Goal: Task Accomplishment & Management: Manage account settings

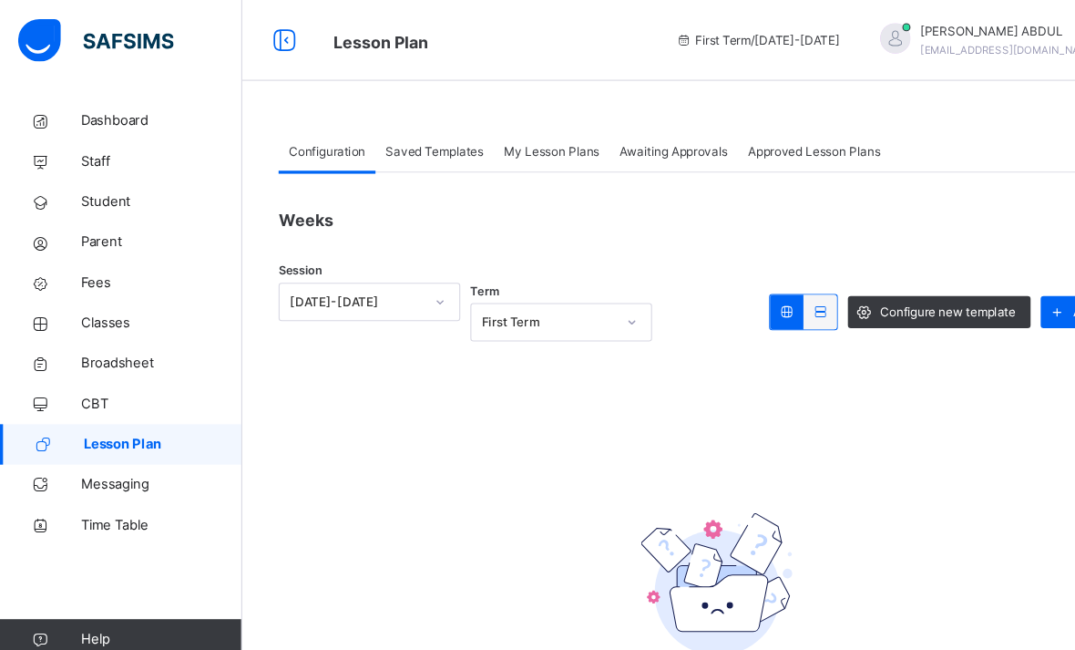
click at [110, 133] on link "Staff" at bounding box center [109, 146] width 219 height 36
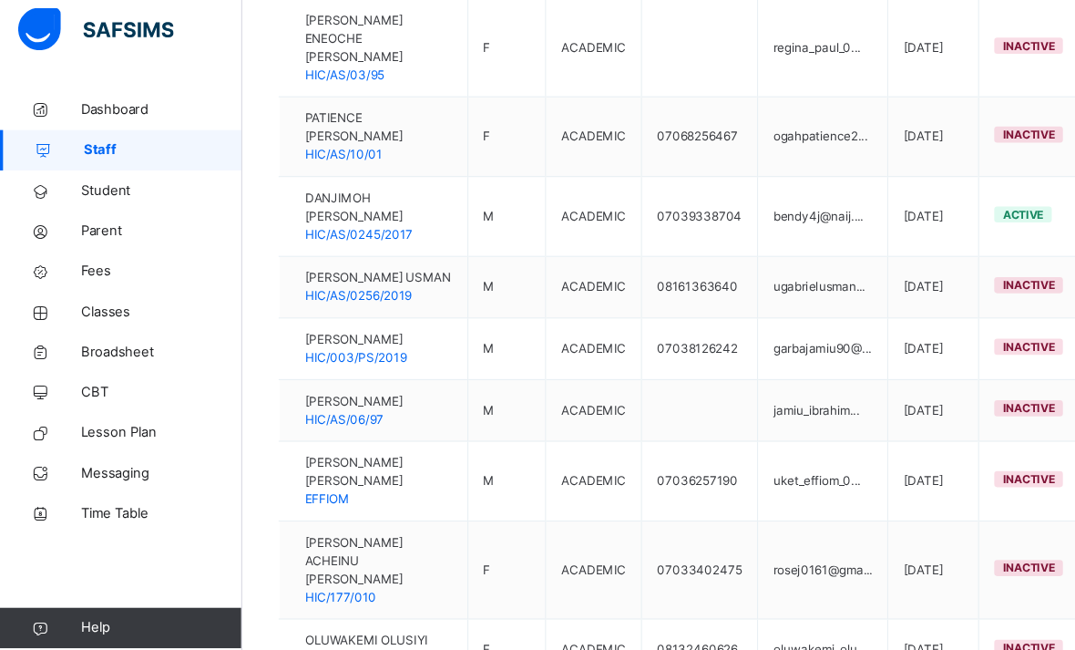
scroll to position [706, 0]
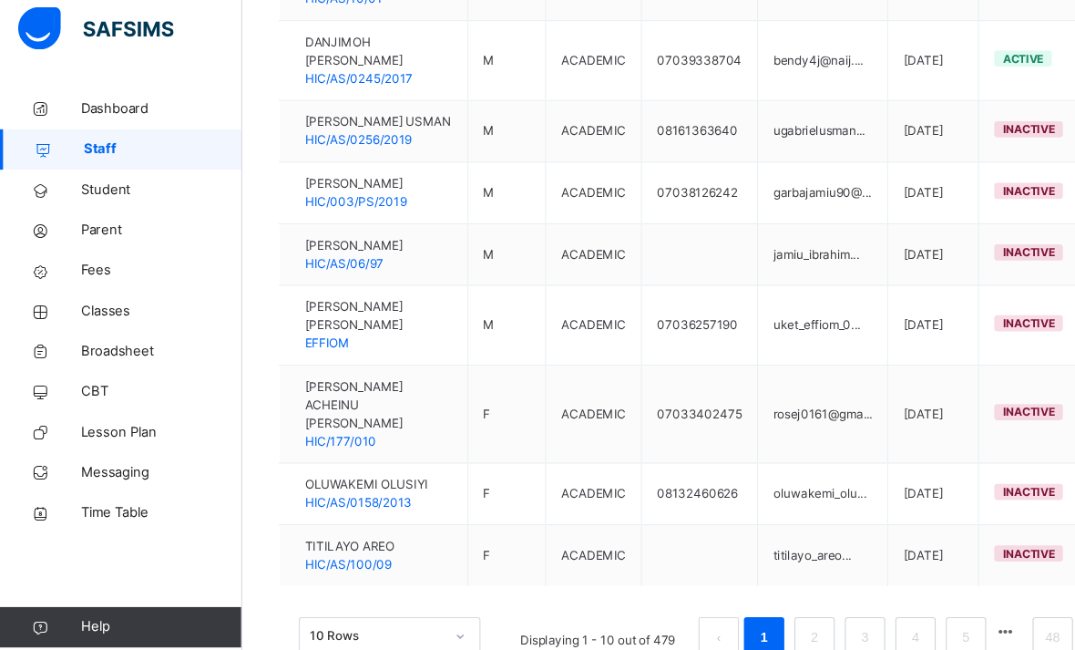
click at [948, 581] on link "48" at bounding box center [950, 586] width 24 height 24
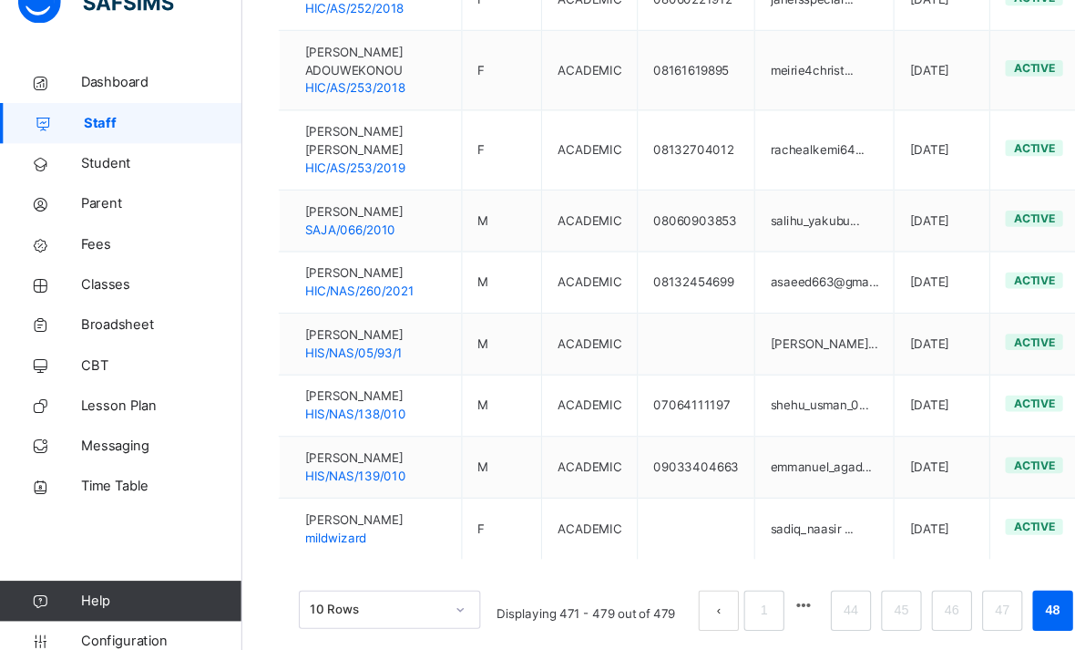
scroll to position [601, 0]
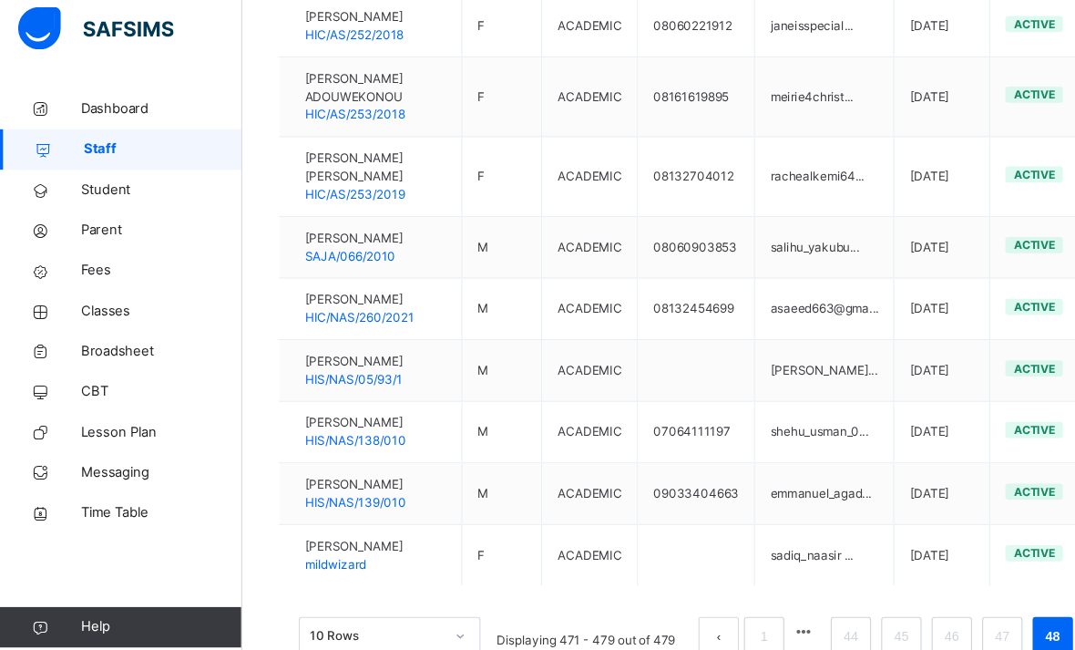
click at [767, 578] on link "44" at bounding box center [768, 586] width 24 height 24
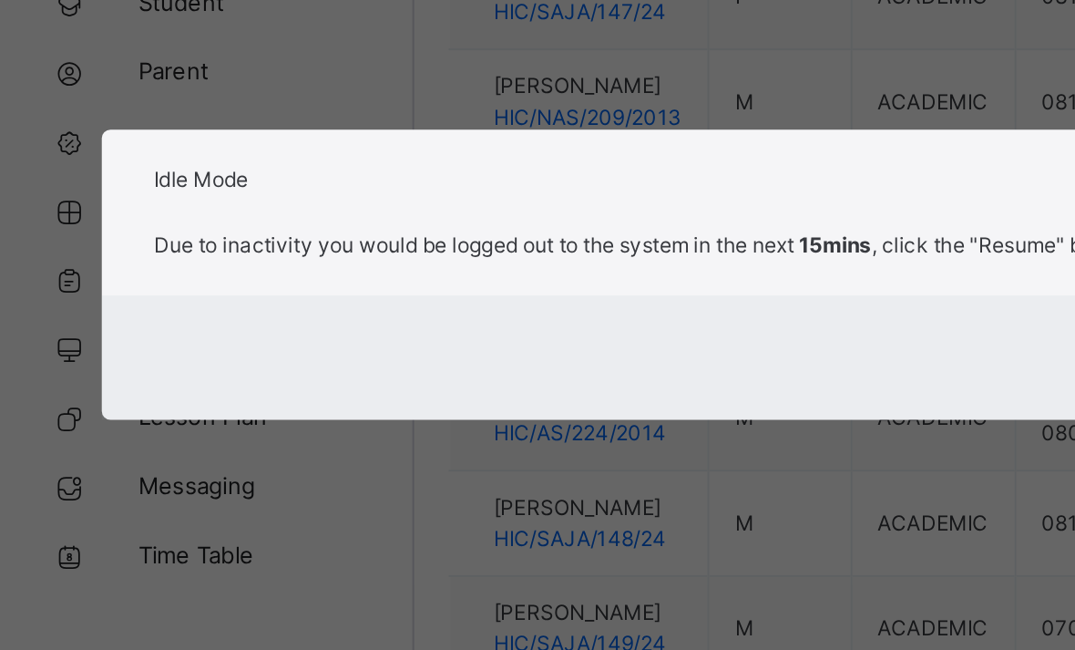
click at [90, 234] on div "× Idle Mode Due to inactivity you would be logged out to the system in the next…" at bounding box center [537, 325] width 1075 height 650
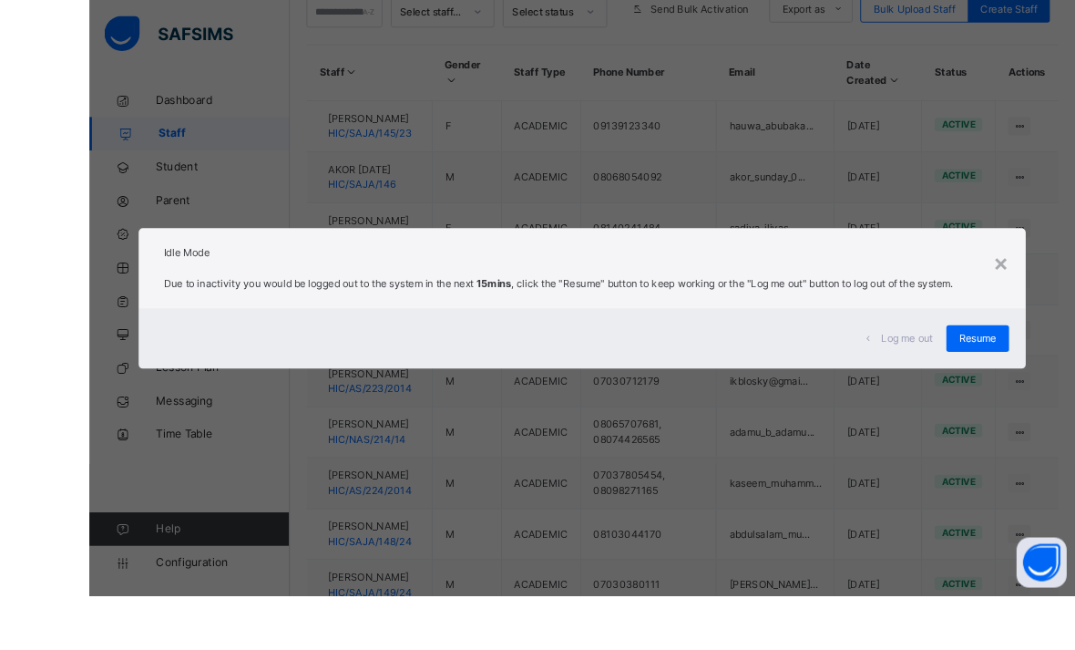
scroll to position [445, 0]
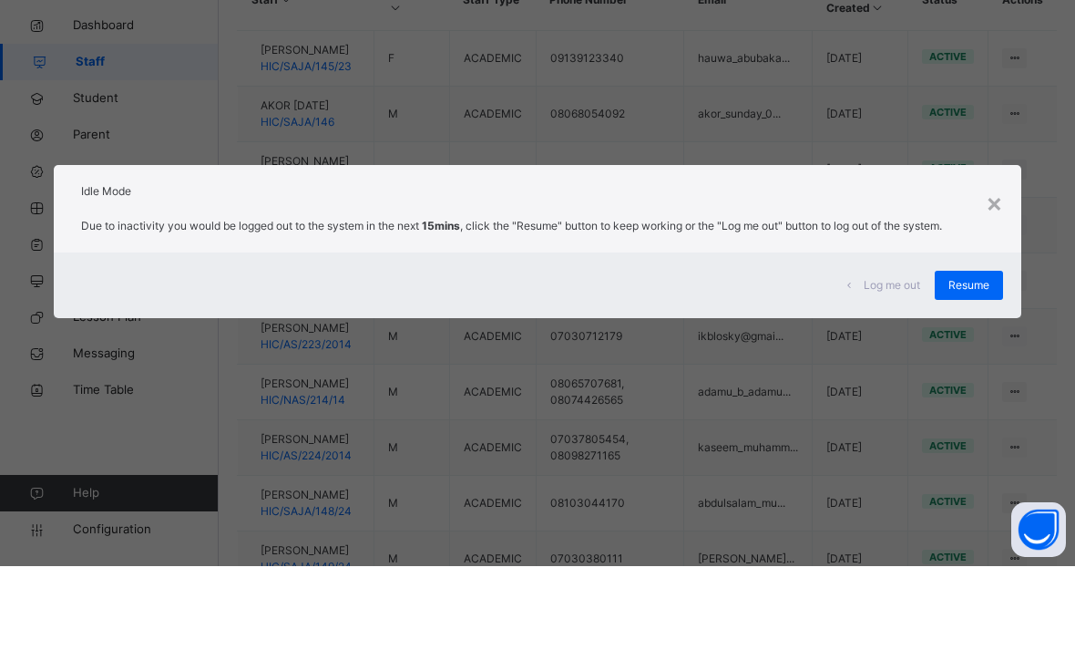
click at [967, 369] on div "× Idle Mode Due to inactivity you would be logged out to the system in the next…" at bounding box center [537, 325] width 1075 height 650
click at [972, 366] on div "× Idle Mode Due to inactivity you would be logged out to the system in the next…" at bounding box center [537, 325] width 1075 height 650
click at [998, 354] on div "Resume" at bounding box center [969, 368] width 68 height 29
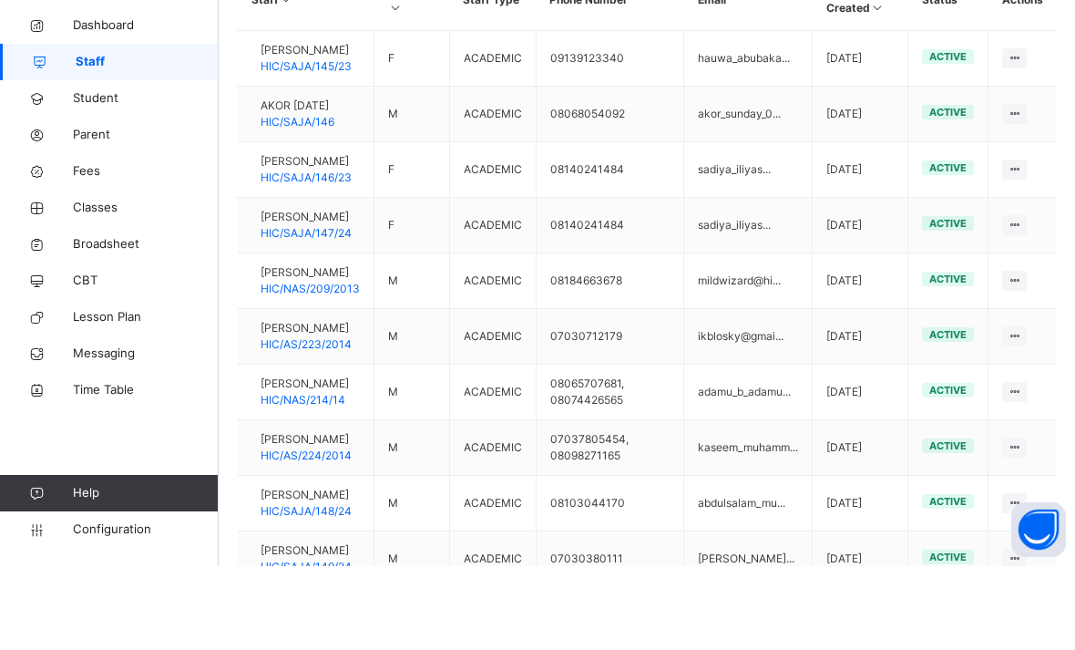
scroll to position [528, 0]
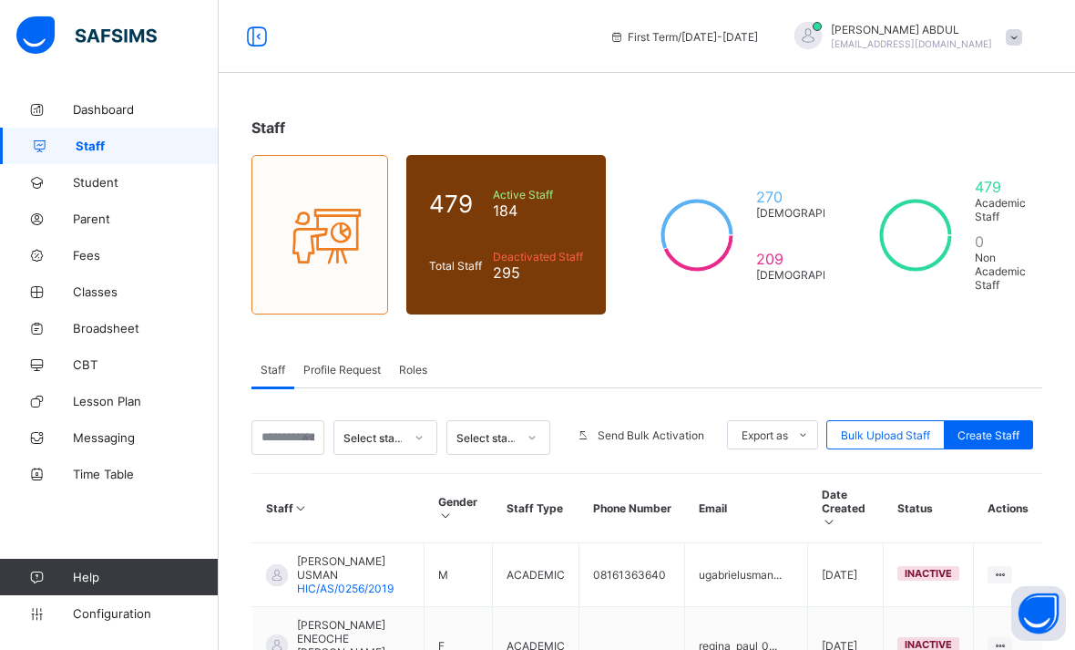
scroll to position [128, 0]
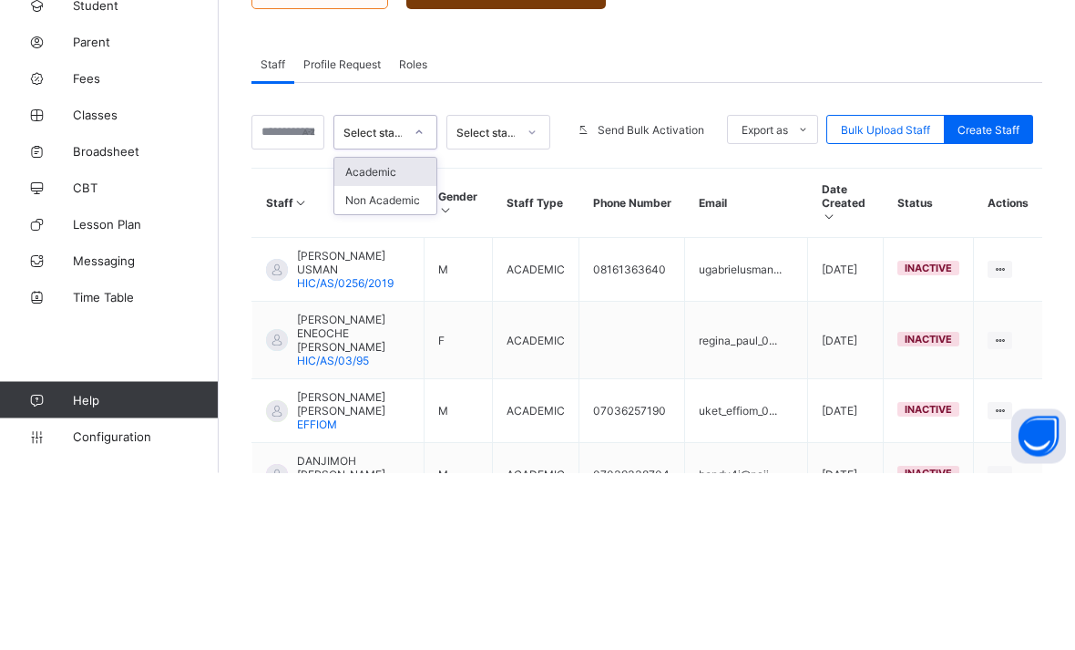
click at [382, 335] on div "Academic" at bounding box center [385, 349] width 102 height 28
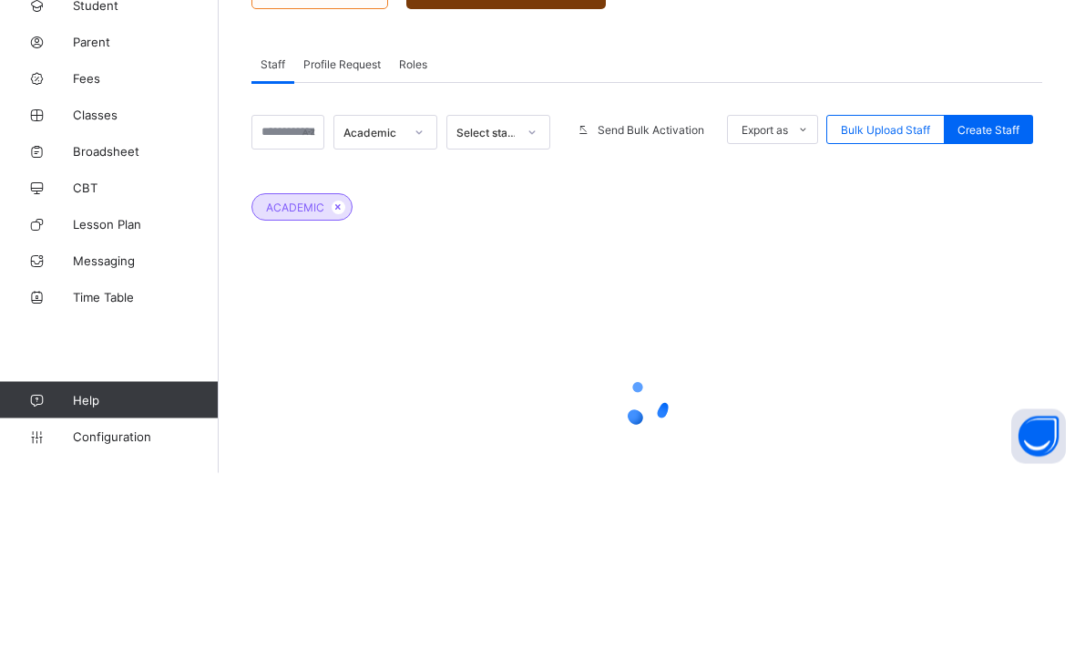
scroll to position [259, 0]
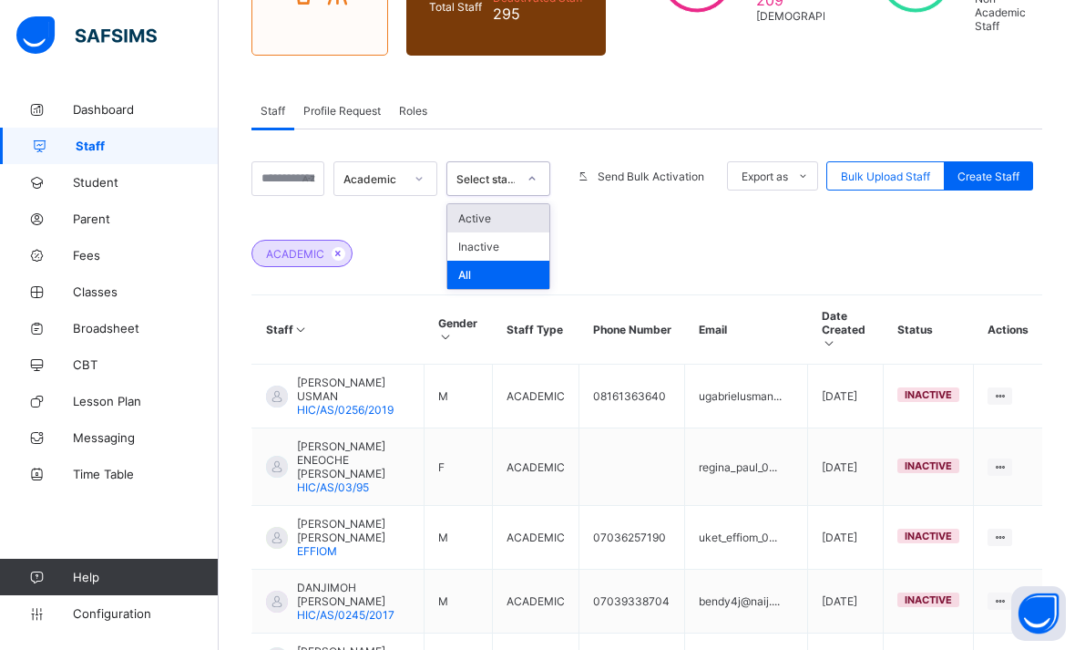
click at [466, 220] on div "Active" at bounding box center [498, 218] width 102 height 28
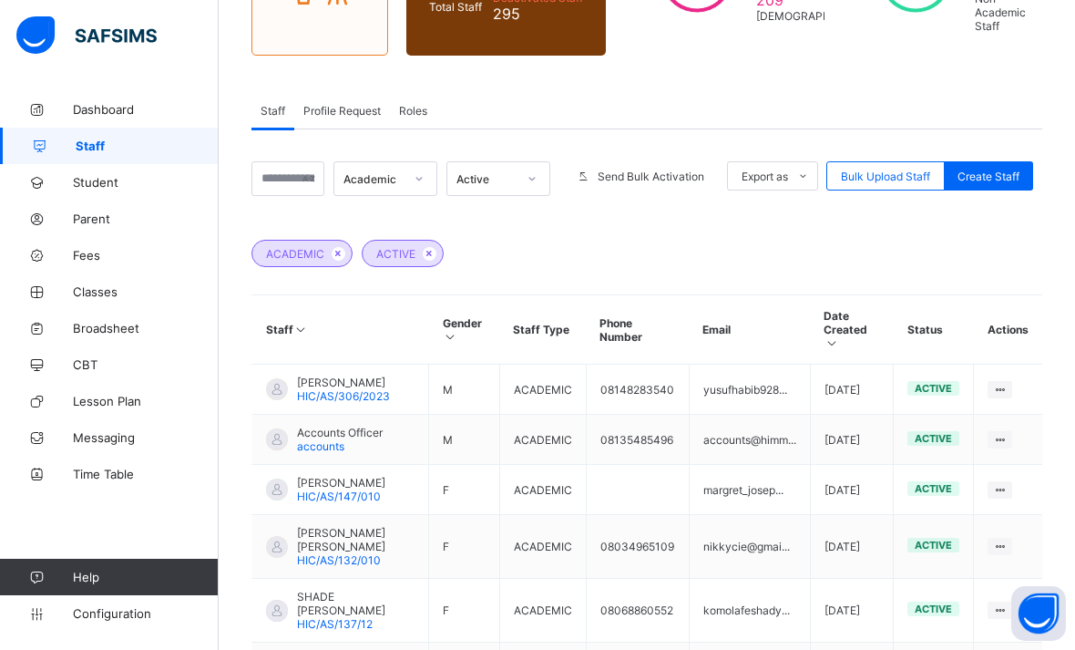
click at [353, 498] on span "HIC/AS/147/010" at bounding box center [339, 496] width 84 height 14
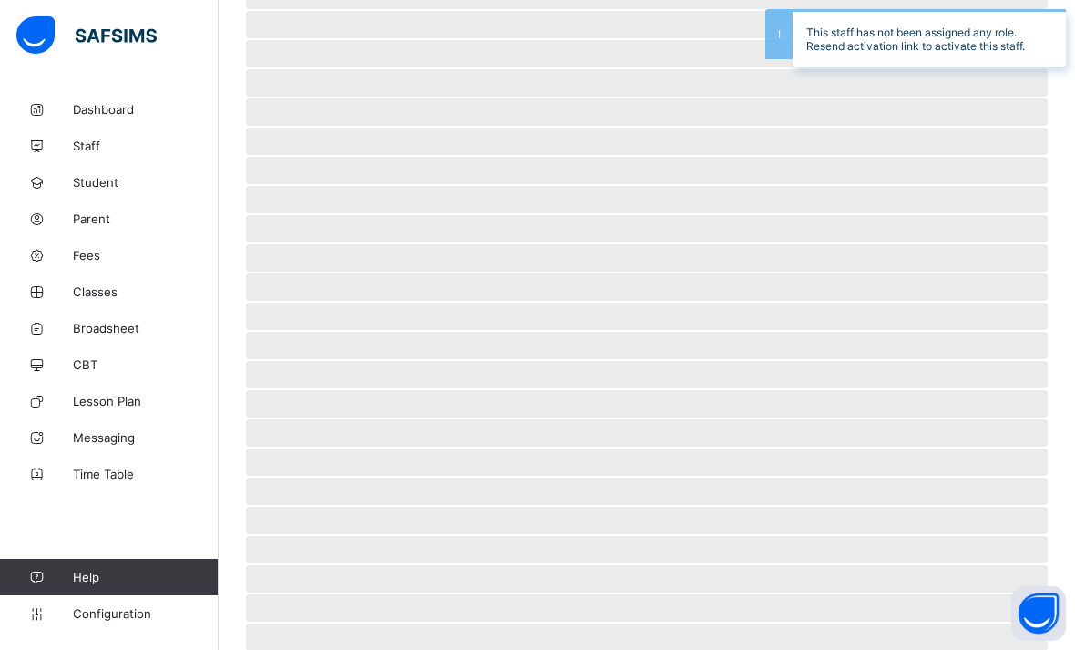
scroll to position [58, 0]
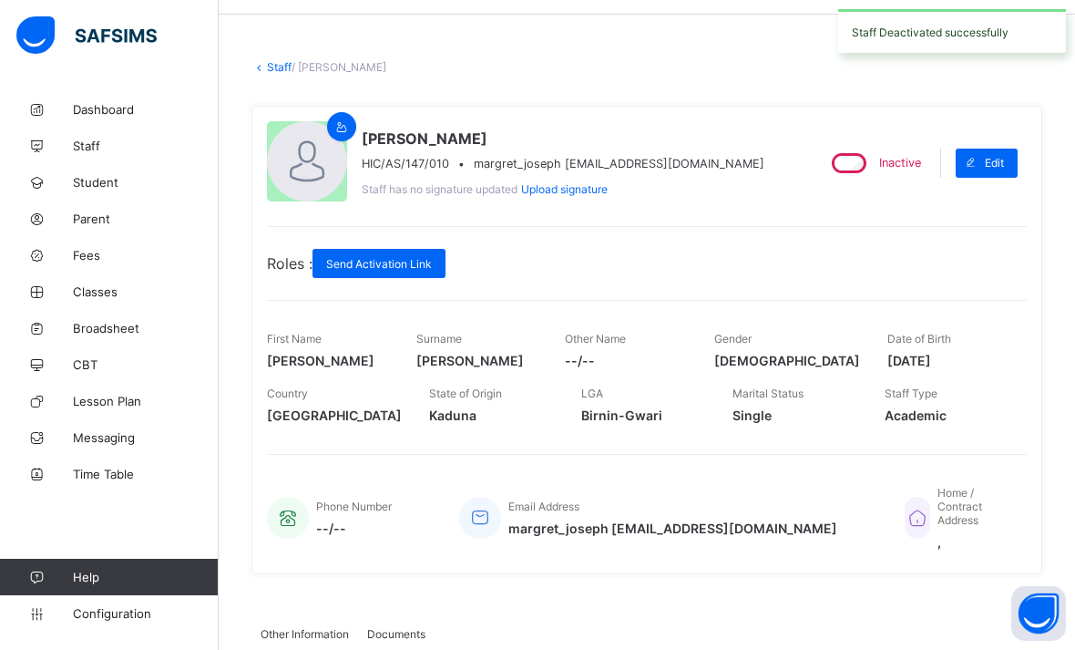
click at [269, 70] on link "Staff" at bounding box center [279, 67] width 25 height 14
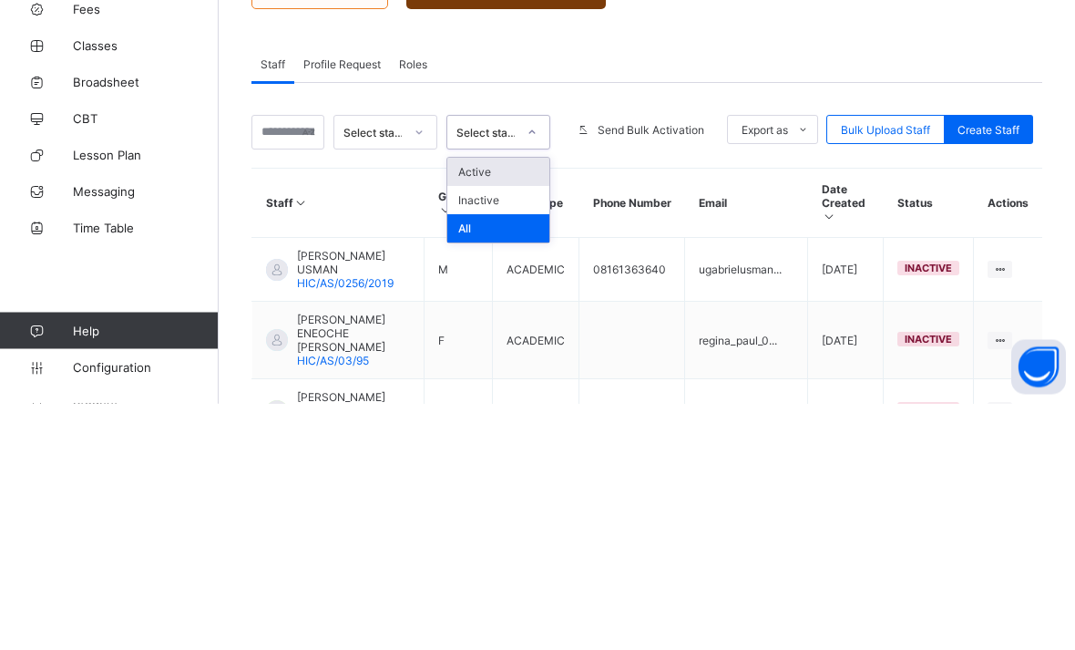
click at [498, 405] on div "Active" at bounding box center [498, 419] width 102 height 28
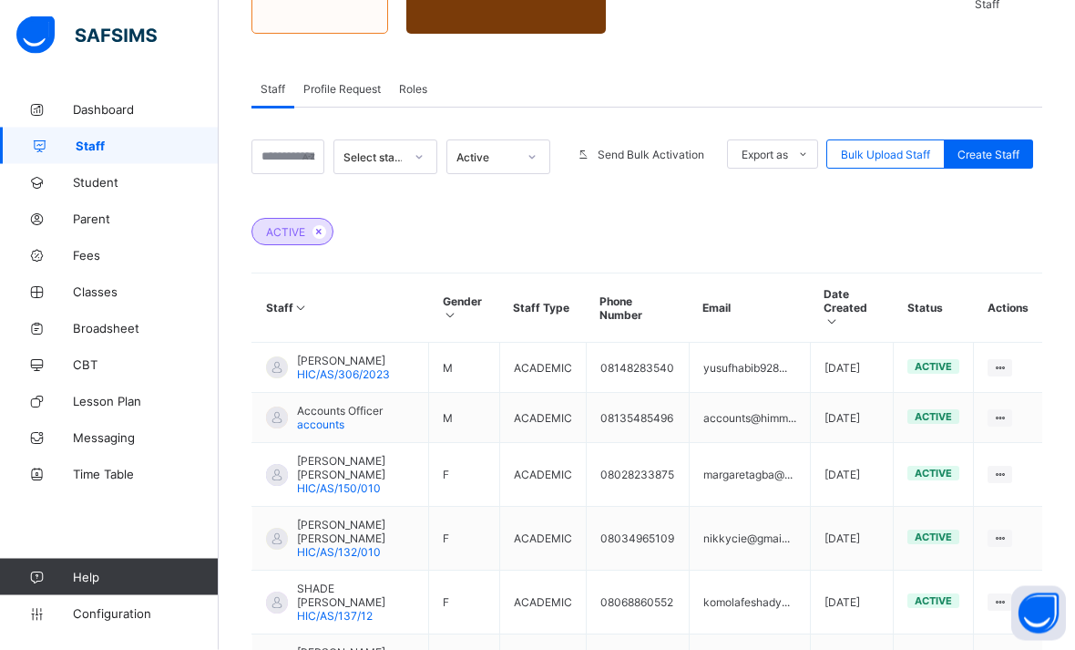
scroll to position [283, 0]
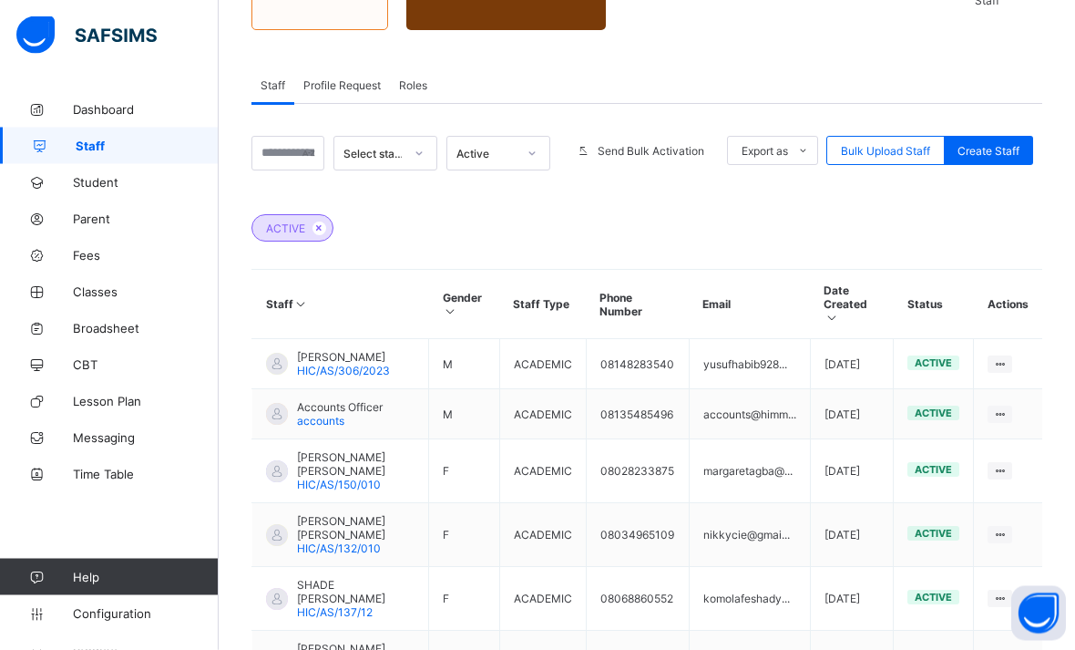
click at [366, 469] on span "[PERSON_NAME] [PERSON_NAME]" at bounding box center [356, 464] width 118 height 27
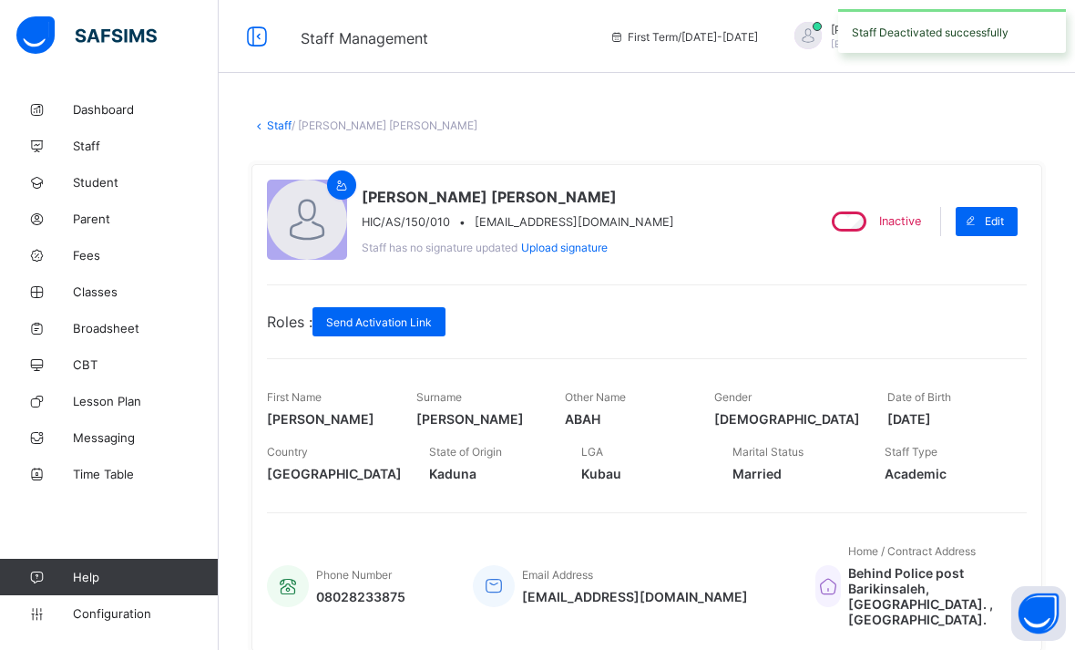
click at [267, 127] on link "Staff" at bounding box center [279, 125] width 25 height 14
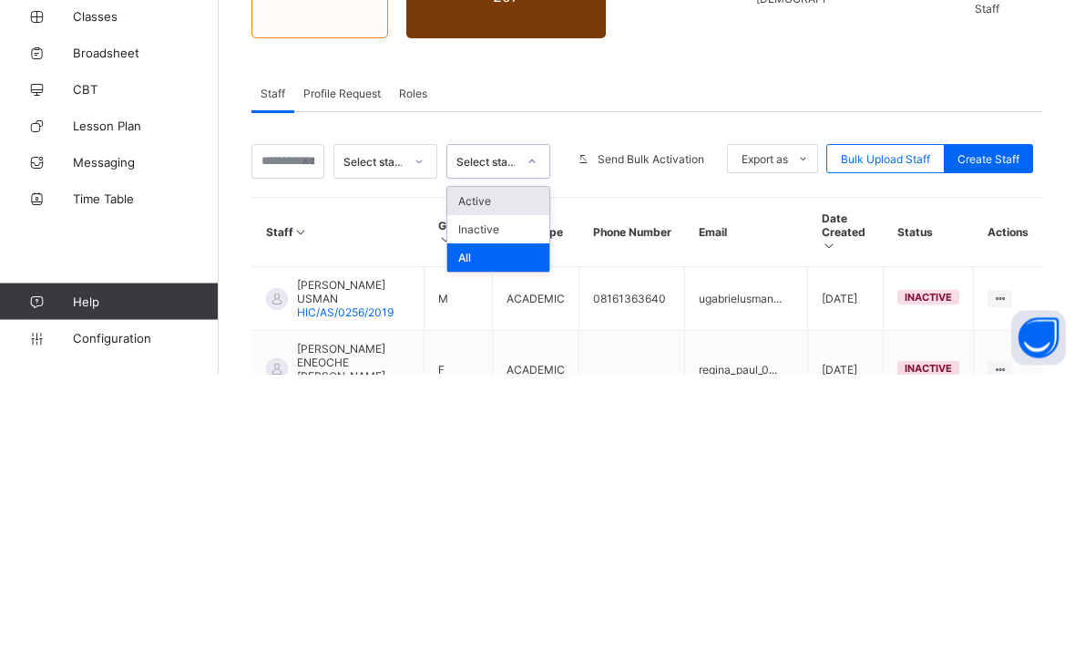
click at [473, 463] on div "Active" at bounding box center [498, 477] width 102 height 28
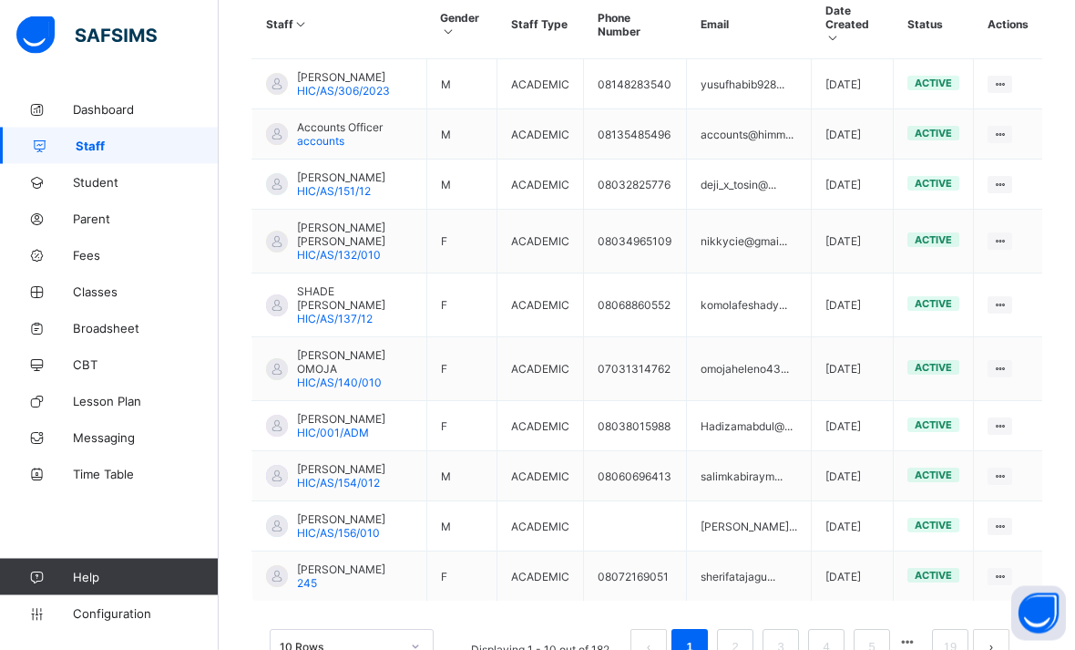
scroll to position [565, 0]
click at [335, 374] on span "HIC/AS/140/010" at bounding box center [339, 381] width 85 height 14
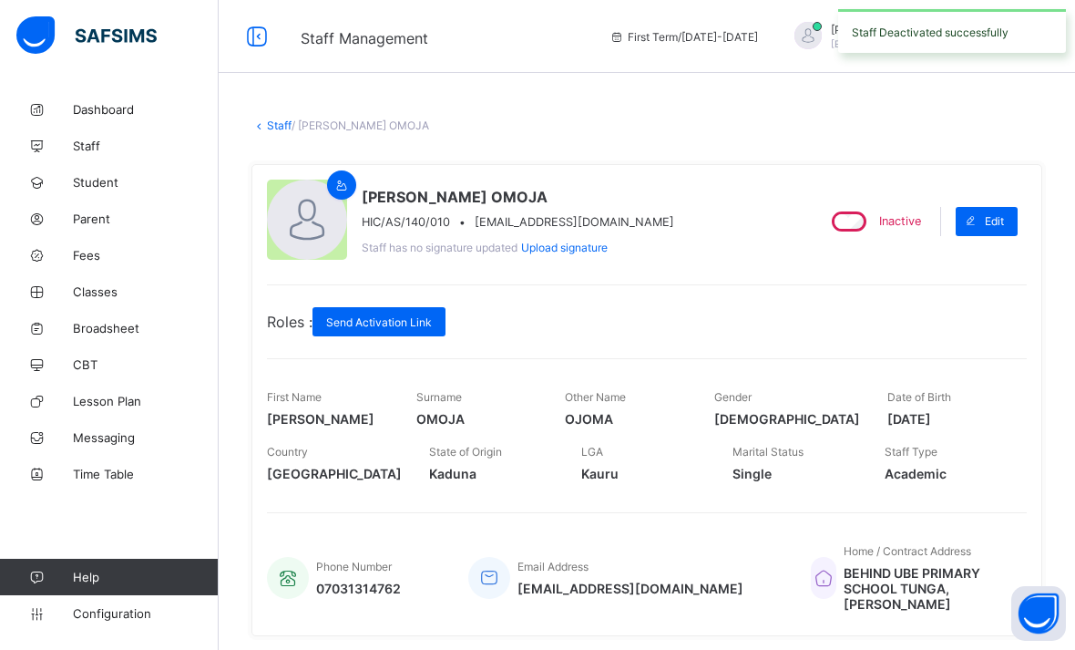
click at [272, 131] on link "Staff" at bounding box center [279, 125] width 25 height 14
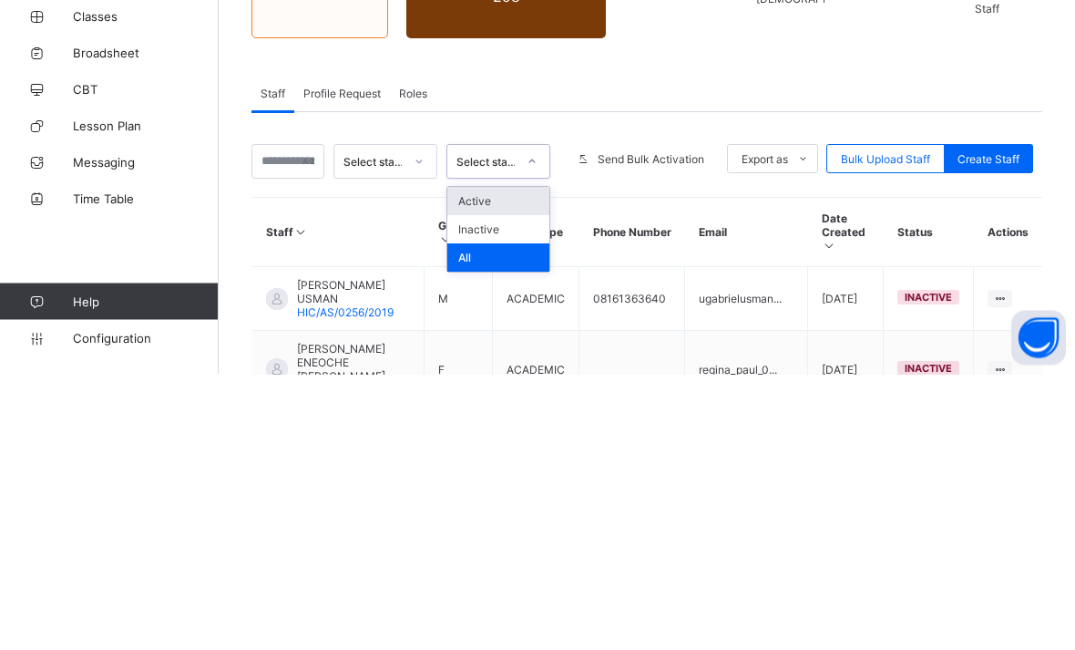
click at [474, 463] on div "Active" at bounding box center [498, 477] width 102 height 28
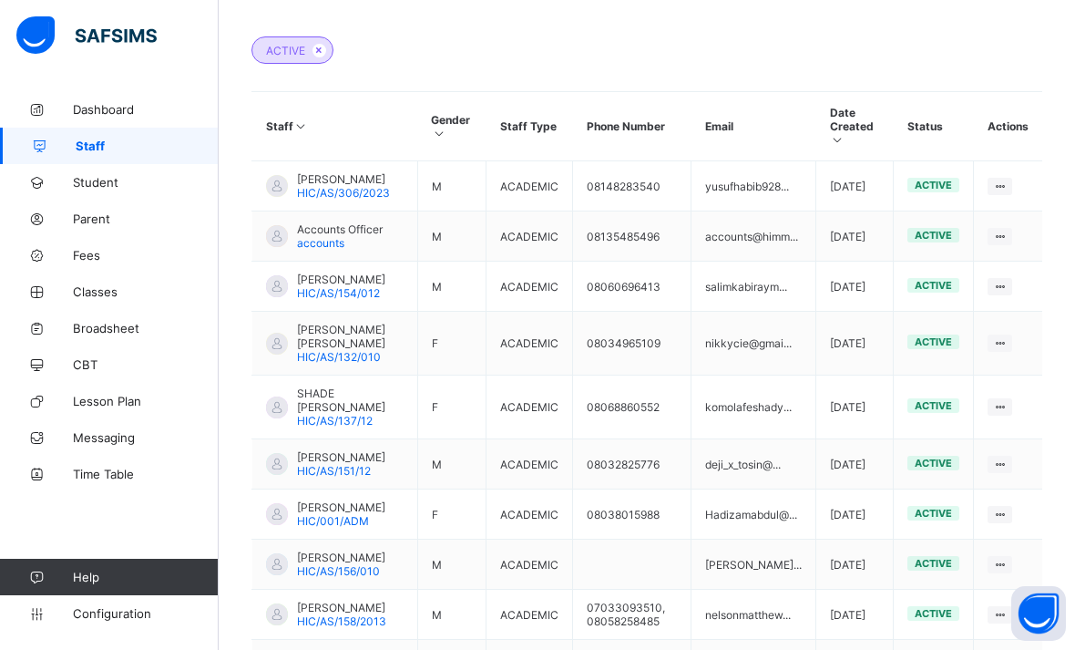
scroll to position [483, 0]
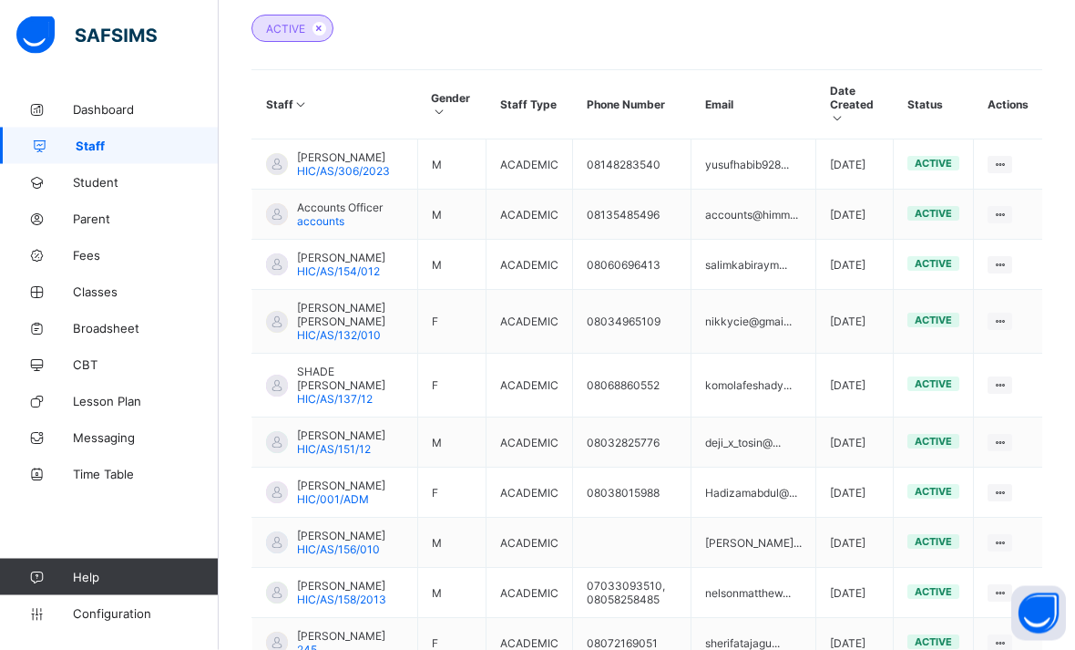
click at [359, 543] on span "[PERSON_NAME]" at bounding box center [341, 536] width 88 height 14
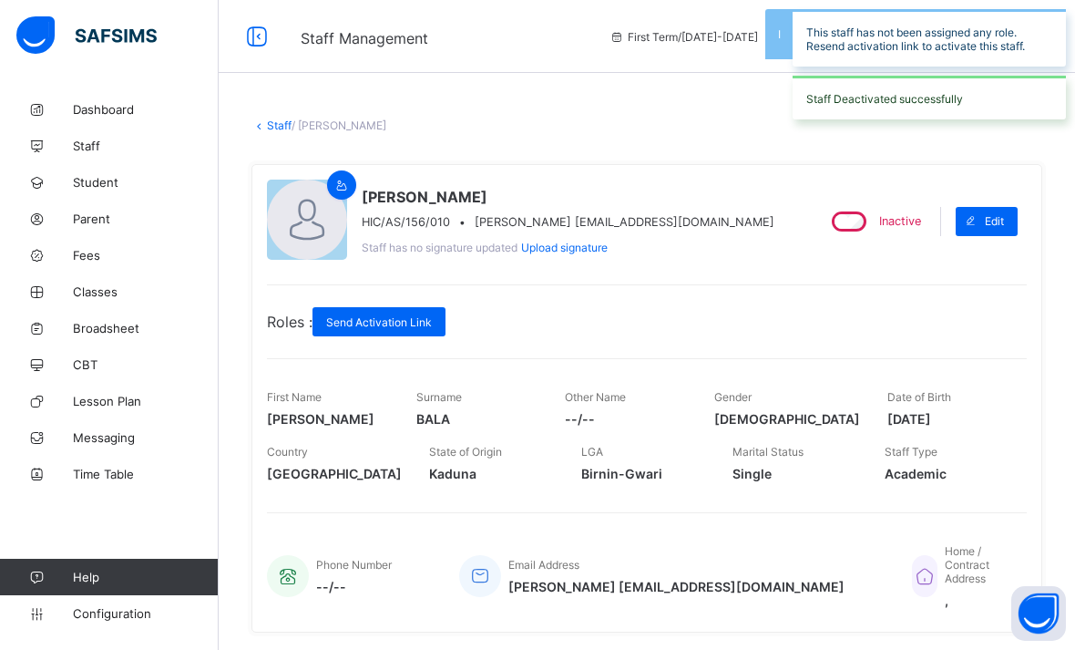
click at [277, 128] on link "Staff" at bounding box center [279, 125] width 25 height 14
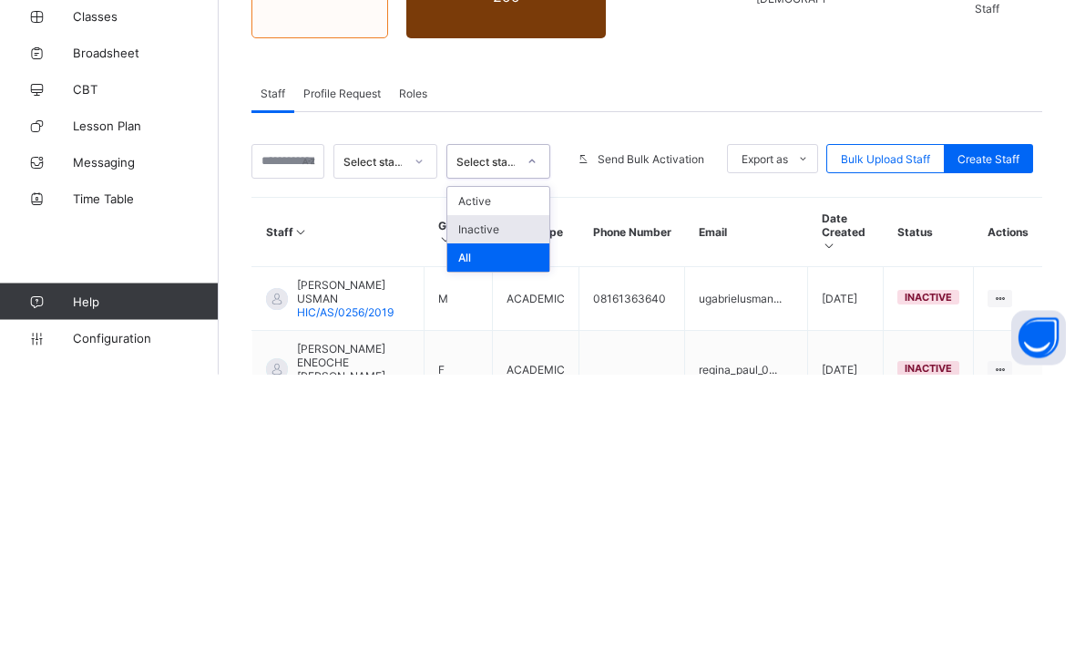
click at [463, 491] on div "Inactive" at bounding box center [498, 505] width 102 height 28
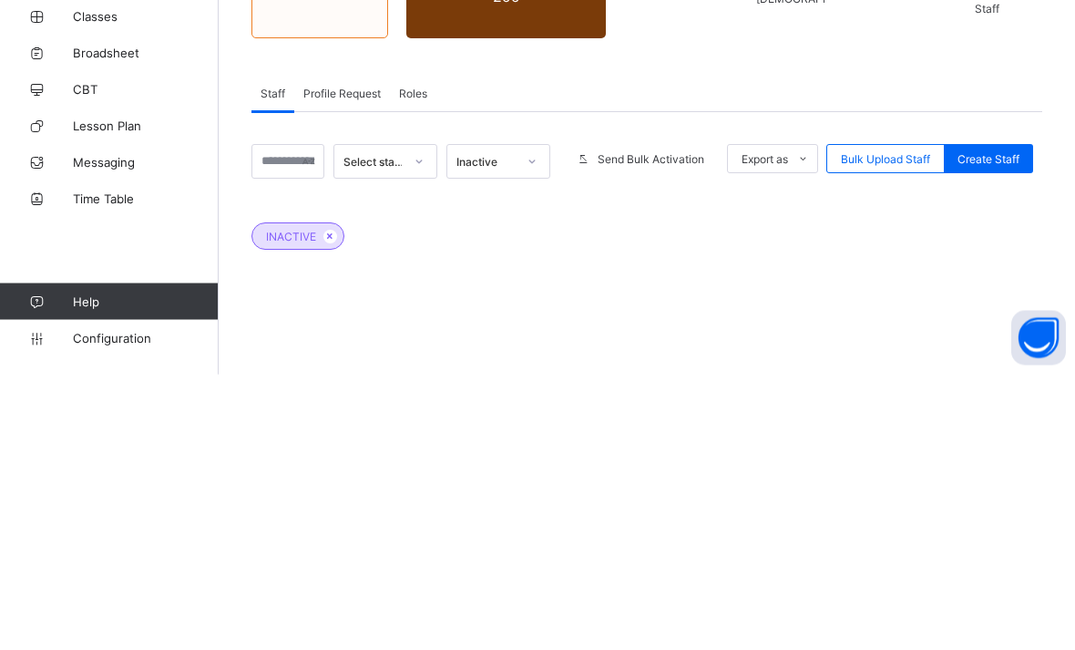
scroll to position [200, 0]
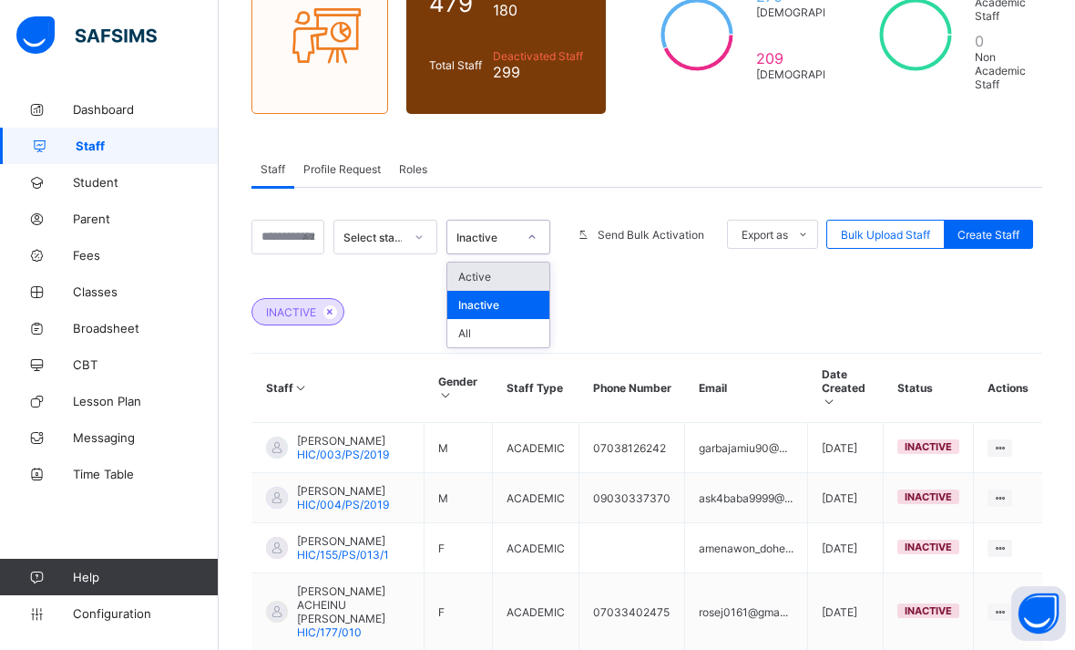
click at [476, 279] on div "Active" at bounding box center [498, 276] width 102 height 28
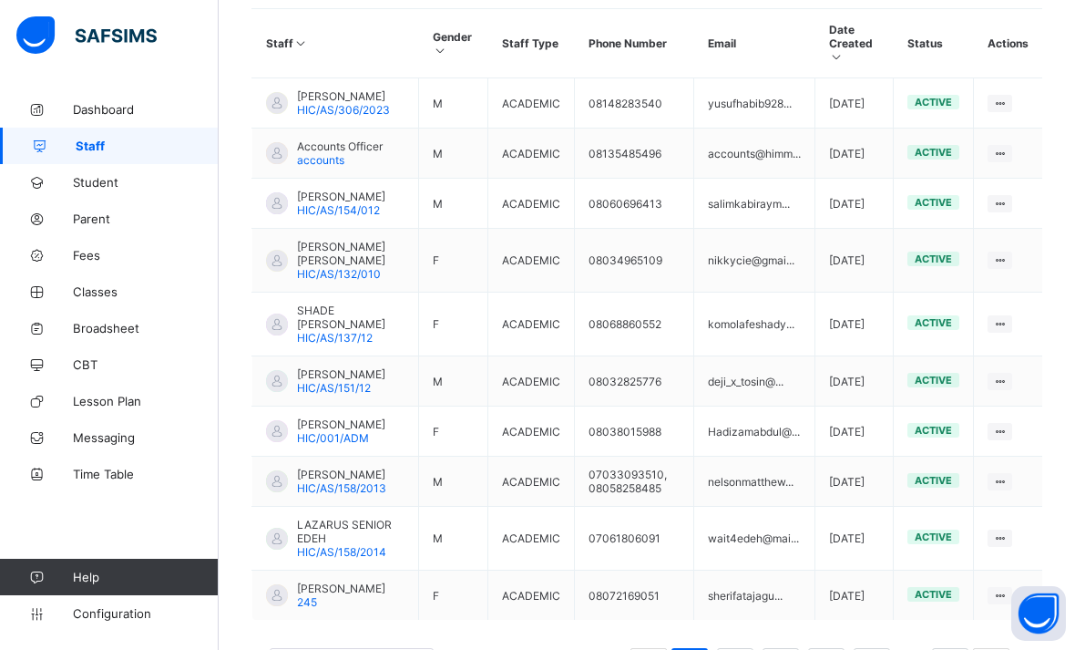
scroll to position [594, 0]
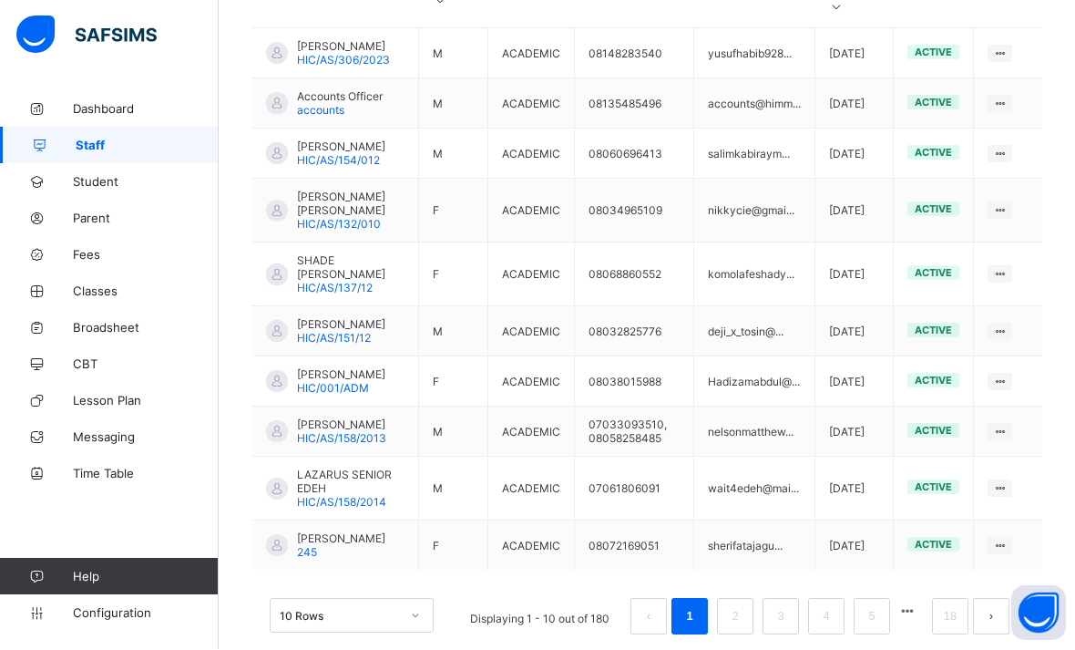
click at [344, 446] on span "HIC/AS/158/2013" at bounding box center [341, 439] width 89 height 14
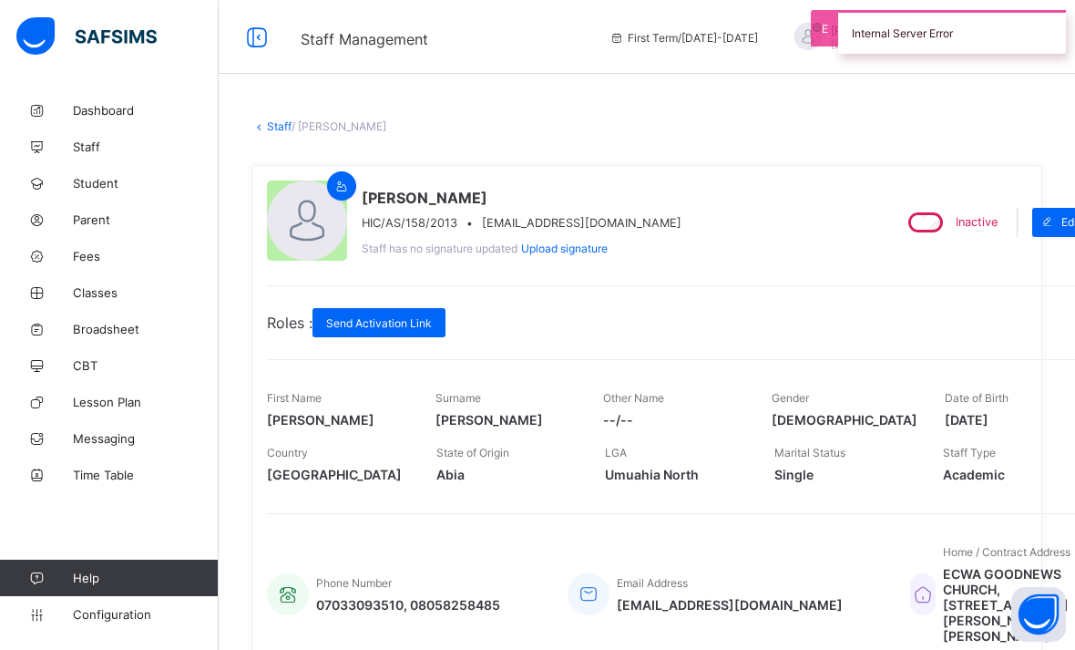
click at [275, 124] on link "Staff" at bounding box center [279, 125] width 25 height 14
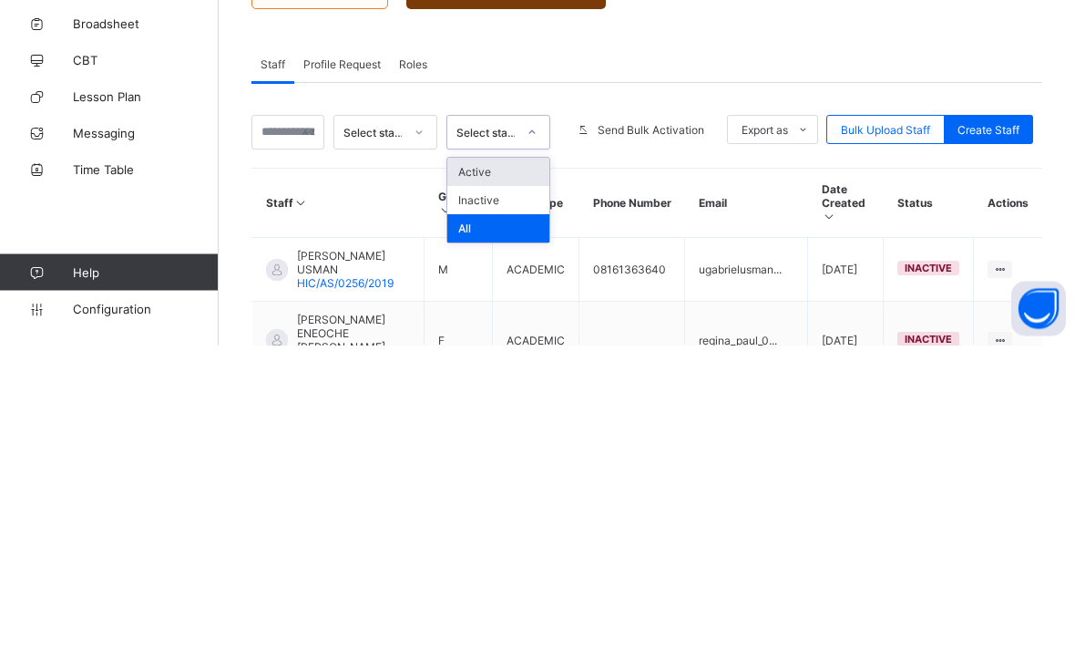
click at [474, 463] on div "Active" at bounding box center [498, 477] width 102 height 28
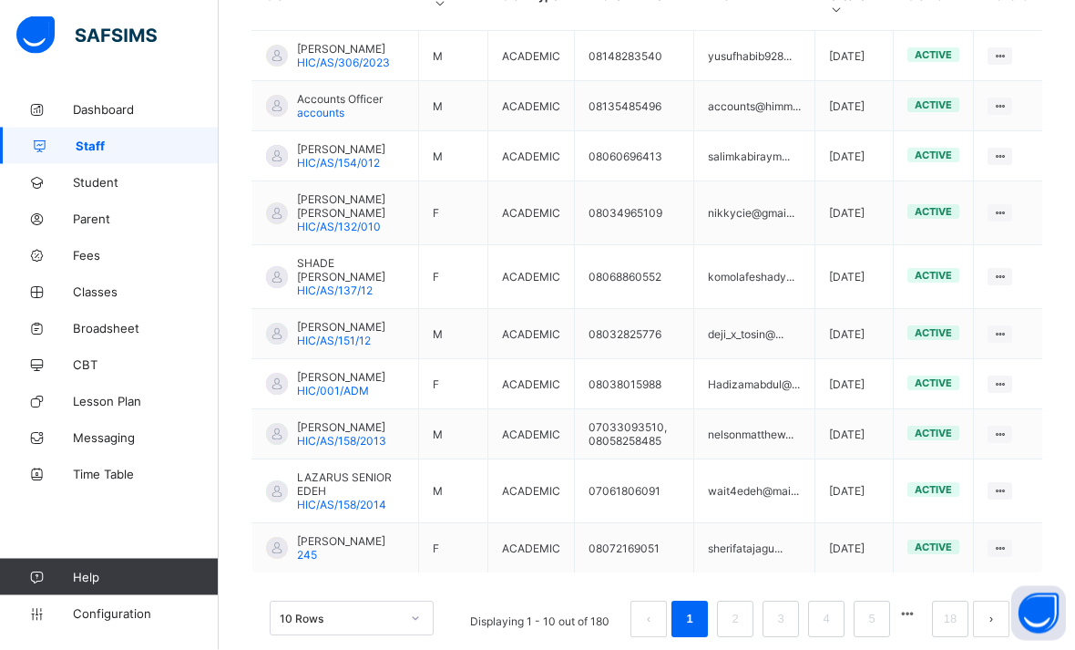
scroll to position [594, 0]
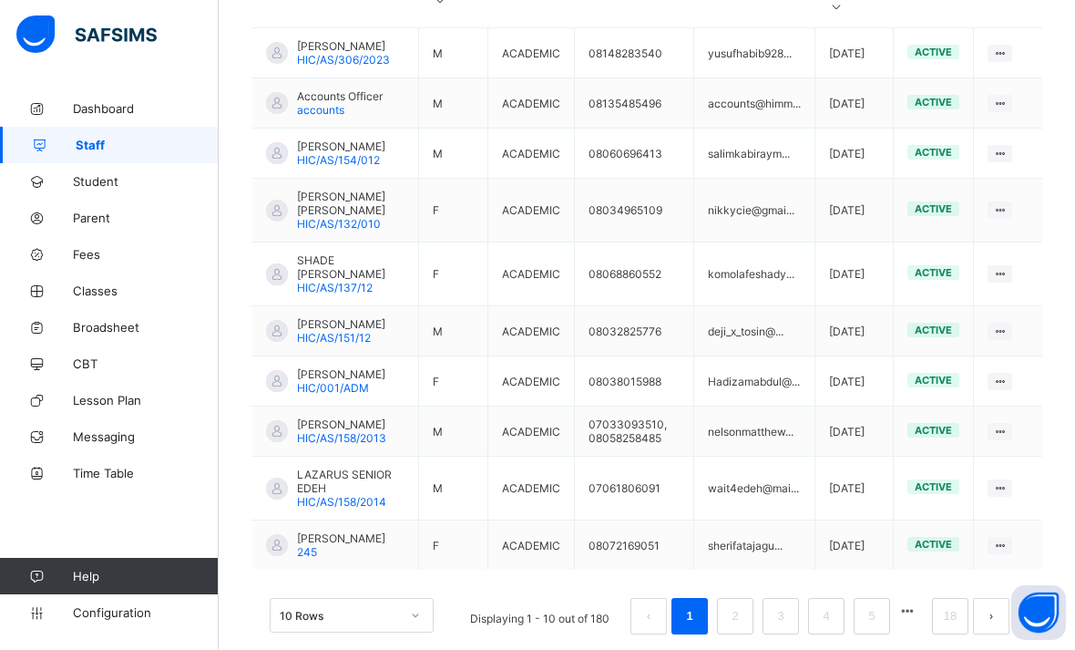
click at [747, 635] on li "2" at bounding box center [735, 617] width 36 height 36
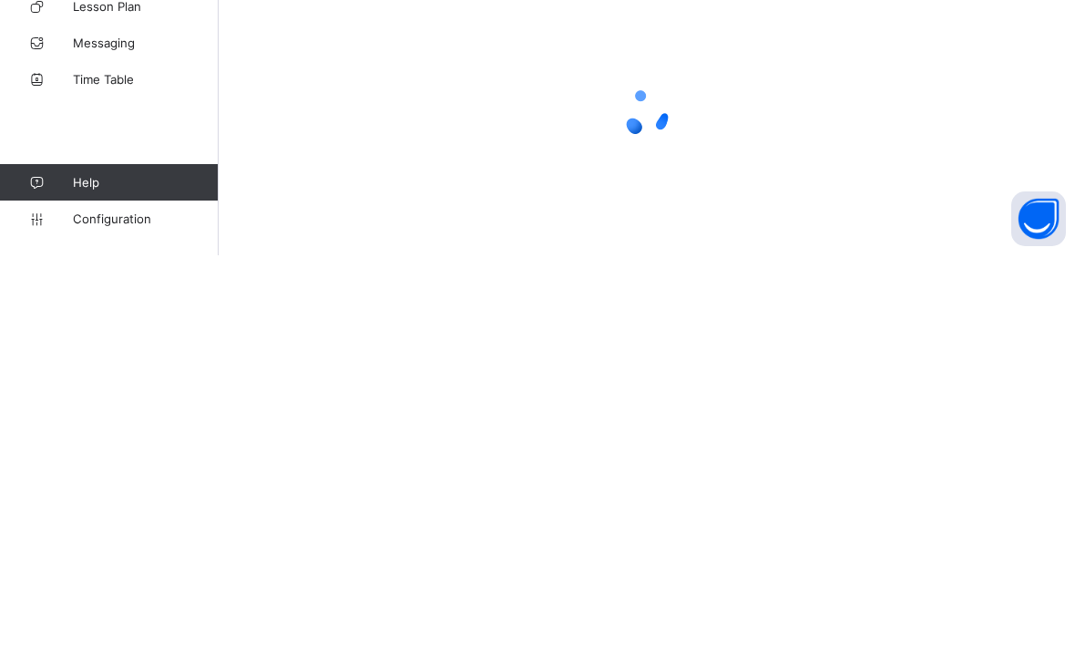
scroll to position [595, 0]
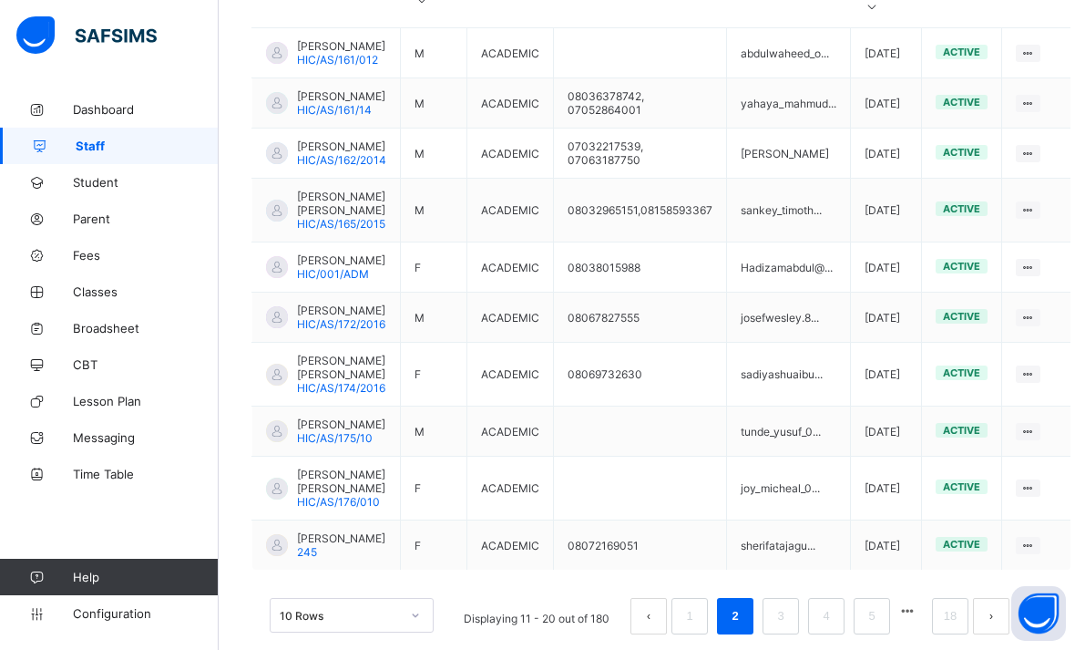
click at [313, 431] on span "[PERSON_NAME]" at bounding box center [341, 424] width 88 height 14
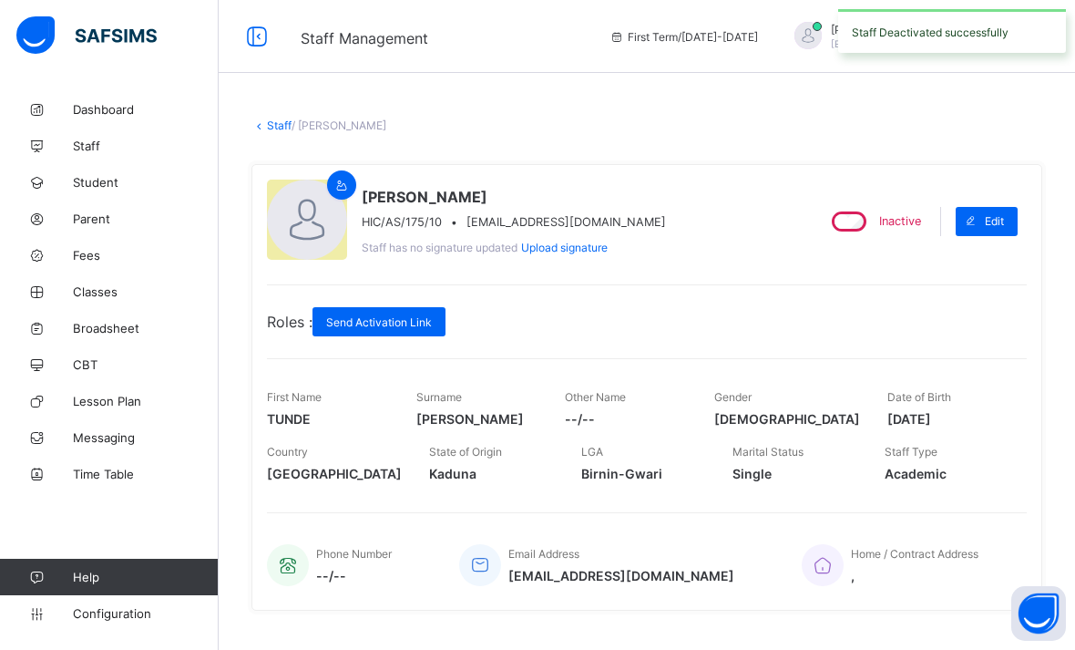
click at [272, 122] on link "Staff" at bounding box center [279, 125] width 25 height 14
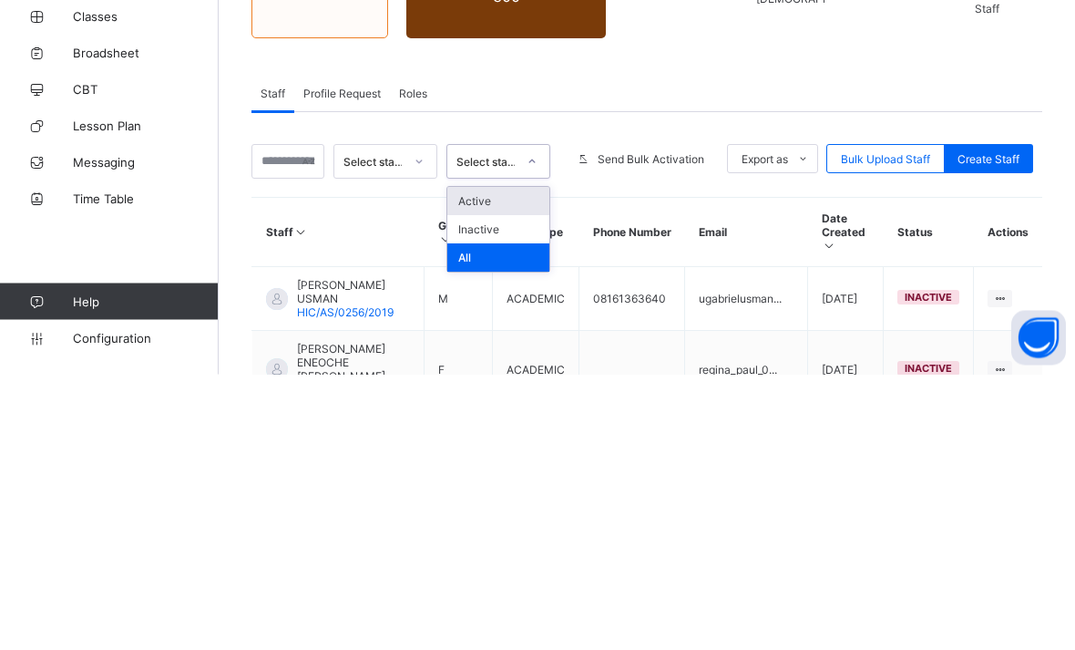
click at [467, 463] on div "Active" at bounding box center [498, 477] width 102 height 28
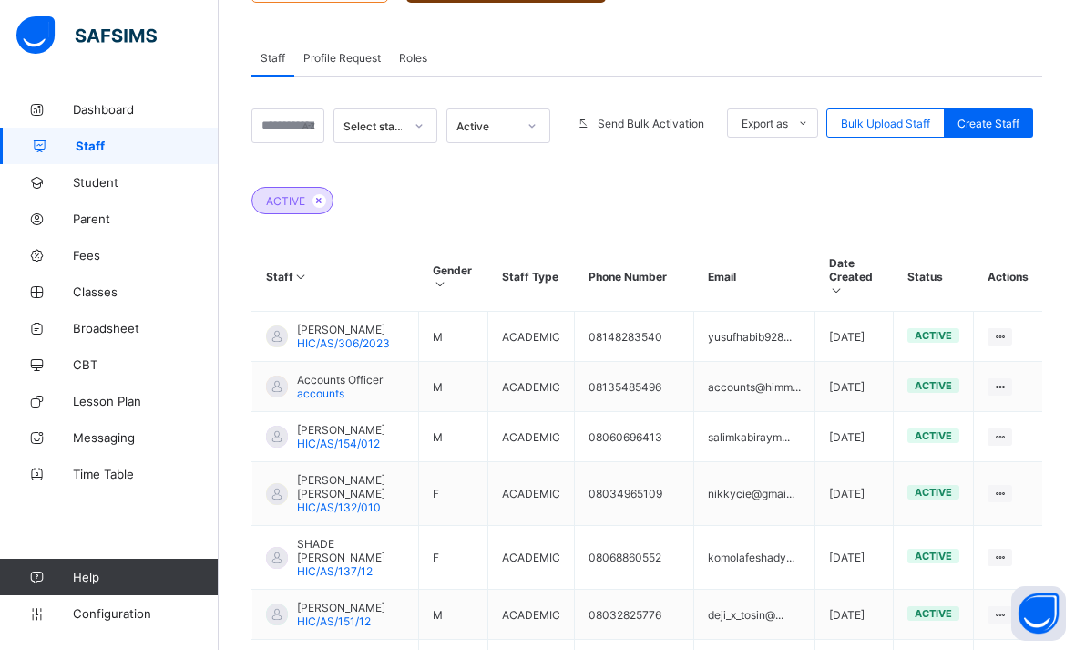
scroll to position [594, 0]
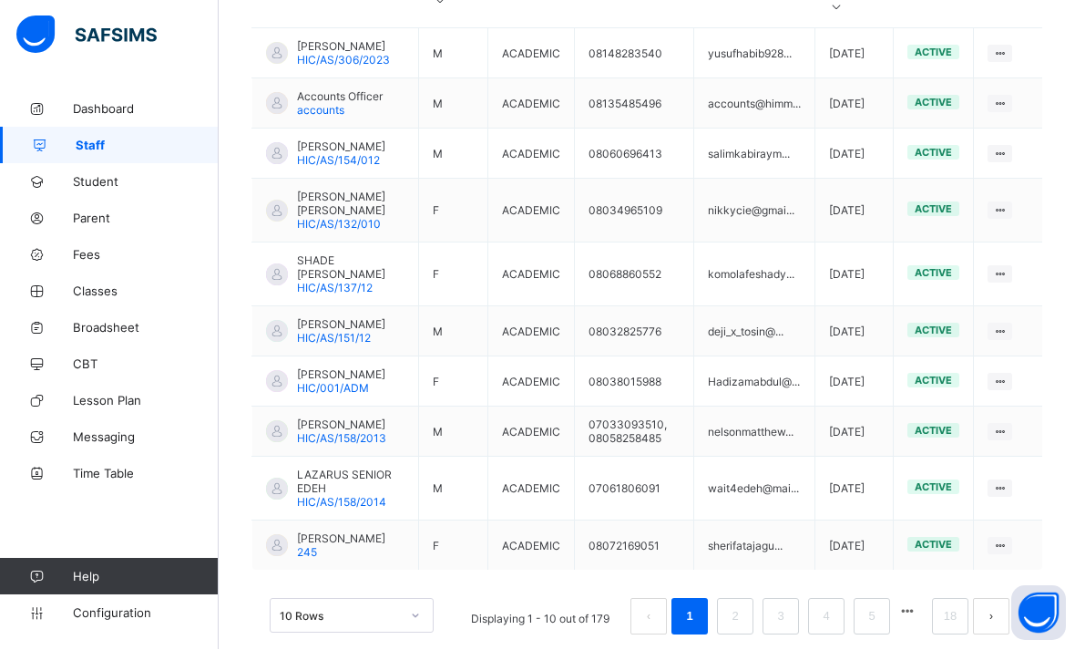
click at [737, 629] on link "2" at bounding box center [734, 617] width 17 height 24
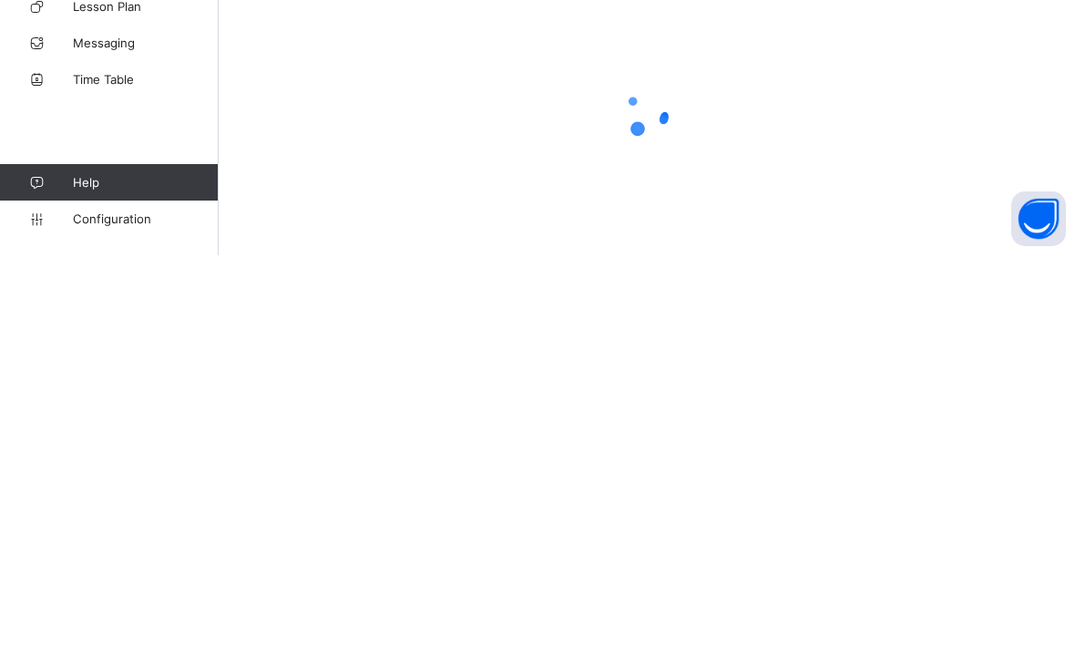
scroll to position [595, 0]
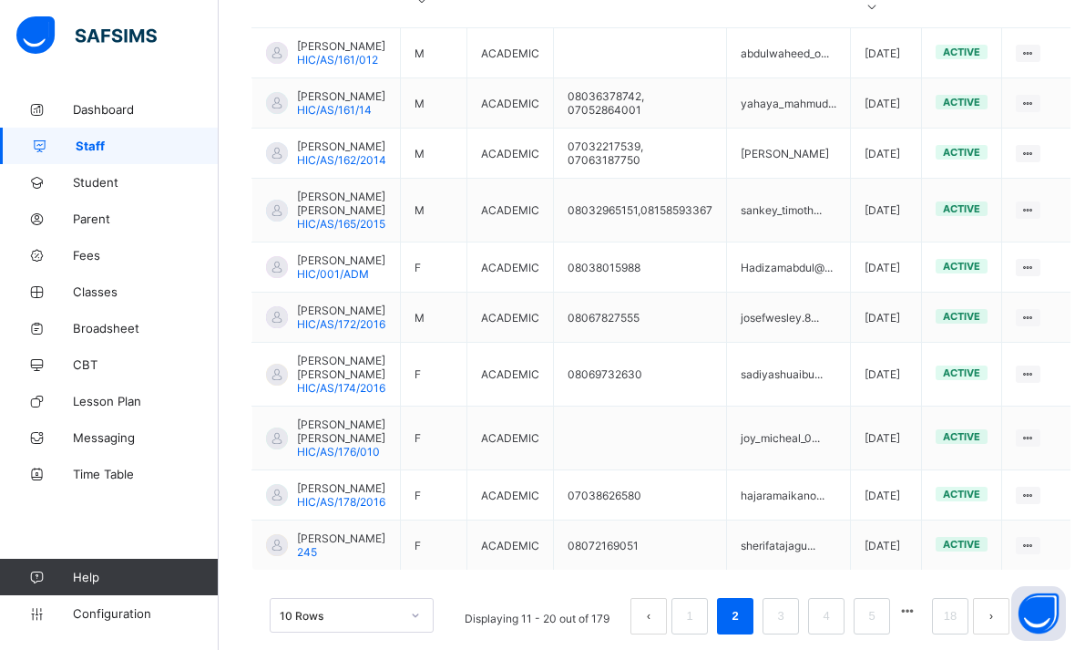
click at [335, 445] on span "[PERSON_NAME] [PERSON_NAME]" at bounding box center [341, 430] width 89 height 27
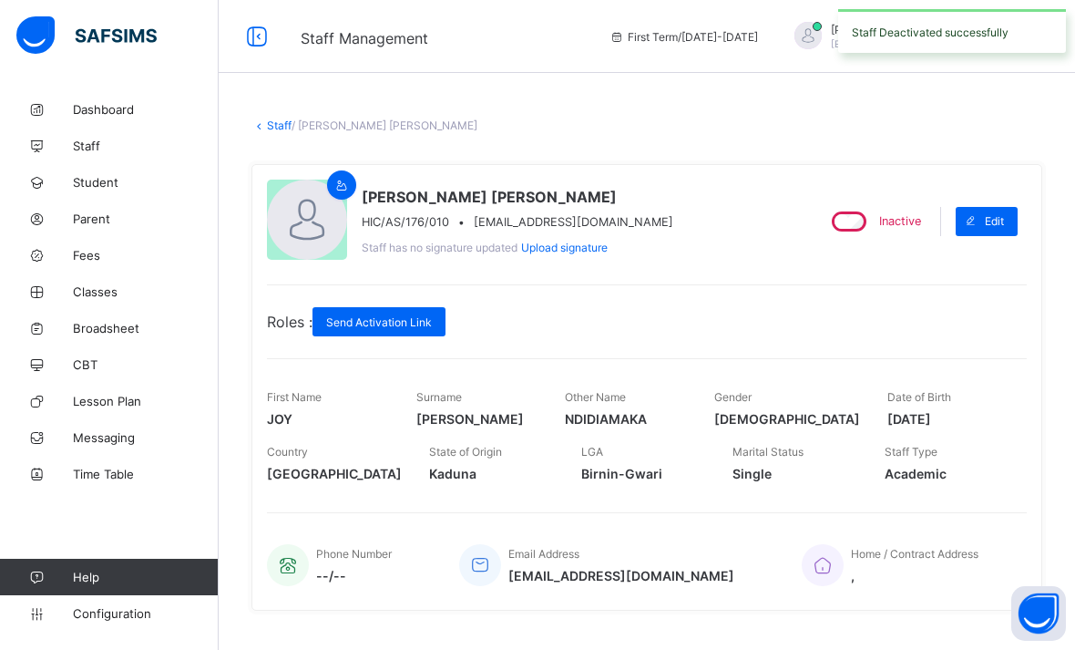
click at [271, 127] on link "Staff" at bounding box center [279, 125] width 25 height 14
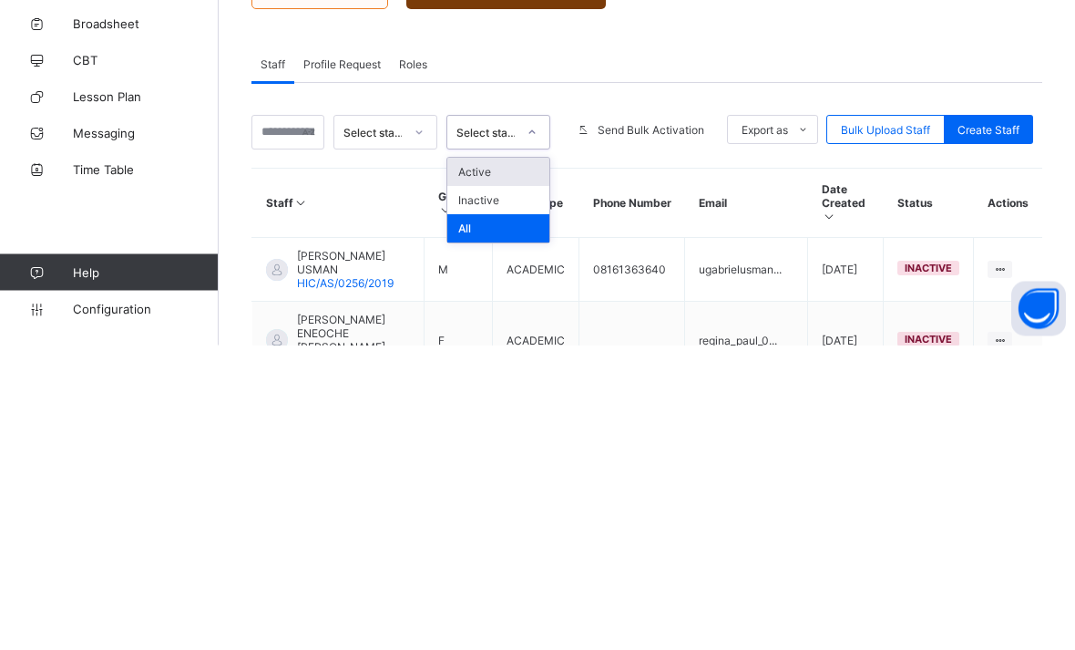
click at [474, 463] on div "Active" at bounding box center [498, 477] width 102 height 28
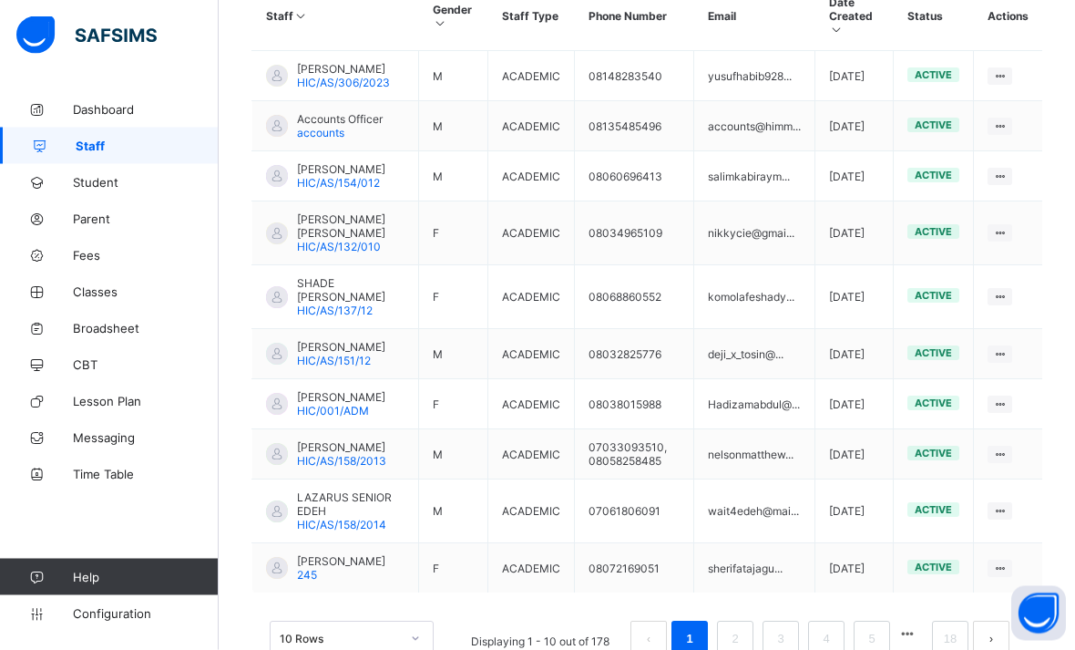
scroll to position [594, 0]
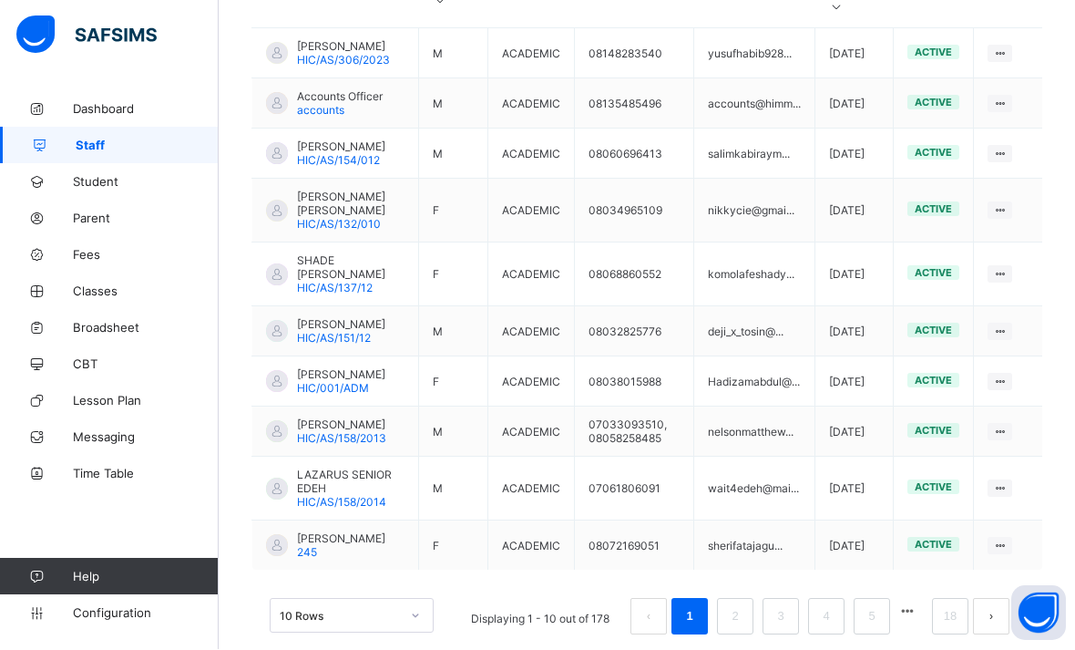
click at [733, 629] on link "2" at bounding box center [734, 617] width 17 height 24
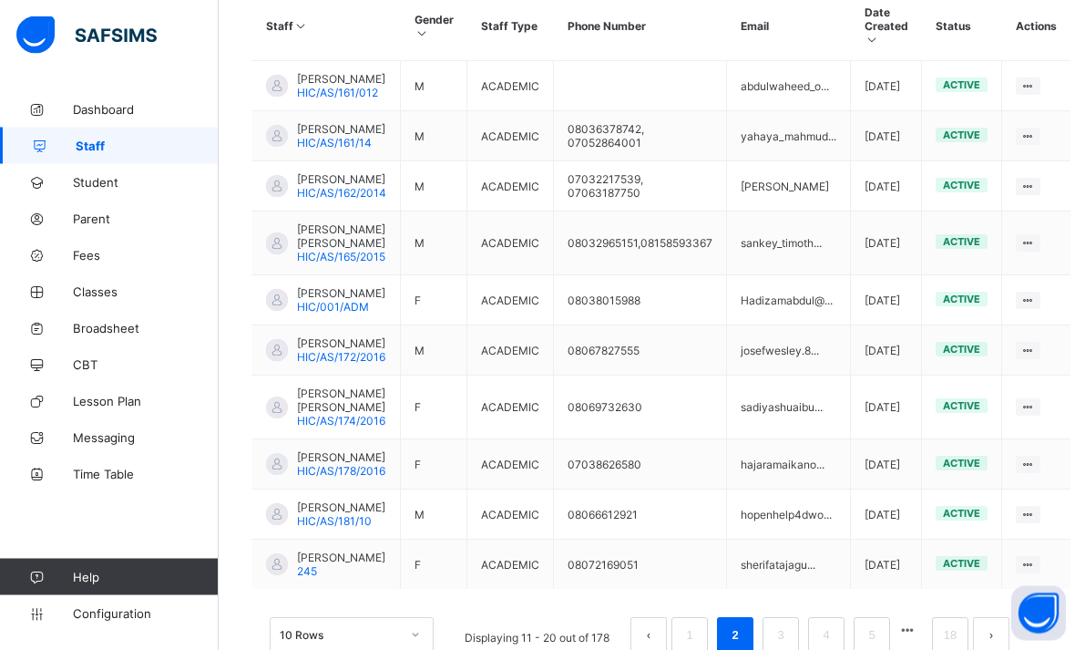
scroll to position [557, 0]
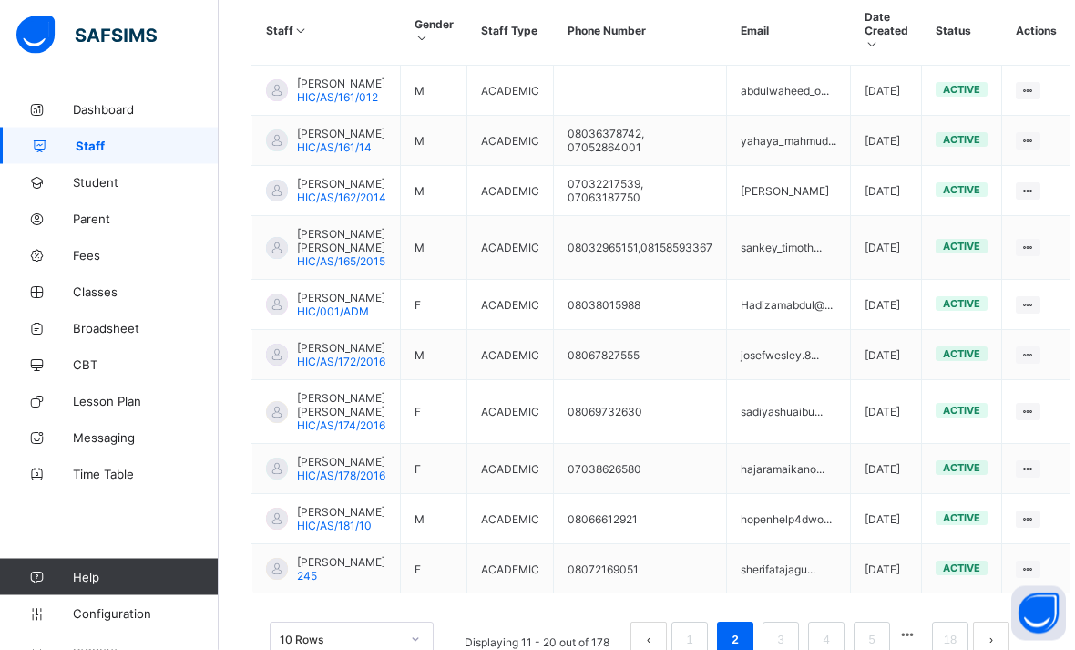
click at [334, 91] on span "[PERSON_NAME]" at bounding box center [341, 84] width 88 height 14
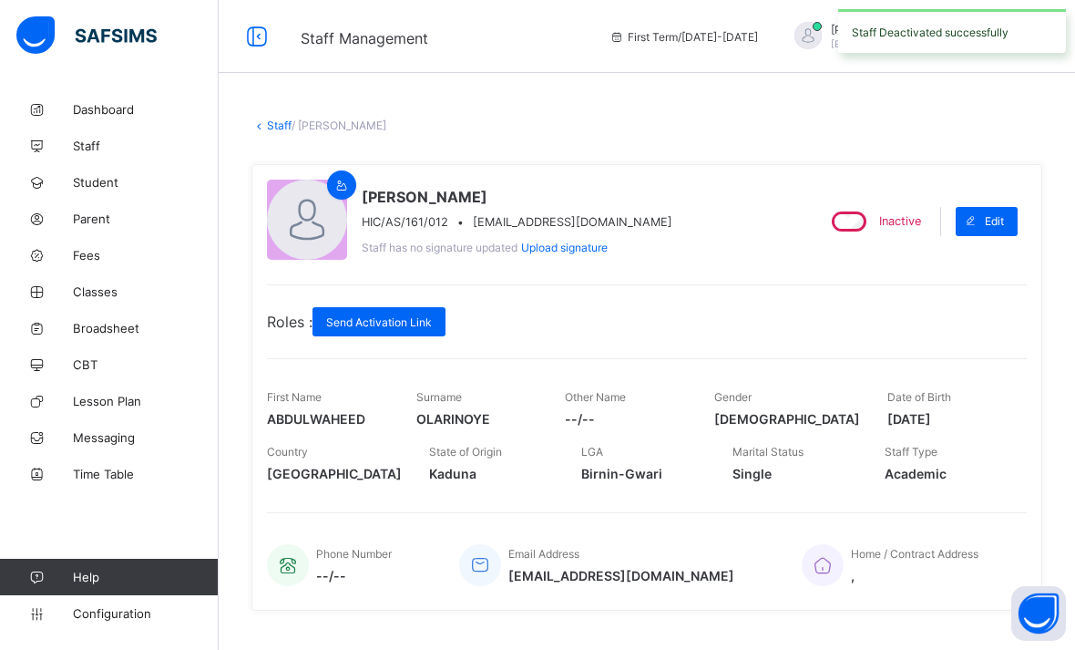
click at [271, 121] on link "Staff" at bounding box center [279, 125] width 25 height 14
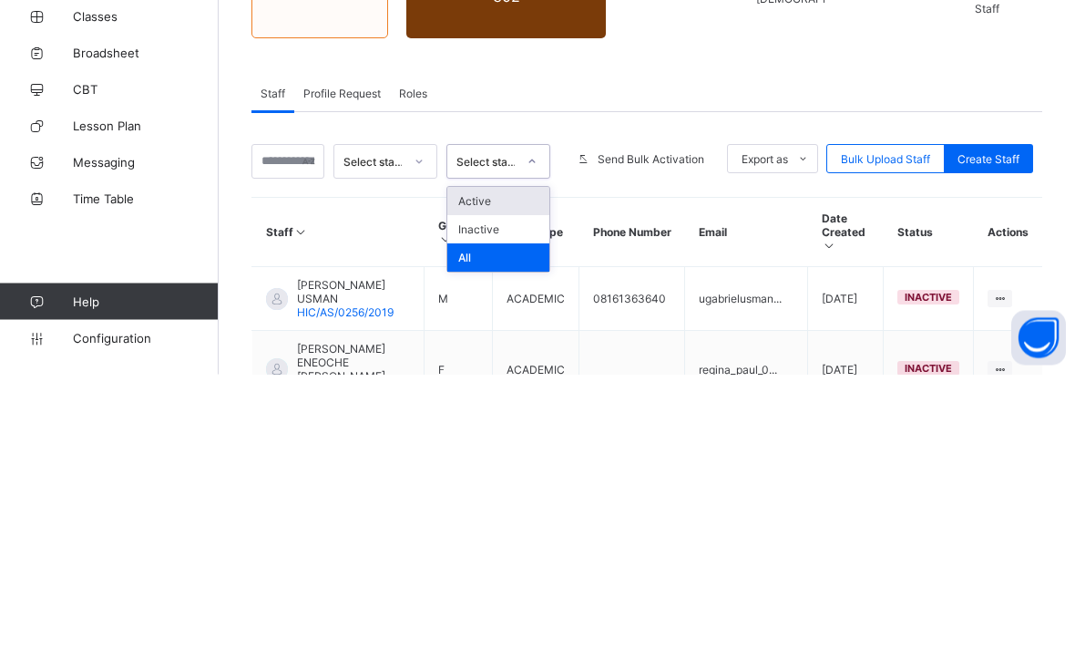
click at [485, 463] on div "Active" at bounding box center [498, 477] width 102 height 28
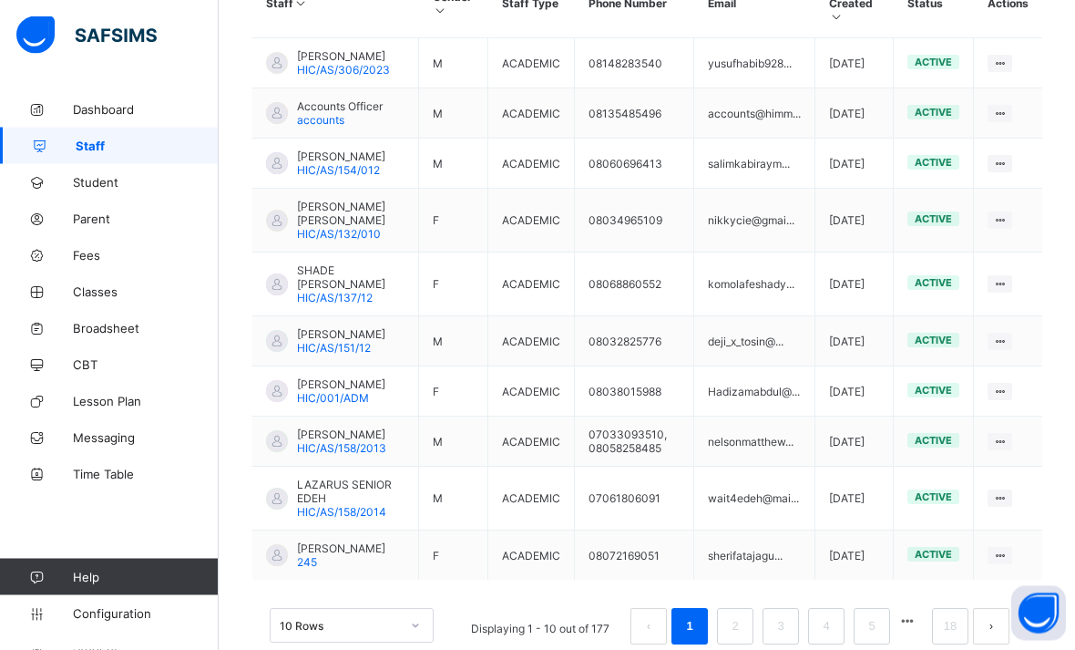
scroll to position [594, 0]
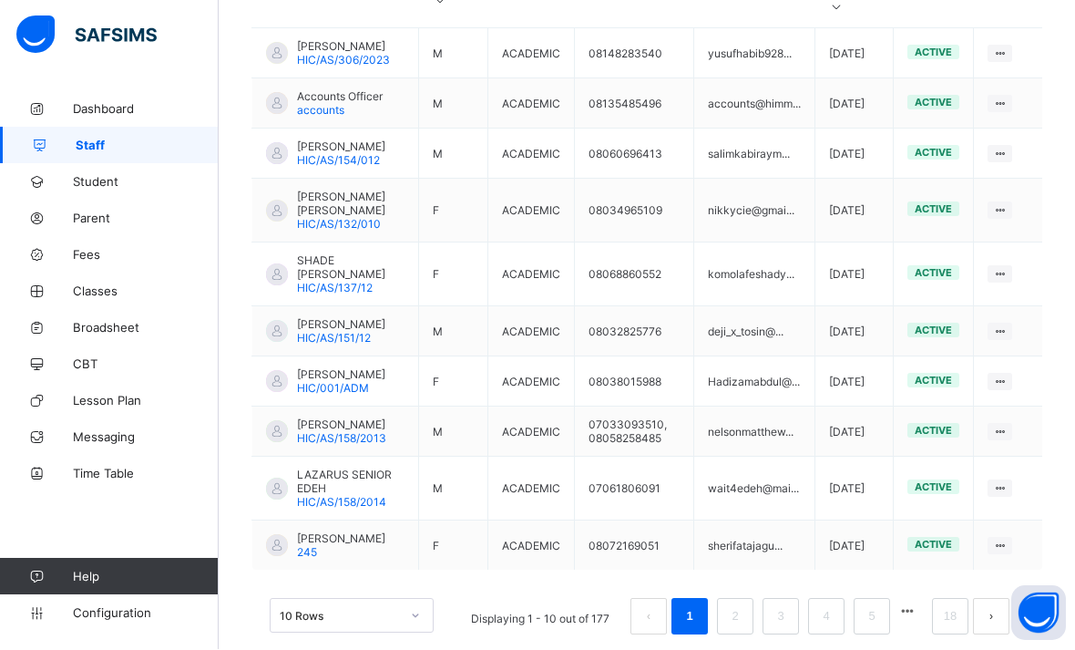
click at [733, 629] on link "2" at bounding box center [734, 617] width 17 height 24
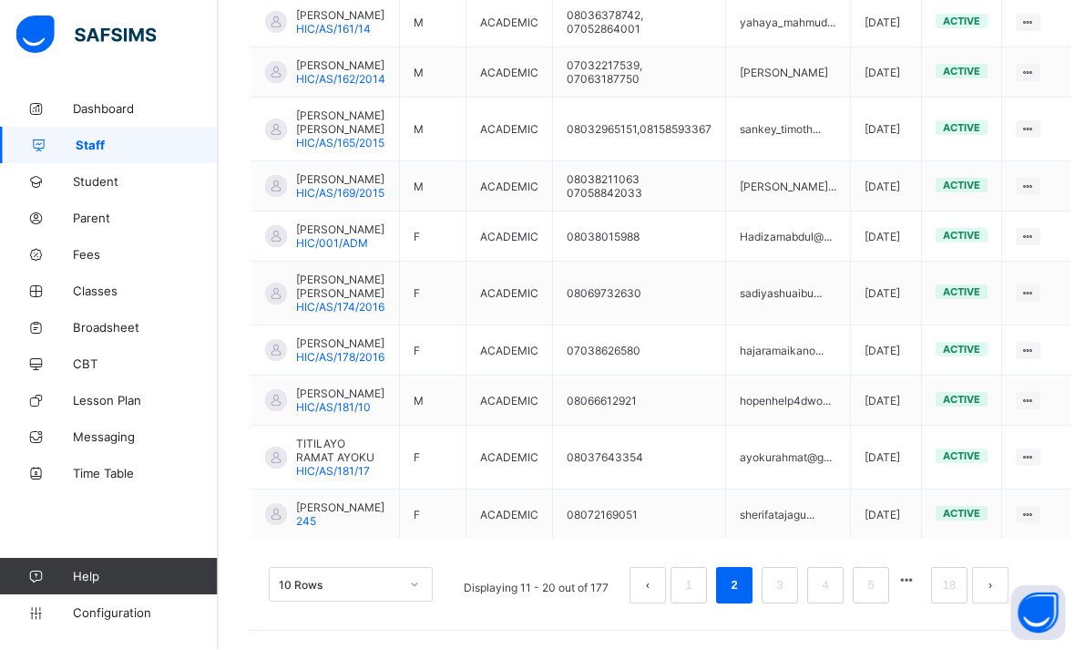
scroll to position [635, 1]
click at [781, 598] on link "3" at bounding box center [780, 586] width 17 height 24
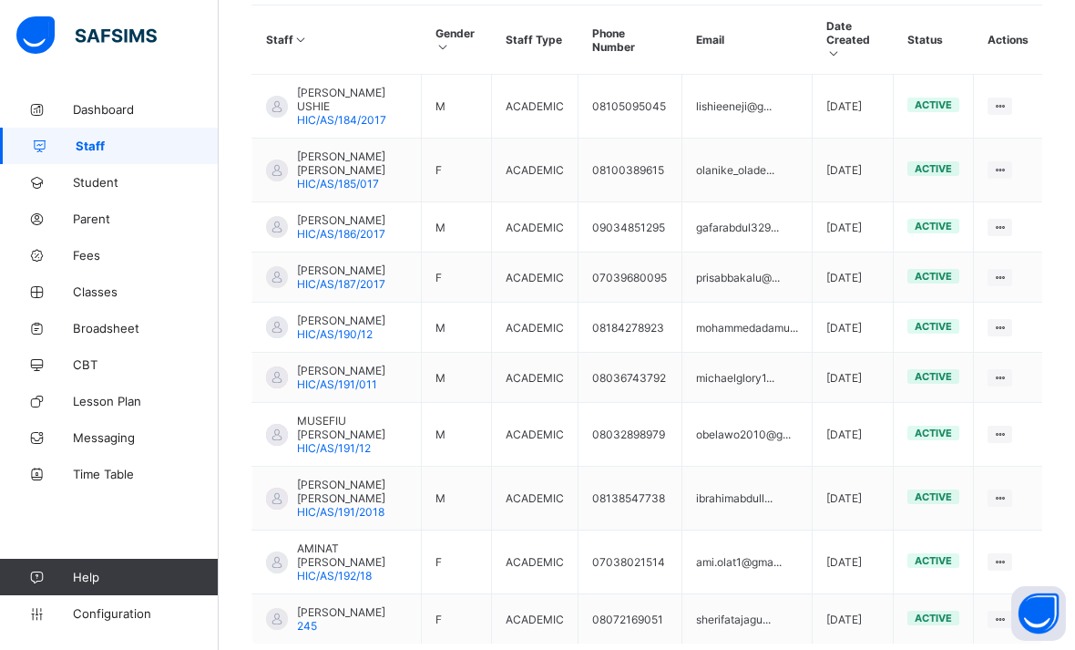
scroll to position [548, 0]
click at [329, 328] on span "[PERSON_NAME]" at bounding box center [341, 321] width 88 height 14
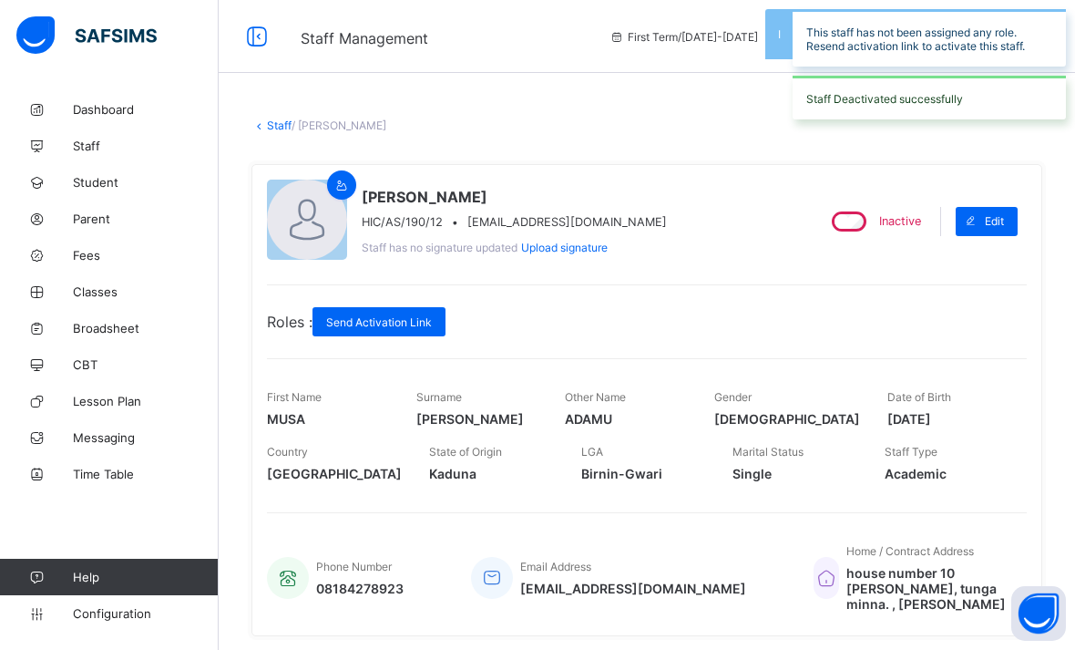
click at [267, 129] on link "Staff" at bounding box center [279, 125] width 25 height 14
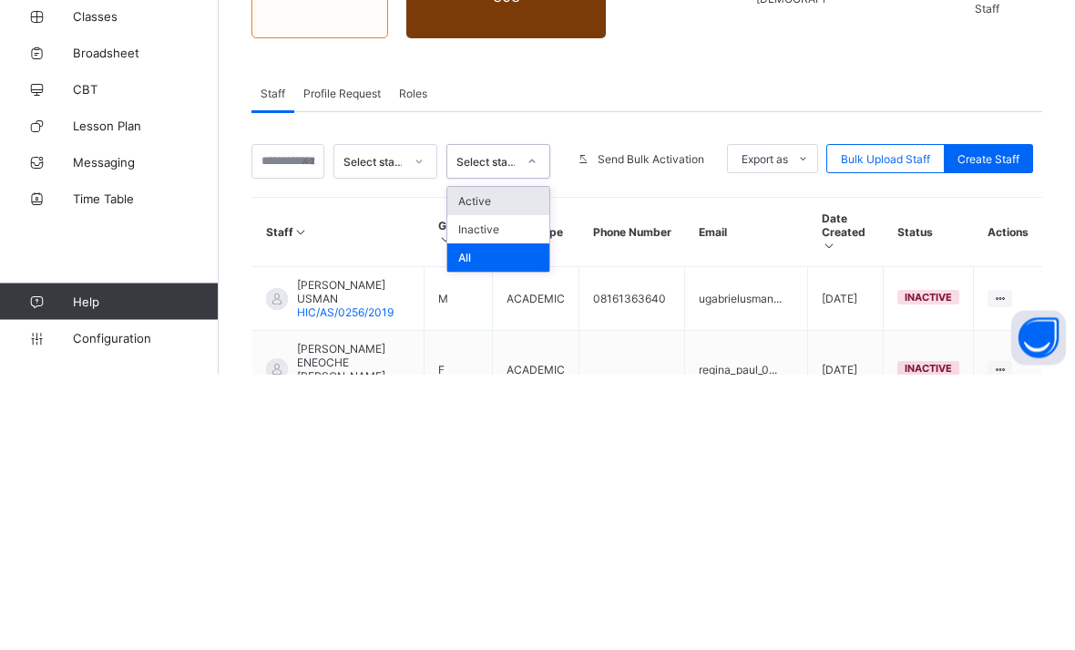
click at [482, 463] on div "Active" at bounding box center [498, 477] width 102 height 28
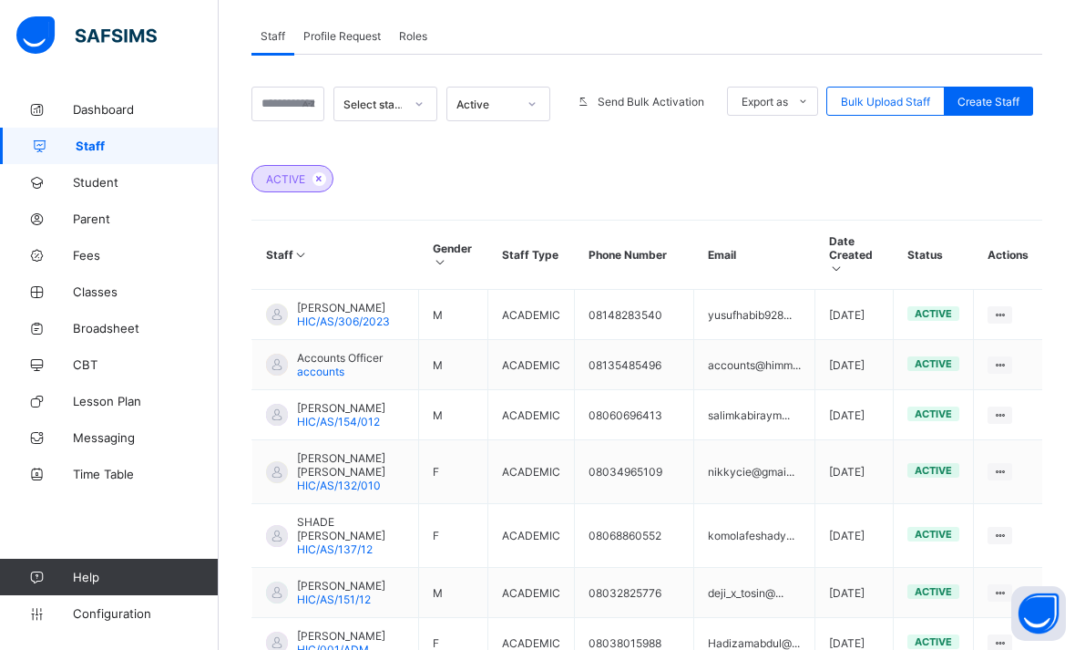
scroll to position [594, 0]
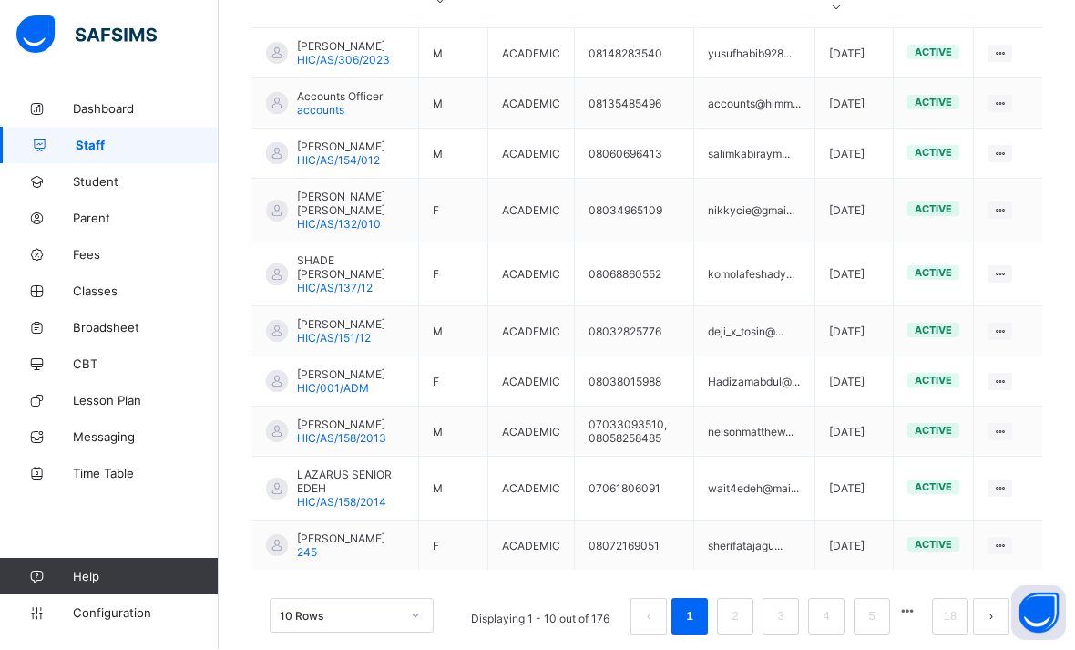
click at [784, 629] on link "3" at bounding box center [780, 617] width 17 height 24
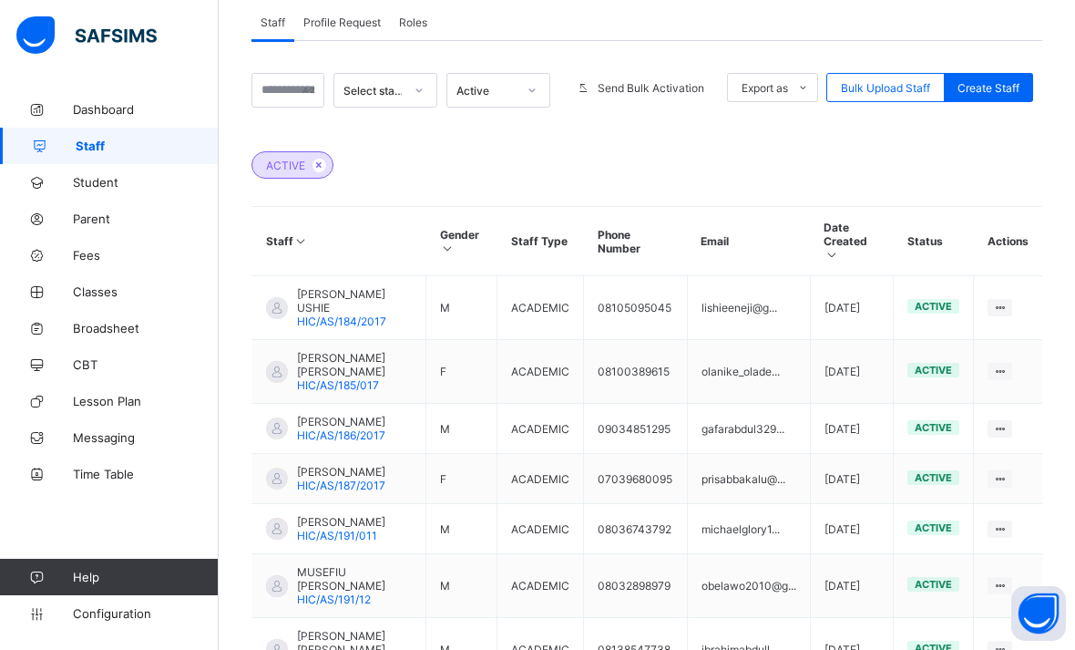
scroll to position [367, 0]
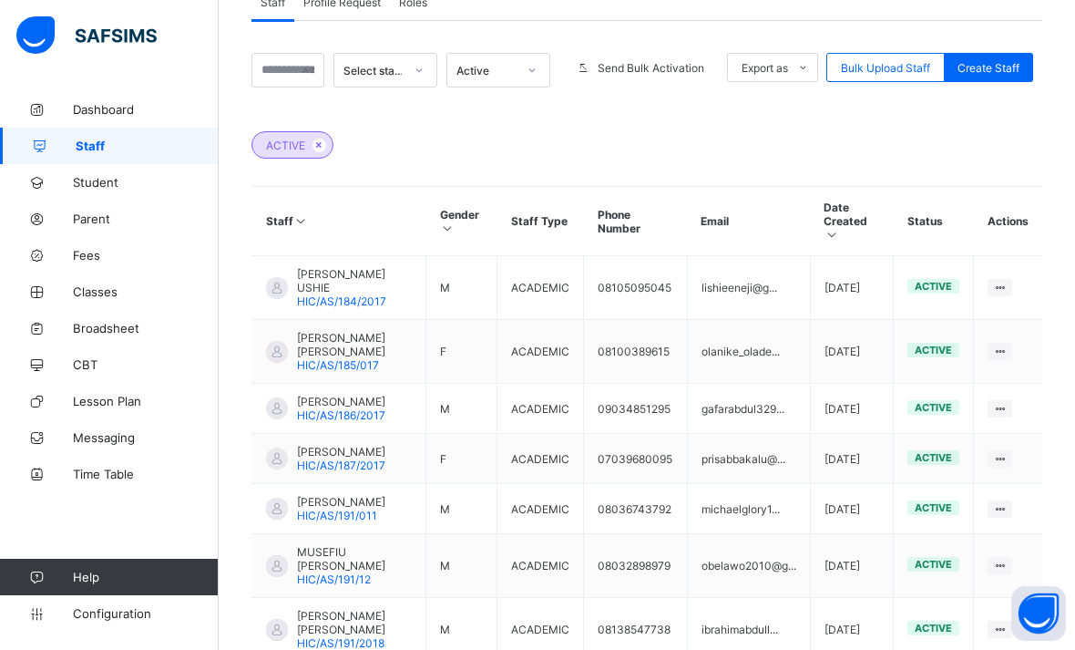
click at [337, 331] on span "[PERSON_NAME] [PERSON_NAME]" at bounding box center [354, 344] width 115 height 27
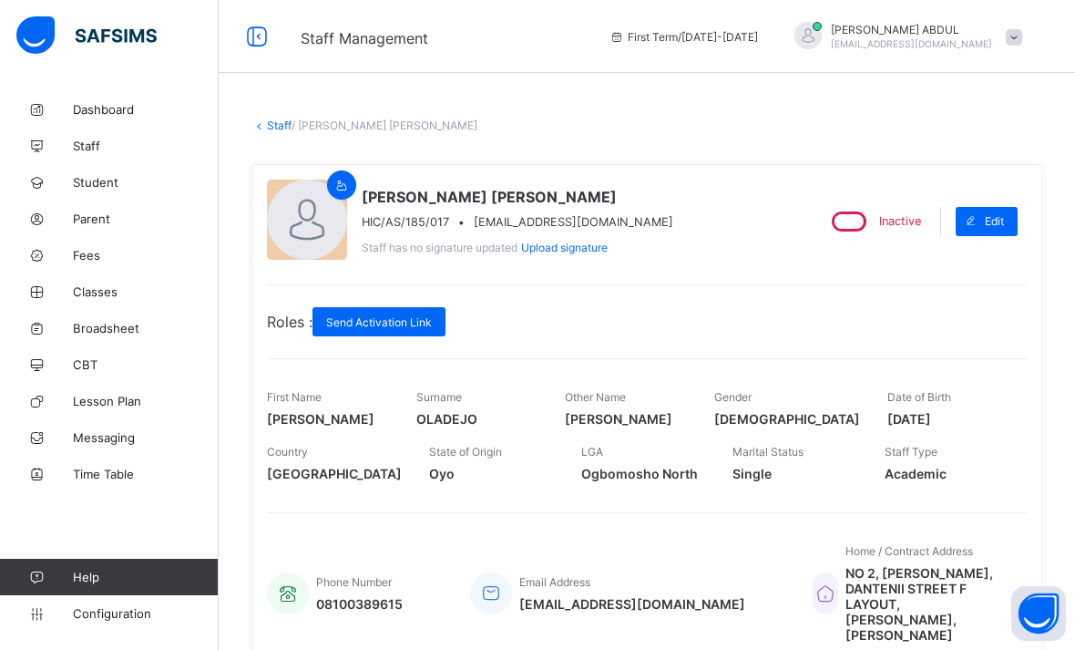
click at [276, 122] on link "Staff" at bounding box center [279, 125] width 25 height 14
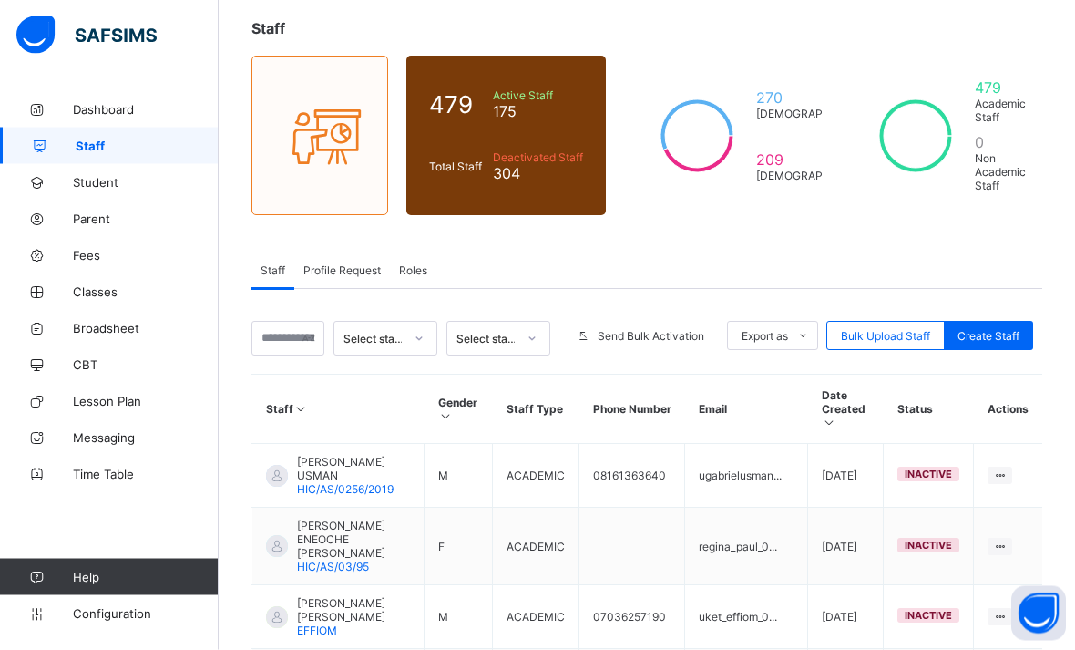
scroll to position [99, 0]
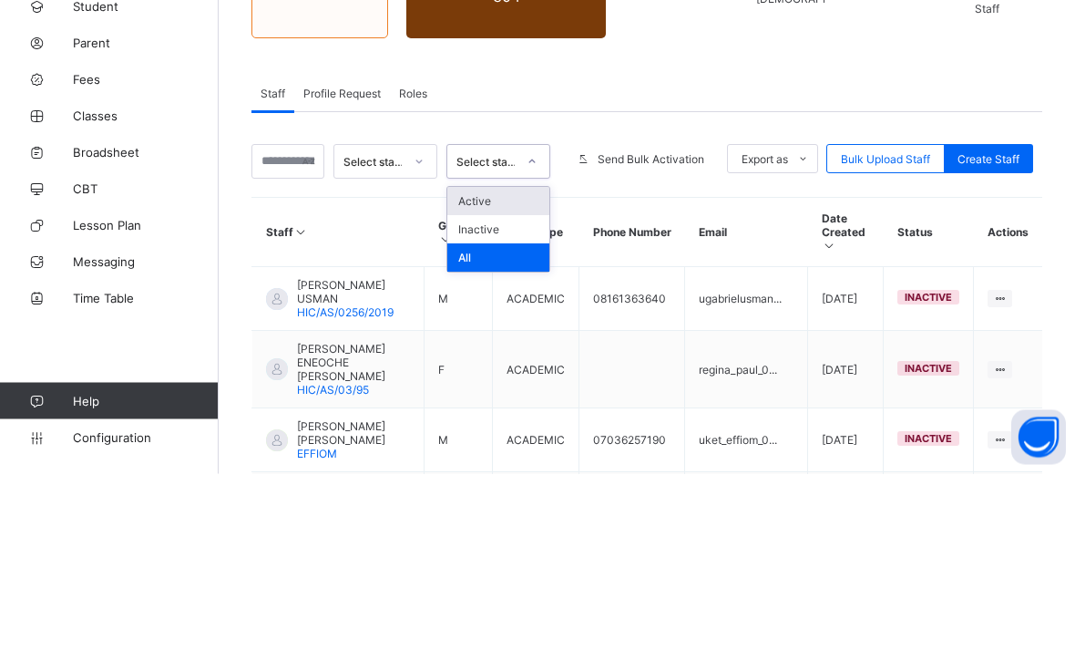
click at [466, 364] on div "Active" at bounding box center [498, 378] width 102 height 28
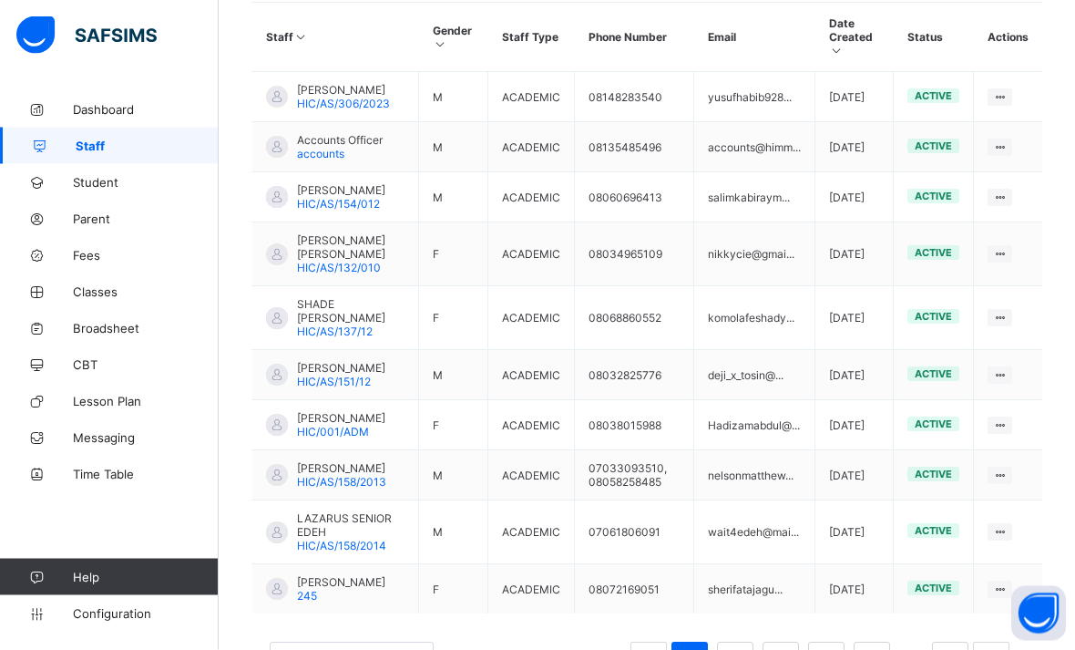
scroll to position [594, 0]
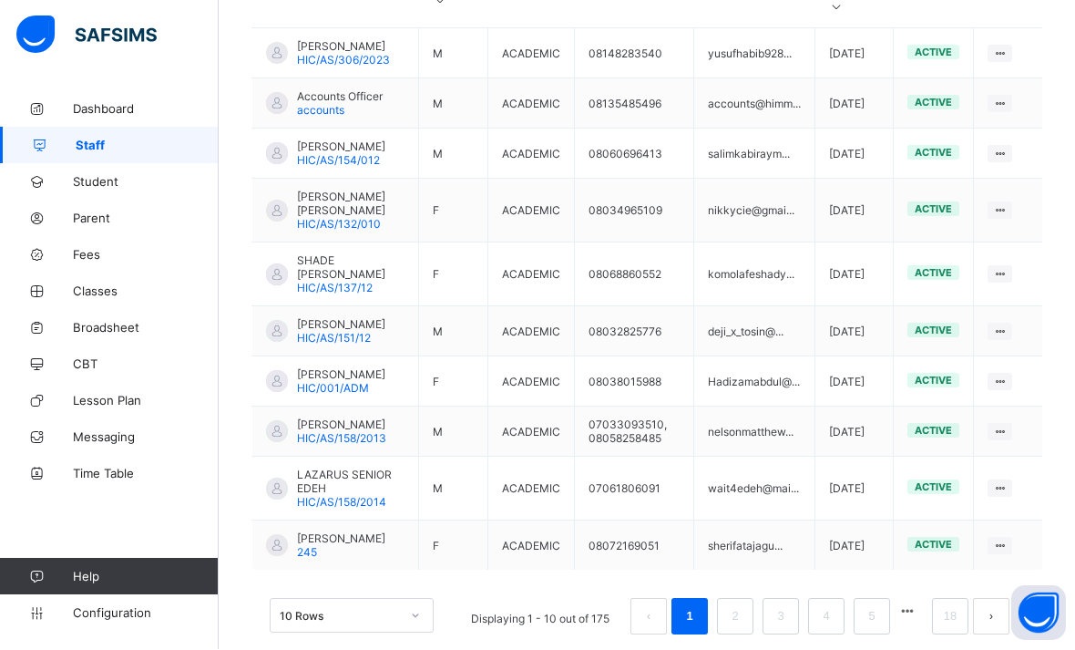
click at [736, 629] on link "2" at bounding box center [734, 617] width 17 height 24
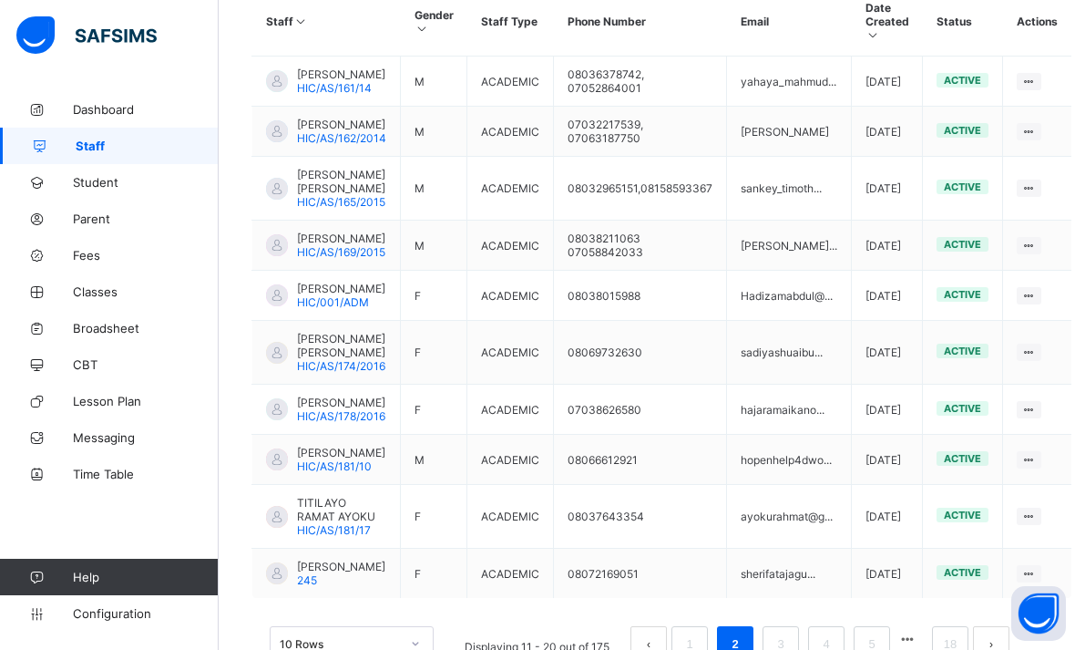
scroll to position [635, 0]
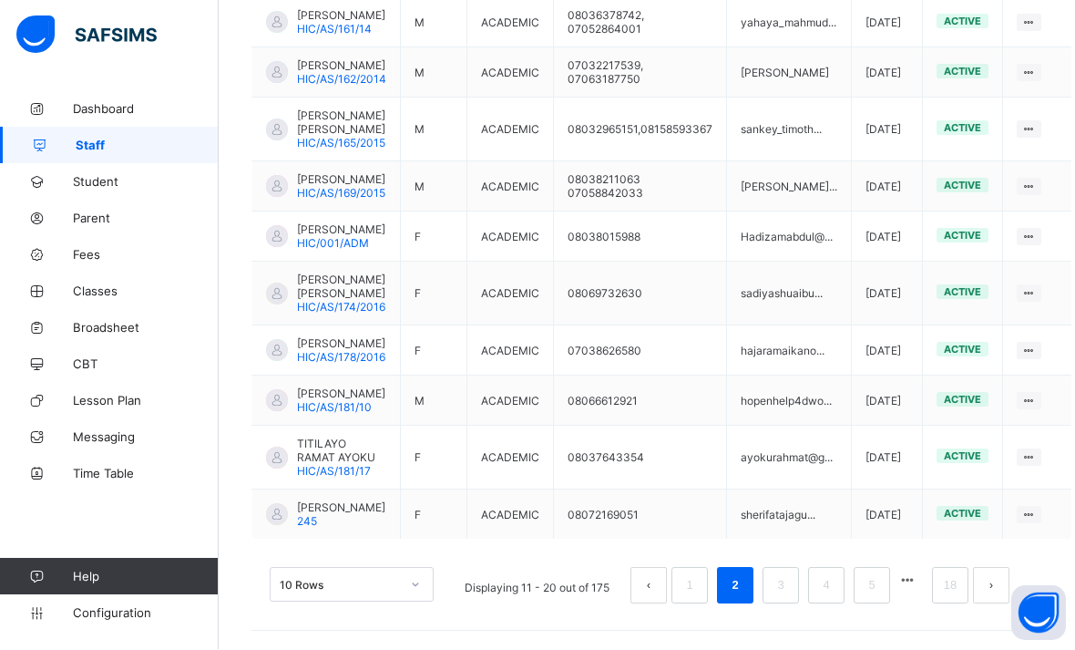
click at [784, 598] on link "3" at bounding box center [780, 586] width 17 height 24
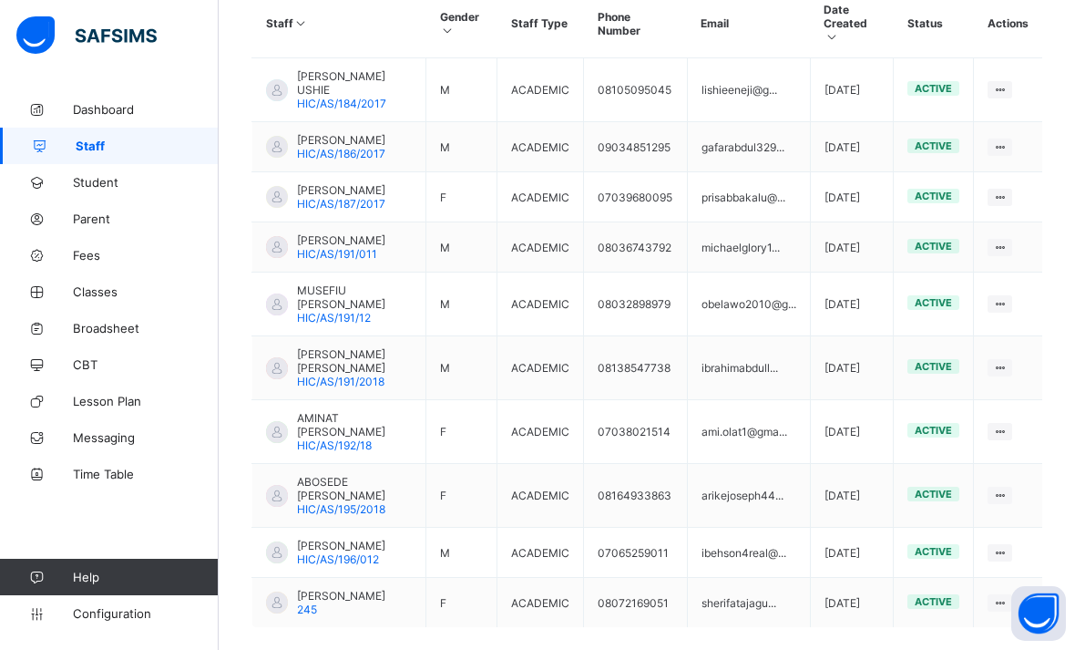
scroll to position [588, 0]
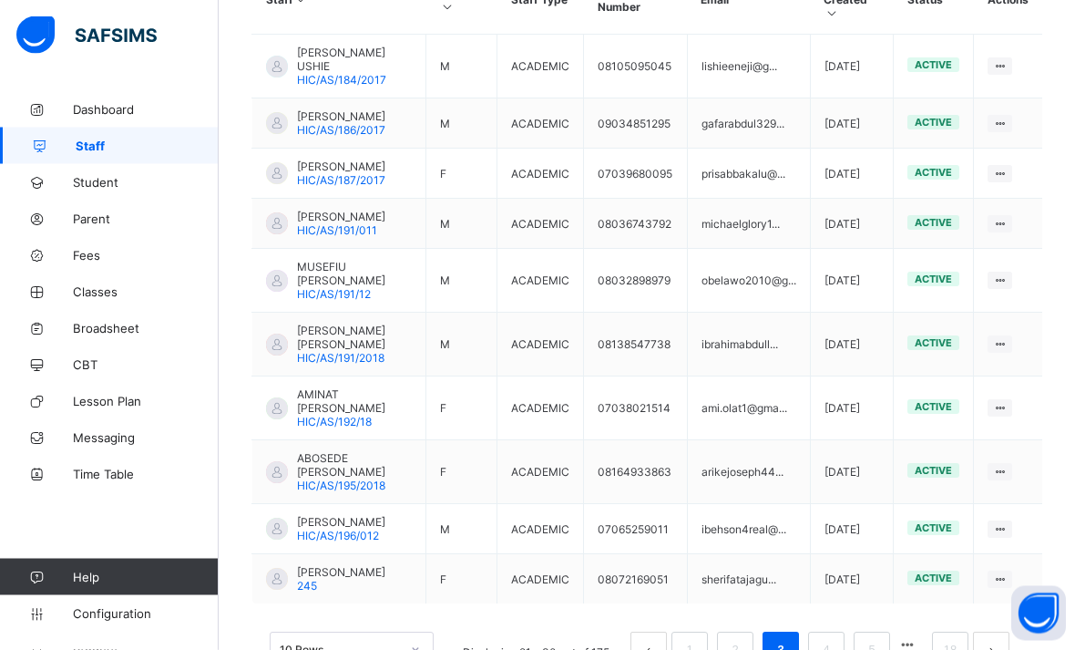
click at [360, 477] on span "ABOSEDE [PERSON_NAME]" at bounding box center [354, 465] width 115 height 27
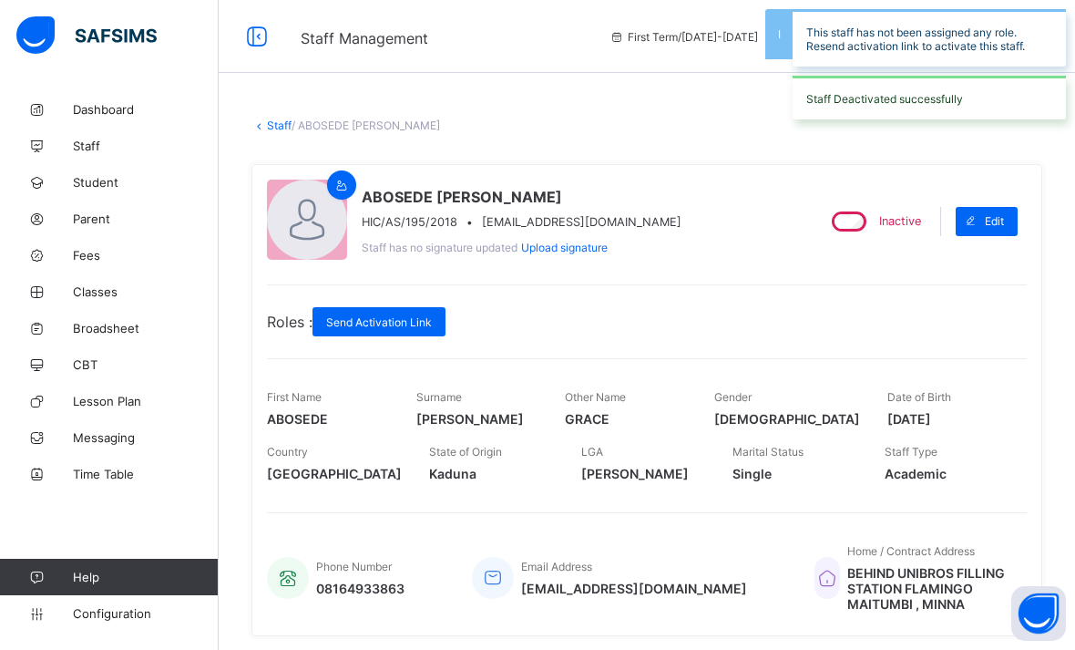
click at [276, 127] on link "Staff" at bounding box center [279, 125] width 25 height 14
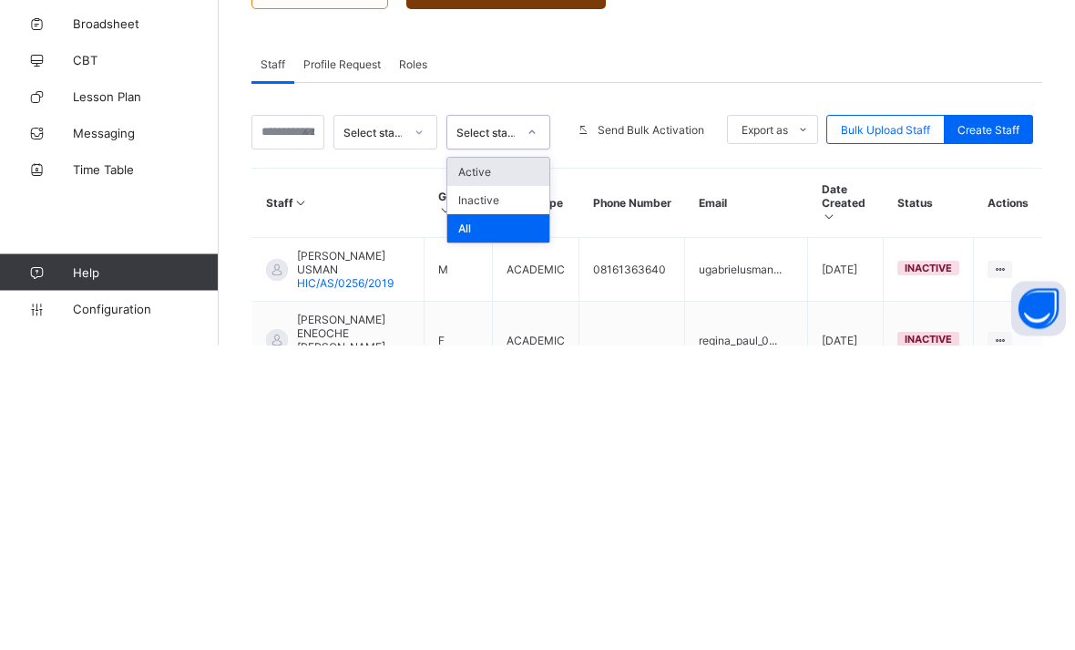
click at [518, 463] on div "Active" at bounding box center [498, 477] width 102 height 28
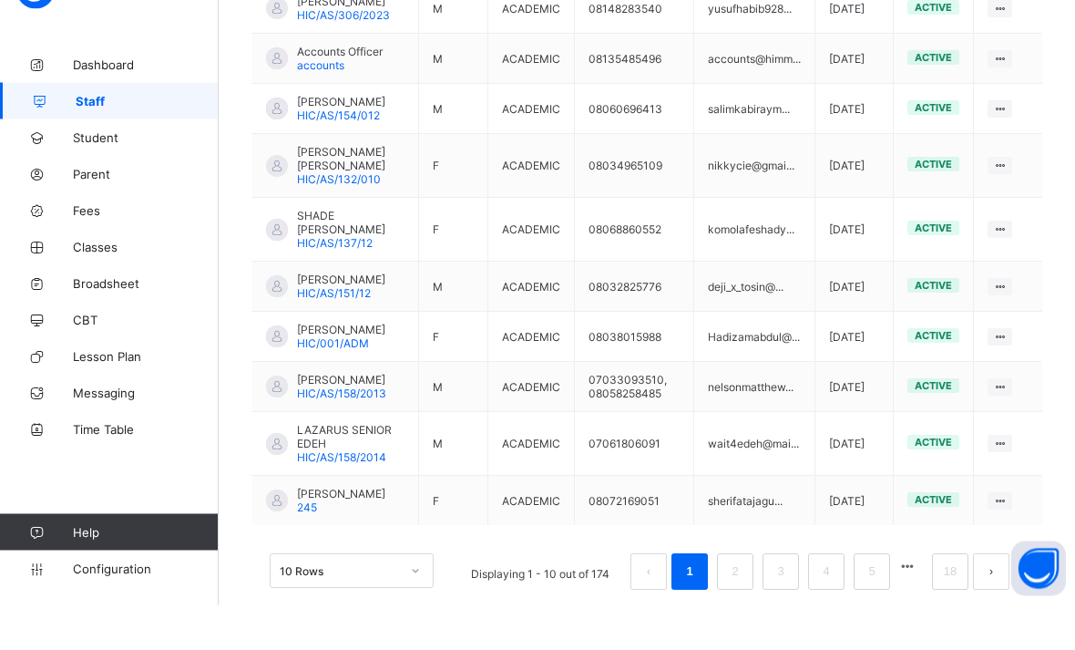
scroll to position [594, 0]
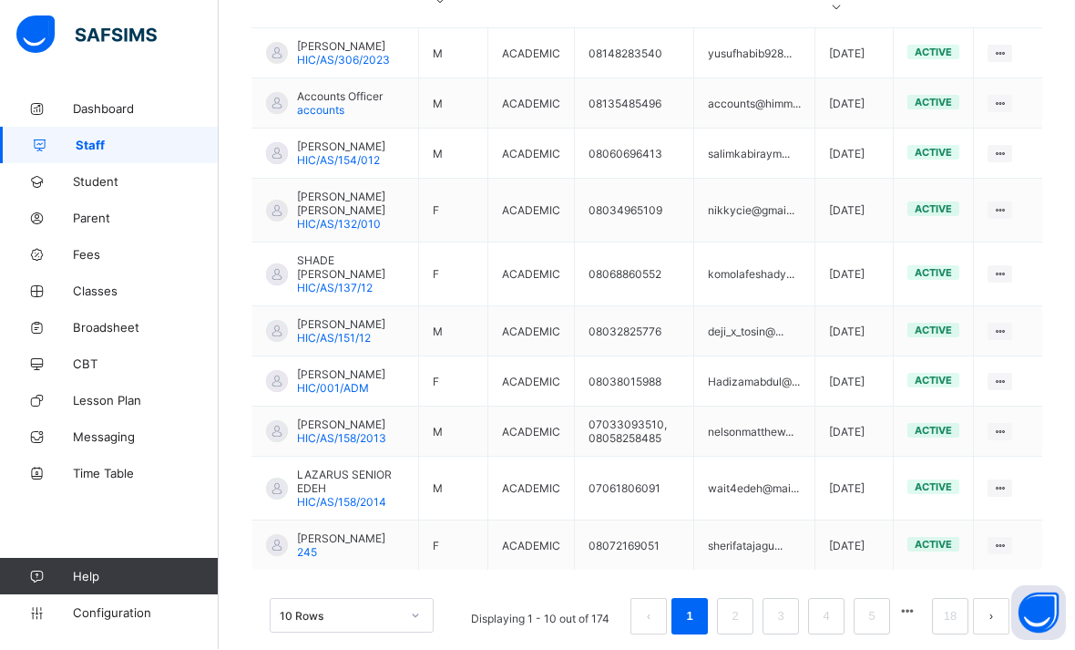
click at [735, 629] on link "2" at bounding box center [734, 617] width 17 height 24
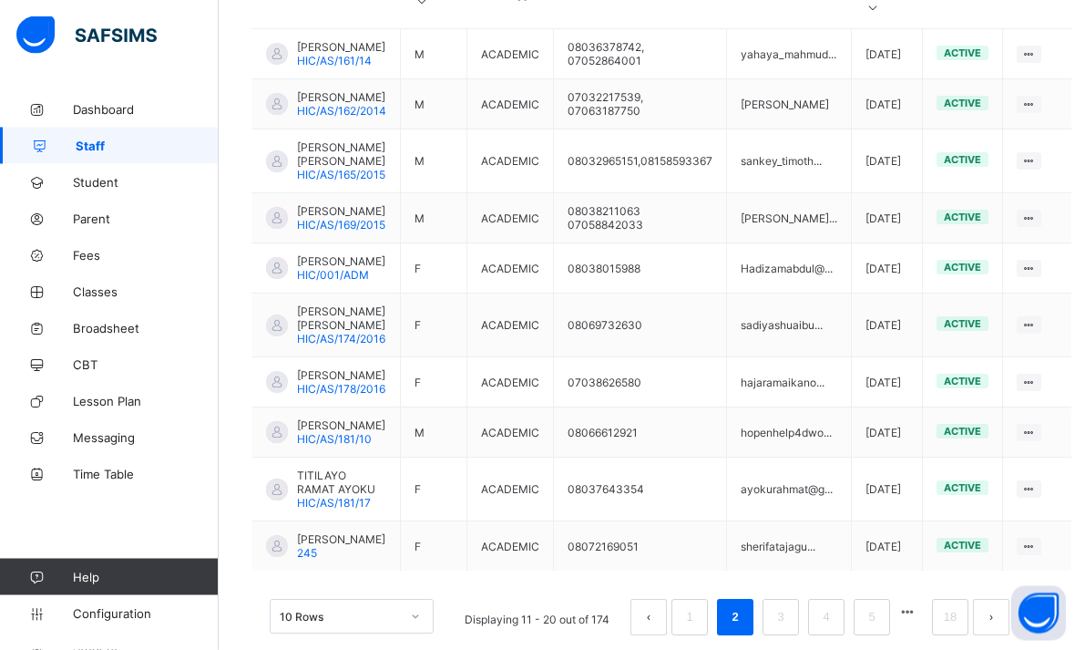
scroll to position [635, 0]
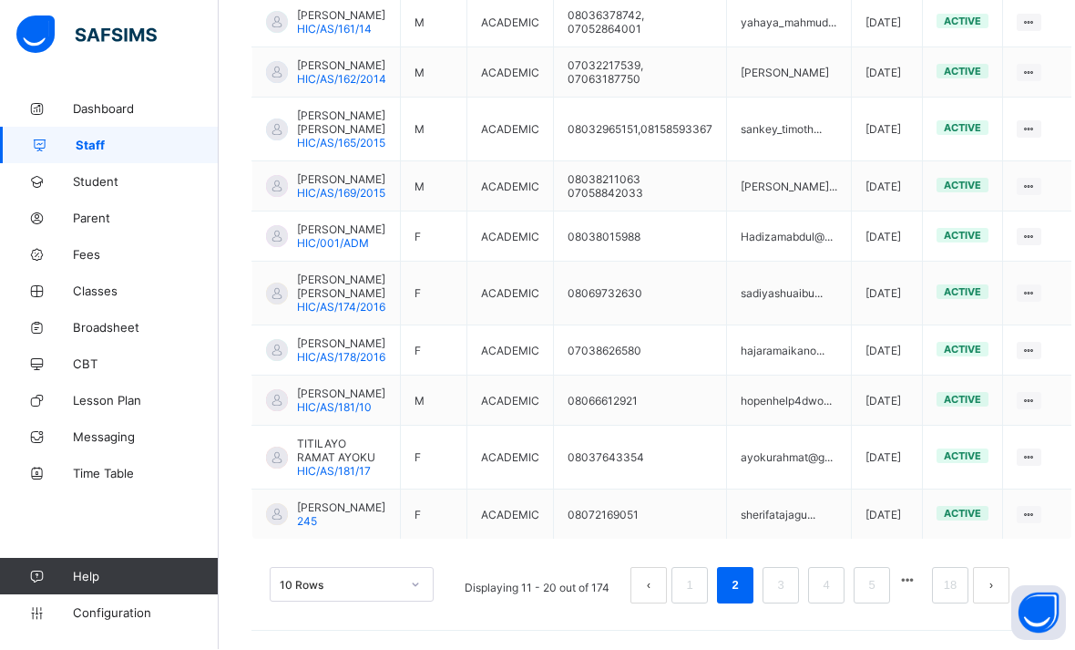
click at [782, 598] on link "3" at bounding box center [780, 586] width 17 height 24
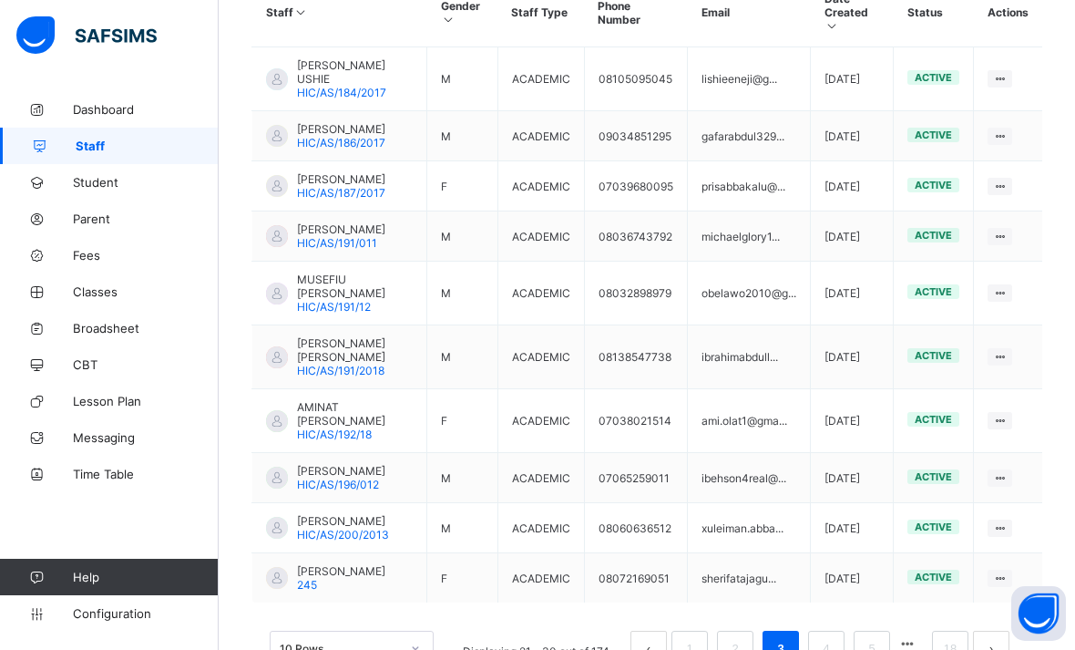
scroll to position [594, 0]
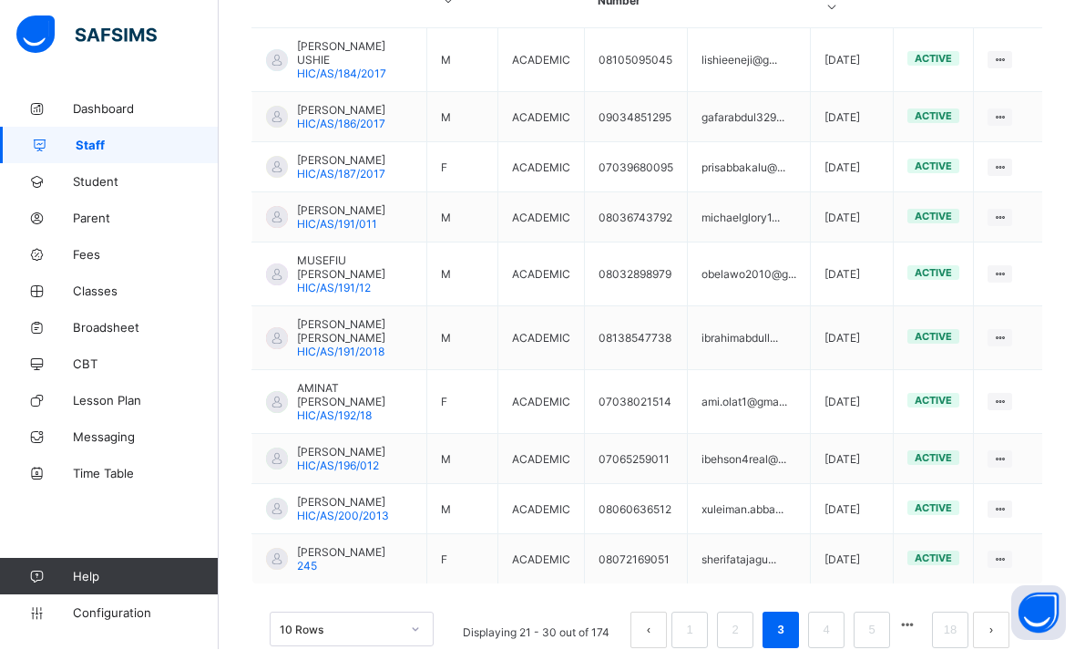
click at [830, 640] on link "4" at bounding box center [825, 631] width 17 height 24
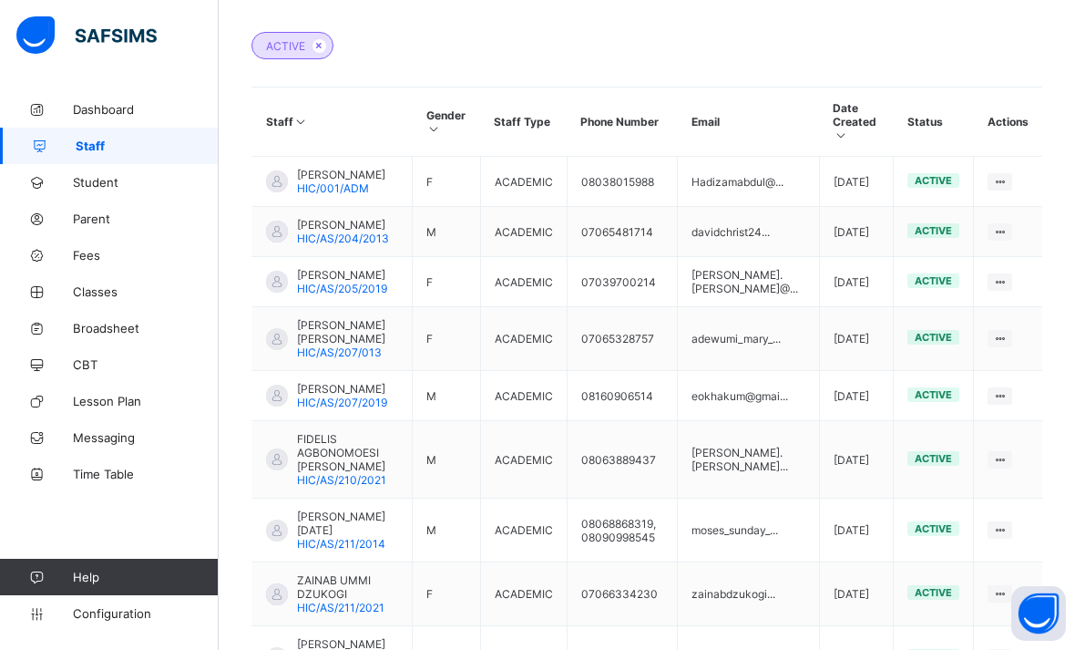
scroll to position [466, 0]
click at [371, 246] on span "HIC/AS/204/2013" at bounding box center [343, 239] width 92 height 14
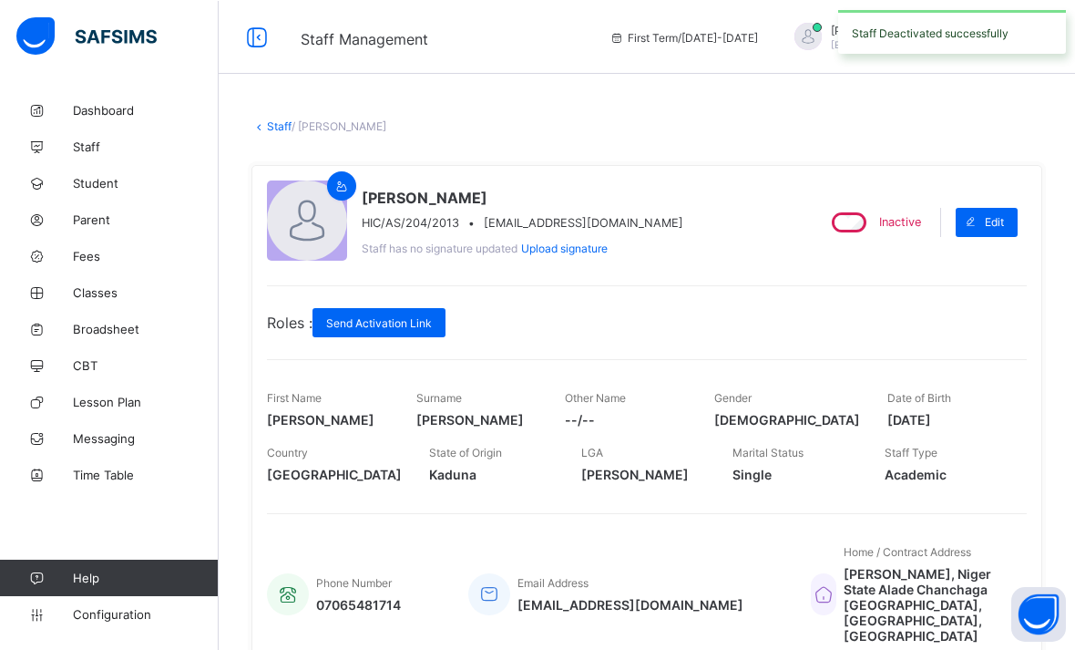
click at [273, 111] on div "Staff / [PERSON_NAME] × Delete Staff This action would delete [PERSON_NAME] fro…" at bounding box center [647, 589] width 856 height 997
click at [274, 131] on link "Staff" at bounding box center [279, 125] width 25 height 14
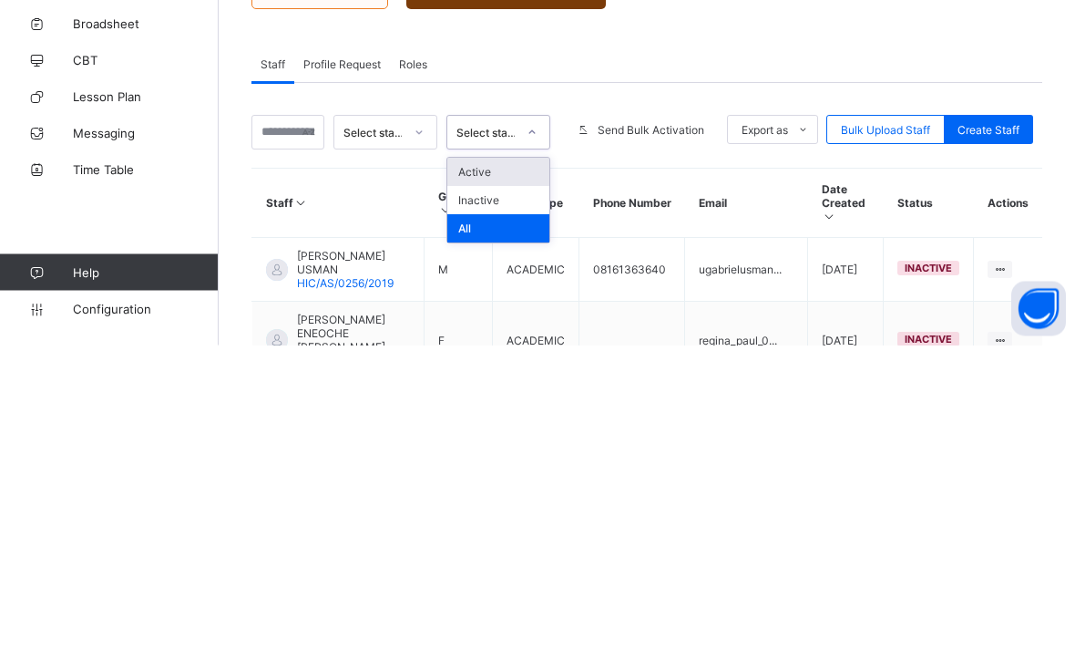
click at [511, 463] on div "Active" at bounding box center [498, 477] width 102 height 28
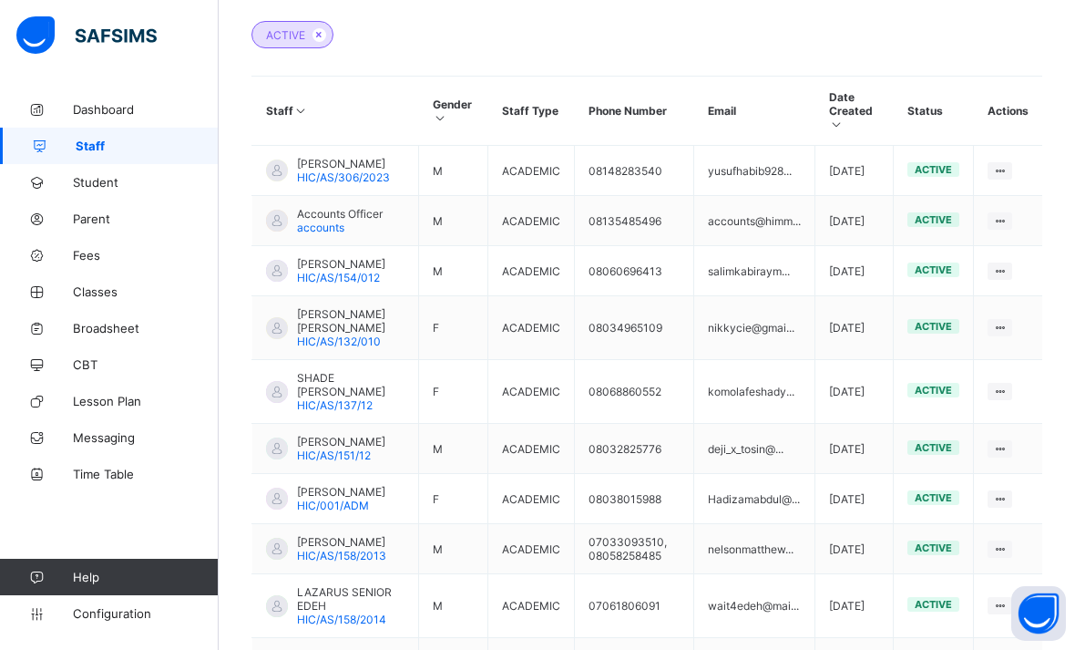
scroll to position [594, 0]
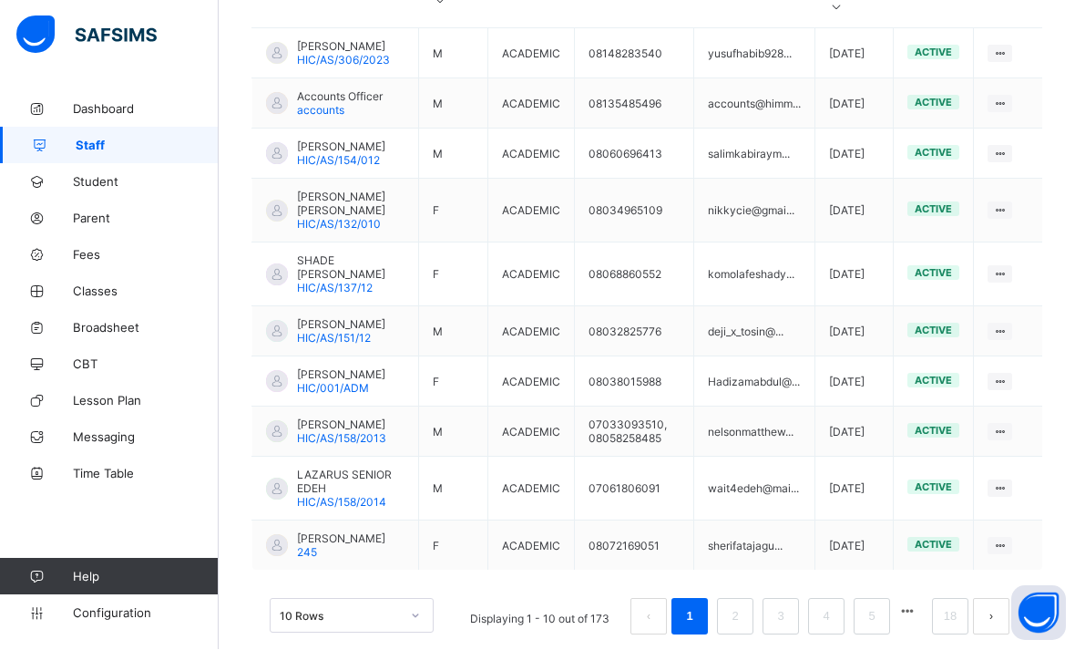
click at [873, 629] on link "5" at bounding box center [871, 617] width 17 height 24
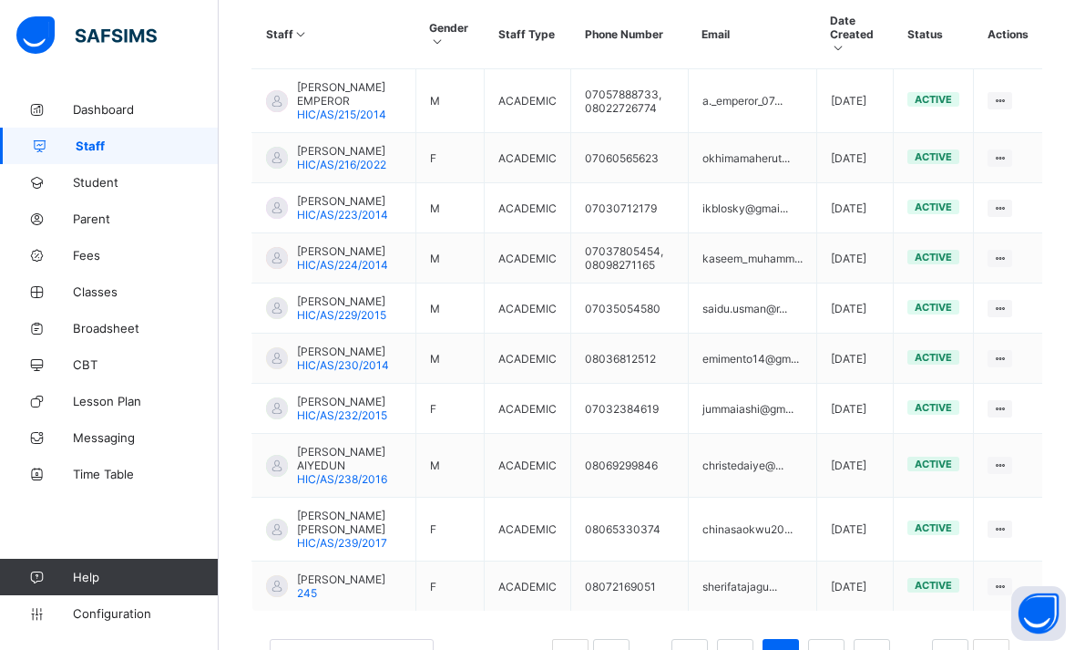
scroll to position [635, 0]
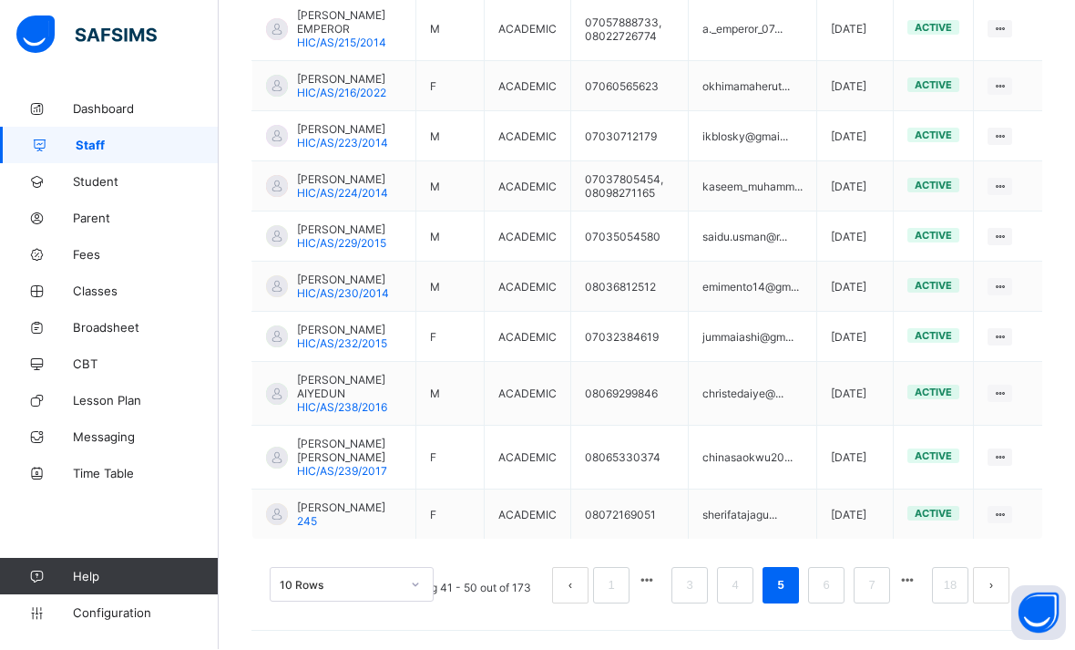
click at [827, 598] on link "6" at bounding box center [825, 586] width 17 height 24
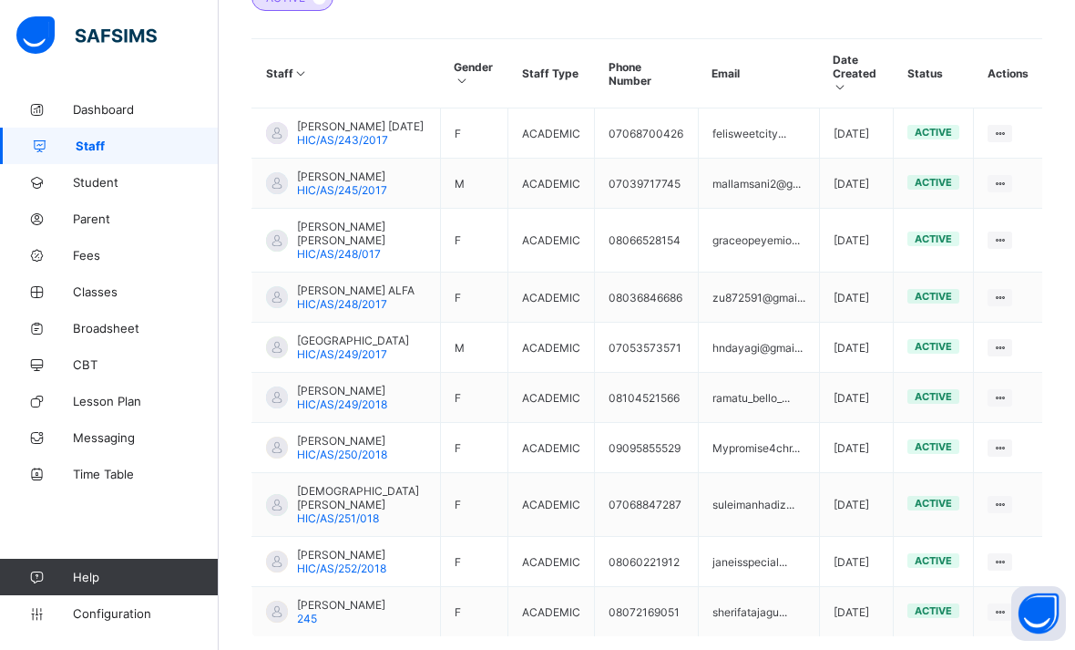
scroll to position [621, 0]
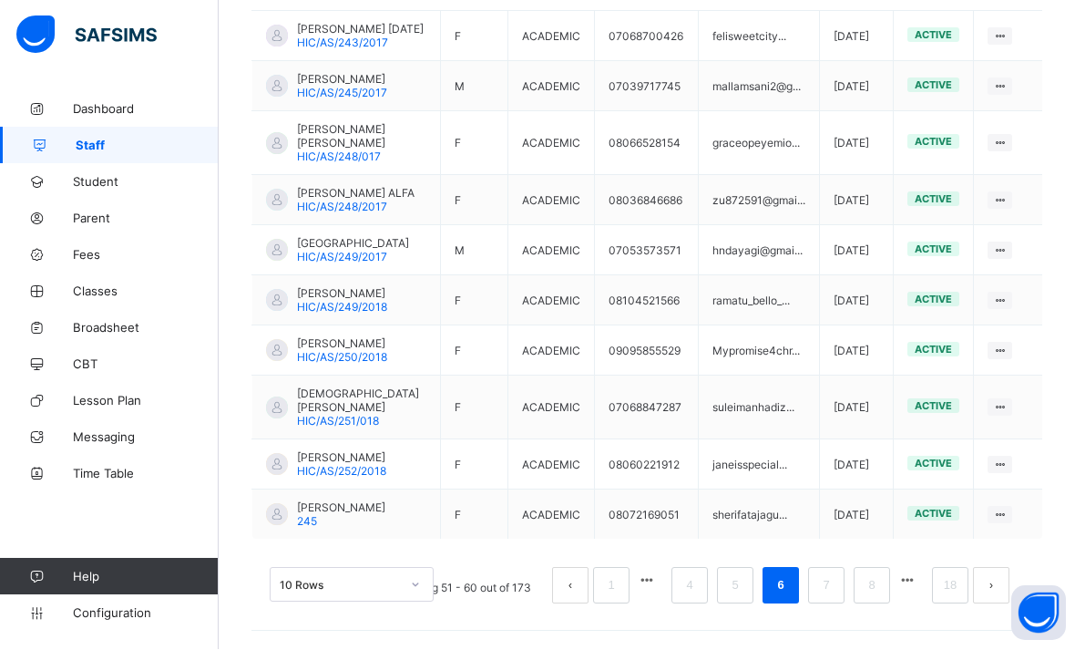
click at [832, 598] on link "7" at bounding box center [825, 586] width 17 height 24
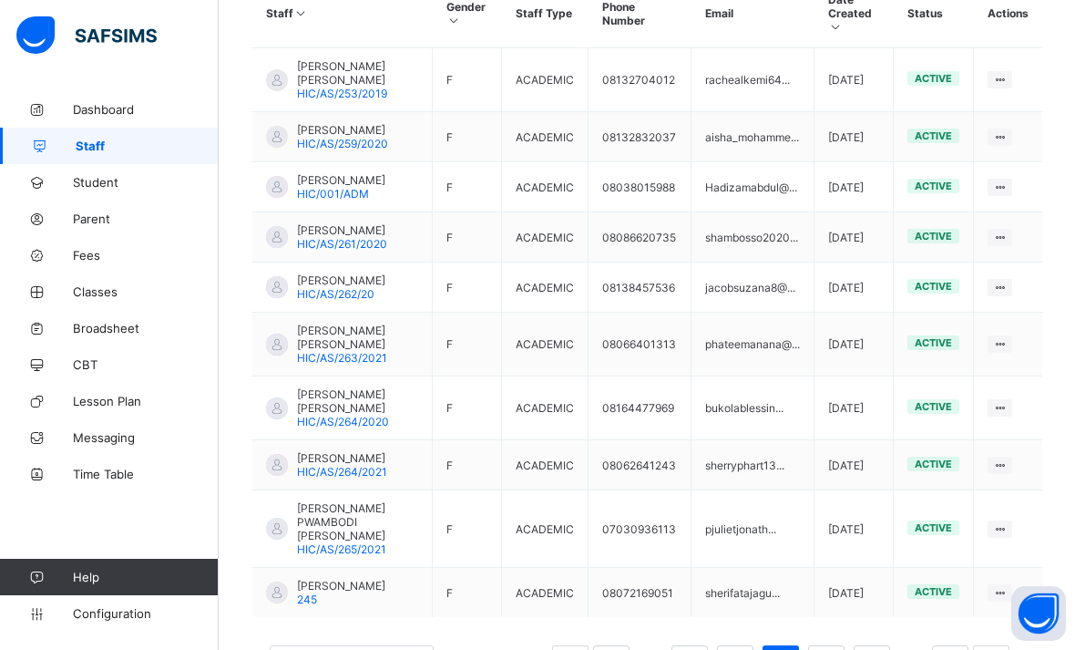
scroll to position [608, 0]
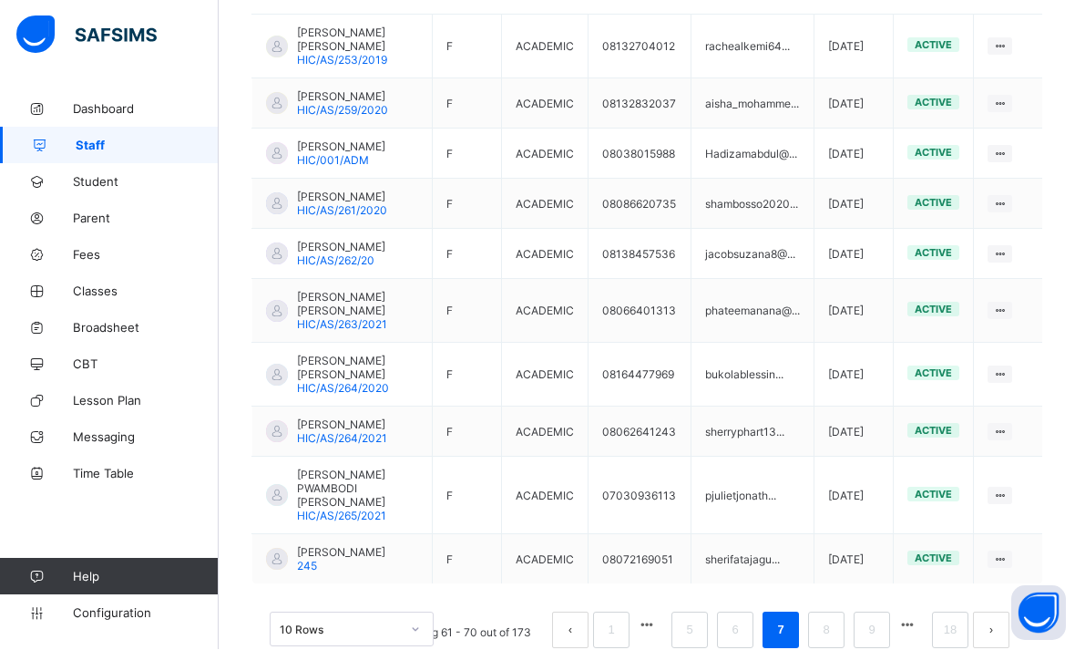
click at [828, 642] on link "8" at bounding box center [825, 631] width 17 height 24
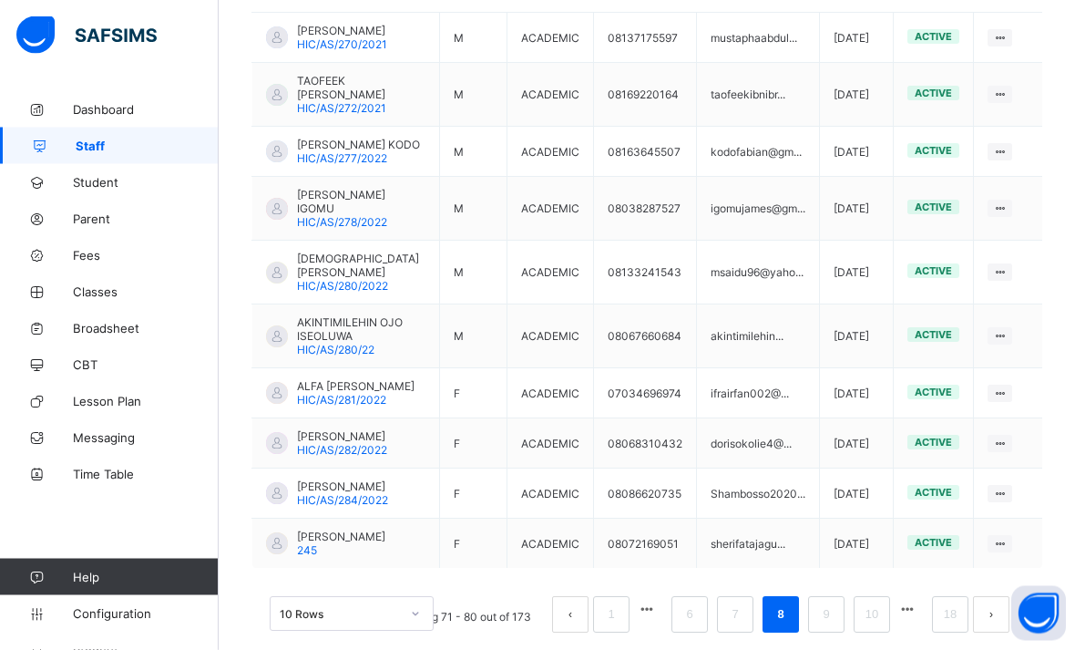
scroll to position [621, 0]
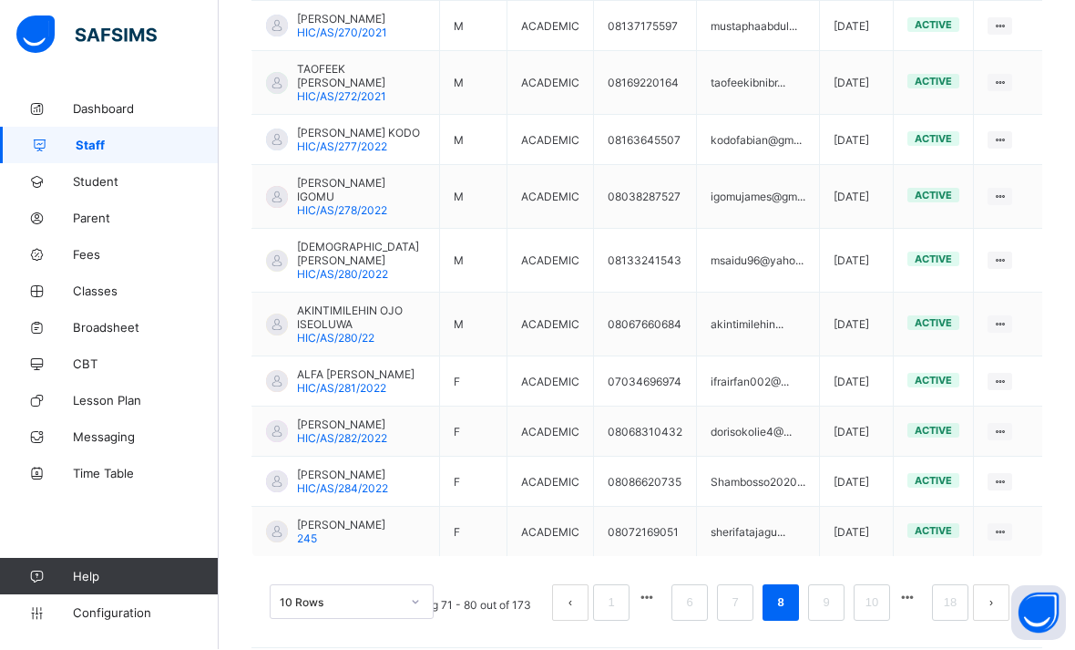
click at [829, 615] on link "9" at bounding box center [825, 603] width 17 height 24
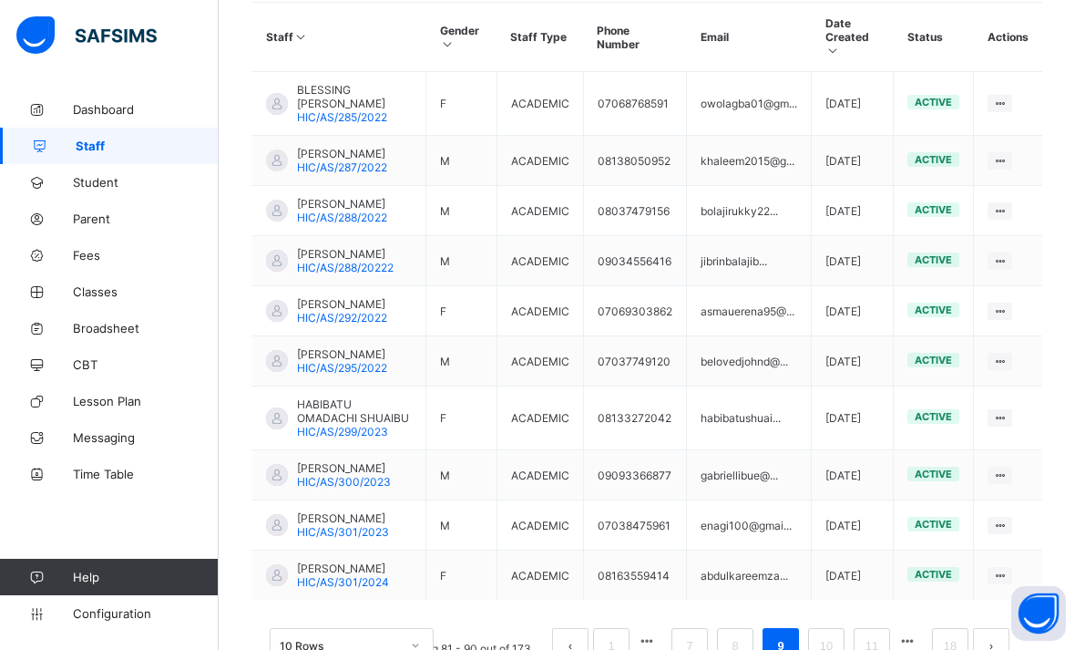
scroll to position [608, 0]
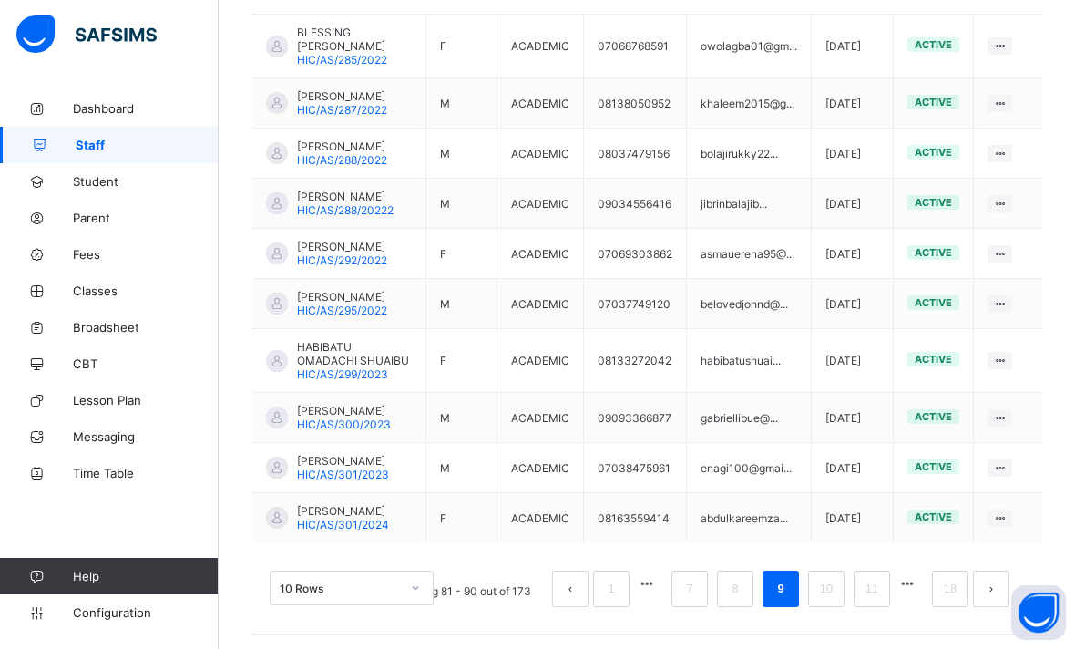
click at [825, 601] on link "10" at bounding box center [827, 590] width 24 height 24
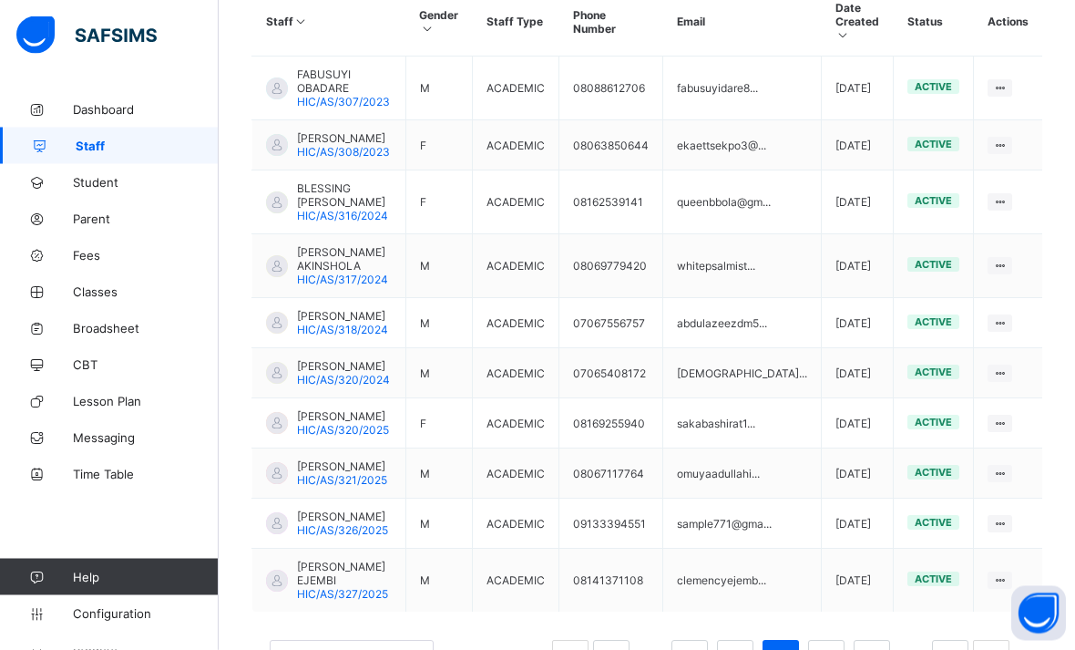
scroll to position [580, 0]
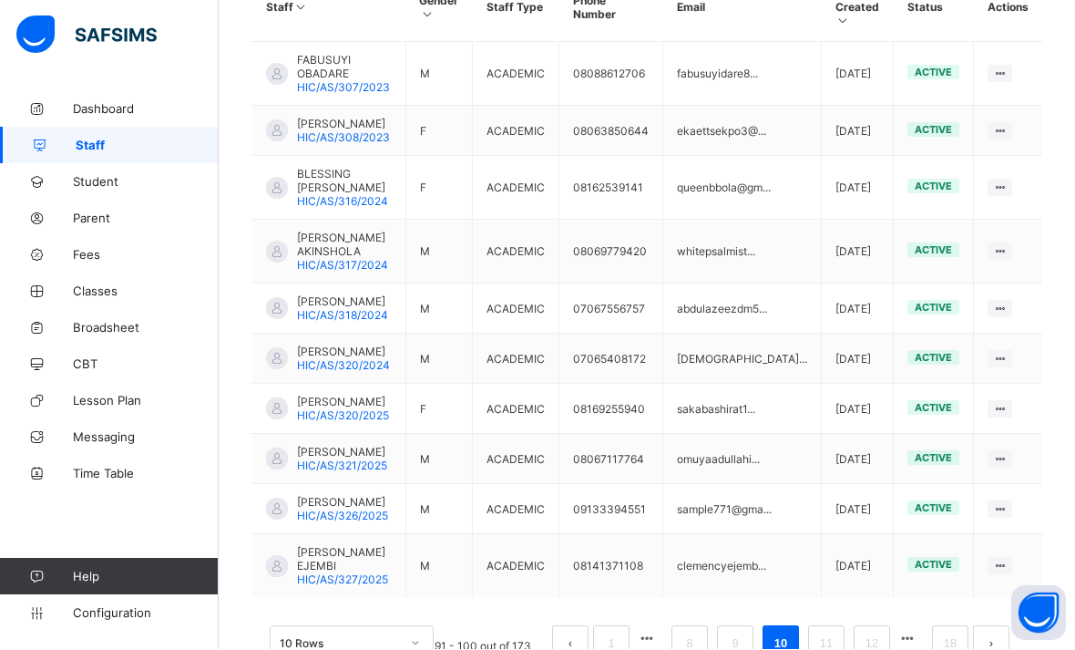
click at [824, 649] on link "11" at bounding box center [827, 644] width 24 height 24
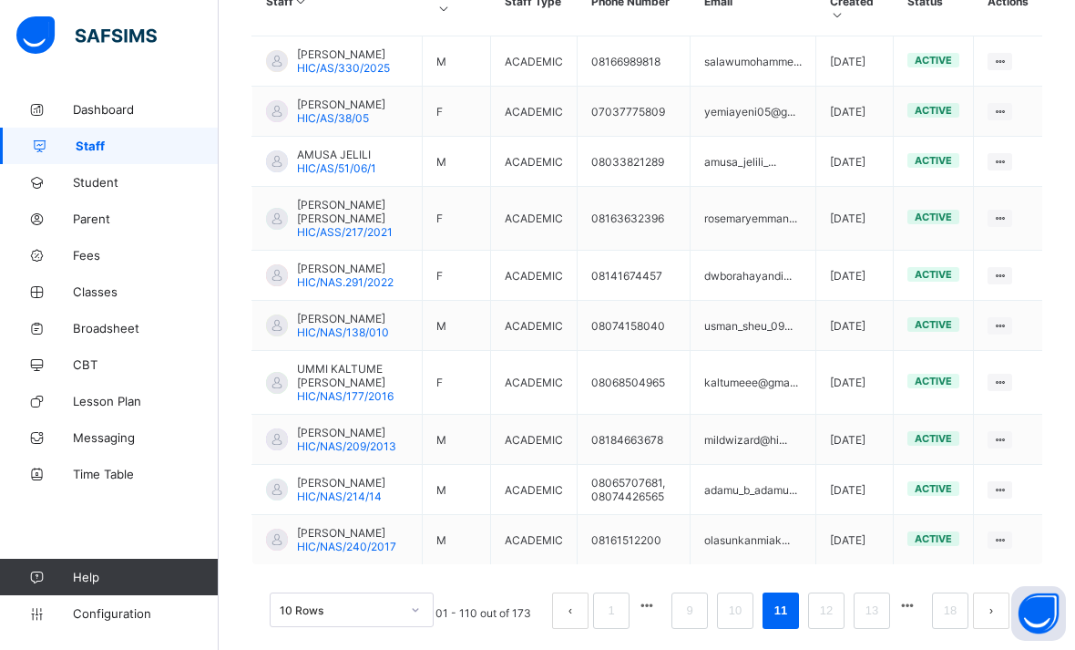
scroll to position [594, 0]
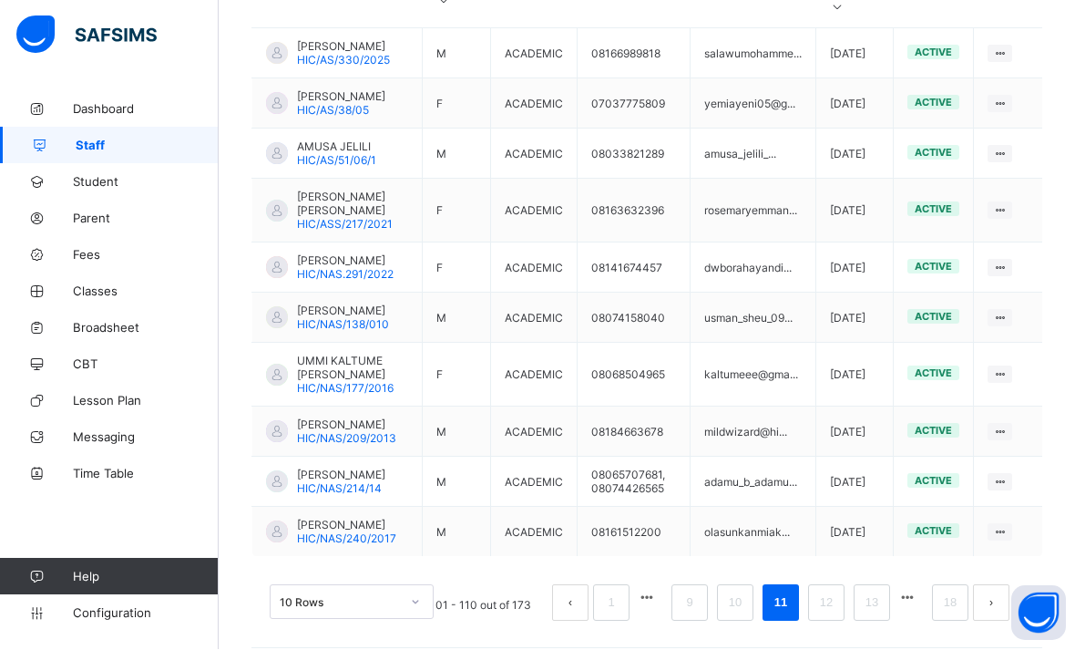
click at [825, 615] on link "12" at bounding box center [827, 603] width 24 height 24
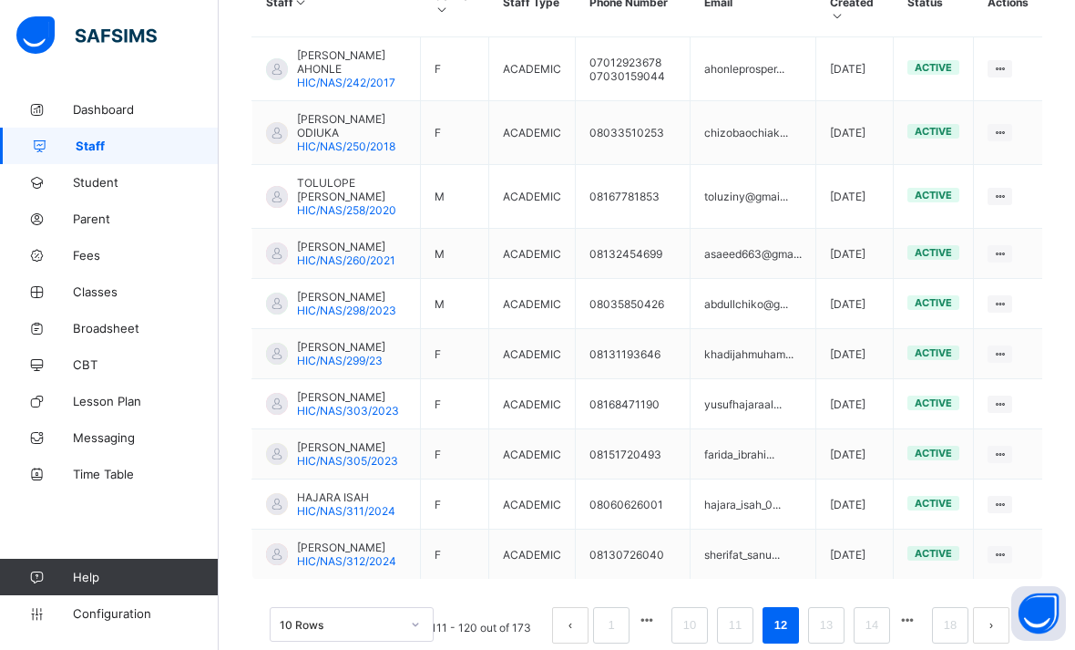
scroll to position [608, 0]
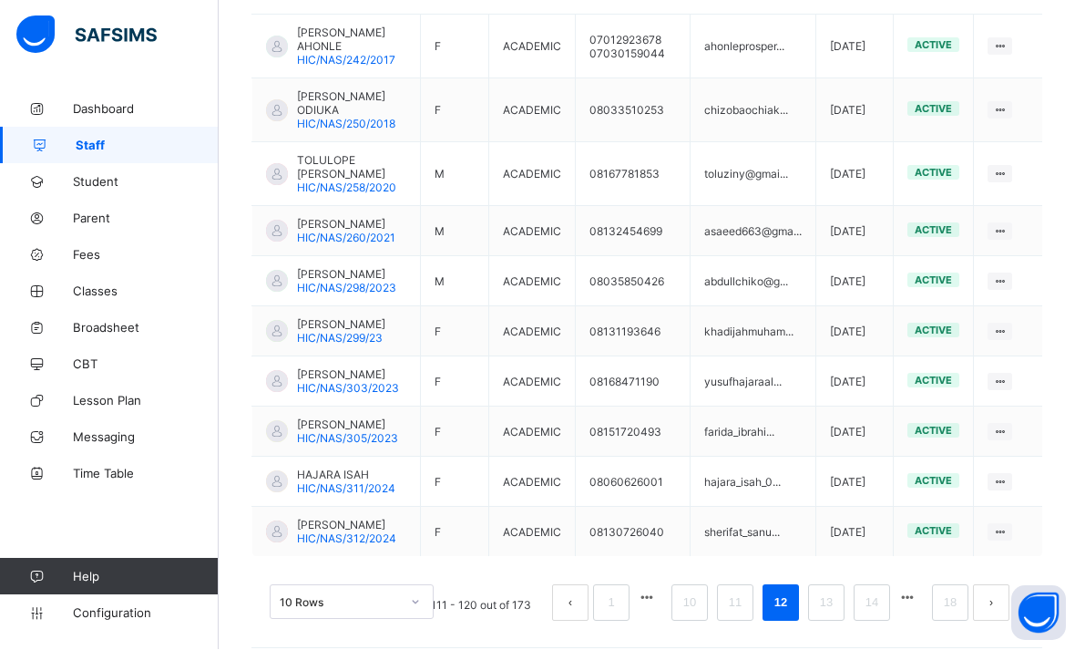
click at [831, 615] on link "13" at bounding box center [827, 603] width 24 height 24
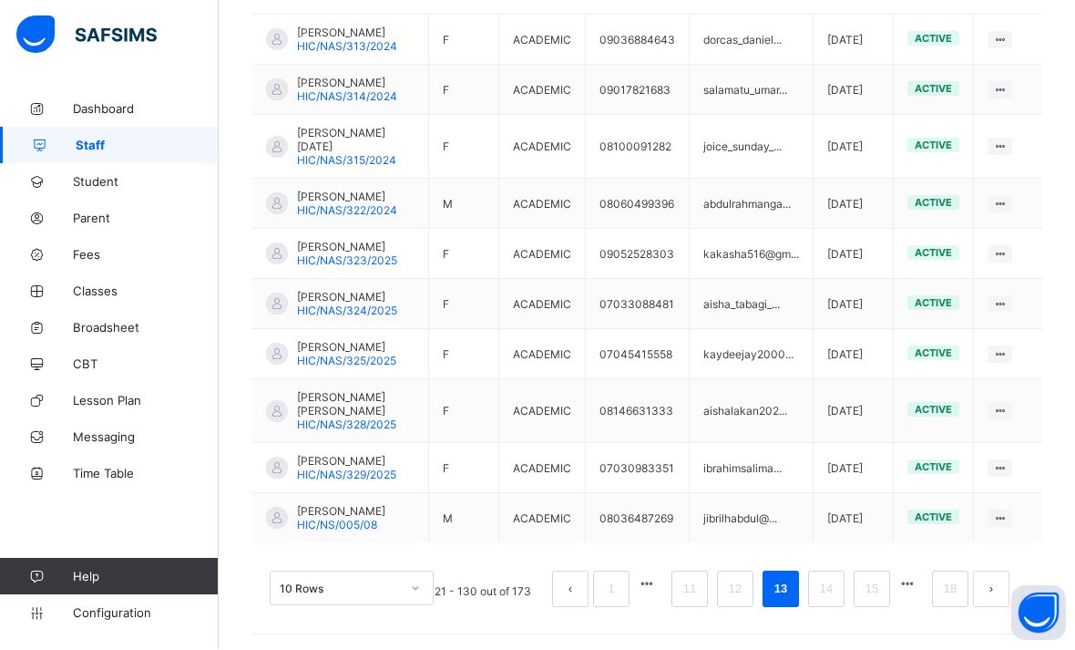
click at [832, 601] on link "14" at bounding box center [827, 590] width 24 height 24
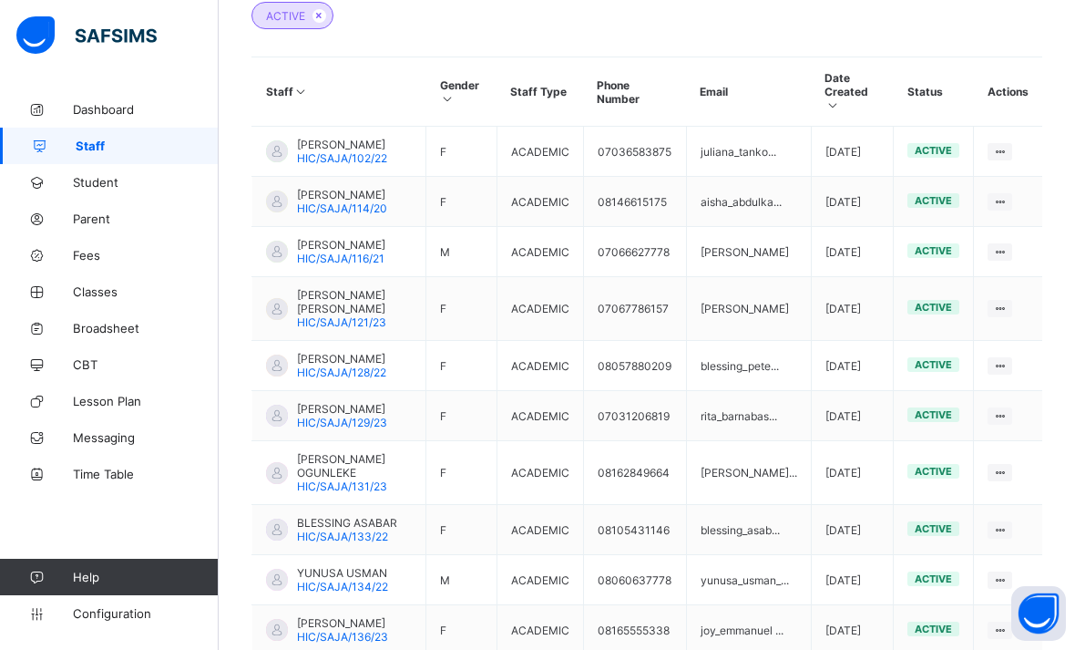
scroll to position [567, 0]
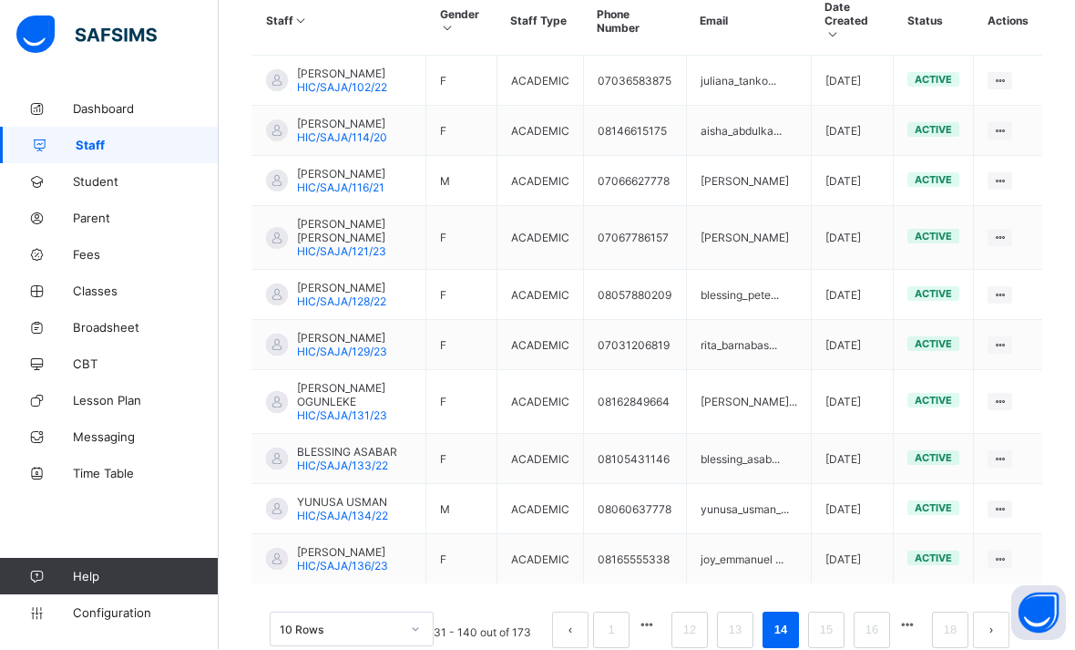
click at [827, 642] on link "15" at bounding box center [827, 631] width 24 height 24
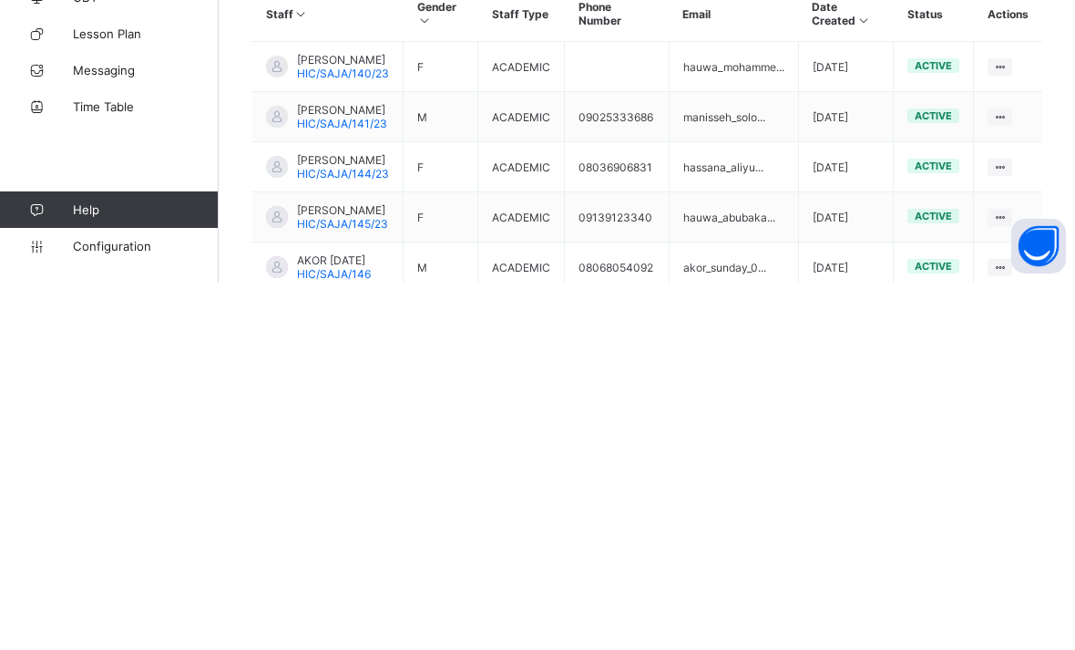
scroll to position [568, 0]
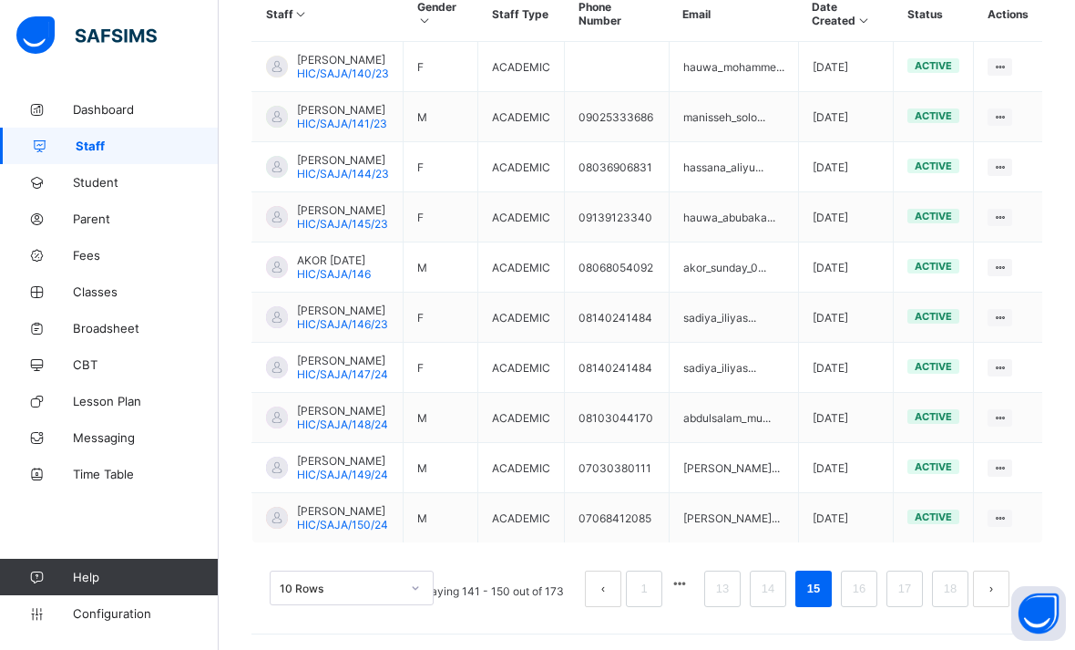
click at [859, 600] on link "16" at bounding box center [859, 589] width 24 height 24
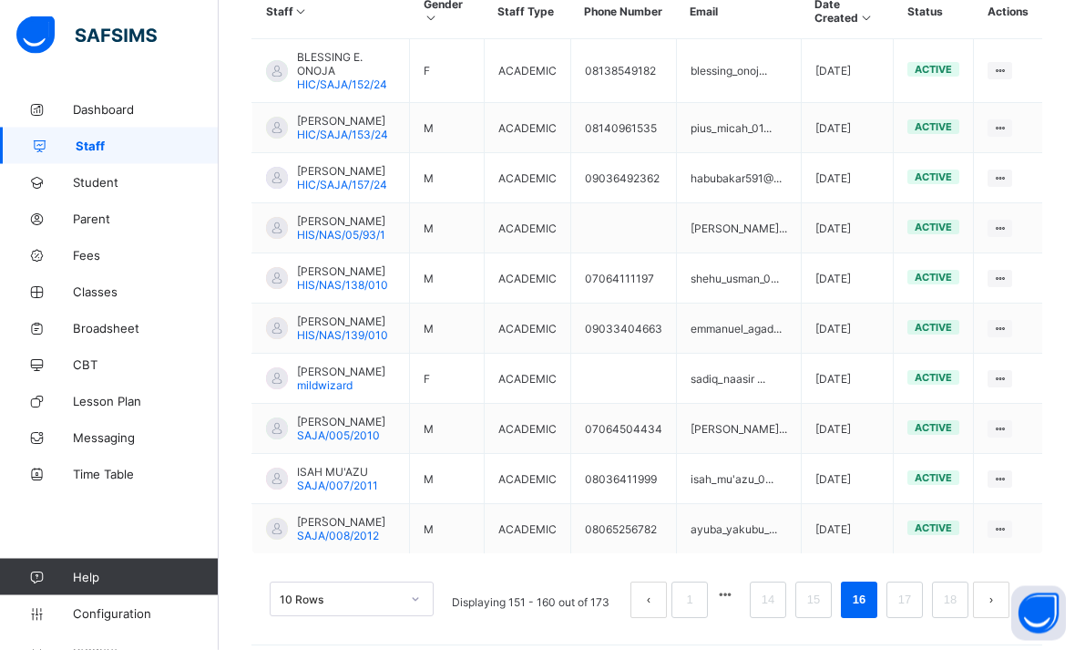
scroll to position [580, 0]
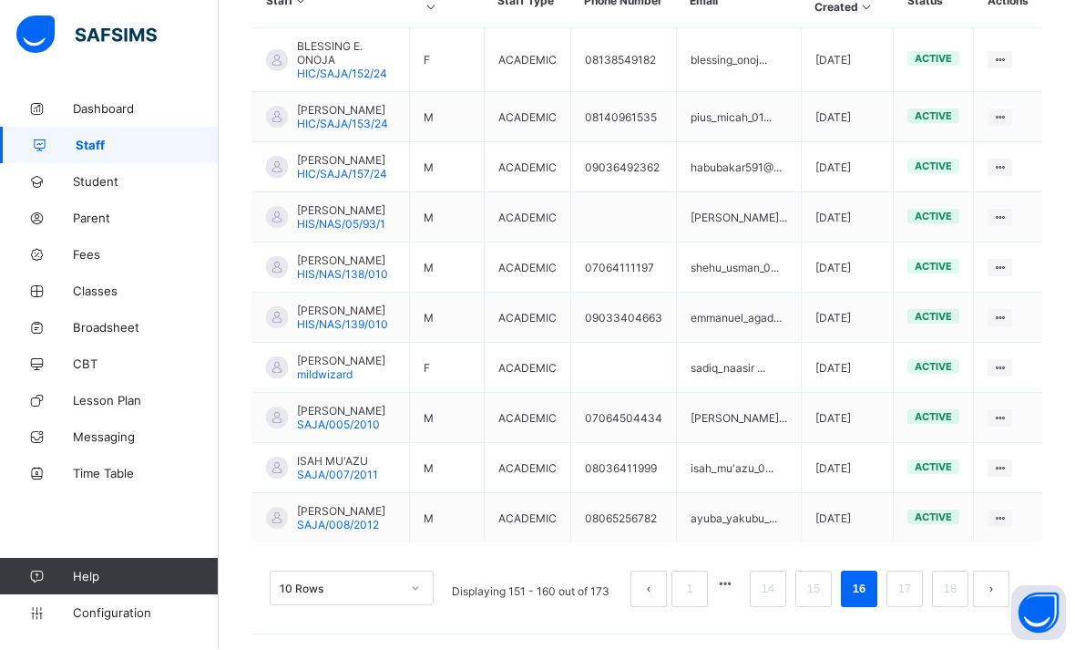
click at [373, 394] on td "[PERSON_NAME] mildwizard" at bounding box center [331, 368] width 158 height 50
click at [384, 394] on td "[PERSON_NAME] mildwizard" at bounding box center [331, 368] width 158 height 50
click at [341, 382] on span "mildwizard" at bounding box center [325, 375] width 56 height 14
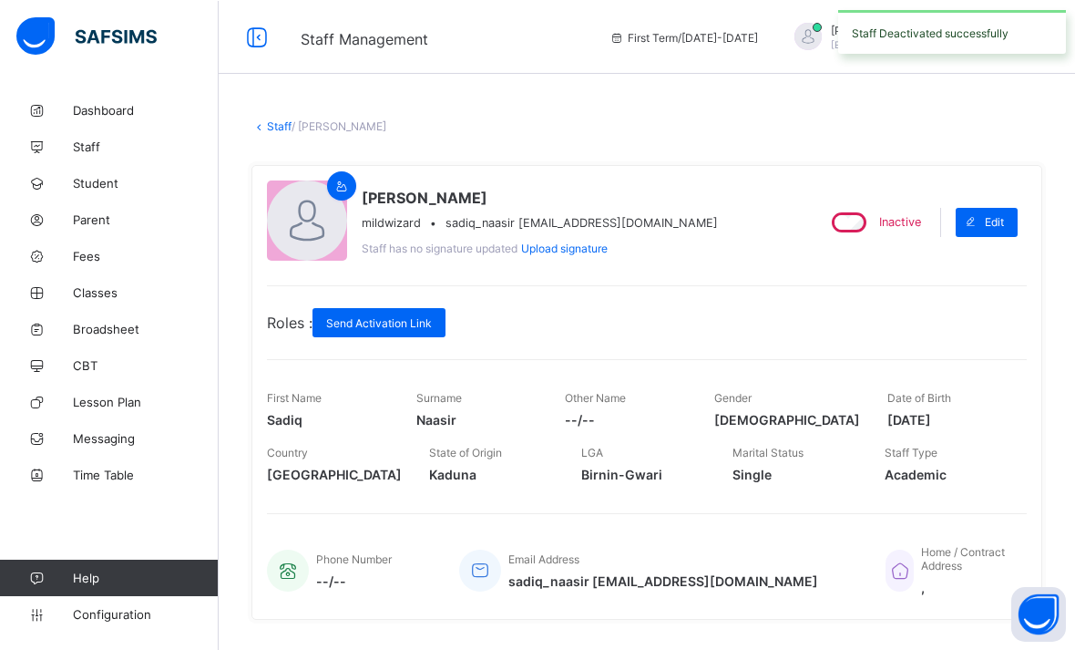
click at [271, 138] on div "Staff / [PERSON_NAME] × Delete Staff This action would delete [PERSON_NAME] fro…" at bounding box center [647, 565] width 856 height 948
click at [278, 130] on link "Staff" at bounding box center [279, 125] width 25 height 14
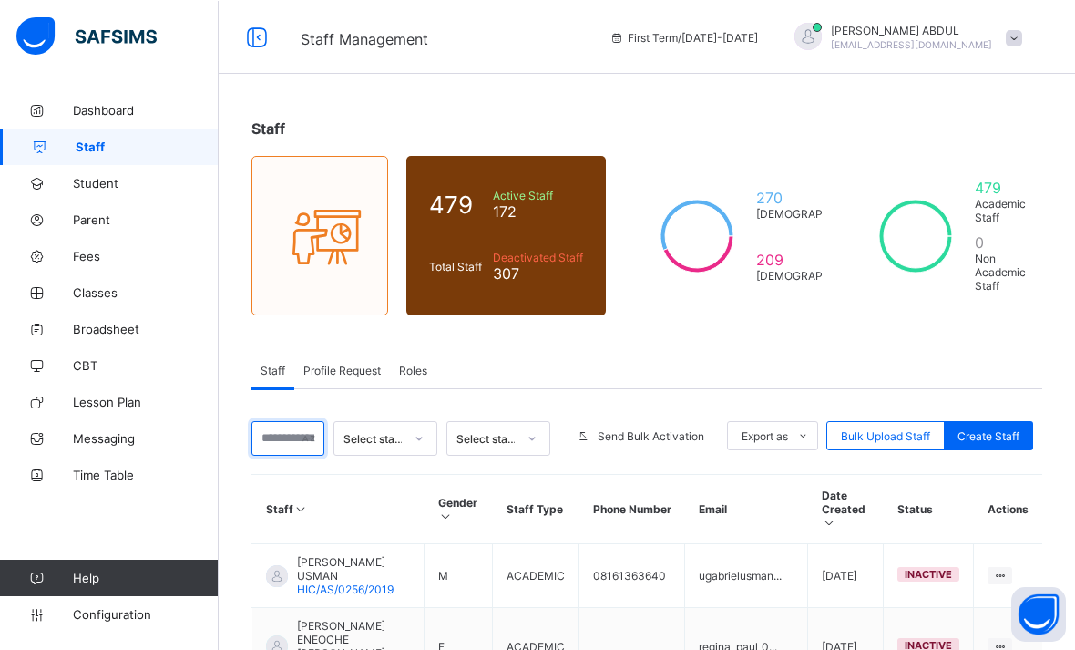
click at [299, 446] on input "text" at bounding box center [287, 437] width 73 height 35
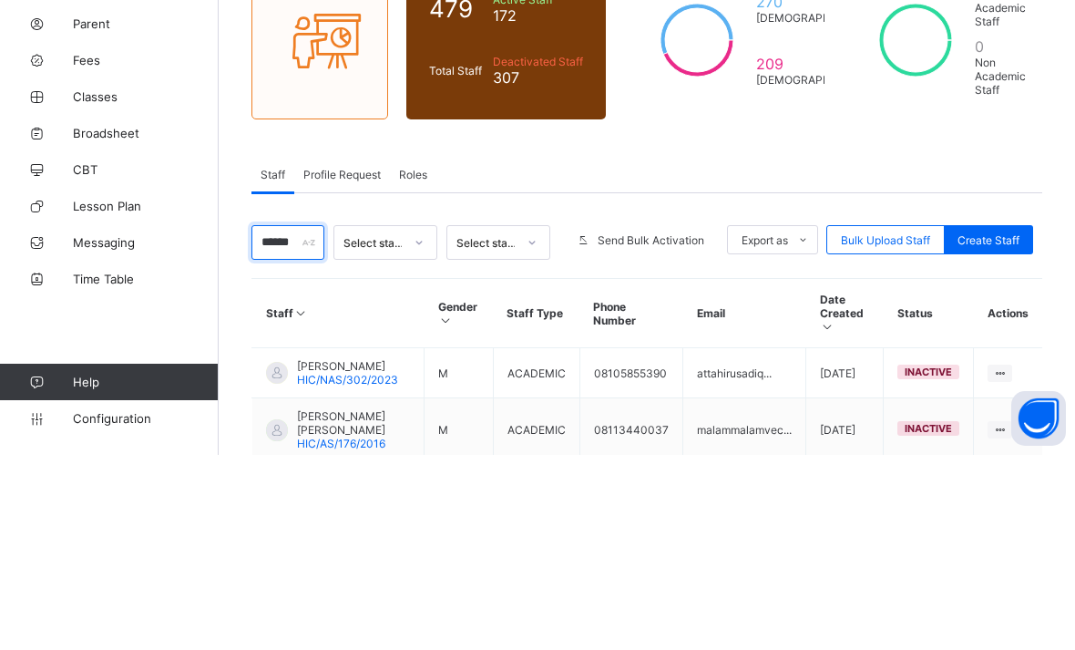
type input "******"
click at [1038, 351] on div "Staff Profile Request Roles" at bounding box center [646, 369] width 791 height 37
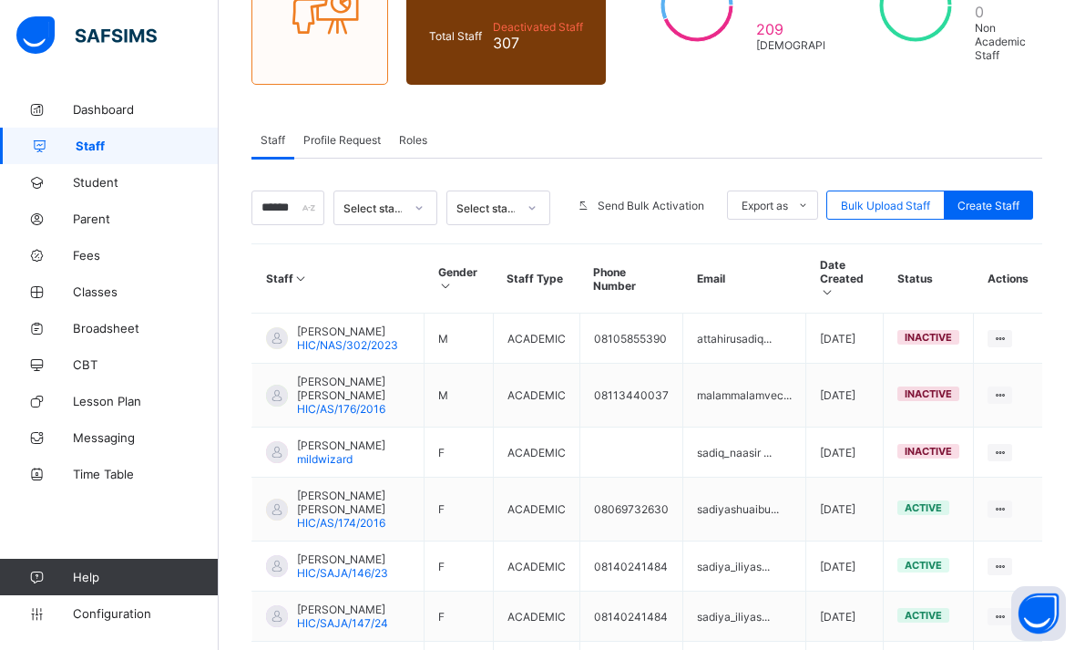
scroll to position [323, 0]
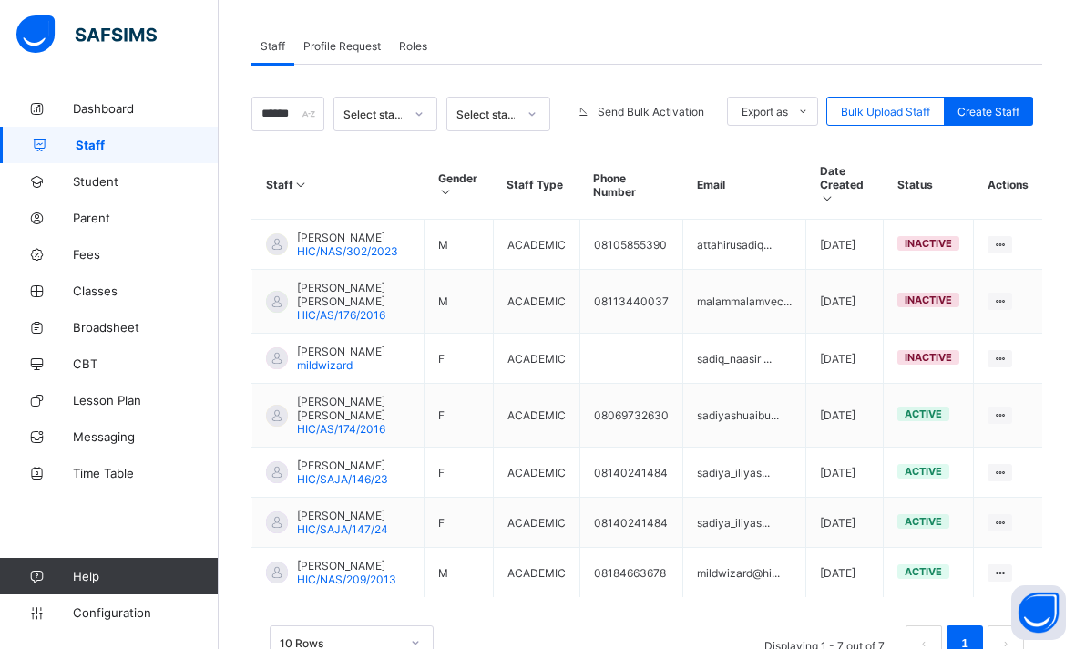
click at [337, 534] on span "HIC/SAJA/147/24" at bounding box center [342, 530] width 91 height 14
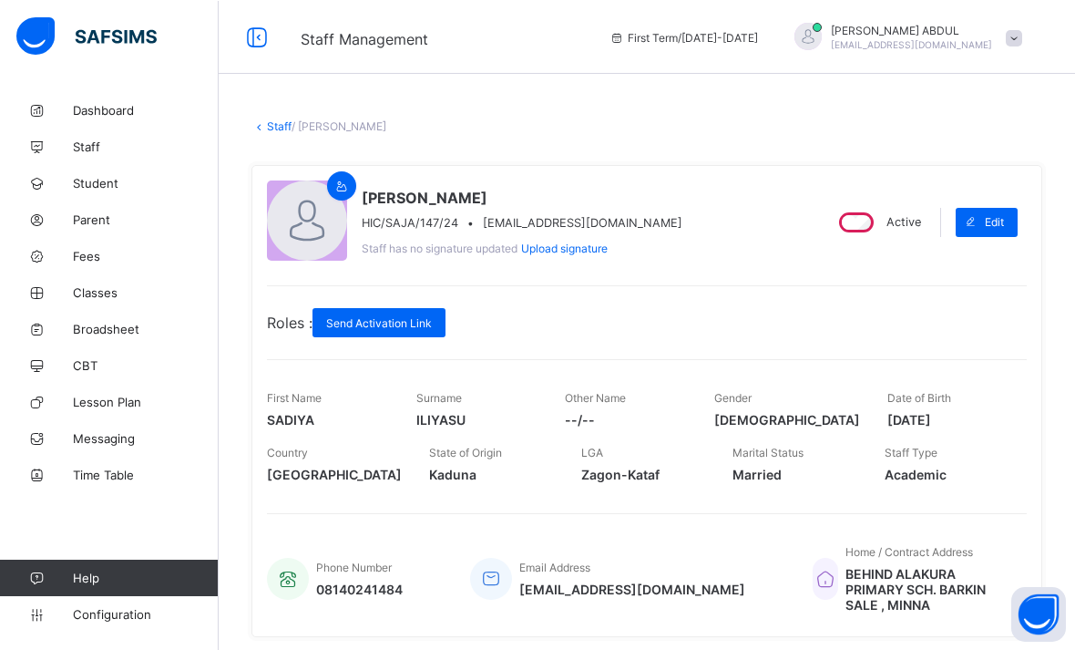
click at [275, 127] on link "Staff" at bounding box center [279, 125] width 25 height 14
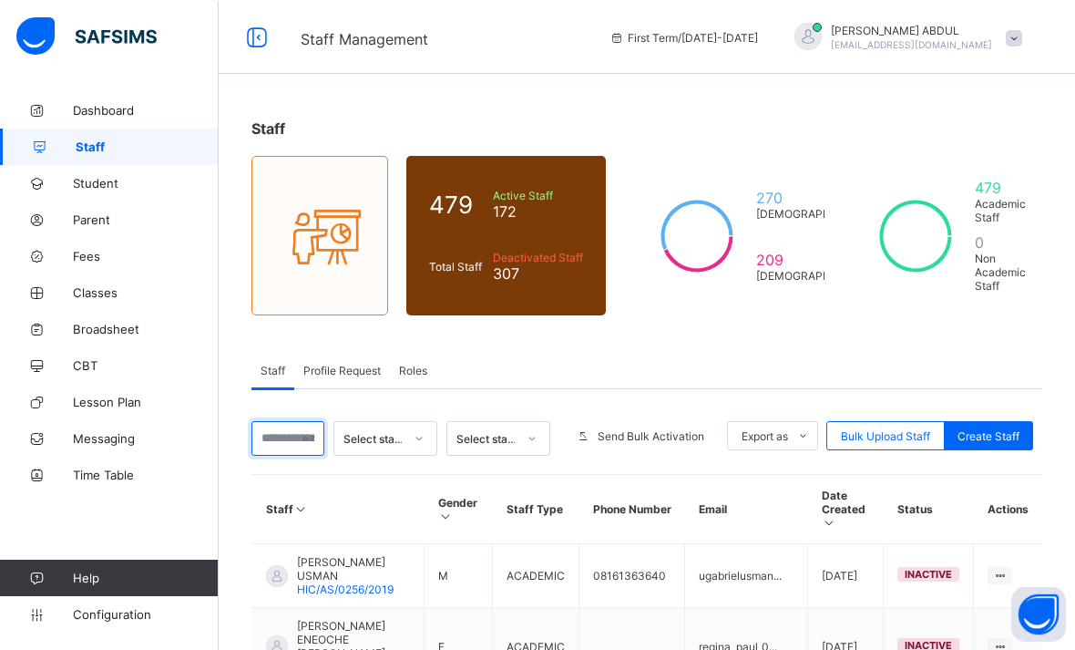
click at [300, 446] on input "text" at bounding box center [287, 437] width 73 height 35
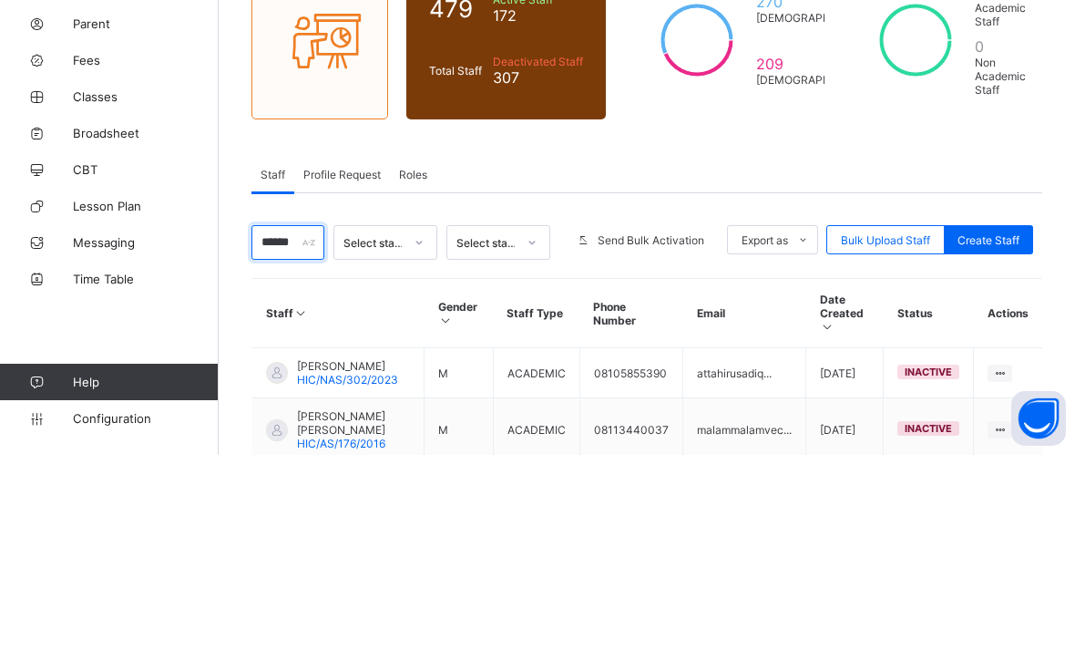
type input "******"
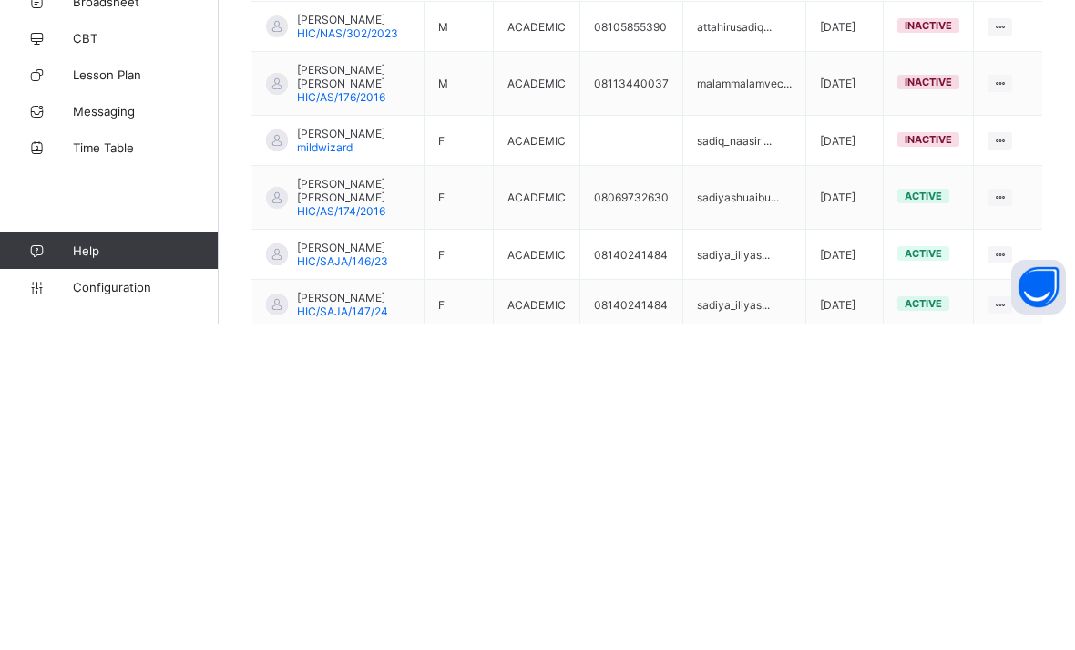
scroll to position [238, 0]
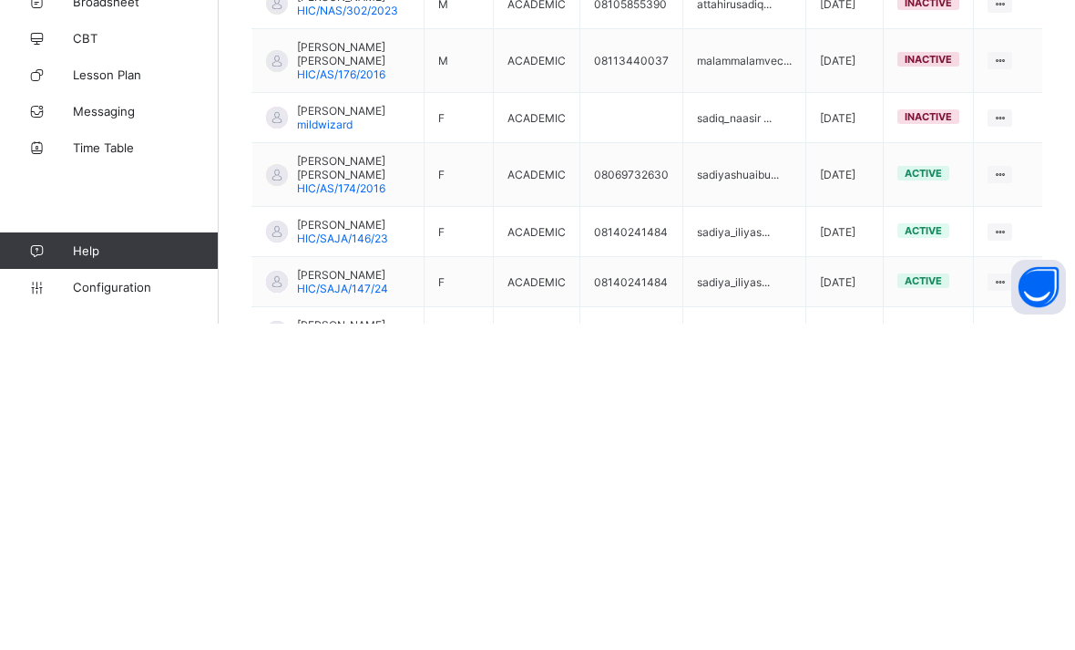
click at [318, 558] on span "HIC/SAJA/146/23" at bounding box center [342, 565] width 91 height 14
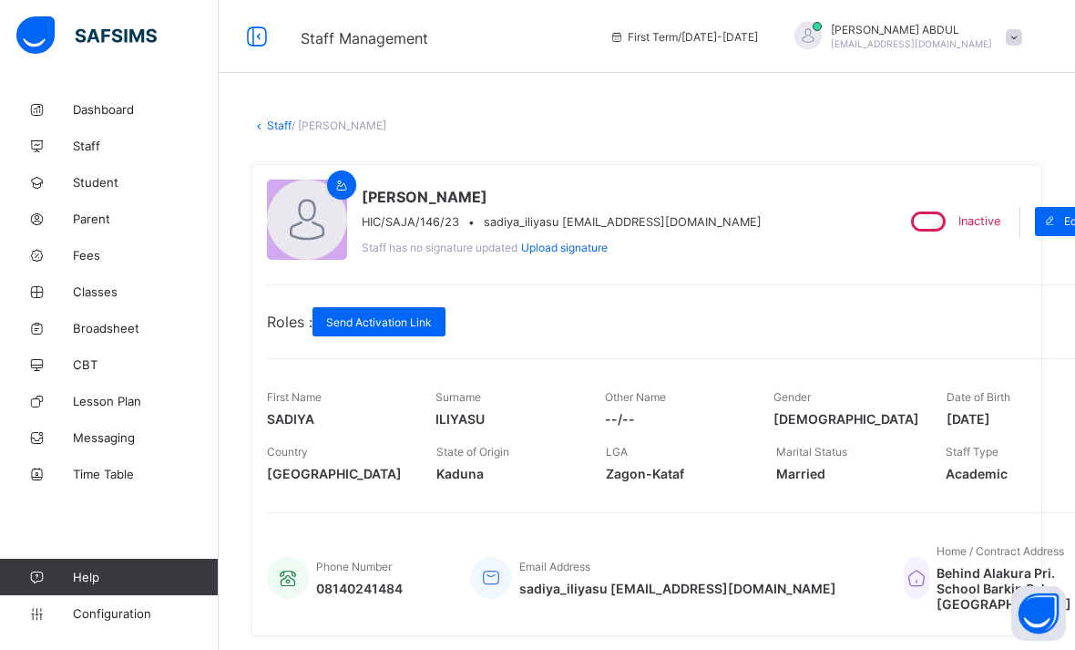
click at [278, 128] on link "Staff" at bounding box center [279, 125] width 25 height 14
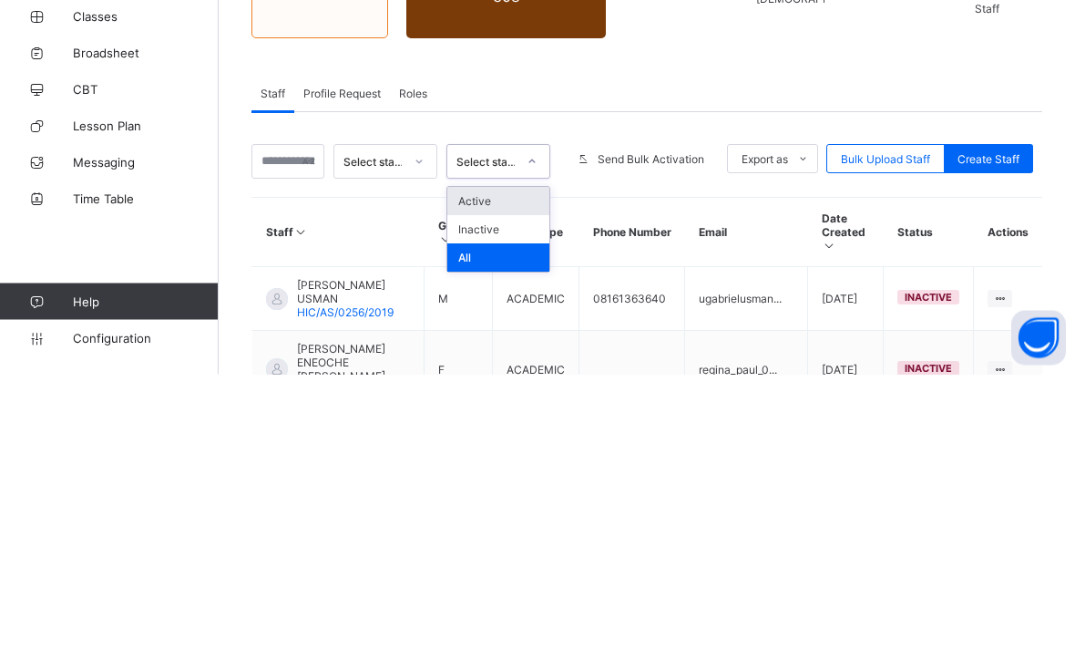
click at [487, 463] on div "Active" at bounding box center [498, 477] width 102 height 28
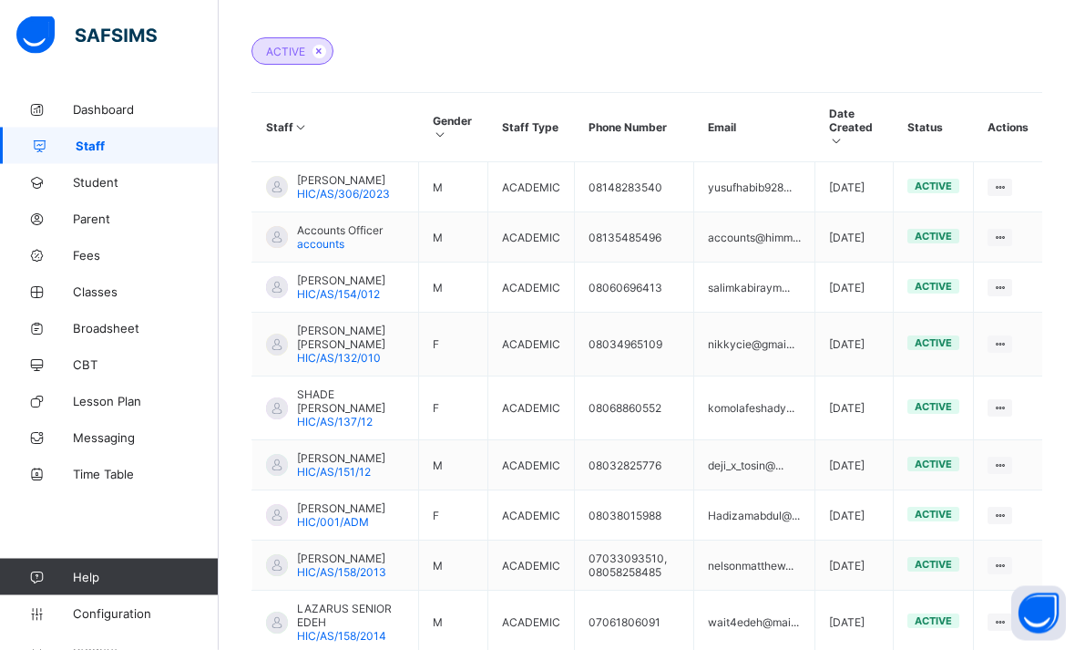
scroll to position [594, 0]
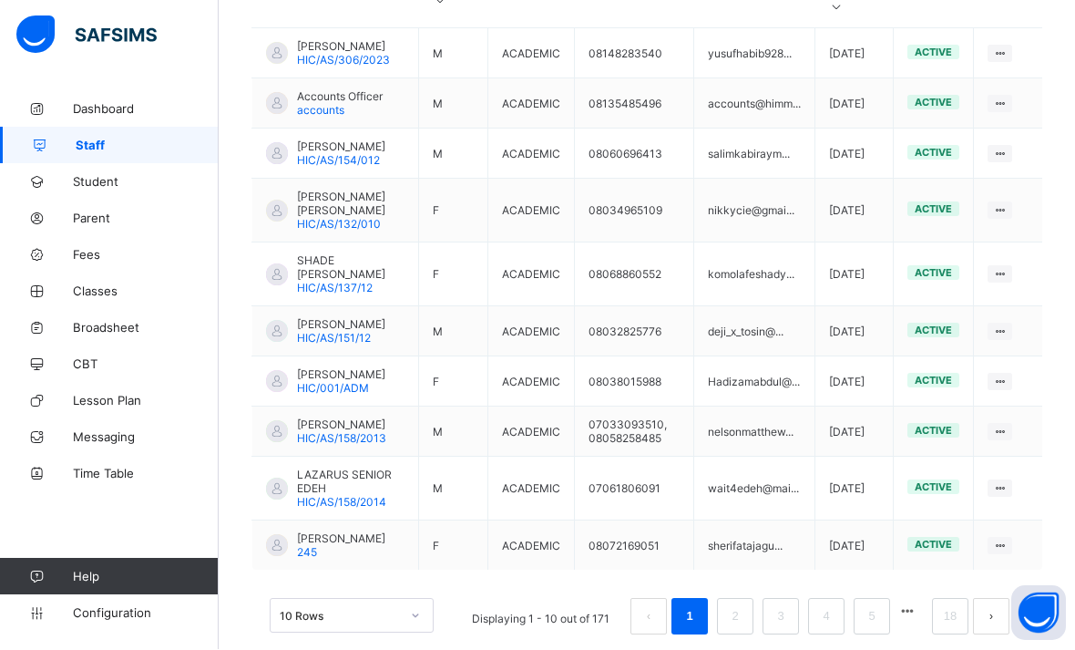
click at [961, 629] on link "18" at bounding box center [950, 617] width 24 height 24
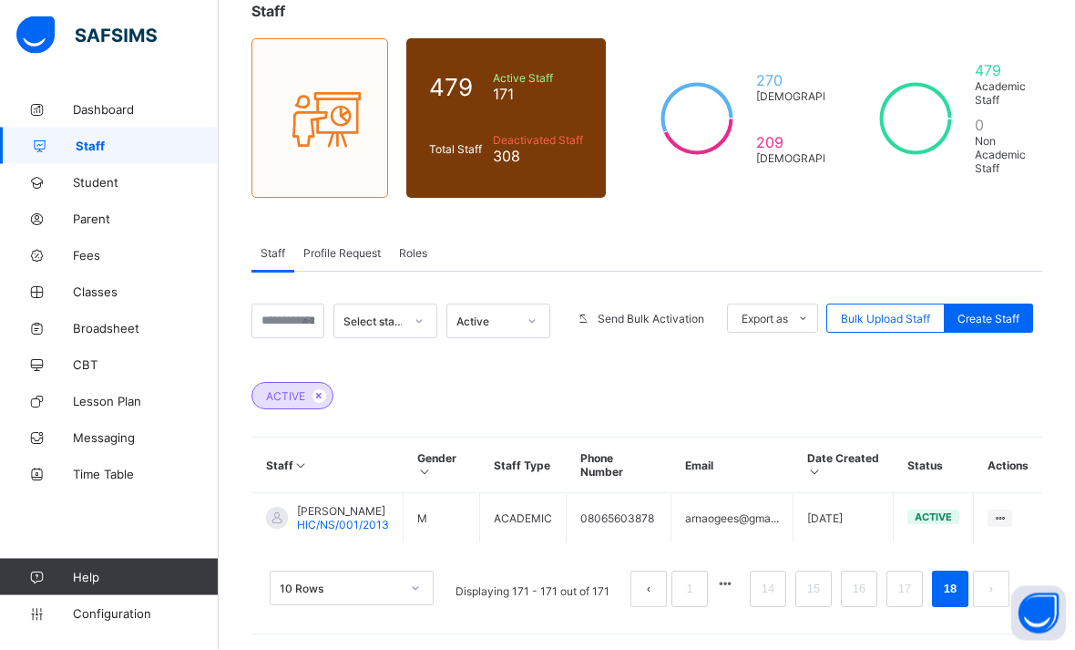
scroll to position [119, 0]
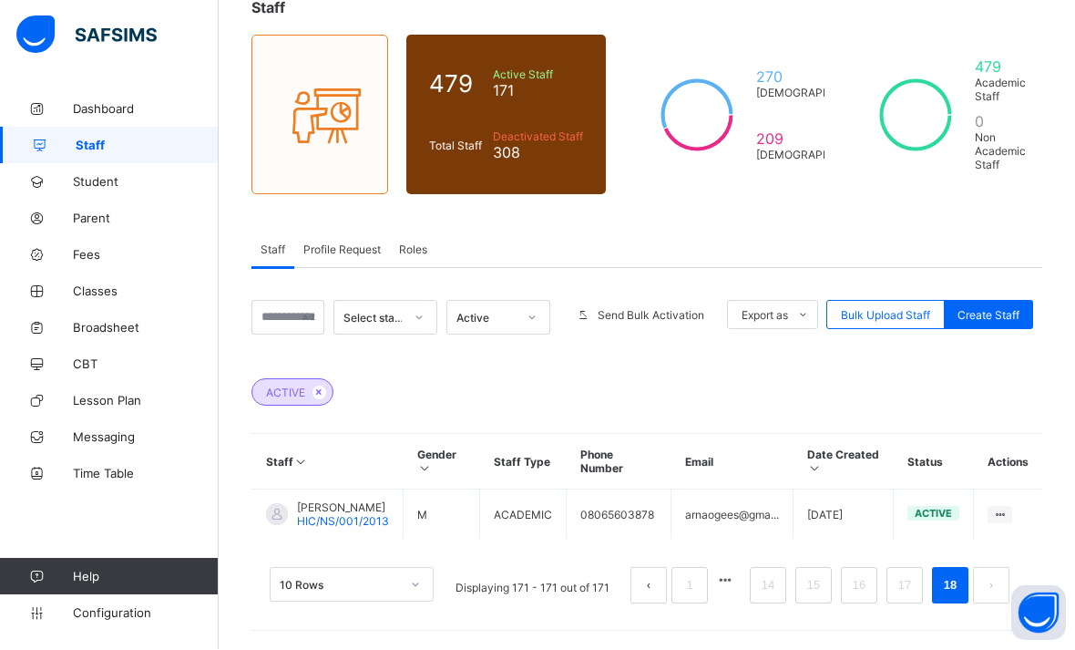
click at [906, 585] on link "17" at bounding box center [905, 586] width 24 height 24
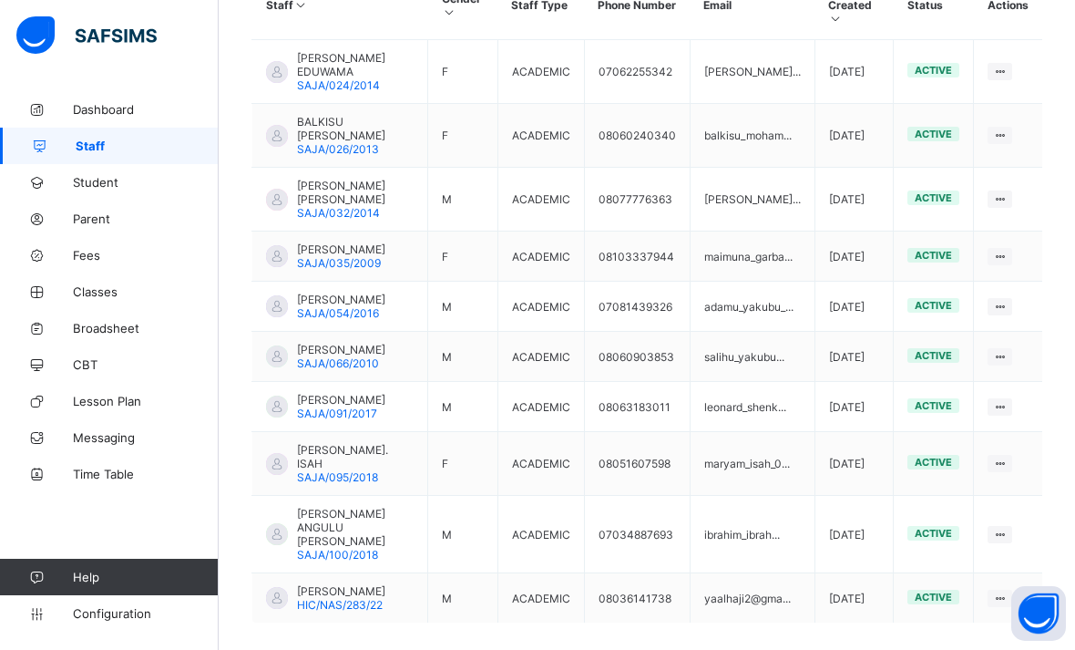
scroll to position [594, 0]
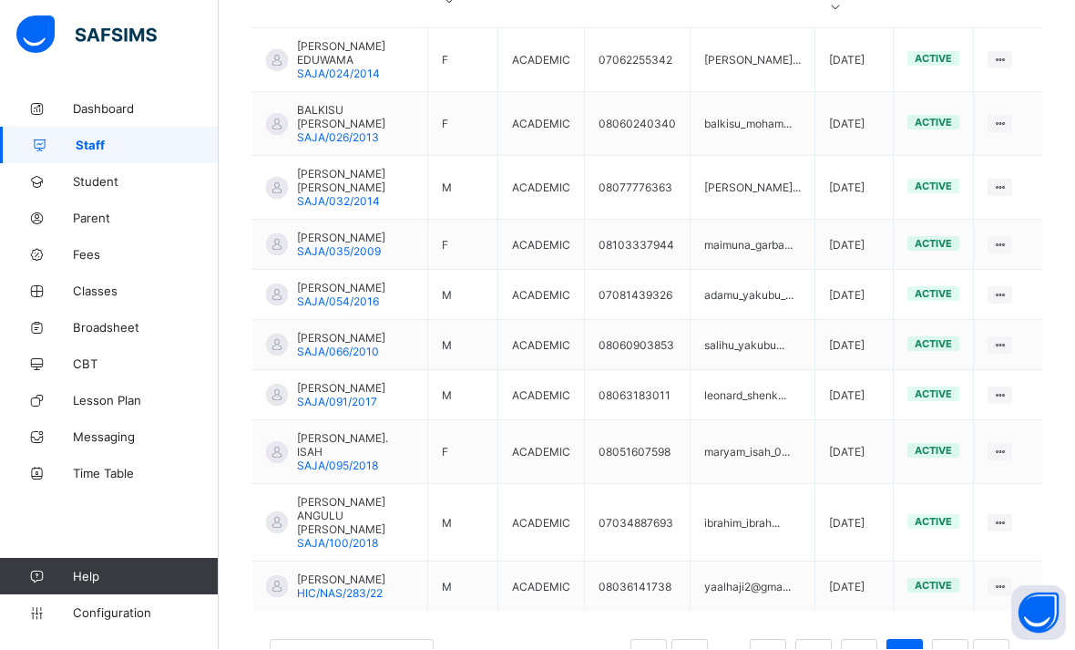
click at [864, 646] on link "16" at bounding box center [859, 658] width 24 height 24
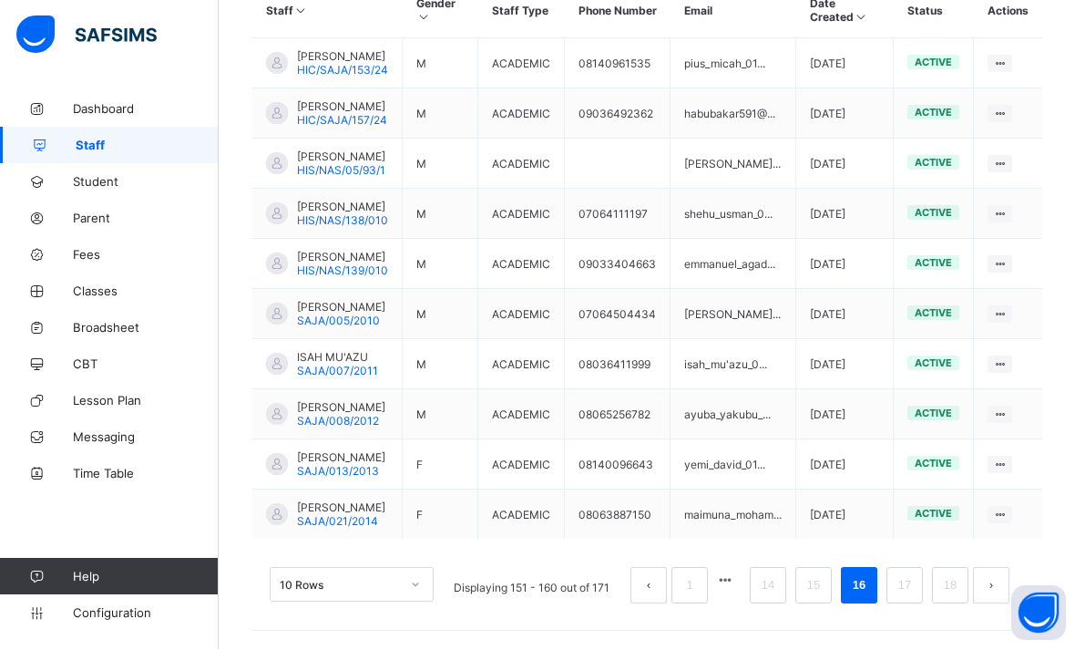
click at [333, 515] on span "[PERSON_NAME]" at bounding box center [341, 508] width 88 height 14
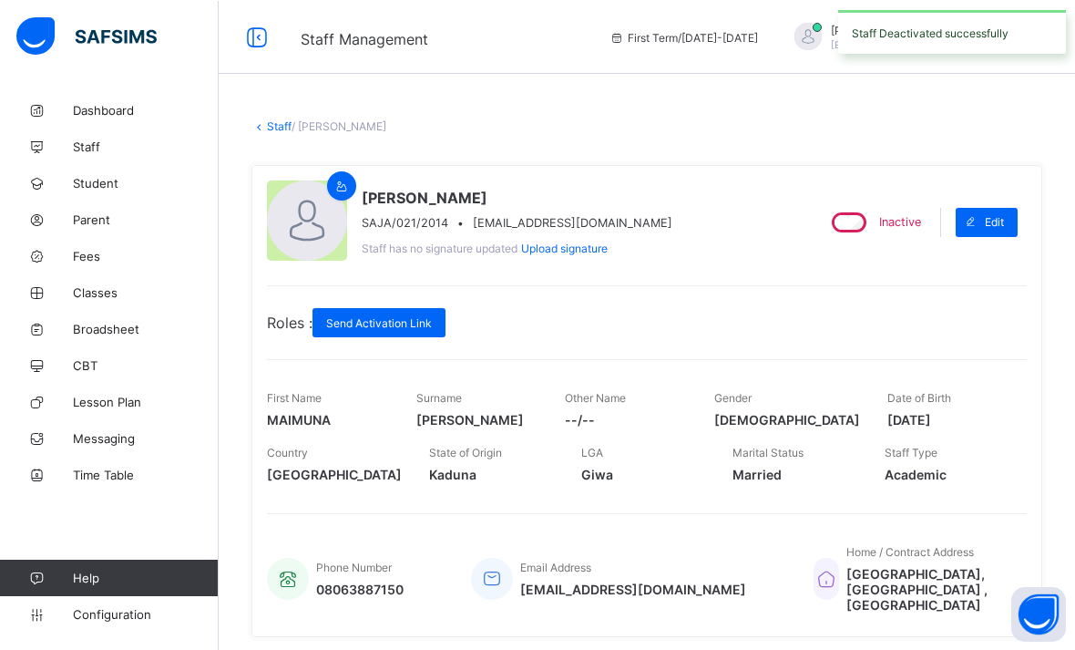
click at [272, 124] on link "Staff" at bounding box center [279, 125] width 25 height 14
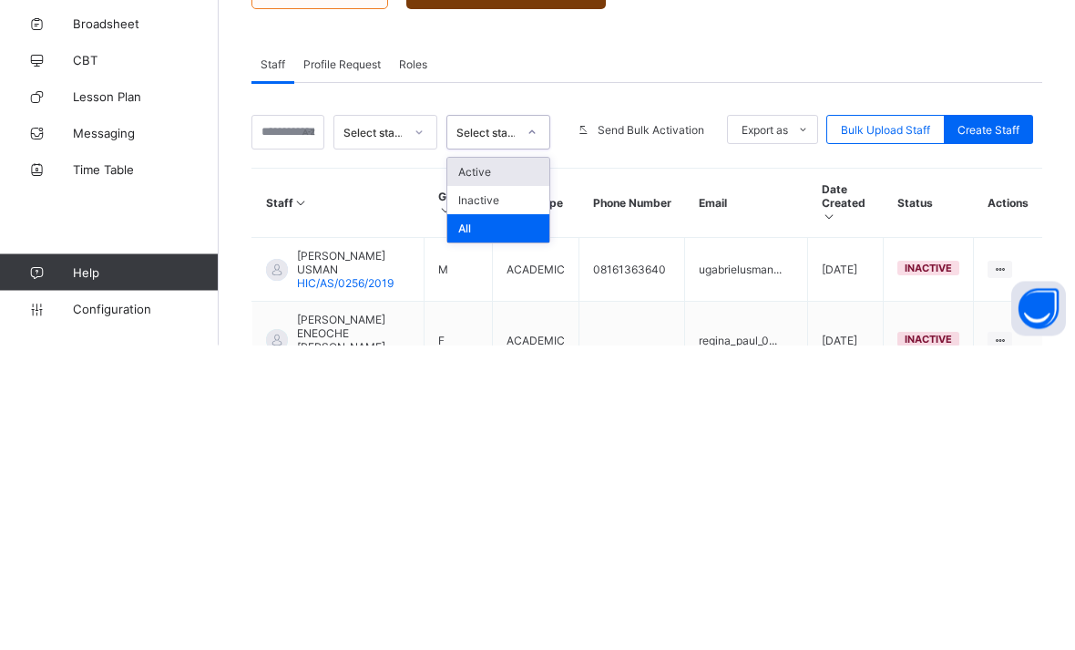
click at [465, 463] on div "Active" at bounding box center [498, 477] width 102 height 28
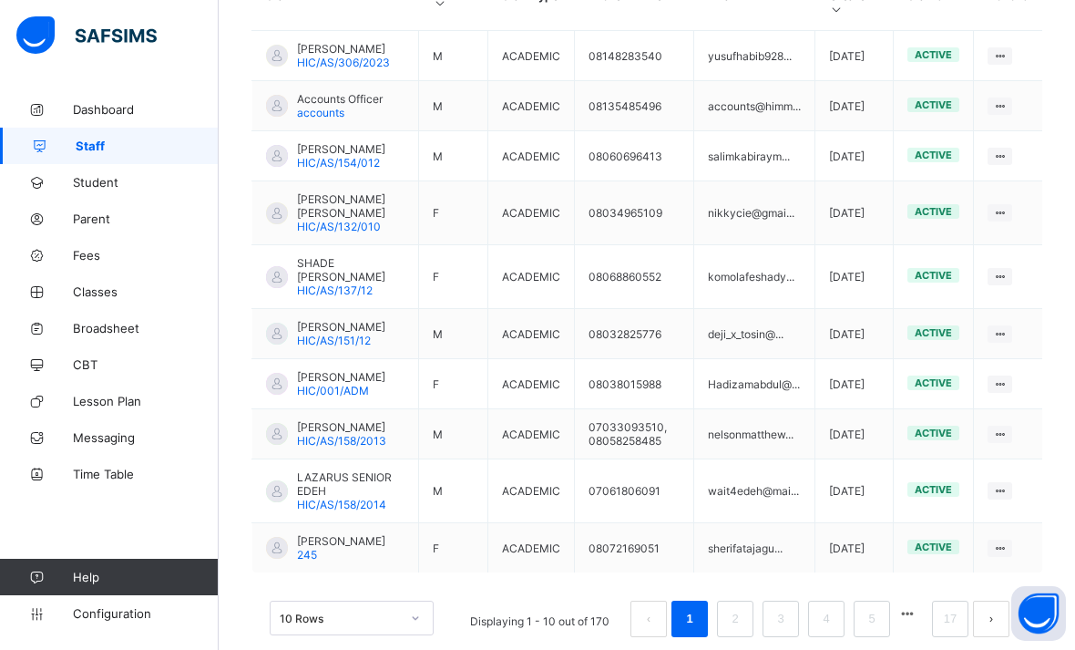
scroll to position [652, 0]
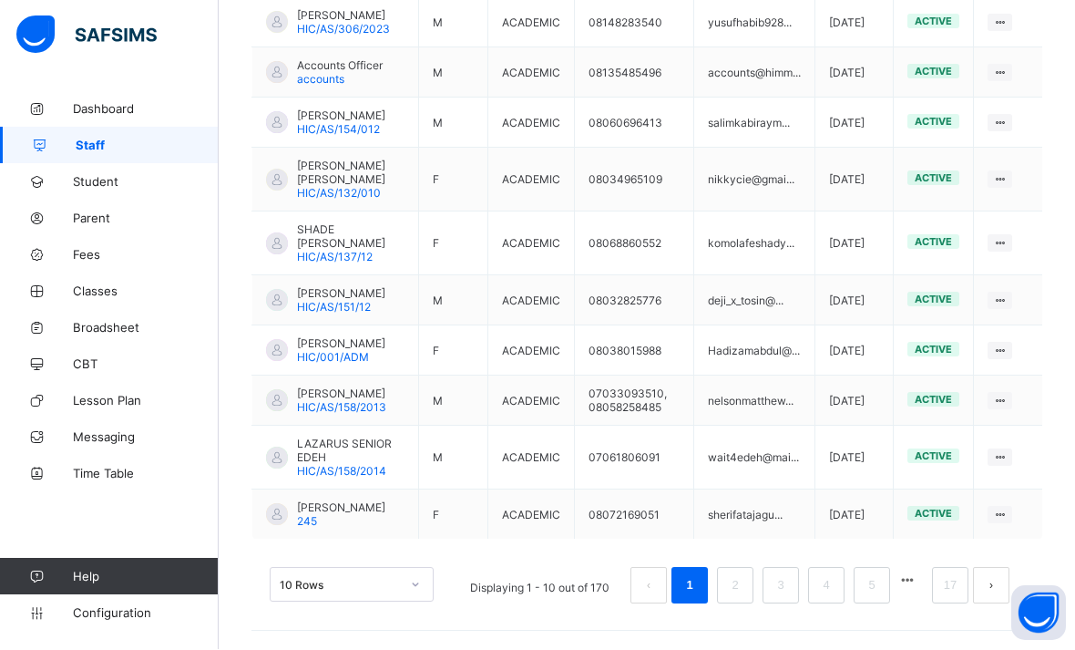
click at [955, 594] on link "17" at bounding box center [950, 586] width 24 height 24
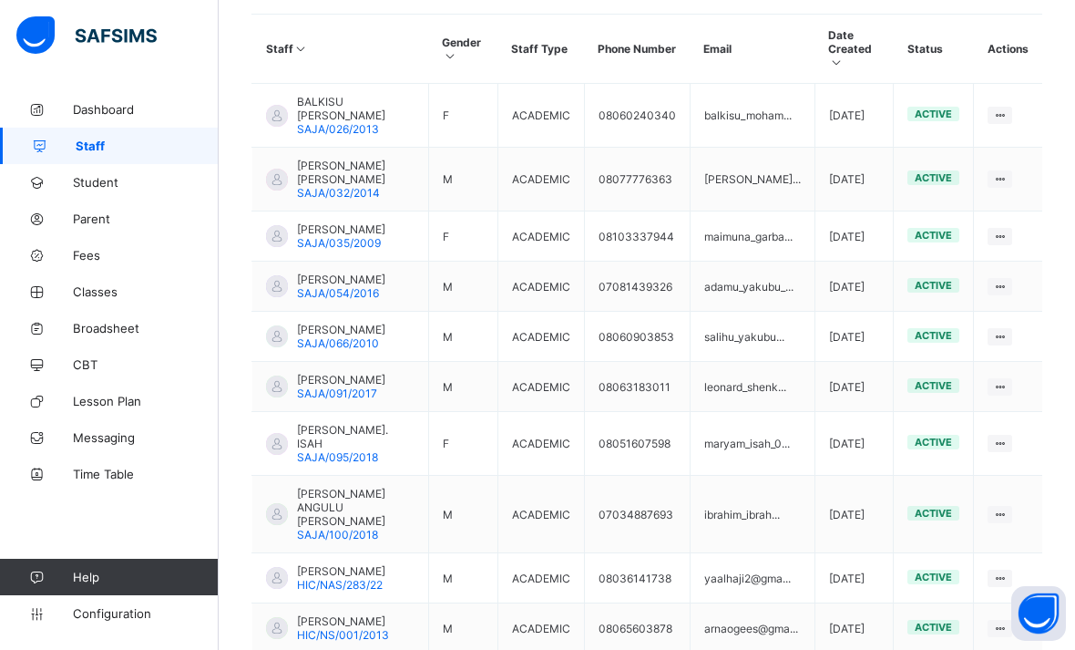
scroll to position [580, 0]
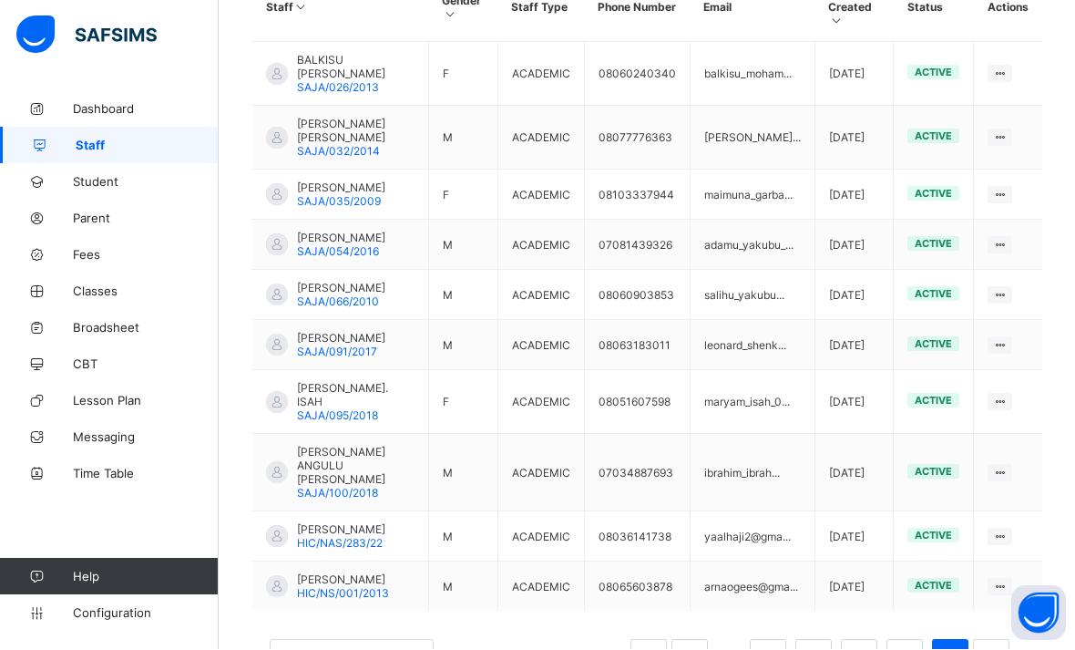
click at [915, 646] on link "16" at bounding box center [905, 658] width 24 height 24
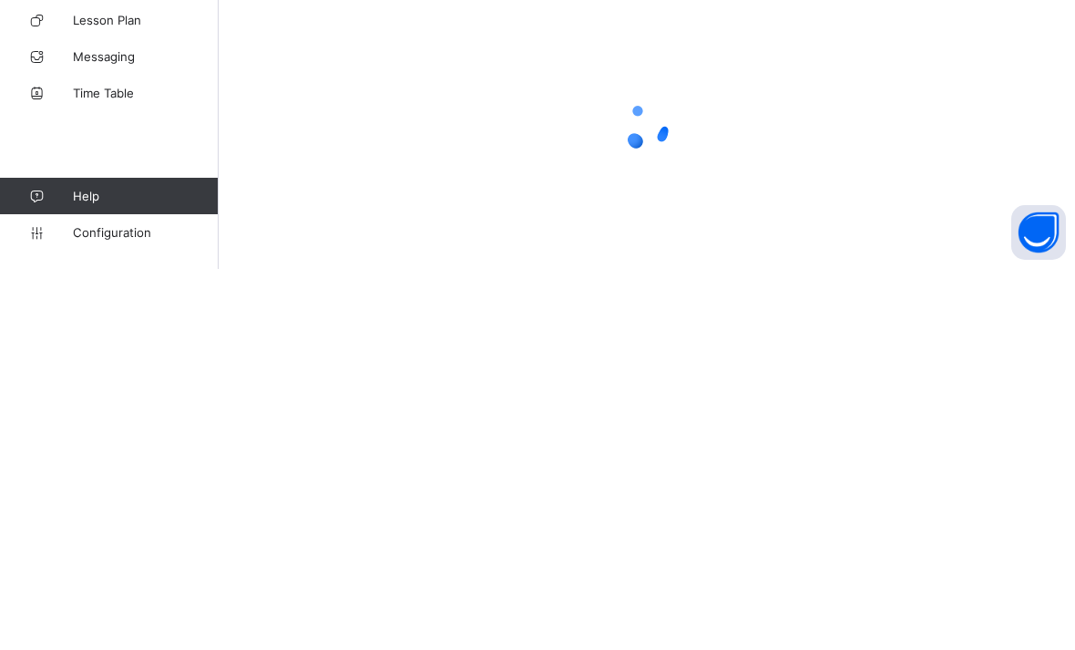
scroll to position [581, 0]
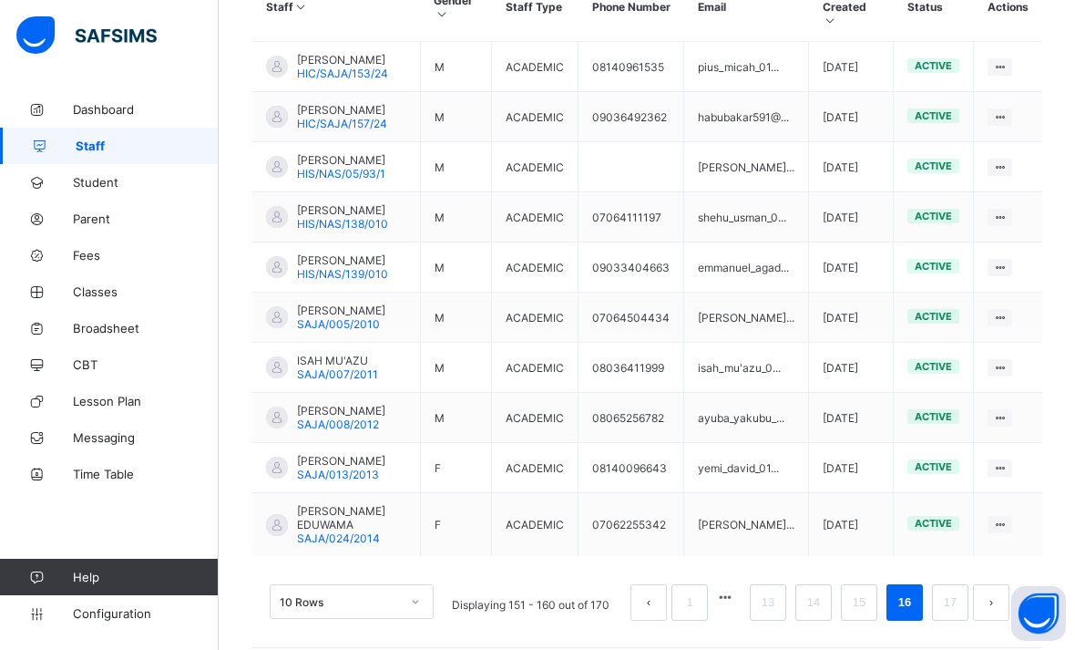
click at [865, 614] on link "15" at bounding box center [859, 602] width 24 height 24
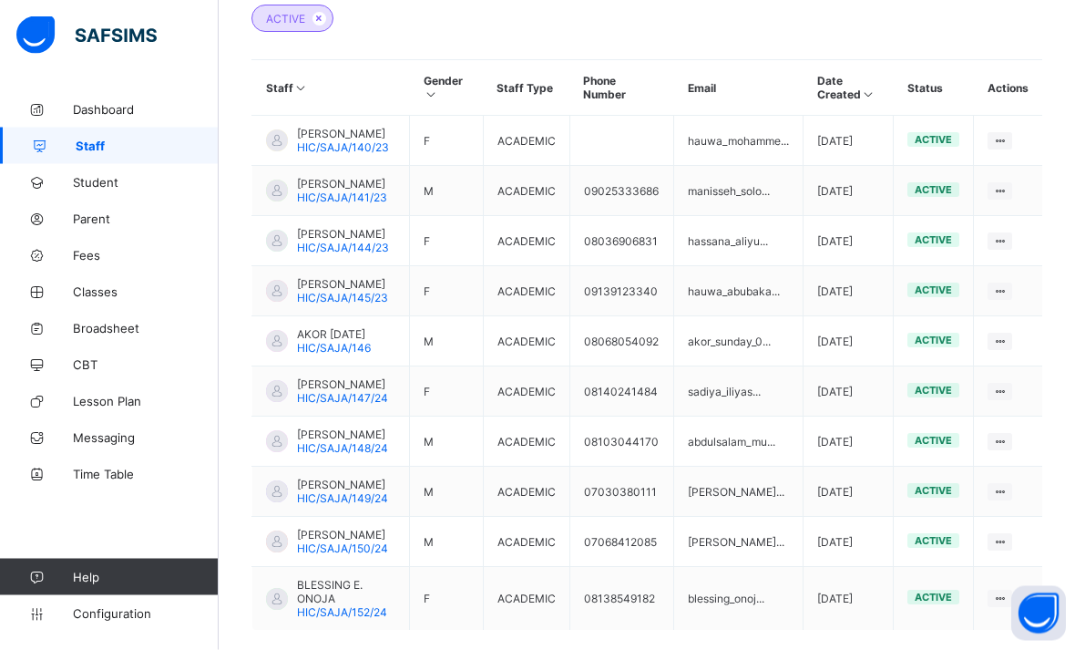
scroll to position [495, 0]
click at [359, 240] on span "[PERSON_NAME]" at bounding box center [343, 233] width 92 height 14
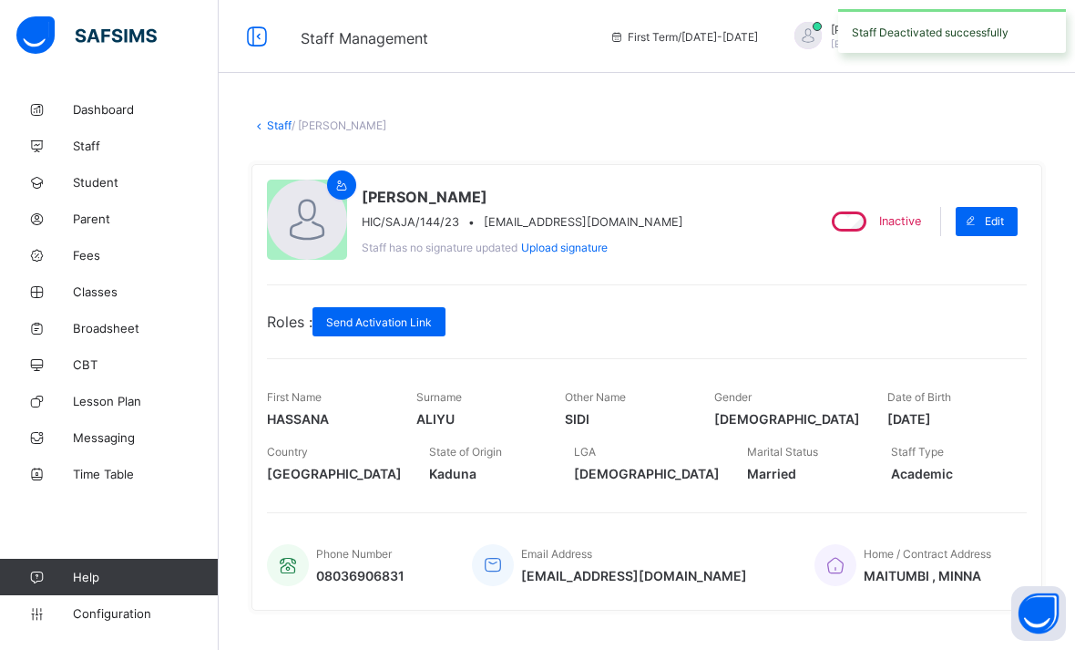
click at [269, 130] on link "Staff" at bounding box center [279, 125] width 25 height 14
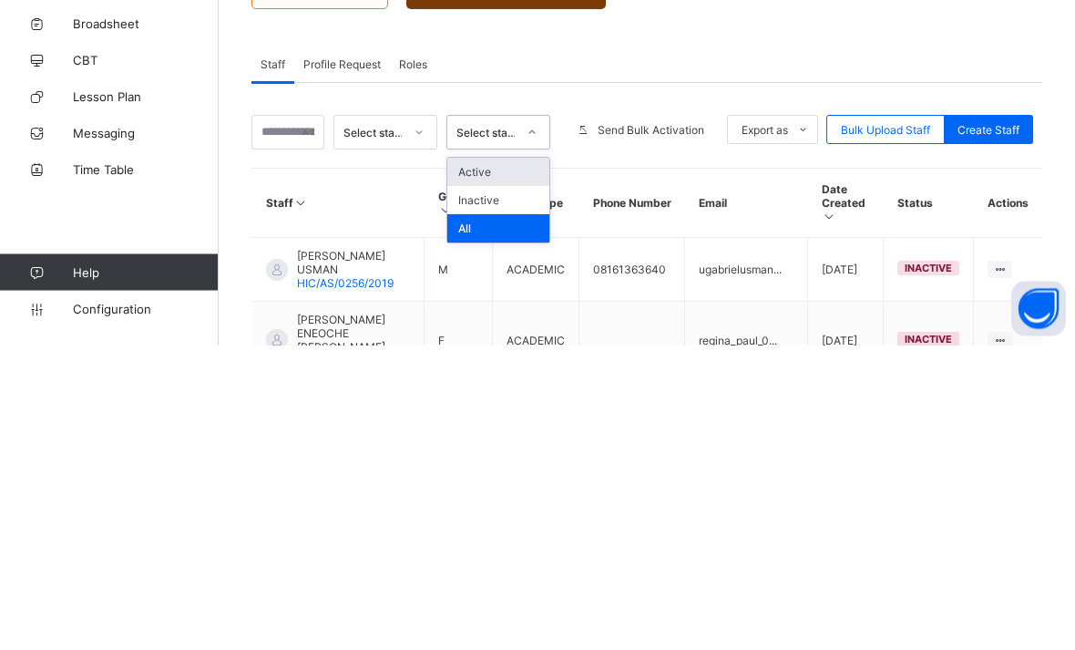
click at [469, 463] on div "Active" at bounding box center [498, 477] width 102 height 28
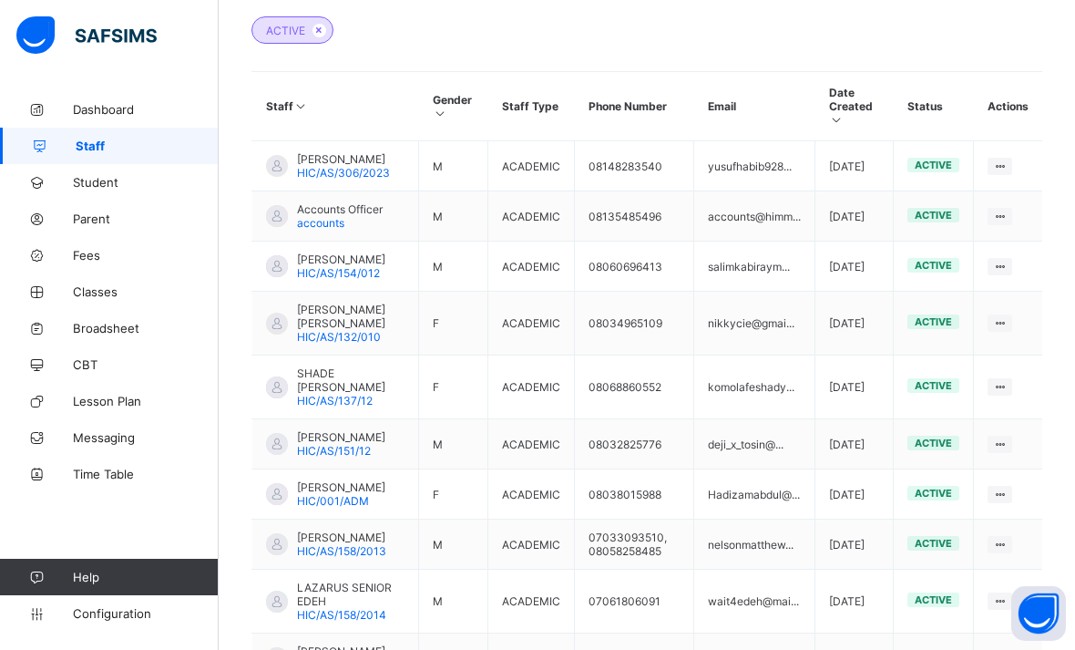
scroll to position [594, 0]
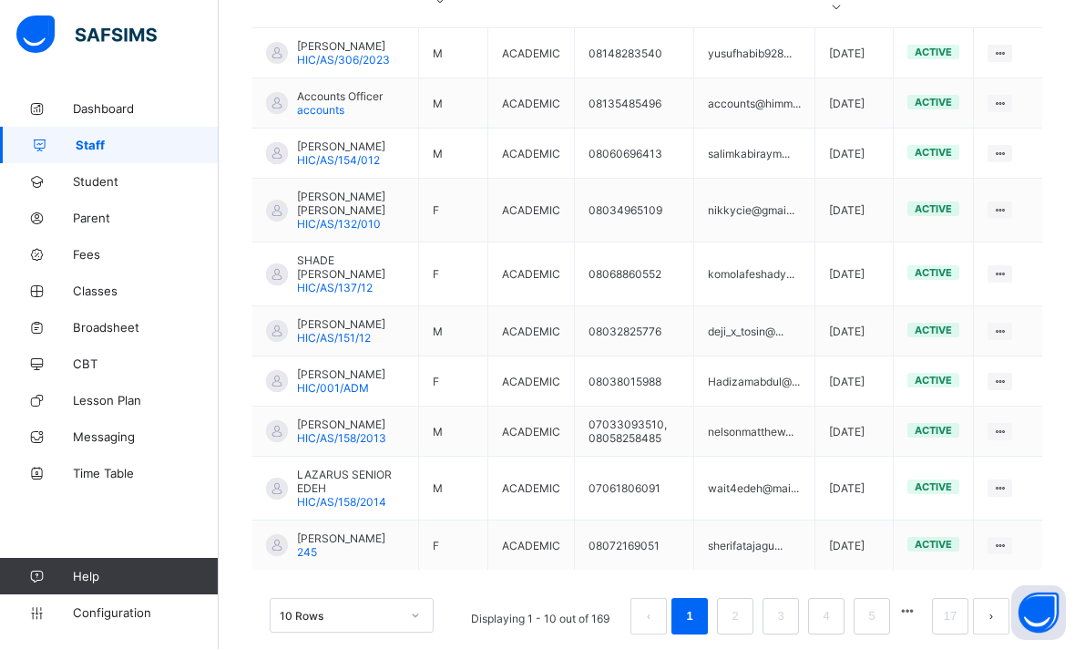
click at [867, 629] on link "5" at bounding box center [871, 617] width 17 height 24
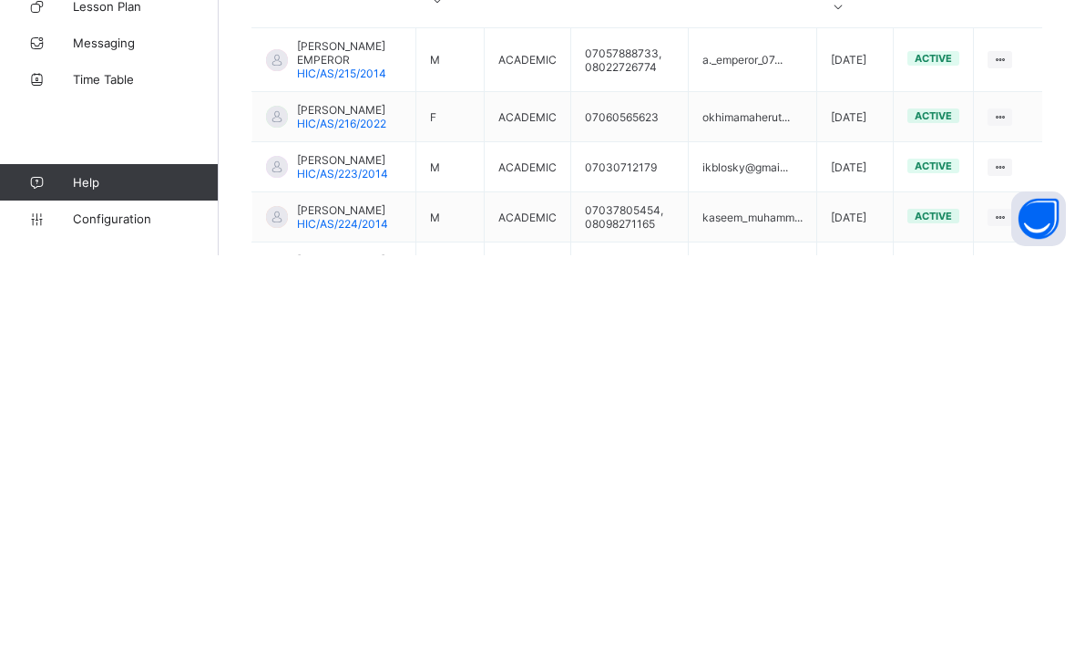
scroll to position [595, 0]
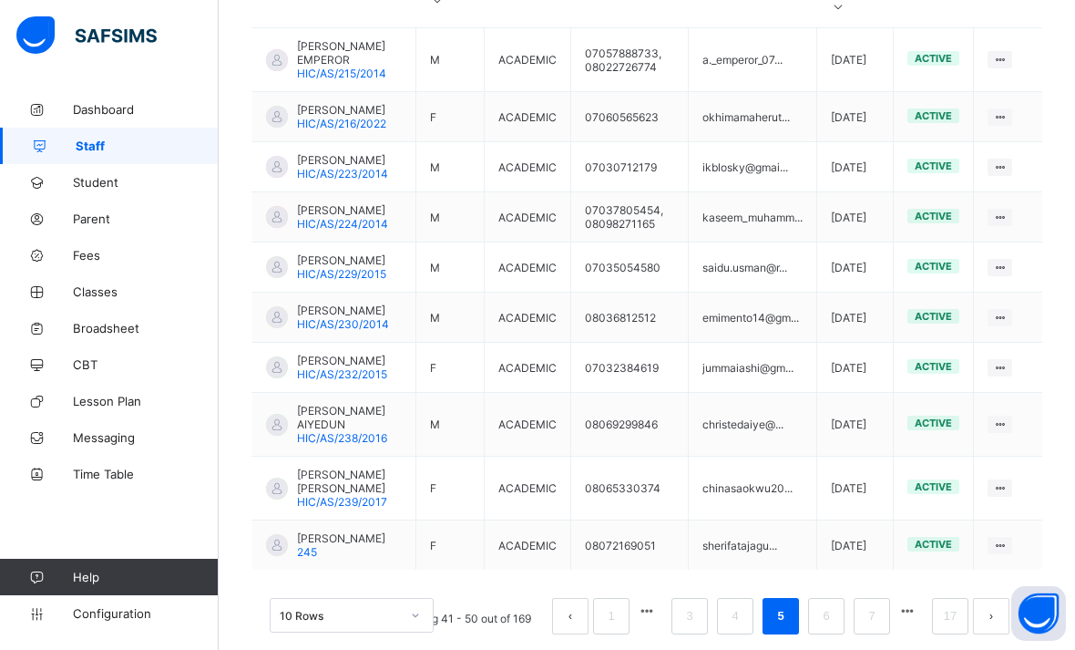
click at [346, 217] on span "[PERSON_NAME]" at bounding box center [342, 210] width 91 height 14
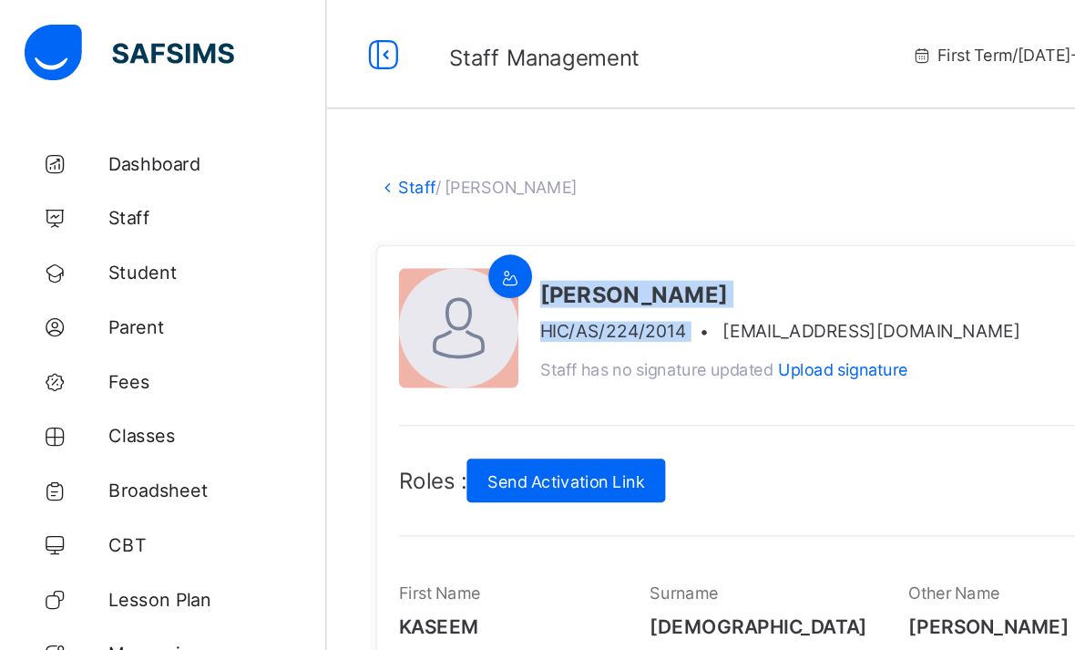
click at [283, 326] on span "Roles :" at bounding box center [290, 322] width 46 height 18
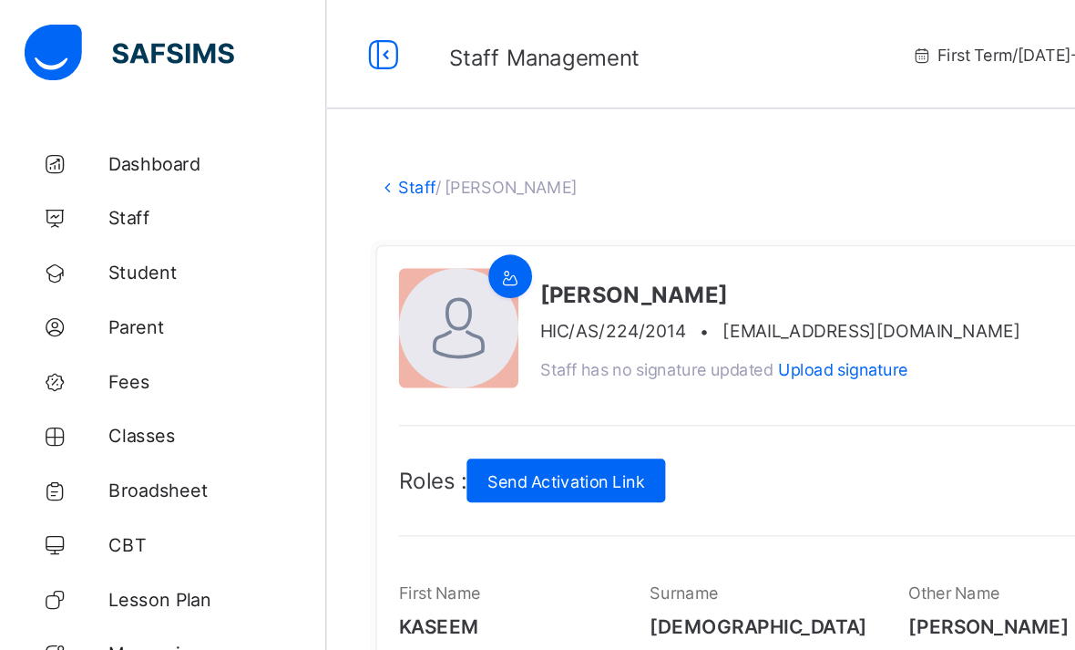
click at [272, 128] on link "Staff" at bounding box center [279, 125] width 25 height 14
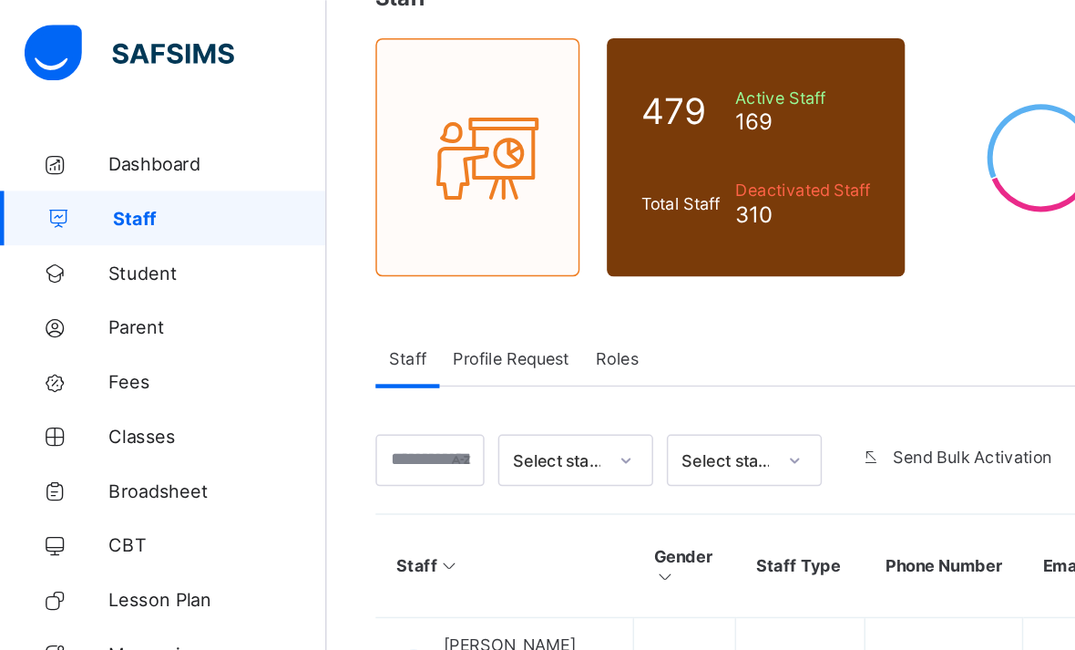
scroll to position [128, 0]
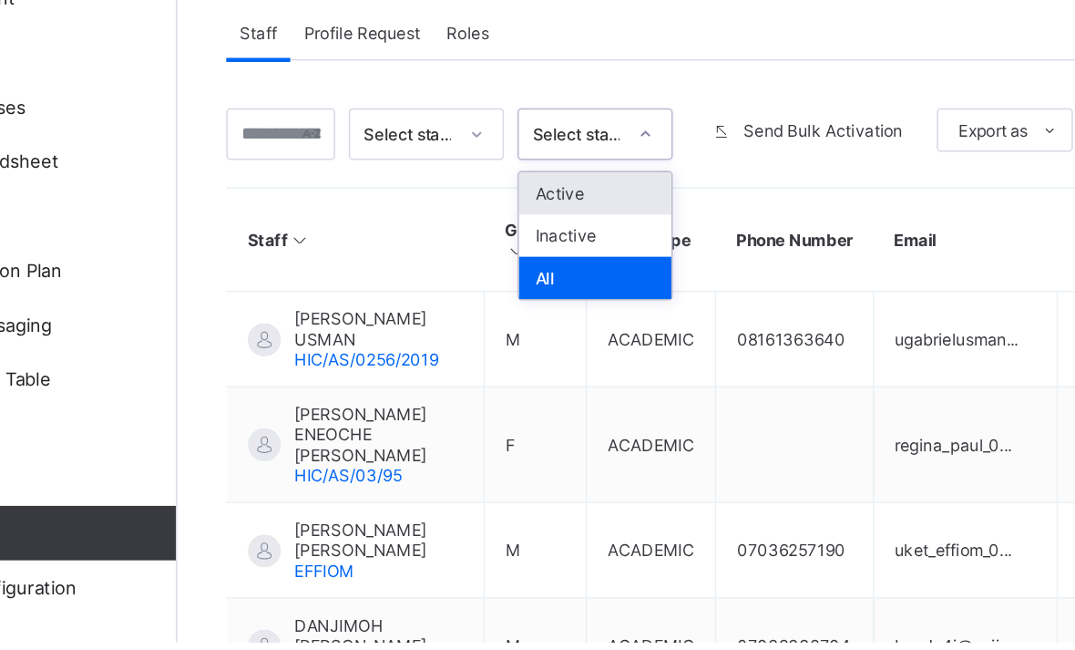
click at [447, 335] on div "Active" at bounding box center [498, 349] width 102 height 28
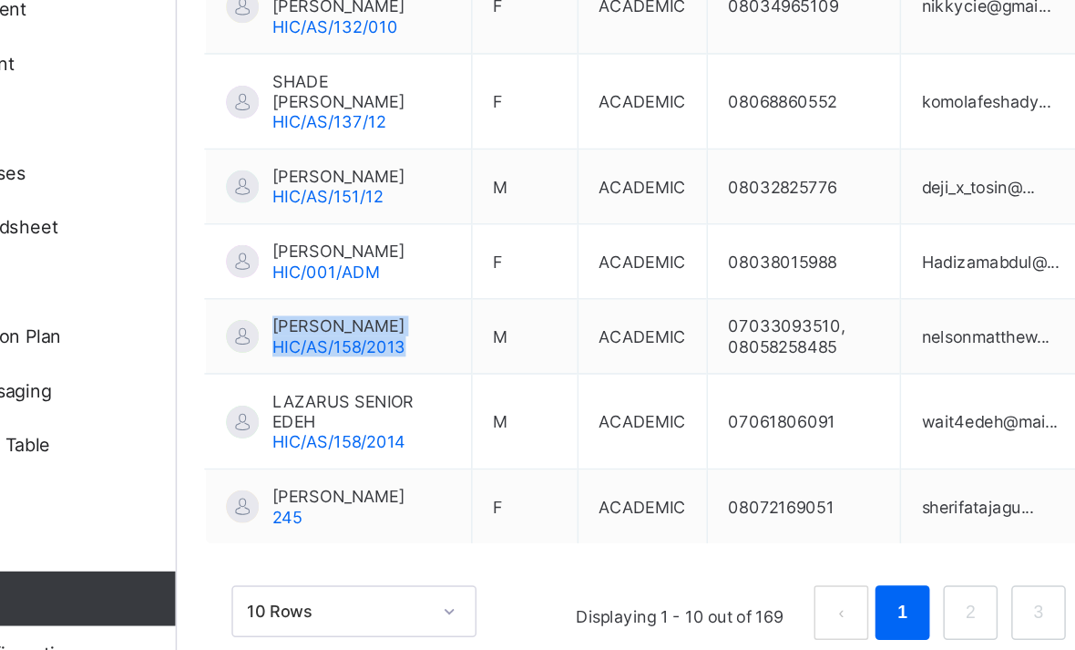
scroll to position [625, 0]
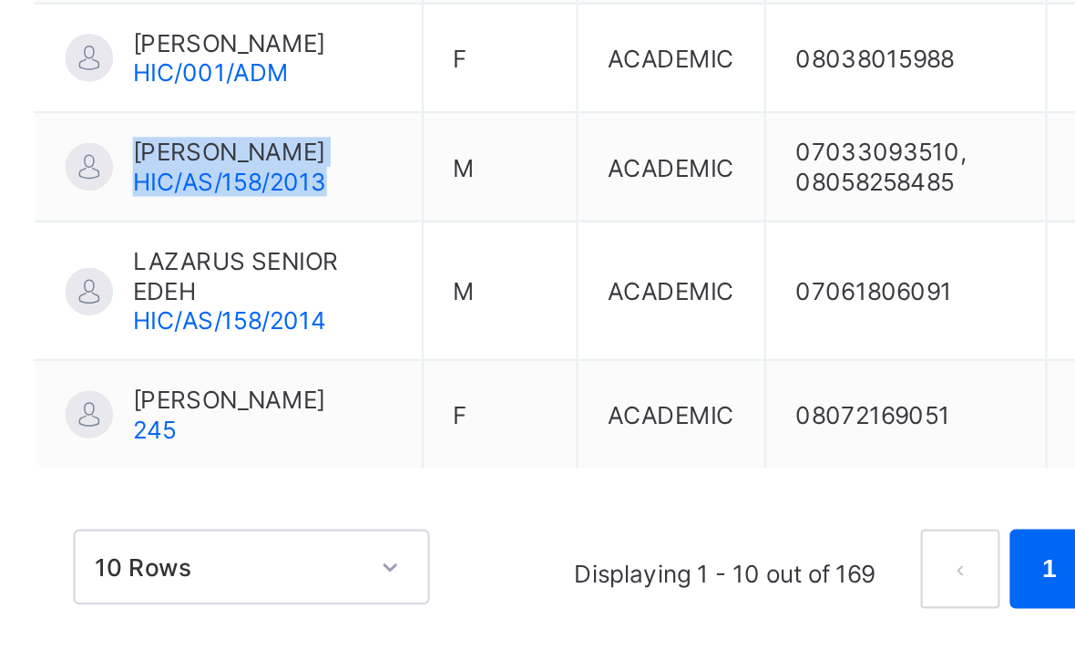
click at [415, 490] on td "F" at bounding box center [450, 515] width 71 height 50
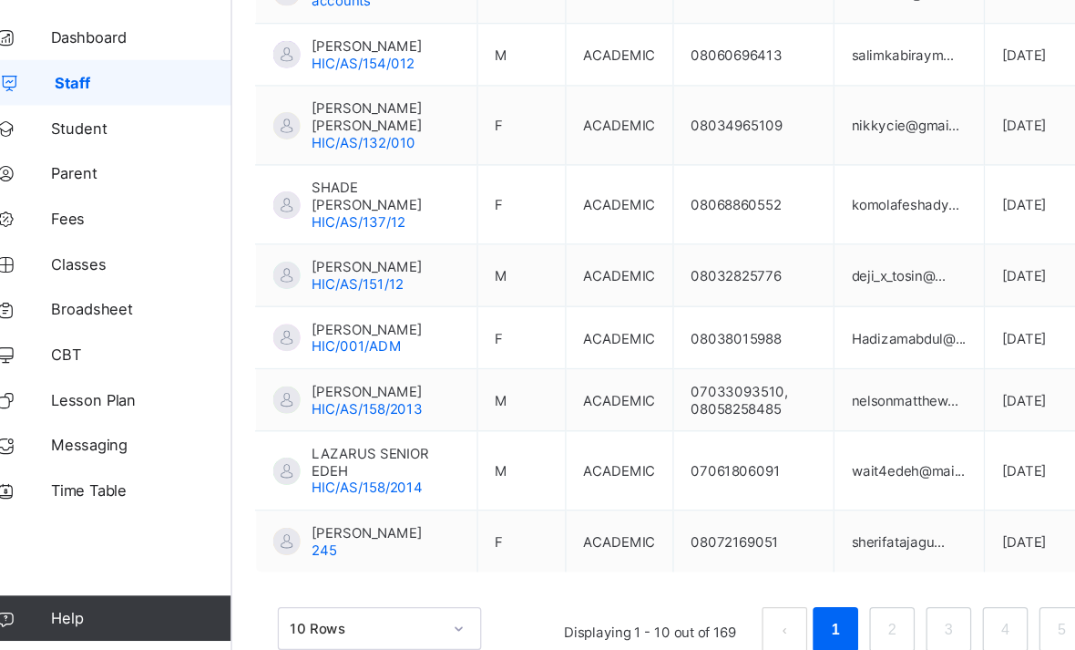
click at [741, 574] on link "2" at bounding box center [749, 586] width 17 height 24
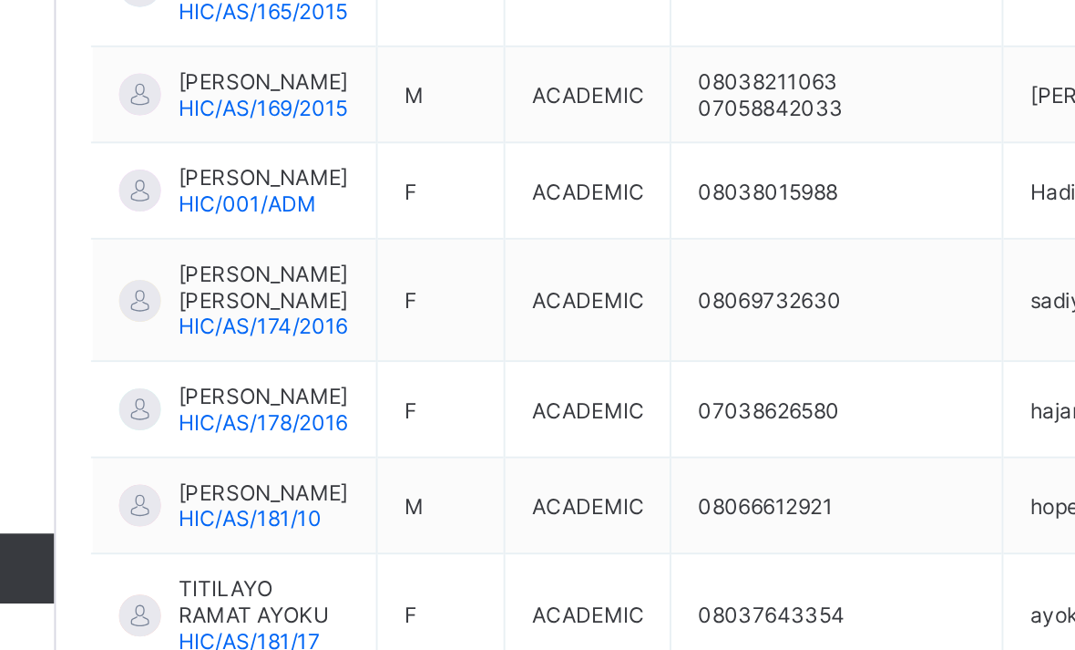
scroll to position [509, 0]
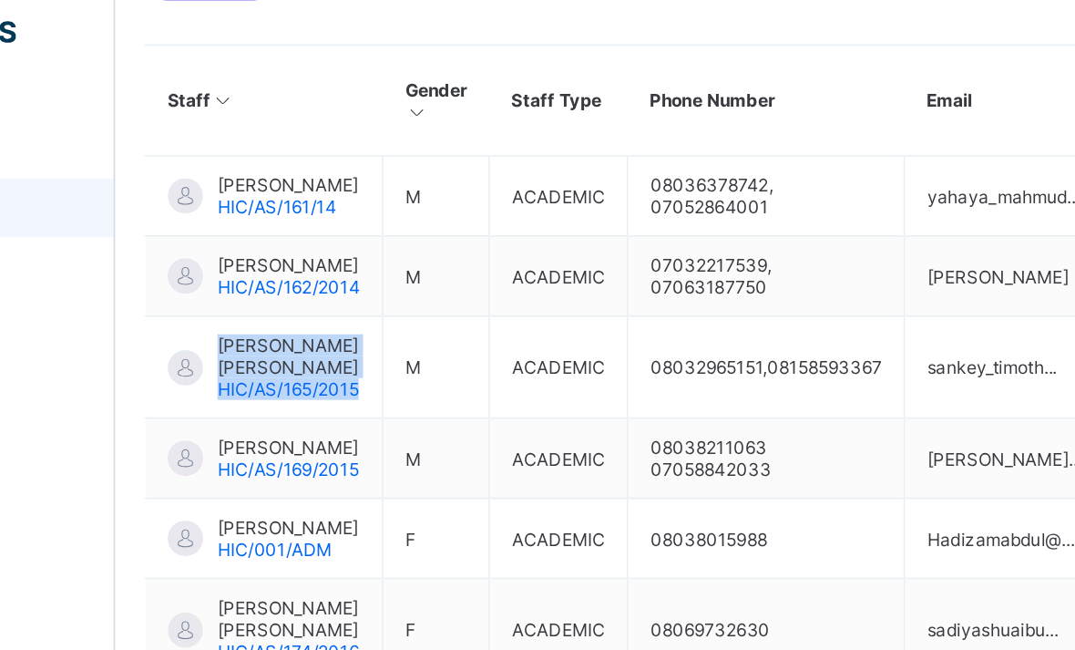
click at [73, 248] on span "Fees" at bounding box center [146, 255] width 146 height 15
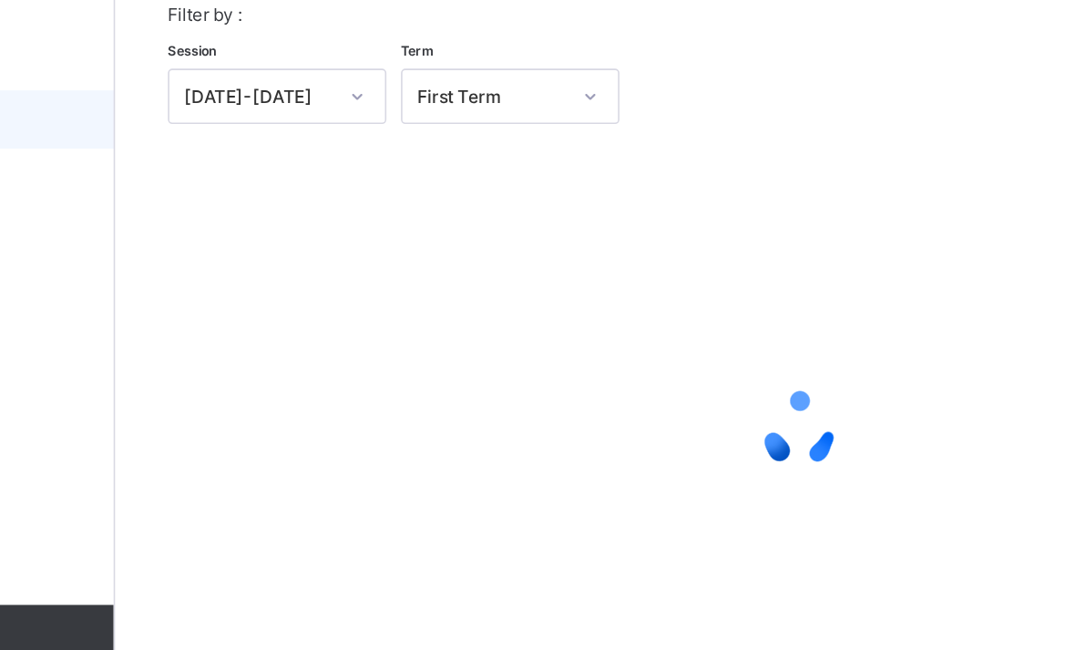
scroll to position [58, 0]
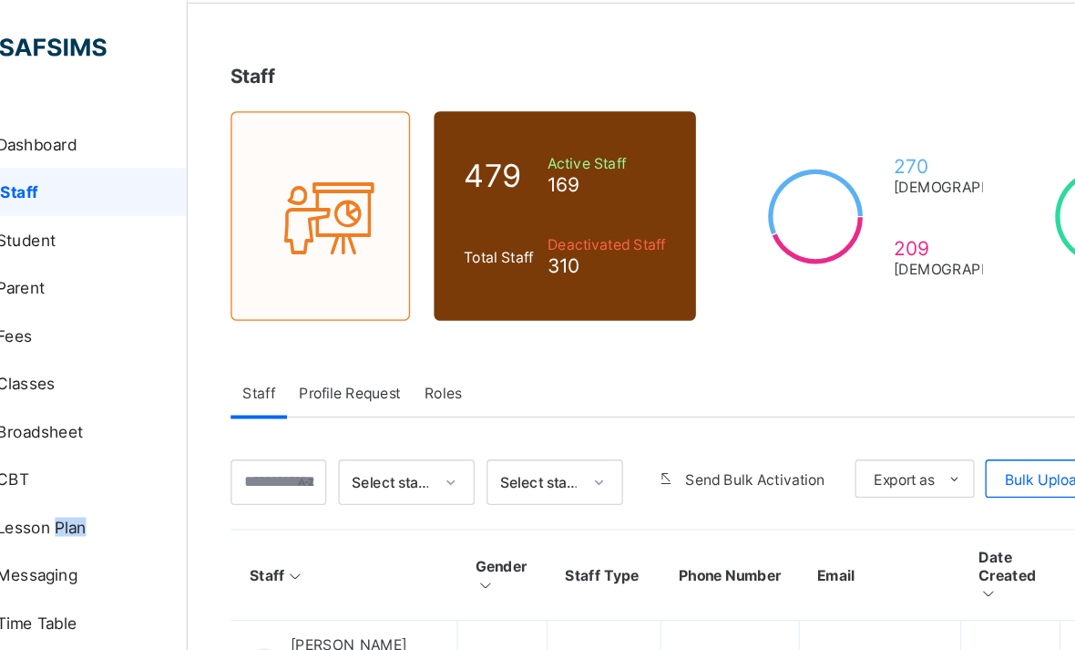
scroll to position [63, 0]
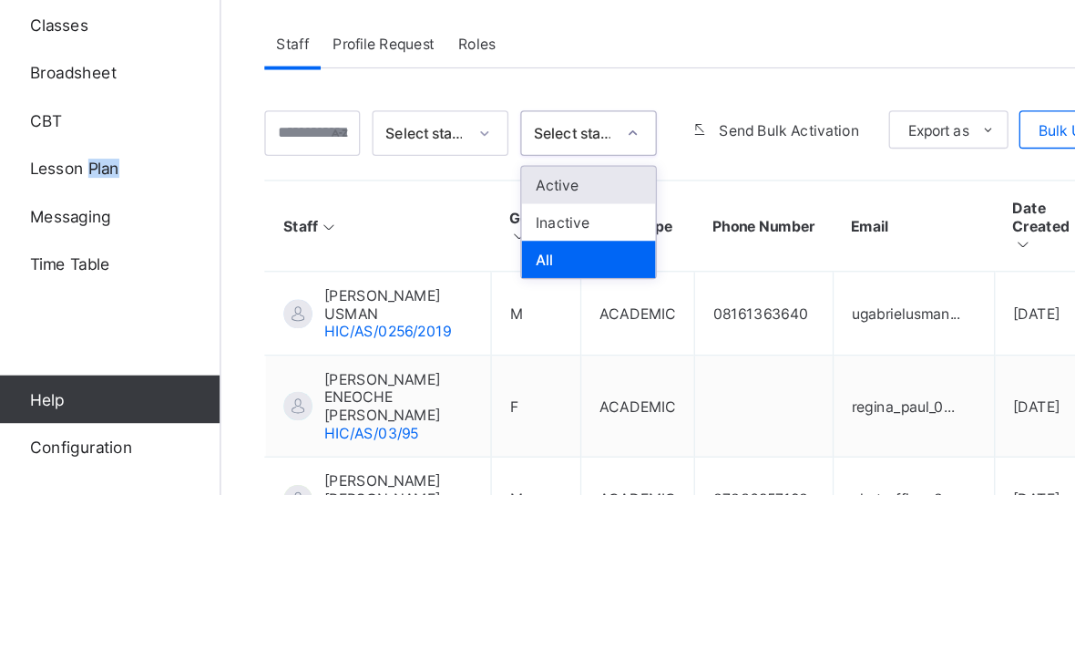
click at [447, 400] on div "Active" at bounding box center [498, 414] width 102 height 28
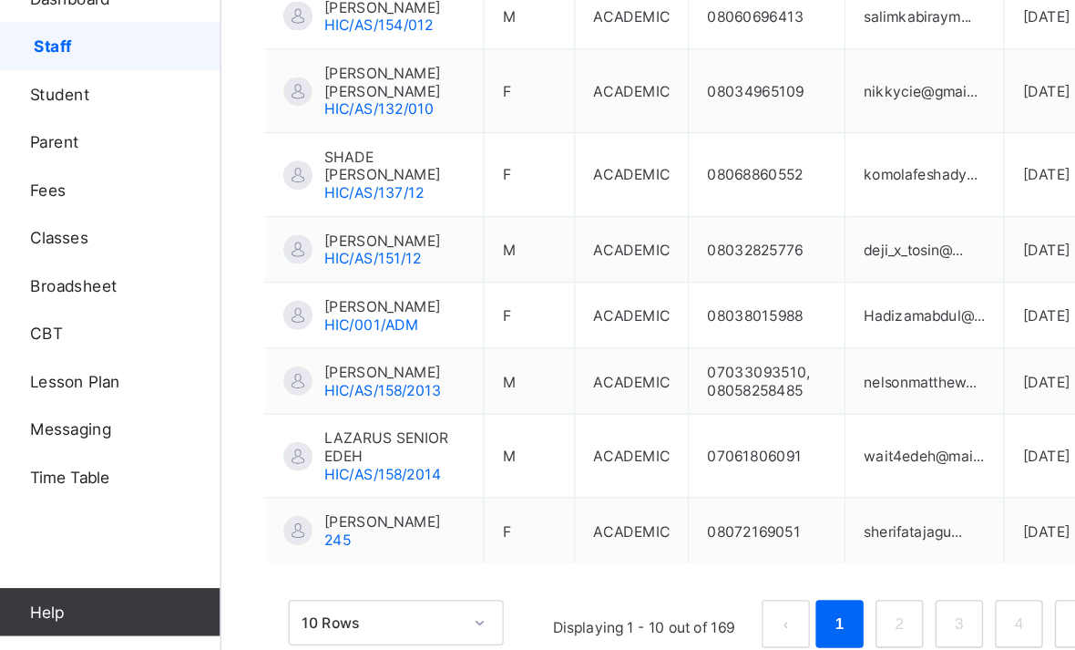
scroll to position [652, 0]
click at [726, 574] on link "2" at bounding box center [734, 586] width 17 height 24
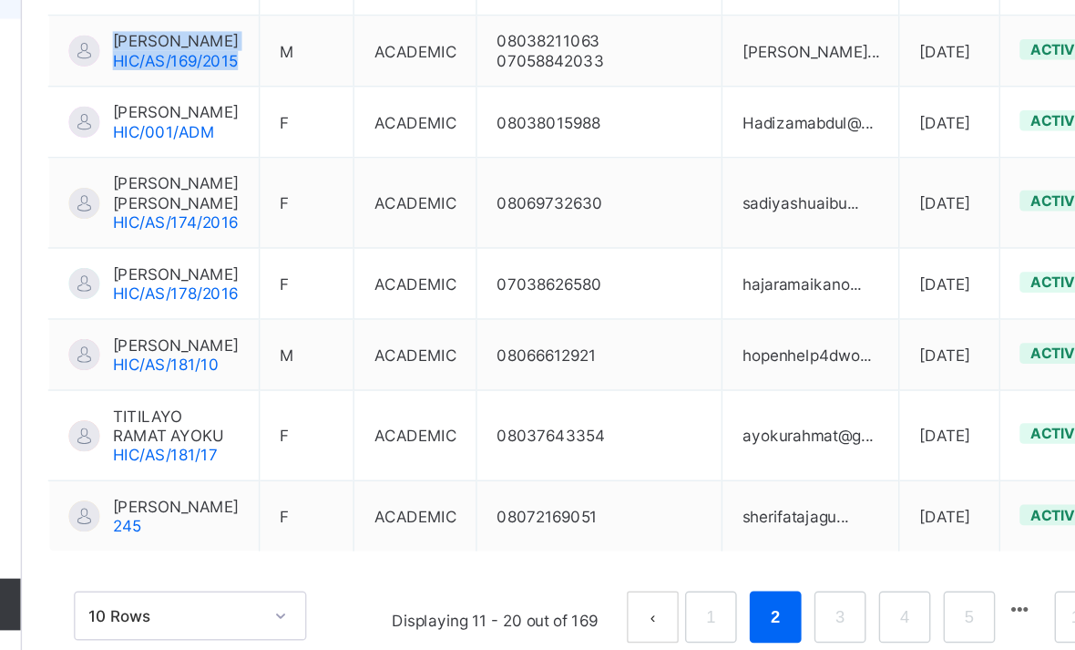
scroll to position [671, 0]
click at [786, 574] on link "3" at bounding box center [794, 586] width 17 height 24
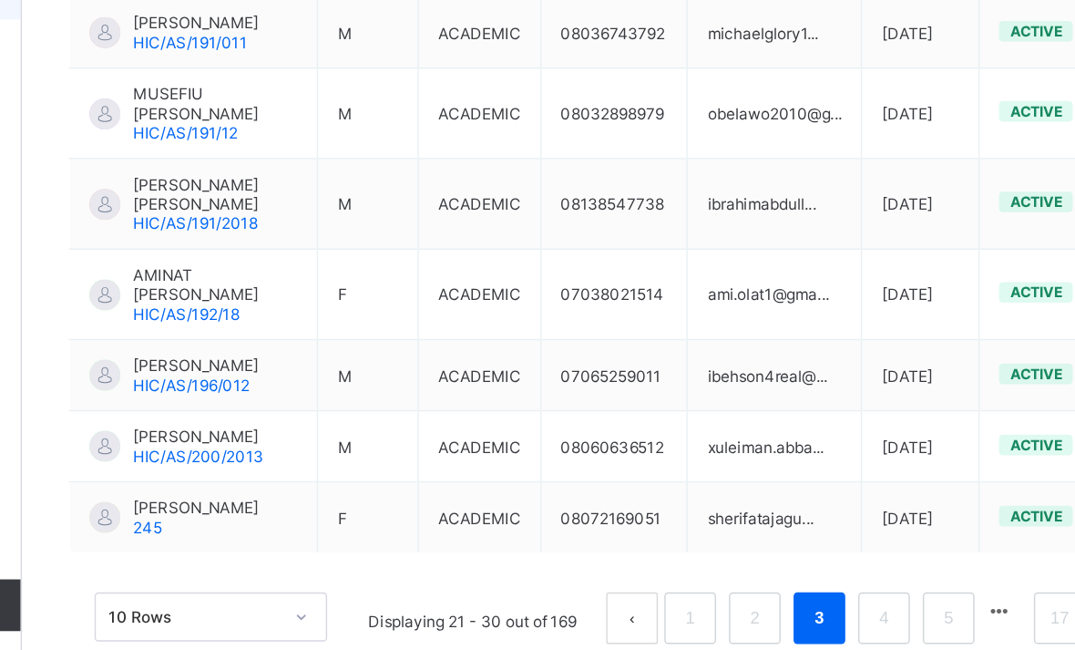
scroll to position [652, 0]
click at [817, 574] on link "4" at bounding box center [825, 586] width 17 height 24
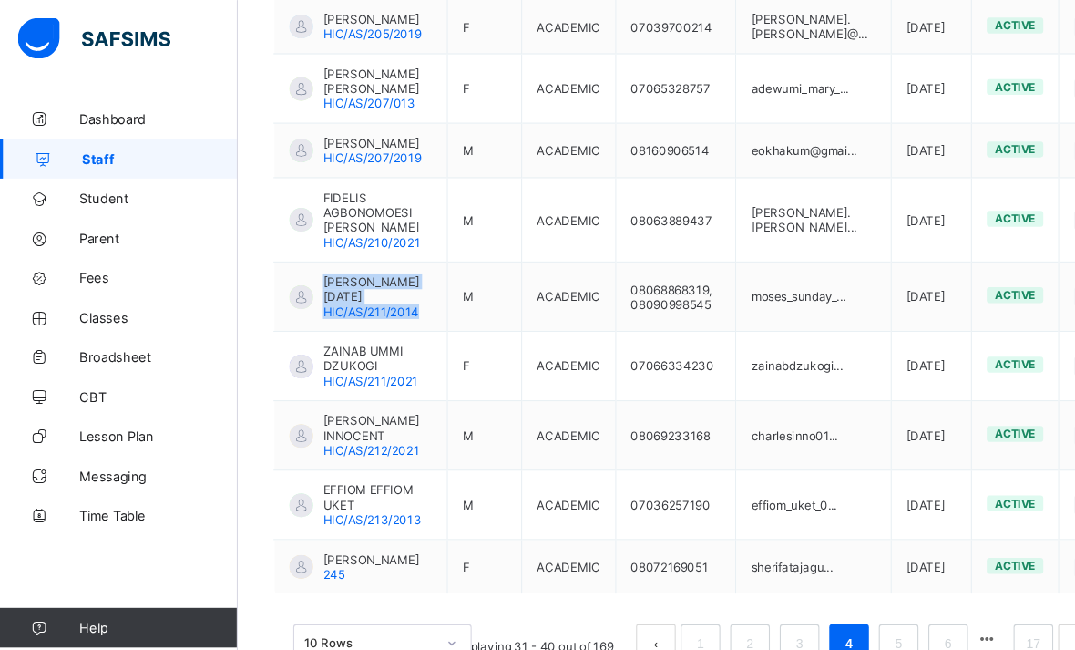
scroll to position [692, 0]
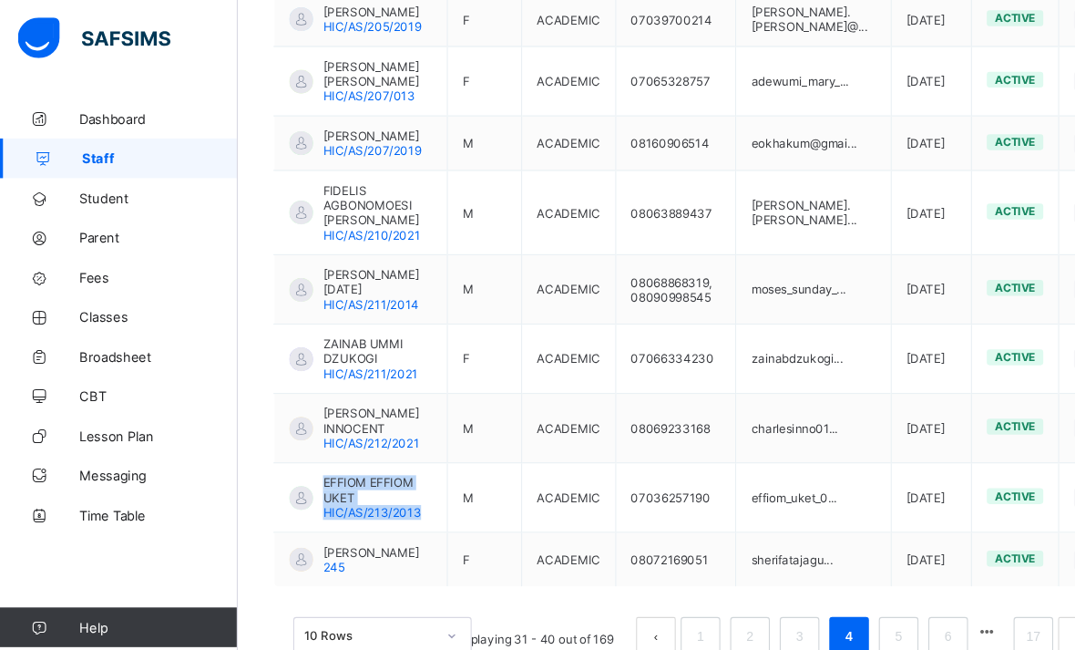
click at [3, 554] on div "Dashboard Staff Student Parent Fees Classes Broadsheet CBT Lesson Plan Messagin…" at bounding box center [109, 361] width 219 height 577
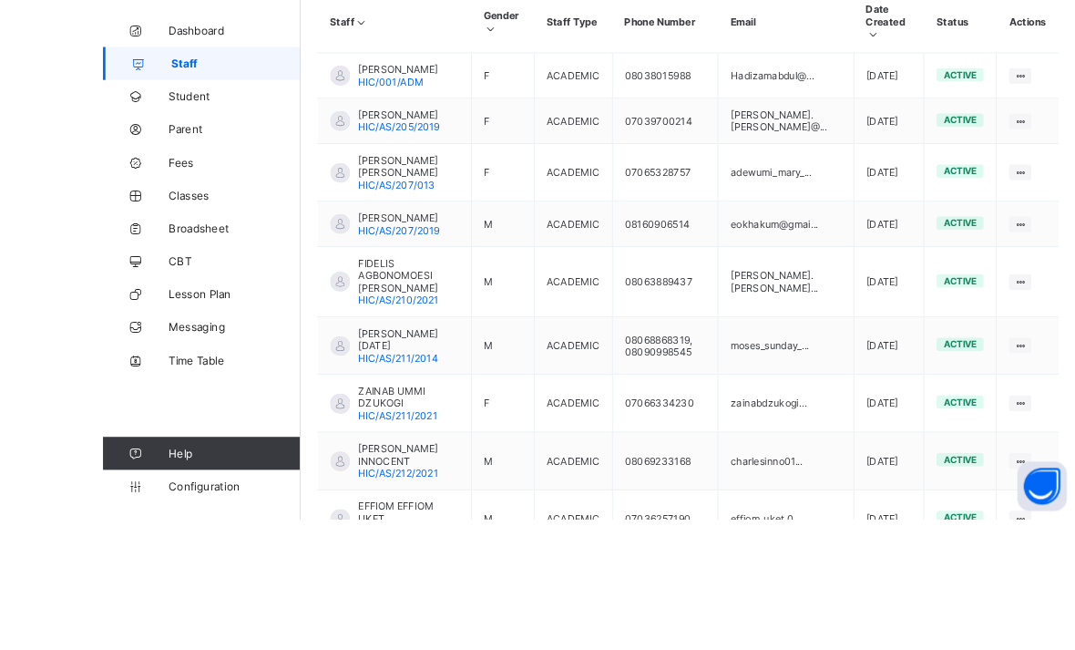
scroll to position [564, 0]
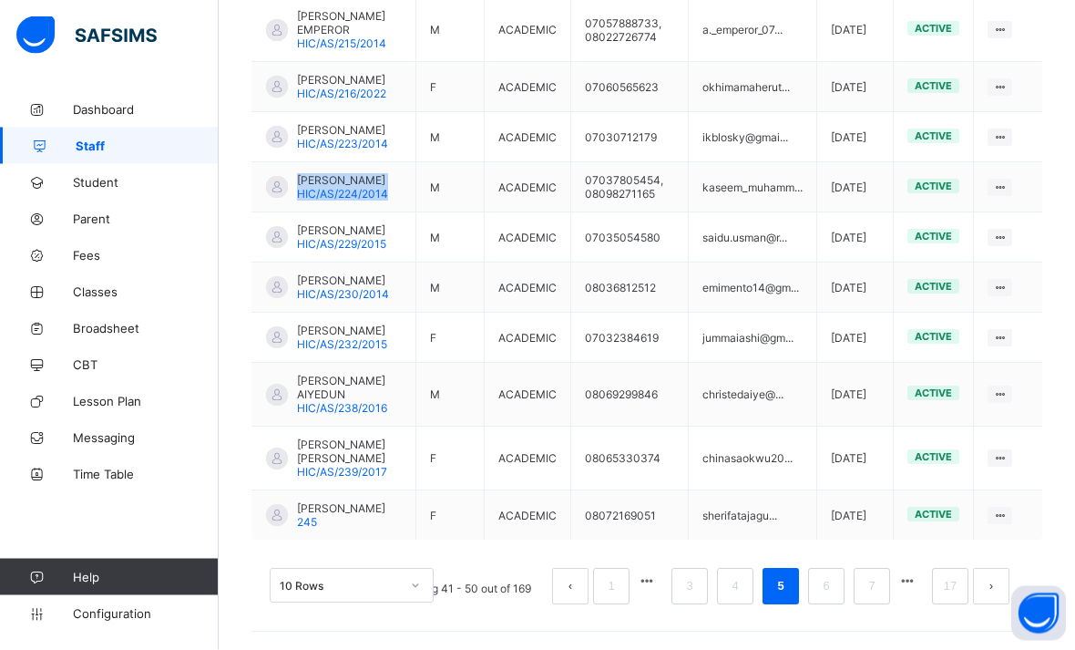
scroll to position [635, 0]
click at [823, 598] on link "6" at bounding box center [825, 586] width 17 height 24
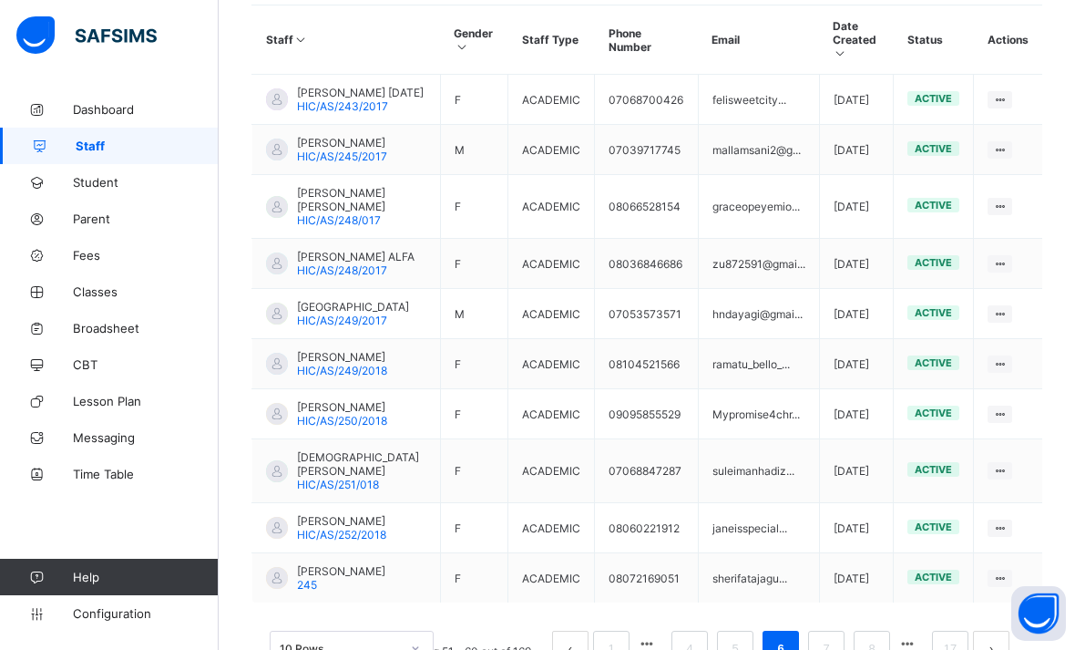
scroll to position [621, 0]
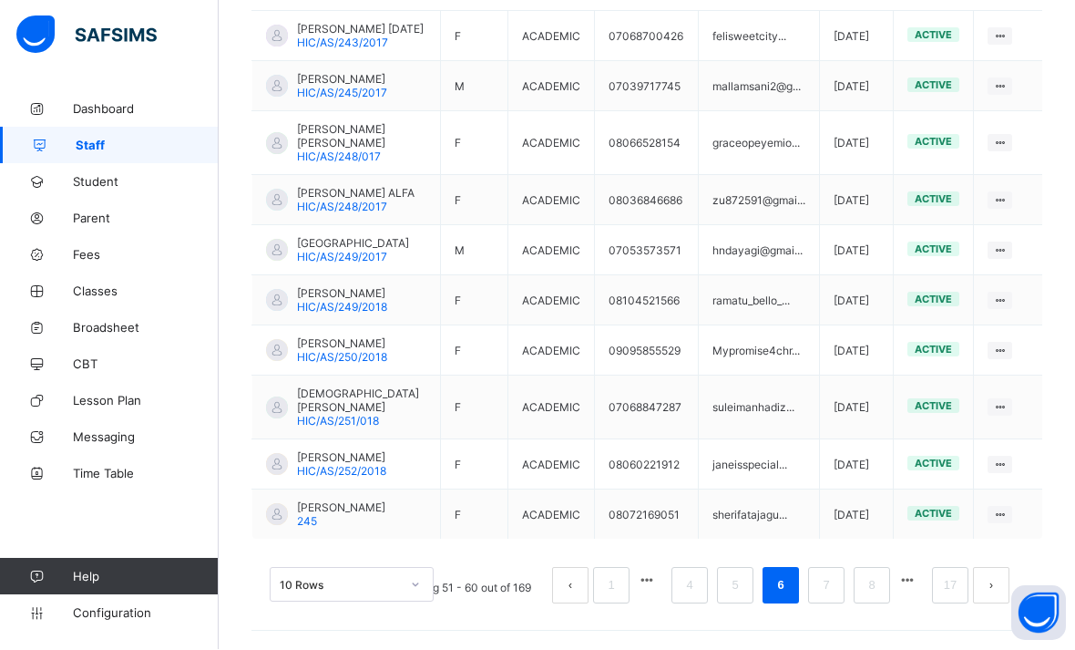
click at [821, 598] on link "7" at bounding box center [825, 586] width 17 height 24
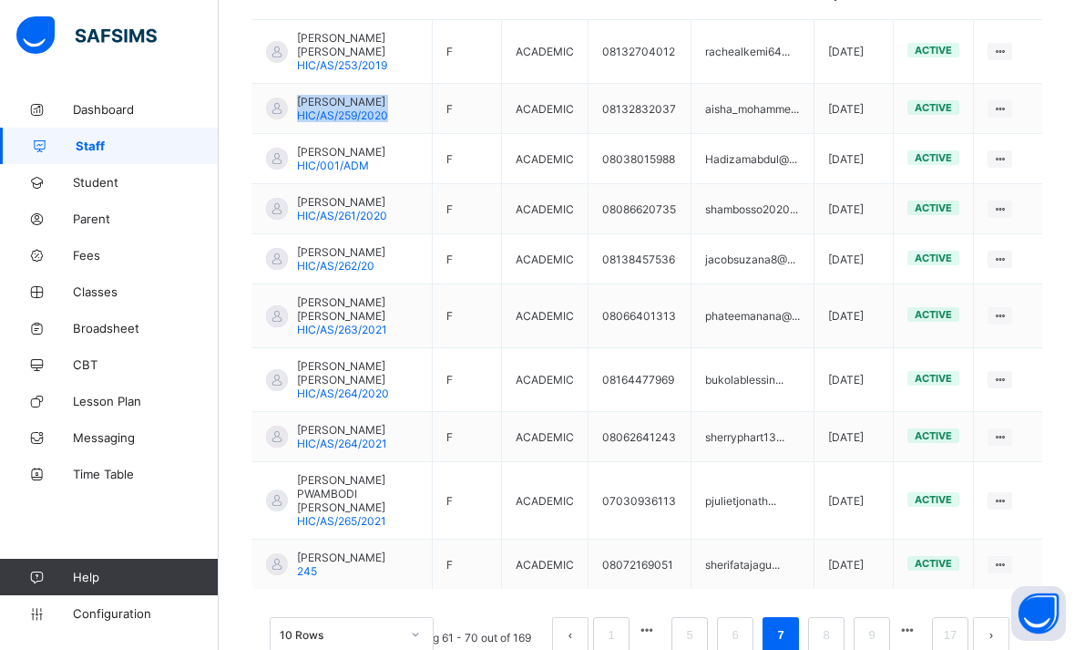
scroll to position [608, 0]
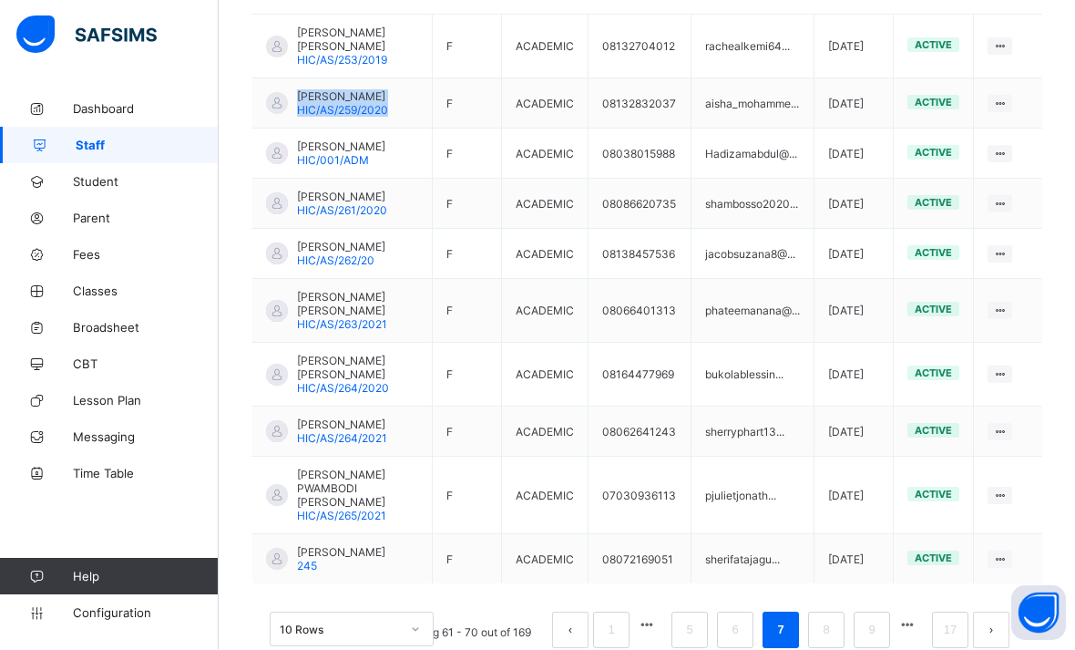
click at [349, 246] on td "[PERSON_NAME]/AS/262/20" at bounding box center [342, 255] width 180 height 50
click at [321, 102] on span "[PERSON_NAME]" at bounding box center [342, 97] width 91 height 14
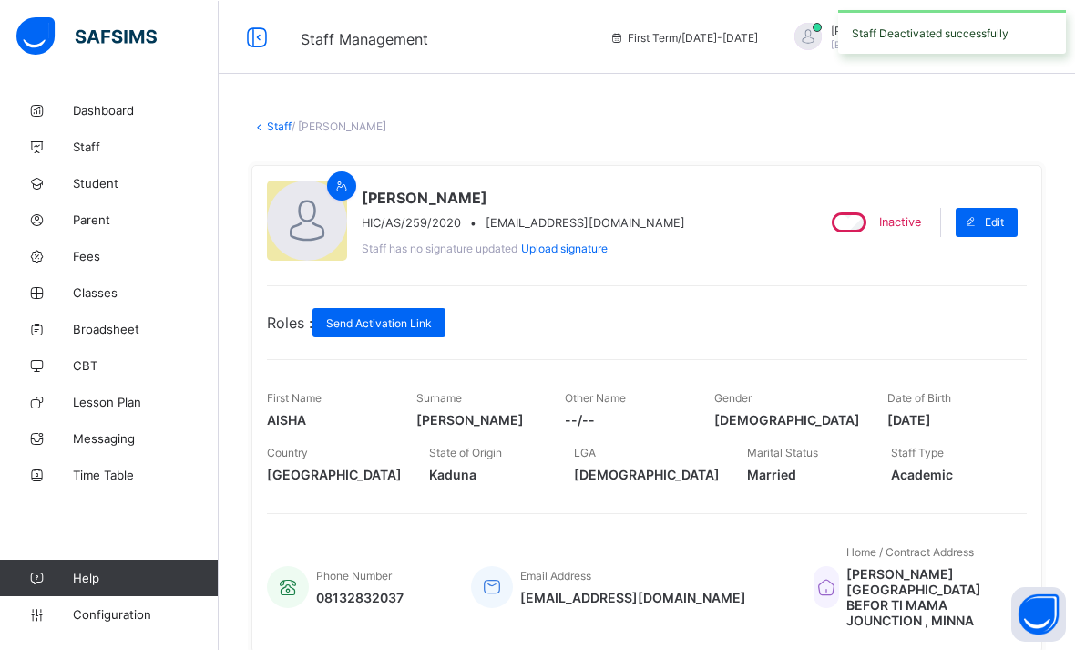
click at [276, 131] on link "Staff" at bounding box center [279, 125] width 25 height 14
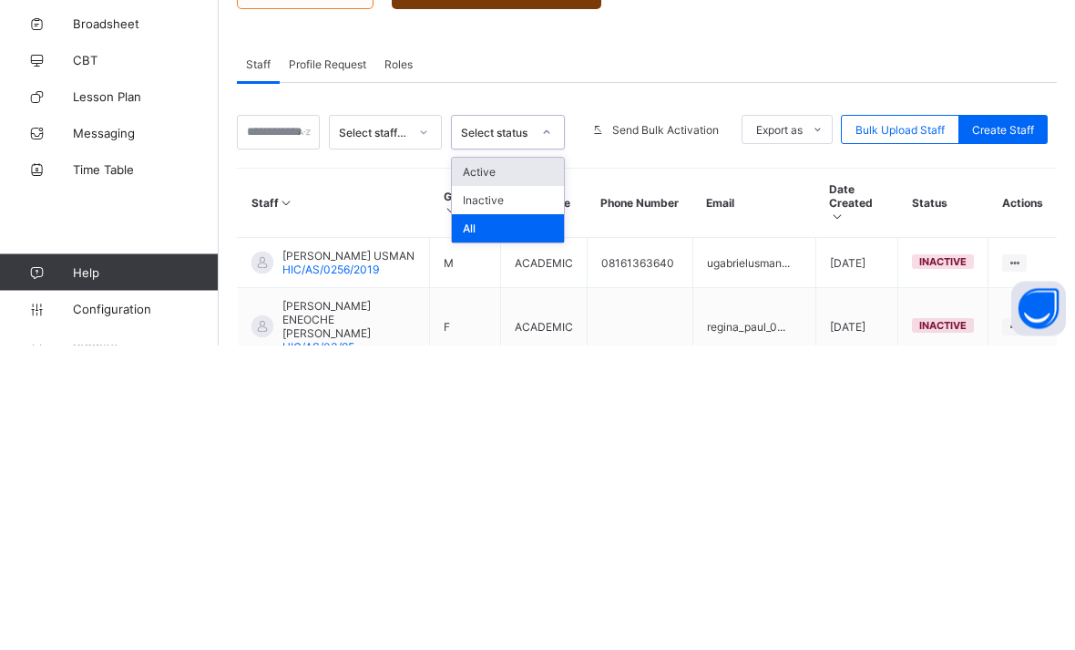
click at [468, 463] on div "Active" at bounding box center [508, 477] width 112 height 28
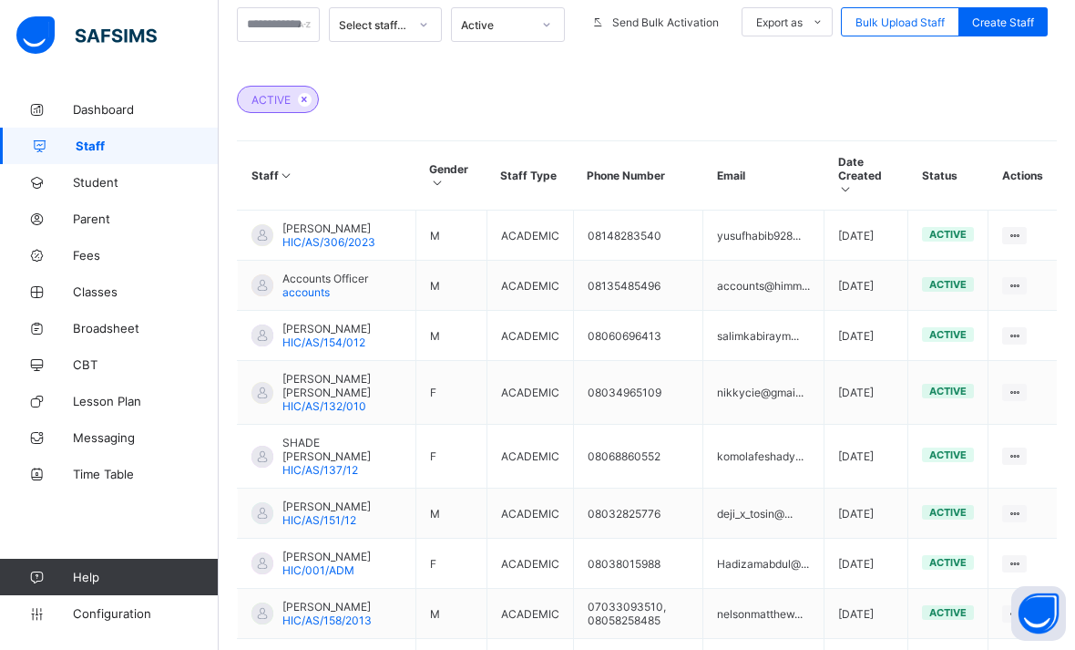
scroll to position [594, 0]
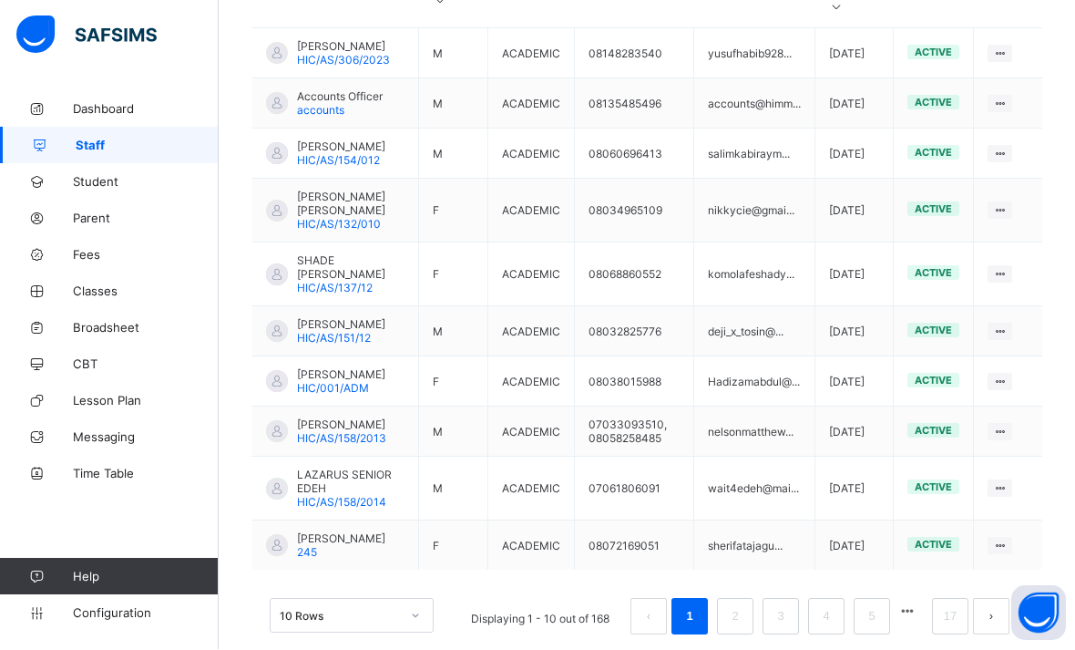
click at [868, 629] on link "5" at bounding box center [871, 617] width 17 height 24
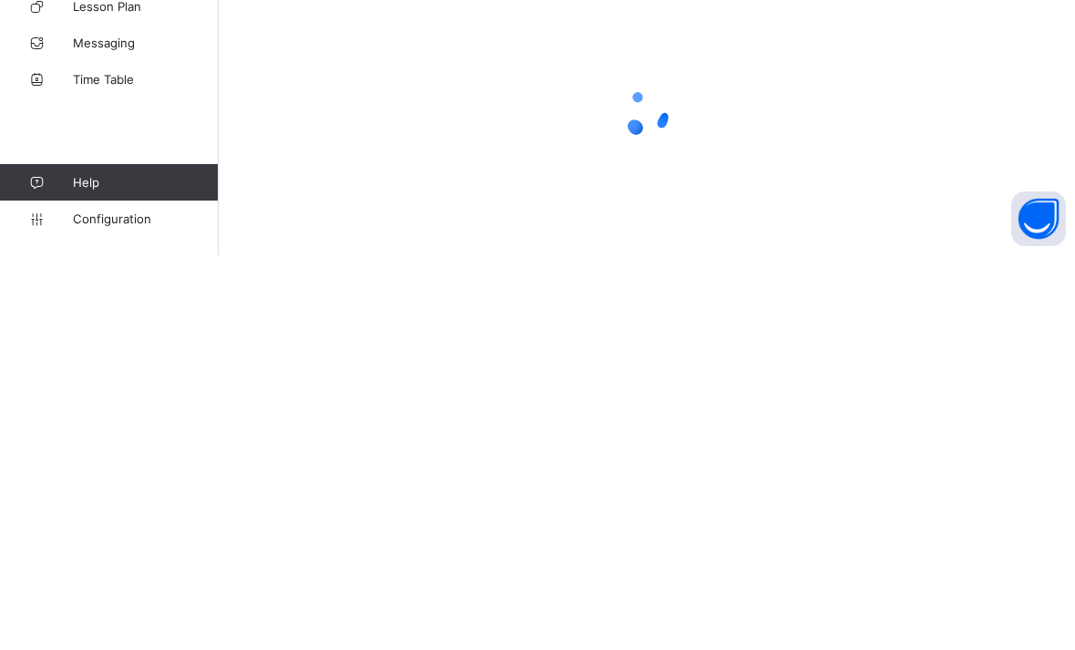
scroll to position [595, 0]
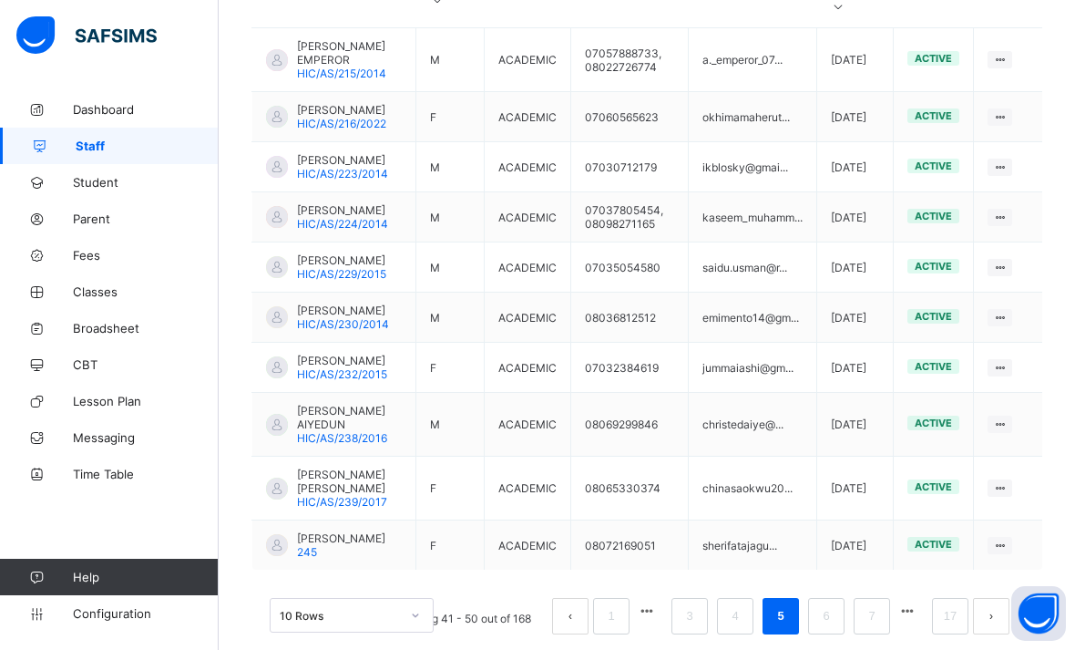
click at [876, 628] on link "7" at bounding box center [871, 616] width 17 height 24
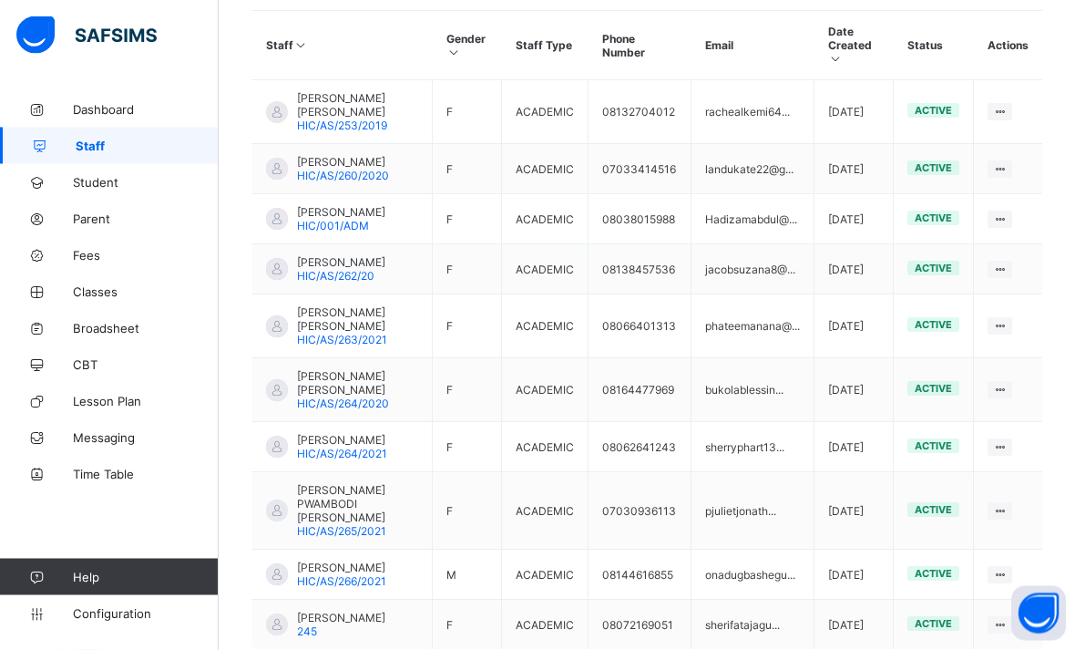
scroll to position [544, 0]
click at [330, 327] on span "[PERSON_NAME] [PERSON_NAME]" at bounding box center [357, 317] width 121 height 27
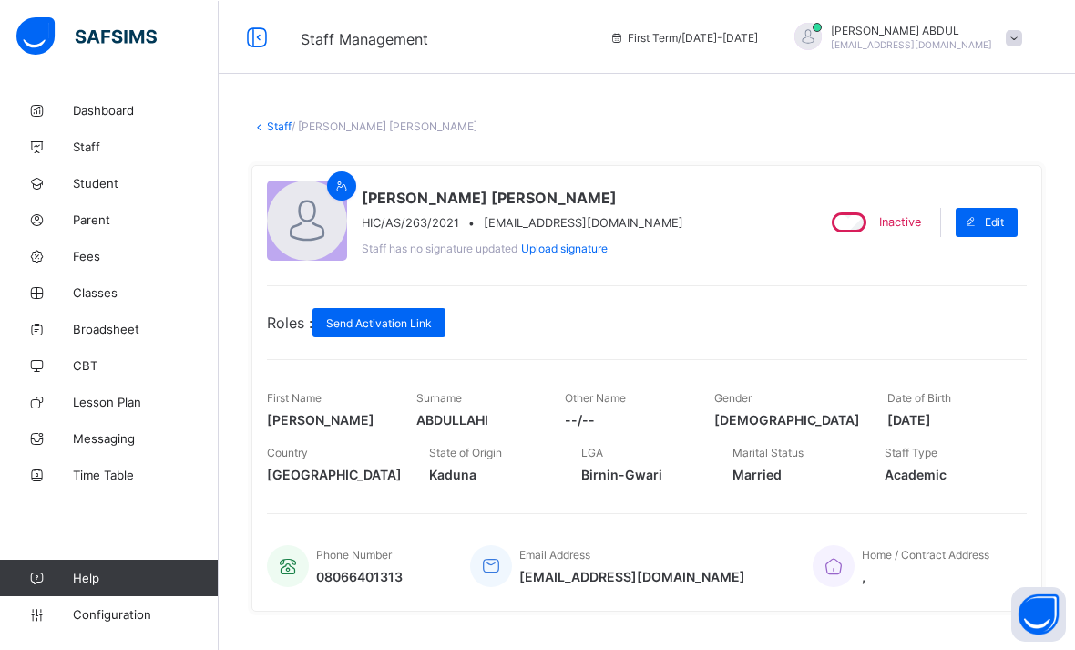
click at [279, 127] on link "Staff" at bounding box center [279, 125] width 25 height 14
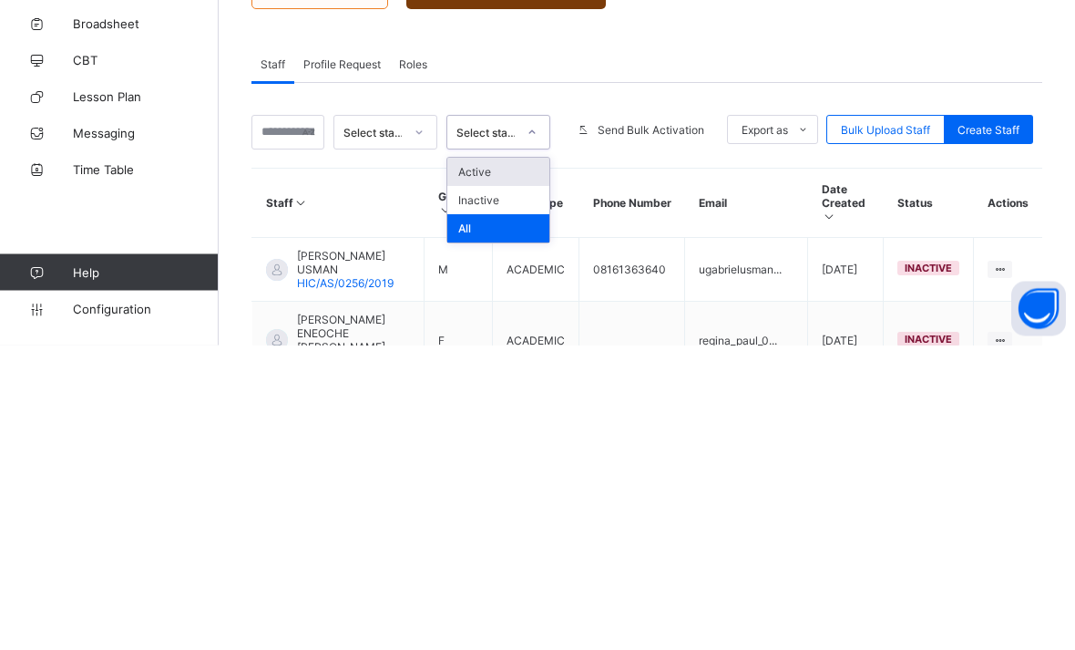
click at [478, 463] on div "Active" at bounding box center [498, 477] width 102 height 28
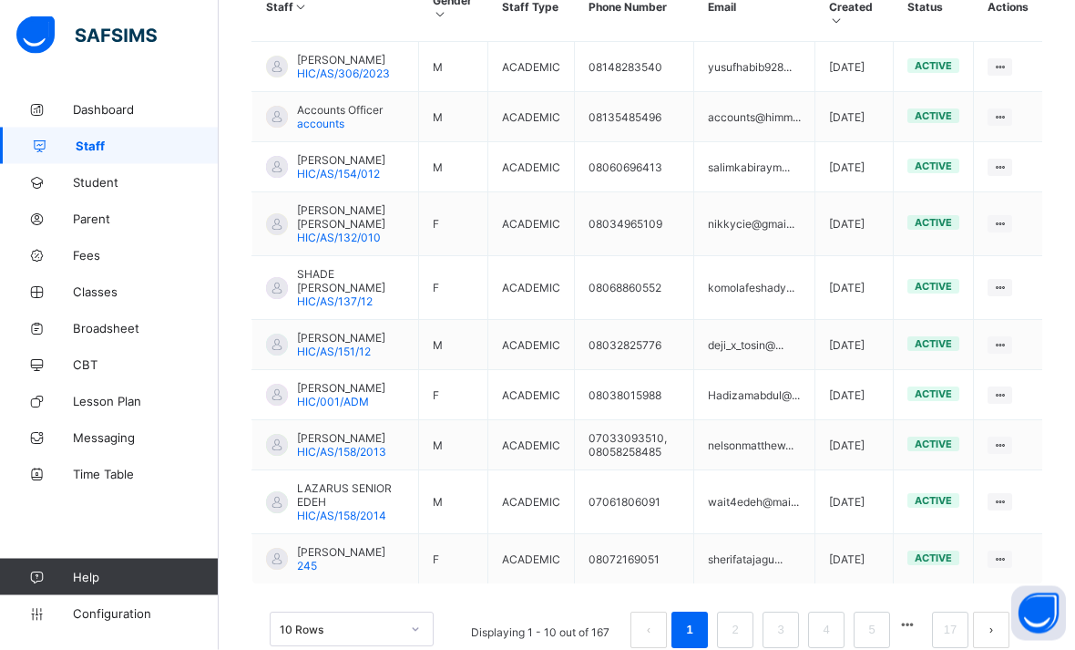
scroll to position [594, 0]
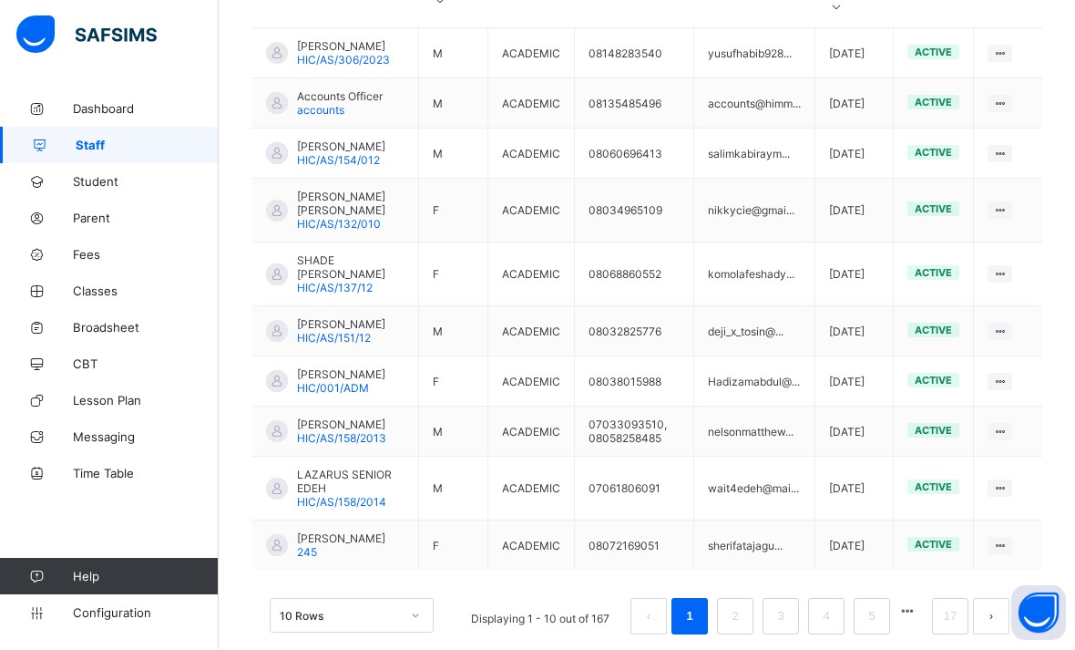
click at [942, 629] on link "17" at bounding box center [950, 617] width 24 height 24
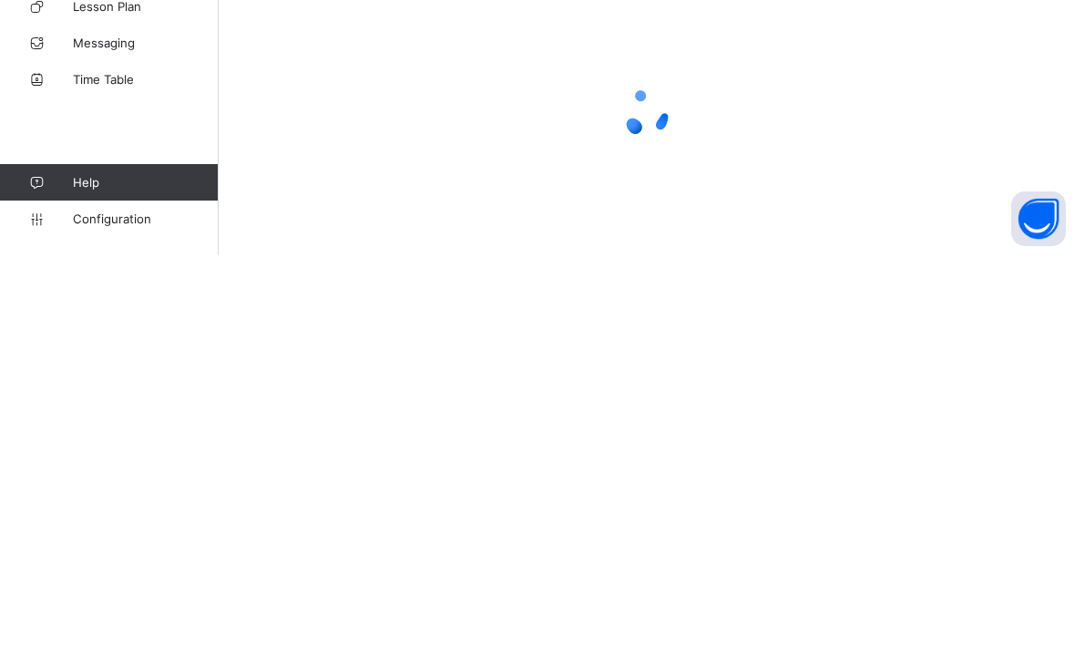
scroll to position [416, 0]
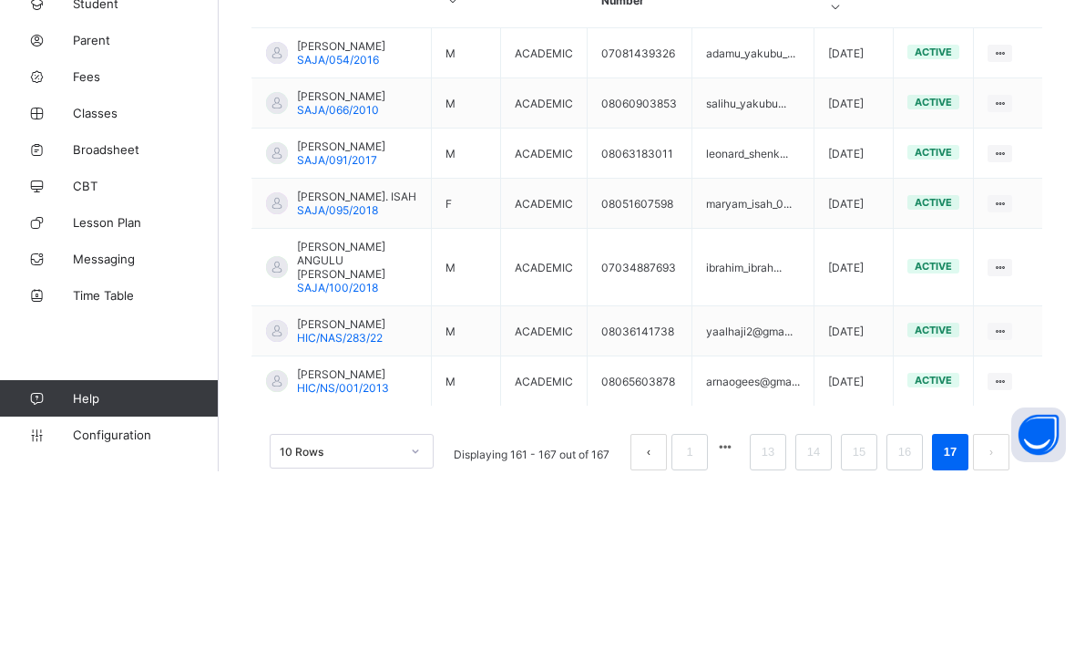
click at [764, 619] on link "13" at bounding box center [768, 631] width 24 height 24
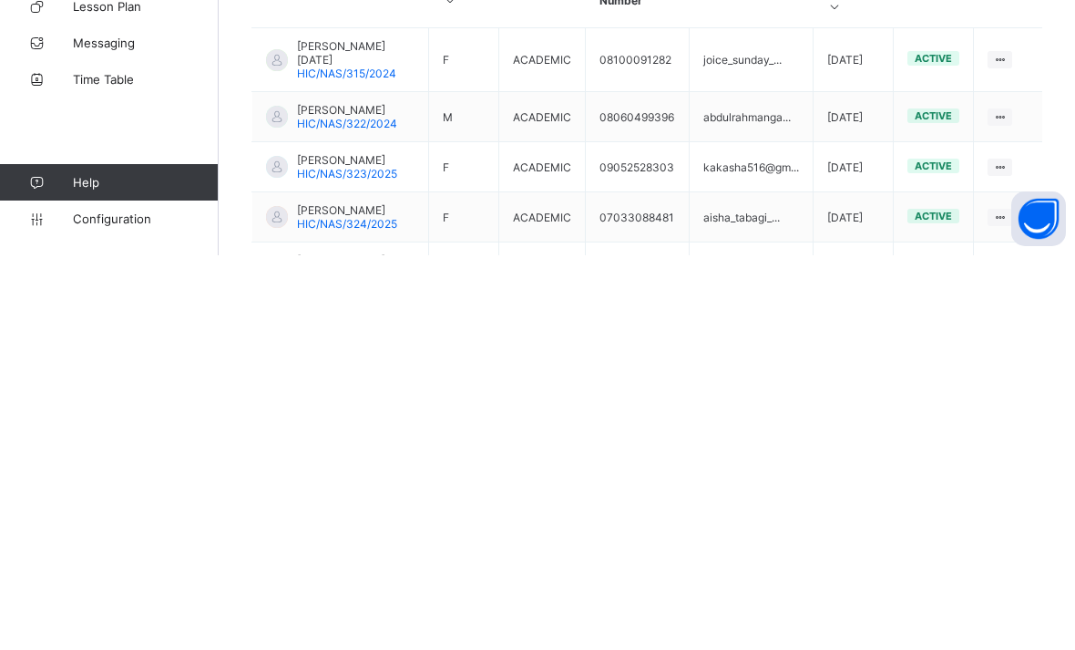
scroll to position [595, 0]
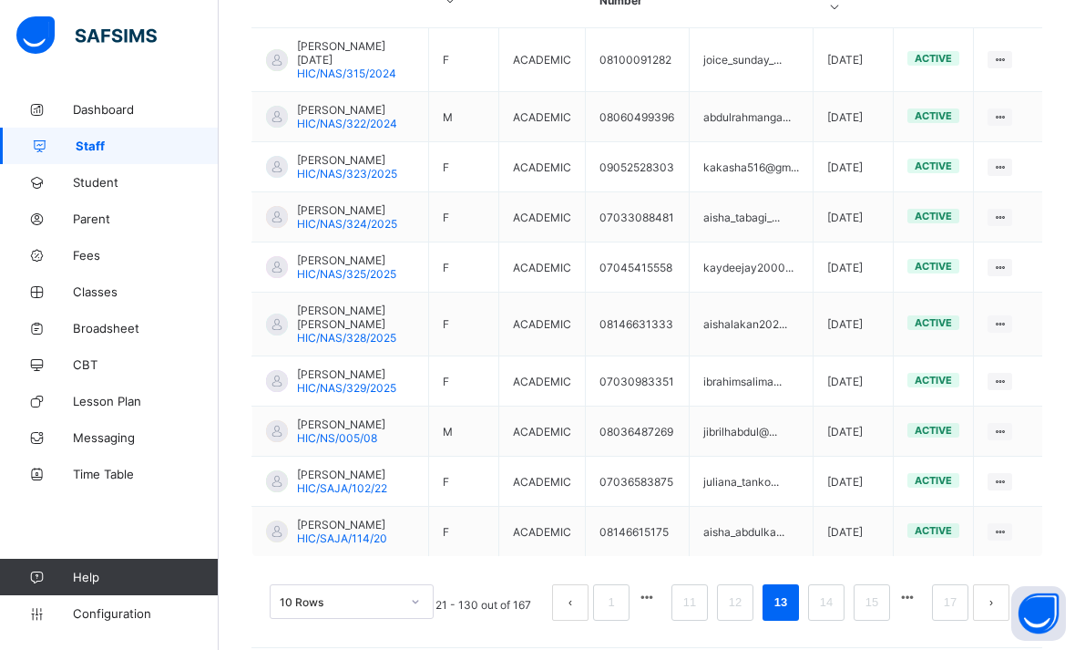
click at [683, 614] on link "11" at bounding box center [690, 602] width 24 height 24
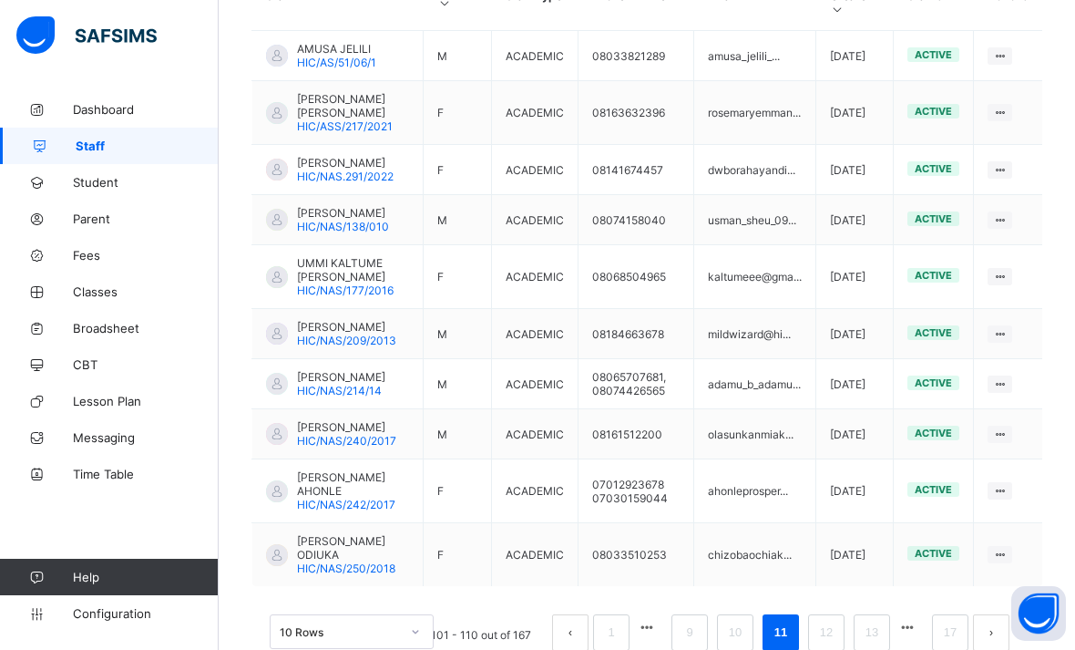
scroll to position [594, 0]
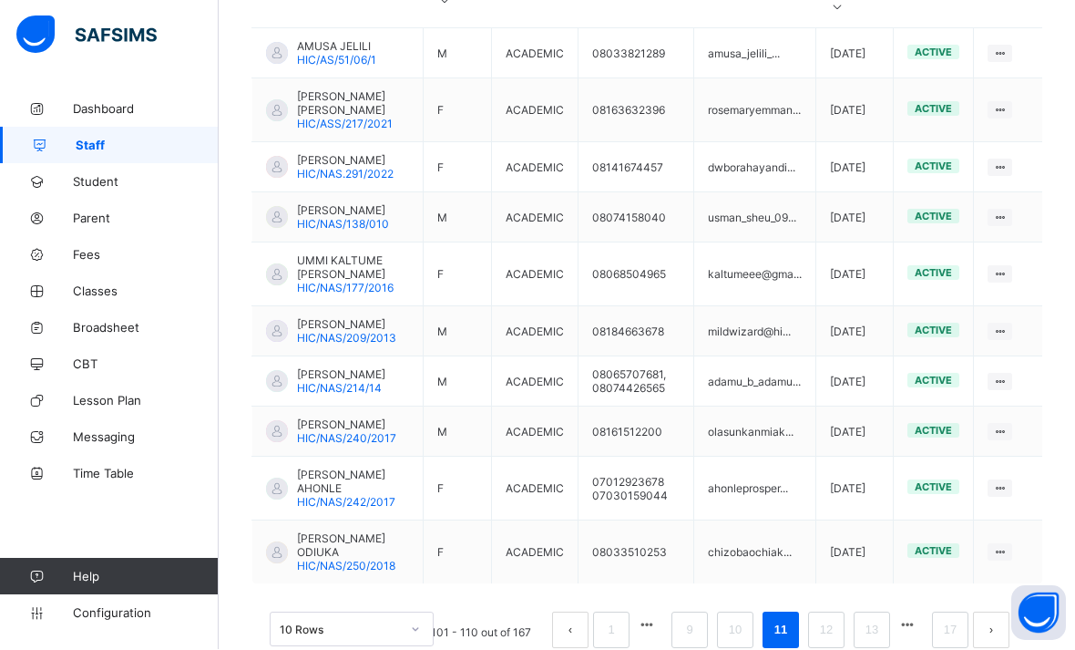
click at [687, 642] on link "9" at bounding box center [689, 631] width 17 height 24
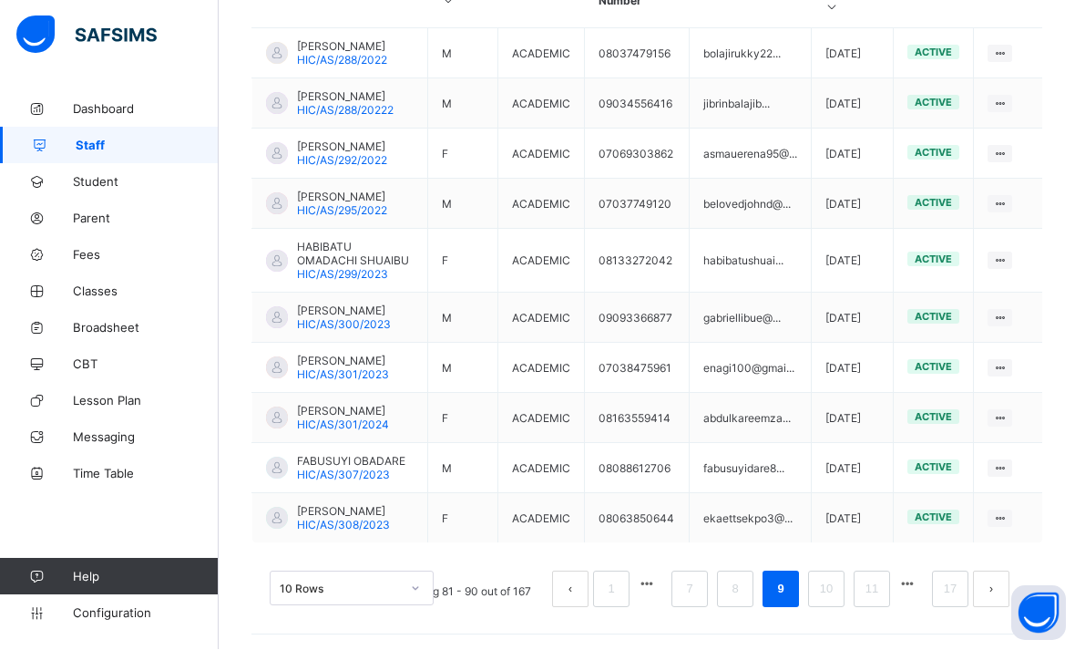
click at [678, 608] on li "7" at bounding box center [689, 589] width 36 height 36
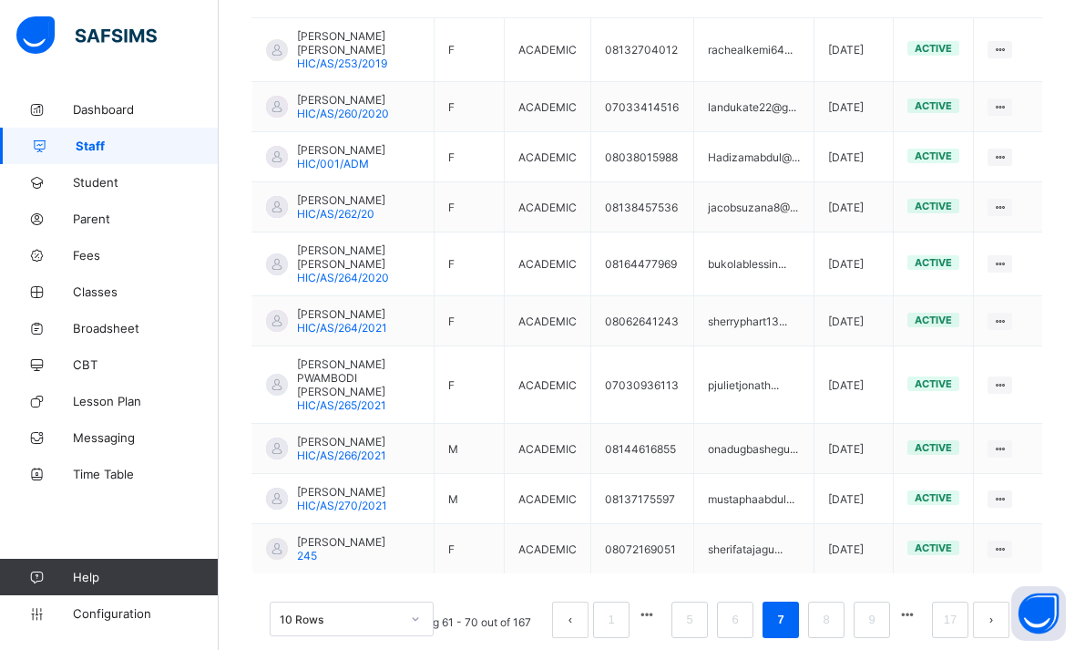
scroll to position [608, 0]
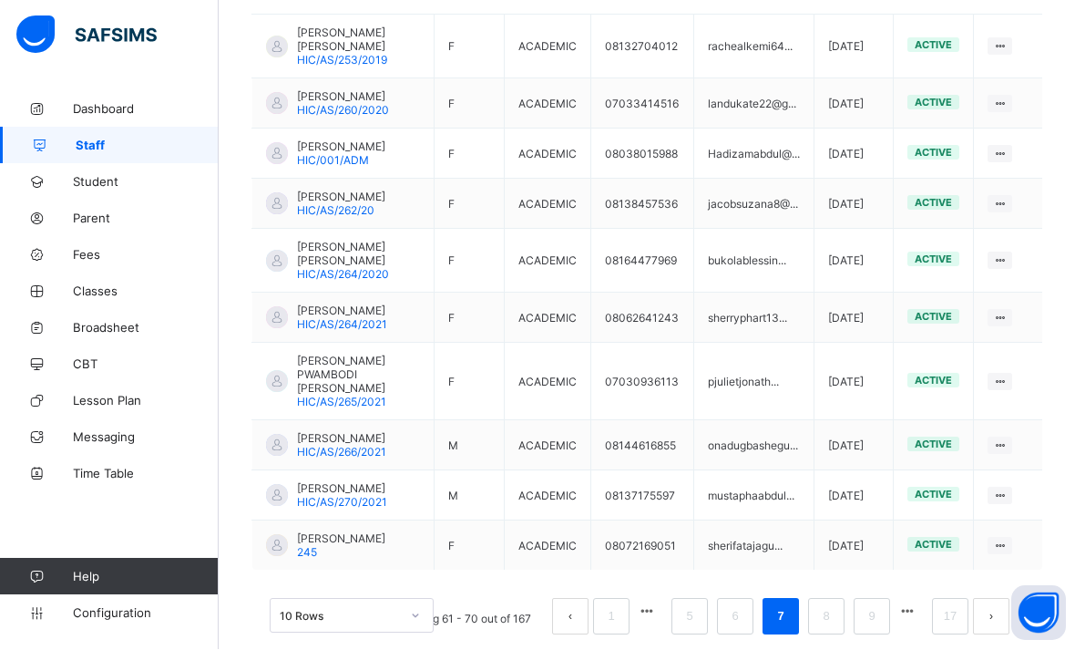
click at [734, 629] on link "6" at bounding box center [734, 617] width 17 height 24
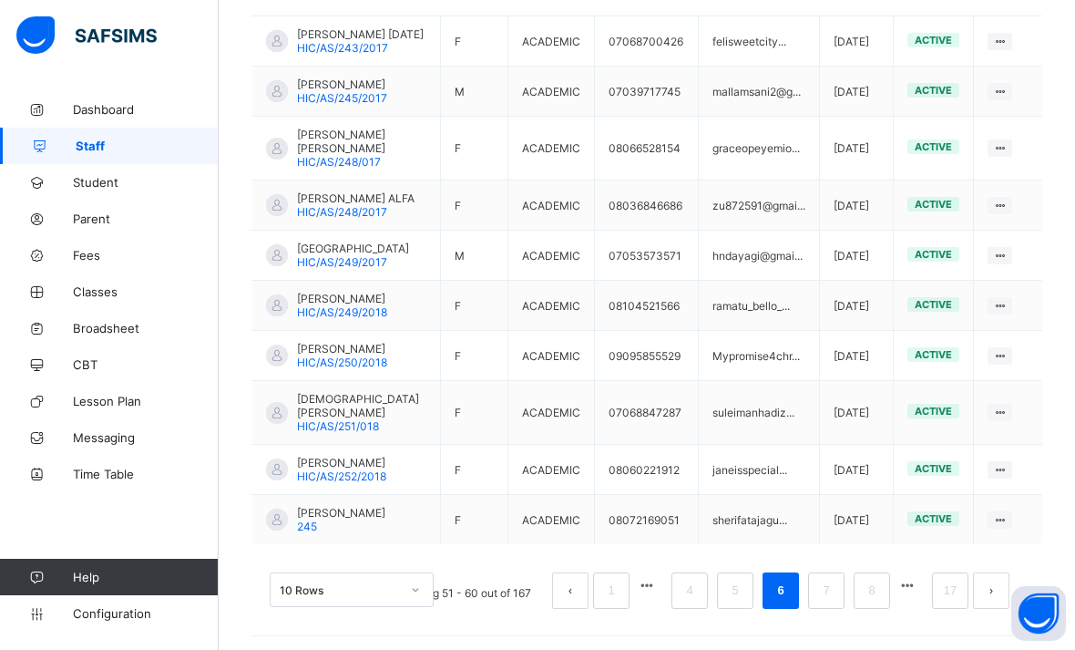
scroll to position [621, 0]
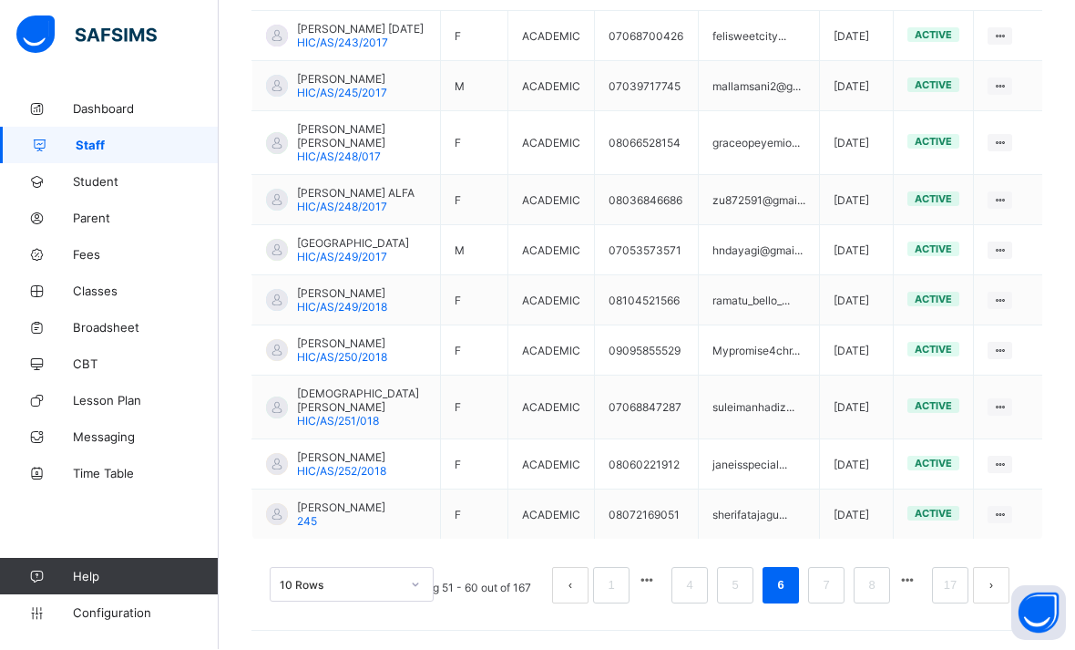
click at [827, 598] on link "7" at bounding box center [825, 586] width 17 height 24
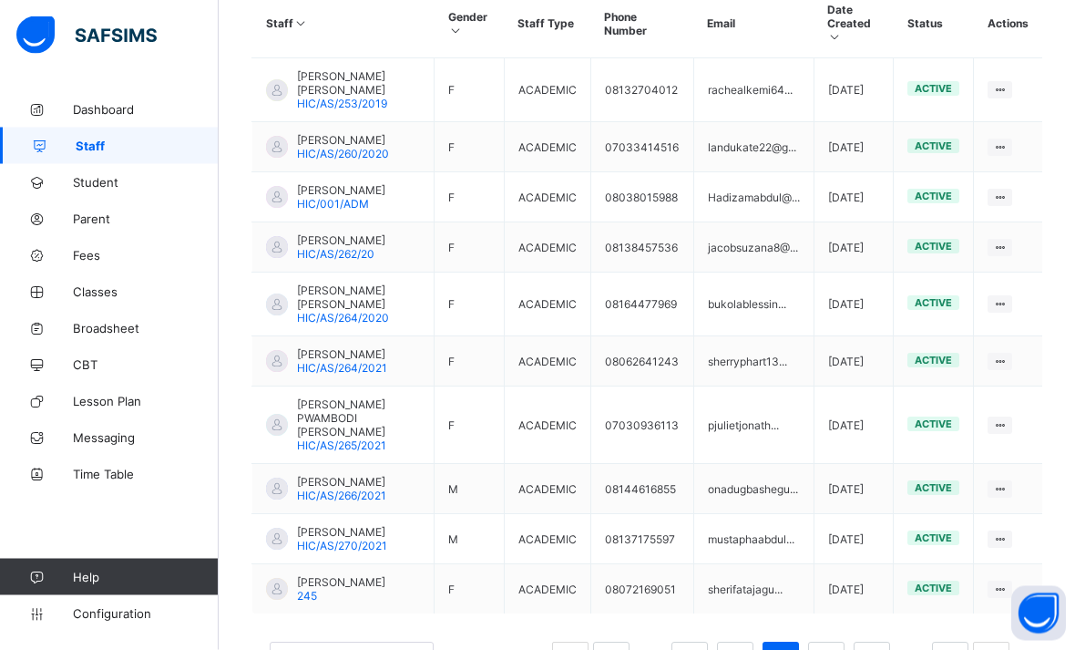
scroll to position [546, 0]
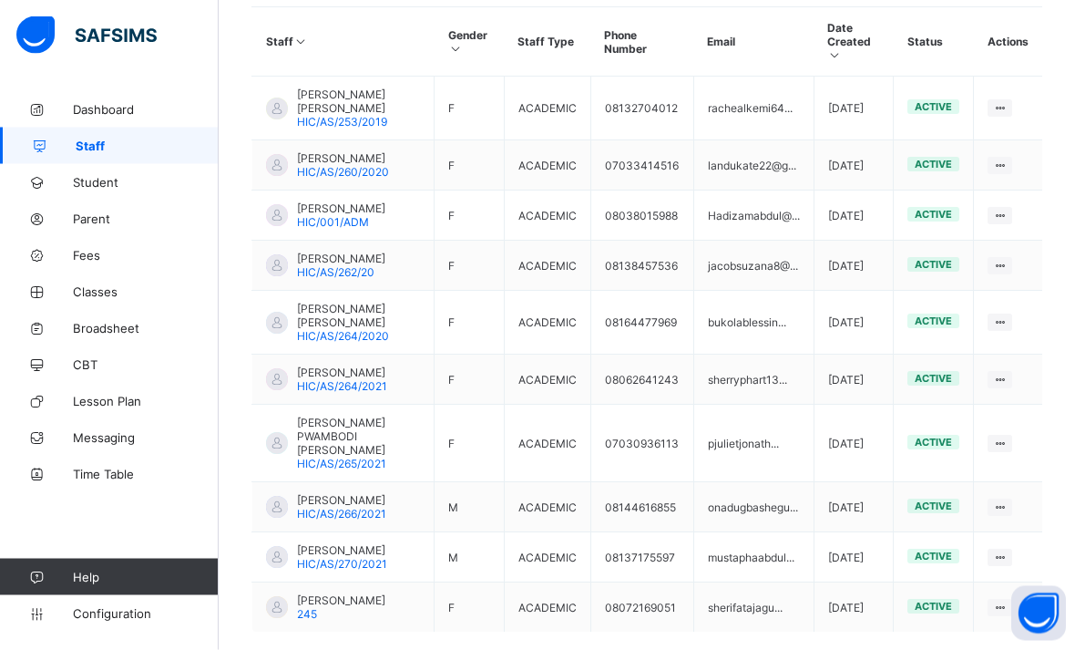
click at [341, 332] on span "HIC/AS/264/2020" at bounding box center [343, 337] width 92 height 14
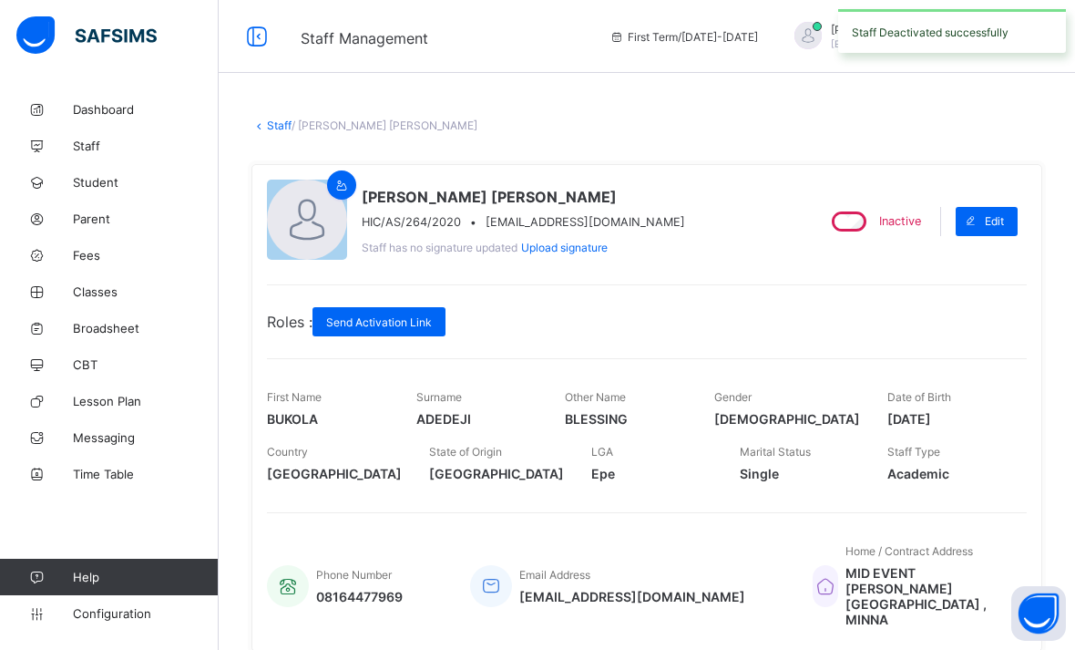
click at [270, 129] on link "Staff" at bounding box center [279, 125] width 25 height 14
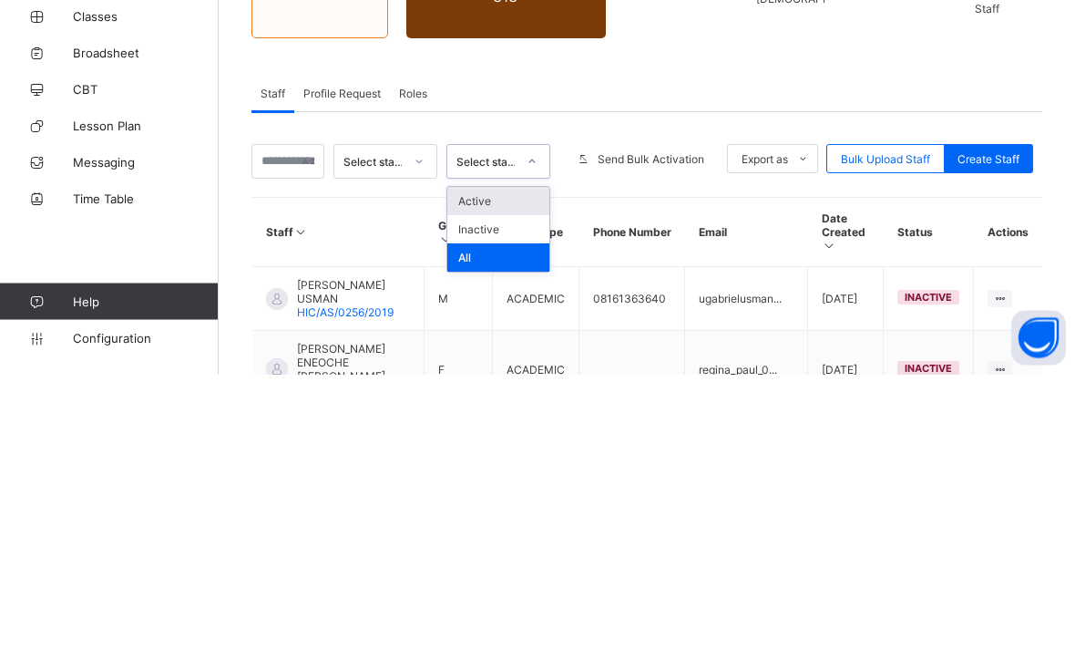
click at [462, 463] on div "Active" at bounding box center [498, 477] width 102 height 28
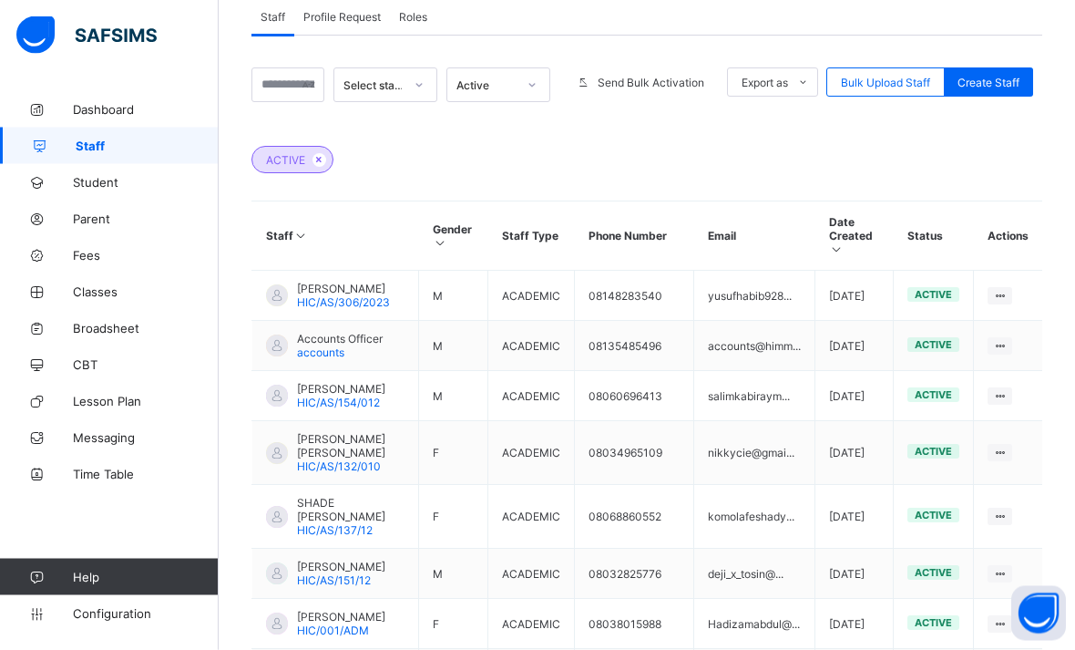
scroll to position [594, 0]
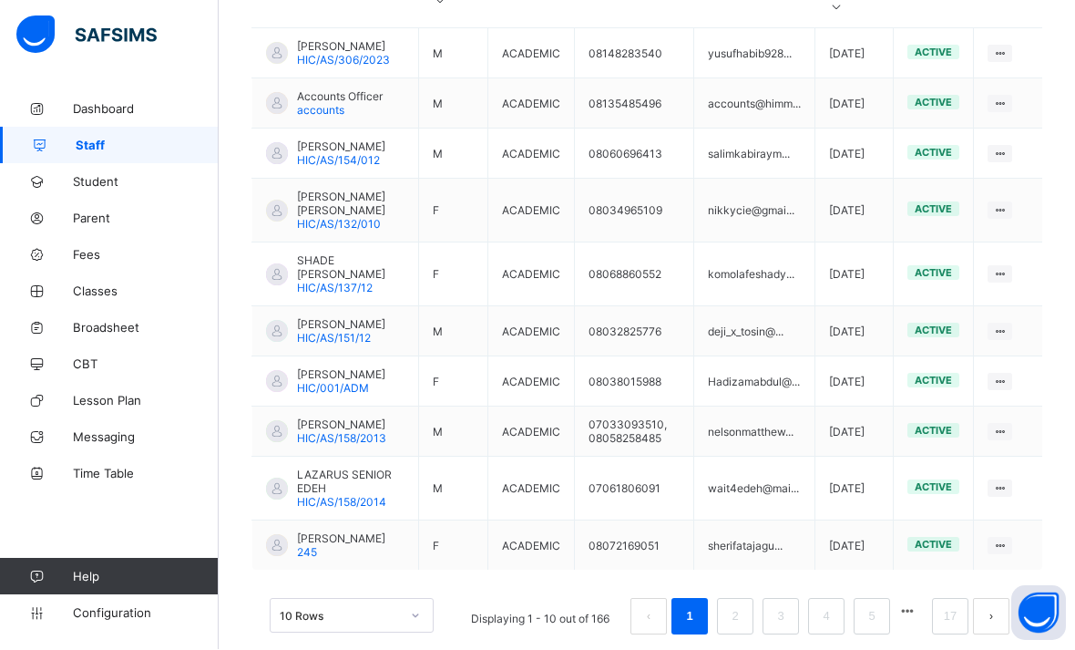
click at [882, 635] on li "5" at bounding box center [872, 617] width 36 height 36
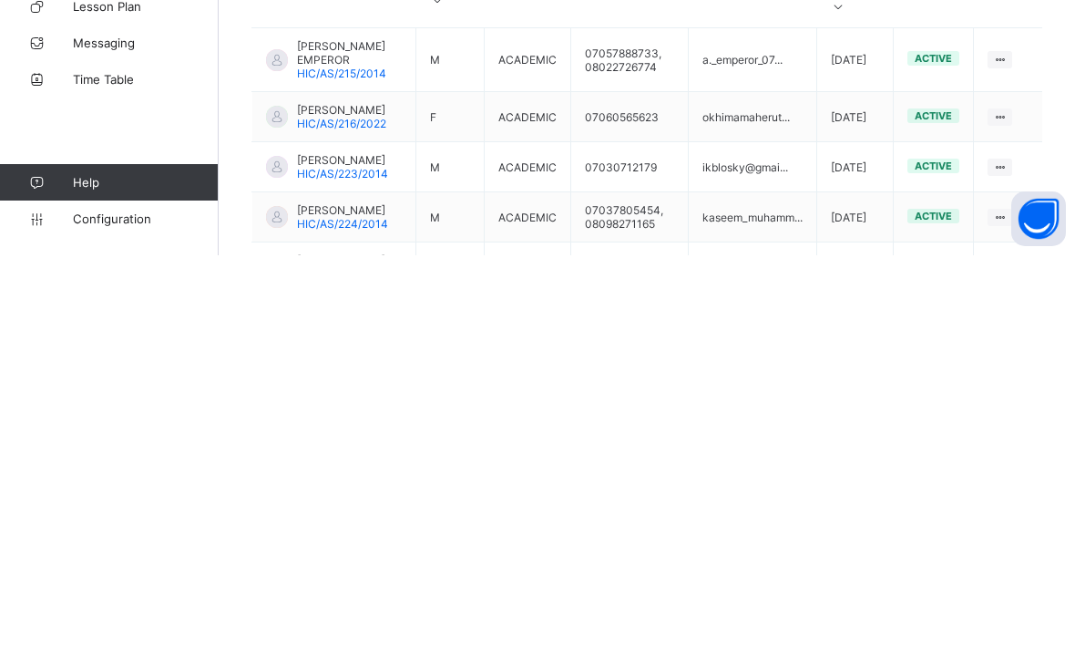
scroll to position [595, 0]
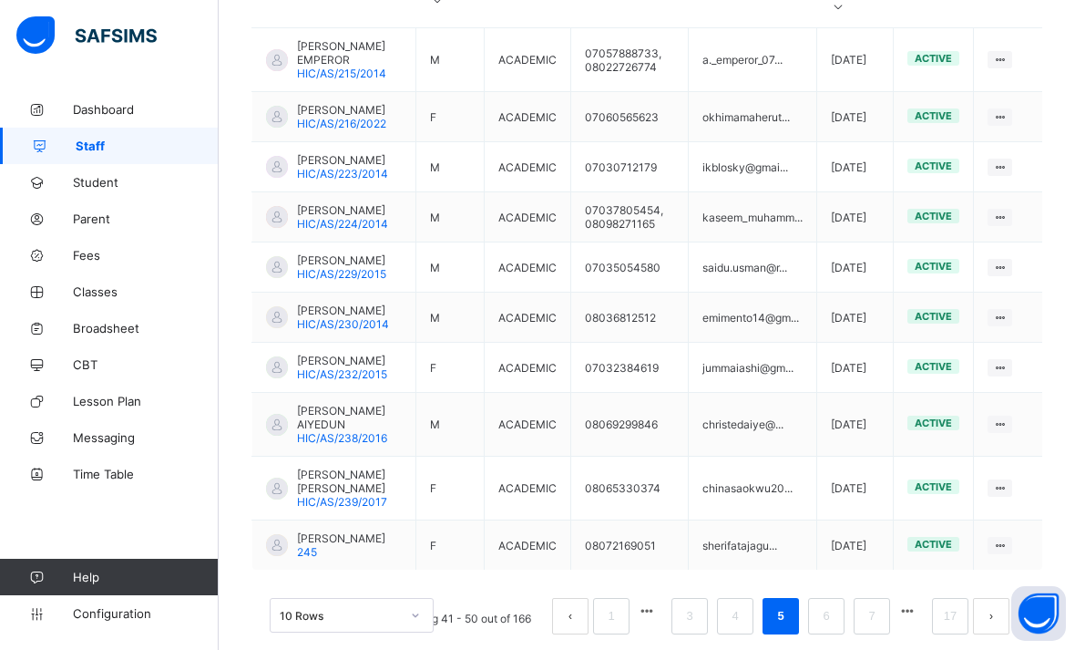
click at [826, 628] on link "6" at bounding box center [825, 616] width 17 height 24
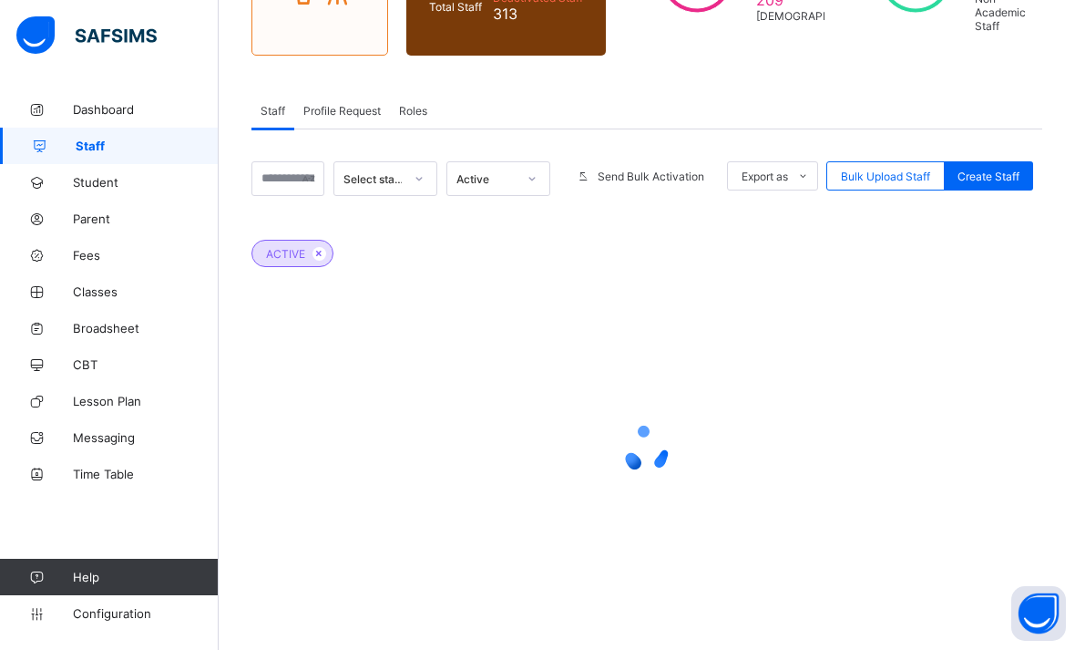
scroll to position [200, 0]
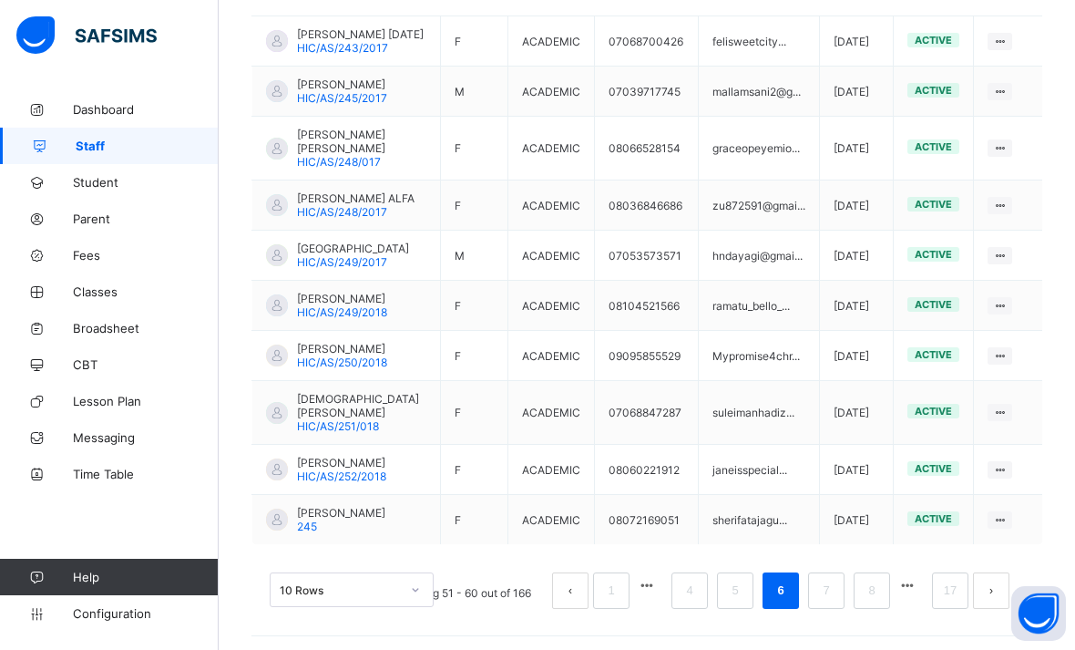
click at [823, 602] on link "7" at bounding box center [825, 591] width 17 height 24
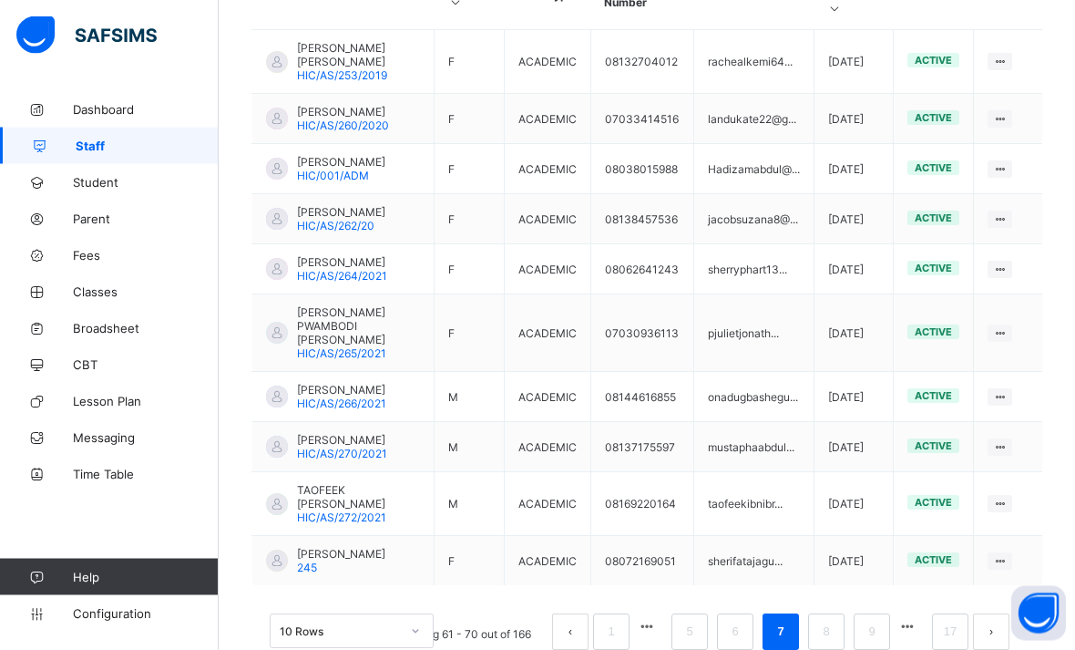
scroll to position [608, 0]
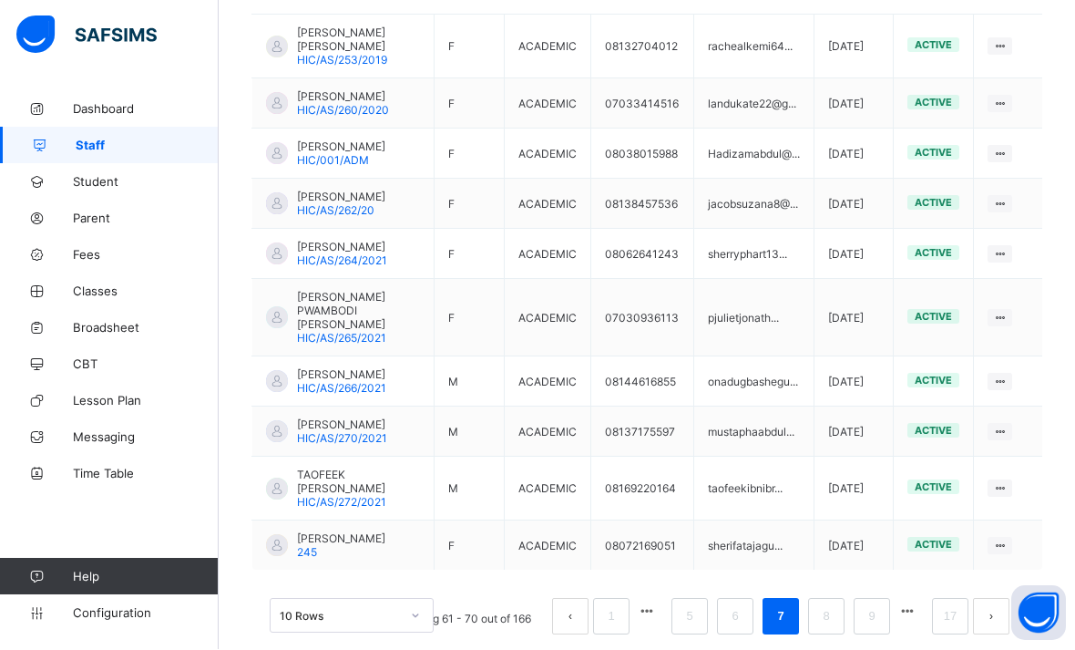
click at [831, 629] on link "8" at bounding box center [825, 617] width 17 height 24
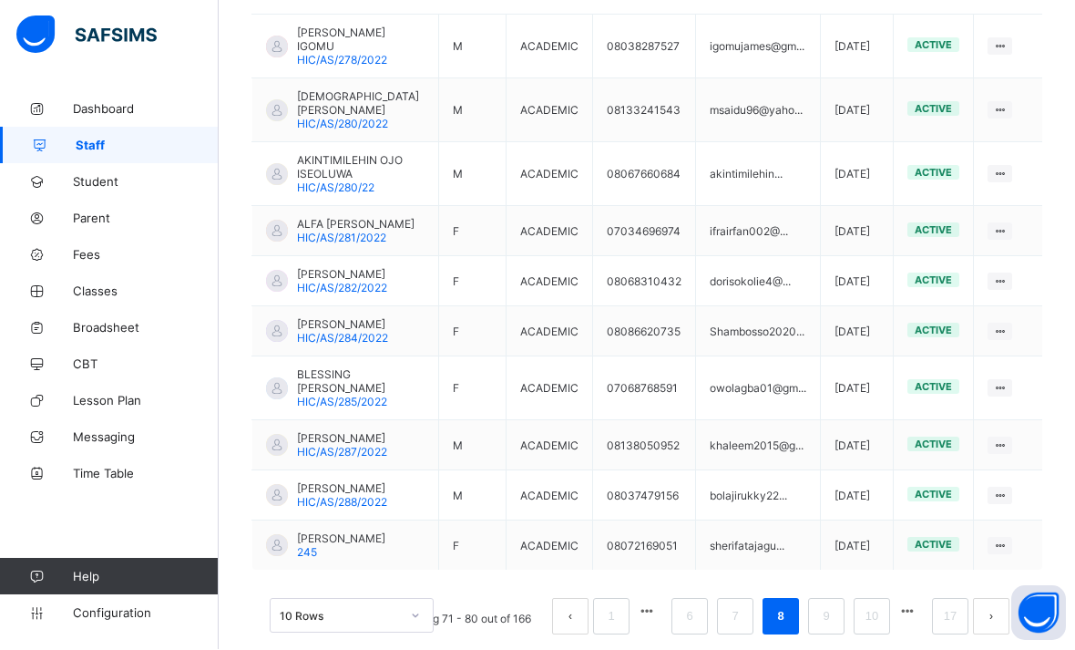
click at [825, 629] on link "9" at bounding box center [825, 617] width 17 height 24
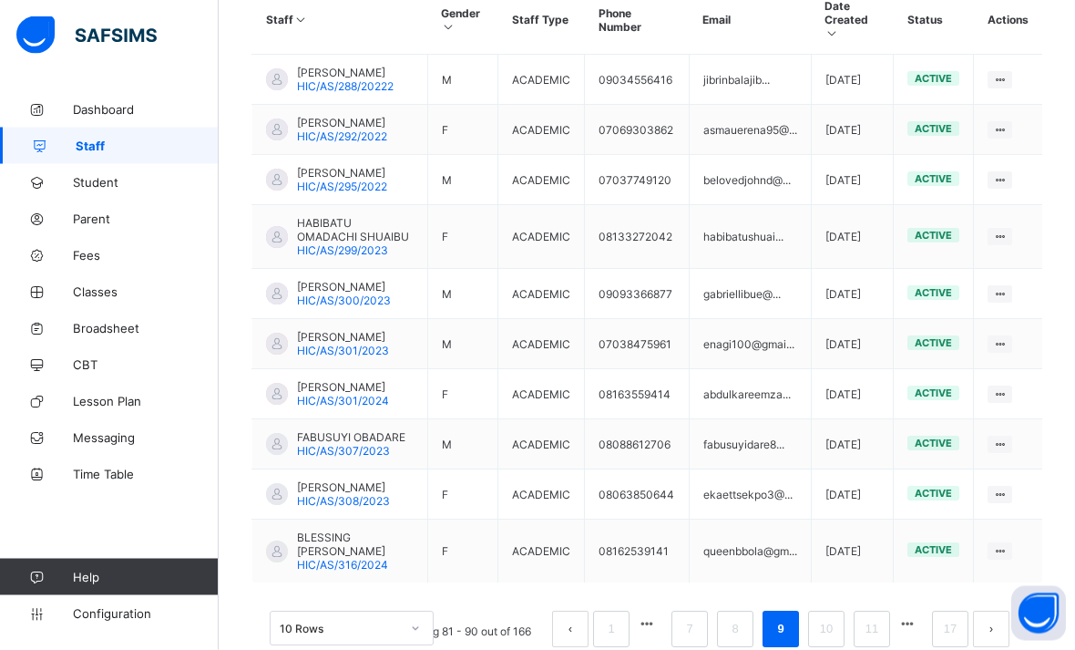
scroll to position [580, 0]
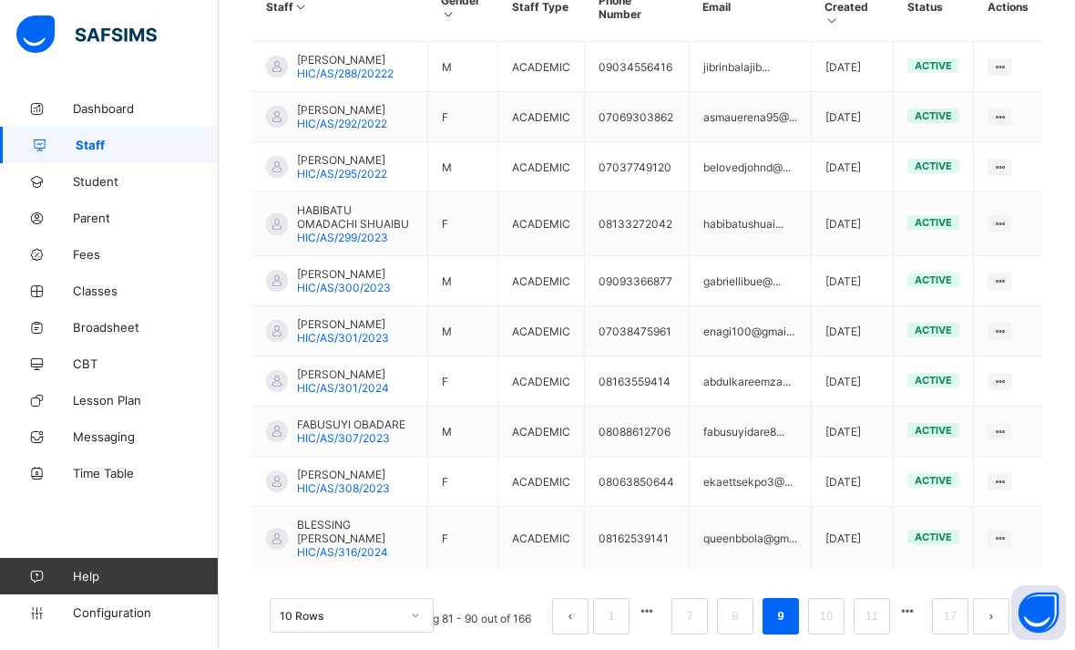
click at [831, 629] on link "10" at bounding box center [827, 617] width 24 height 24
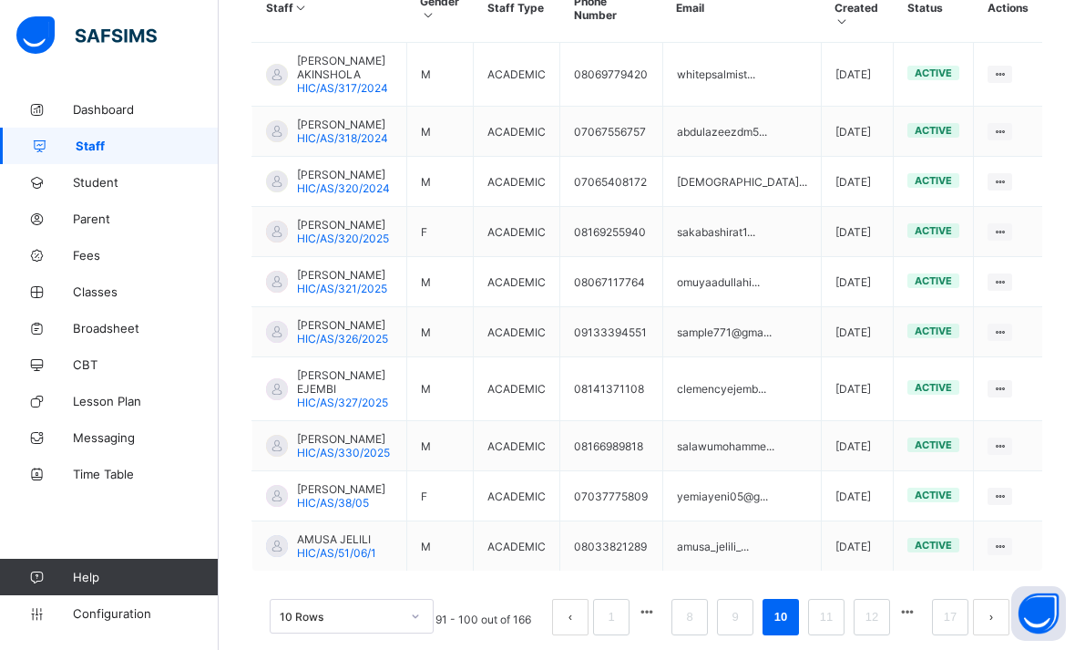
scroll to position [594, 0]
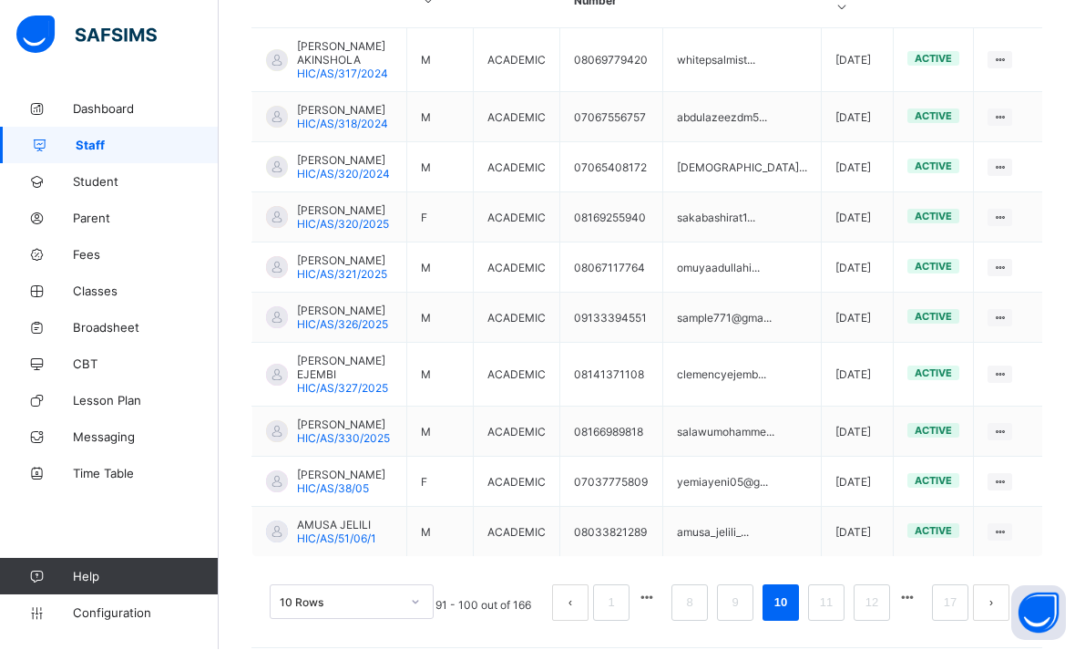
click at [833, 615] on link "11" at bounding box center [827, 603] width 24 height 24
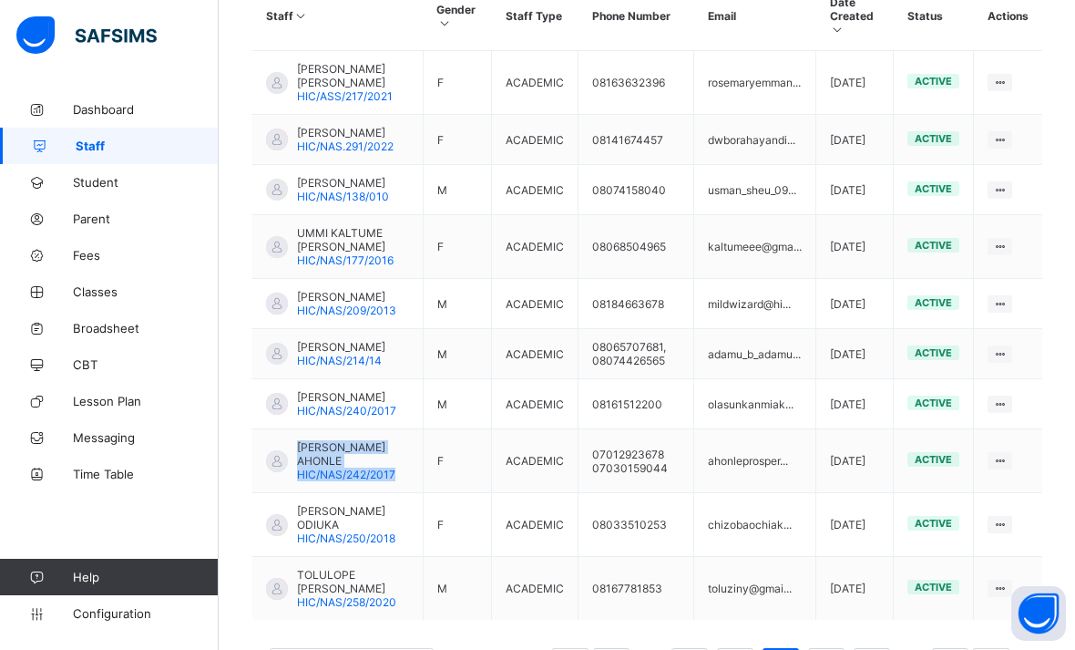
scroll to position [608, 0]
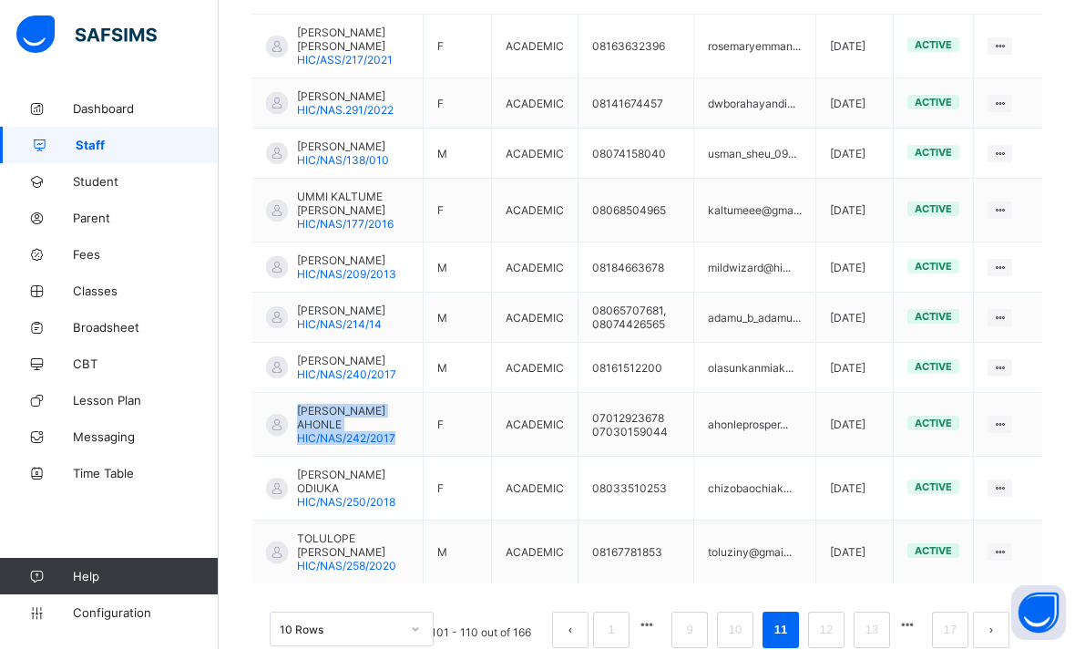
click at [827, 649] on li "12" at bounding box center [826, 630] width 36 height 36
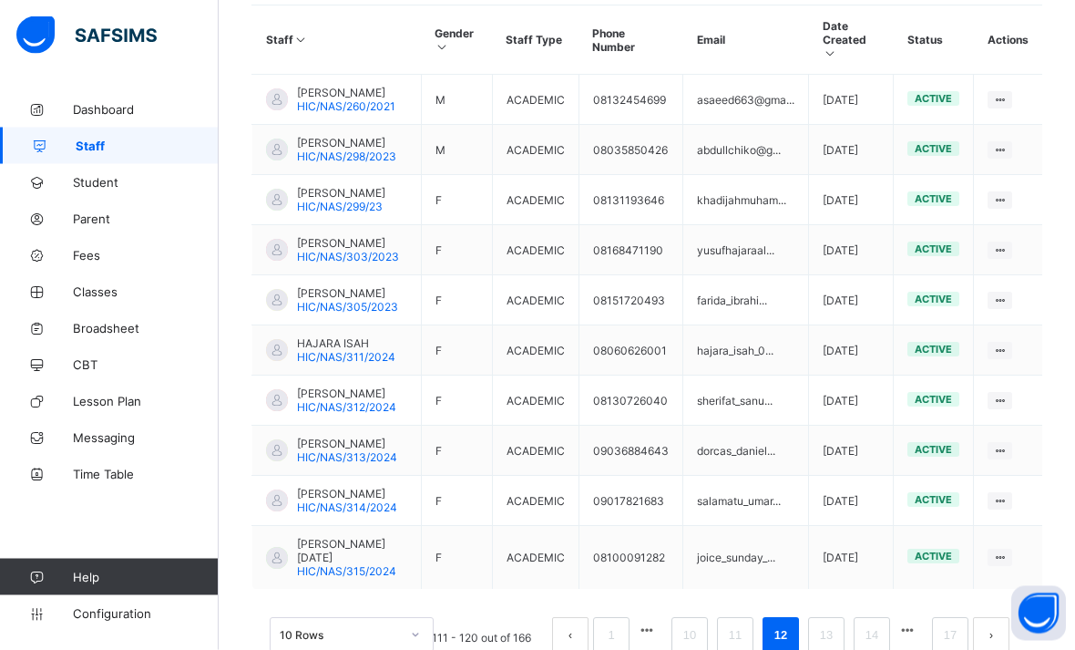
scroll to position [567, 0]
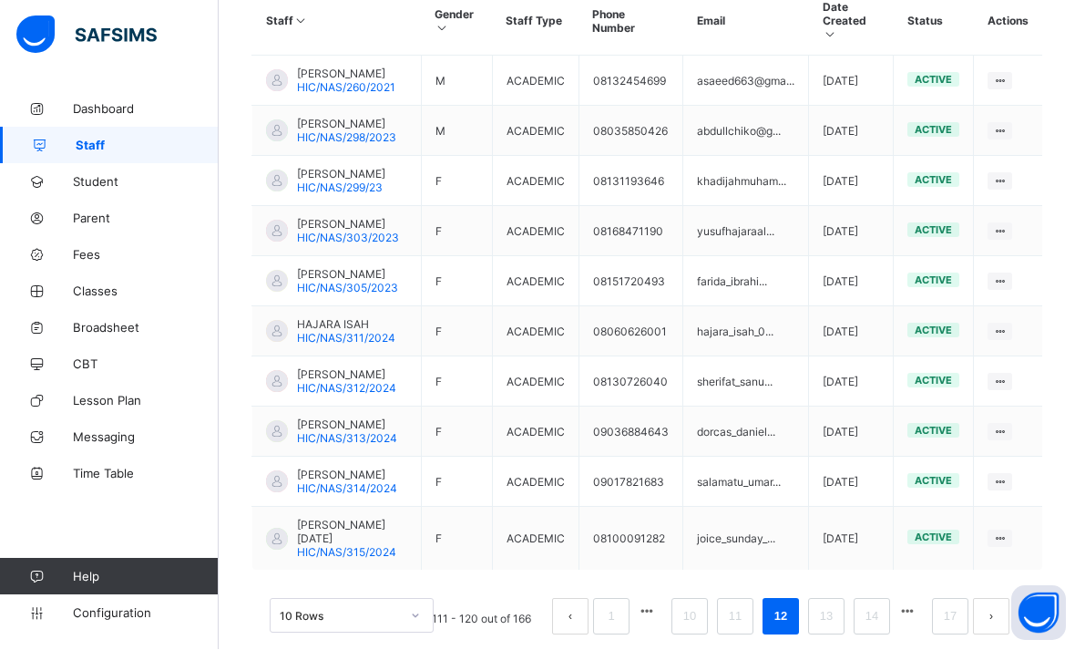
click at [833, 635] on li "13" at bounding box center [826, 617] width 36 height 36
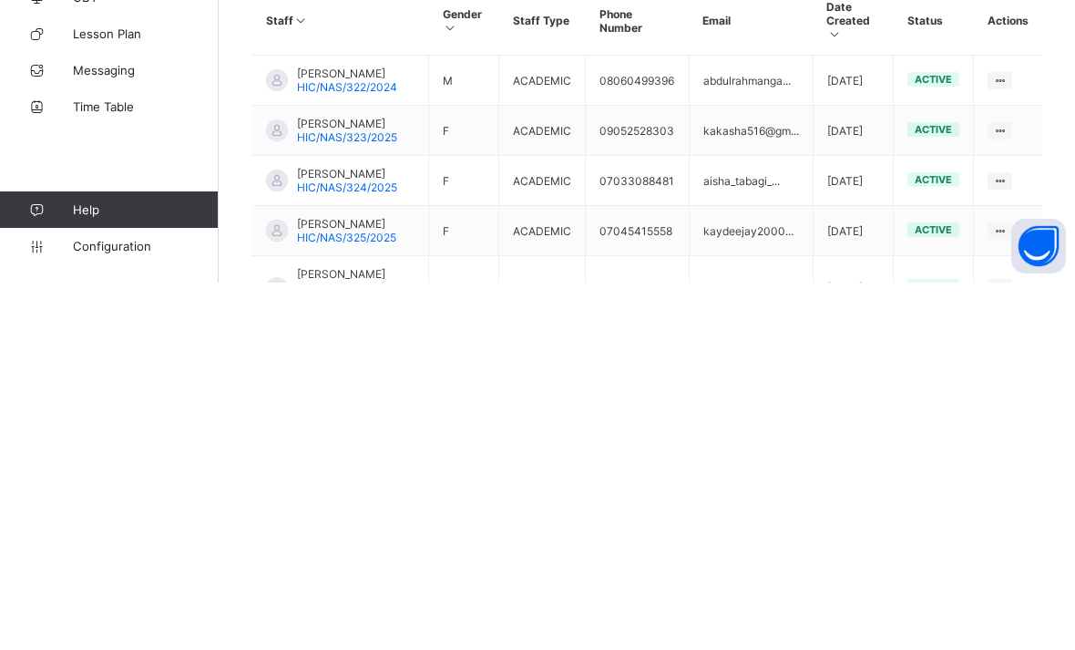
scroll to position [568, 0]
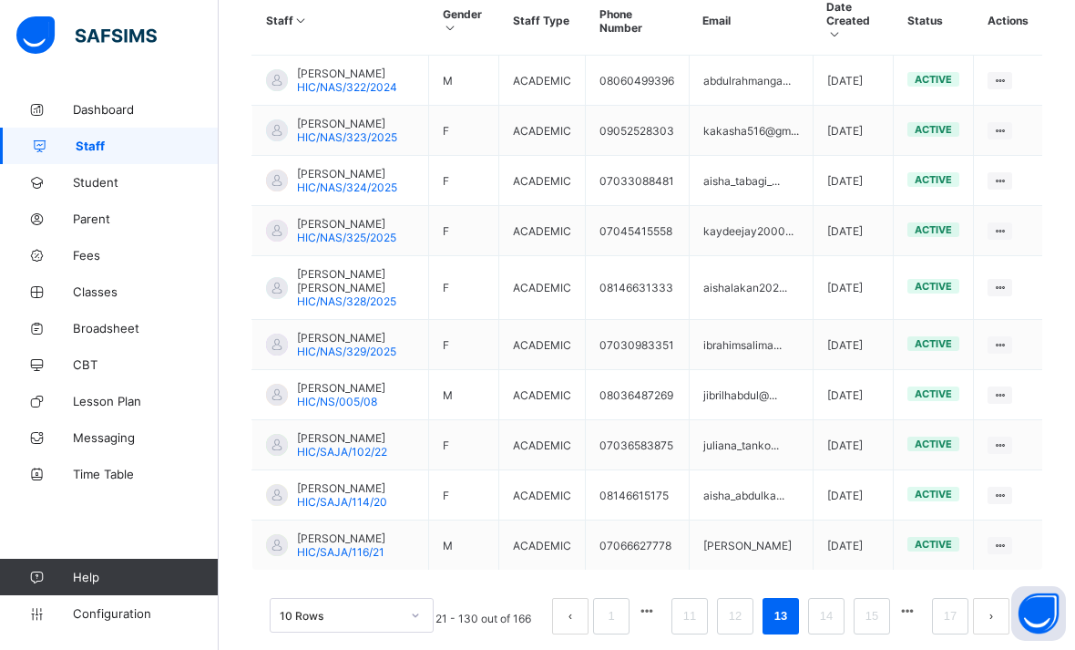
click at [826, 628] on link "14" at bounding box center [827, 616] width 24 height 24
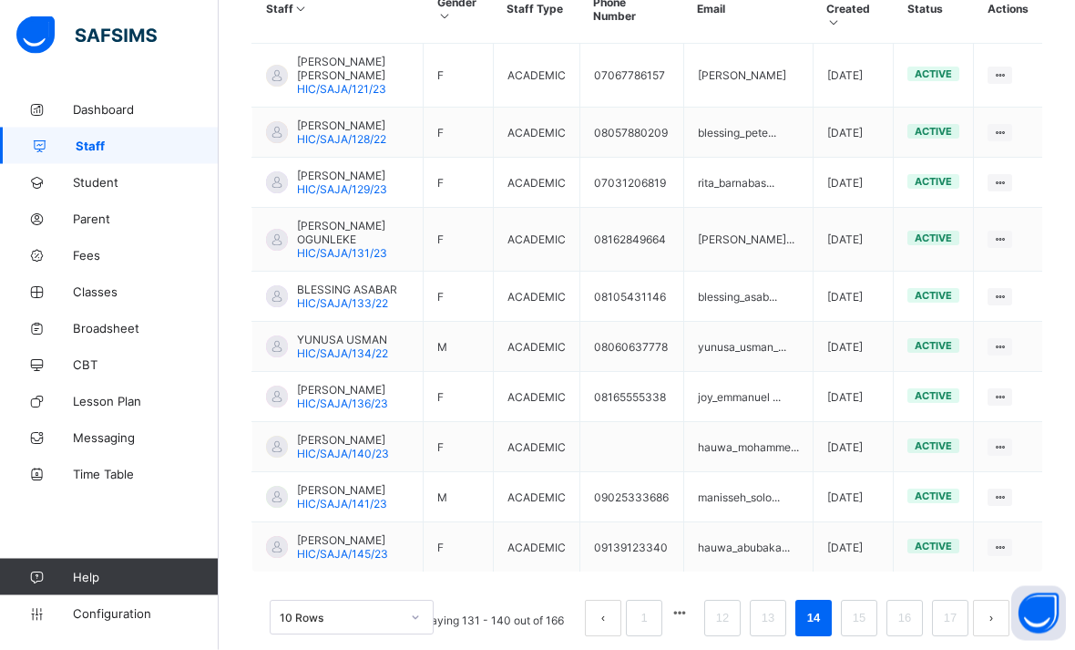
scroll to position [579, 0]
click at [856, 629] on link "15" at bounding box center [859, 617] width 24 height 24
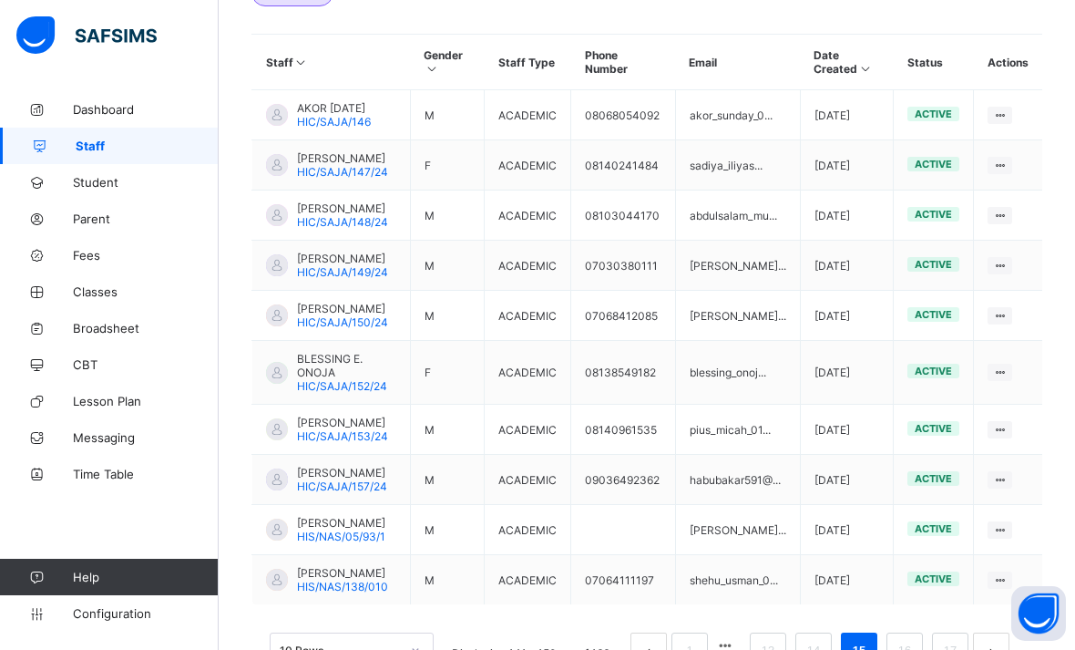
scroll to position [580, 0]
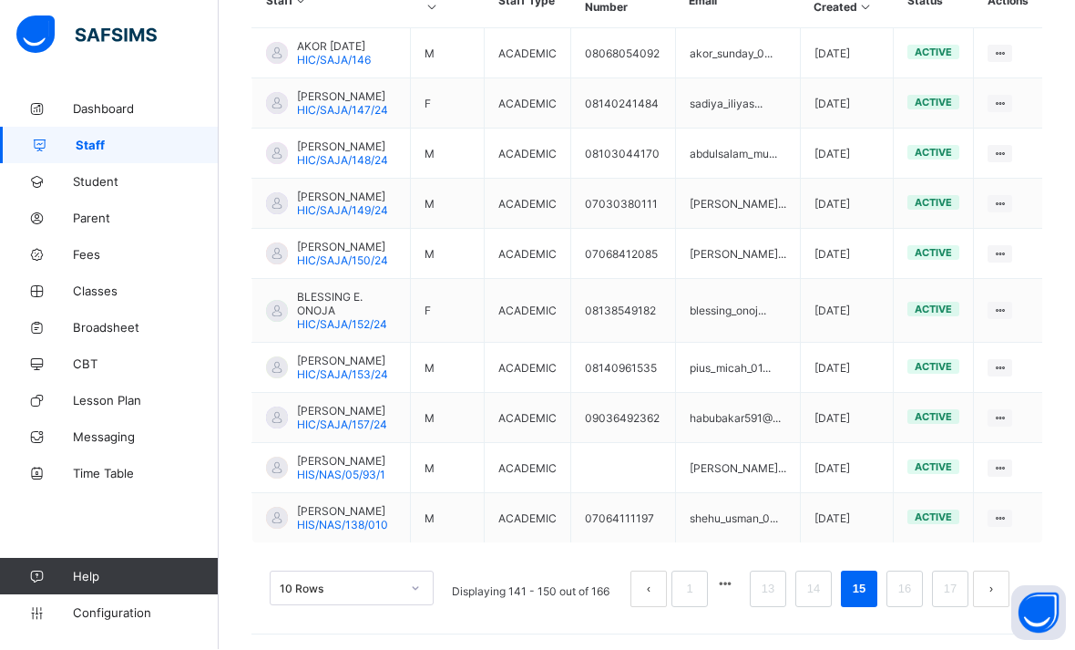
click at [899, 601] on link "16" at bounding box center [905, 590] width 24 height 24
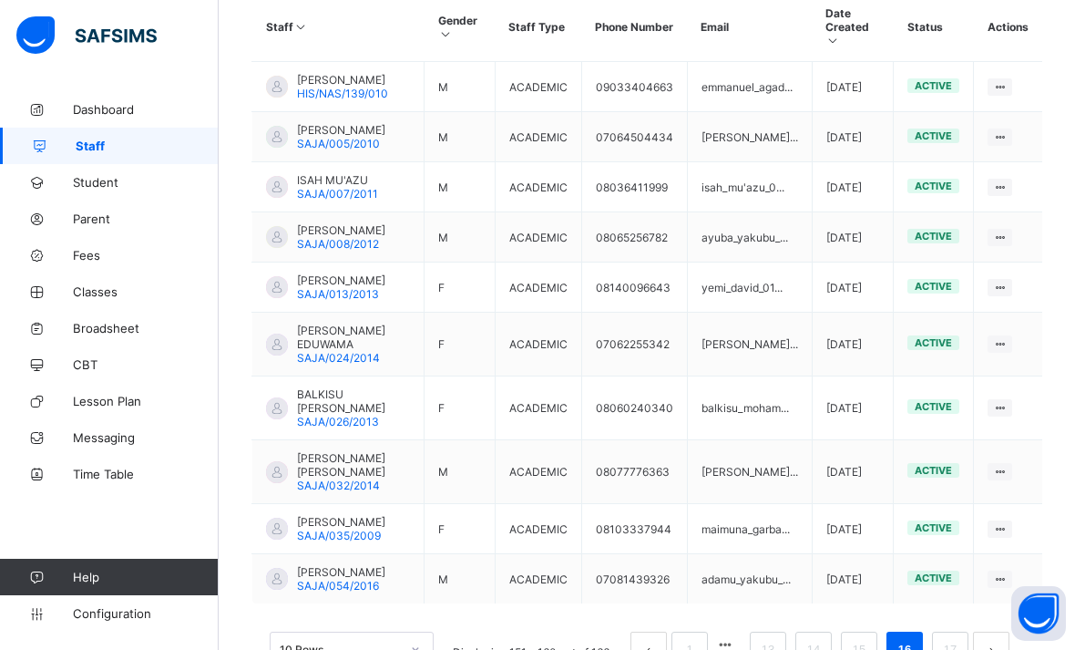
scroll to position [594, 0]
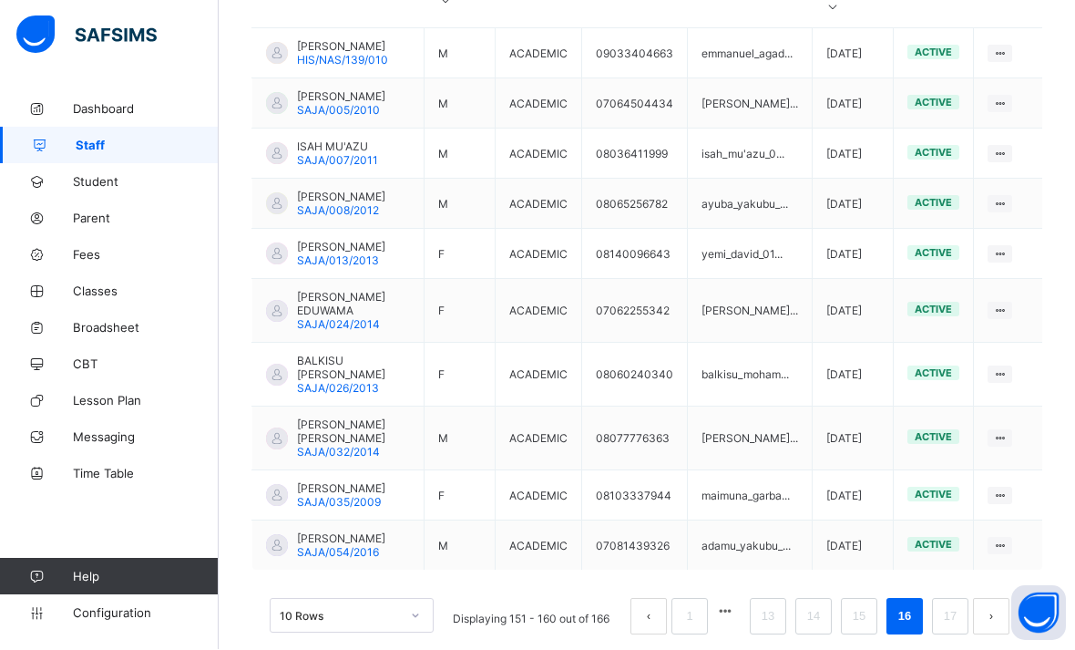
click at [943, 629] on link "17" at bounding box center [950, 617] width 24 height 24
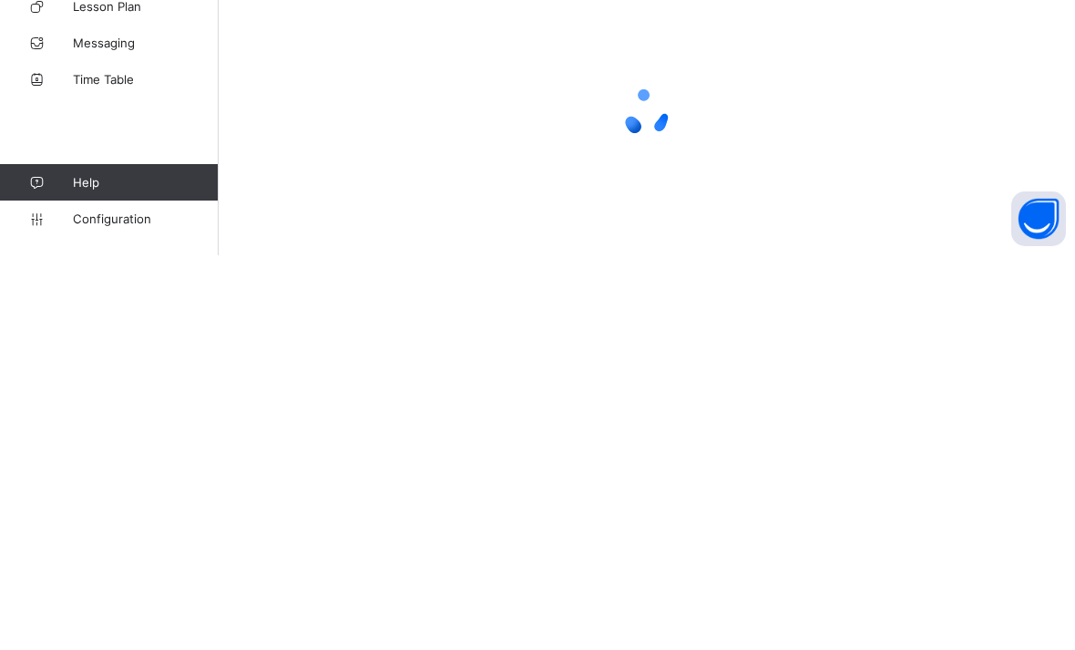
scroll to position [366, 0]
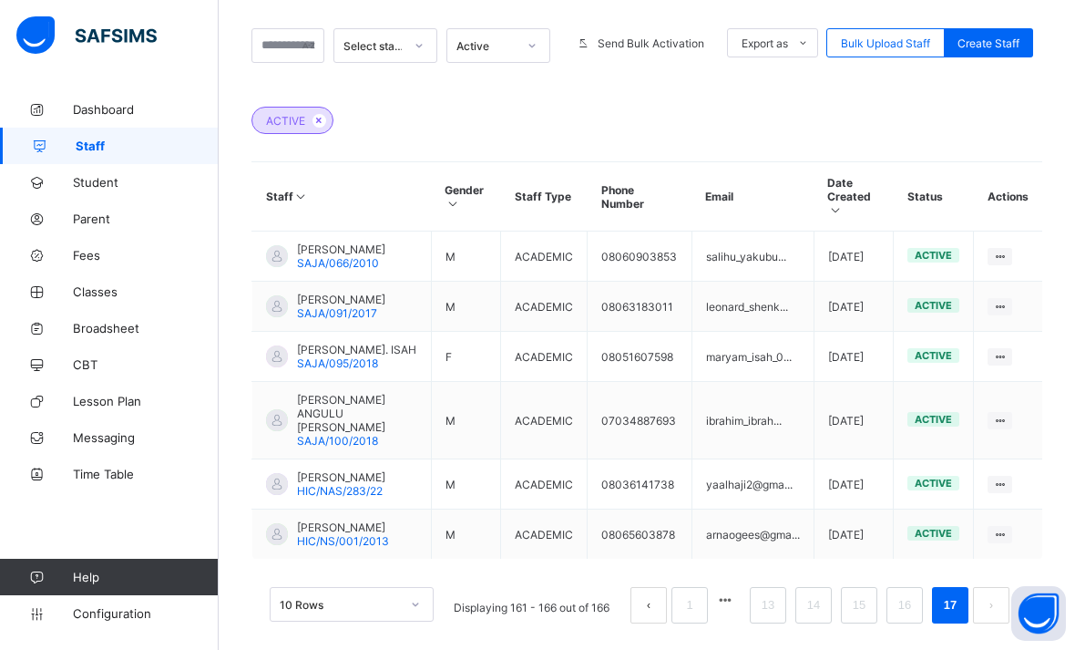
click at [805, 617] on link "14" at bounding box center [814, 605] width 24 height 24
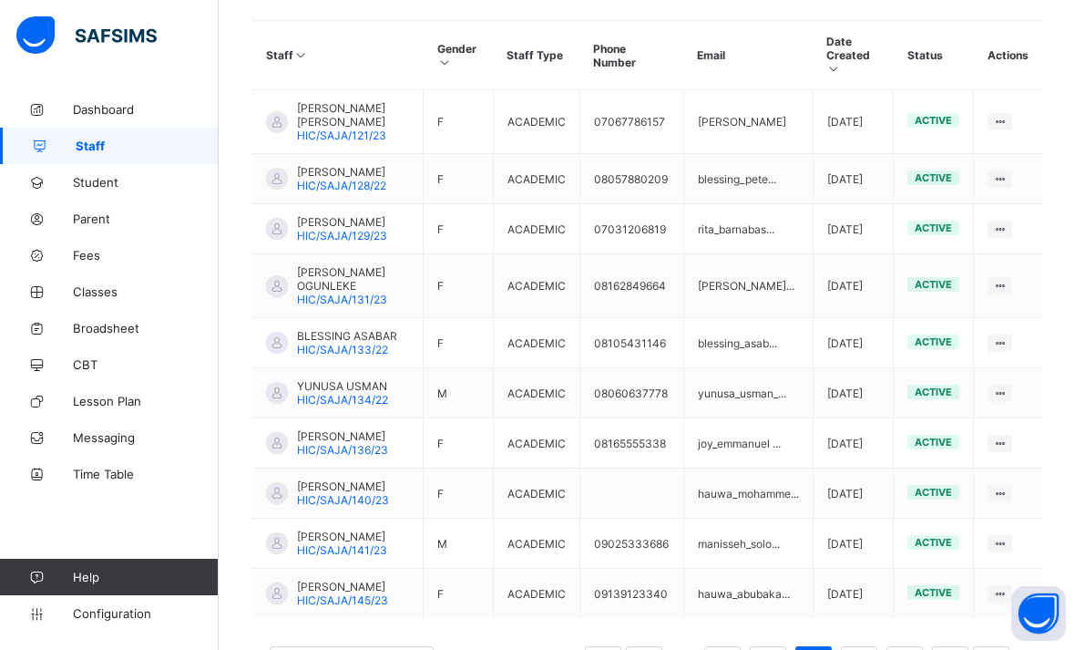
scroll to position [580, 0]
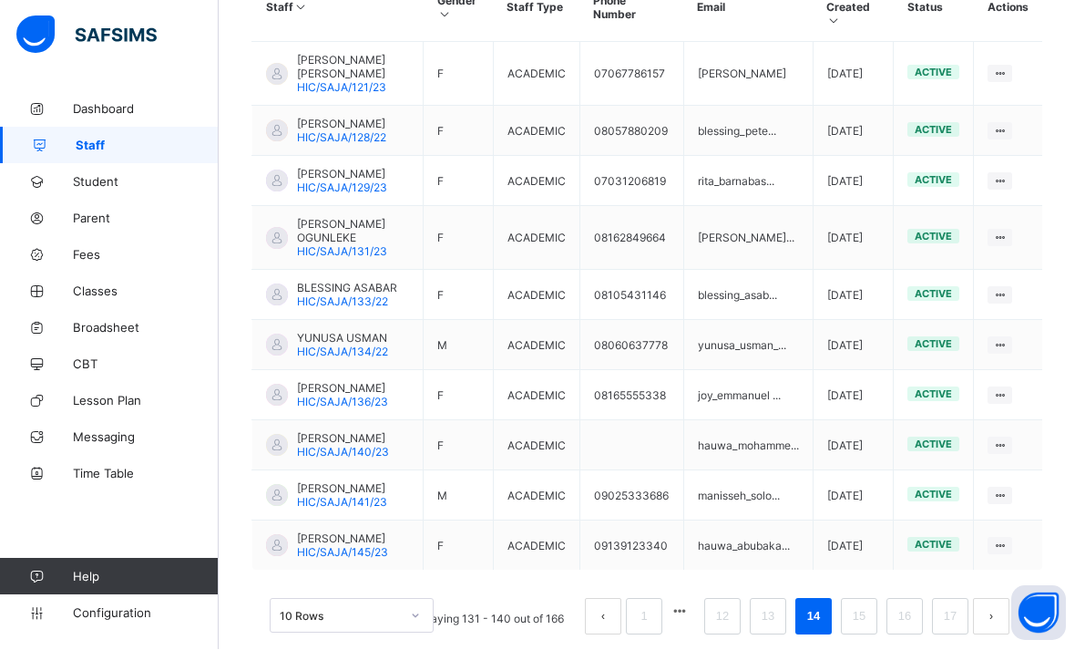
click at [766, 629] on link "13" at bounding box center [768, 617] width 24 height 24
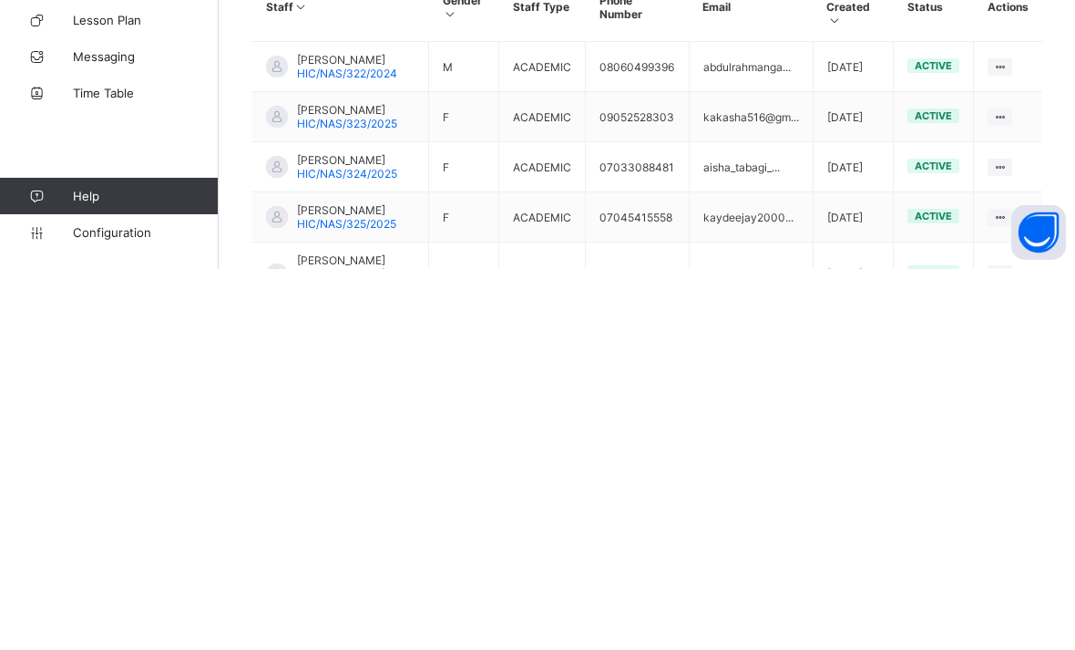
scroll to position [581, 0]
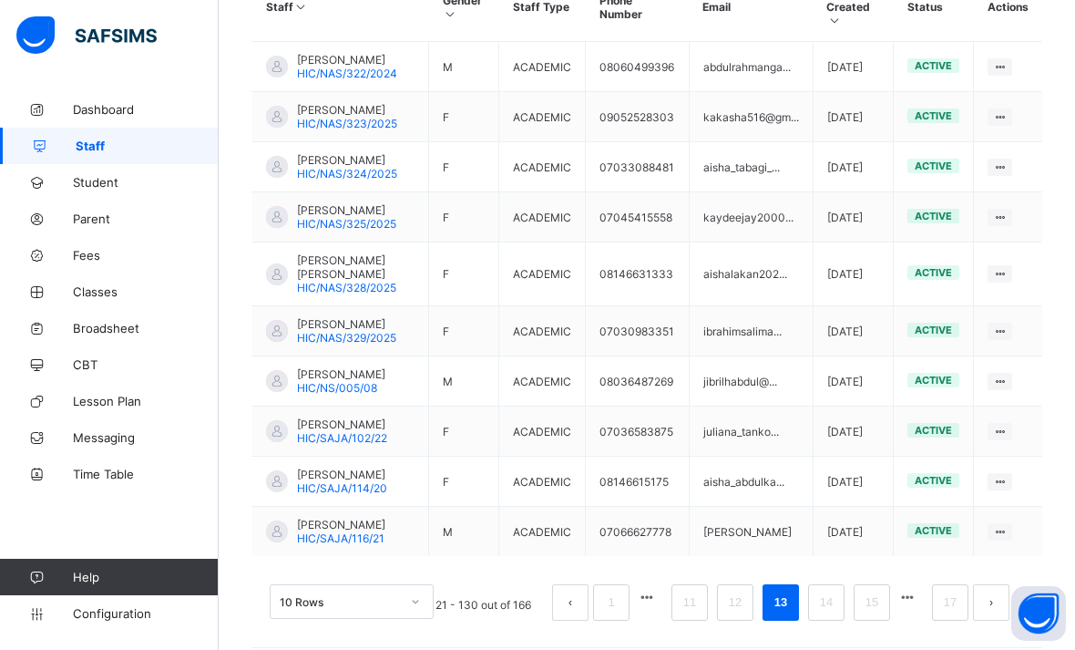
click at [740, 614] on link "12" at bounding box center [735, 602] width 24 height 24
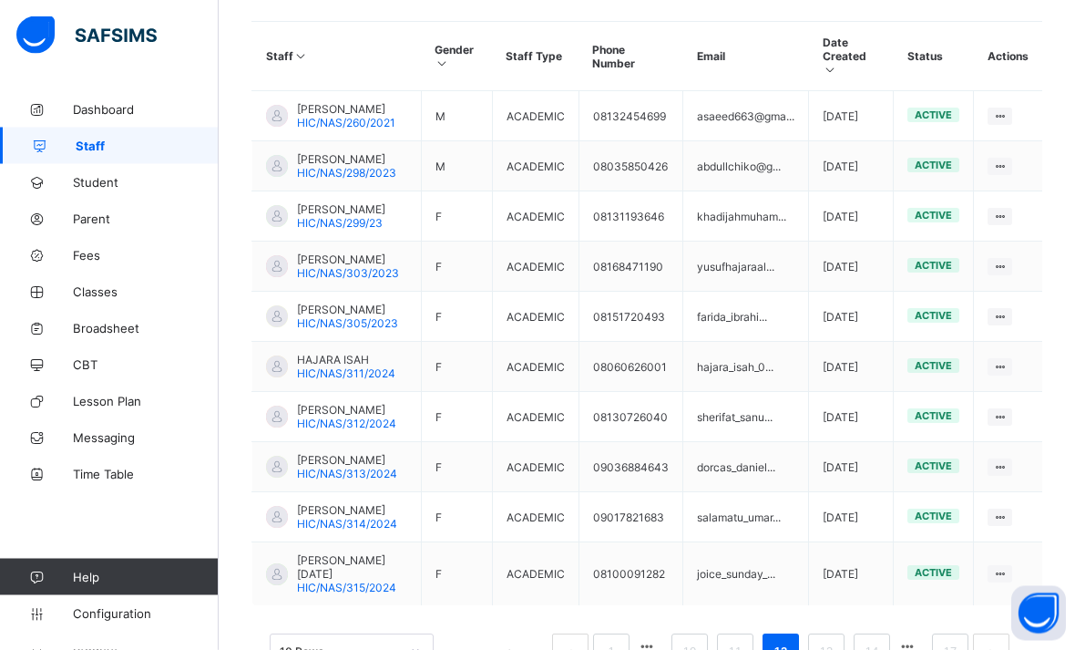
scroll to position [567, 0]
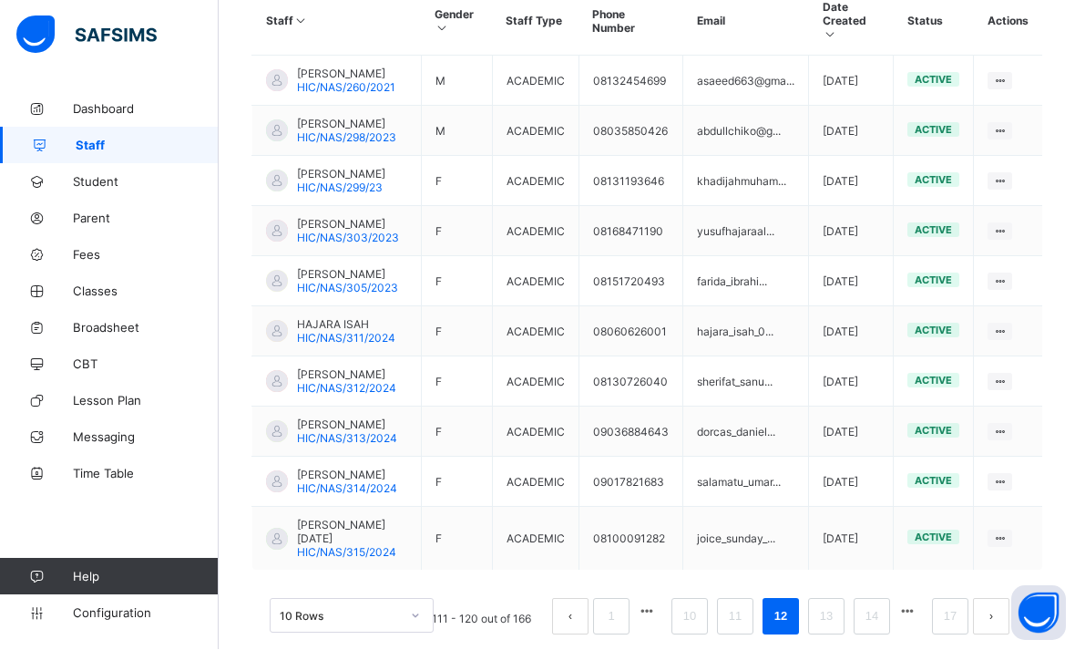
click at [682, 629] on link "10" at bounding box center [690, 617] width 24 height 24
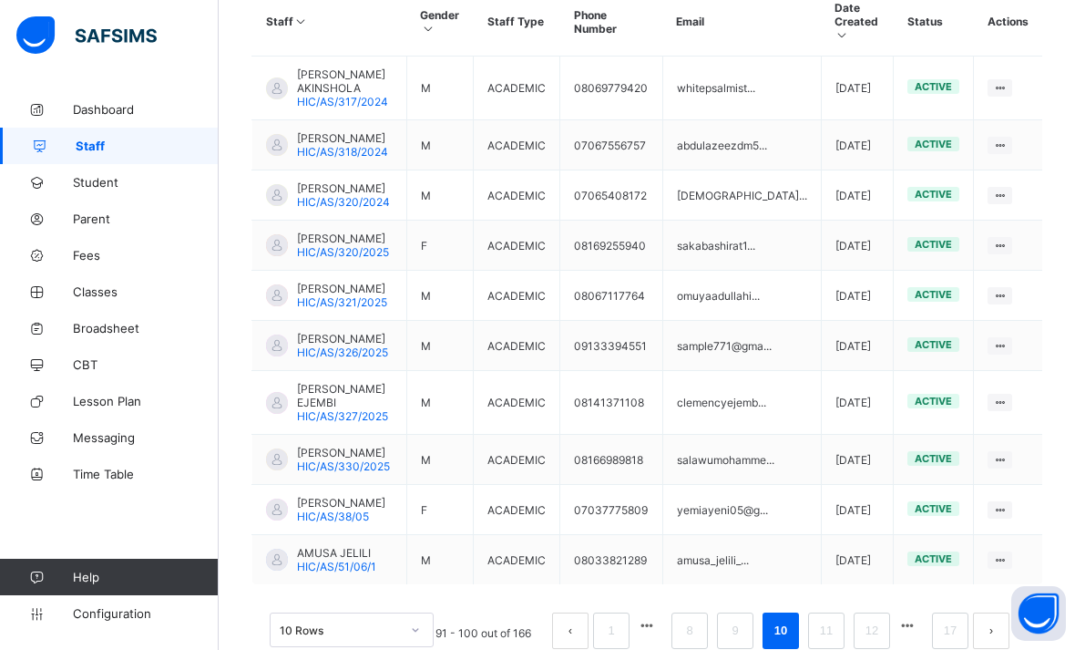
scroll to position [594, 0]
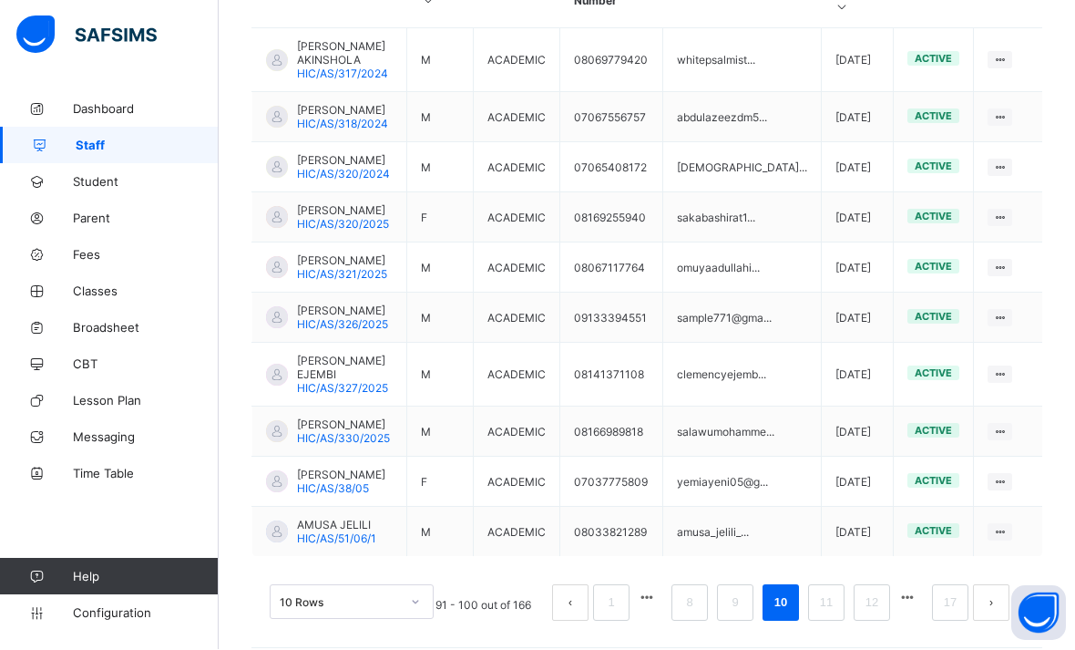
click at [735, 615] on link "9" at bounding box center [734, 603] width 17 height 24
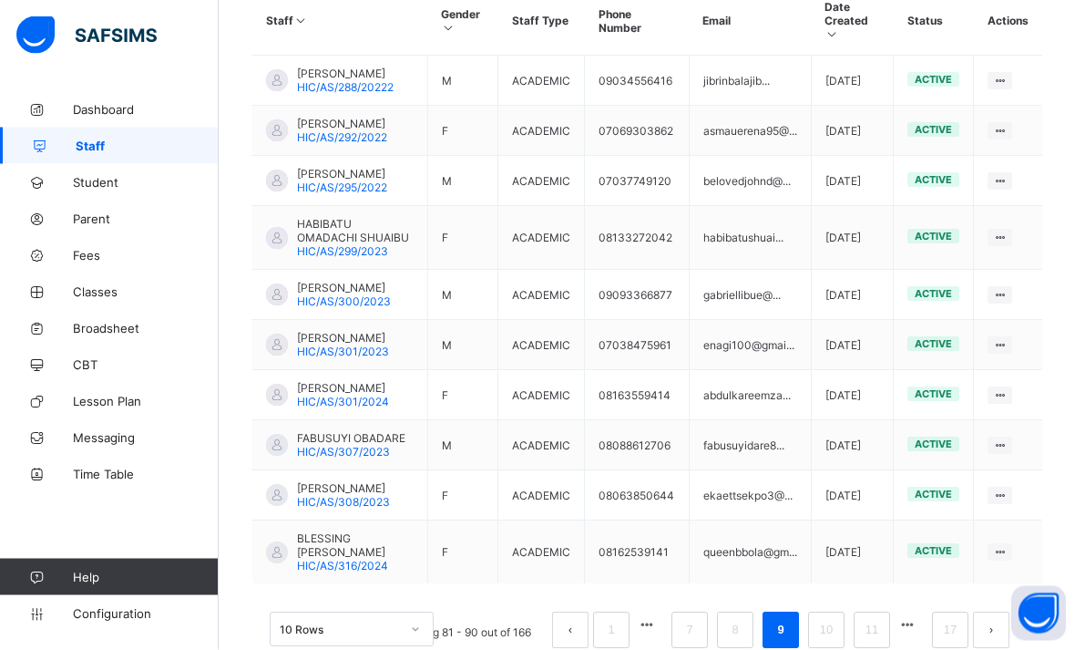
scroll to position [580, 0]
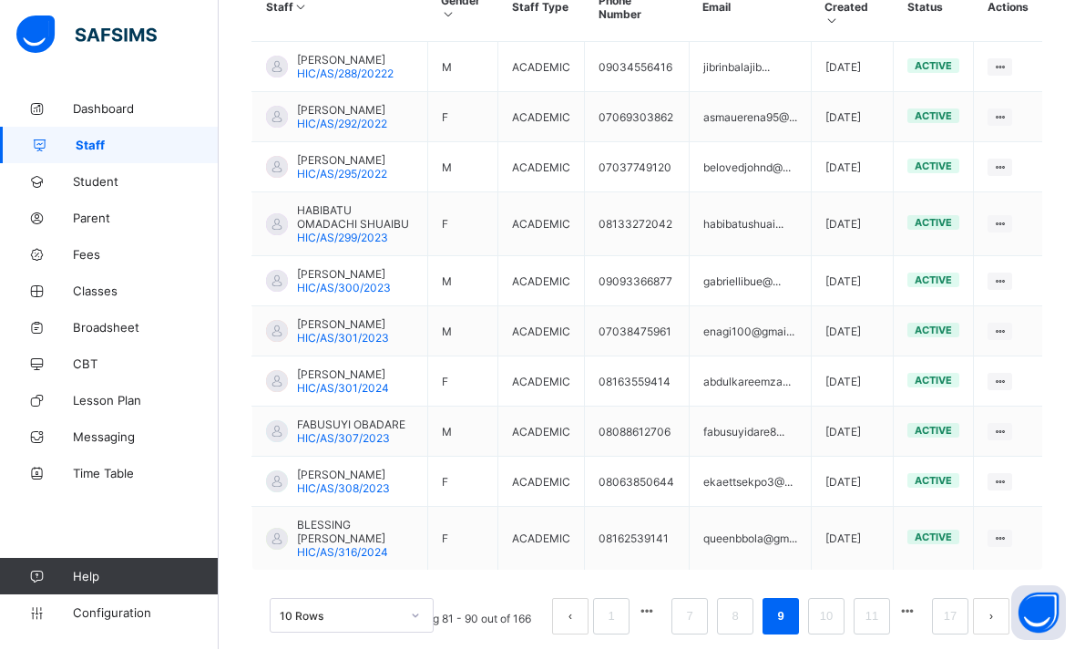
click at [686, 629] on link "7" at bounding box center [689, 617] width 17 height 24
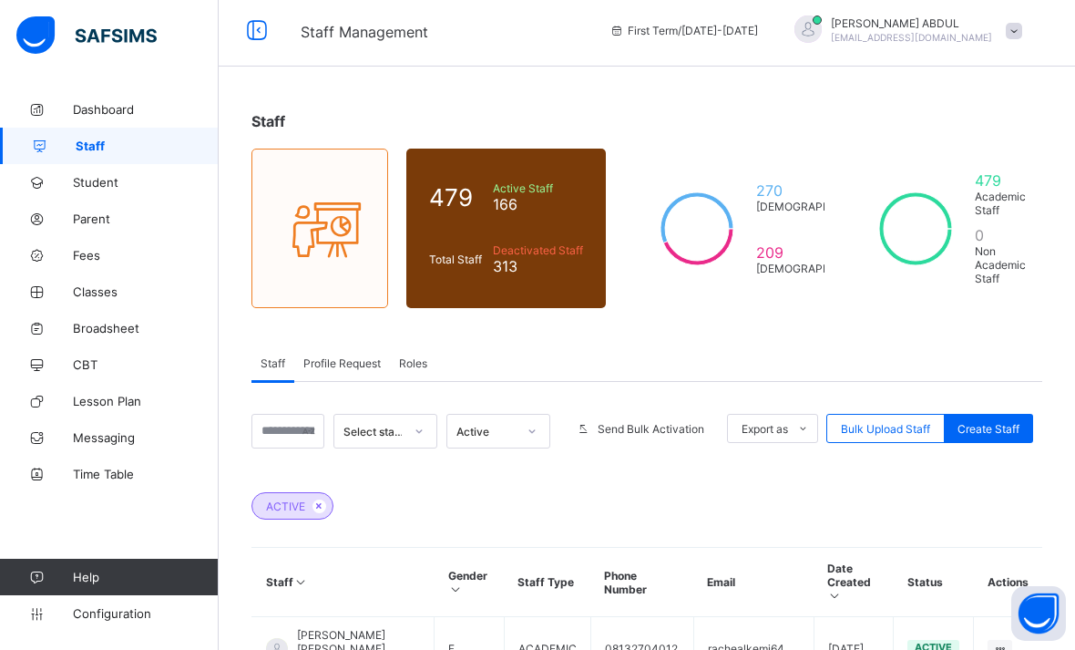
scroll to position [5, 0]
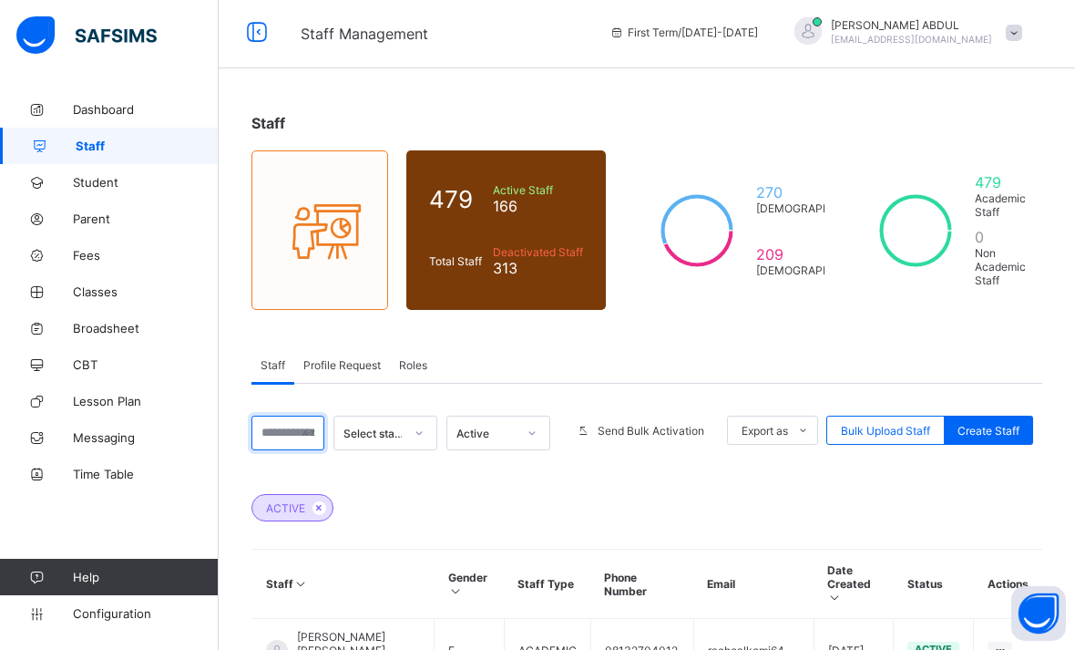
click at [280, 433] on input "text" at bounding box center [287, 432] width 73 height 35
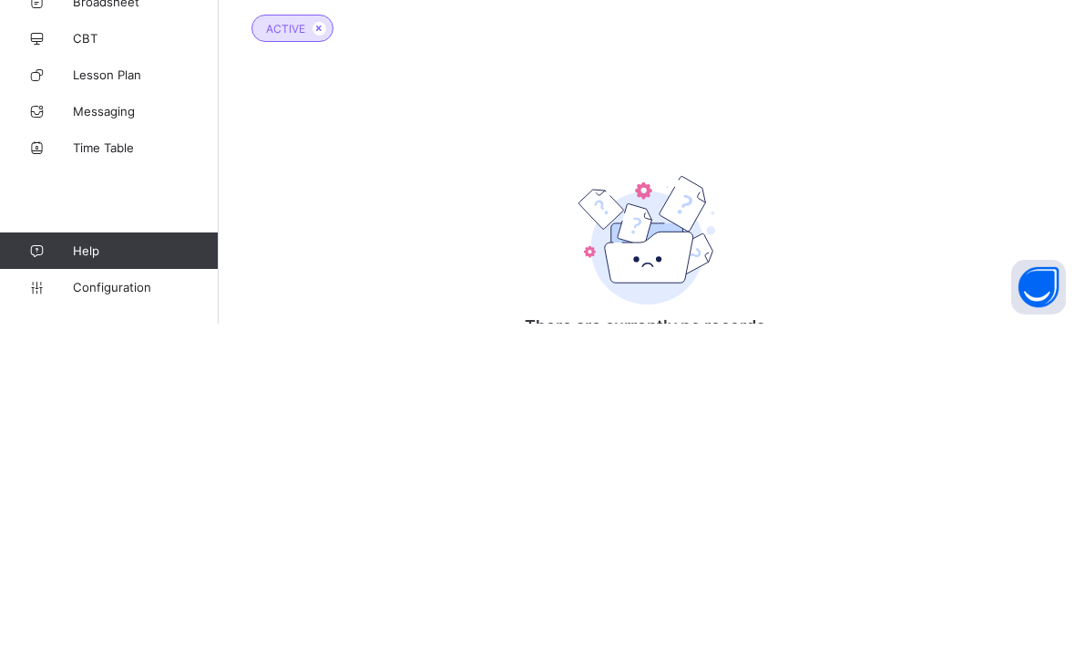
scroll to position [170, 0]
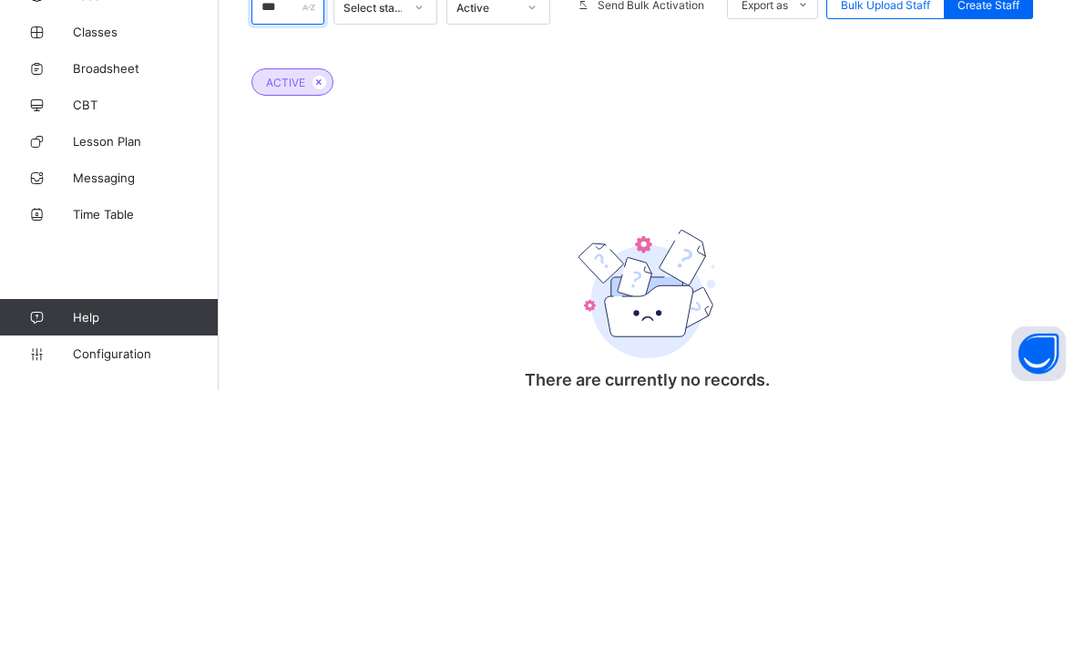
type input "*"
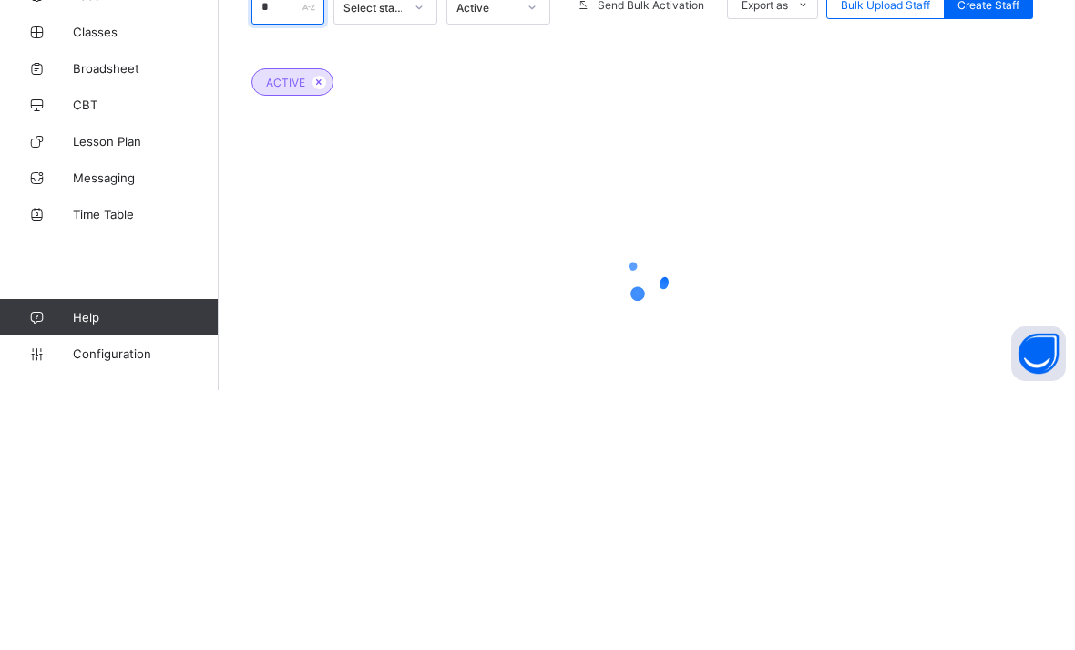
scroll to position [127, 0]
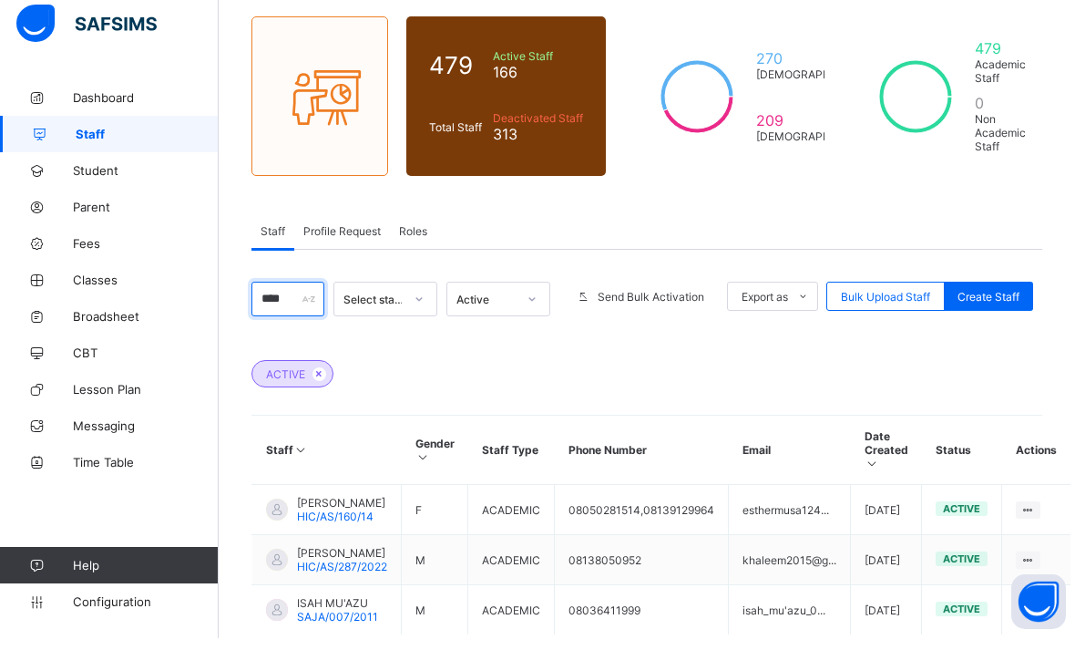
type input "****"
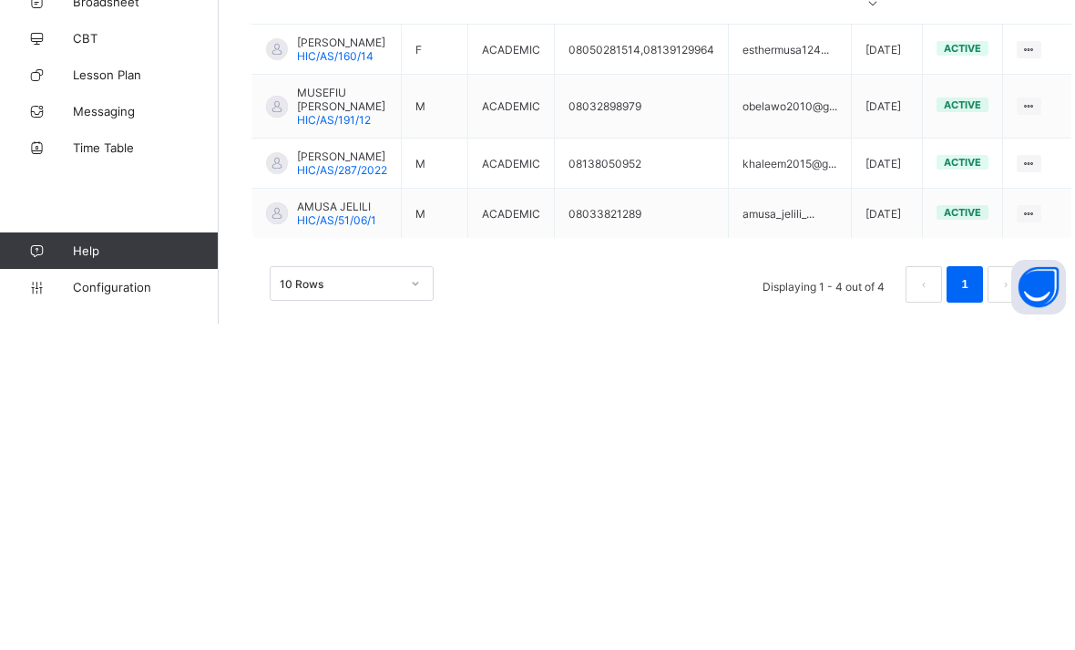
scroll to position [311, 0]
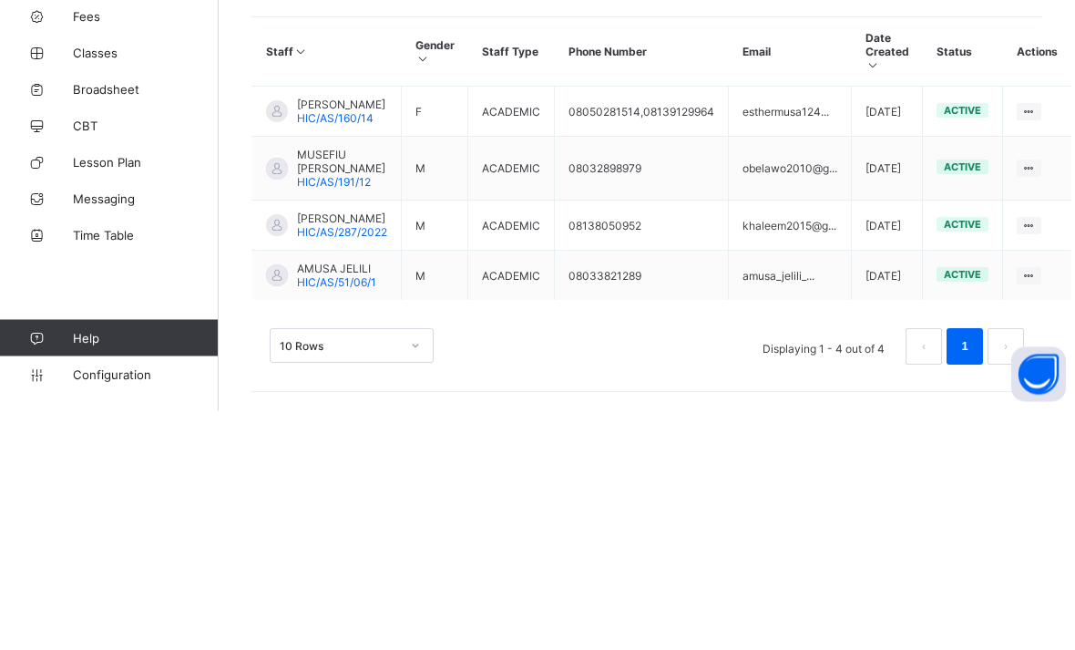
click at [340, 351] on span "HIC/AS/160/14" at bounding box center [335, 358] width 77 height 14
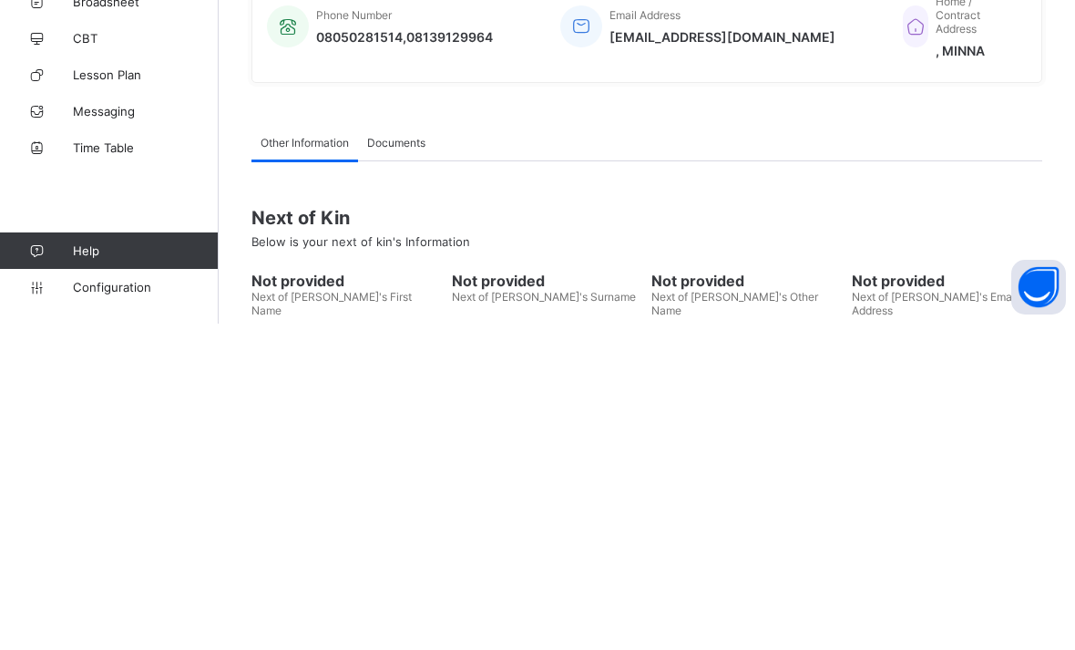
scroll to position [196, 0]
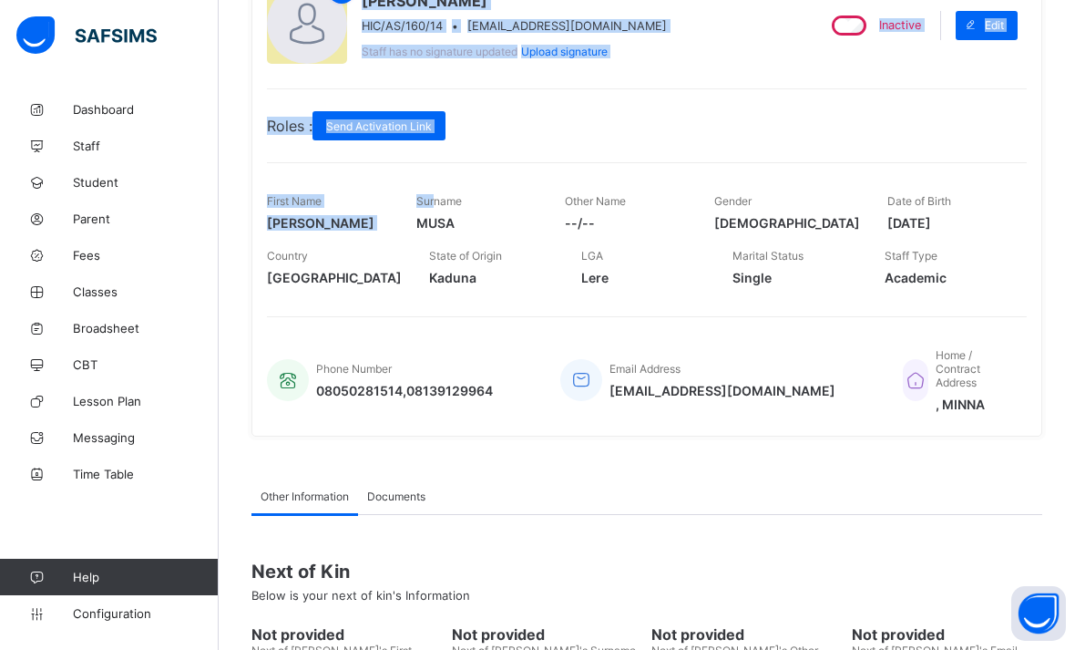
click at [498, 315] on div "[PERSON_NAME] HIC/AS/160/14 • [EMAIL_ADDRESS][DOMAIN_NAME] Staff has no signatu…" at bounding box center [646, 202] width 791 height 468
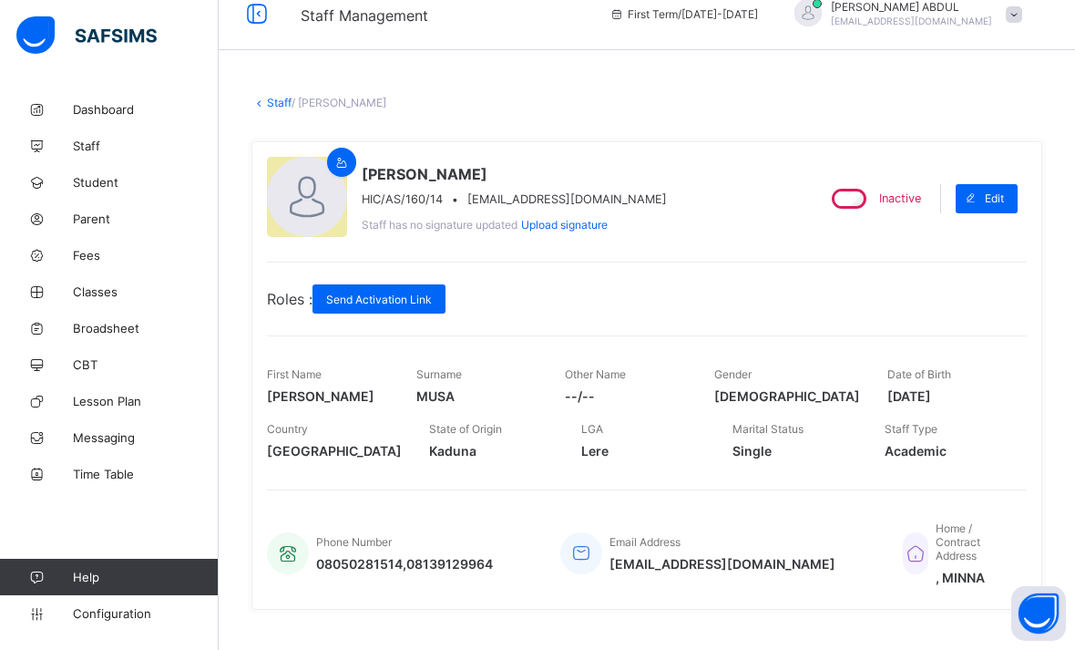
scroll to position [0, 0]
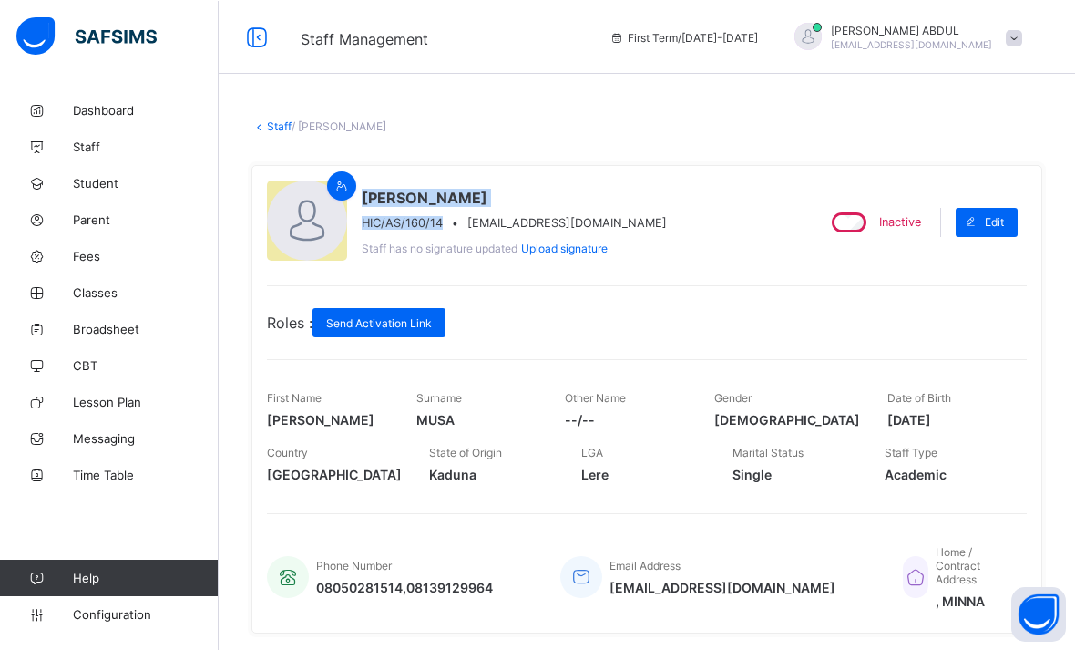
copy div "[PERSON_NAME]/AS/160/14"
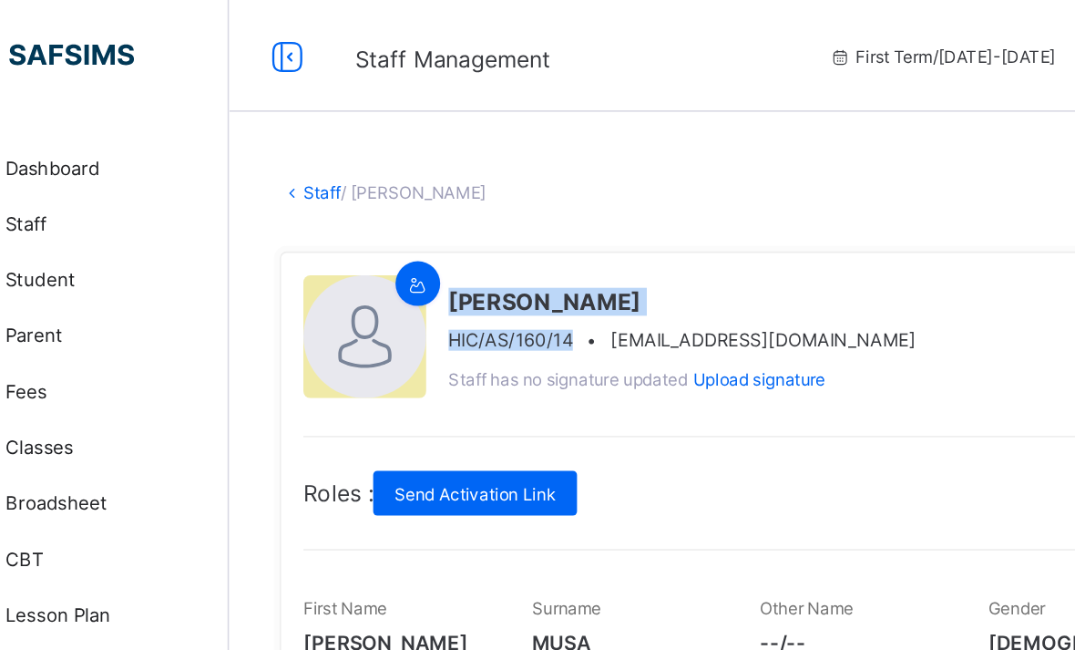
click at [267, 128] on link "Staff" at bounding box center [279, 125] width 25 height 14
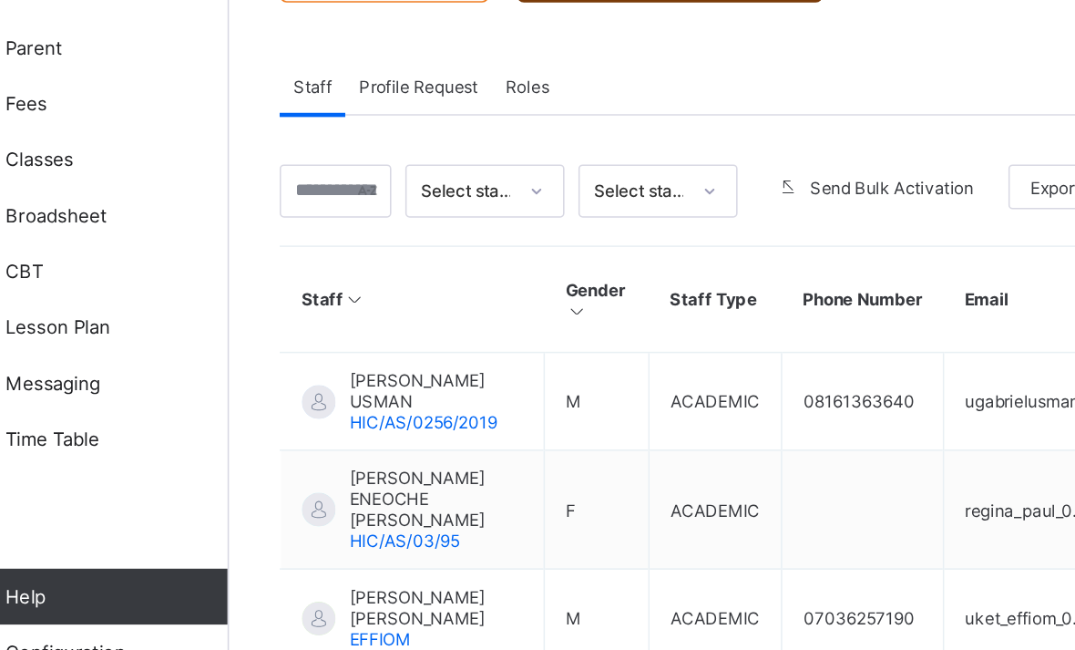
scroll to position [159, 0]
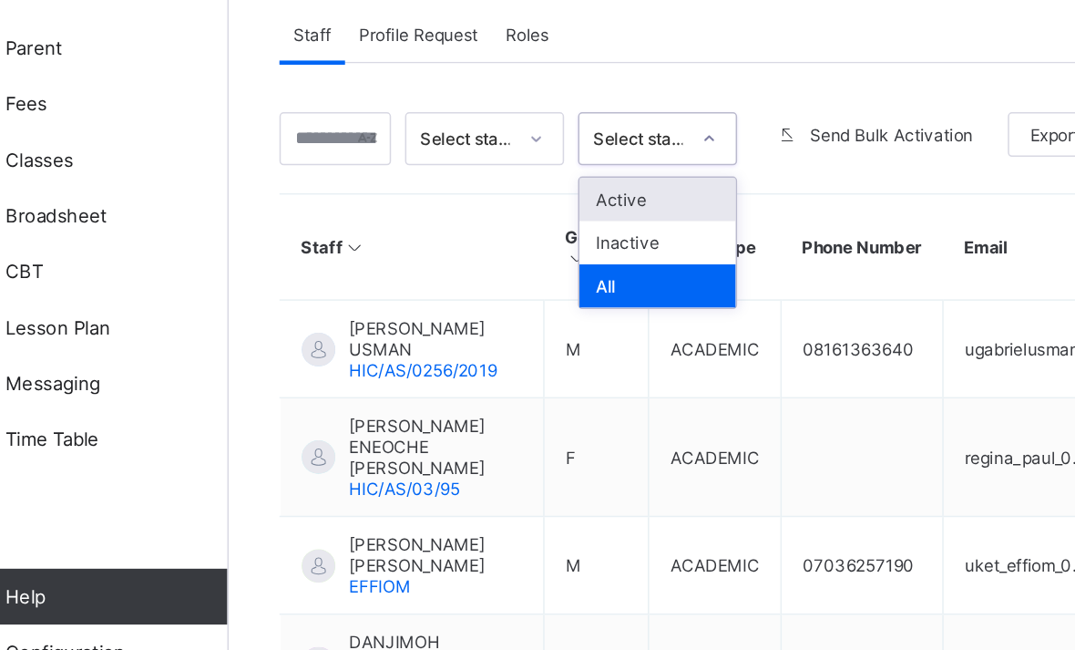
click at [447, 303] on div "Active" at bounding box center [498, 317] width 102 height 28
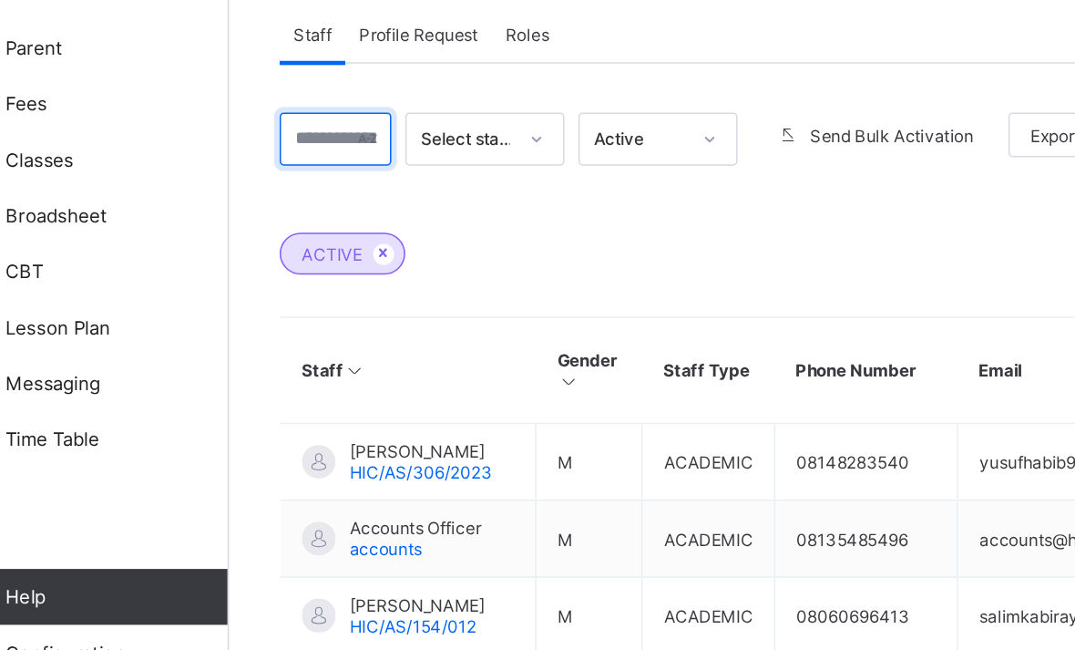
click at [251, 261] on input "text" at bounding box center [287, 278] width 73 height 35
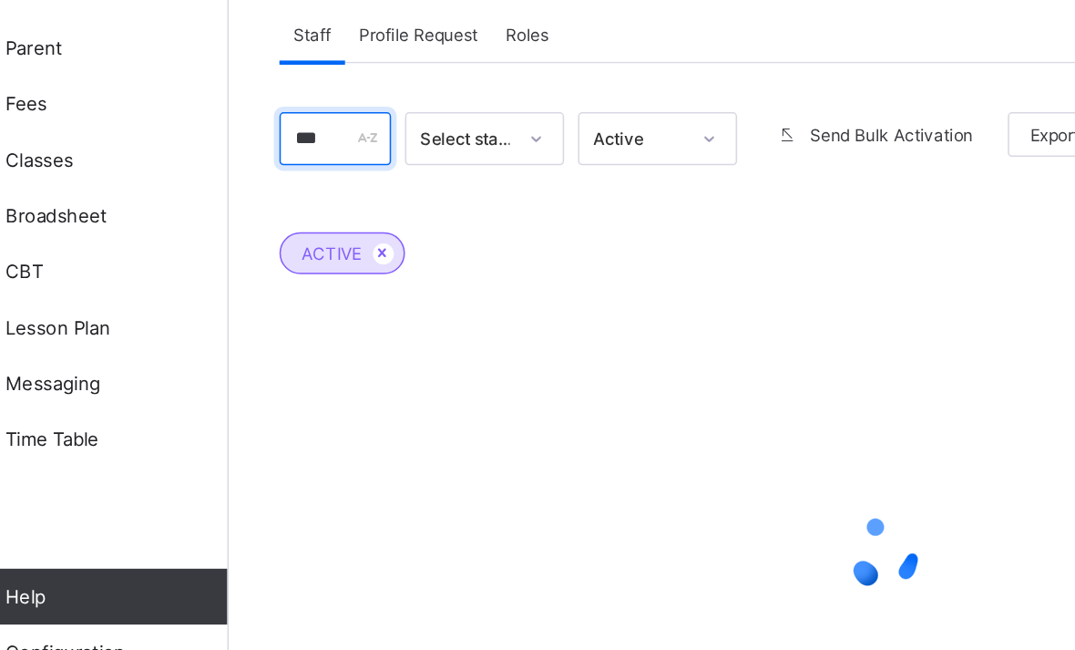
type input "****"
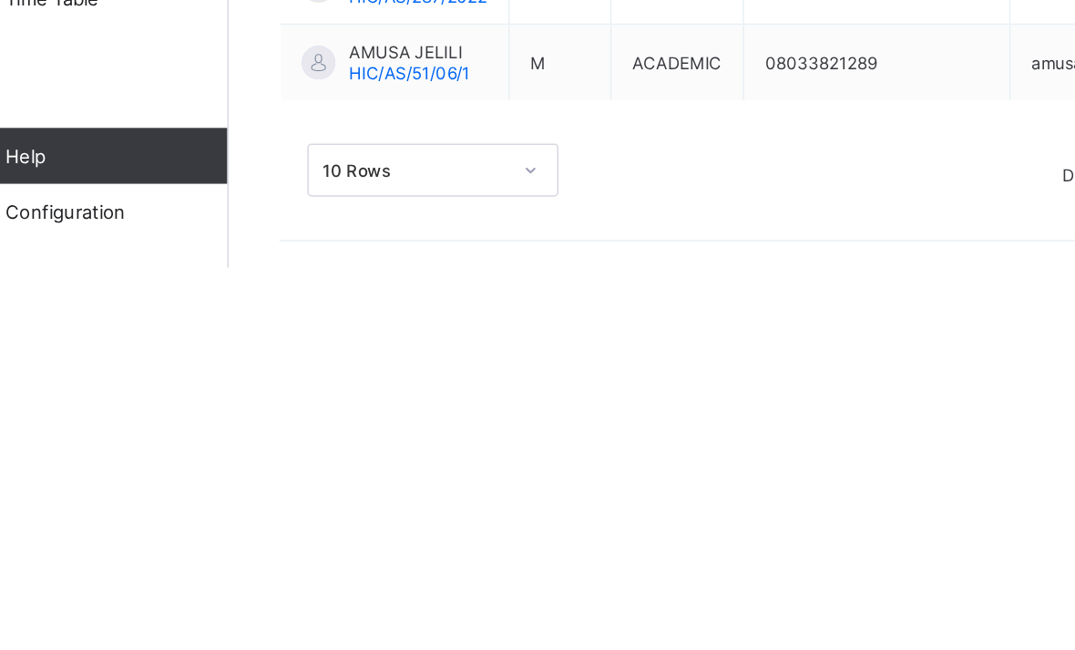
scroll to position [311, 0]
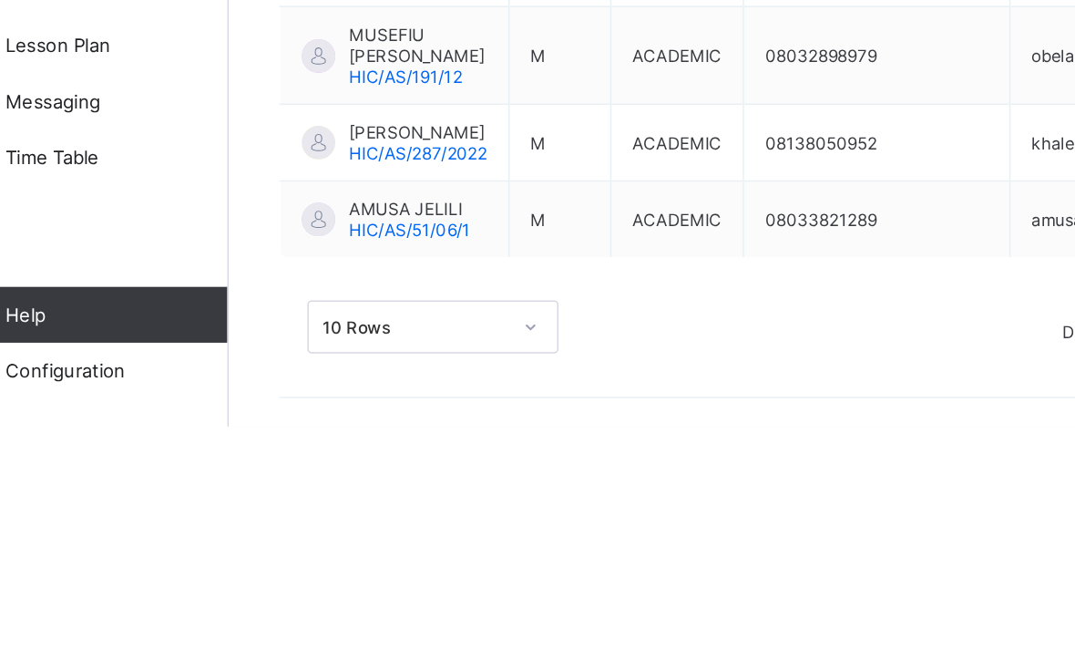
click at [297, 451] on span "[PERSON_NAME]" at bounding box center [342, 458] width 90 height 14
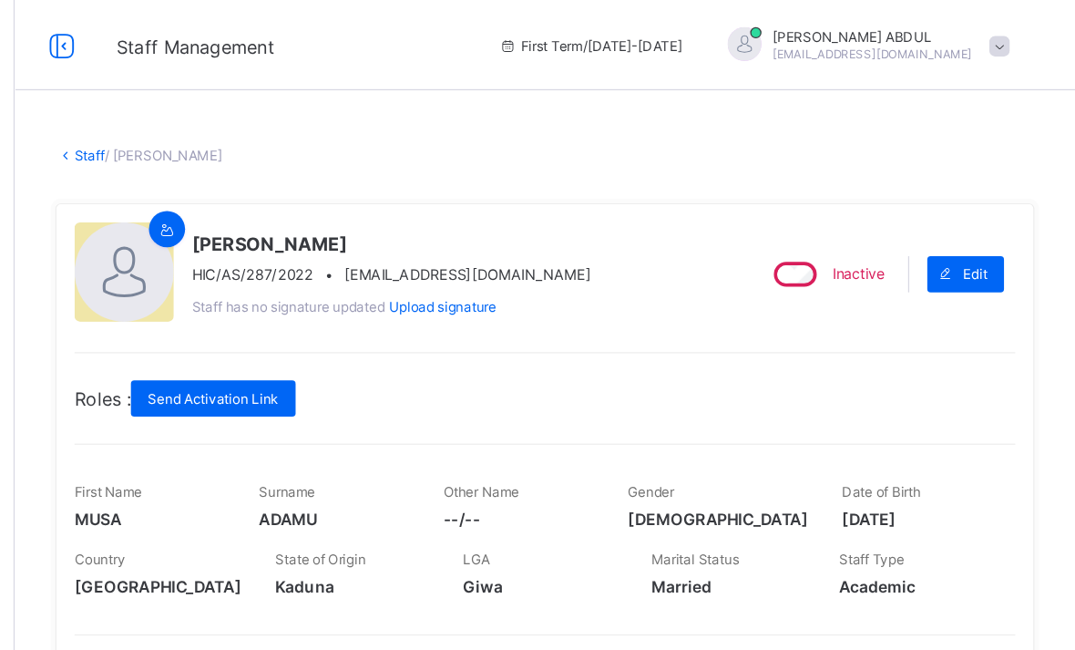
click at [267, 128] on link "Staff" at bounding box center [279, 125] width 25 height 14
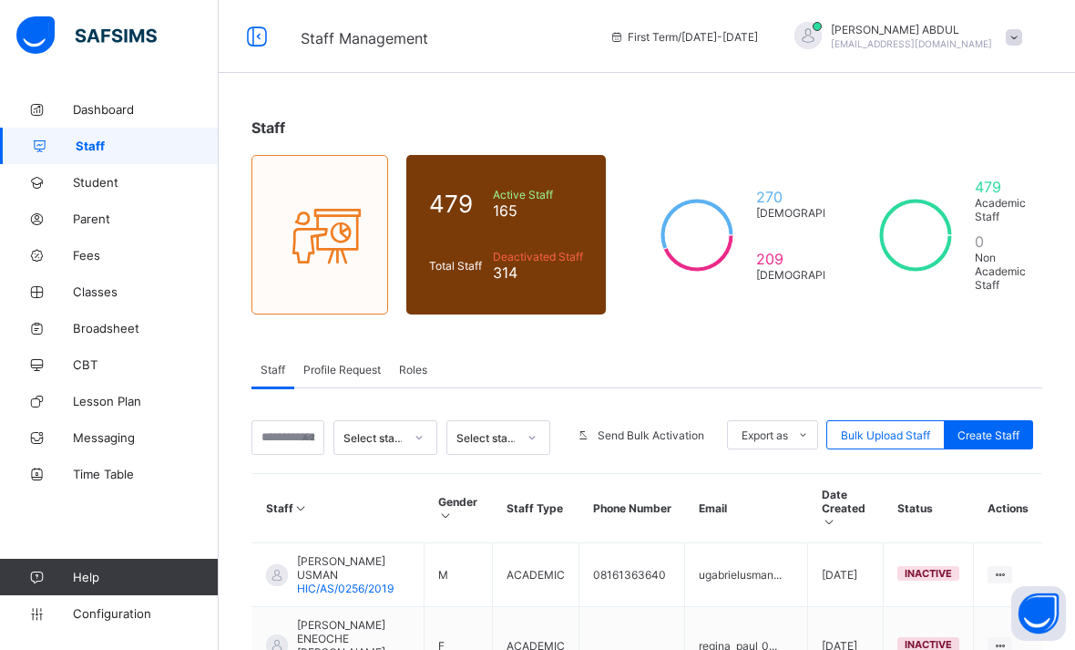
click at [83, 185] on span "Student" at bounding box center [146, 182] width 146 height 15
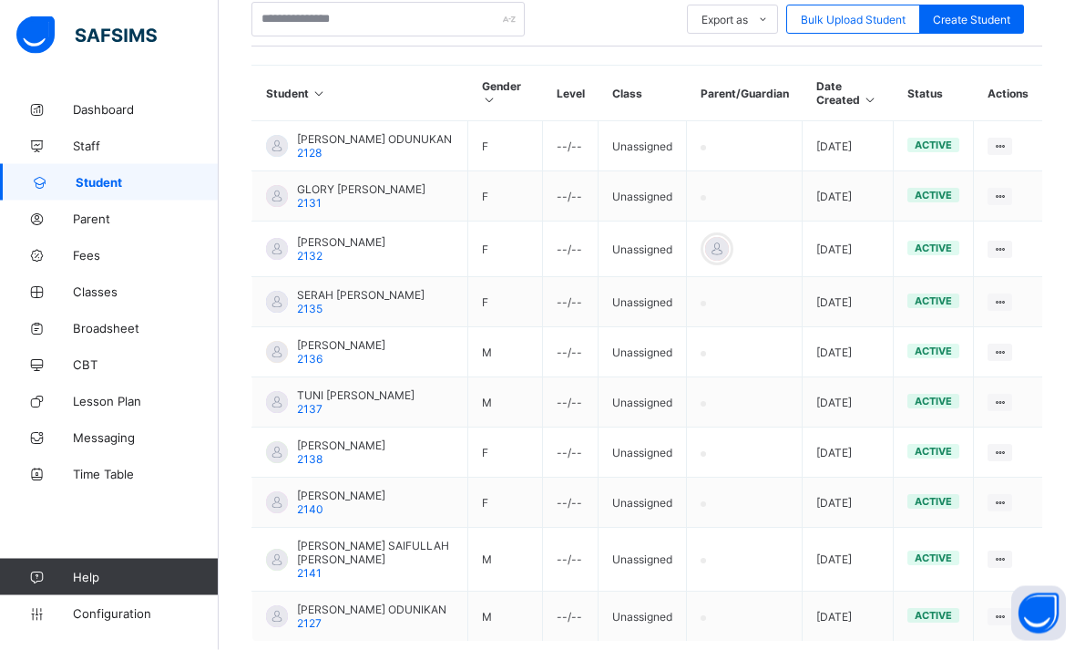
scroll to position [396, 0]
click at [81, 224] on span "Parent" at bounding box center [146, 218] width 146 height 15
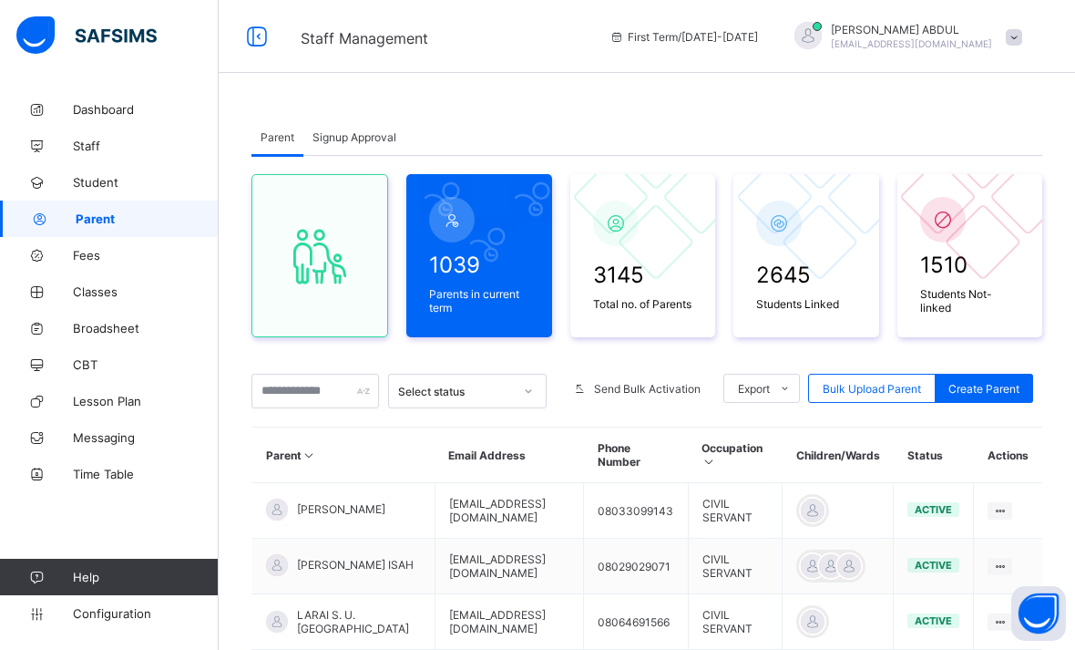
click at [88, 255] on span "Fees" at bounding box center [146, 255] width 146 height 15
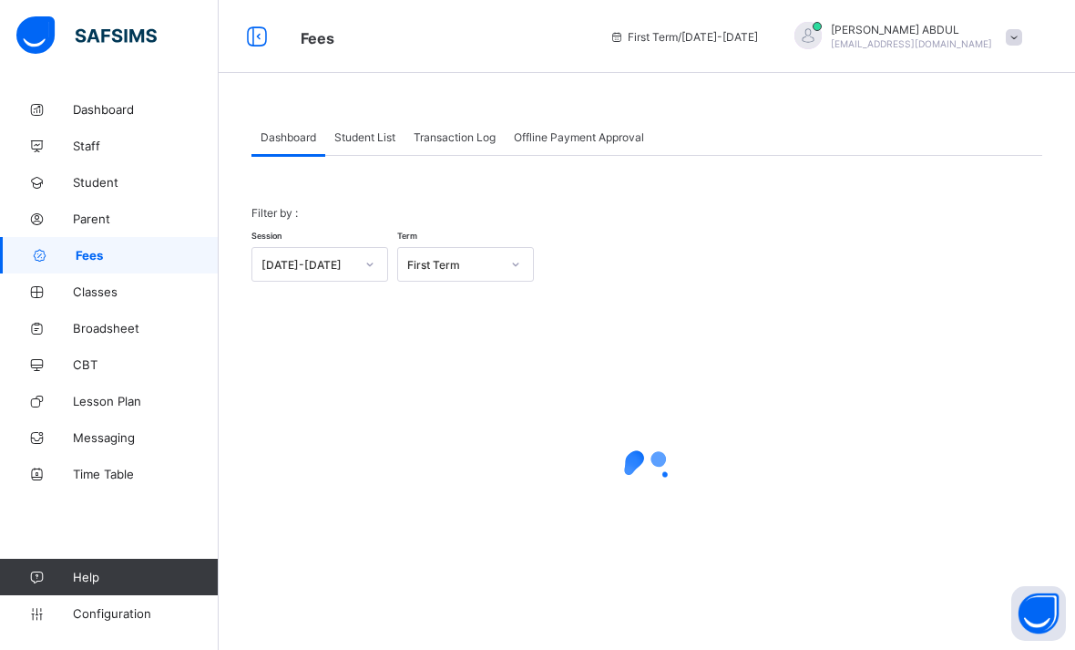
click at [83, 219] on span "Parent" at bounding box center [146, 218] width 146 height 15
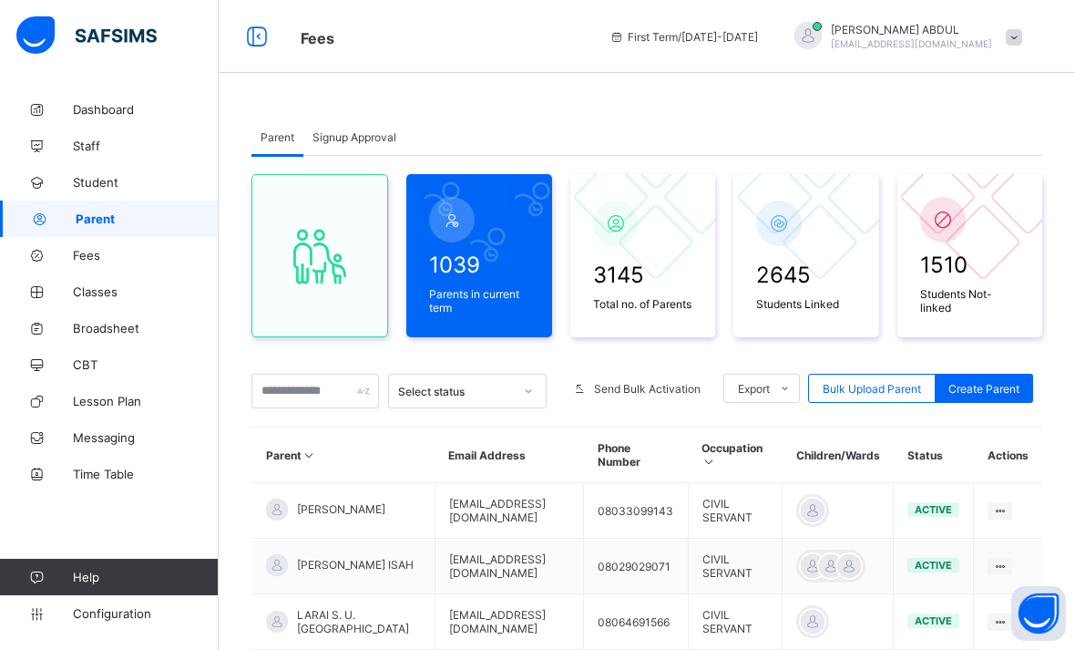
click at [74, 290] on span "Classes" at bounding box center [146, 291] width 146 height 15
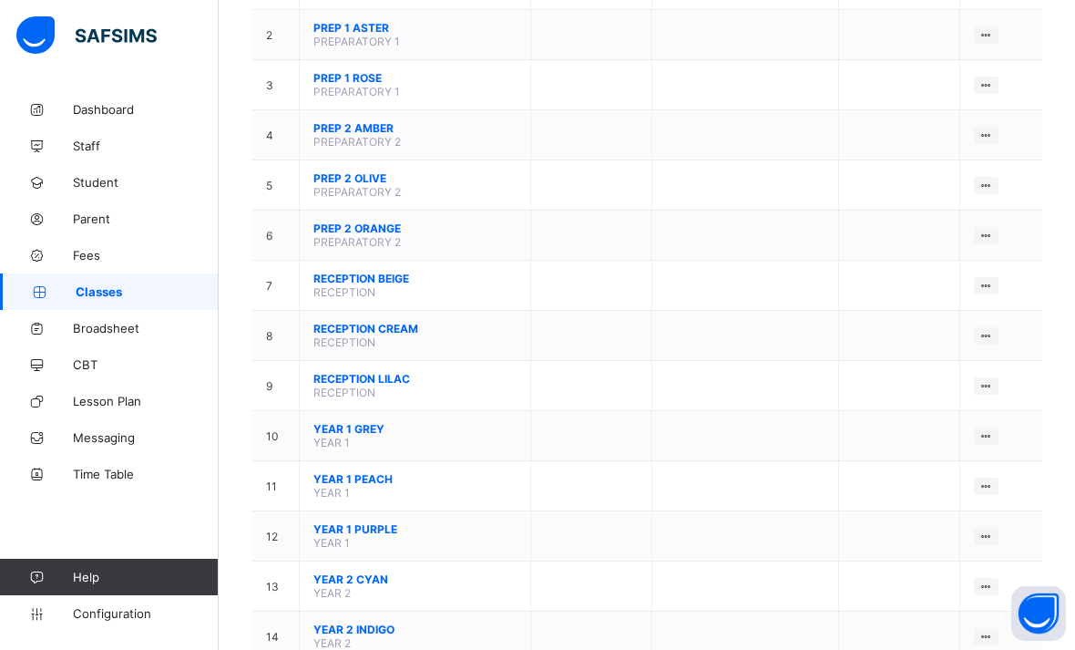
scroll to position [255, 0]
click at [0, 0] on div "View Class" at bounding box center [0, 0] width 0 height 0
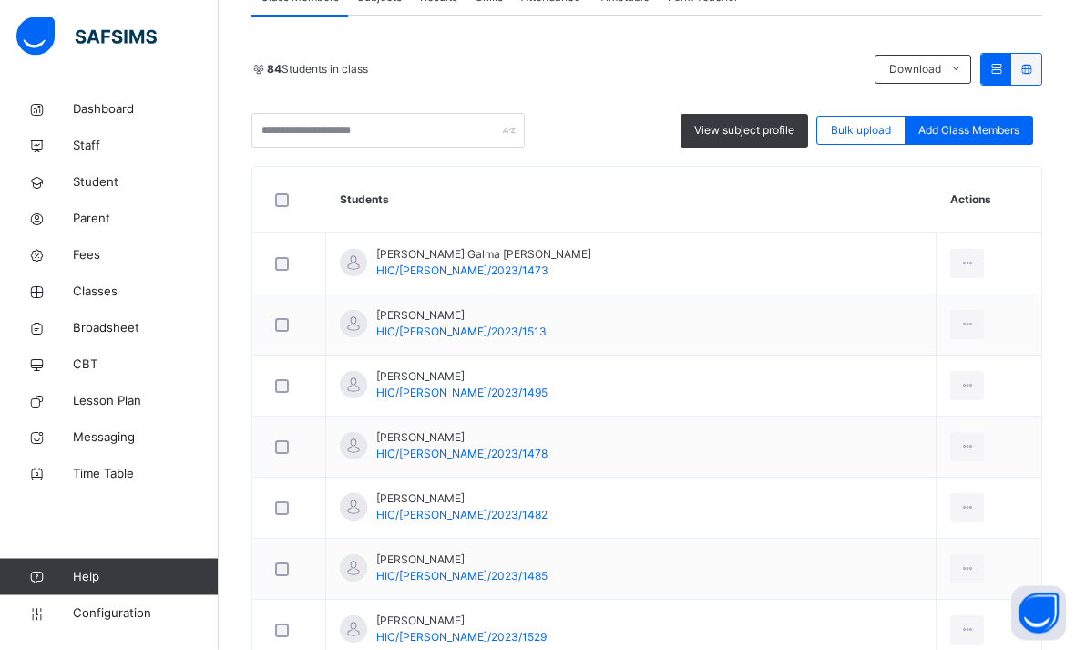
scroll to position [364, 0]
click at [0, 0] on div "View Profile" at bounding box center [0, 0] width 0 height 0
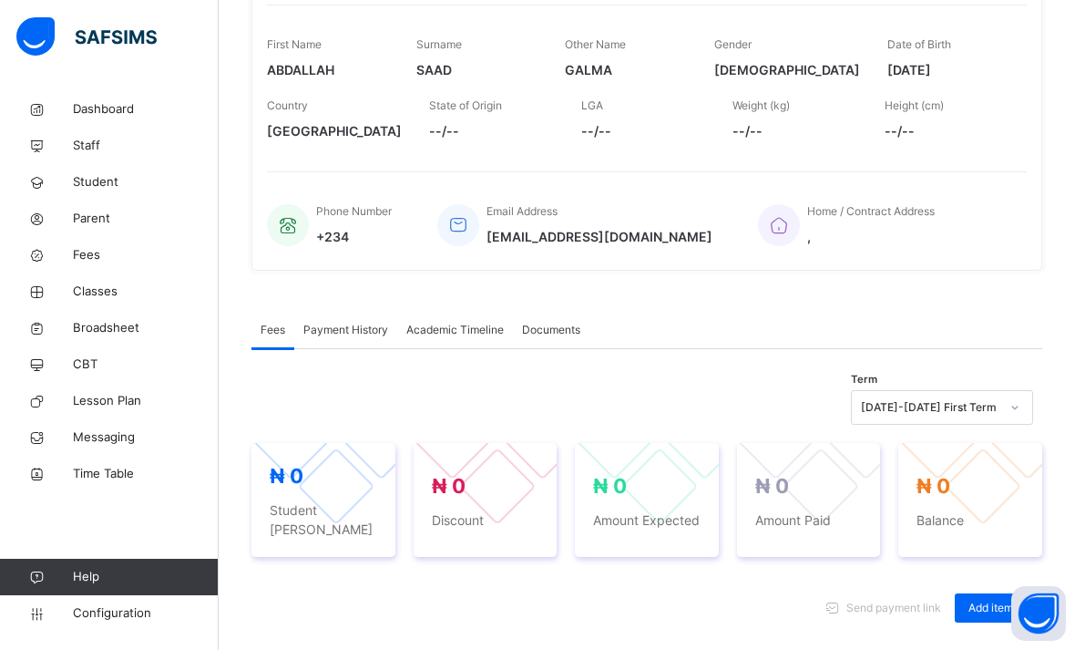
scroll to position [284, 0]
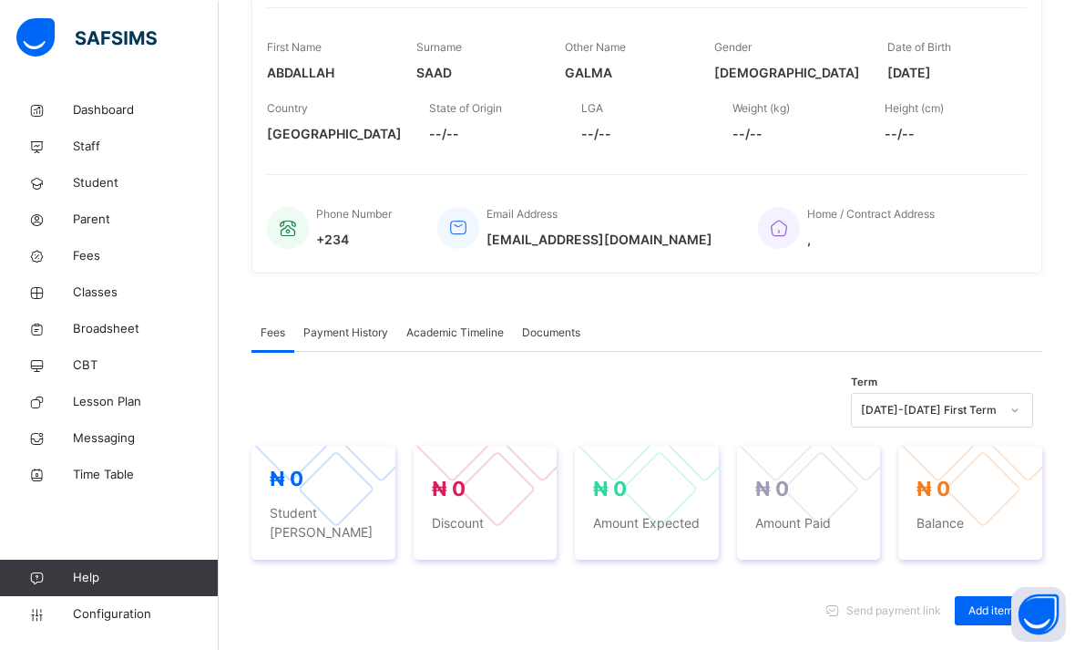
click at [365, 331] on span "Payment History" at bounding box center [345, 331] width 85 height 16
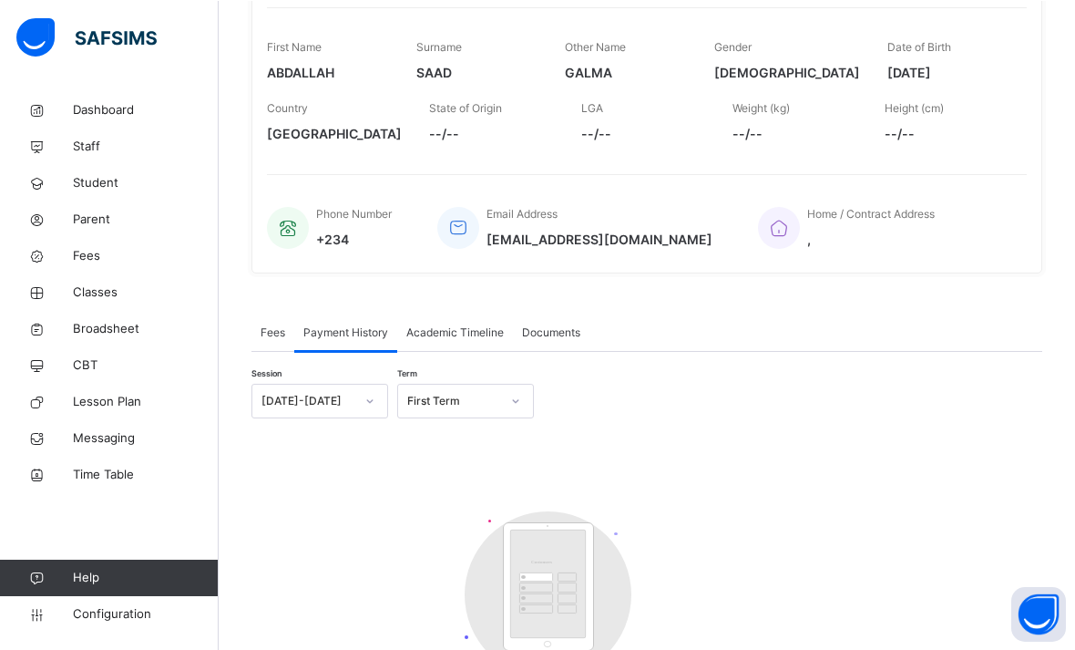
scroll to position [283, 0]
click at [462, 339] on span "Academic Timeline" at bounding box center [454, 332] width 97 height 16
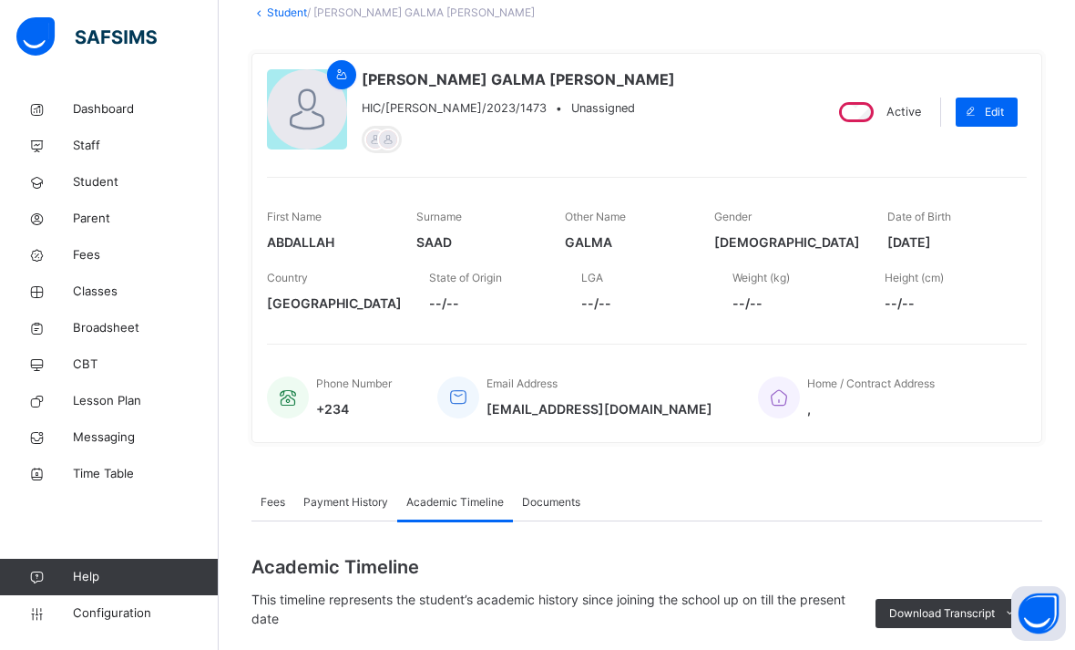
scroll to position [111, 0]
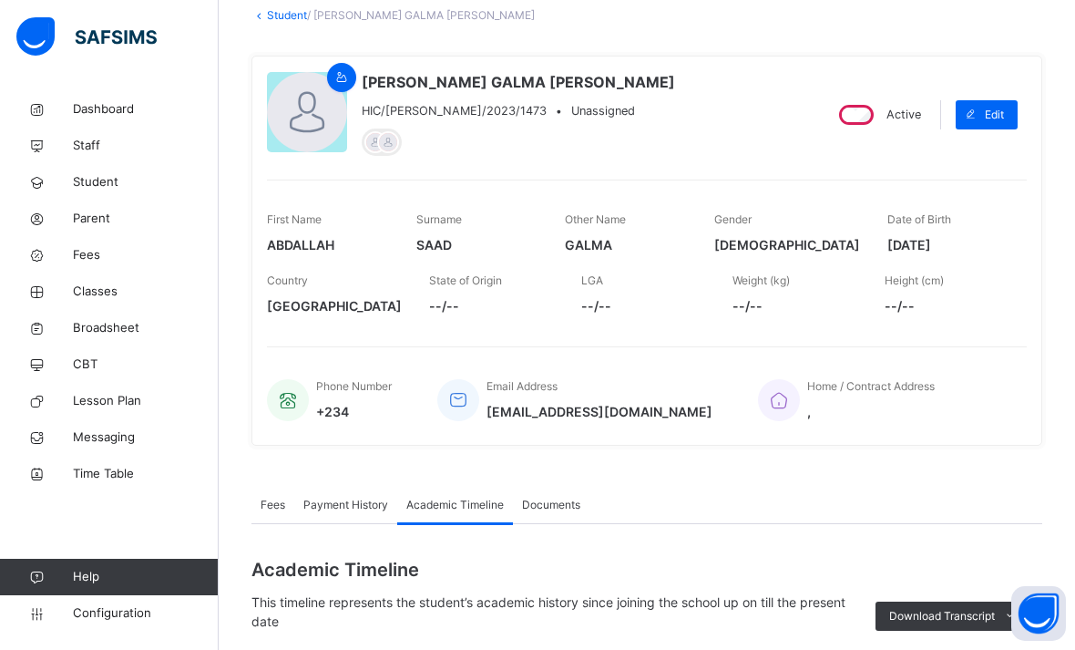
click at [555, 512] on span "Documents" at bounding box center [551, 505] width 58 height 16
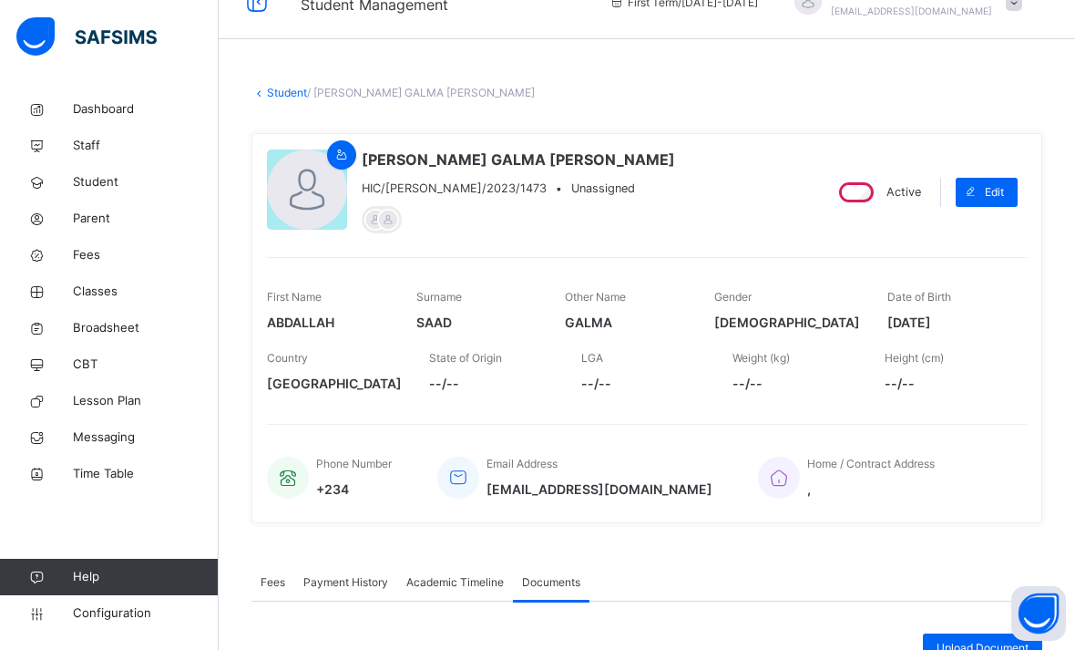
scroll to position [0, 0]
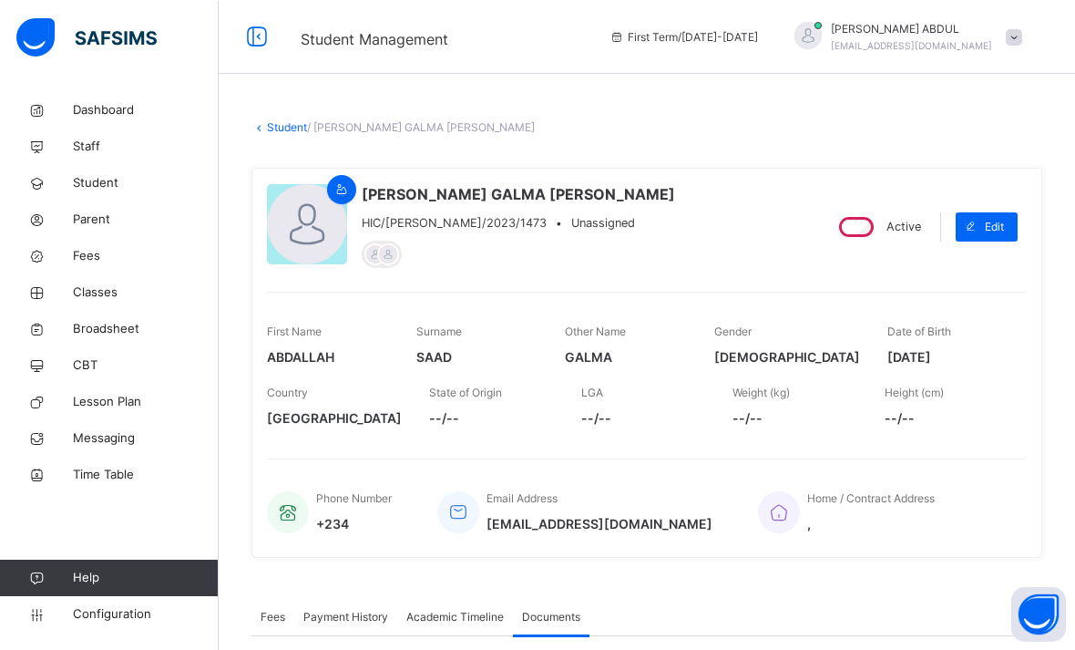
click at [292, 120] on link "Student" at bounding box center [287, 126] width 40 height 14
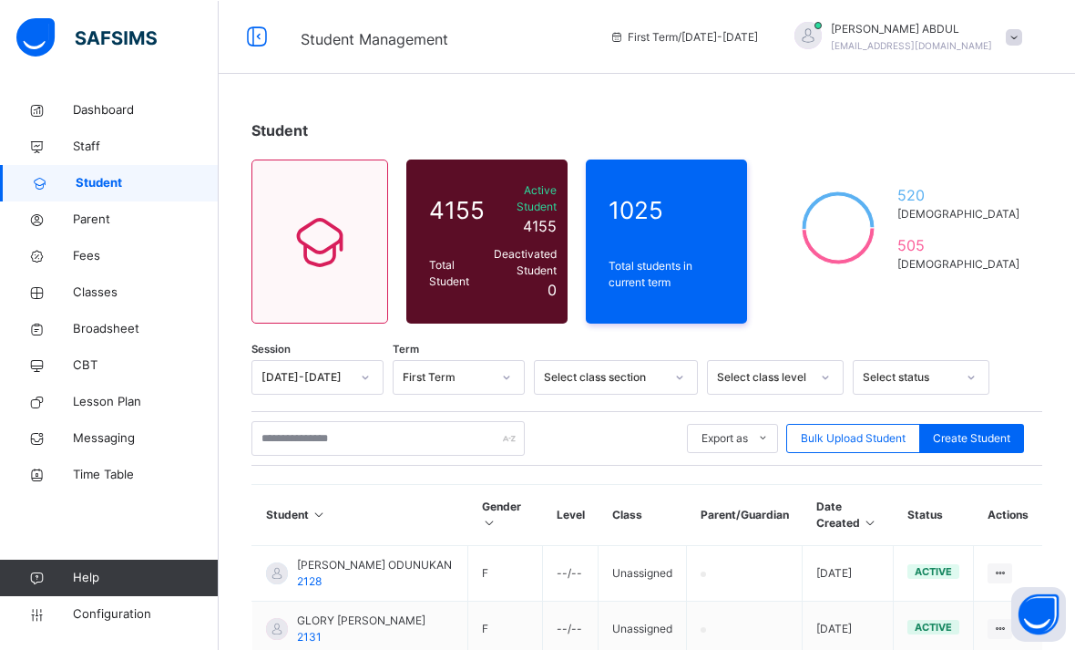
click at [90, 190] on span "Student" at bounding box center [147, 182] width 143 height 18
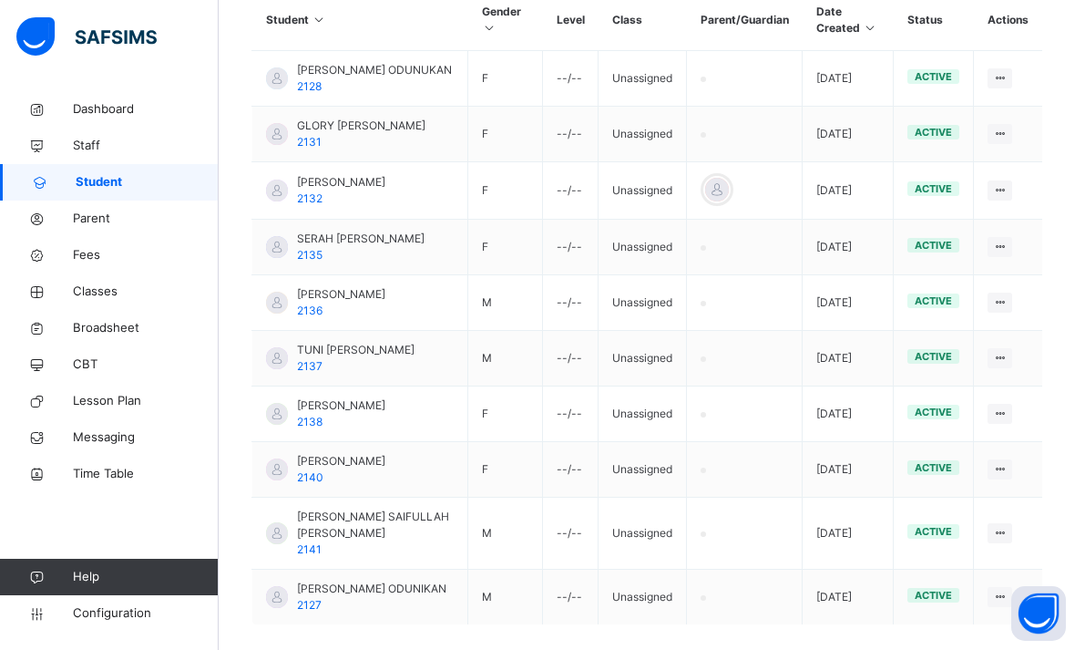
scroll to position [553, 0]
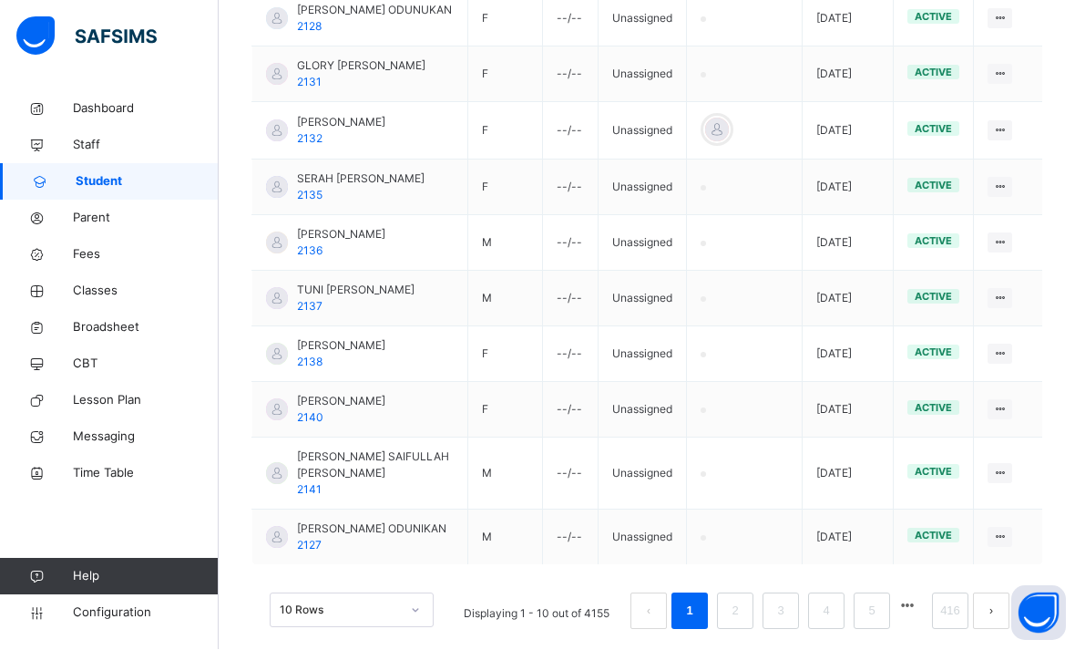
click at [743, 623] on link "2" at bounding box center [734, 612] width 17 height 24
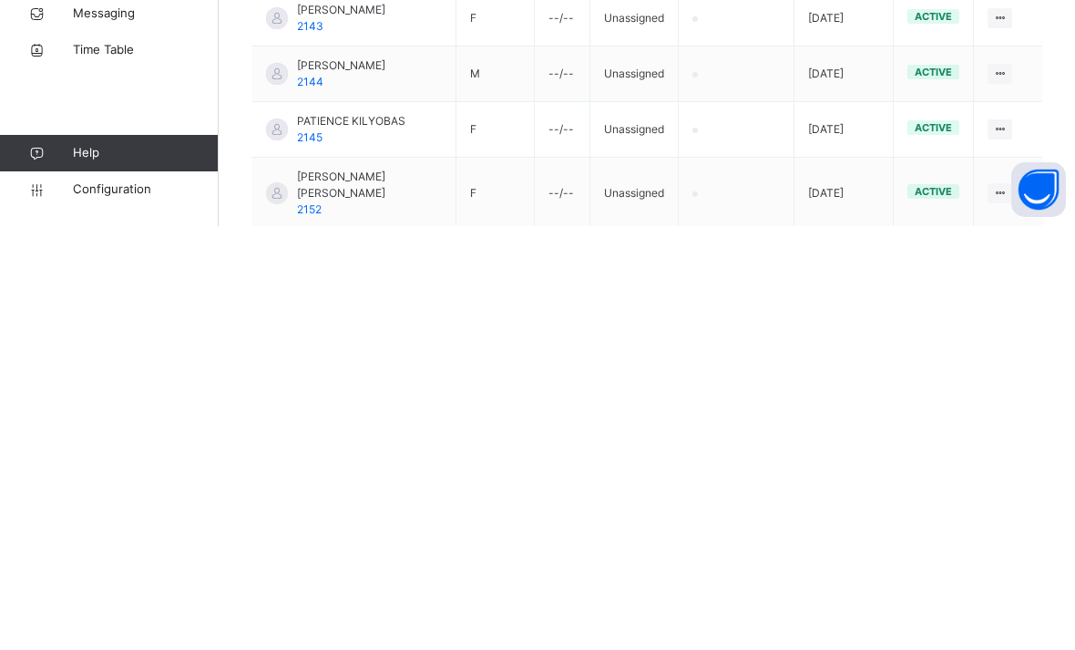
scroll to position [537, 0]
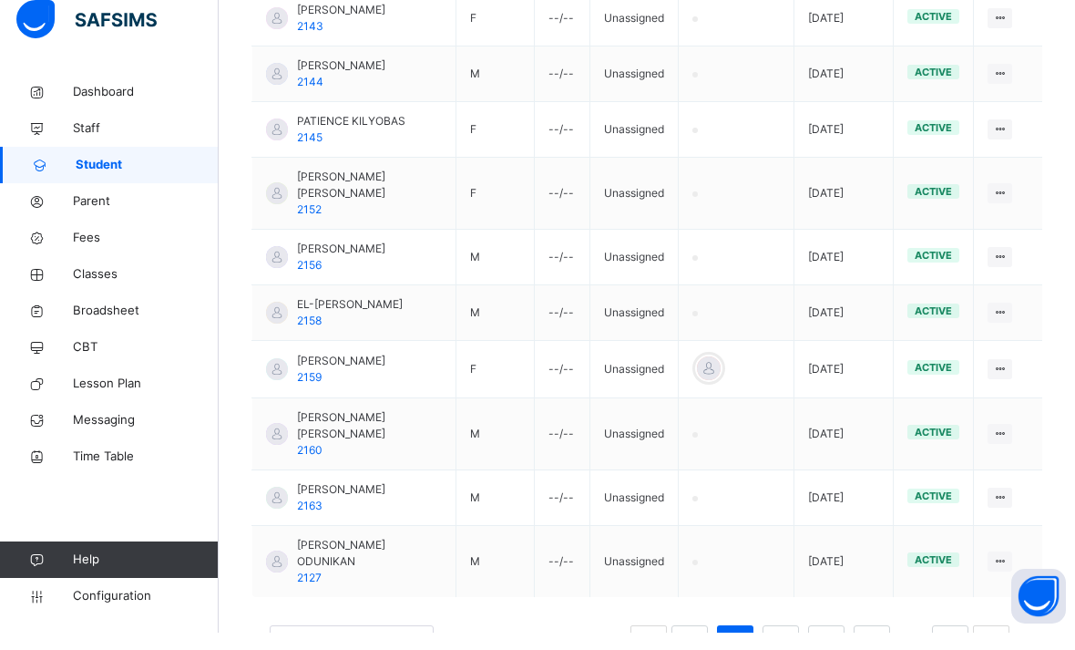
click at [775, 649] on link "3" at bounding box center [780, 661] width 17 height 24
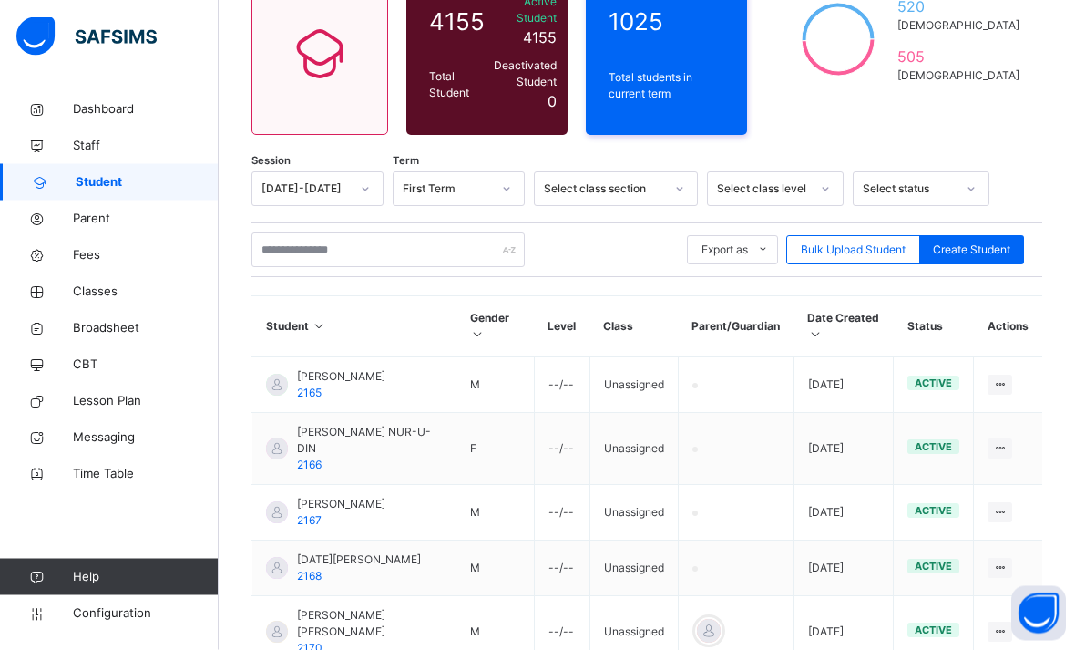
scroll to position [188, 0]
click at [1027, 136] on div "Student 4155 Total Student Active Student 4155 Deactivated Student 0 1025 Total…" at bounding box center [647, 488] width 856 height 1170
click at [979, 132] on div "520 [DEMOGRAPHIC_DATA] 505 [DEMOGRAPHIC_DATA]" at bounding box center [903, 53] width 277 height 164
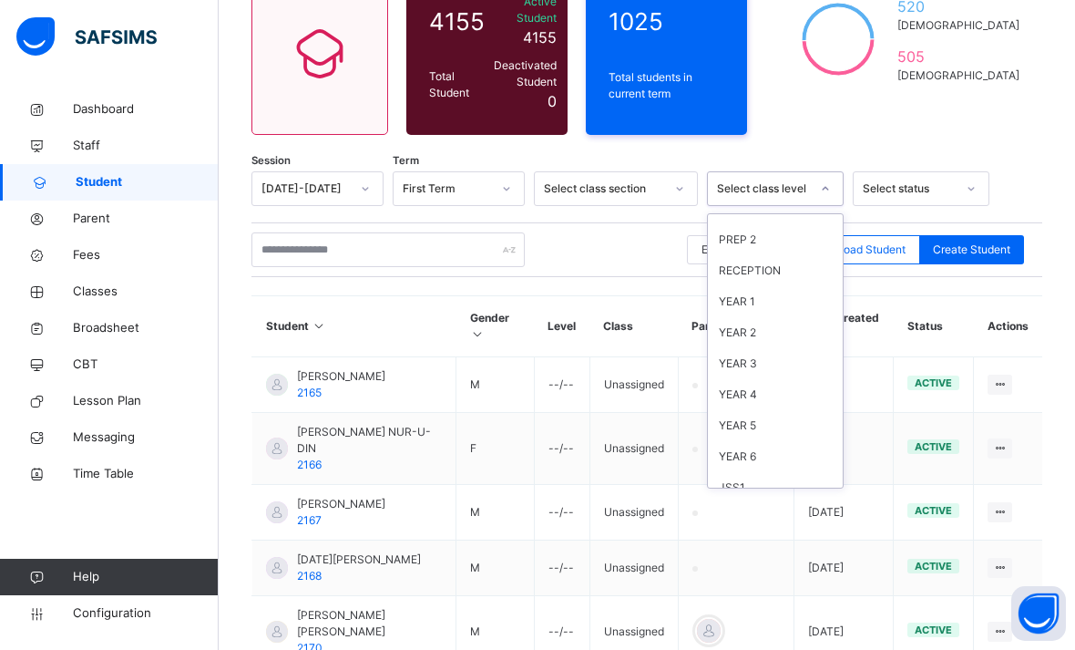
scroll to position [88, 0]
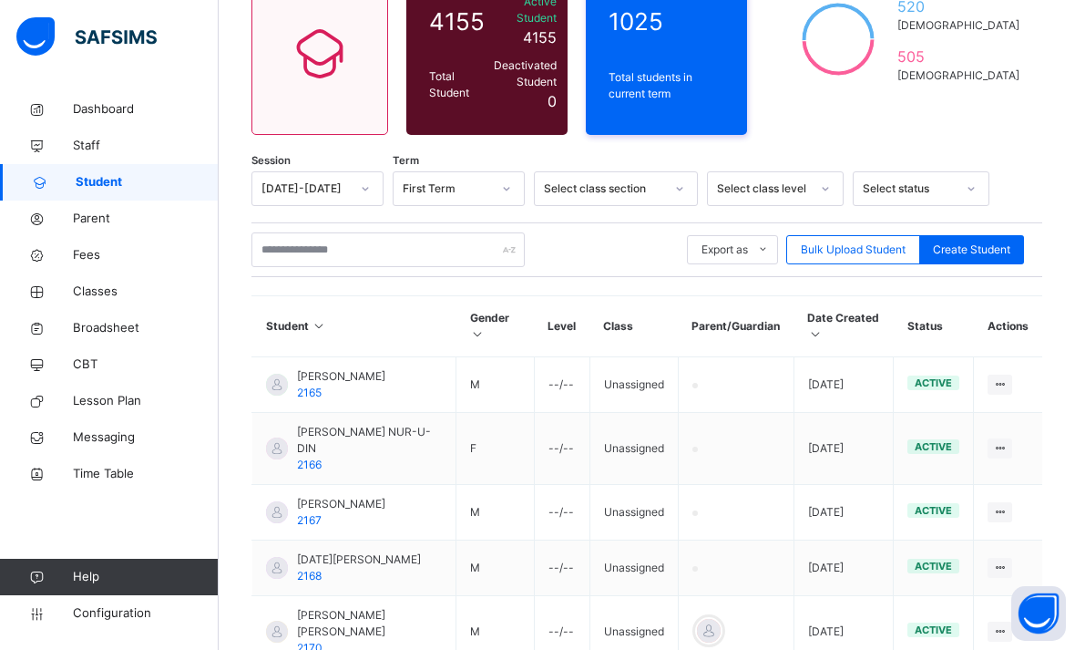
click at [1023, 118] on div "520 [DEMOGRAPHIC_DATA] 505 [DEMOGRAPHIC_DATA]" at bounding box center [903, 53] width 277 height 164
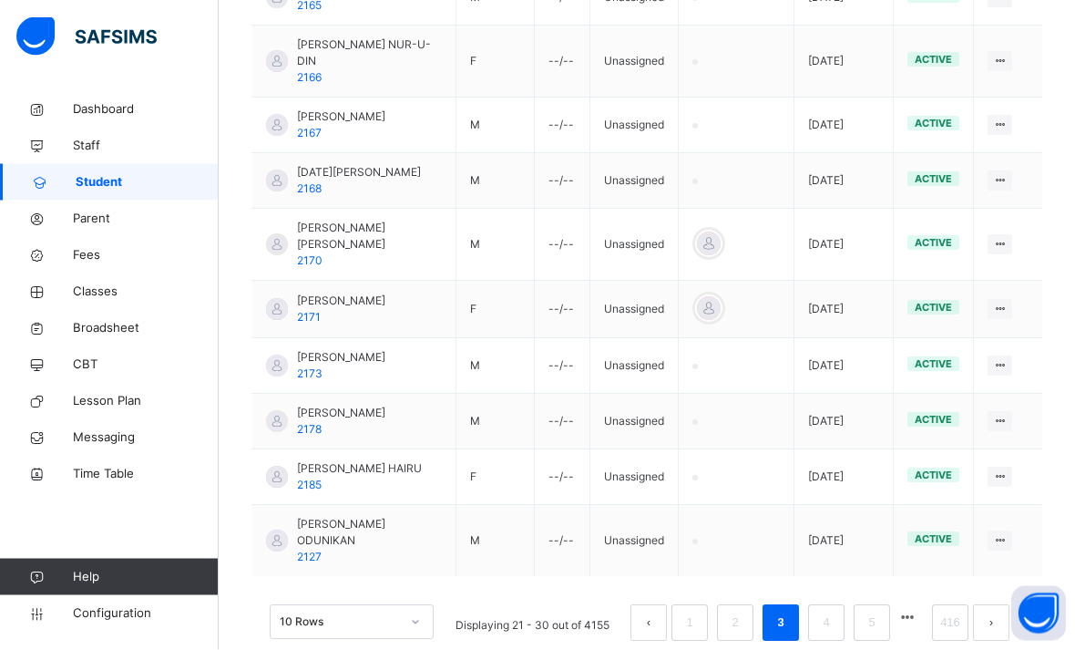
scroll to position [600, 0]
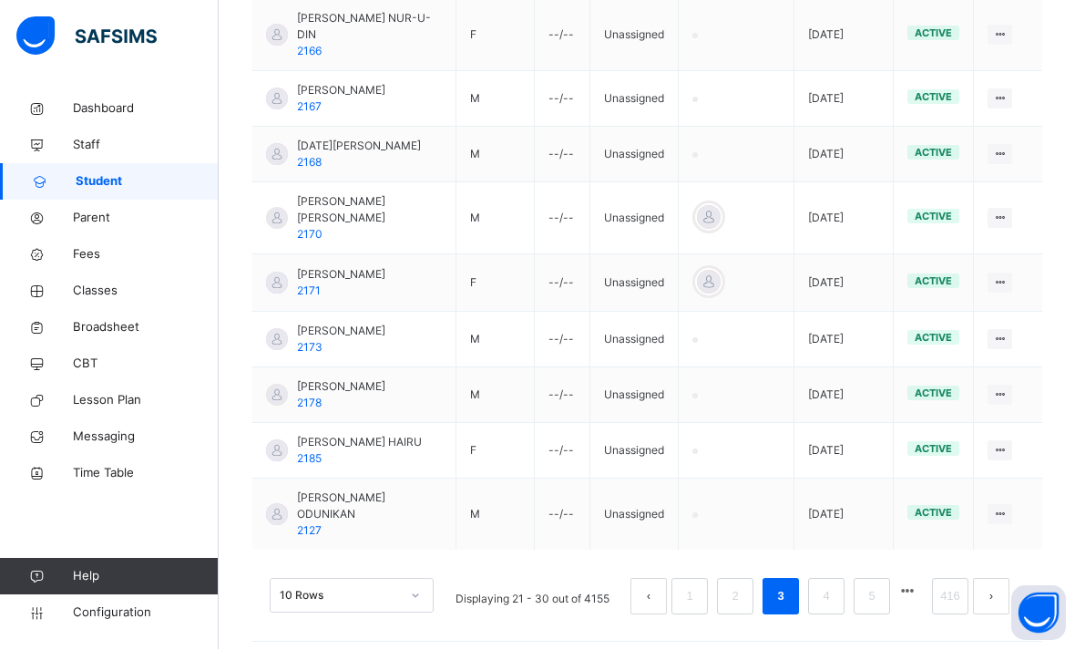
click at [958, 609] on link "416" at bounding box center [950, 597] width 31 height 24
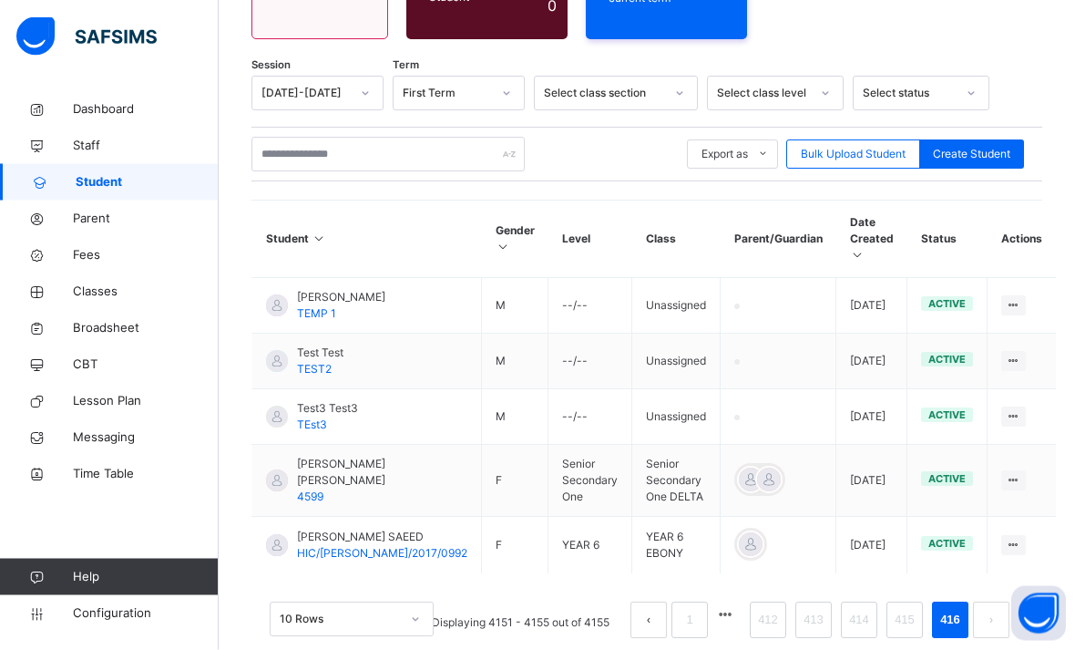
scroll to position [290, 0]
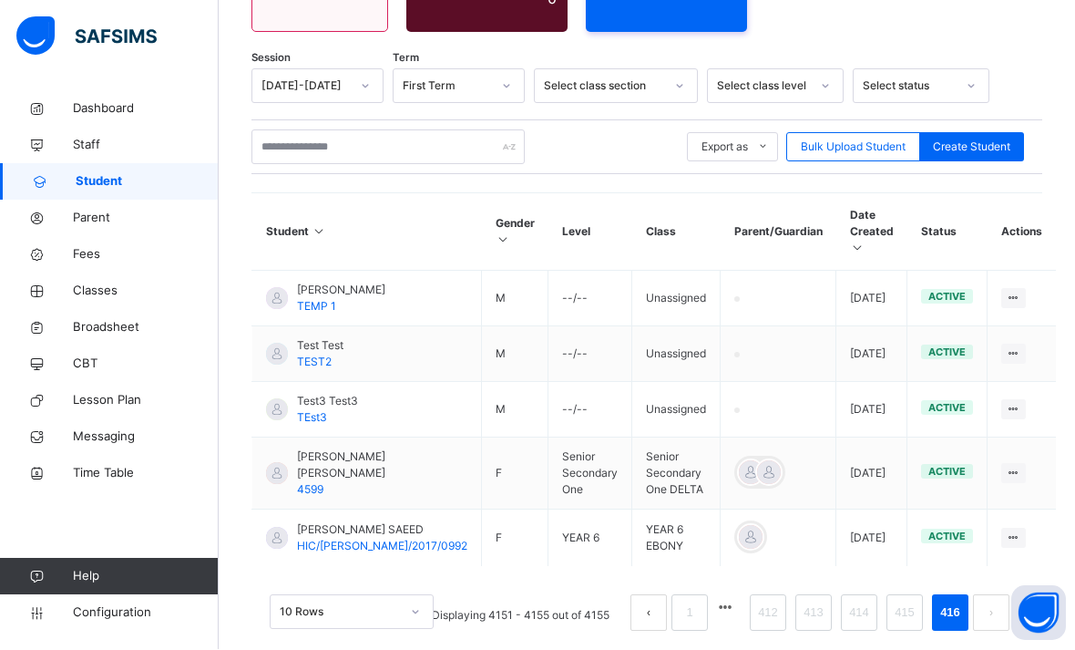
click at [0, 0] on li "View Profile" at bounding box center [0, 0] width 0 height 0
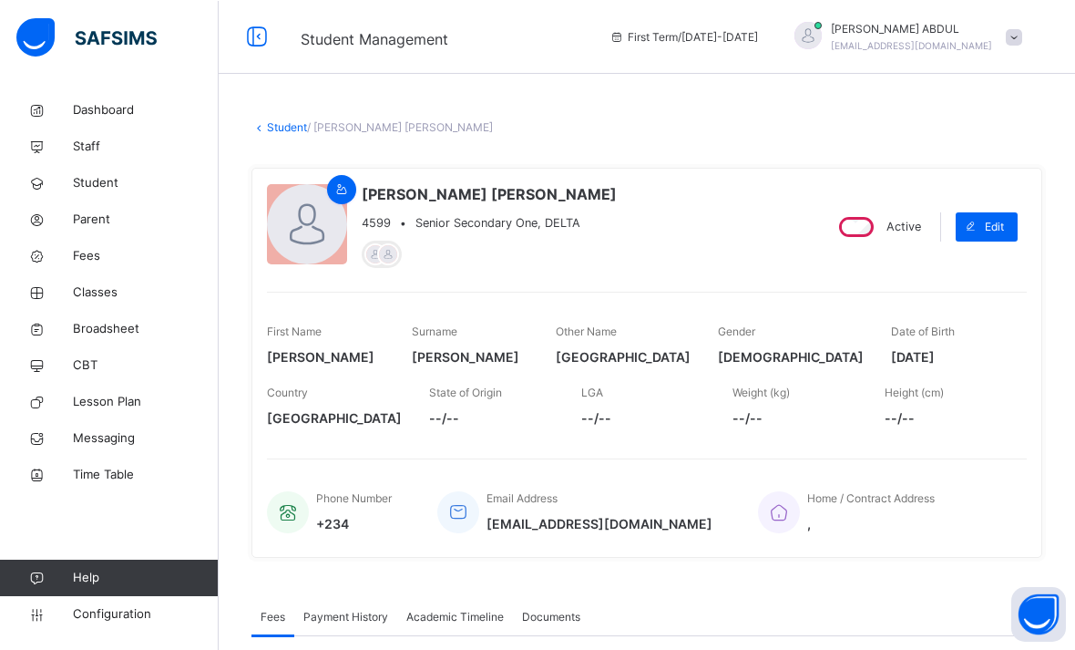
click at [1017, 35] on span at bounding box center [1014, 36] width 16 height 16
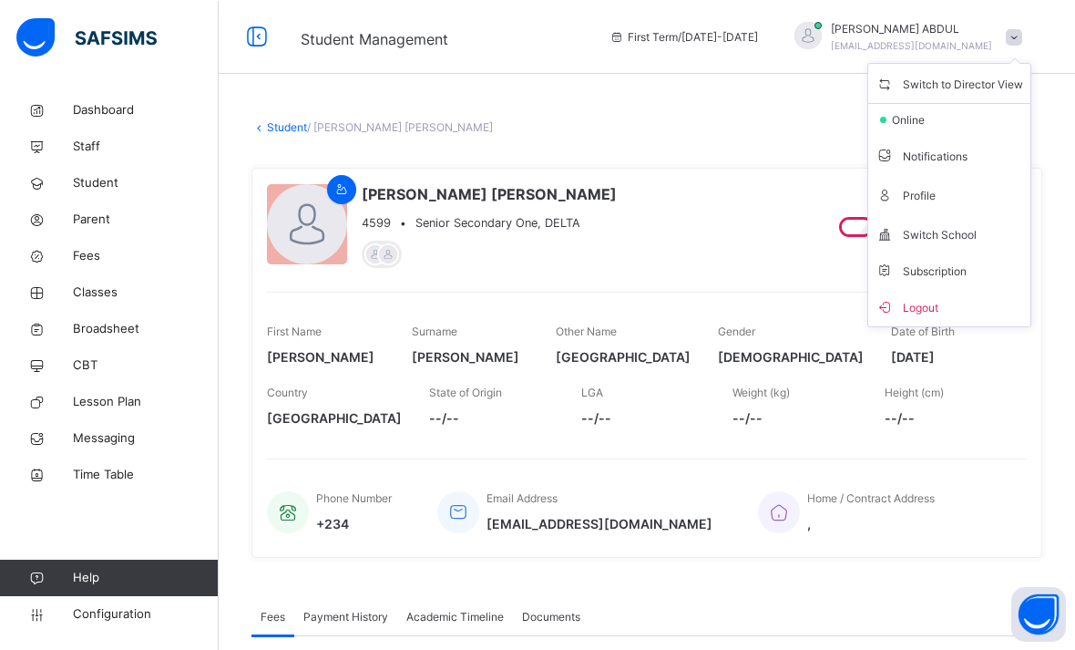
click at [956, 88] on span "Switch to Director View" at bounding box center [950, 82] width 148 height 25
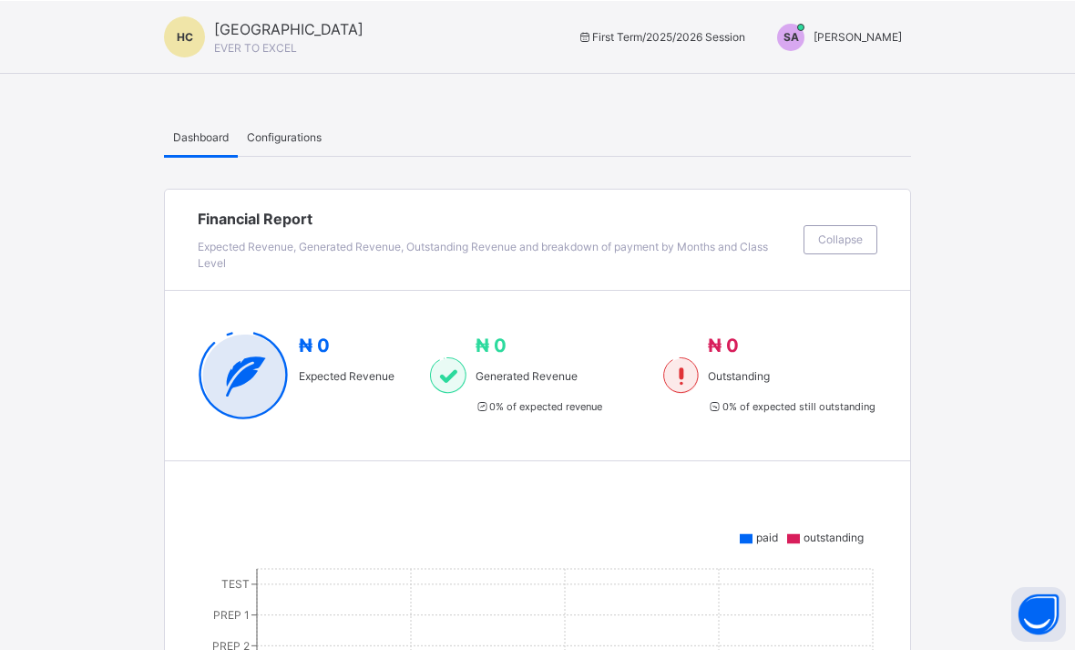
click at [863, 46] on div "SA [PERSON_NAME]" at bounding box center [835, 36] width 152 height 27
click at [273, 142] on span "Configurations" at bounding box center [284, 136] width 75 height 16
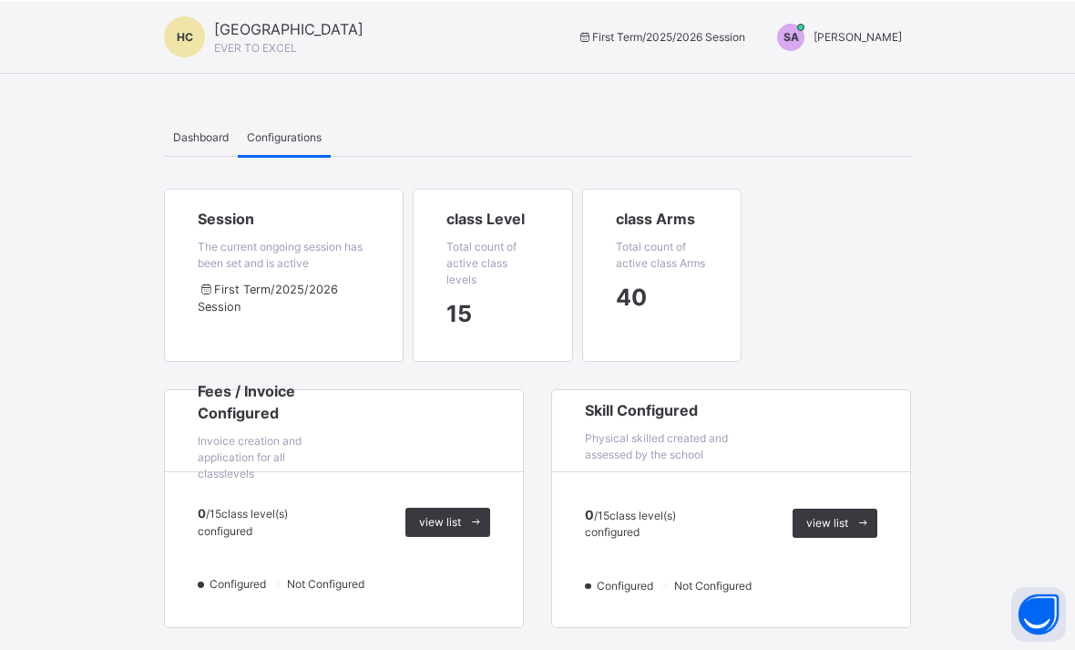
click at [485, 296] on div "15" at bounding box center [492, 313] width 93 height 53
click at [462, 323] on span "15" at bounding box center [459, 313] width 26 height 35
click at [491, 257] on span "Total count of active class levels" at bounding box center [481, 262] width 70 height 46
click at [493, 240] on span "Total count of active class levels" at bounding box center [481, 262] width 70 height 46
click at [506, 237] on span at bounding box center [492, 233] width 93 height 9
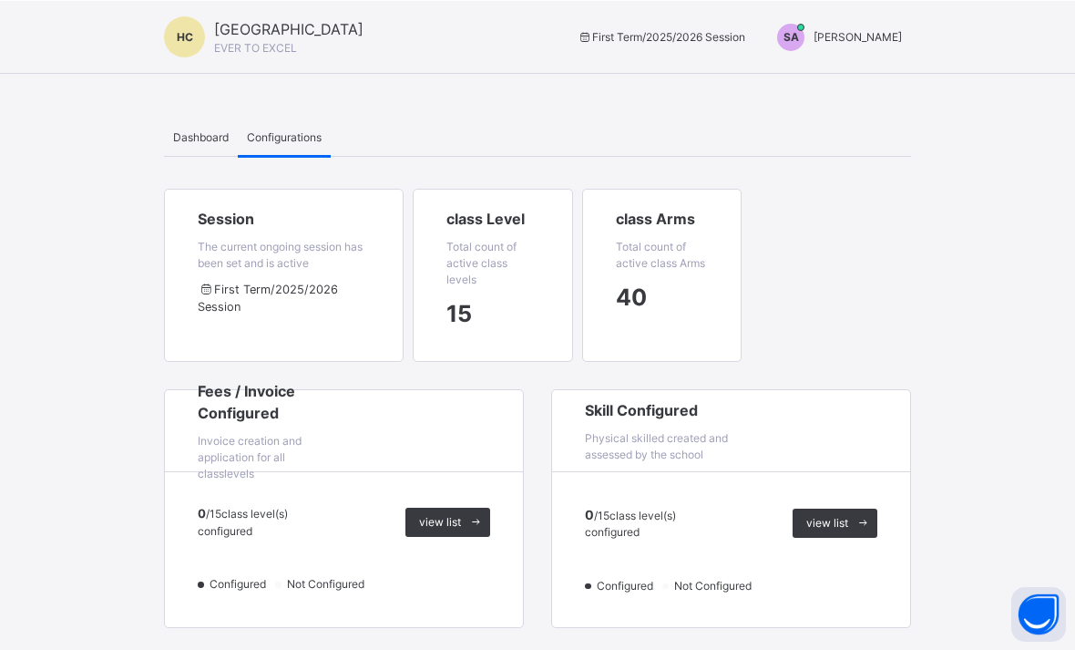
click at [288, 298] on span "First Term / 2025/2026 Session" at bounding box center [284, 297] width 172 height 35
click at [282, 283] on span "First Term / 2025/2026 Session" at bounding box center [284, 297] width 172 height 35
click at [274, 261] on span "The current ongoing session has been set and is active" at bounding box center [280, 254] width 165 height 30
click at [205, 247] on span "The current ongoing session has been set and is active" at bounding box center [280, 254] width 165 height 30
click at [522, 299] on div "15" at bounding box center [492, 313] width 93 height 53
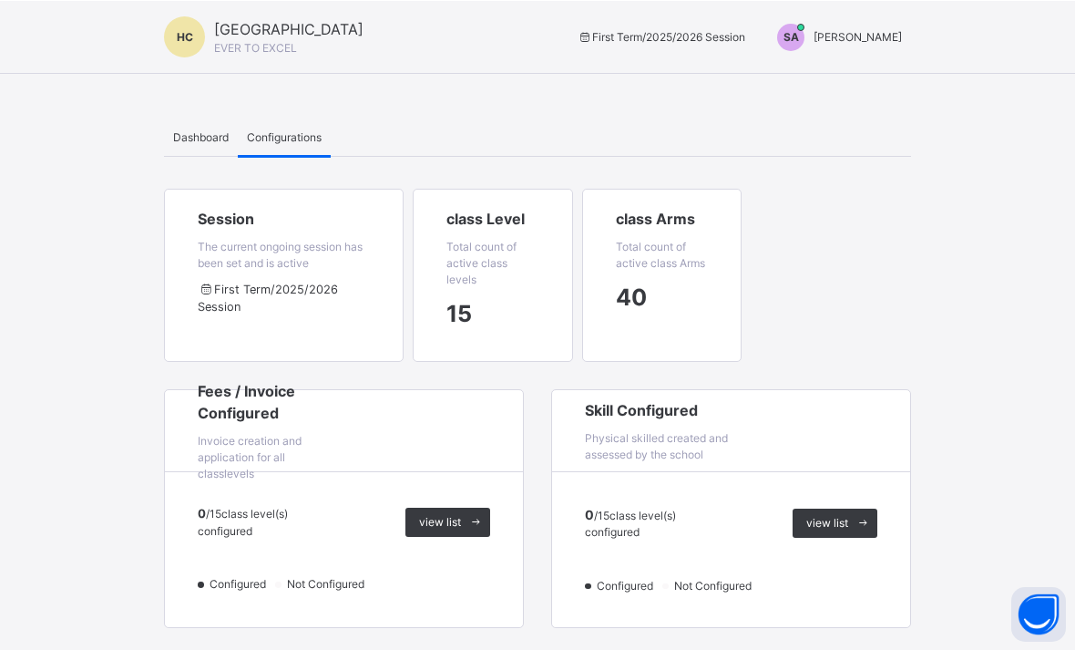
click at [496, 299] on div "15" at bounding box center [492, 313] width 93 height 53
click at [862, 40] on span "[PERSON_NAME]" at bounding box center [858, 36] width 88 height 14
click at [882, 92] on span "Switch to Admin View" at bounding box center [833, 79] width 138 height 25
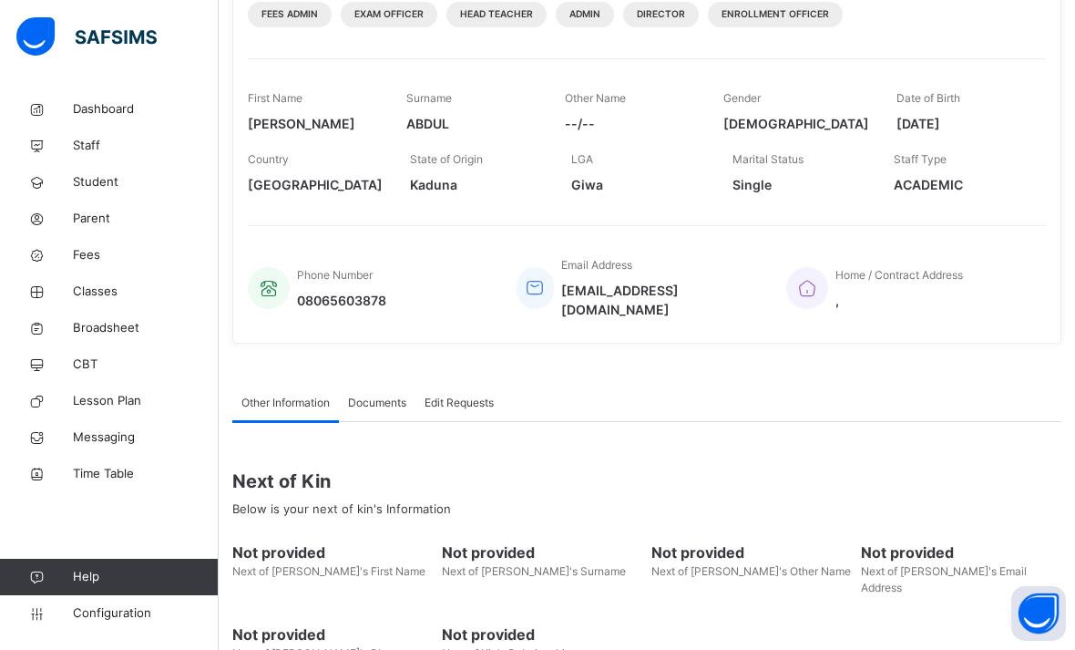
scroll to position [281, 0]
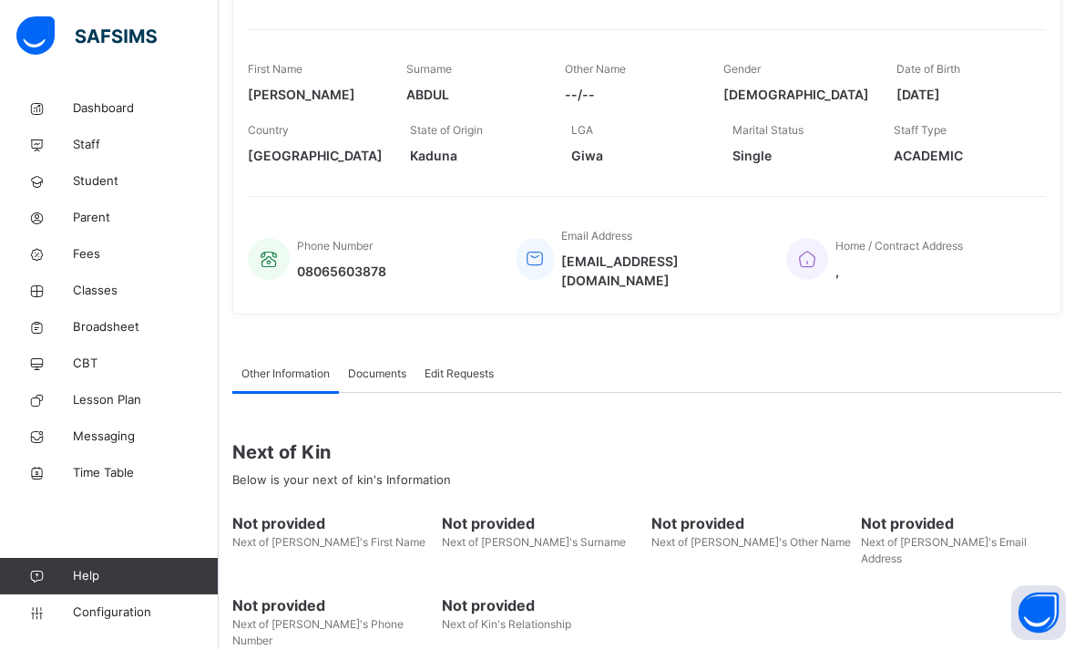
click at [128, 631] on link "Configuration" at bounding box center [109, 613] width 218 height 36
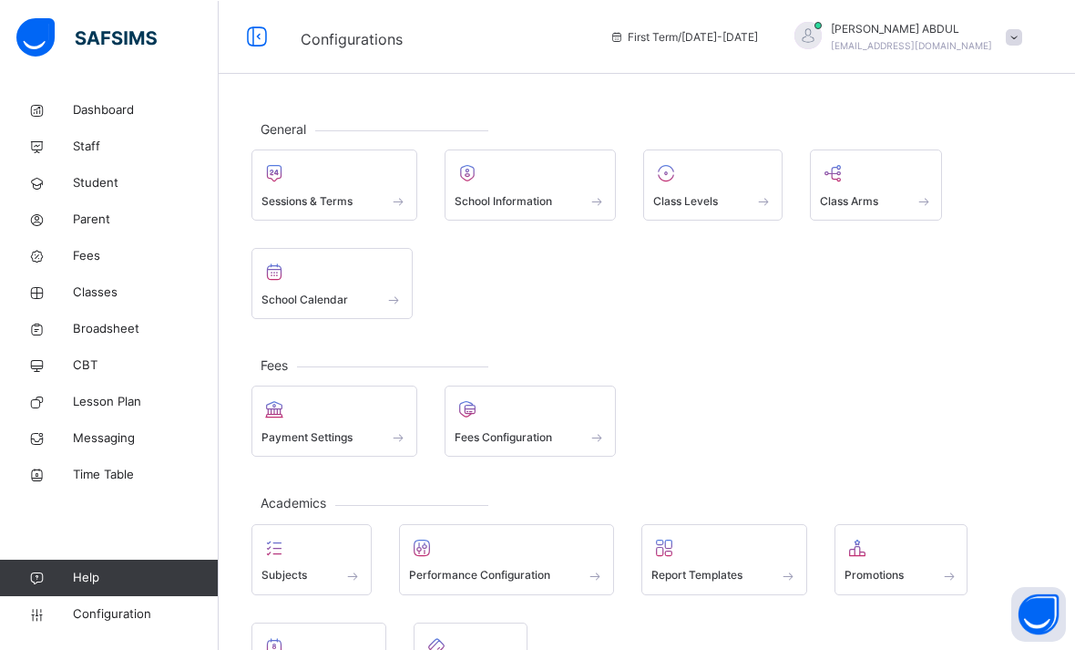
click at [730, 213] on div "Class Levels" at bounding box center [712, 184] width 139 height 71
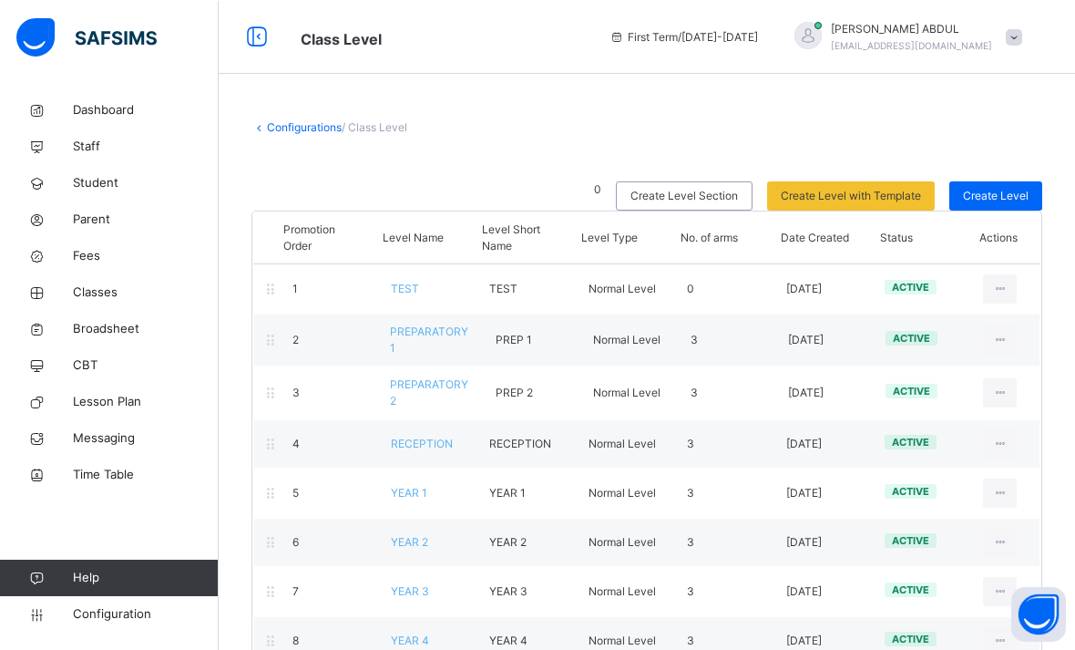
click at [271, 289] on icon at bounding box center [270, 288] width 15 height 16
click at [316, 288] on div "1" at bounding box center [328, 288] width 98 height 16
click at [0, 0] on div "Deactivate Class Level" at bounding box center [0, 0] width 0 height 0
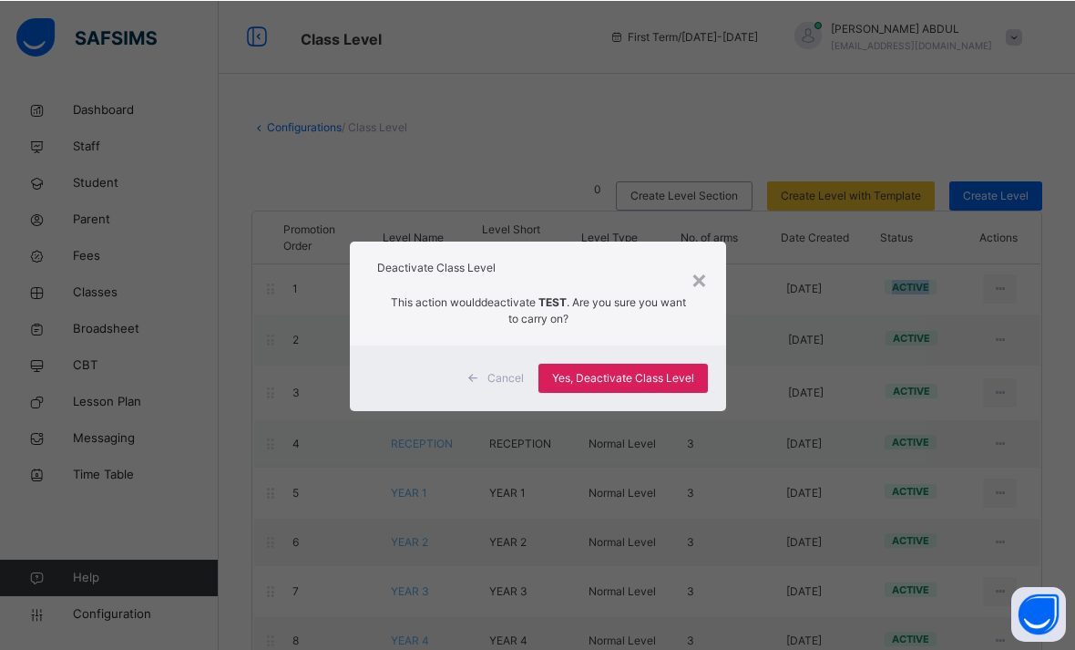
click at [598, 374] on span "Yes, Deactivate Class Level" at bounding box center [623, 377] width 142 height 16
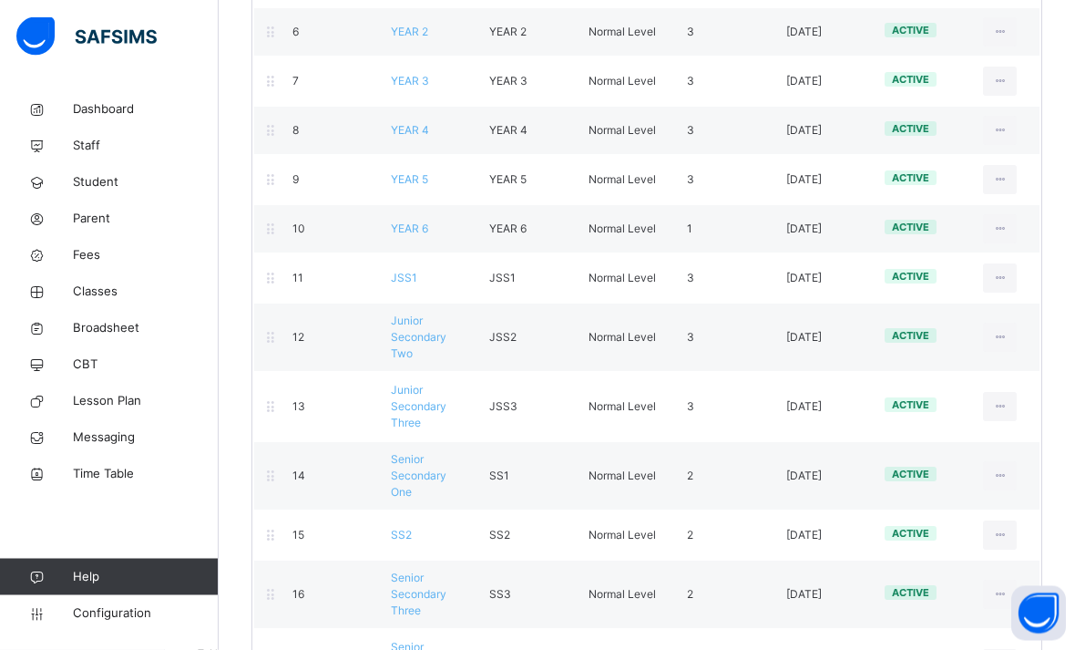
scroll to position [509, 0]
click at [275, 286] on div at bounding box center [270, 278] width 15 height 24
click at [979, 275] on div "View Class Level Edit Class Level Move to section Deactivate Class Level" at bounding box center [999, 277] width 61 height 29
click at [889, 283] on div "active" at bounding box center [920, 278] width 98 height 19
click at [778, 292] on div "11 JSS1 JSS1 Normal Level 3 [DATE] active View Class Level Edit Class Level Mov…" at bounding box center [646, 277] width 787 height 49
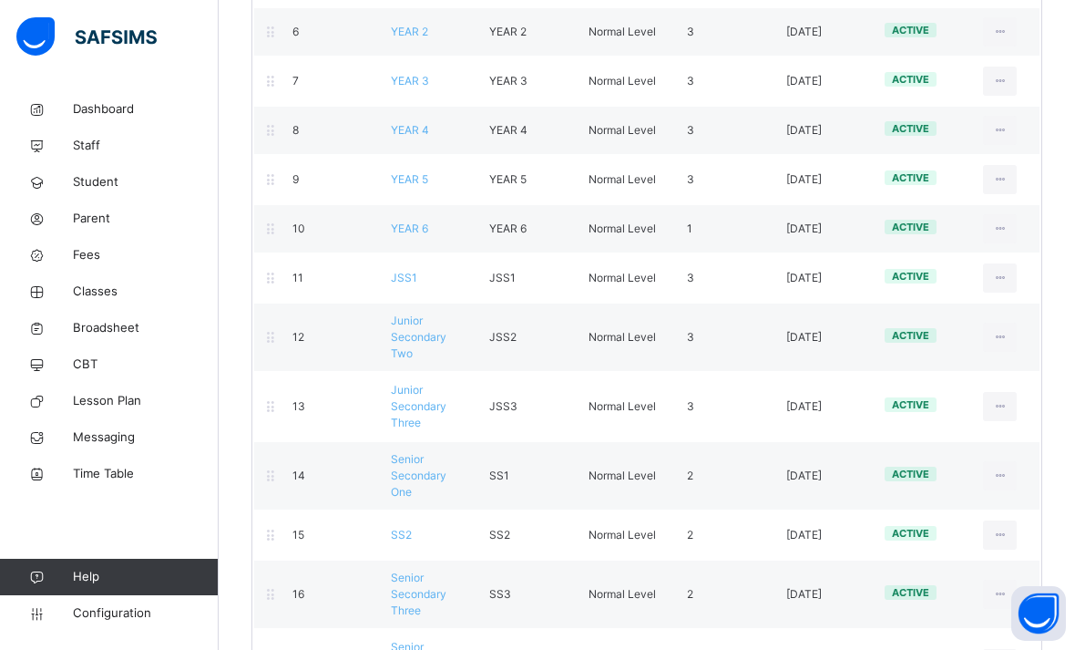
click at [938, 282] on div "active" at bounding box center [920, 278] width 98 height 19
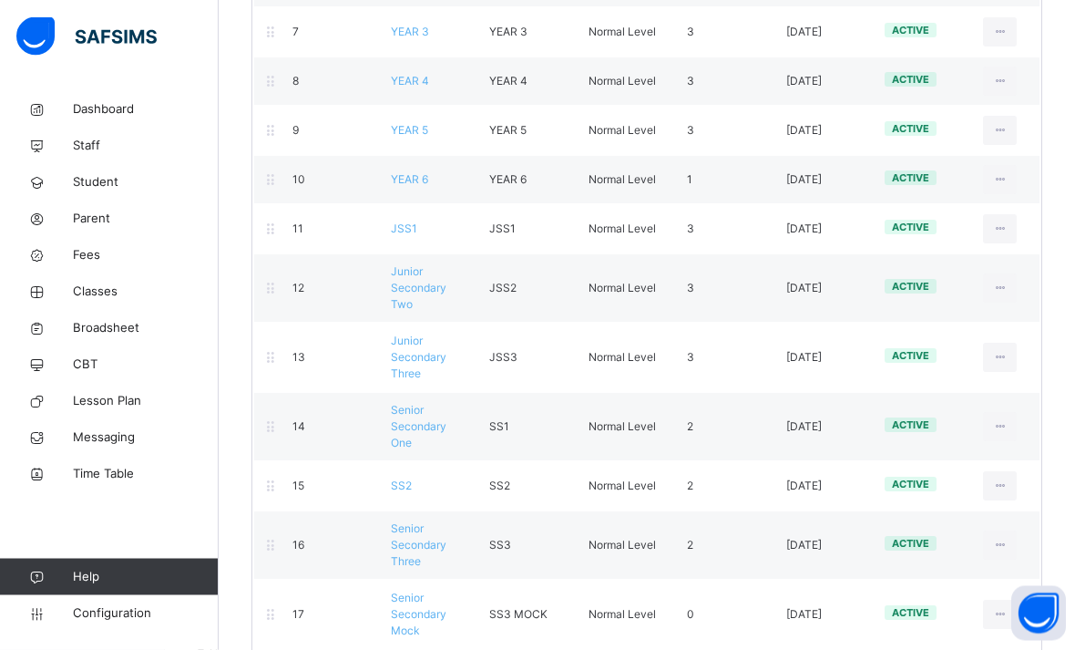
scroll to position [559, 0]
click at [1051, 334] on div "Configurations / Class Level 0 Create Level Section Create Level with Template …" at bounding box center [647, 238] width 856 height 1410
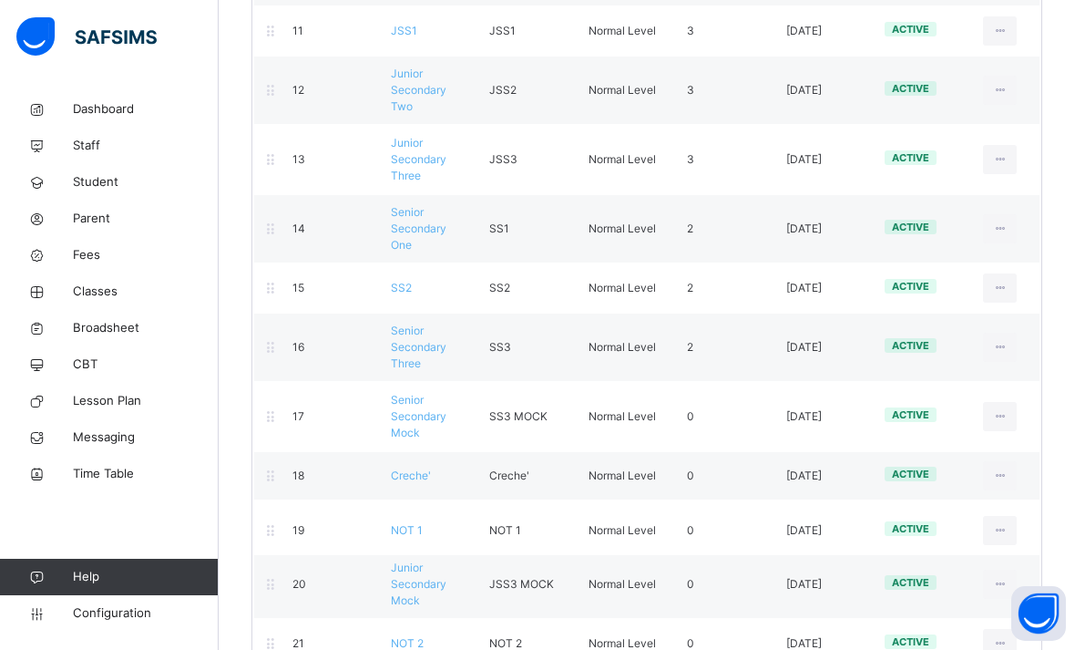
scroll to position [764, 0]
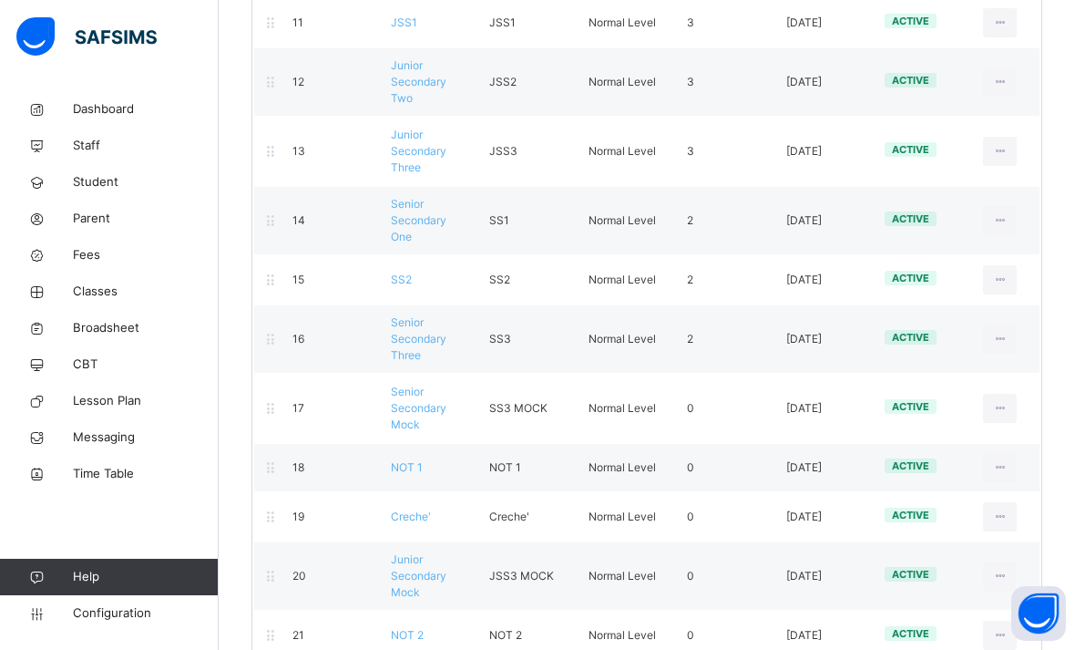
click at [970, 466] on div "View Class Level Edit Class Level Move to section Deactivate Class Level" at bounding box center [999, 467] width 61 height 29
click at [969, 465] on div "active" at bounding box center [920, 467] width 98 height 19
click at [972, 463] on div "View Class Level Edit Class Level Move to section Deactivate Class Level" at bounding box center [999, 467] width 61 height 29
click at [968, 466] on div "active" at bounding box center [920, 467] width 98 height 19
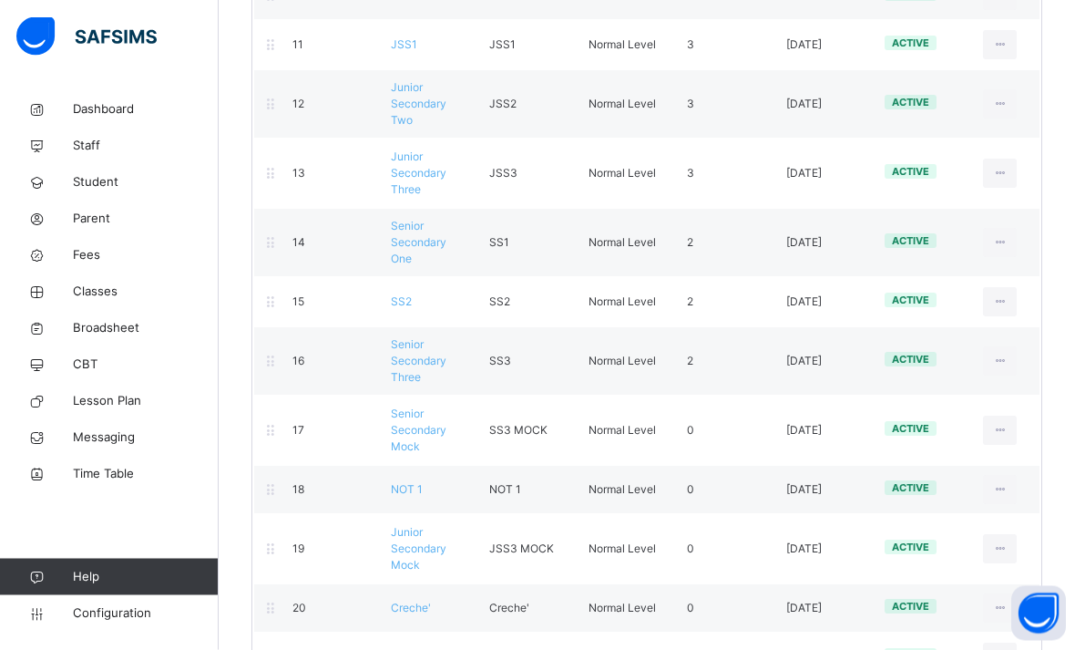
scroll to position [749, 0]
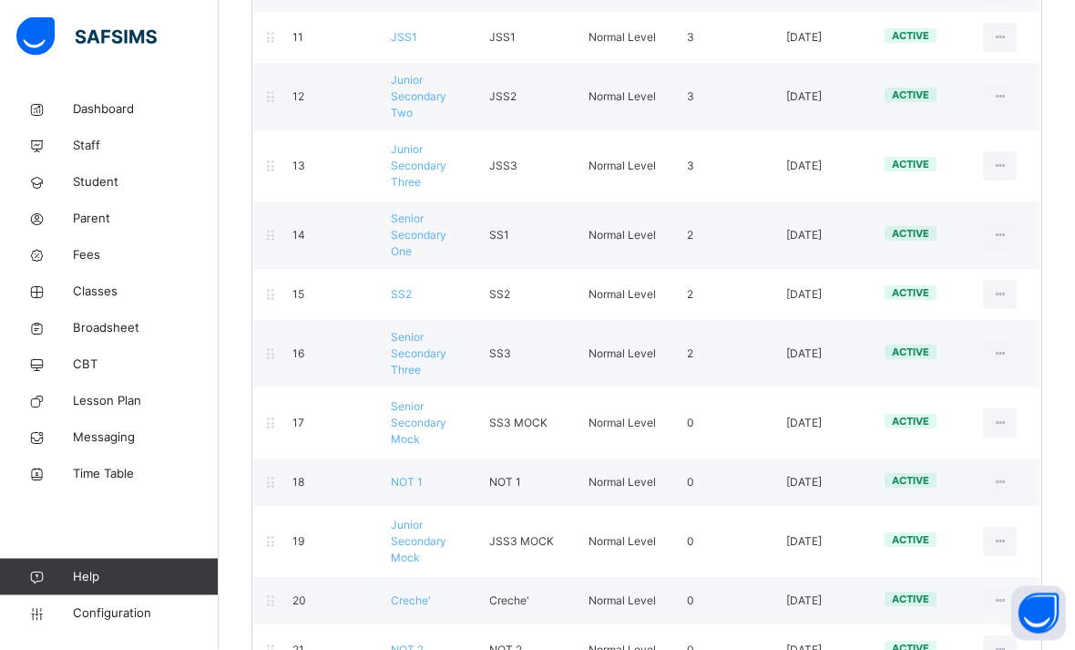
click at [129, 631] on link "Configuration" at bounding box center [109, 613] width 218 height 36
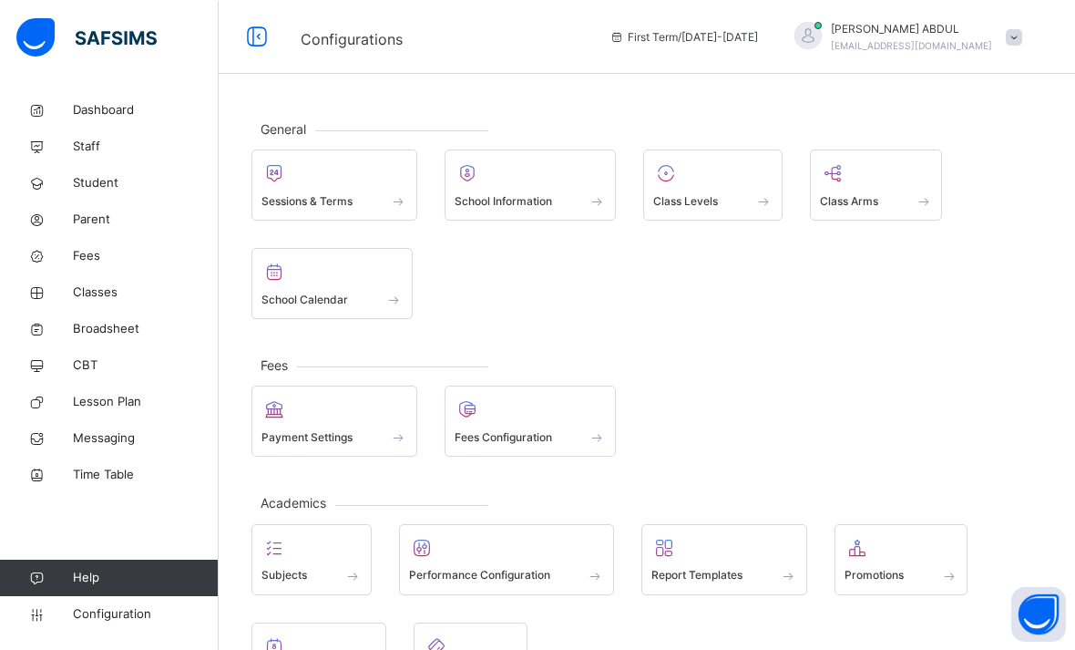
click at [358, 185] on div at bounding box center [334, 172] width 146 height 27
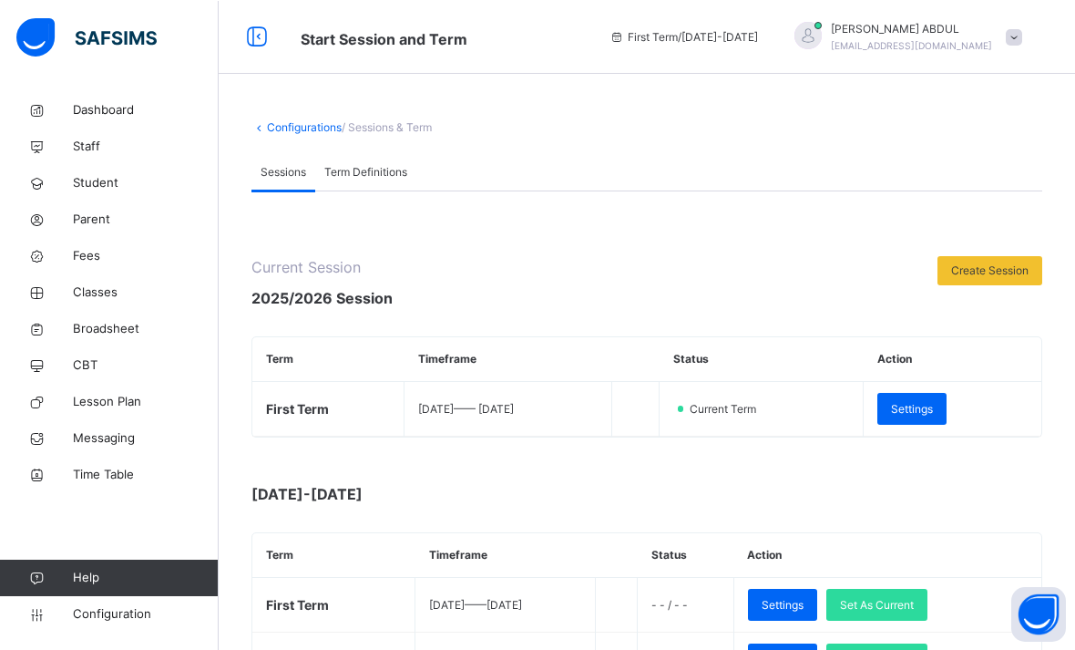
click at [589, 419] on td "[DATE] —— [DATE]" at bounding box center [509, 408] width 208 height 55
click at [933, 412] on span "Settings" at bounding box center [912, 408] width 42 height 16
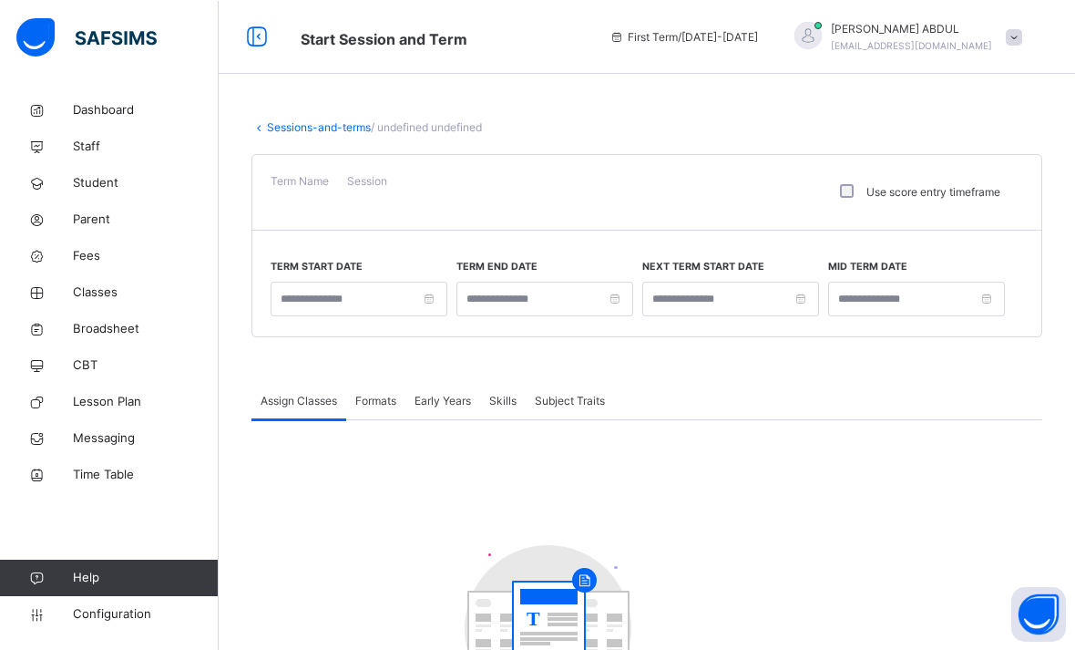
type input "**********"
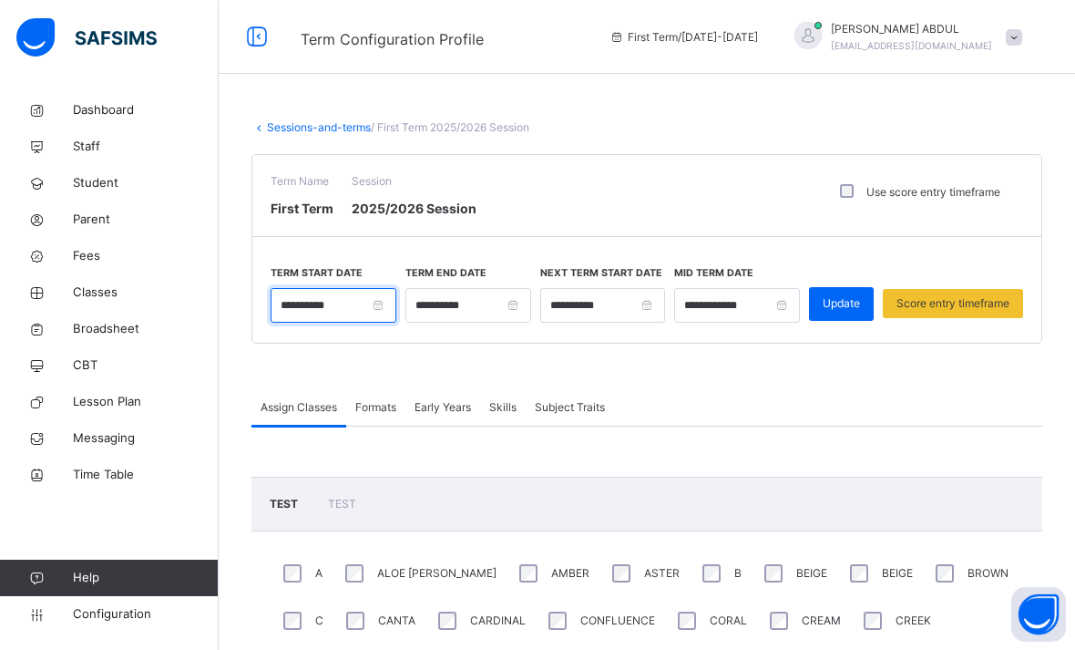
click at [363, 318] on input "**********" at bounding box center [334, 304] width 126 height 35
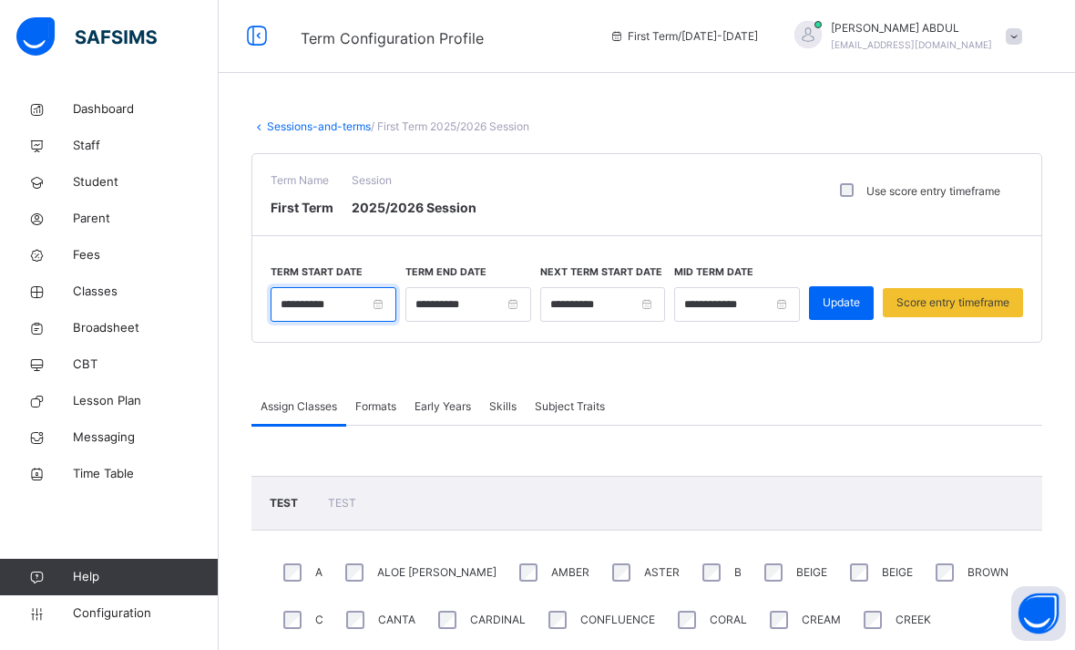
click at [378, 314] on input "**********" at bounding box center [334, 304] width 126 height 35
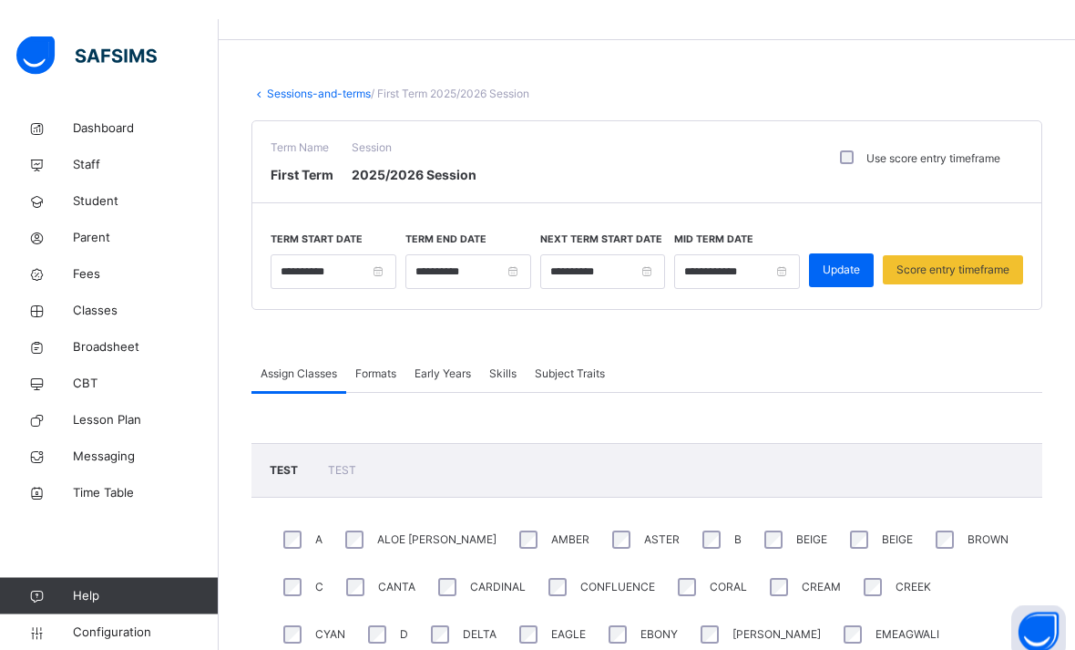
scroll to position [58, 0]
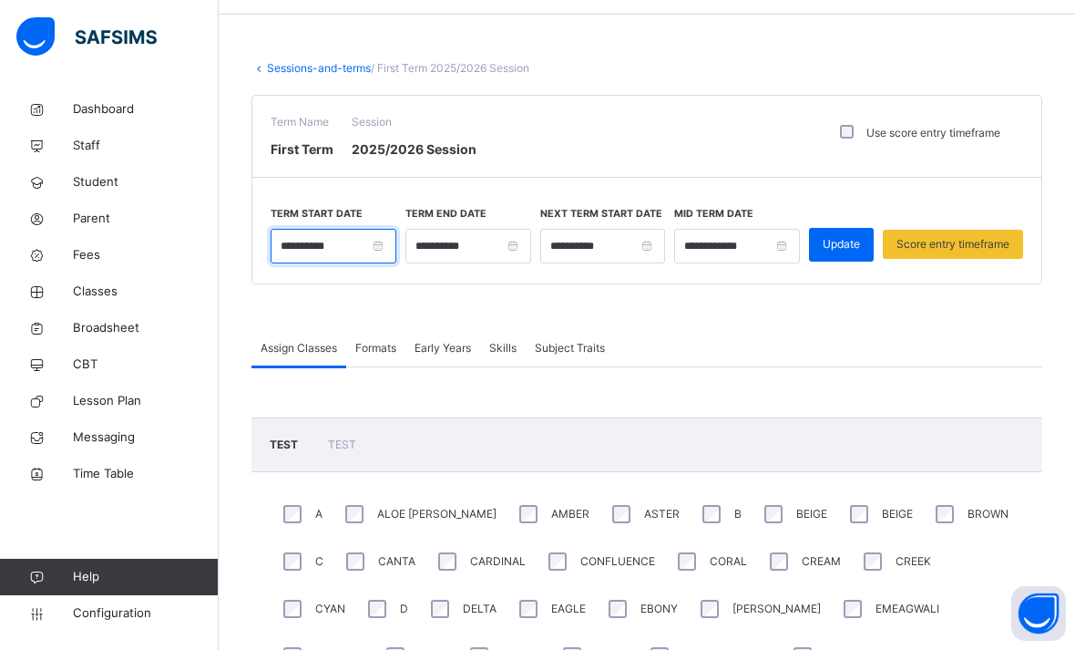
click at [365, 248] on input "**********" at bounding box center [334, 246] width 126 height 35
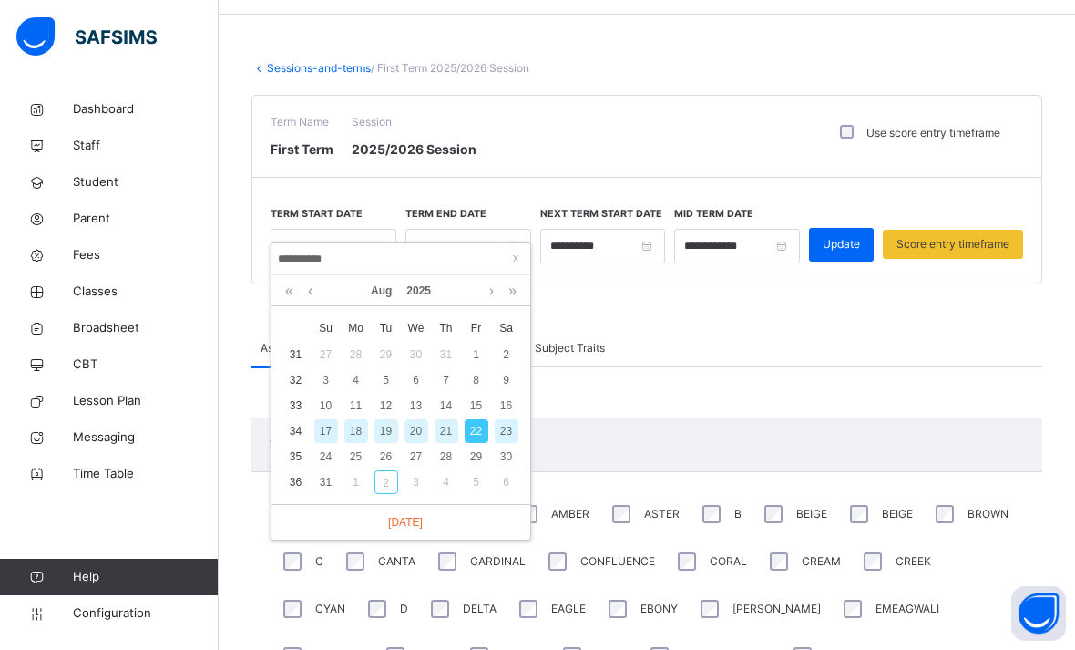
click at [492, 299] on link at bounding box center [492, 290] width 14 height 31
click at [362, 406] on div "15" at bounding box center [356, 406] width 24 height 24
type input "**********"
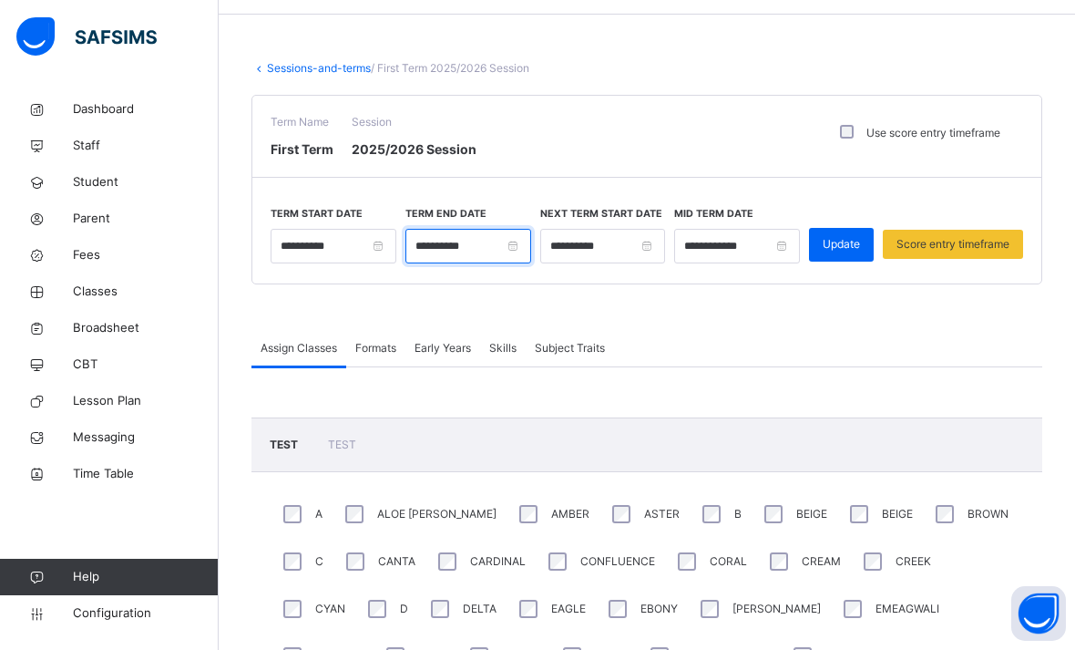
click at [513, 261] on input "**********" at bounding box center [468, 246] width 126 height 35
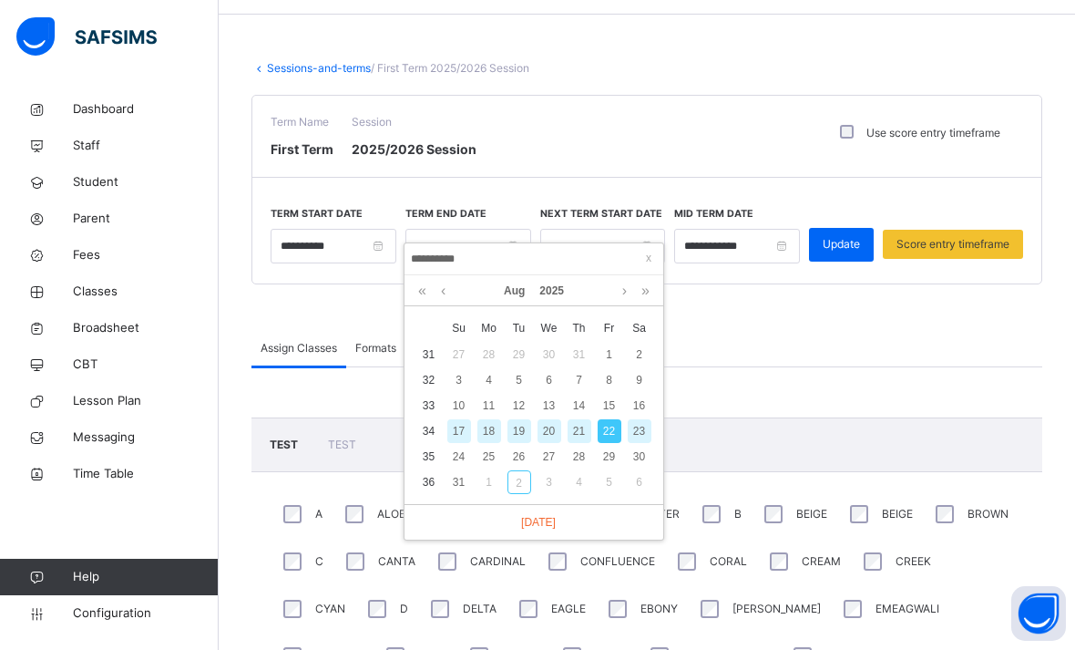
click at [630, 297] on link at bounding box center [625, 290] width 14 height 31
click at [624, 300] on link at bounding box center [625, 290] width 14 height 31
click at [630, 297] on link at bounding box center [625, 290] width 14 height 31
click at [626, 305] on link at bounding box center [625, 290] width 14 height 31
click at [611, 384] on div "12" at bounding box center [610, 380] width 24 height 24
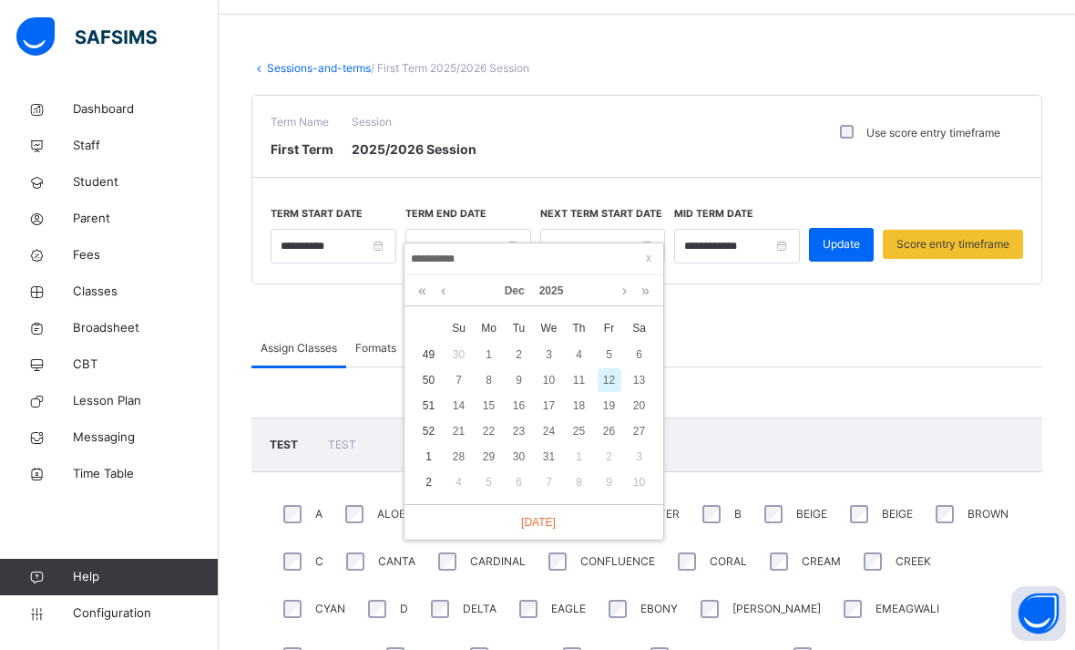
type input "**********"
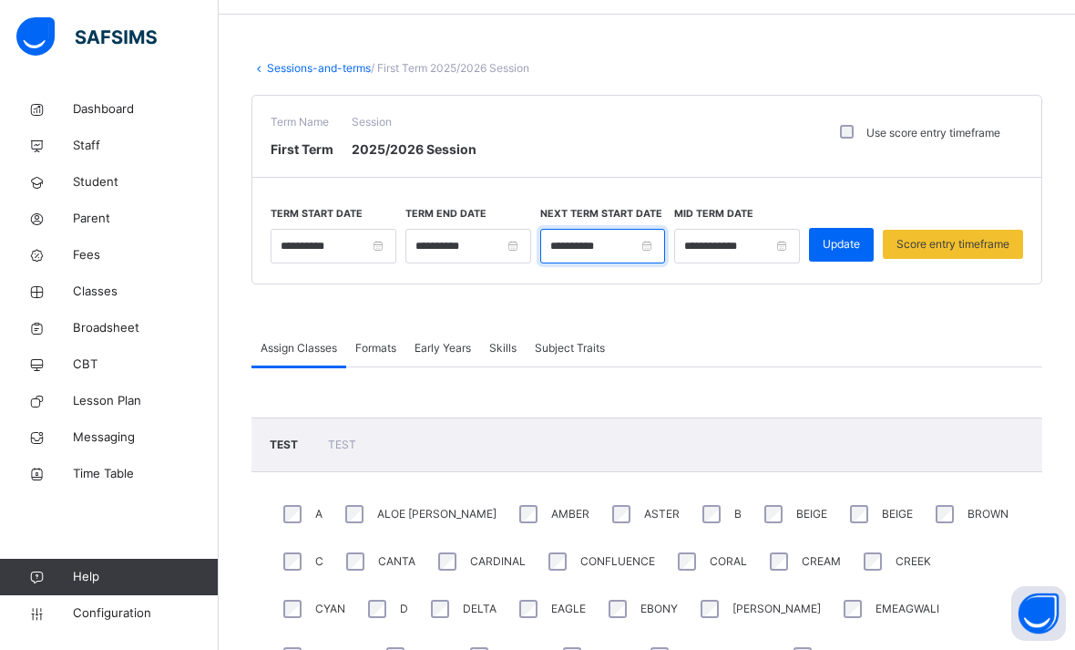
click at [651, 263] on input "**********" at bounding box center [603, 246] width 126 height 35
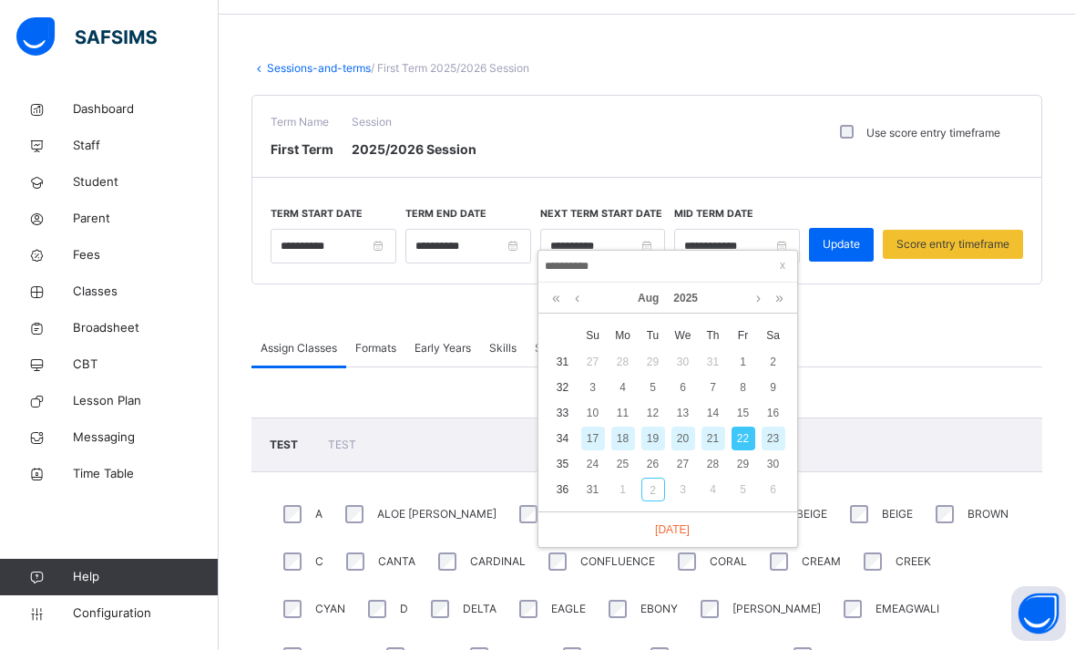
click at [779, 299] on link at bounding box center [779, 297] width 17 height 31
click at [581, 311] on link at bounding box center [577, 297] width 14 height 31
click at [582, 310] on link at bounding box center [577, 297] width 14 height 31
click at [581, 303] on link at bounding box center [577, 297] width 14 height 31
click at [584, 304] on link at bounding box center [577, 297] width 14 height 31
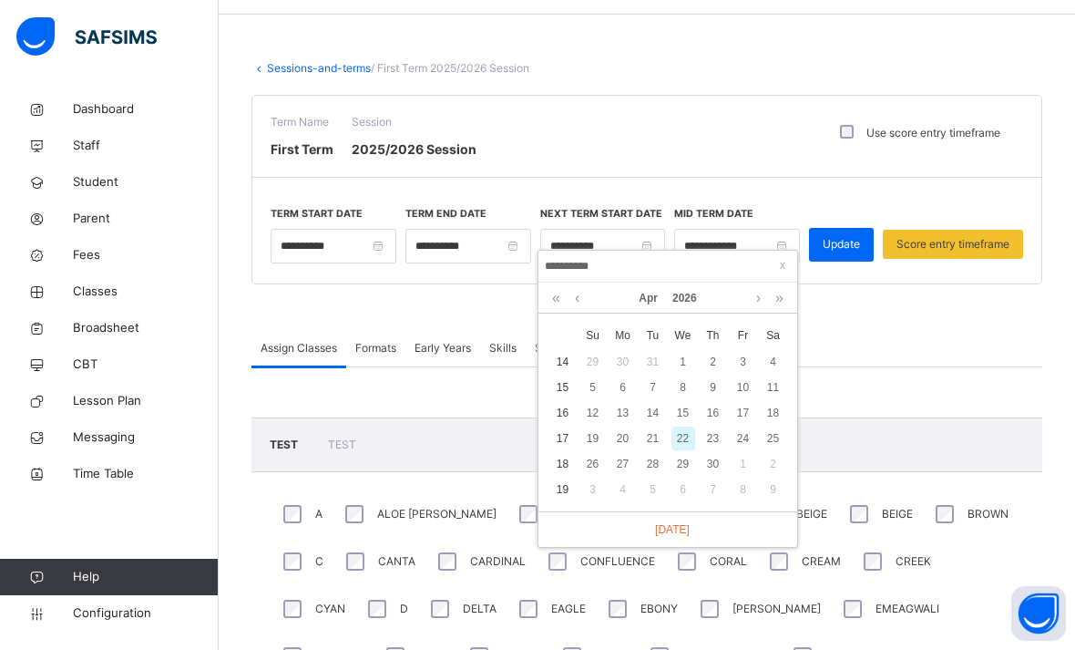
click at [581, 307] on link at bounding box center [577, 297] width 14 height 31
click at [583, 300] on link at bounding box center [577, 297] width 14 height 31
click at [579, 305] on link at bounding box center [577, 297] width 14 height 31
click at [631, 389] on div "5" at bounding box center [623, 387] width 24 height 24
type input "**********"
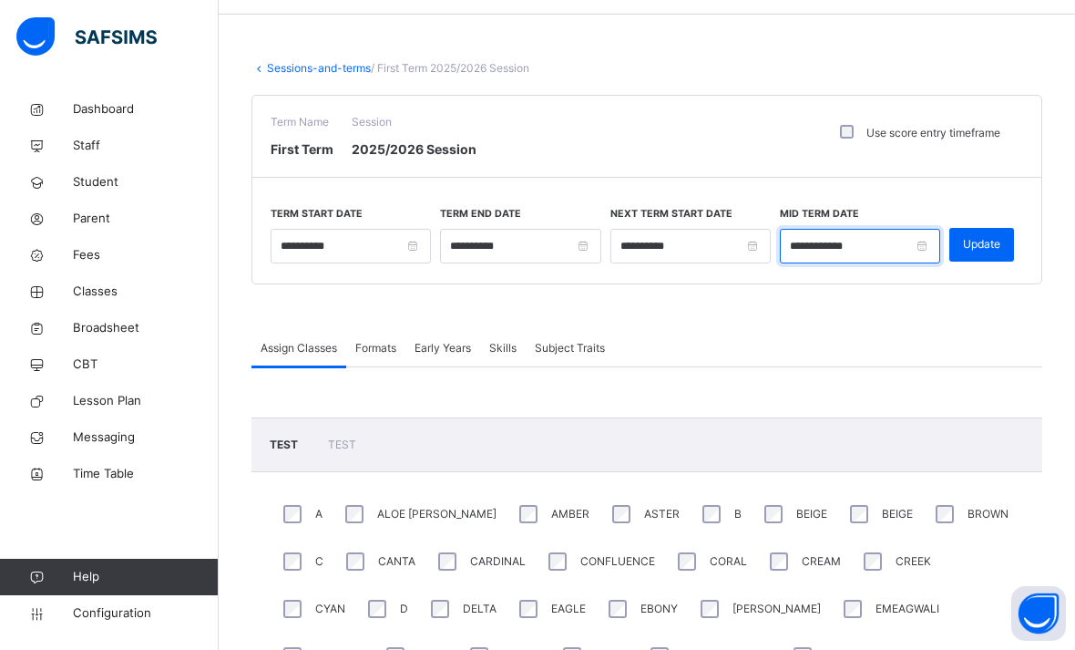
click at [895, 245] on input "**********" at bounding box center [860, 246] width 160 height 35
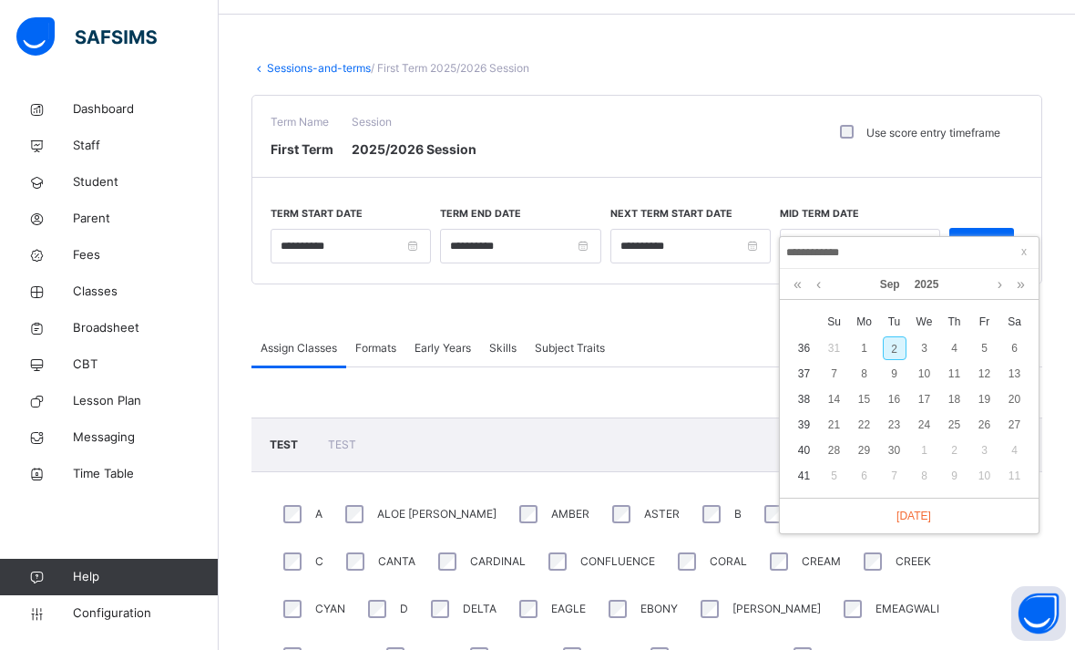
click at [996, 288] on link at bounding box center [1000, 284] width 14 height 31
click at [866, 425] on div "20" at bounding box center [865, 425] width 24 height 24
type input "**********"
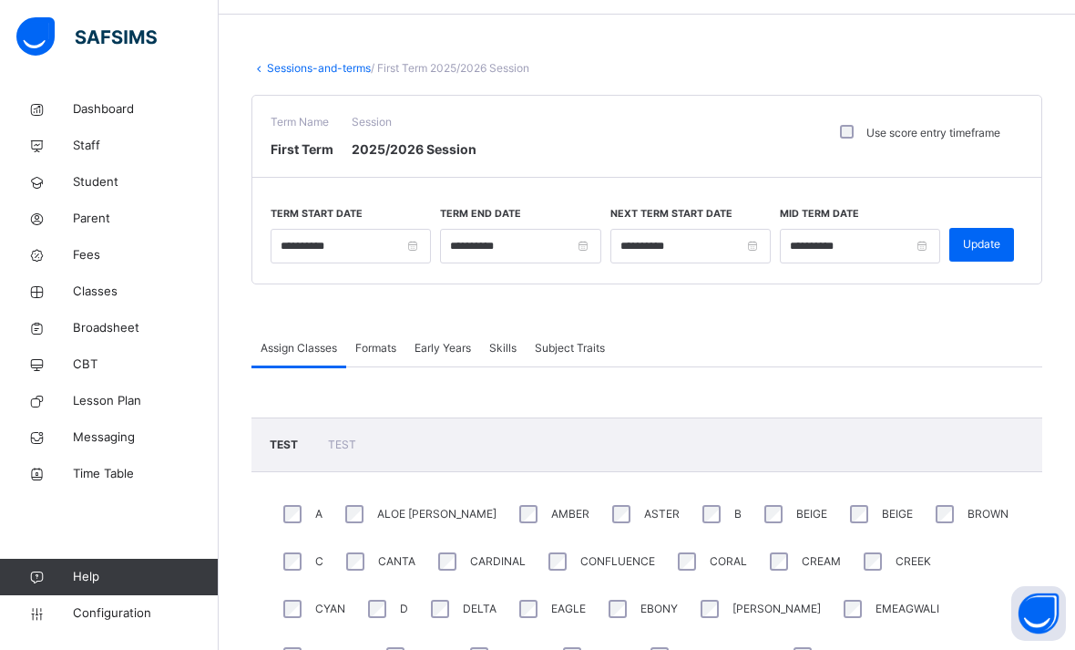
click at [984, 251] on span "Update" at bounding box center [981, 244] width 37 height 16
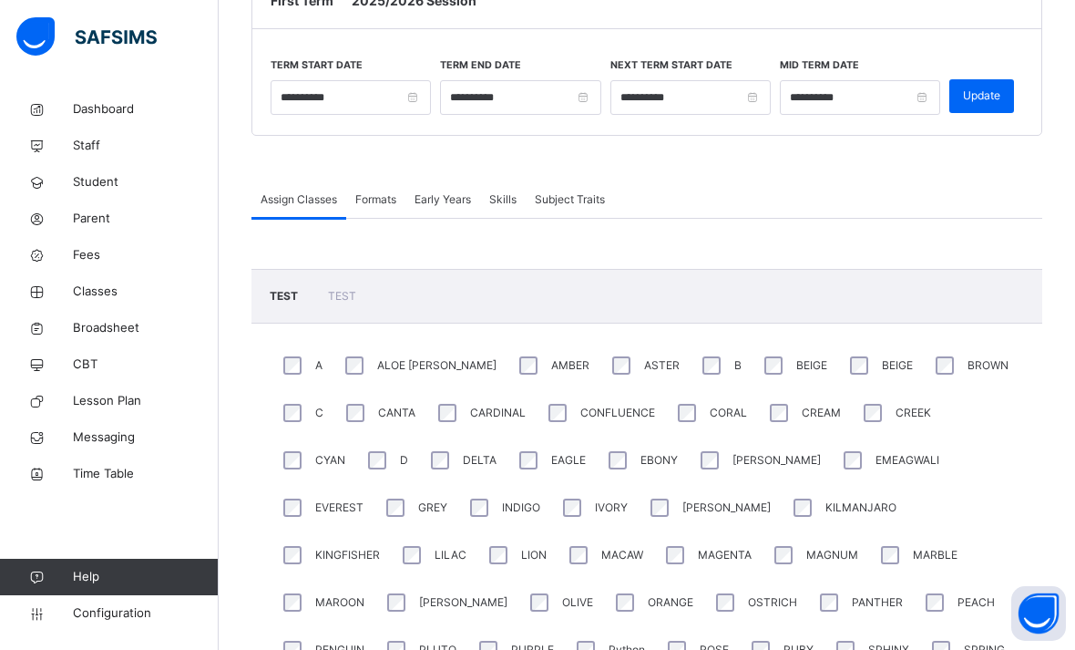
scroll to position [0, 0]
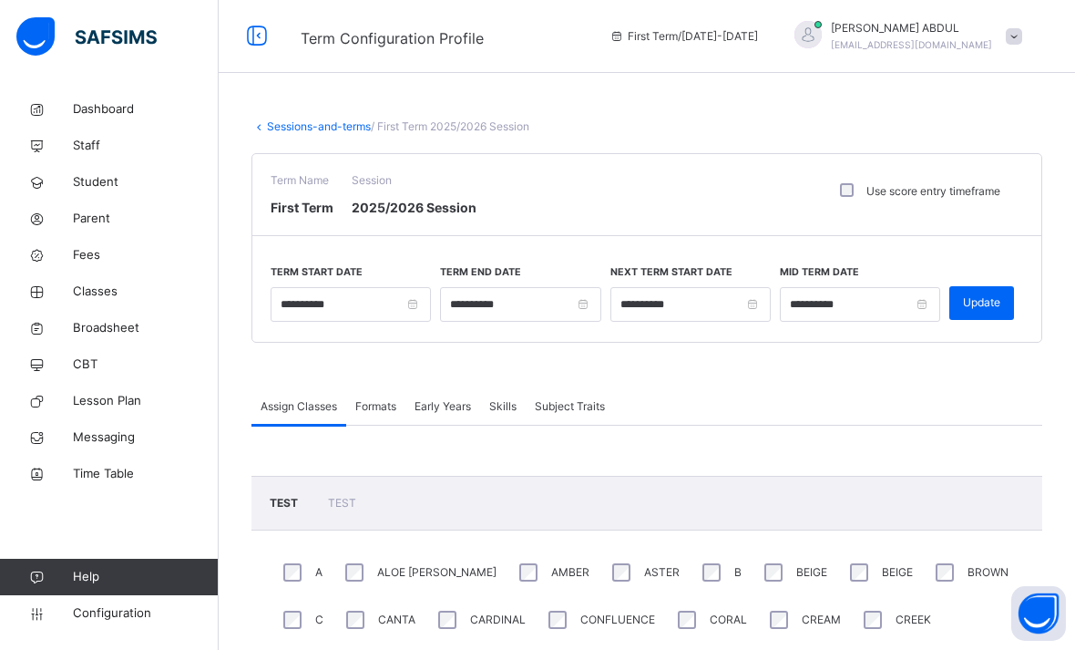
click at [303, 132] on link "Sessions-and-terms" at bounding box center [319, 126] width 104 height 14
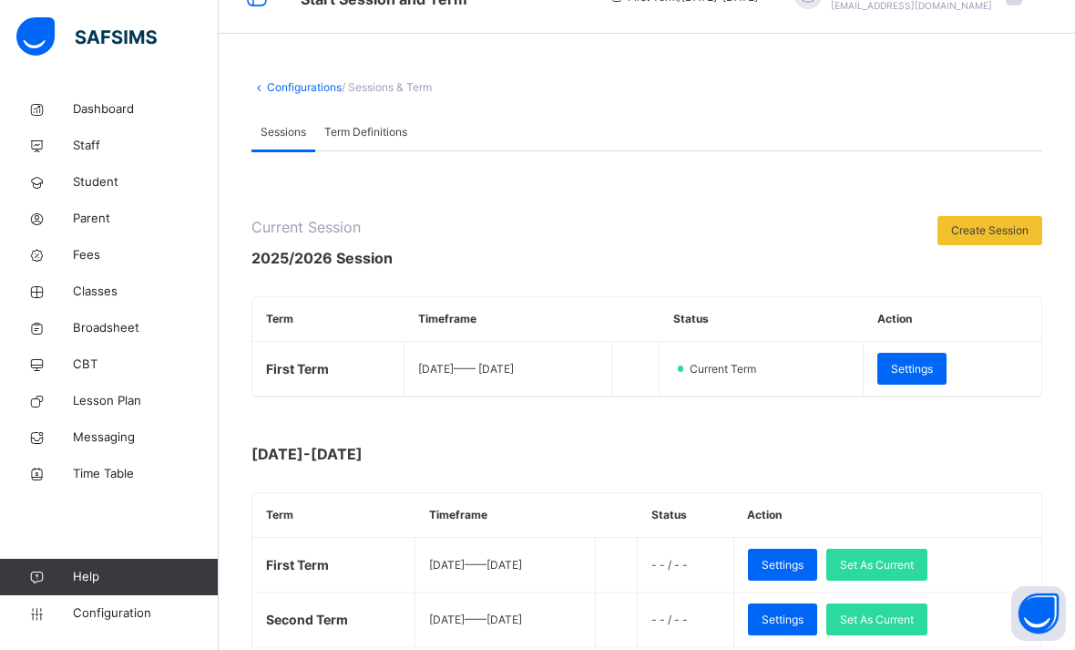
scroll to position [37, 0]
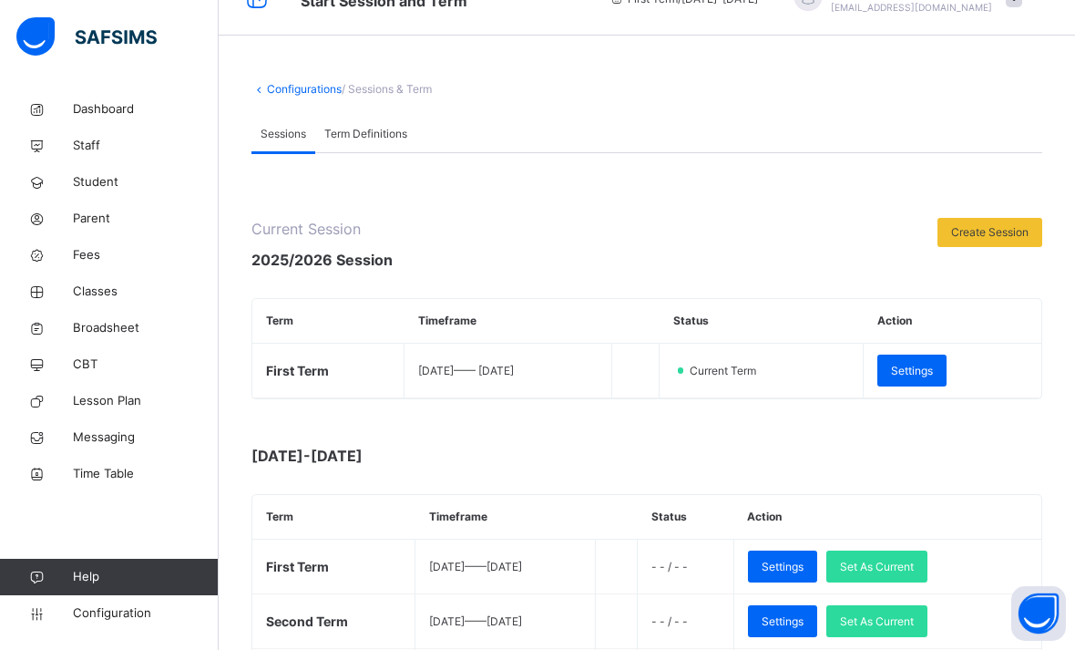
click at [368, 136] on span "Term Definitions" at bounding box center [365, 134] width 83 height 16
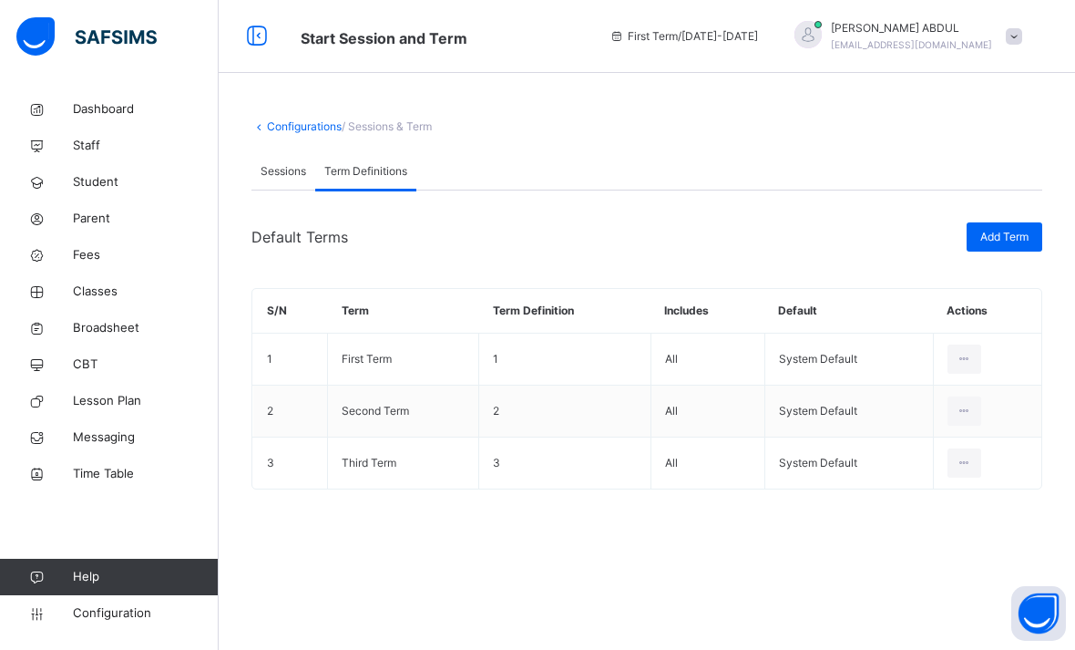
click at [964, 351] on icon at bounding box center [964, 359] width 15 height 16
click at [307, 119] on link "Configurations" at bounding box center [304, 126] width 75 height 14
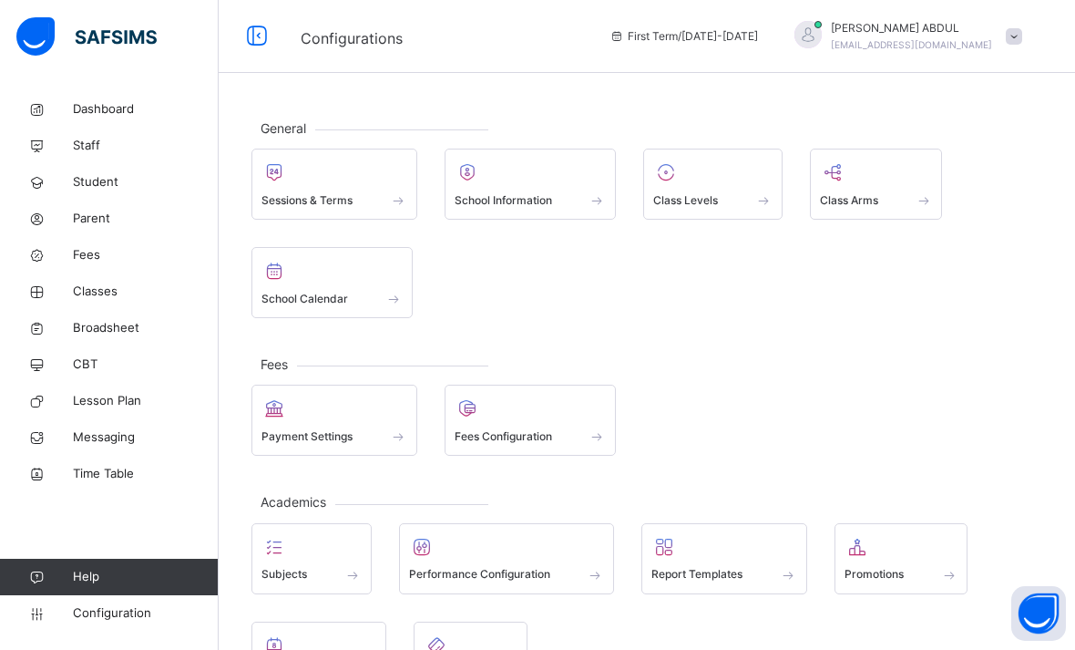
click at [539, 193] on span "School Information" at bounding box center [503, 200] width 97 height 16
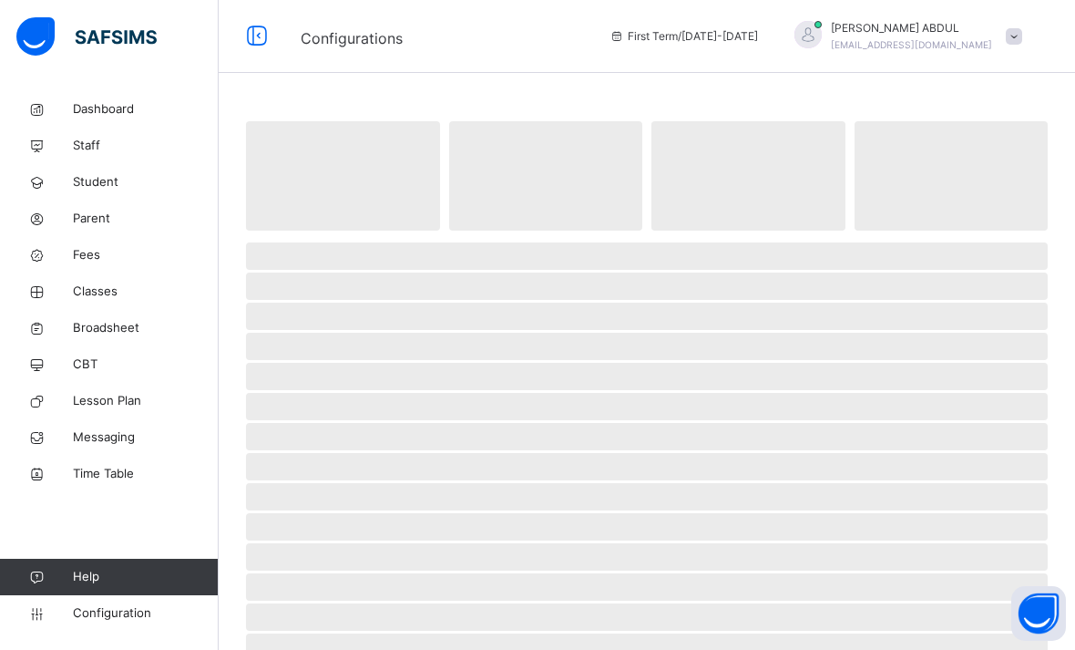
select select "**"
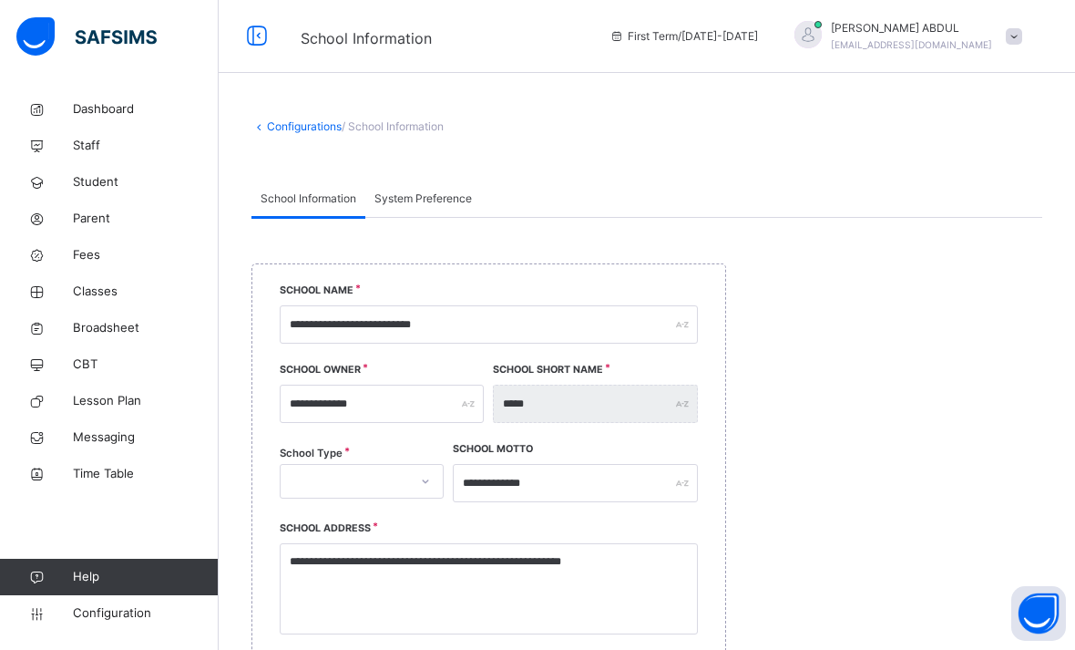
scroll to position [57, 0]
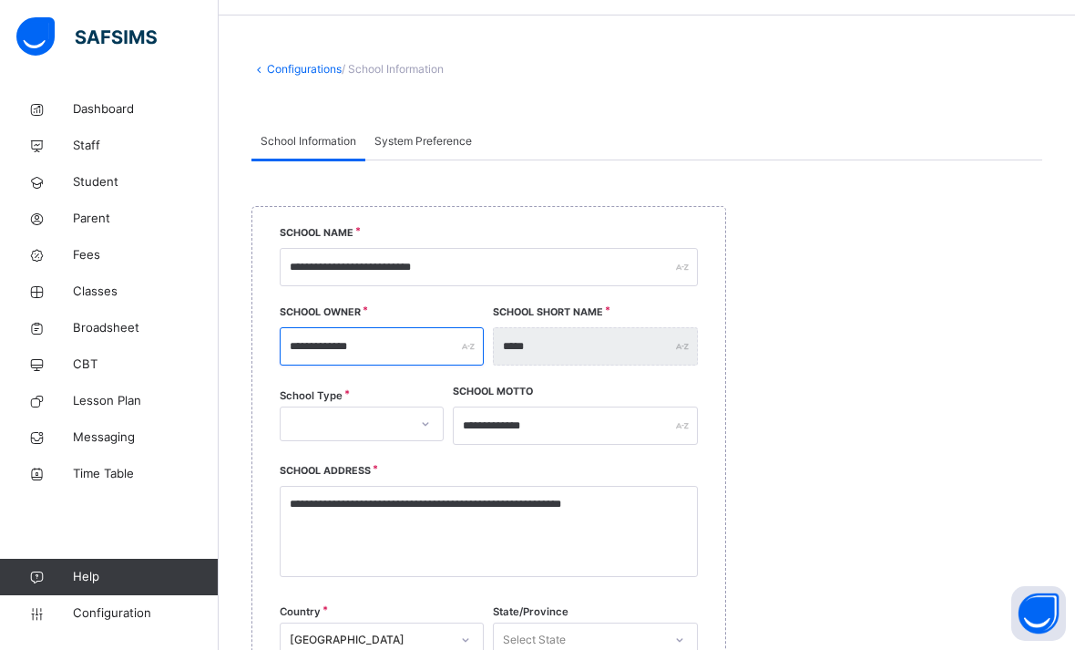
click at [423, 352] on input "**********" at bounding box center [382, 346] width 204 height 38
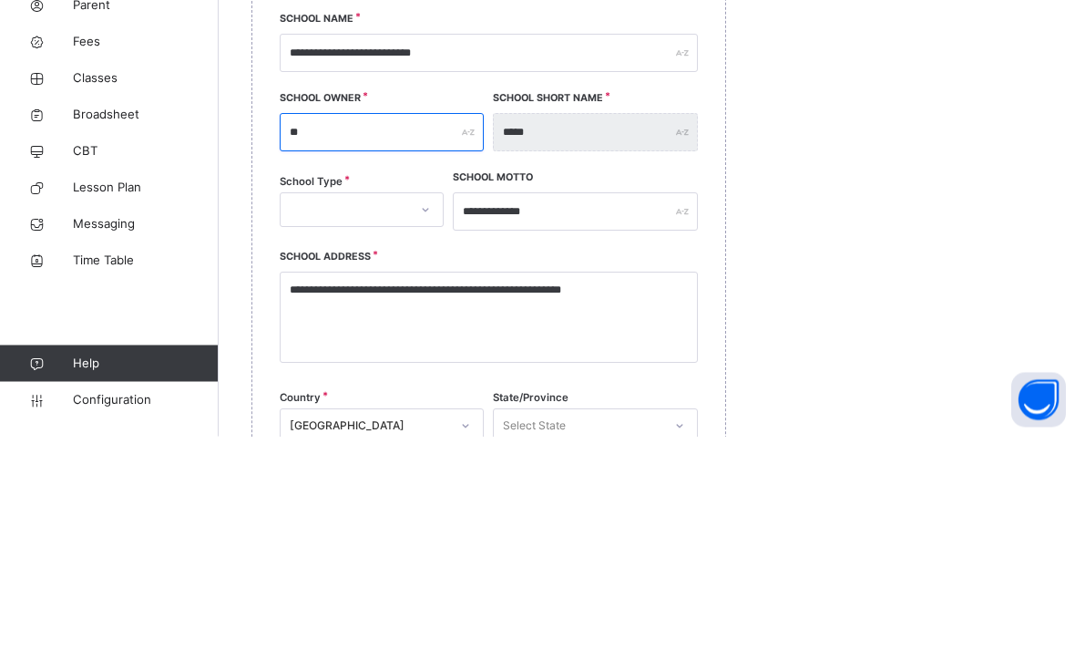
type input "*"
type input "**********"
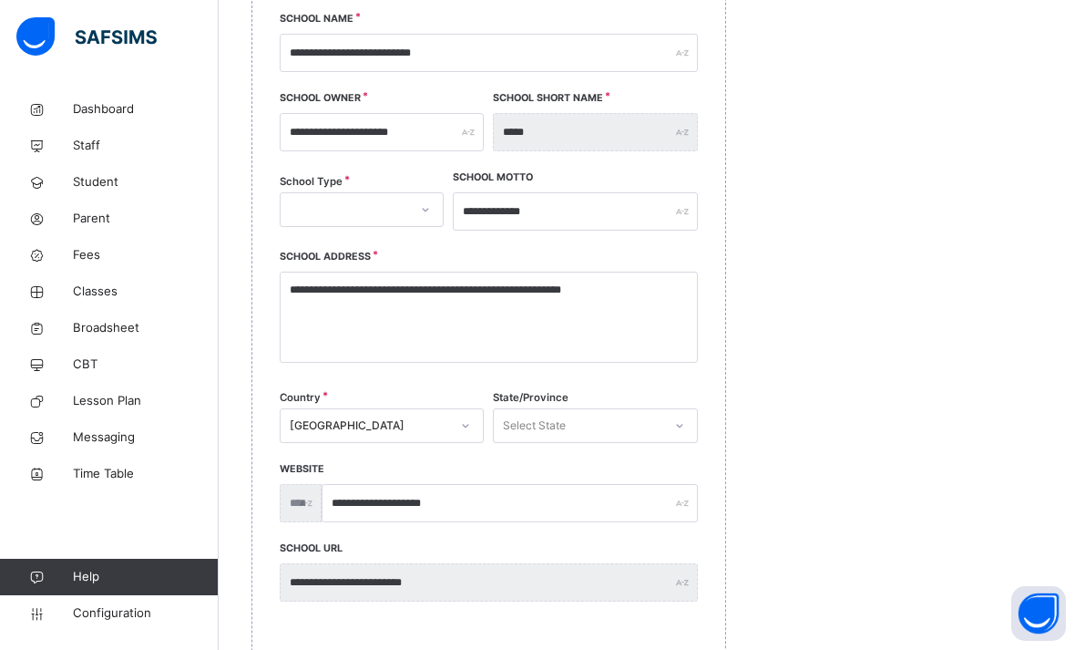
scroll to position [271, 0]
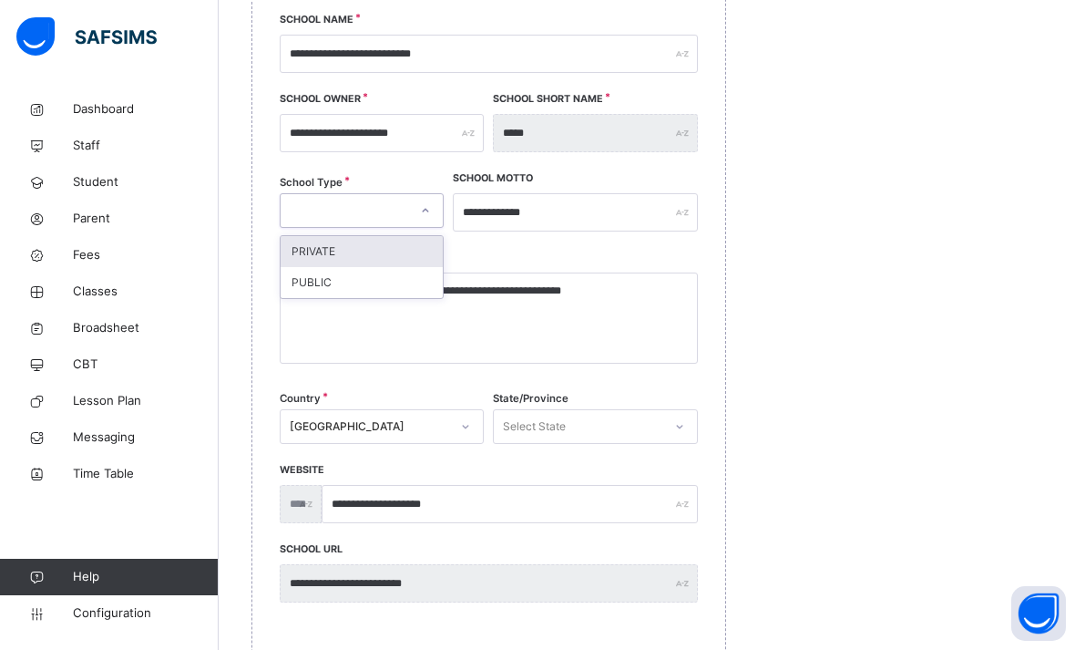
click at [368, 238] on div "PRIVATE" at bounding box center [362, 251] width 162 height 31
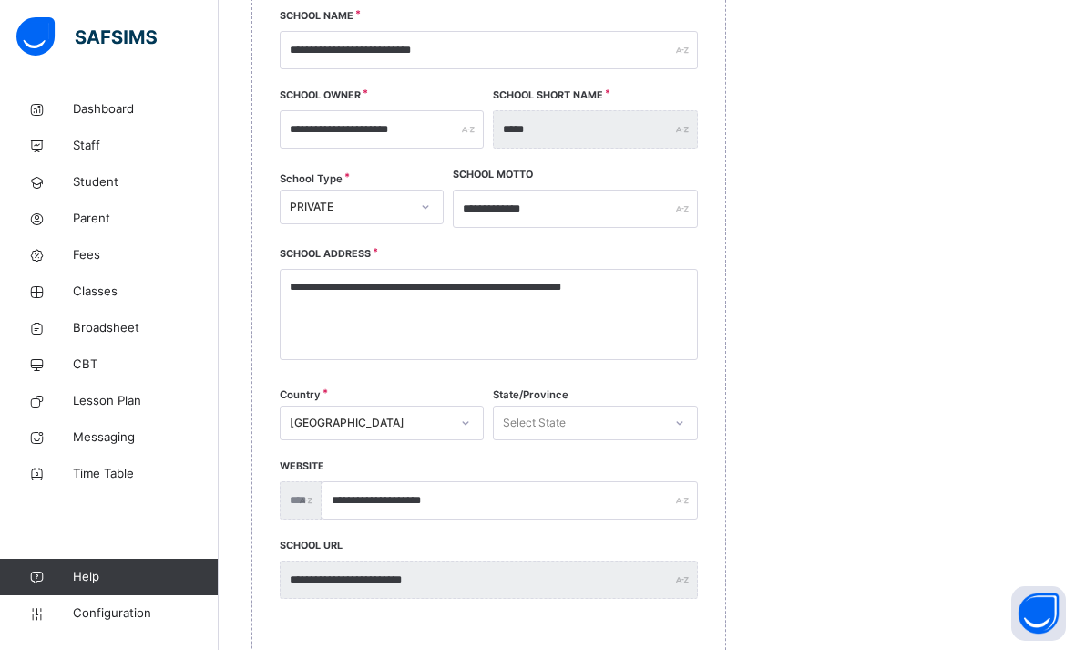
scroll to position [273, 0]
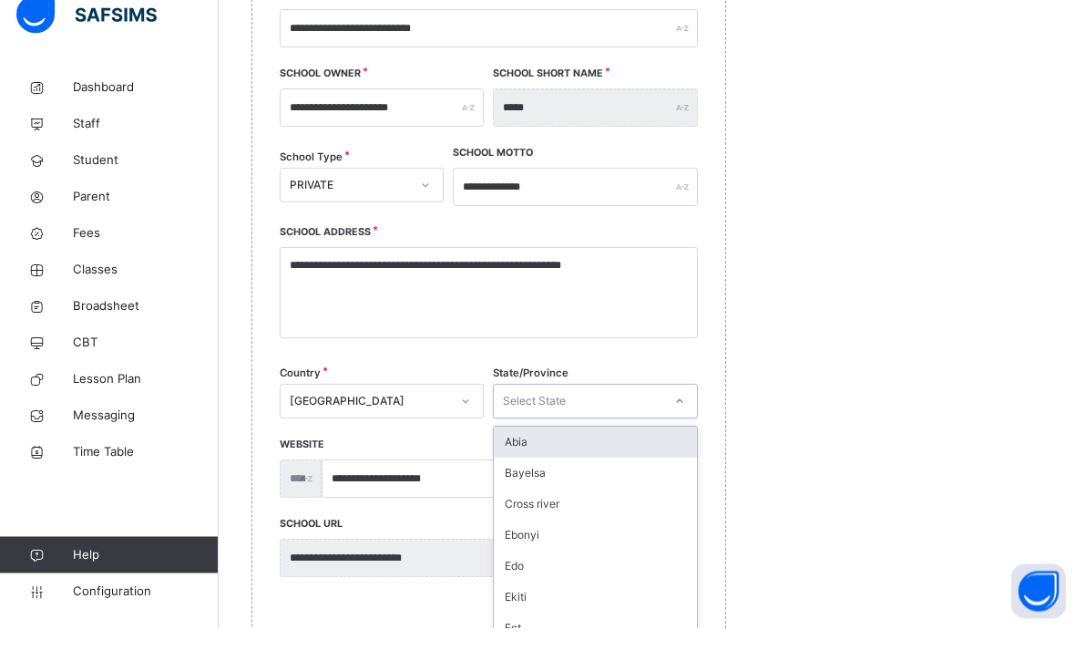
type input "**********"
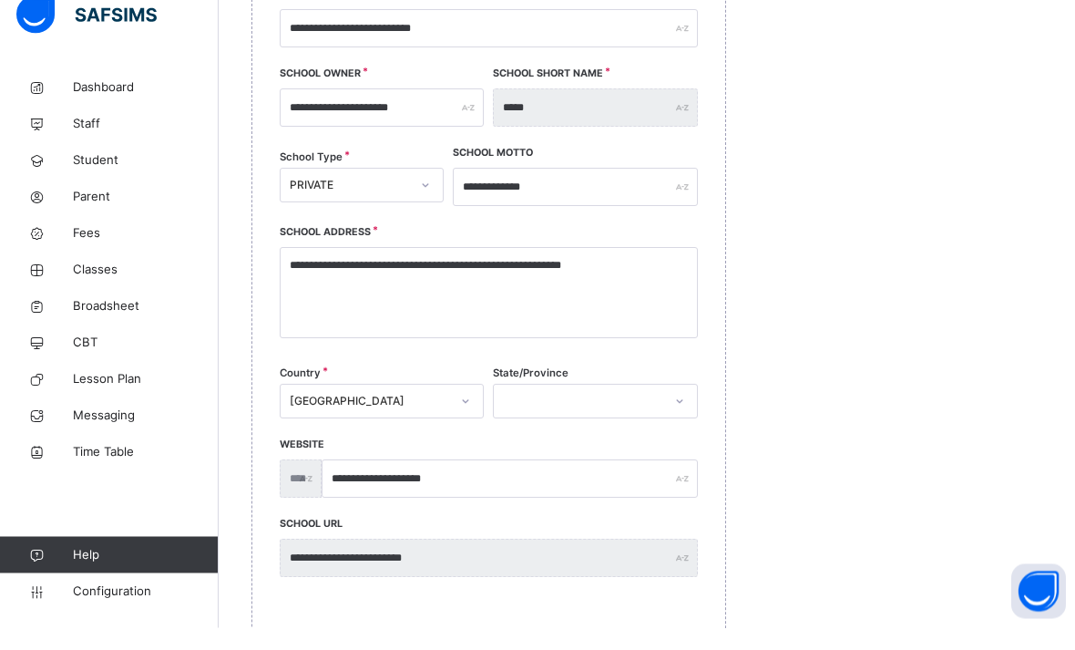
scroll to position [296, 0]
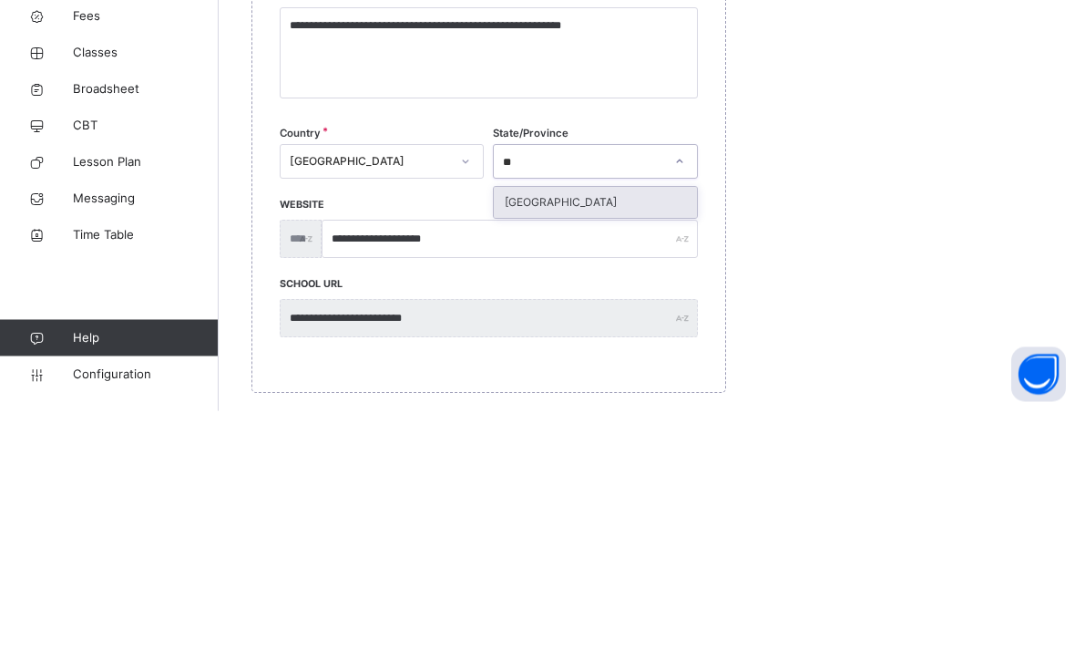
type input "**"
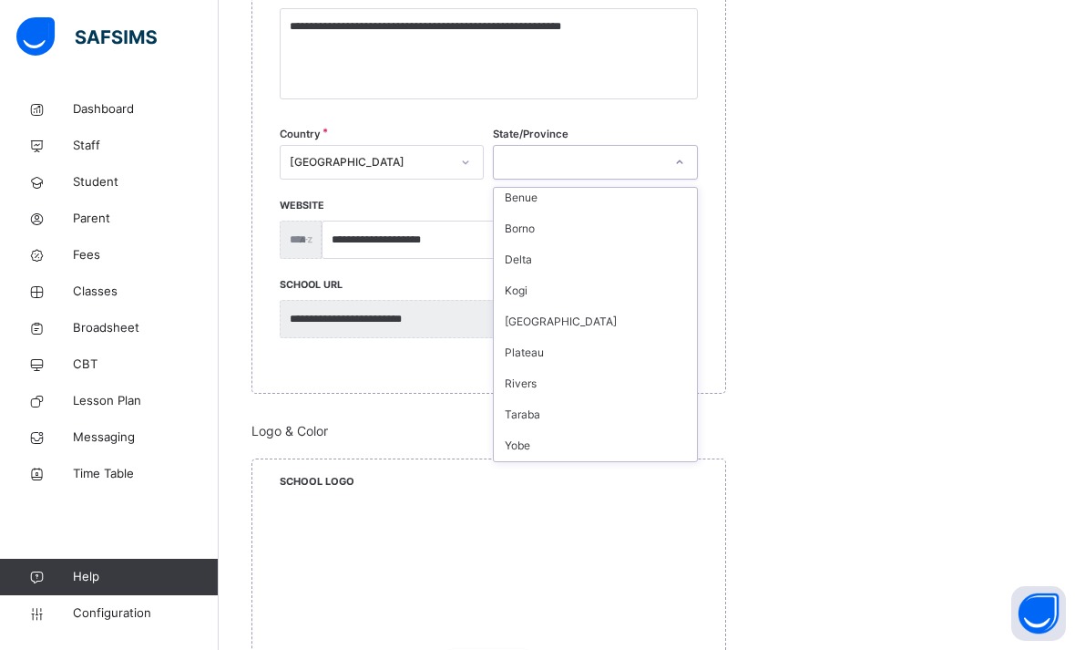
scroll to position [873, 0]
click at [529, 314] on div "[GEOGRAPHIC_DATA]" at bounding box center [595, 321] width 202 height 31
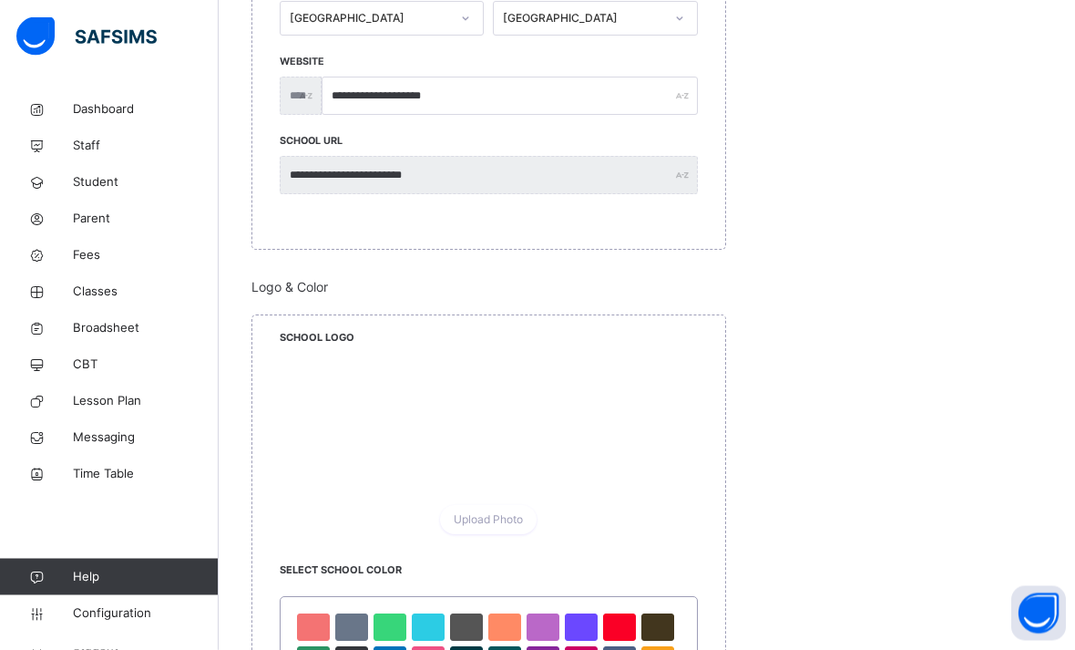
scroll to position [679, 0]
click at [306, 649] on div at bounding box center [313, 659] width 33 height 27
click at [489, 528] on div "Upload Photo" at bounding box center [488, 519] width 97 height 29
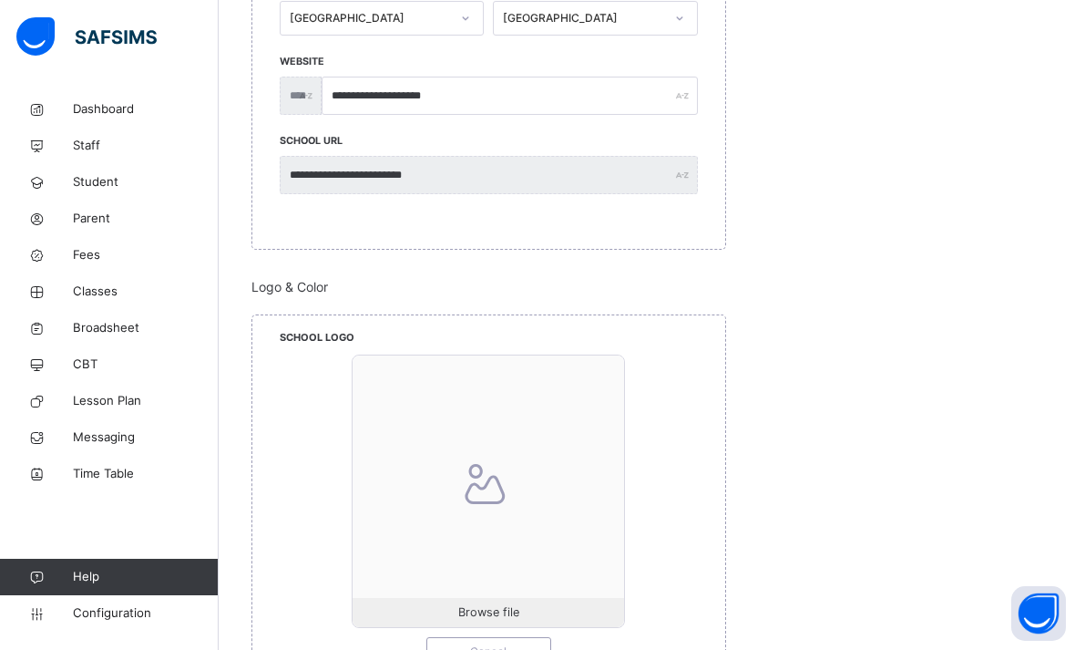
click at [481, 618] on span "Browse file" at bounding box center [488, 611] width 61 height 17
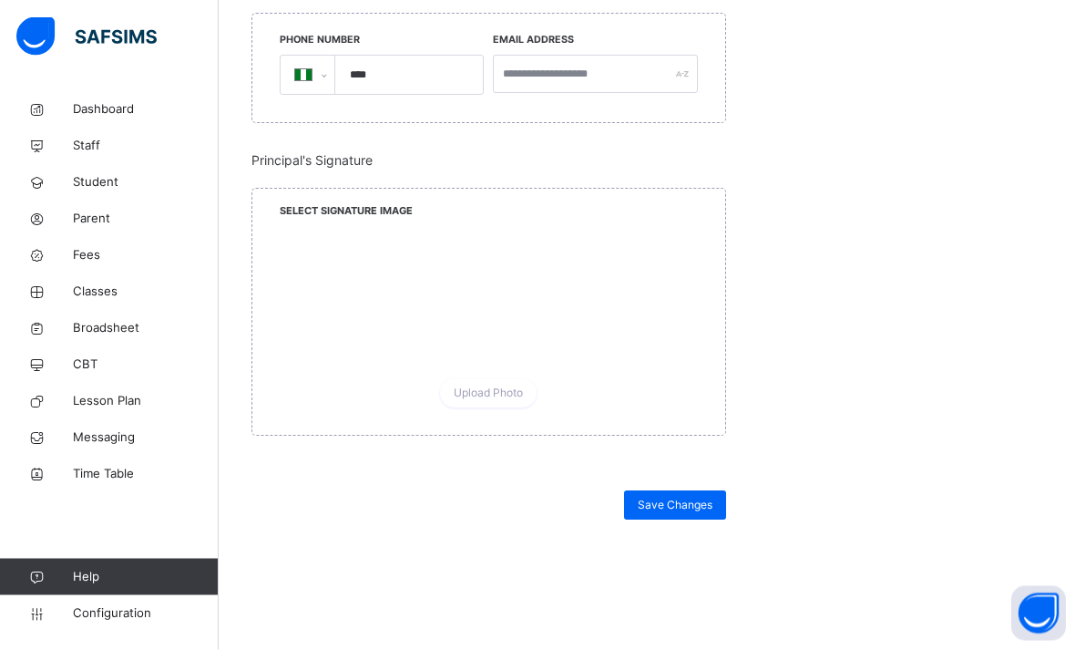
scroll to position [1860, 0]
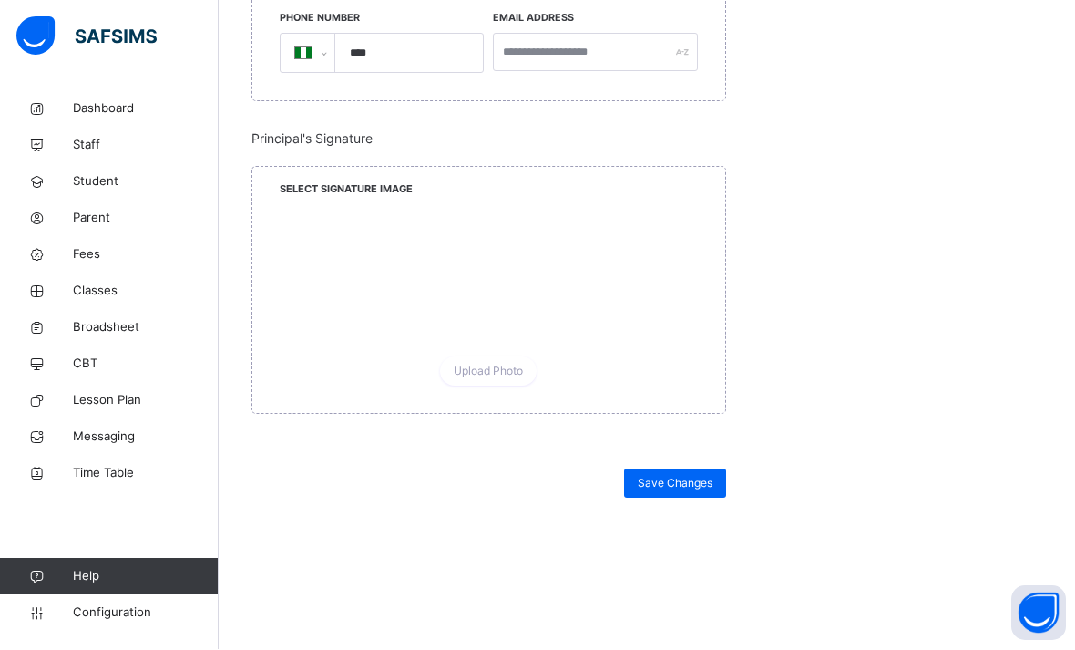
click at [688, 485] on span "Save Changes" at bounding box center [675, 484] width 75 height 16
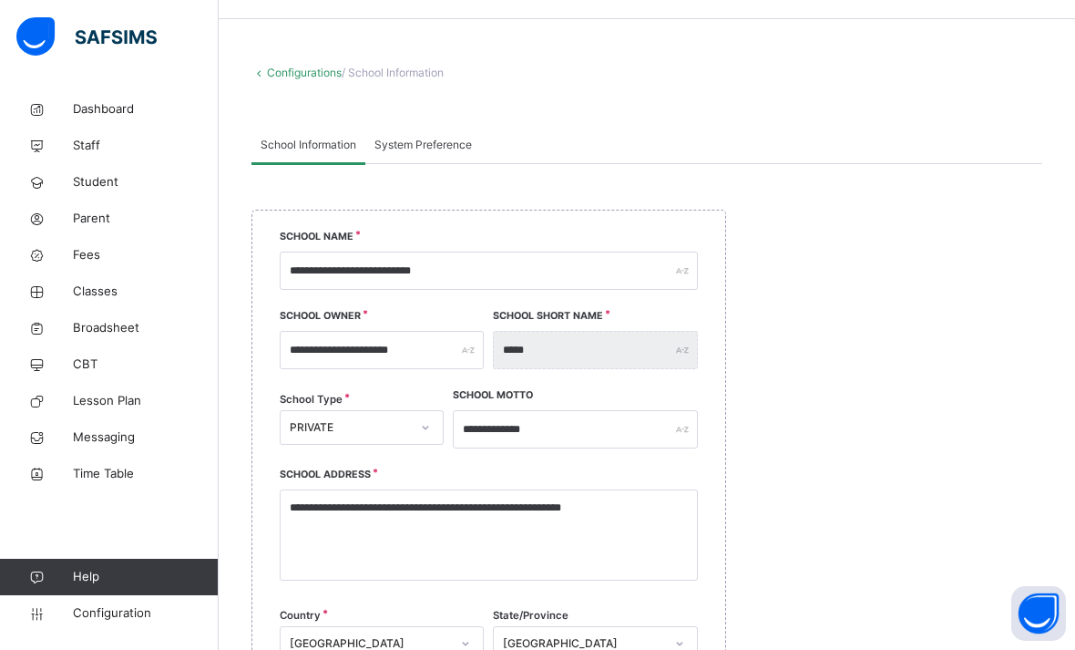
scroll to position [0, 0]
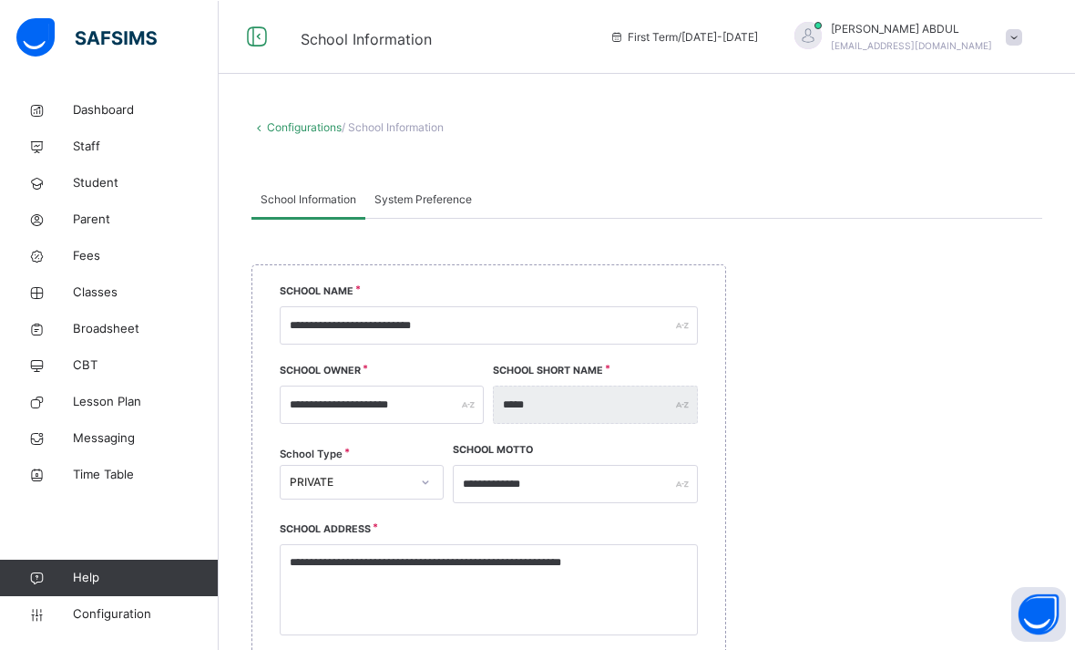
click at [434, 202] on span "System Preference" at bounding box center [422, 198] width 97 height 16
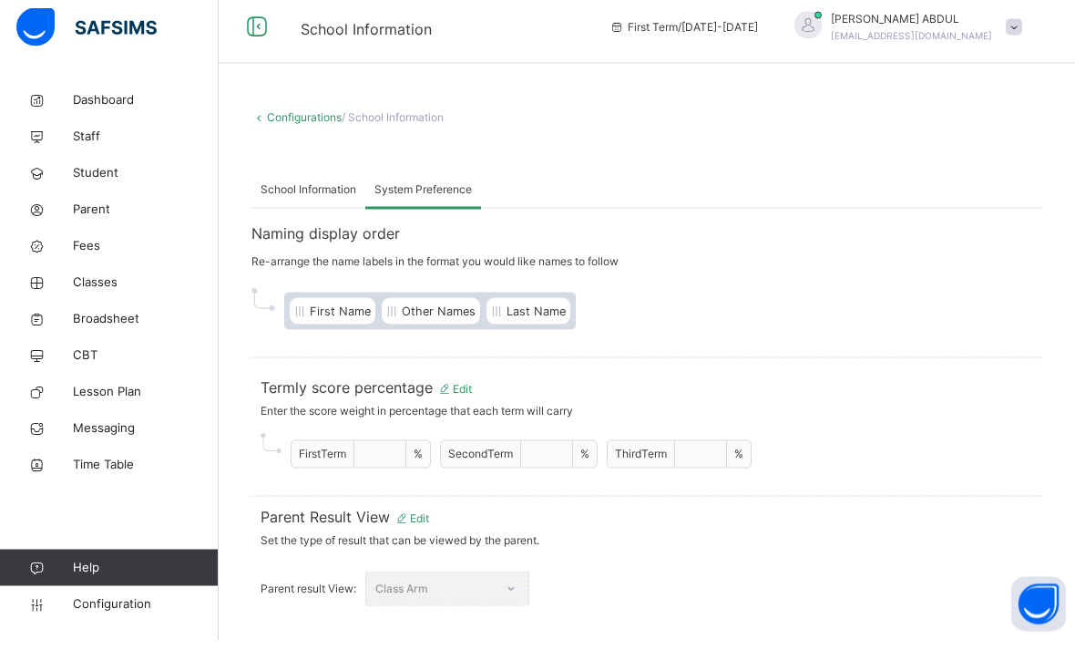
scroll to position [58, 0]
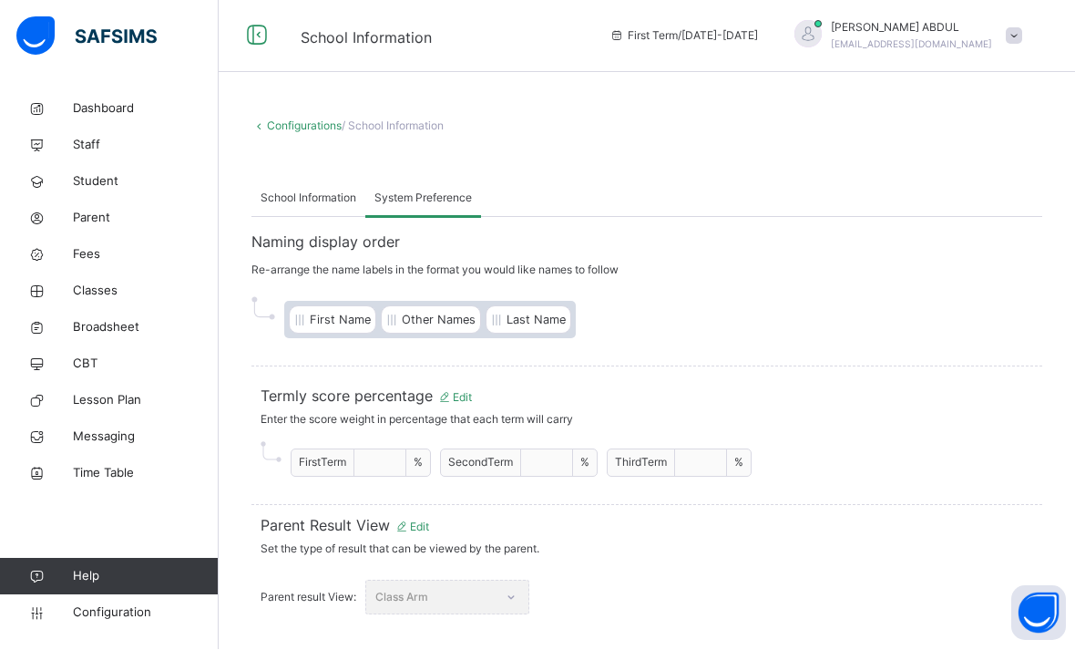
click at [995, 288] on div "First Name Other Names Last Name" at bounding box center [646, 320] width 791 height 65
click at [436, 580] on div "Class Arm" at bounding box center [447, 597] width 164 height 35
click at [437, 562] on div "Parent result View: Class Arm" at bounding box center [647, 593] width 773 height 62
click at [434, 580] on div "Class Arm" at bounding box center [447, 597] width 164 height 35
click at [425, 520] on span "Edit" at bounding box center [412, 527] width 35 height 14
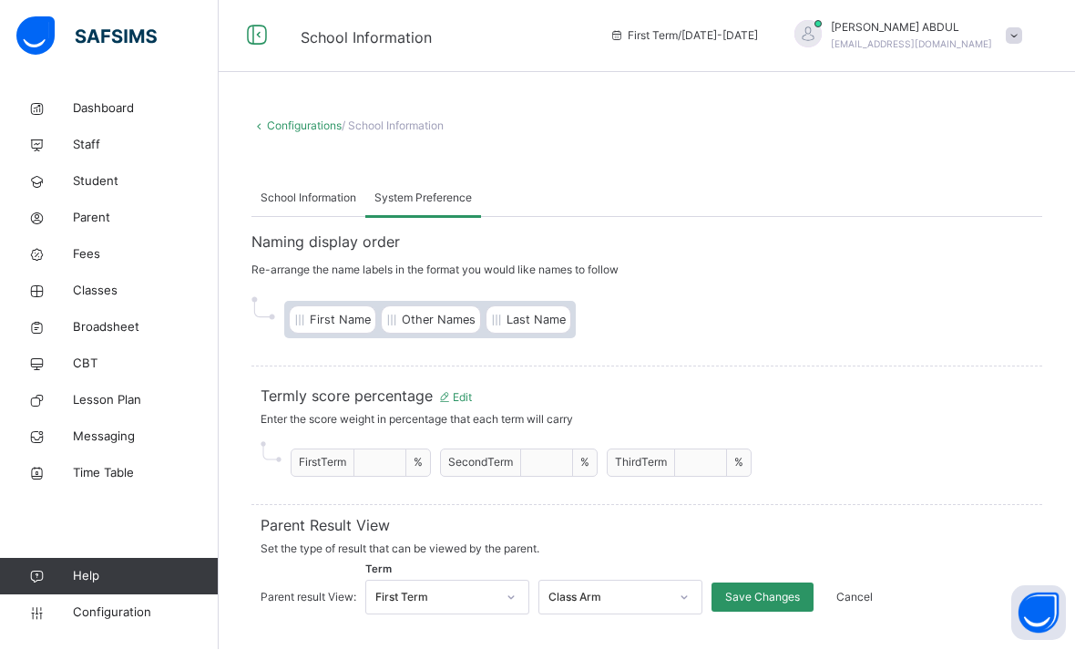
click at [601, 562] on div "Parent result View: Term First Term Class Arm Save Changes Cancel" at bounding box center [647, 593] width 773 height 62
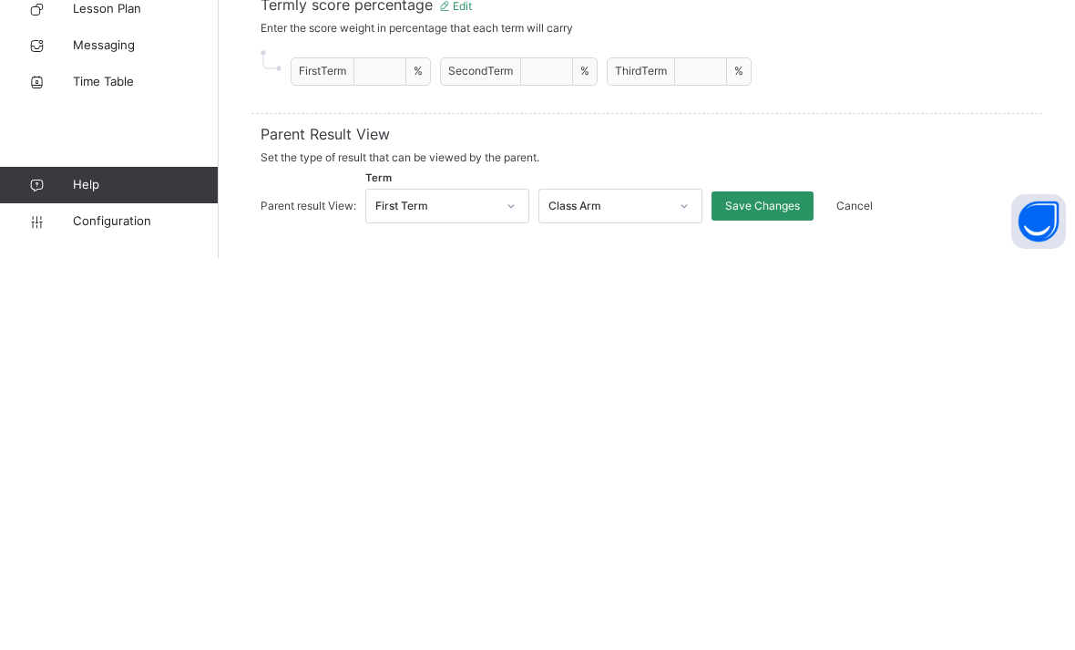
click at [858, 589] on span "Cancel" at bounding box center [854, 597] width 36 height 16
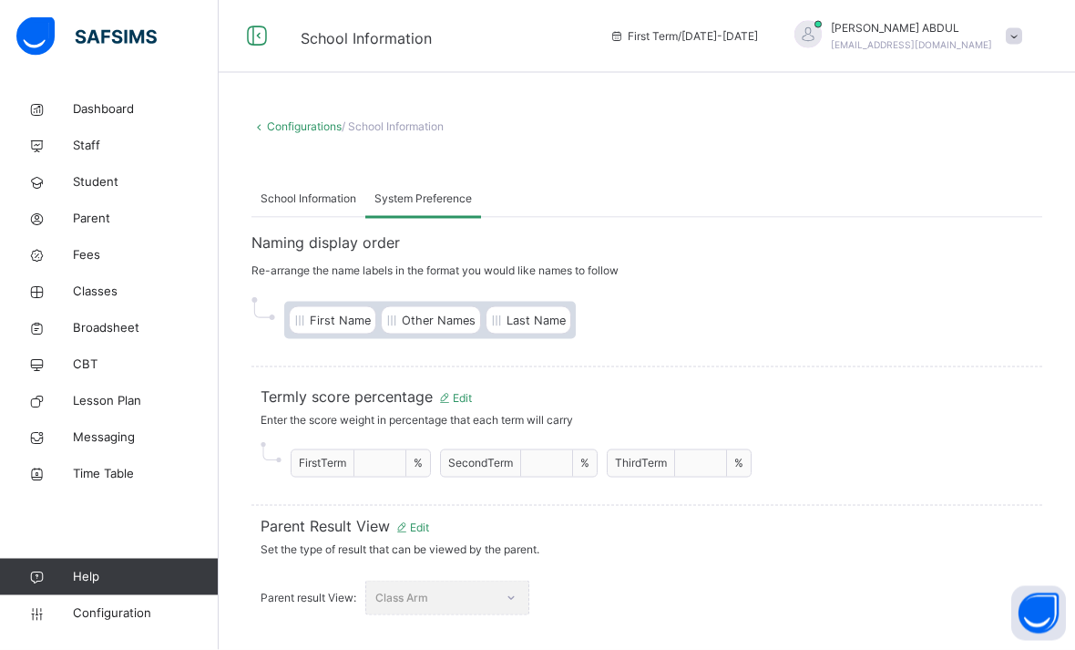
scroll to position [0, 0]
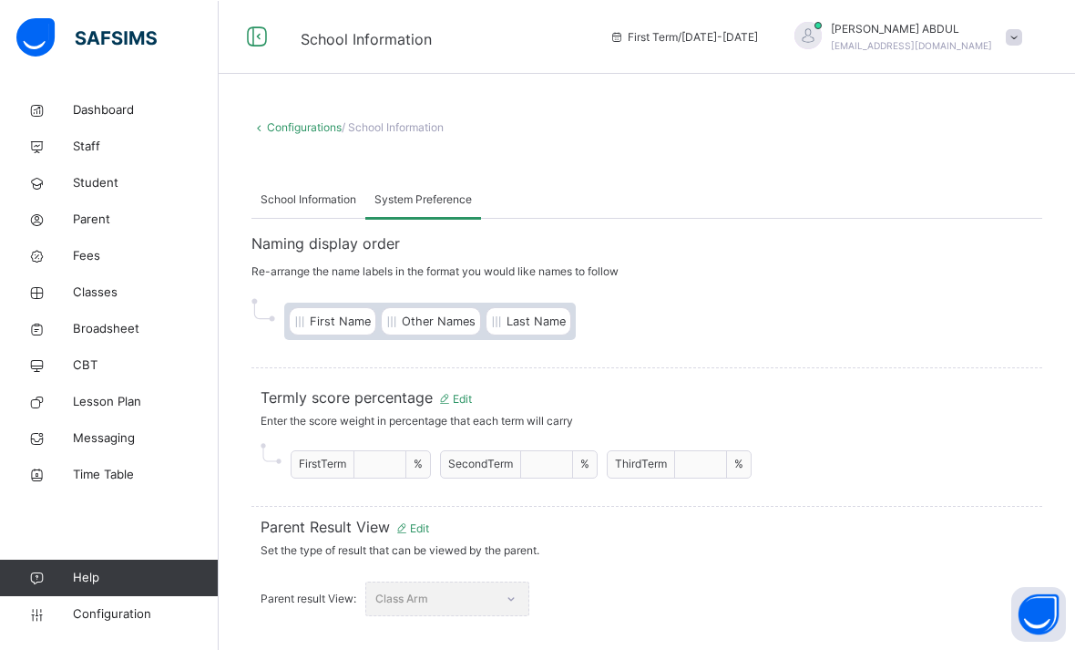
click at [311, 132] on link "Configurations" at bounding box center [304, 126] width 75 height 14
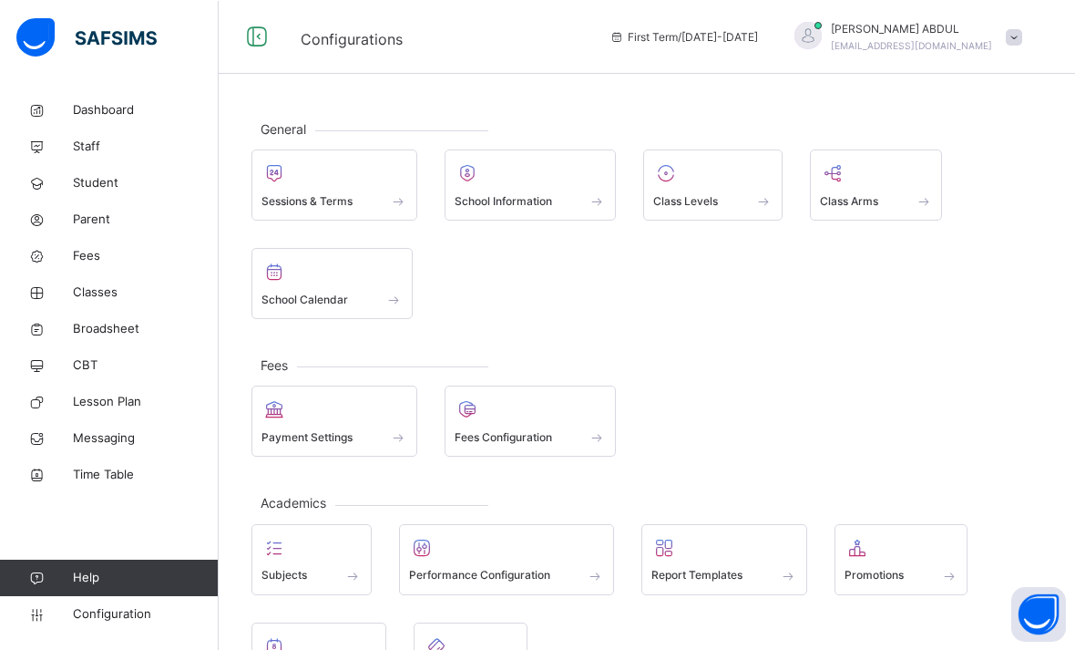
click at [699, 213] on div "Class Levels" at bounding box center [712, 184] width 139 height 71
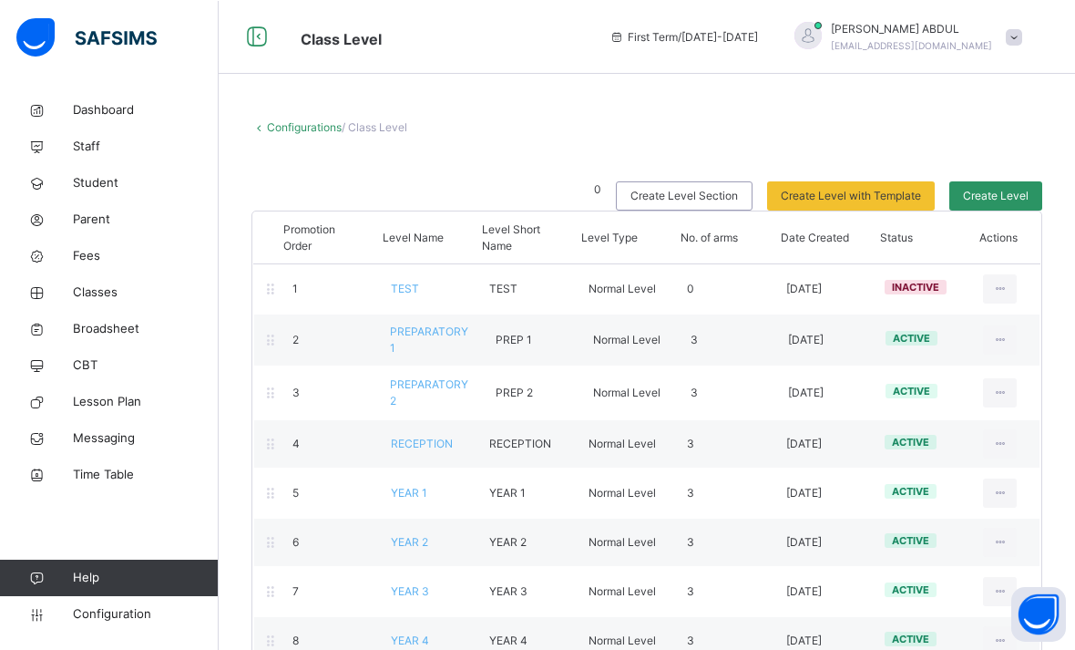
click at [303, 130] on link "Configurations" at bounding box center [304, 126] width 75 height 14
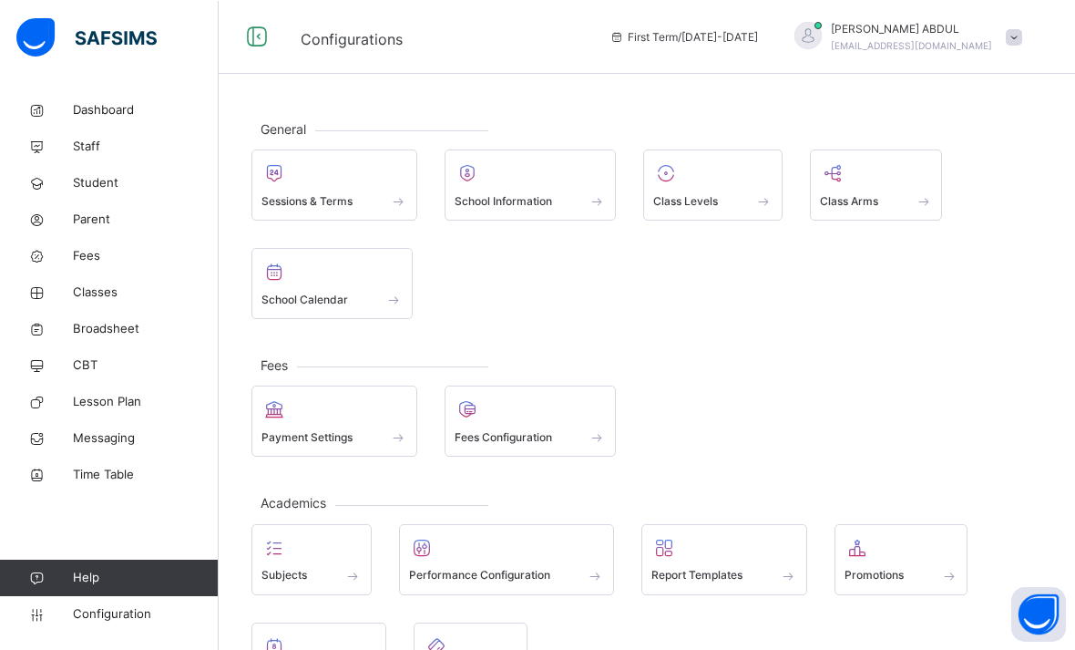
click at [393, 272] on div at bounding box center [331, 270] width 141 height 27
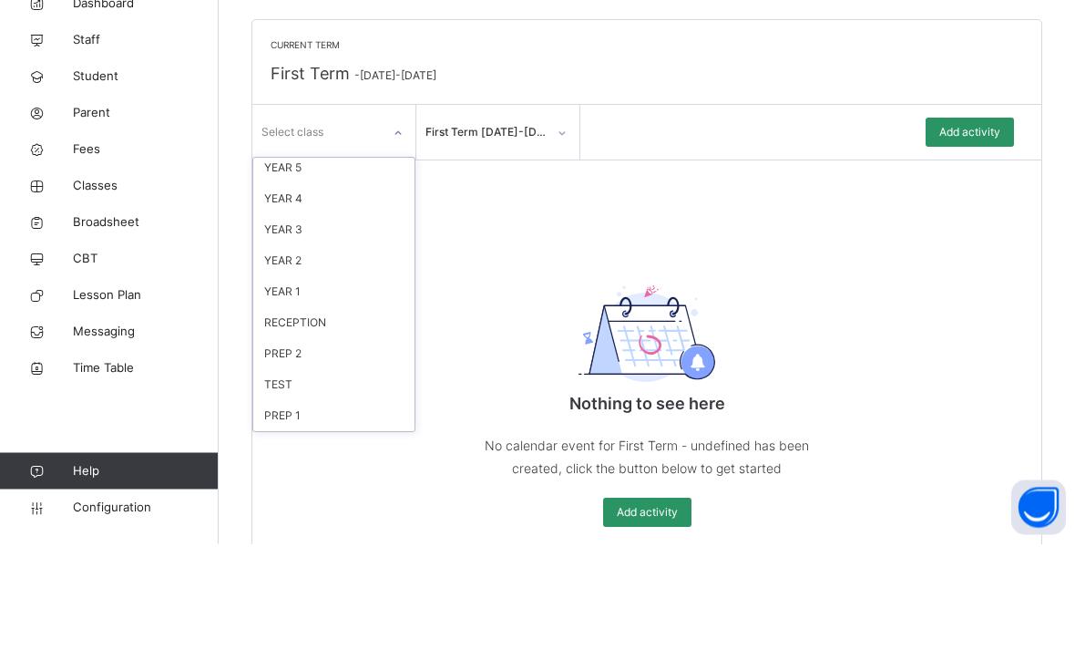
scroll to position [408, 0]
click at [394, 352] on div "YEAR 2" at bounding box center [333, 367] width 161 height 31
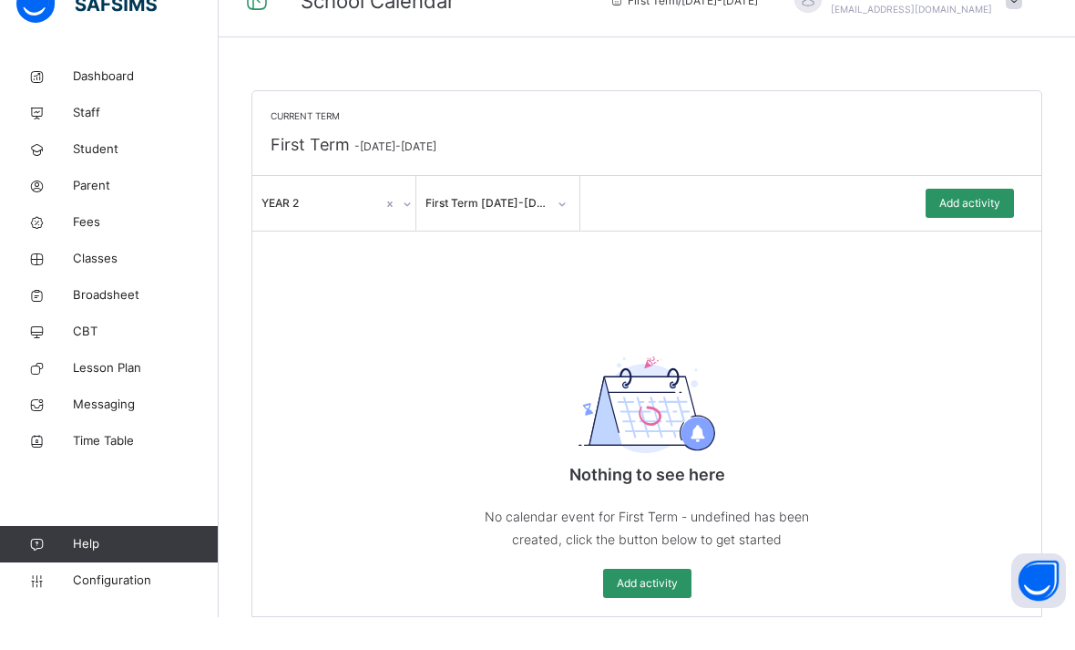
click at [973, 228] on span "Add activity" at bounding box center [969, 236] width 61 height 16
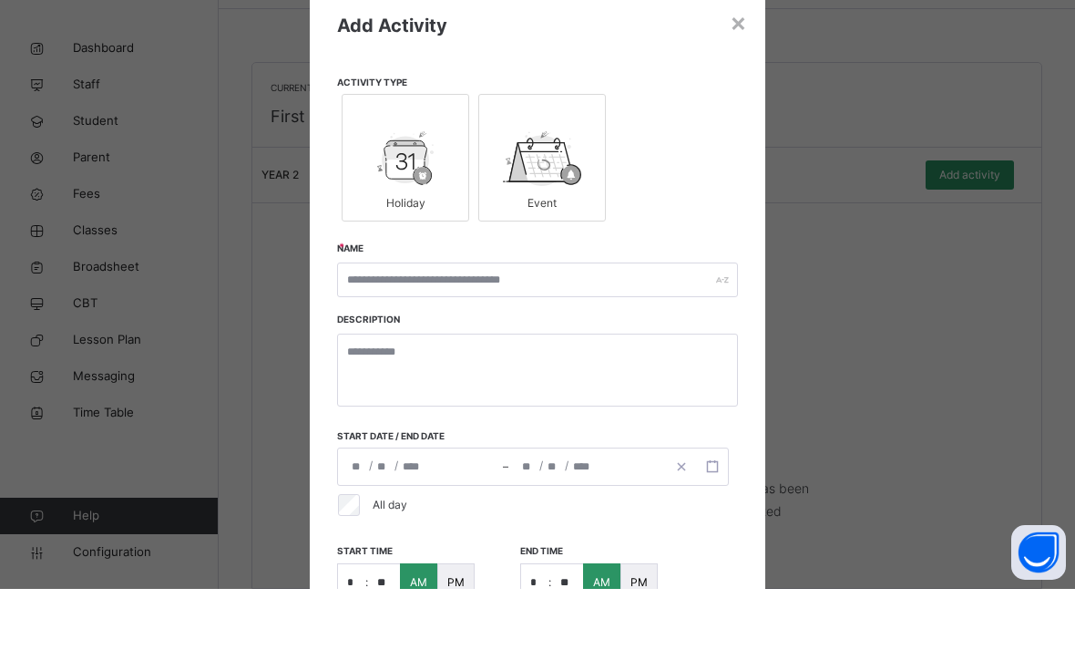
scroll to position [27, 0]
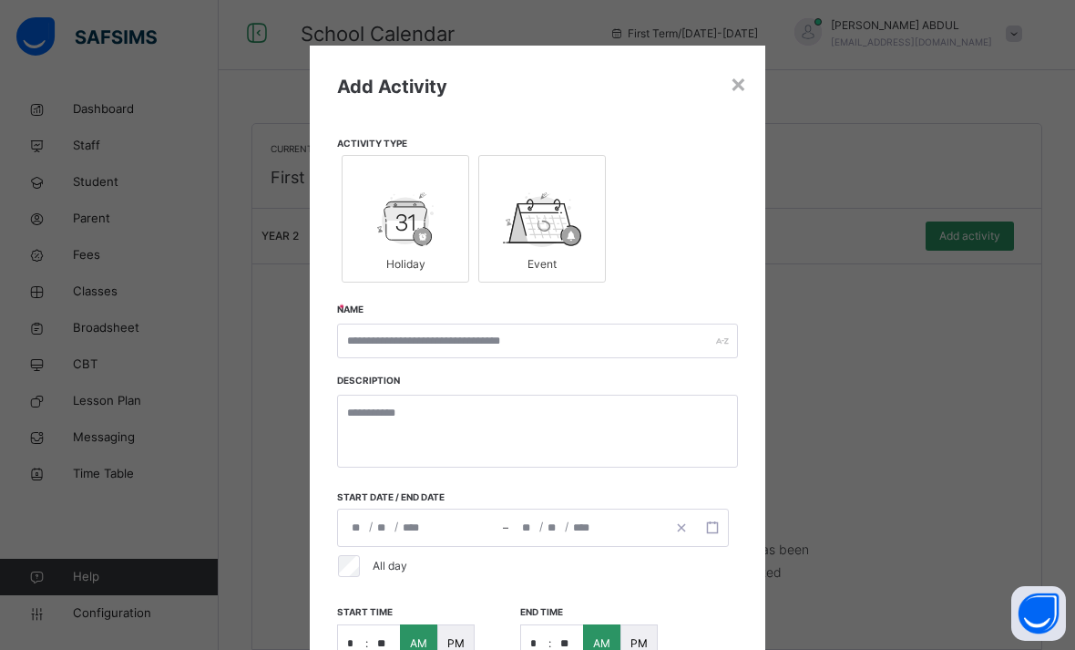
click at [745, 79] on div "×" at bounding box center [738, 83] width 17 height 38
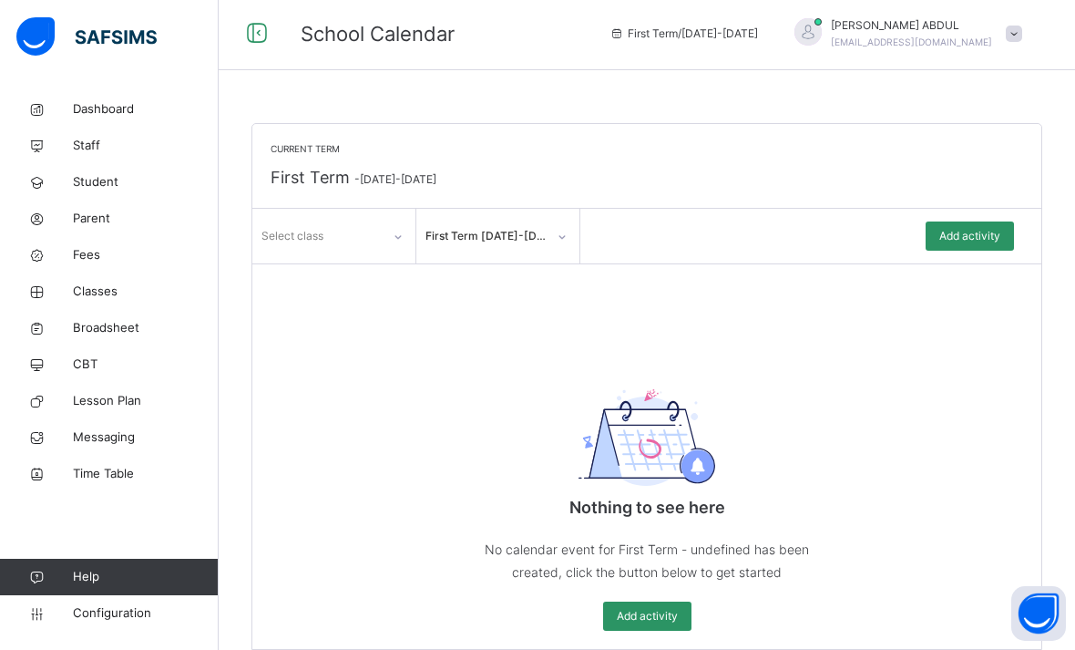
scroll to position [0, 0]
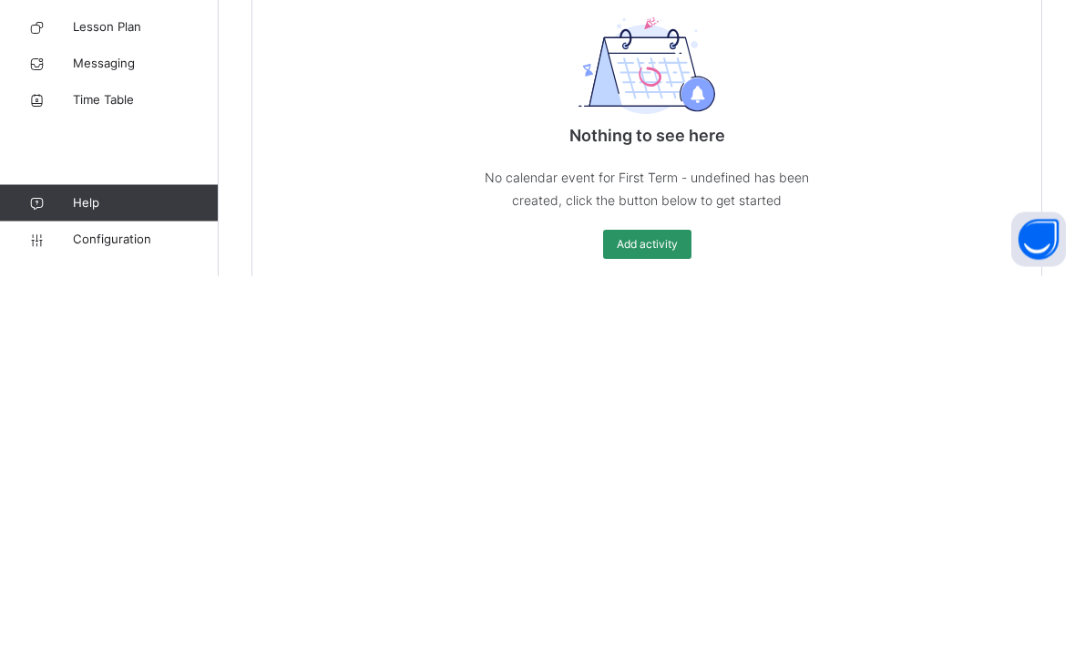
click at [374, 342] on div "Nothing to see here No calendar event for First Term - undefined has been creat…" at bounding box center [646, 497] width 789 height 311
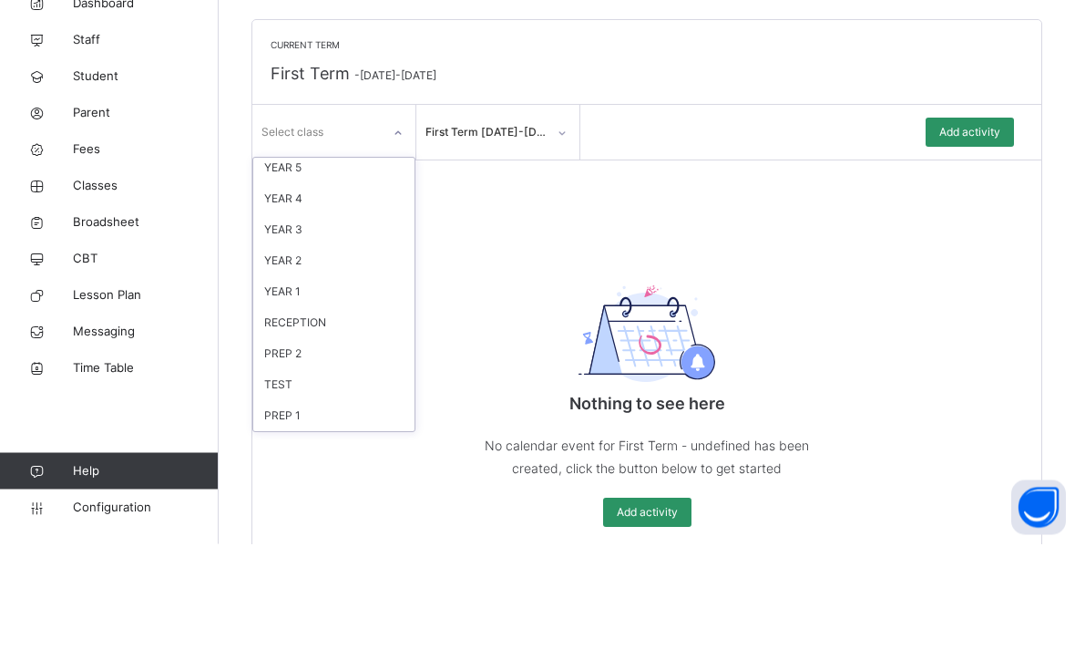
scroll to position [408, 0]
click at [723, 216] on div "Current Term First Term - [DATE]-[DATE] option YEAR 2, selected. option NOT 3 f…" at bounding box center [646, 389] width 789 height 525
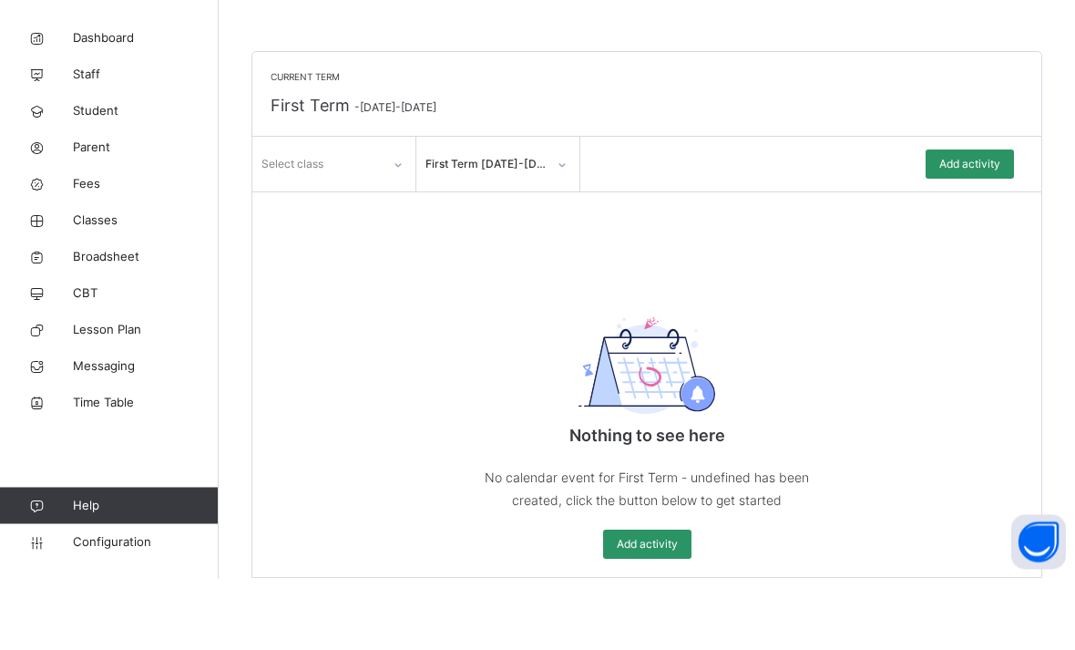
scroll to position [0, 0]
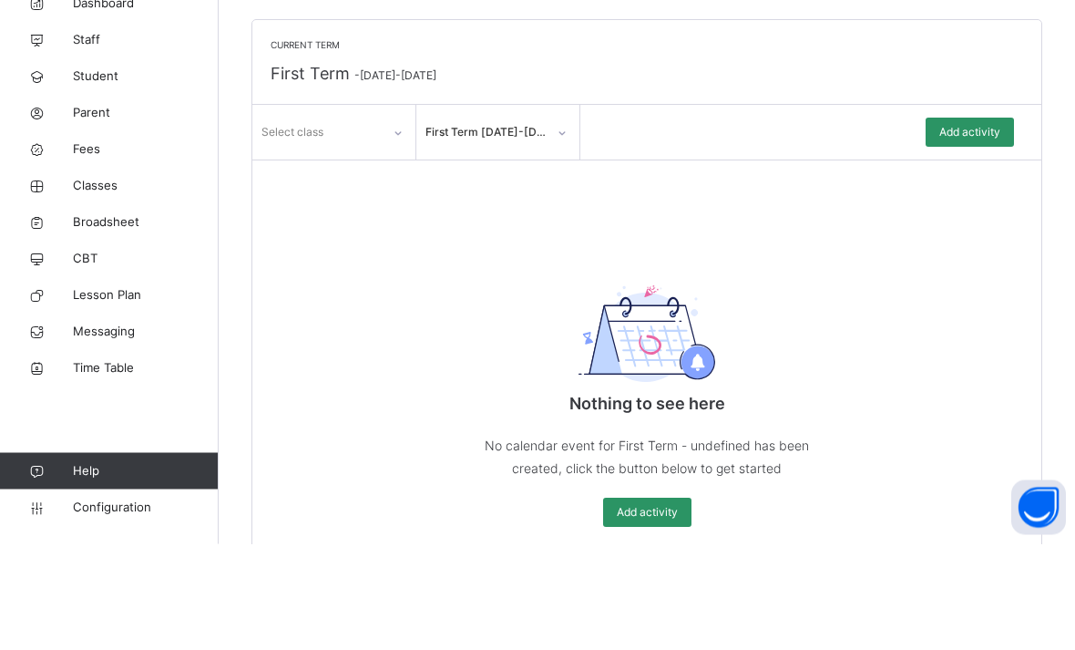
click at [131, 622] on span "Configuration" at bounding box center [145, 613] width 145 height 18
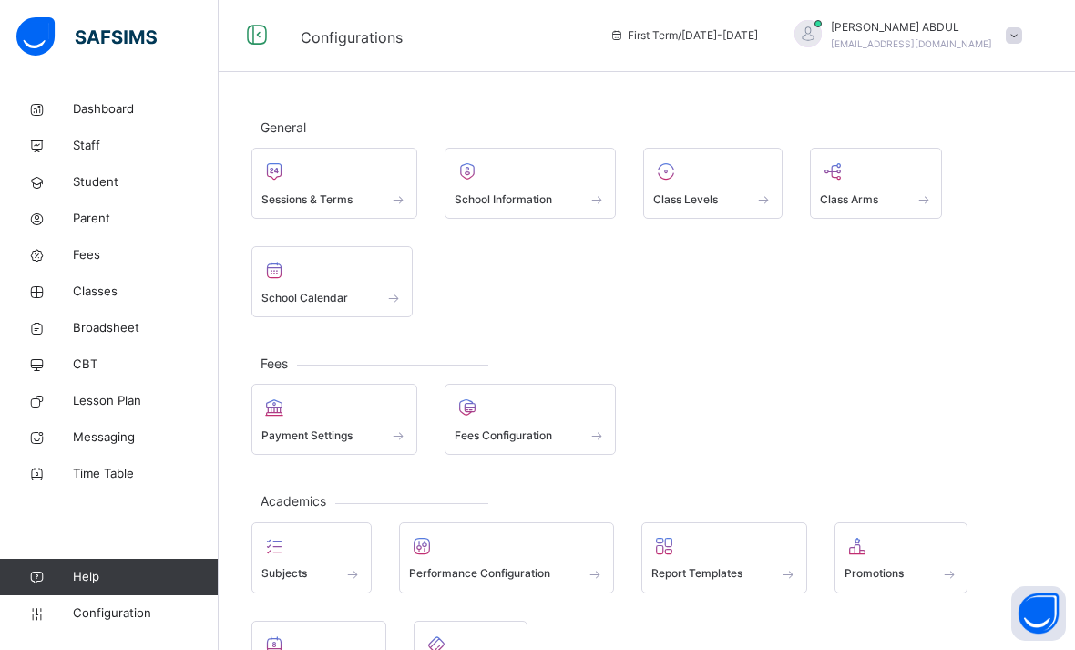
click at [69, 620] on icon at bounding box center [36, 614] width 73 height 14
click at [299, 421] on span at bounding box center [334, 423] width 146 height 5
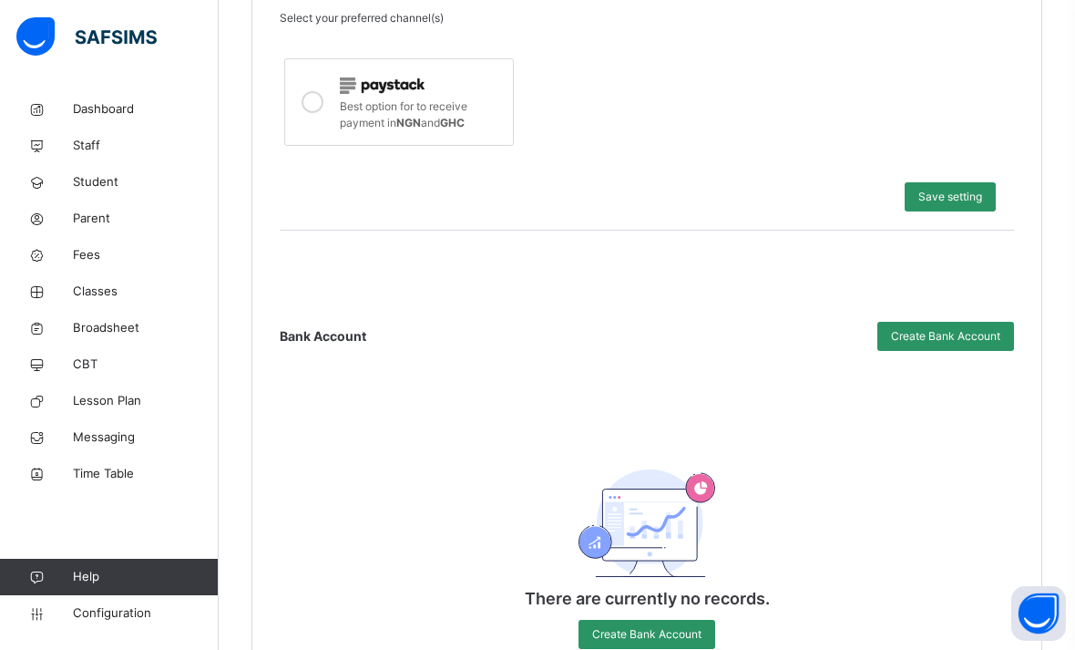
scroll to position [708, 0]
click at [954, 336] on span "Create Bank Account" at bounding box center [945, 336] width 109 height 16
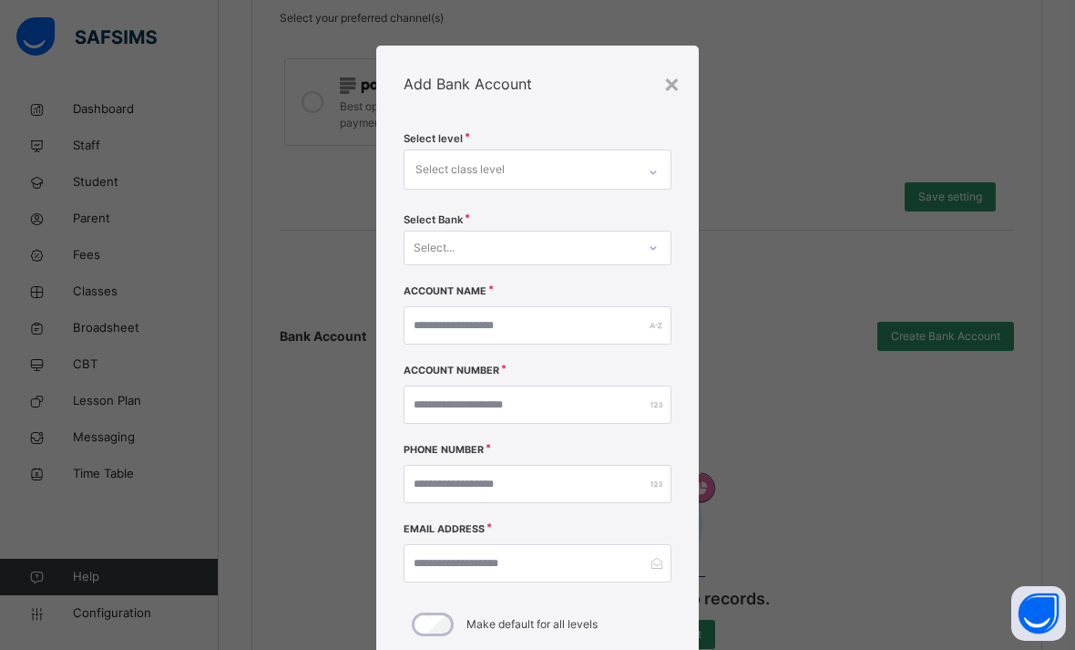
scroll to position [709, 0]
click at [667, 87] on div "×" at bounding box center [671, 83] width 17 height 38
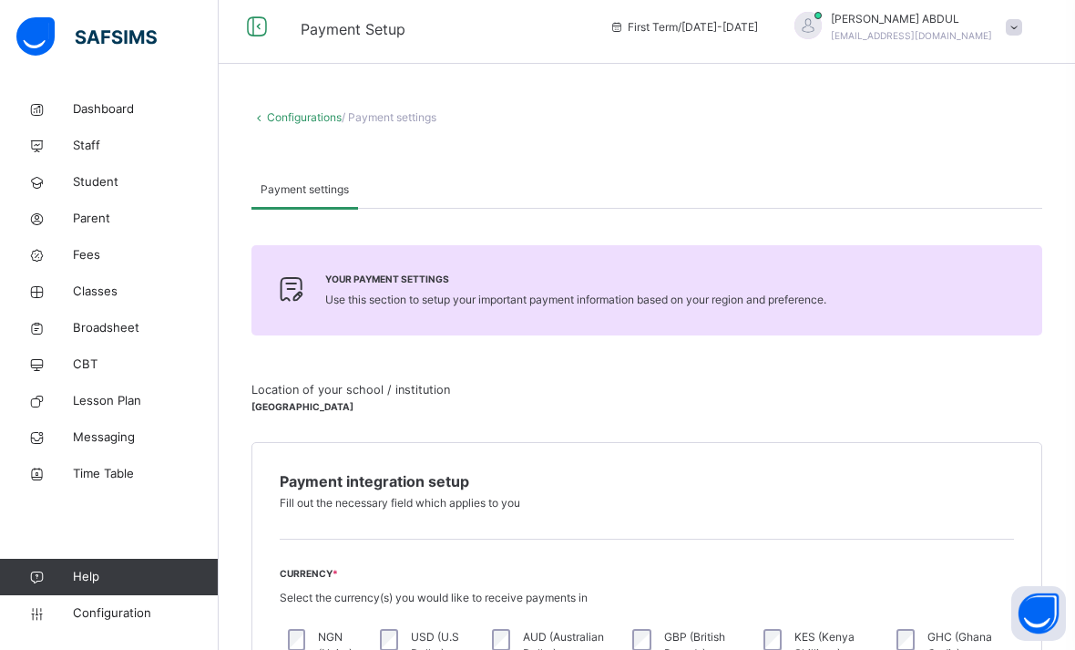
scroll to position [0, 0]
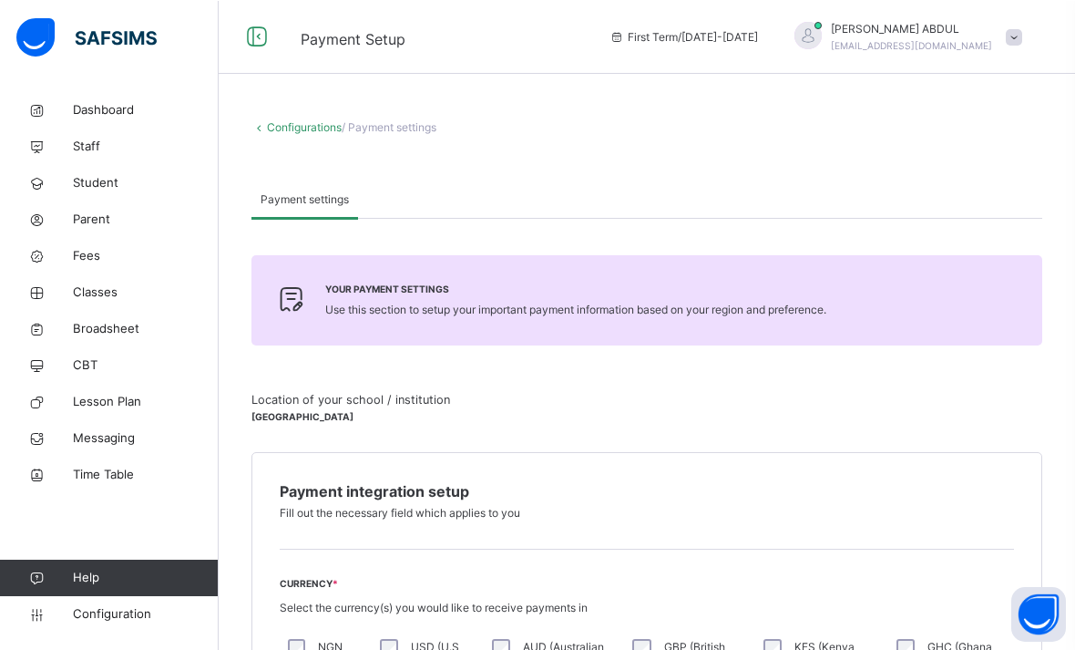
click at [294, 130] on link "Configurations" at bounding box center [304, 126] width 75 height 14
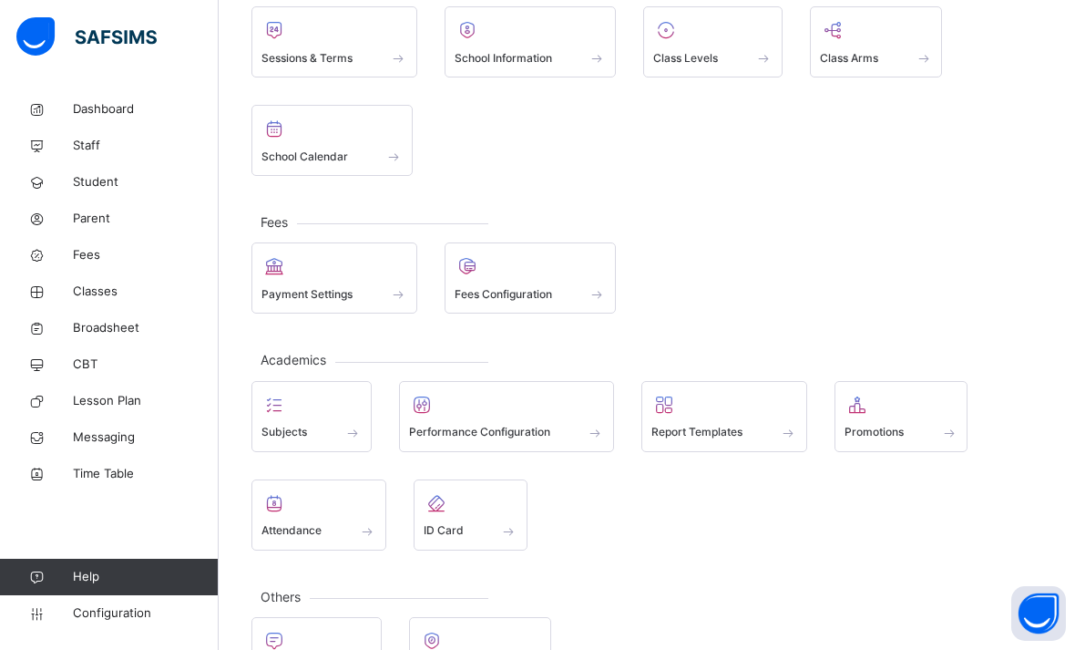
scroll to position [145, 0]
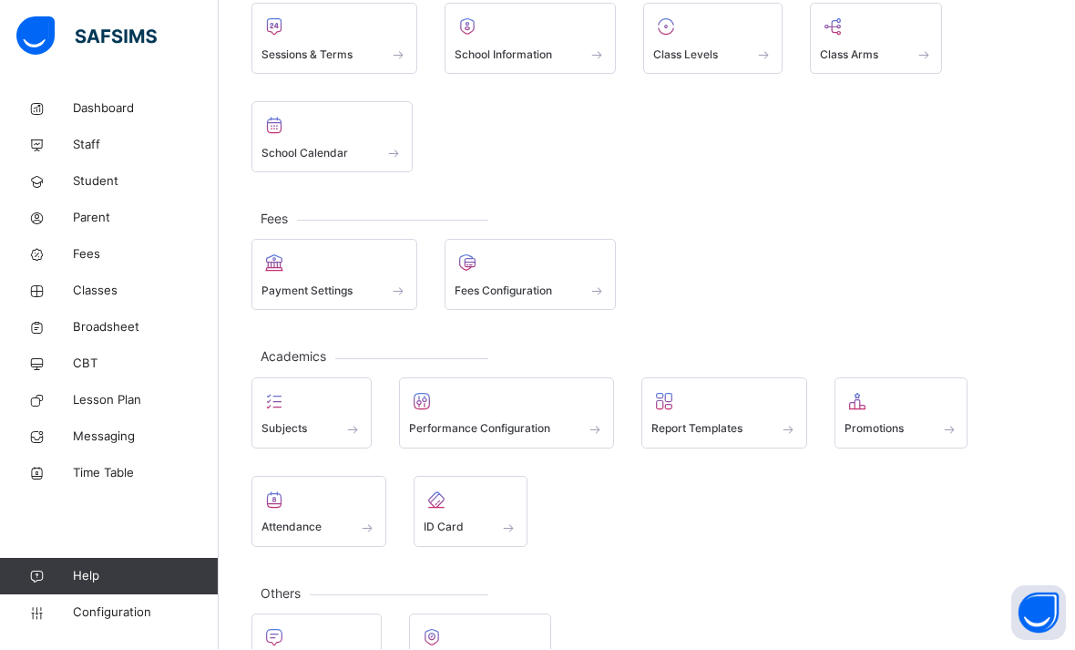
click at [338, 420] on div "Subjects" at bounding box center [311, 429] width 100 height 19
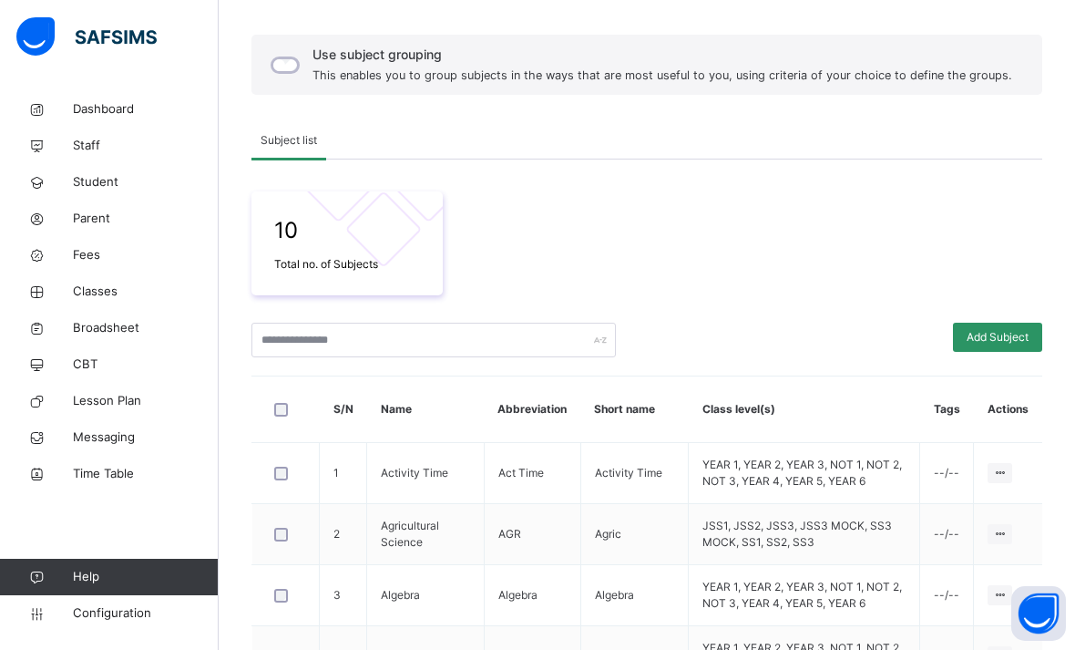
click at [0, 0] on div "Assign to Level" at bounding box center [0, 0] width 0 height 0
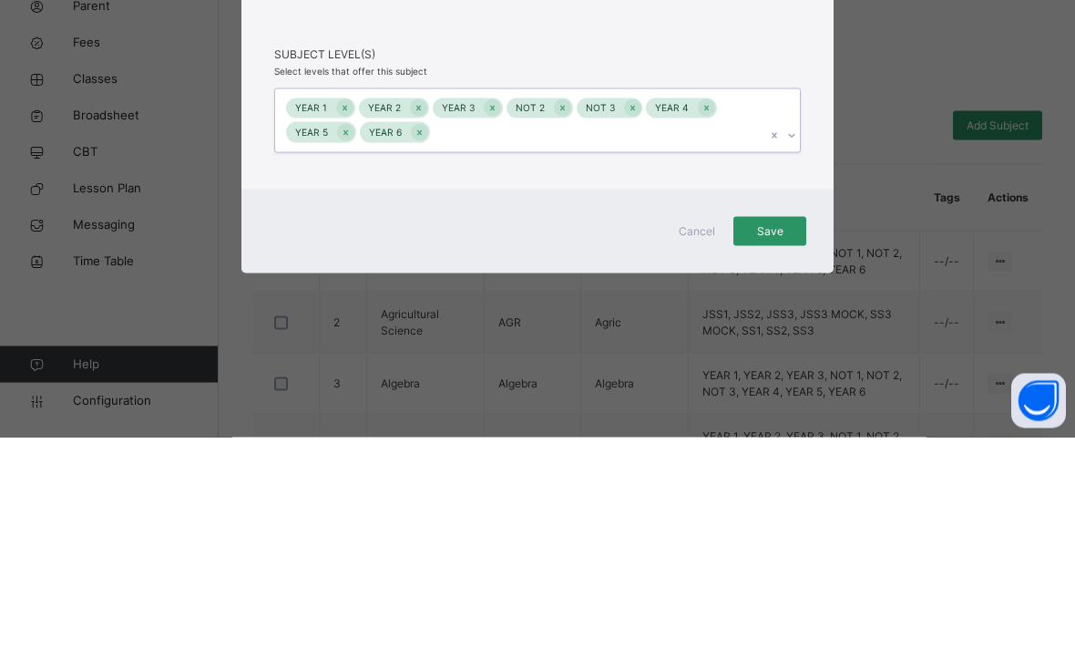
scroll to position [358, 0]
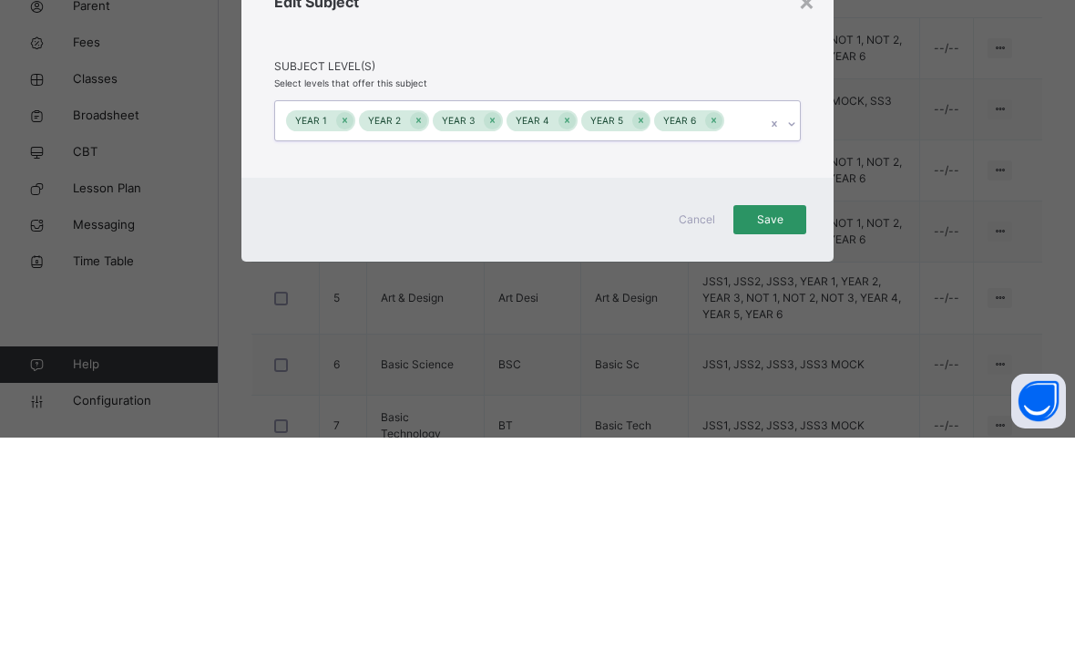
click at [766, 424] on span "Save" at bounding box center [770, 432] width 46 height 16
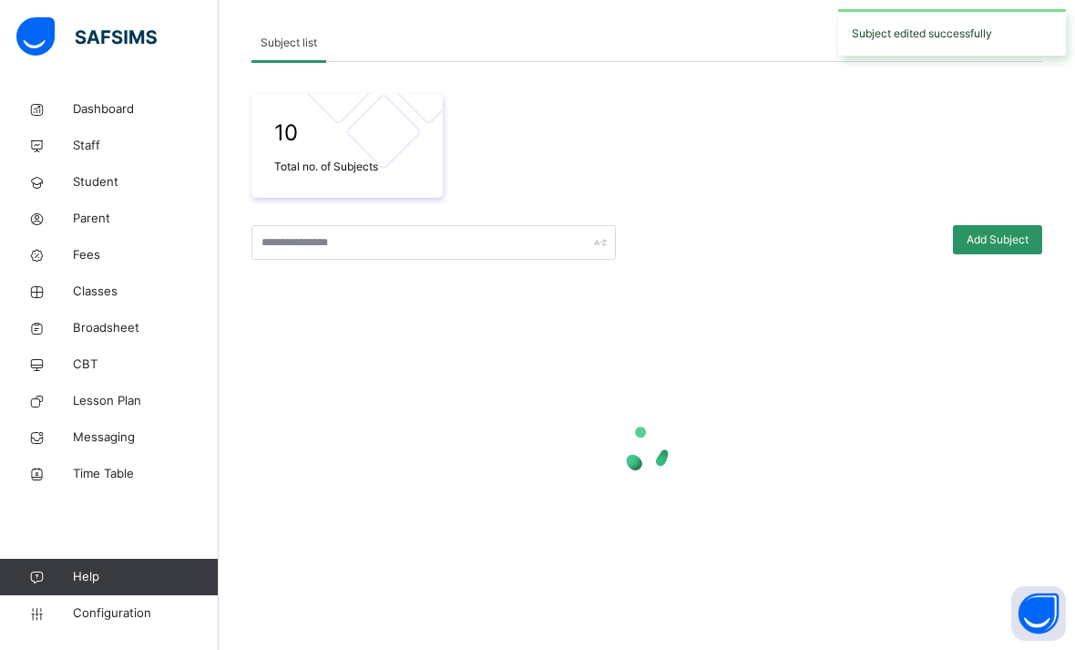
scroll to position [185, 0]
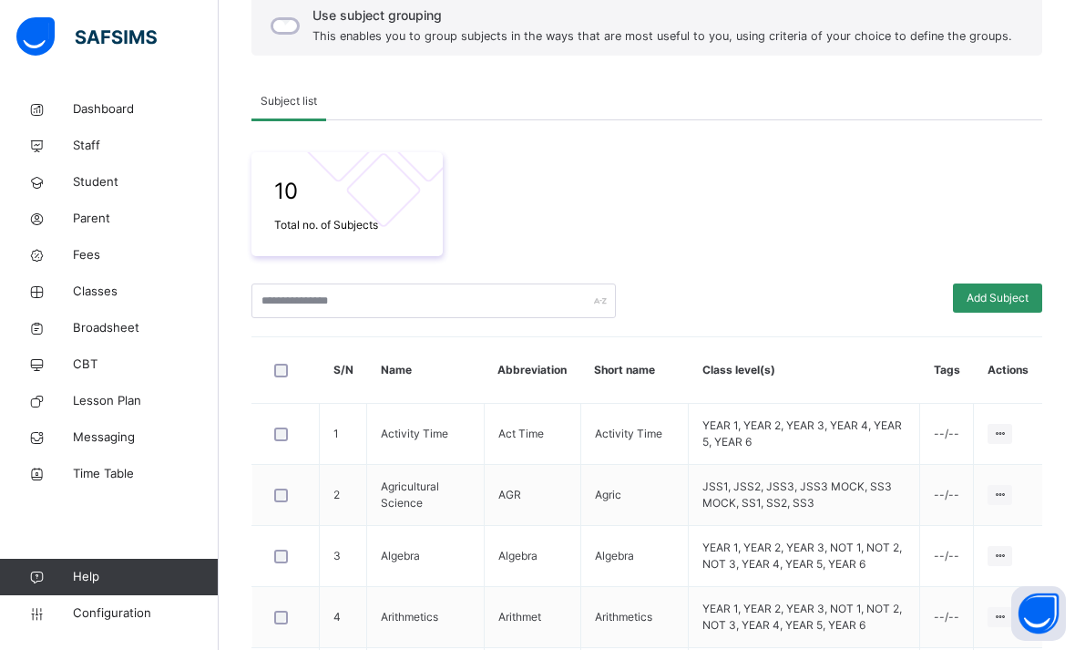
click at [0, 0] on div "Edit Subject" at bounding box center [0, 0] width 0 height 0
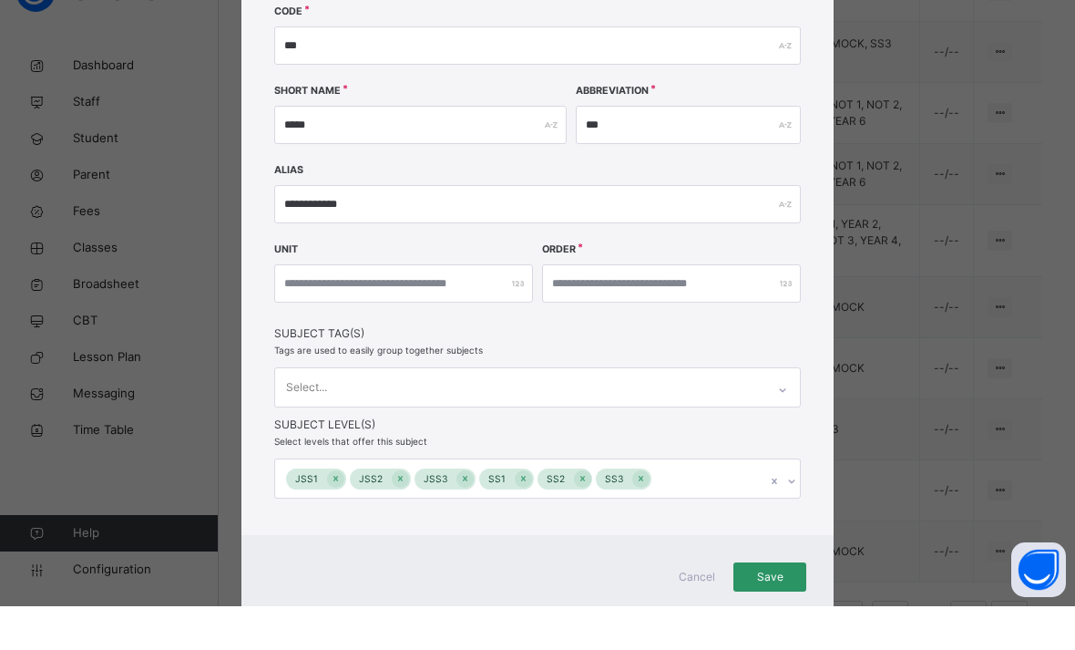
scroll to position [167, 0]
click at [767, 612] on div "Cancel Save" at bounding box center [537, 621] width 592 height 84
click at [772, 634] on div "**********" at bounding box center [537, 325] width 1075 height 650
click at [778, 618] on div "Cancel Save" at bounding box center [537, 621] width 592 height 84
click at [578, 634] on div "**********" at bounding box center [537, 325] width 1075 height 650
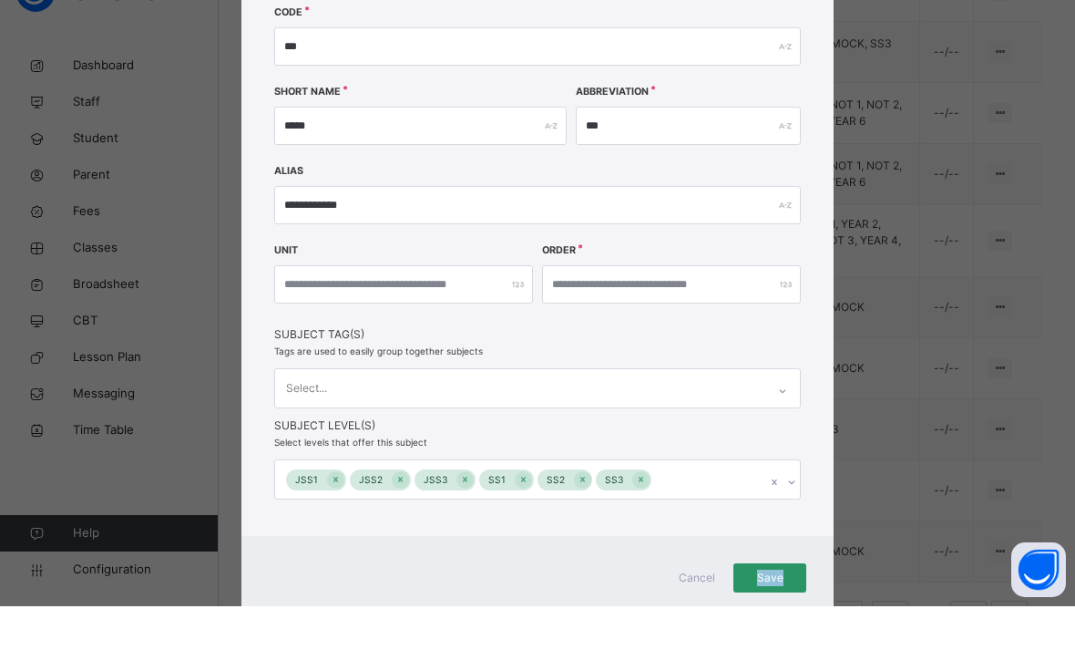
click at [772, 630] on div "**********" at bounding box center [537, 325] width 1075 height 650
click at [764, 618] on div "Cancel Save" at bounding box center [537, 621] width 592 height 84
click at [739, 445] on div "**********" at bounding box center [537, 229] width 592 height 701
click at [781, 433] on div "**********" at bounding box center [537, 229] width 592 height 701
click at [710, 461] on span "Subject Level(s)" at bounding box center [537, 469] width 527 height 16
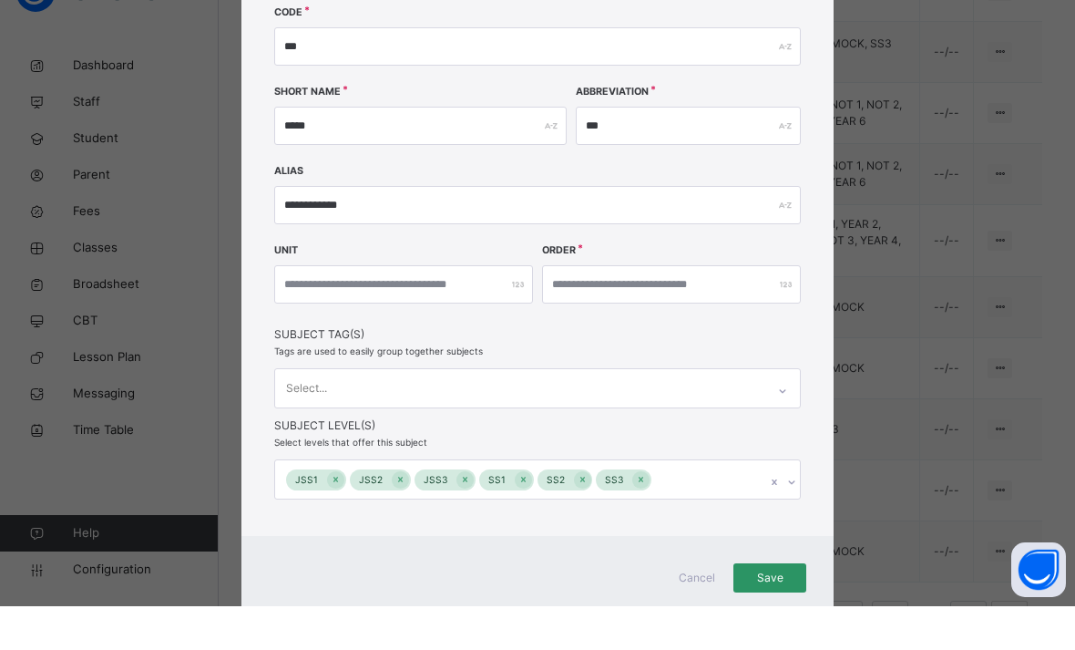
click at [683, 461] on span "Subject Level(s)" at bounding box center [537, 469] width 527 height 16
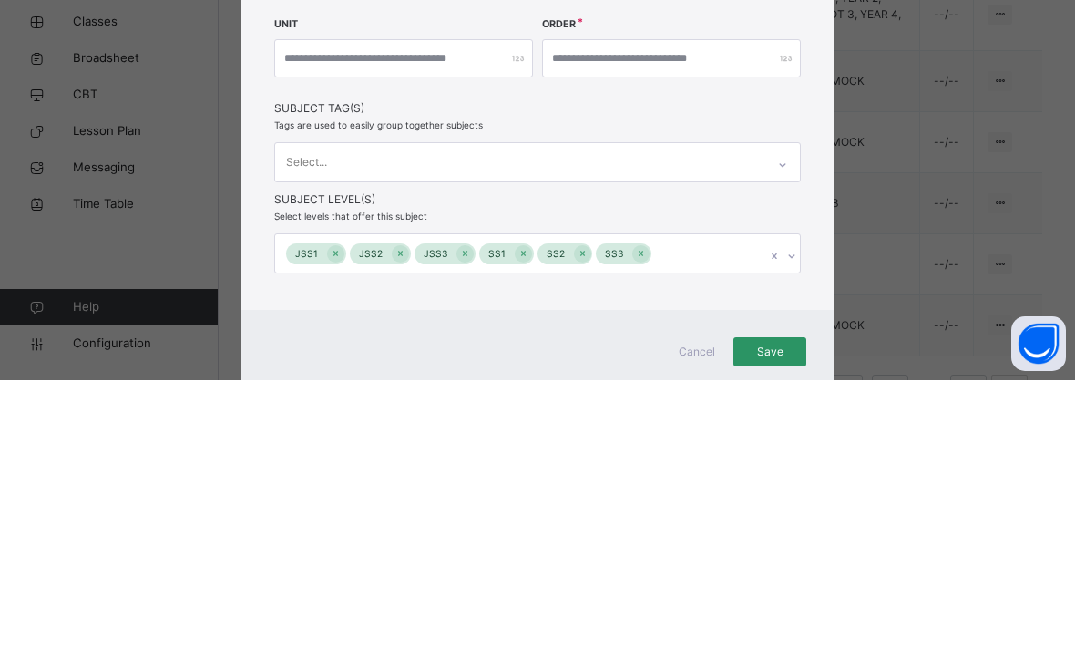
click at [833, 231] on div "**********" at bounding box center [537, 229] width 592 height 701
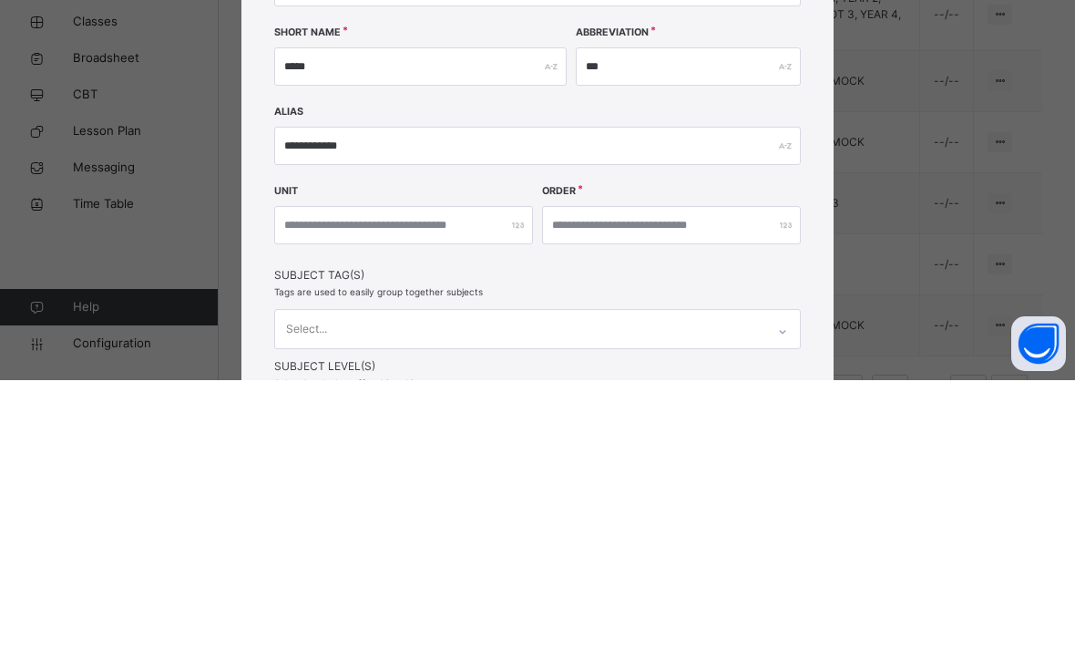
scroll to position [0, 0]
click at [799, 317] on input "***" at bounding box center [688, 336] width 225 height 38
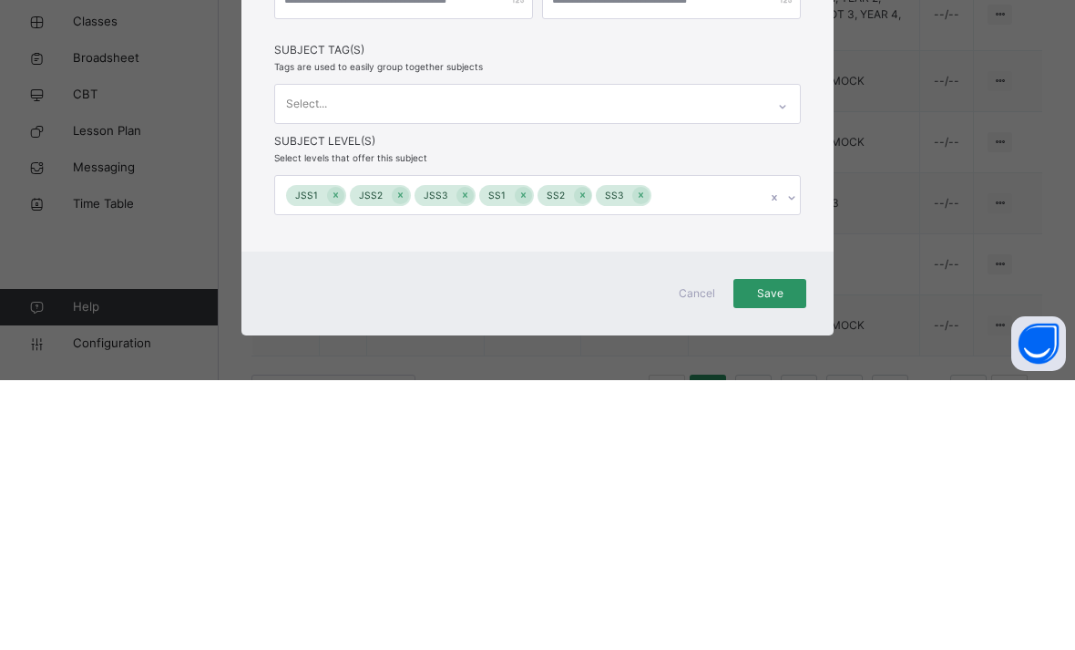
scroll to position [225, 0]
click at [776, 555] on span "Save" at bounding box center [770, 563] width 46 height 16
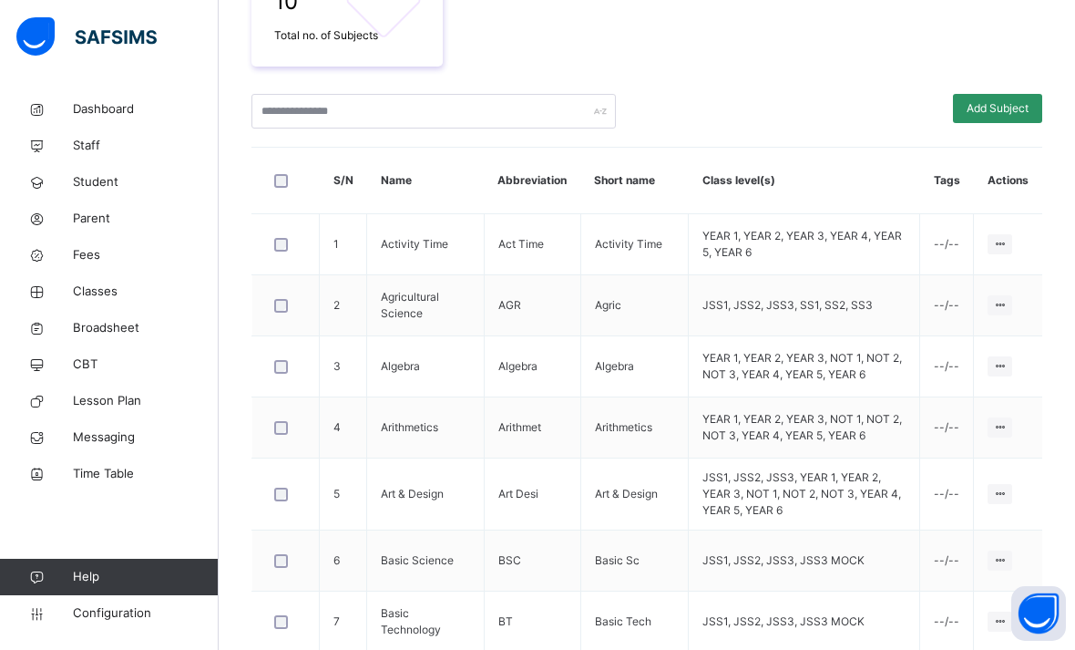
scroll to position [400, 0]
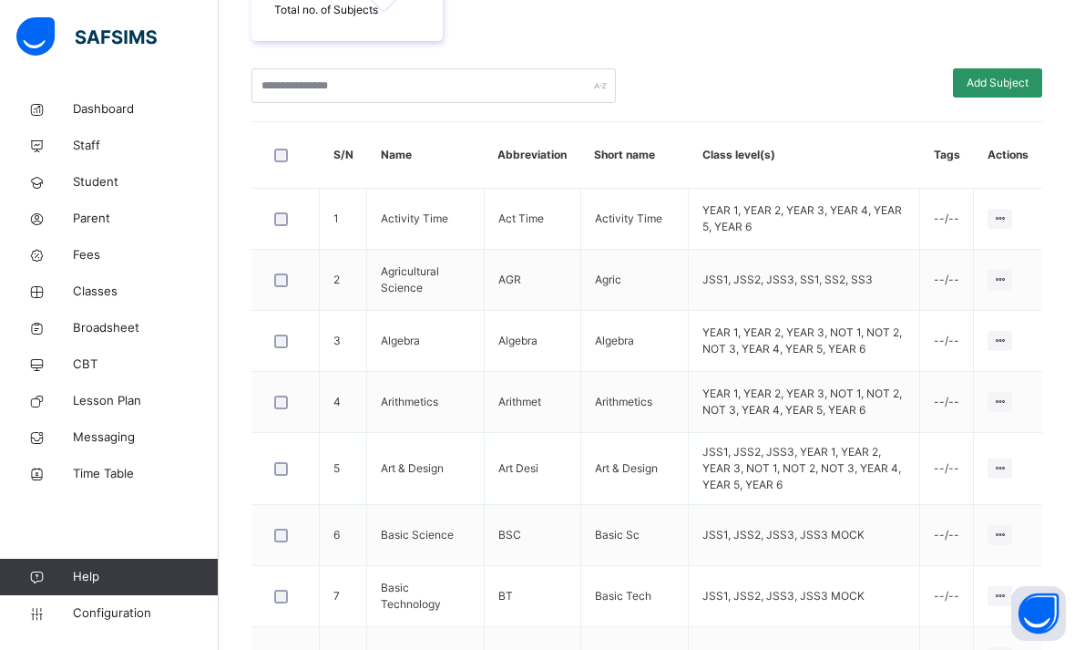
click at [0, 0] on div "Edit Subject" at bounding box center [0, 0] width 0 height 0
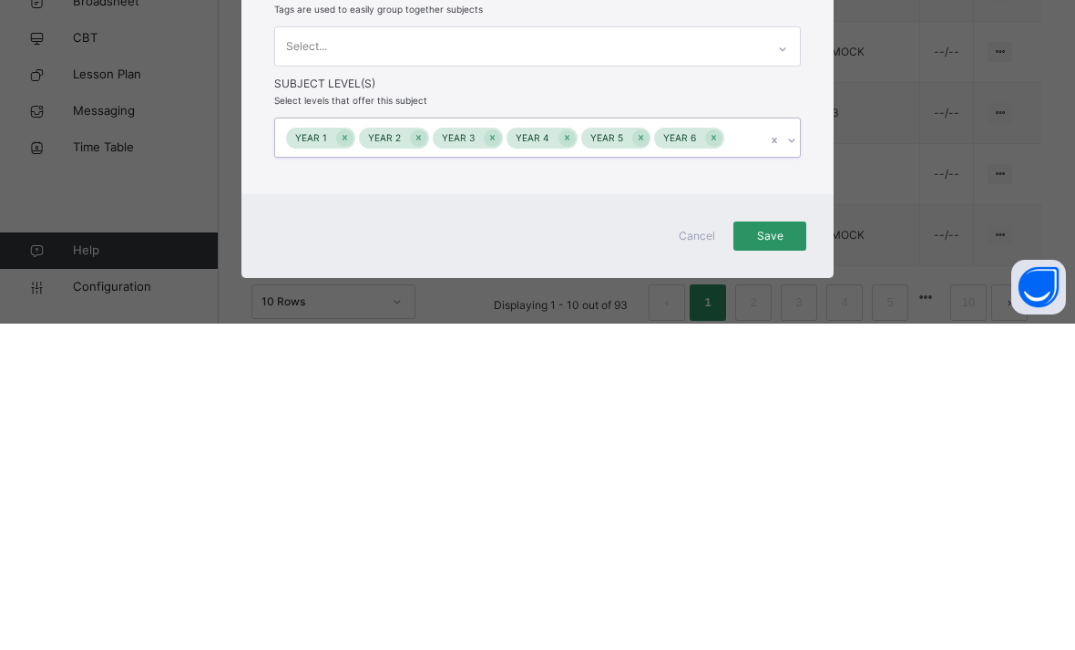
scroll to position [225, 0]
click at [768, 555] on span "Save" at bounding box center [770, 563] width 46 height 16
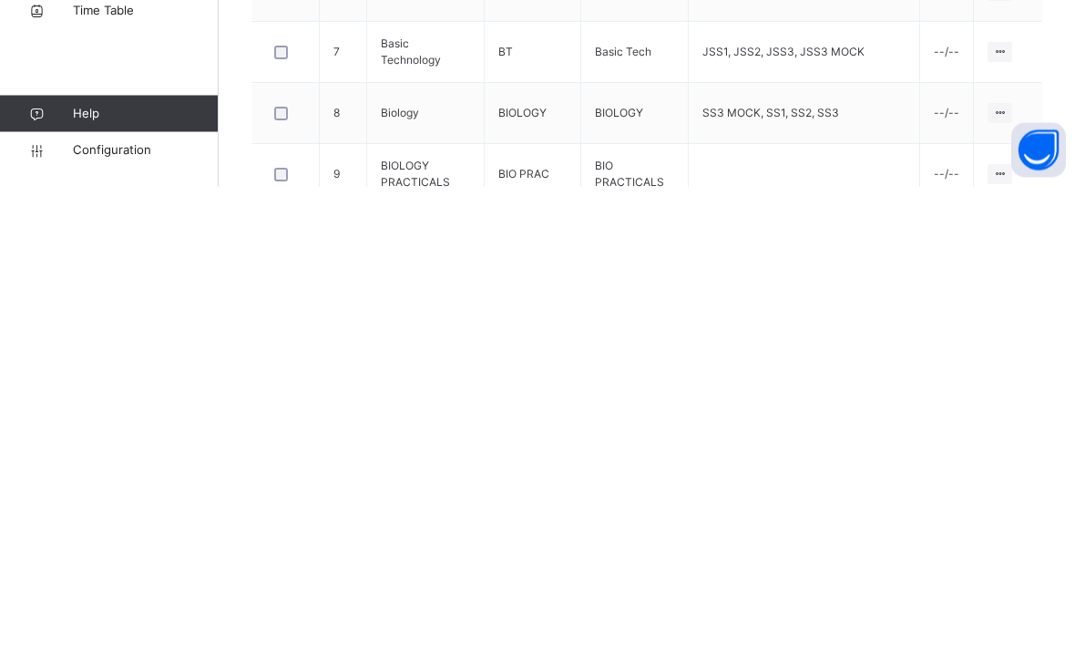
scroll to position [481, 0]
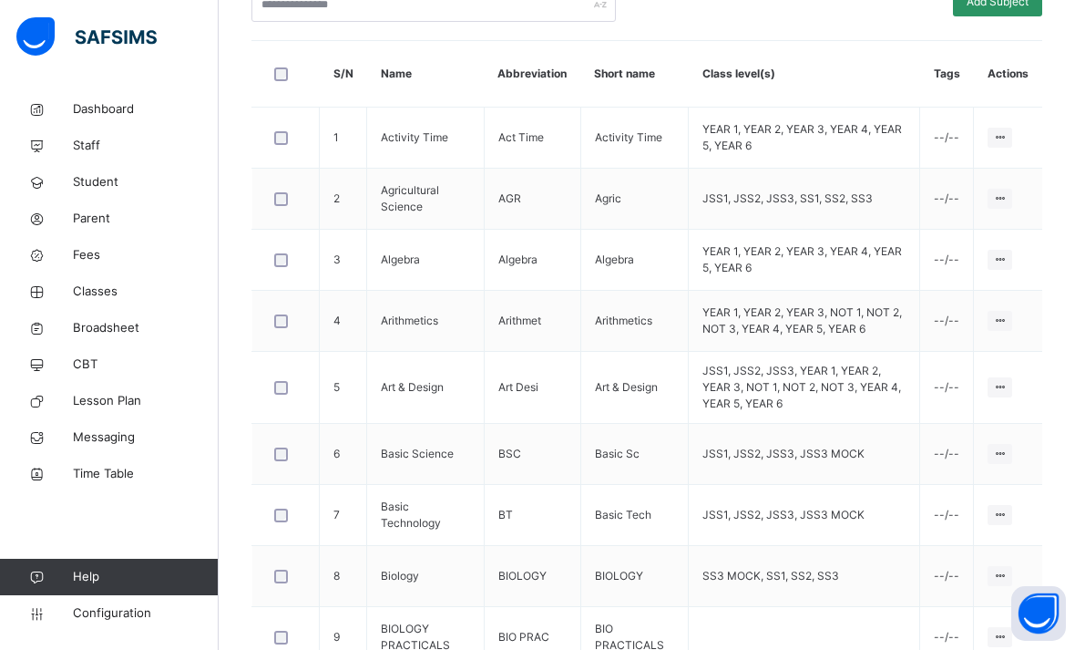
click at [0, 0] on div "Assign to Level" at bounding box center [0, 0] width 0 height 0
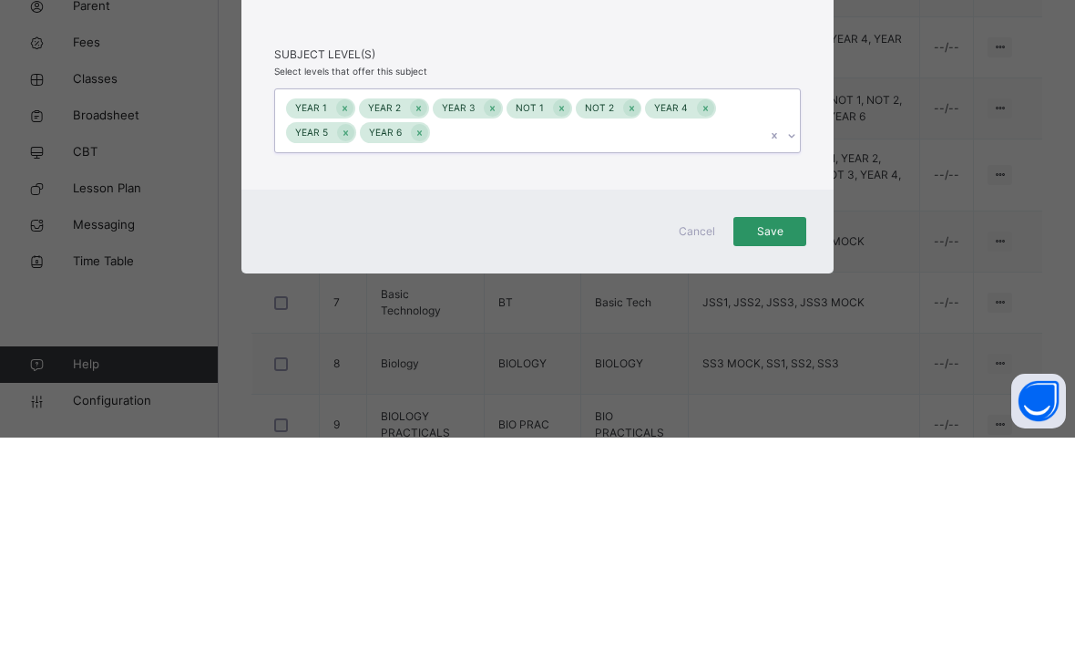
scroll to position [584, 0]
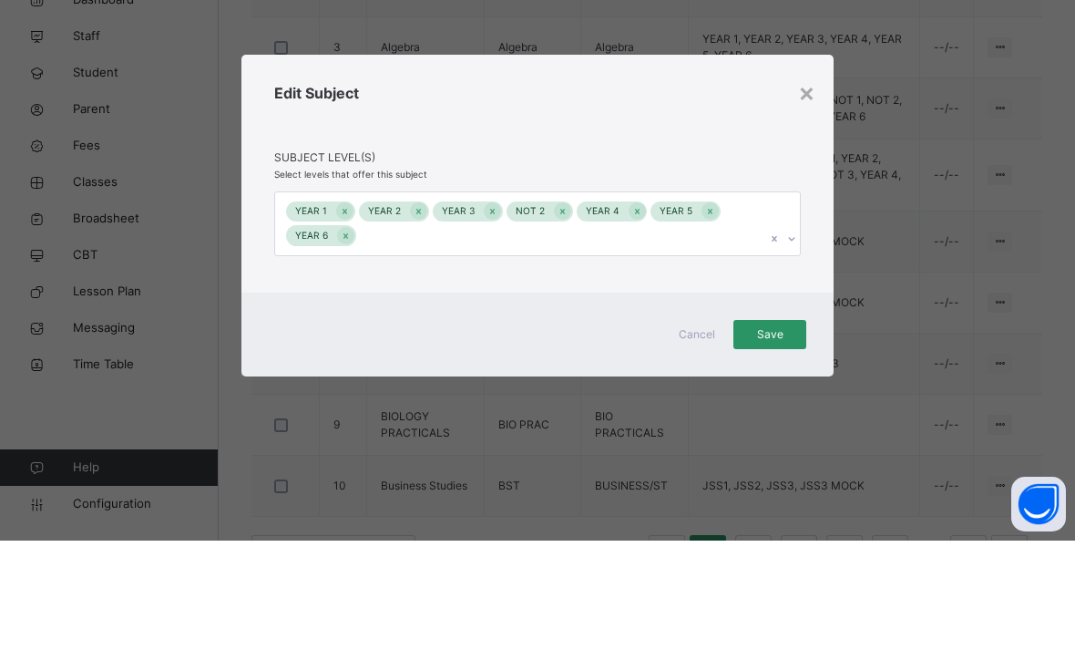
click at [558, 402] on div "Cancel Save" at bounding box center [537, 444] width 592 height 84
click at [562, 402] on div "Cancel Save" at bounding box center [537, 444] width 592 height 84
click at [557, 402] on div "Cancel Save" at bounding box center [537, 444] width 592 height 84
click at [548, 402] on div "Cancel Save" at bounding box center [537, 444] width 592 height 84
click at [554, 402] on div "Cancel Save" at bounding box center [537, 444] width 592 height 84
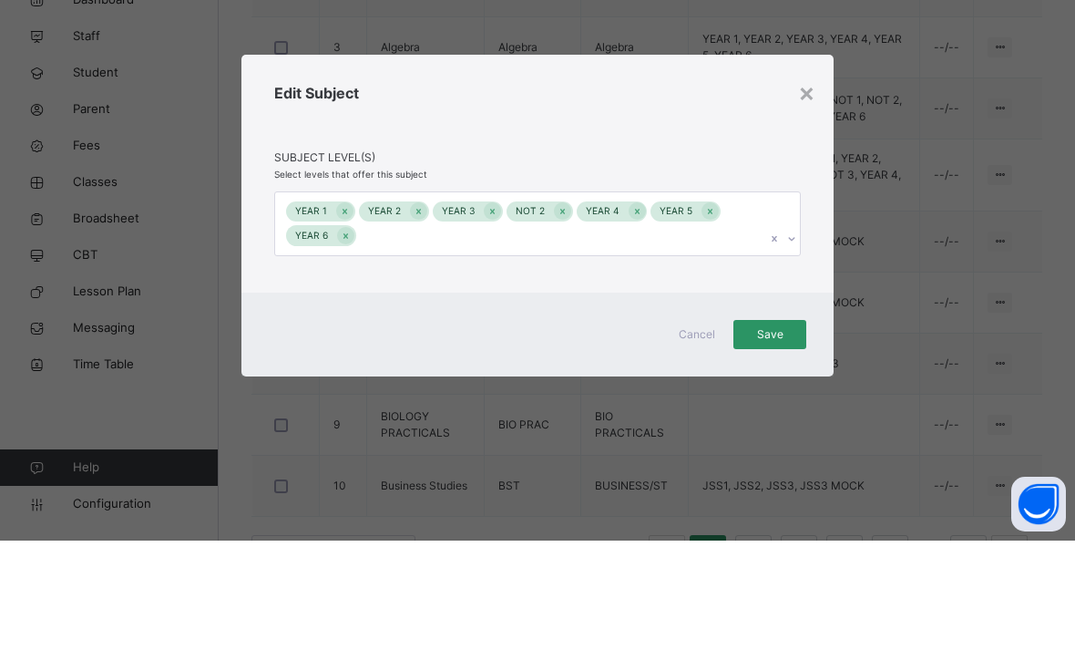
click at [556, 402] on div "Cancel Save" at bounding box center [537, 444] width 592 height 84
click at [561, 402] on div "Cancel Save" at bounding box center [537, 444] width 592 height 84
click at [551, 402] on div "Cancel Save" at bounding box center [537, 444] width 592 height 84
click at [557, 402] on div "Cancel Save" at bounding box center [537, 444] width 592 height 84
click at [767, 465] on div "× Edit Subject Subject Level(s) Select levels that offer this subject YEAR 1 YE…" at bounding box center [537, 325] width 1075 height 650
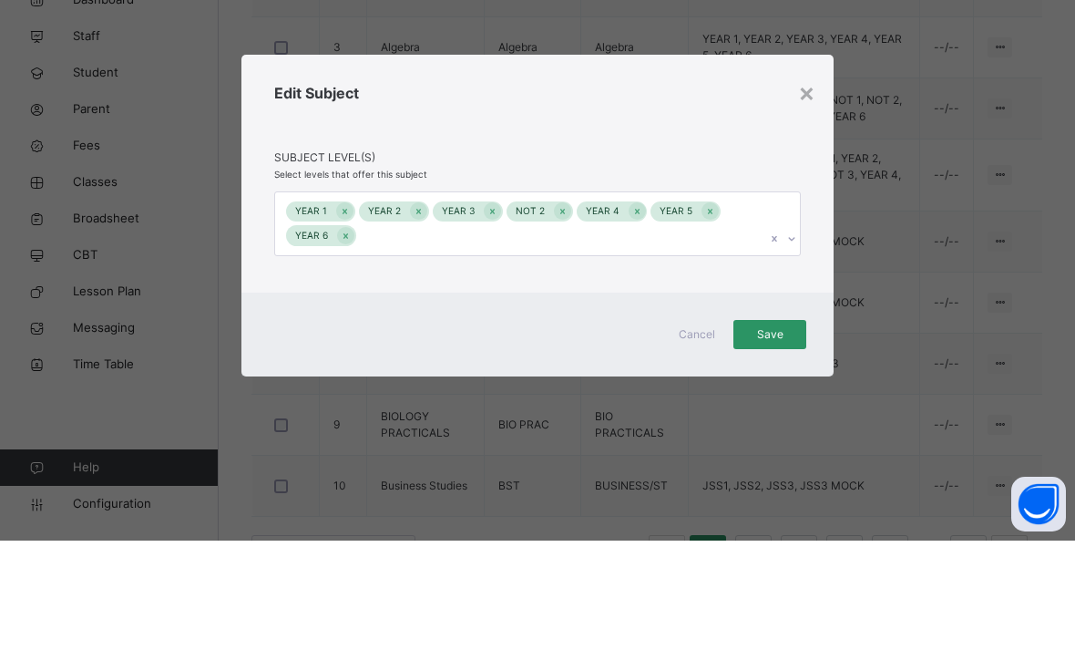
click at [772, 465] on div "× Edit Subject Subject Level(s) Select levels that offer this subject YEAR 1 YE…" at bounding box center [537, 325] width 1075 height 650
click at [811, 244] on div "Edit Subject Subject Level(s) Select levels that offer this subject YEAR 1 YEAR…" at bounding box center [537, 283] width 592 height 238
click at [814, 241] on div "Edit Subject Subject Level(s) Select levels that offer this subject YEAR 1 YEAR…" at bounding box center [537, 283] width 592 height 238
click at [550, 402] on div "Cancel Save" at bounding box center [537, 444] width 592 height 84
click at [555, 402] on div "Cancel Save" at bounding box center [537, 444] width 592 height 84
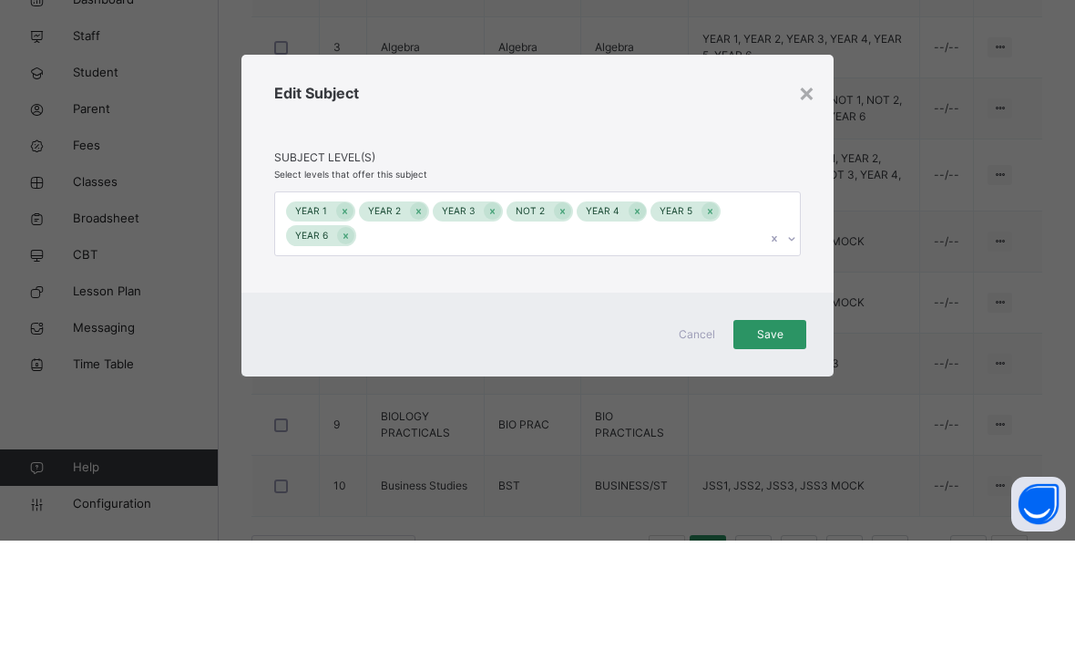
click at [558, 402] on div "Cancel Save" at bounding box center [537, 444] width 592 height 84
click at [803, 228] on div "Edit Subject Subject Level(s) Select levels that offer this subject YEAR 1 YEAR…" at bounding box center [537, 283] width 592 height 238
click at [765, 477] on div "× Edit Subject Subject Level(s) Select levels that offer this subject YEAR 1 YE…" at bounding box center [537, 325] width 1075 height 650
click at [764, 478] on div "× Edit Subject Subject Level(s) Select levels that offer this subject YEAR 1 YE…" at bounding box center [537, 325] width 1075 height 650
click at [805, 231] on div "Edit Subject Subject Level(s) Select levels that offer this subject YEAR 1 YEAR…" at bounding box center [537, 283] width 592 height 238
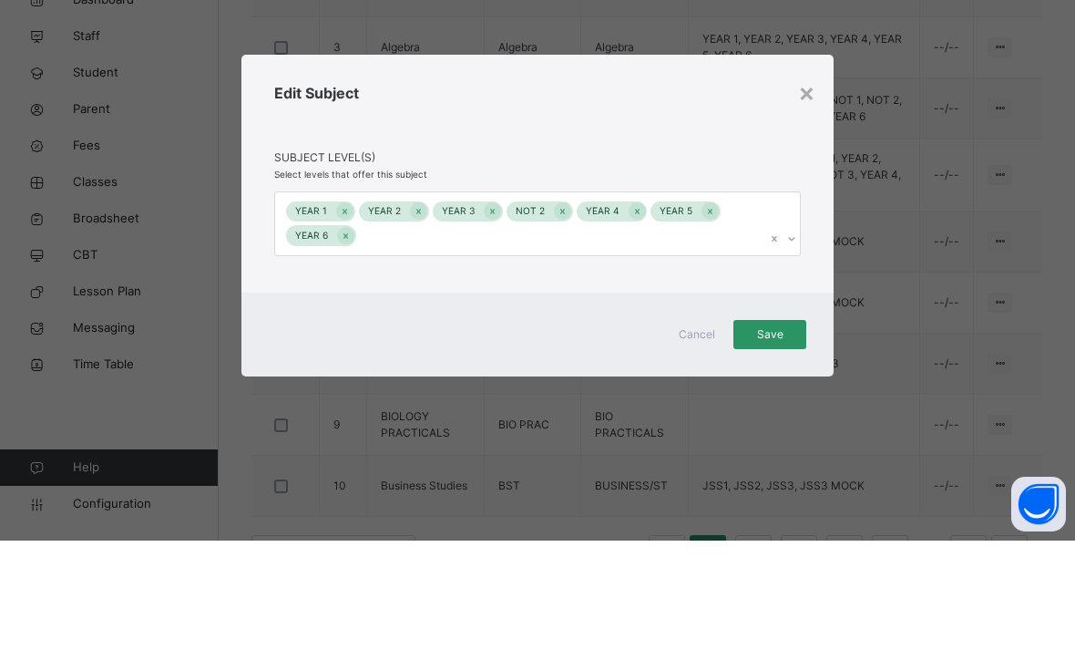
click at [822, 220] on div "Edit Subject Subject Level(s) Select levels that offer this subject YEAR 1 YEAR…" at bounding box center [537, 283] width 592 height 238
click at [811, 234] on div "Edit Subject Subject Level(s) Select levels that offer this subject YEAR 1 YEAR…" at bounding box center [537, 283] width 592 height 238
click at [816, 231] on div "Edit Subject Subject Level(s) Select levels that offer this subject YEAR 1 YEAR…" at bounding box center [537, 283] width 592 height 238
click at [541, 402] on div "Cancel Save" at bounding box center [537, 444] width 592 height 84
click at [528, 402] on div "Cancel Save" at bounding box center [537, 444] width 592 height 84
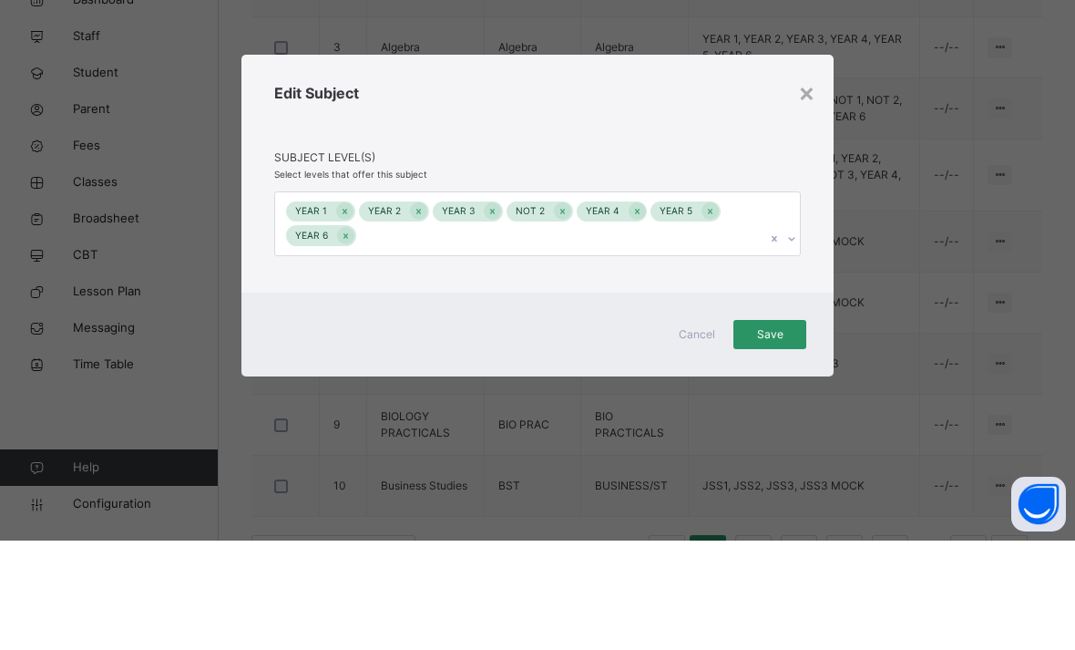
click at [538, 402] on div "Cancel Save" at bounding box center [537, 444] width 592 height 84
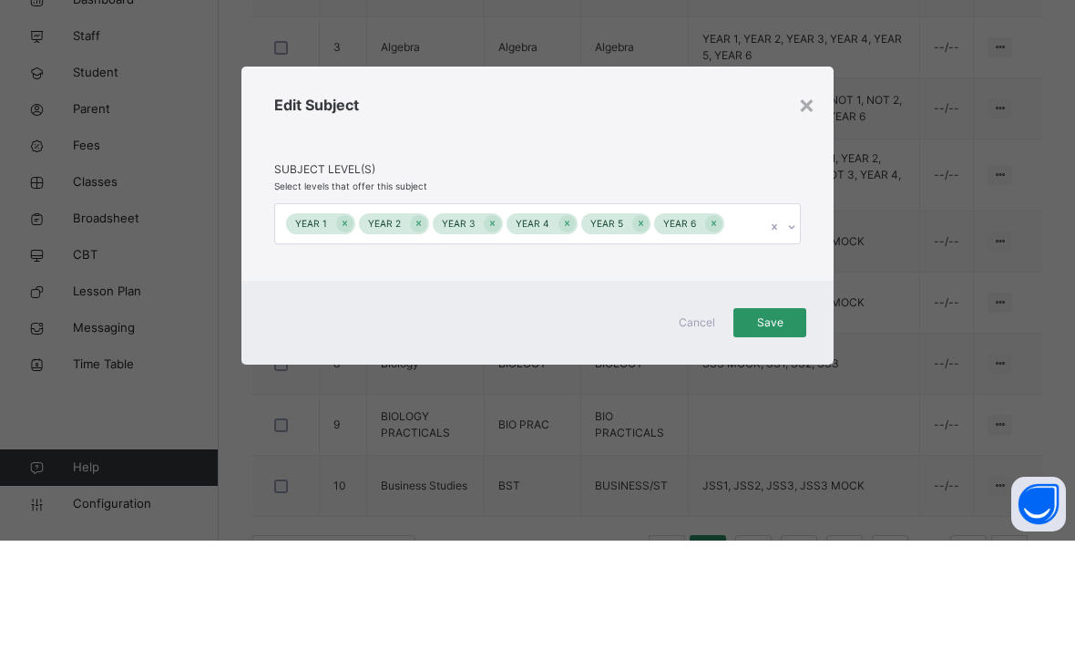
click at [770, 460] on div "× Edit Subject Subject Level(s) Select levels that offer this subject YEAR 1 YE…" at bounding box center [537, 325] width 1075 height 650
click at [783, 440] on span "Save" at bounding box center [770, 432] width 46 height 16
click at [781, 440] on span "Save" at bounding box center [770, 432] width 46 height 16
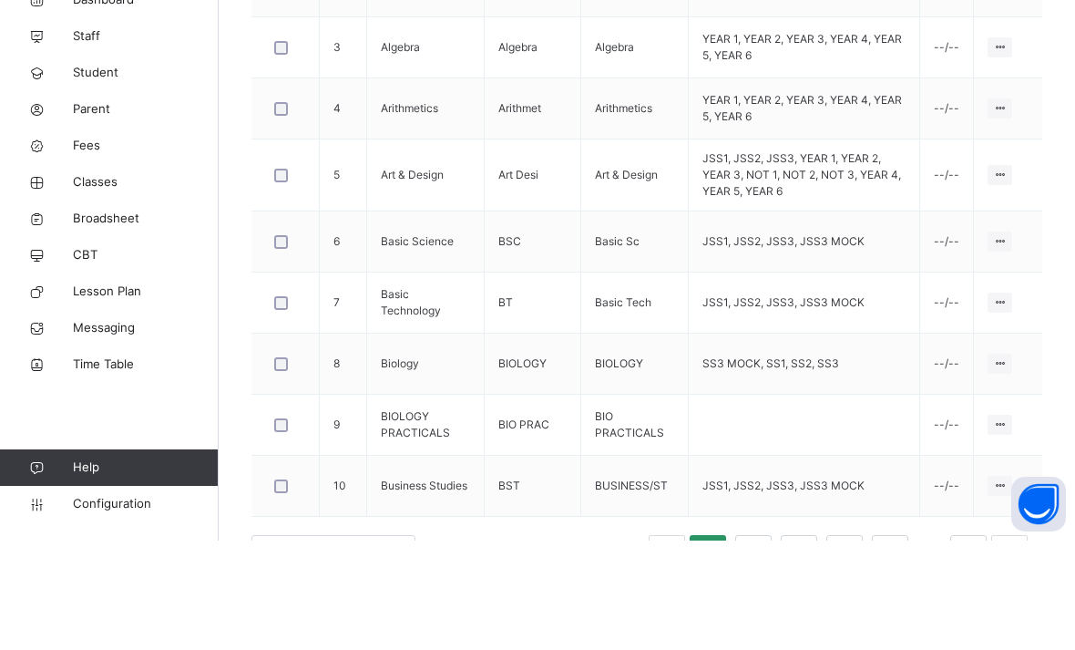
click at [0, 0] on div "Edit Subject" at bounding box center [0, 0] width 0 height 0
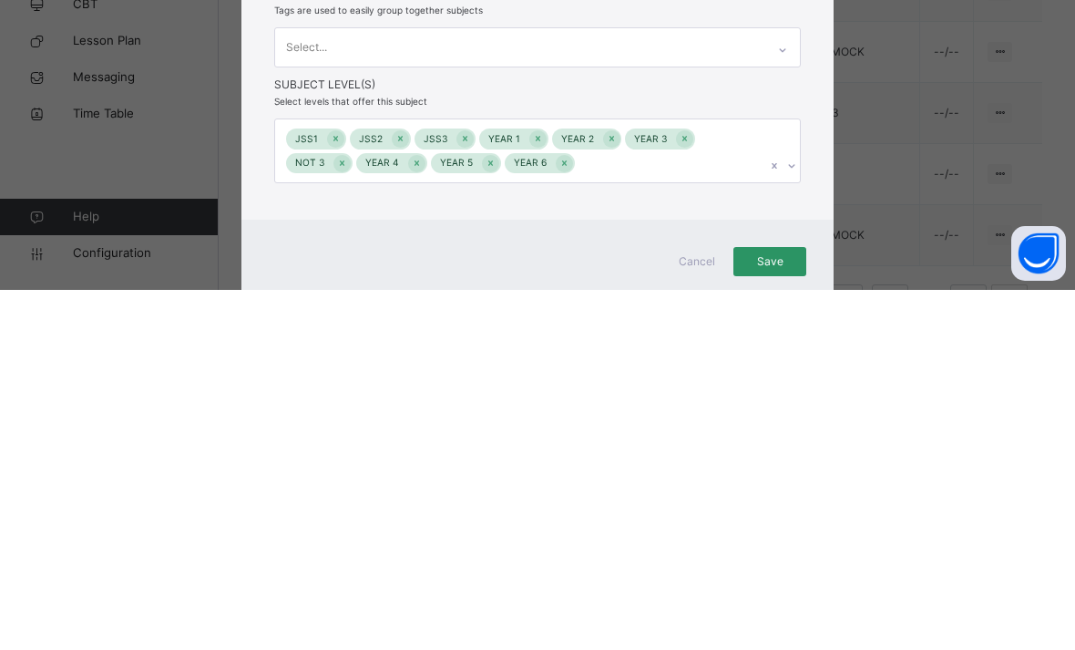
scroll to position [191, 0]
click at [774, 621] on span "Save" at bounding box center [770, 621] width 46 height 16
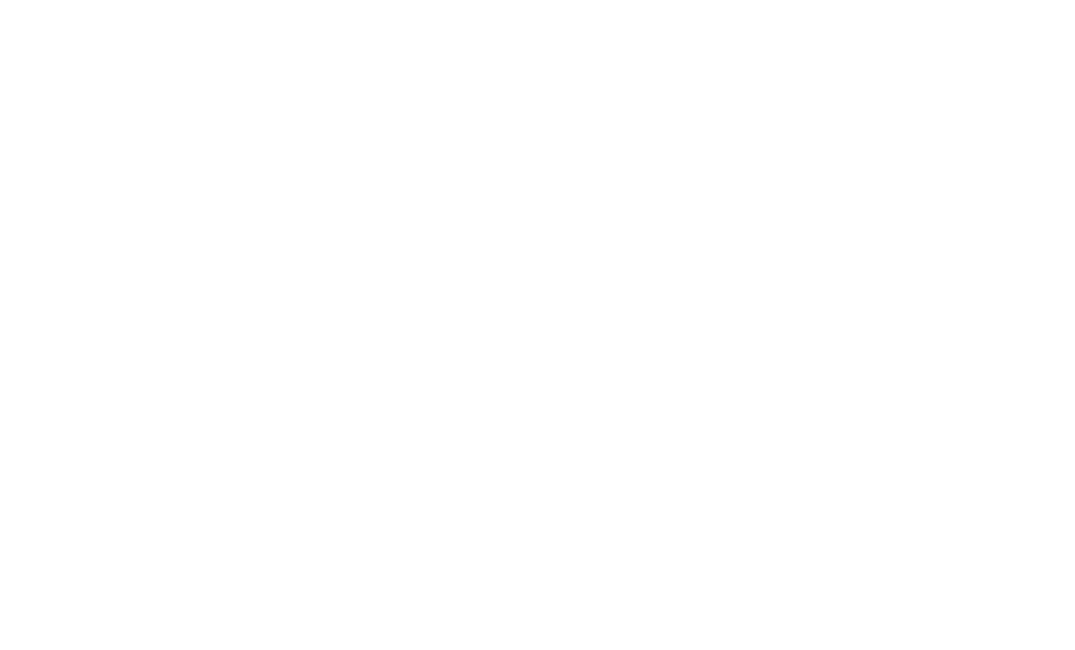
scroll to position [573, 0]
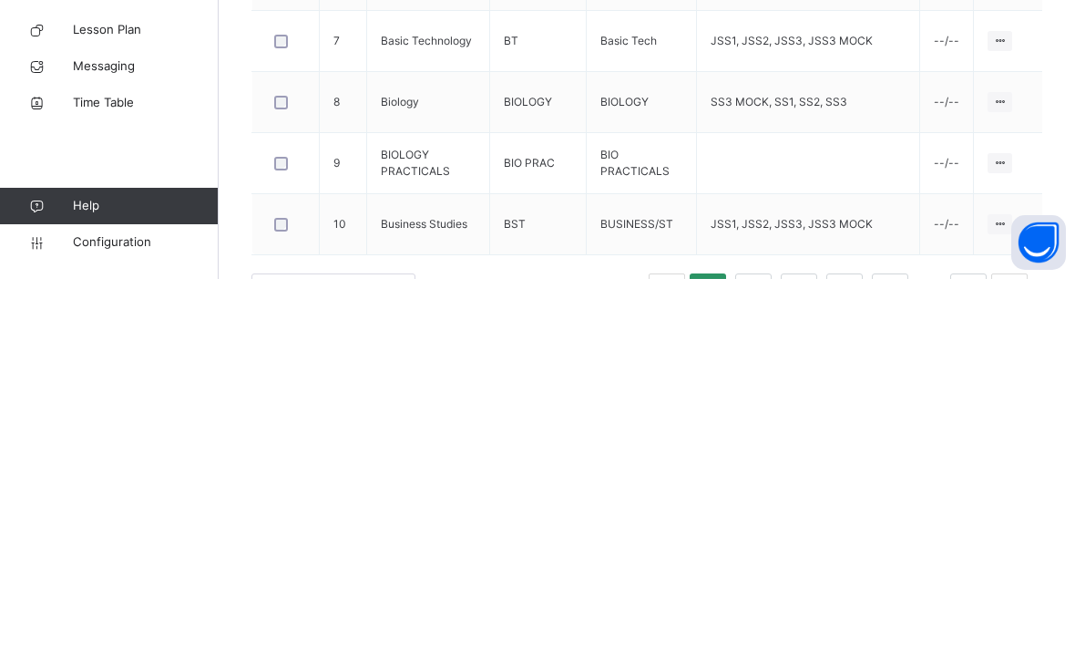
click at [0, 0] on div "Assign to Level" at bounding box center [0, 0] width 0 height 0
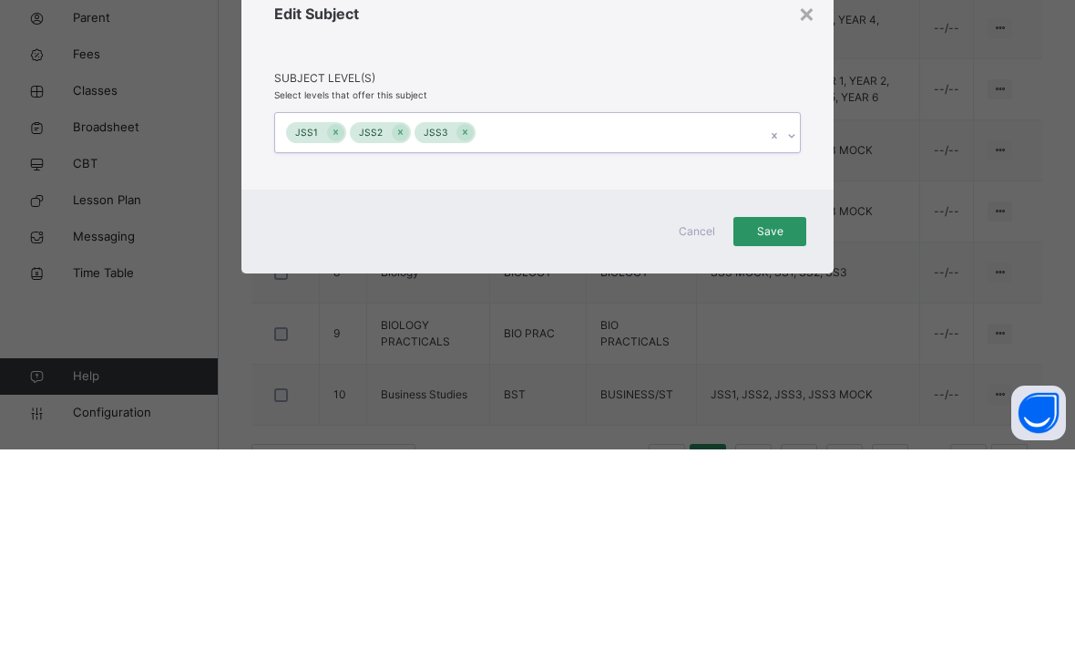
click at [782, 424] on span "Save" at bounding box center [770, 432] width 46 height 16
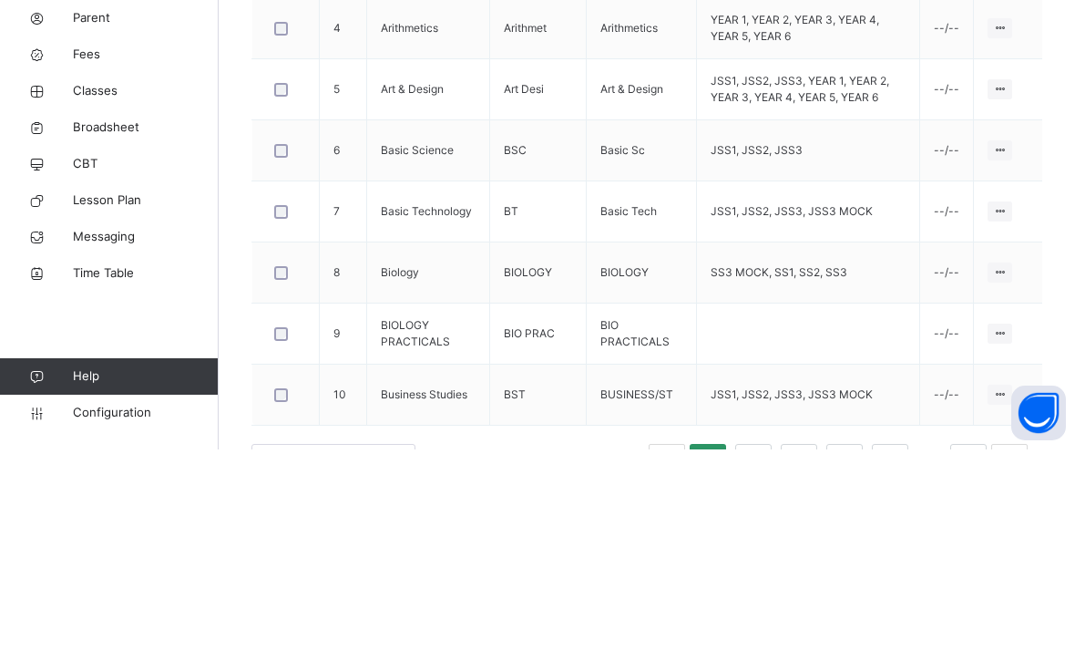
click at [0, 0] on div "Assign to Level" at bounding box center [0, 0] width 0 height 0
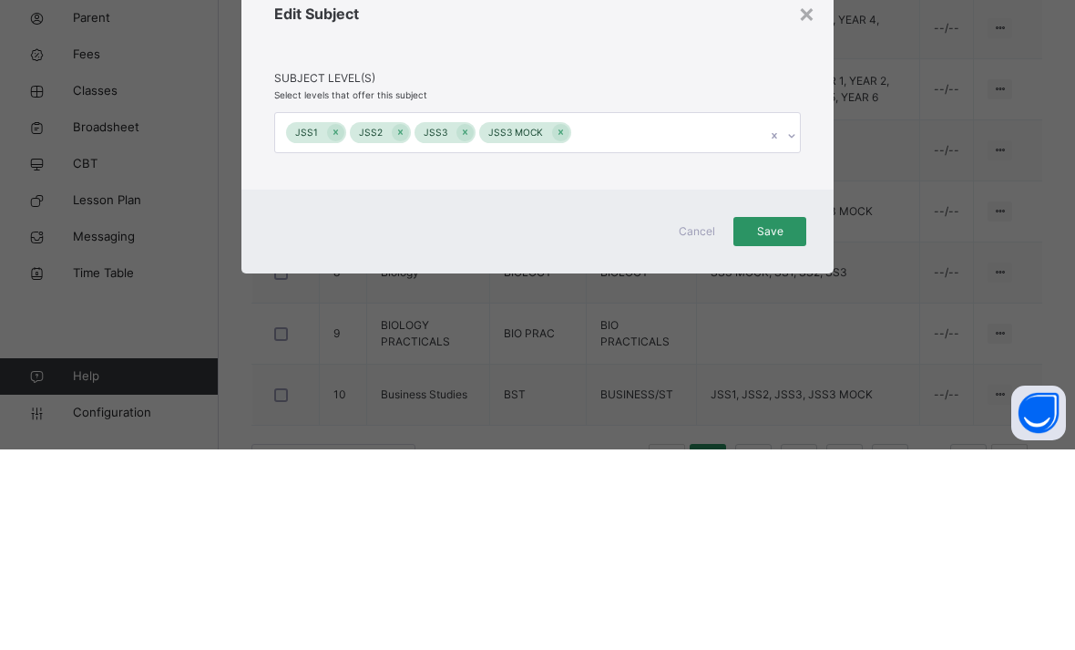
click at [555, 367] on div "× Edit Subject Subject Level(s) Select levels that offer this subject JSS1 JSS2…" at bounding box center [537, 325] width 1075 height 650
click at [558, 362] on div "× Edit Subject Subject Level(s) Select levels that offer this subject JSS1 JSS2…" at bounding box center [537, 325] width 1075 height 650
click at [561, 359] on div "× Edit Subject Subject Level(s) Select levels that offer this subject JSS1 JSS2…" at bounding box center [537, 325] width 1075 height 650
click at [562, 359] on div "× Edit Subject Subject Level(s) Select levels that offer this subject JSS1 JSS2…" at bounding box center [537, 325] width 1075 height 650
click at [563, 364] on div "× Edit Subject Subject Level(s) Select levels that offer this subject JSS1 JSS2…" at bounding box center [537, 325] width 1075 height 650
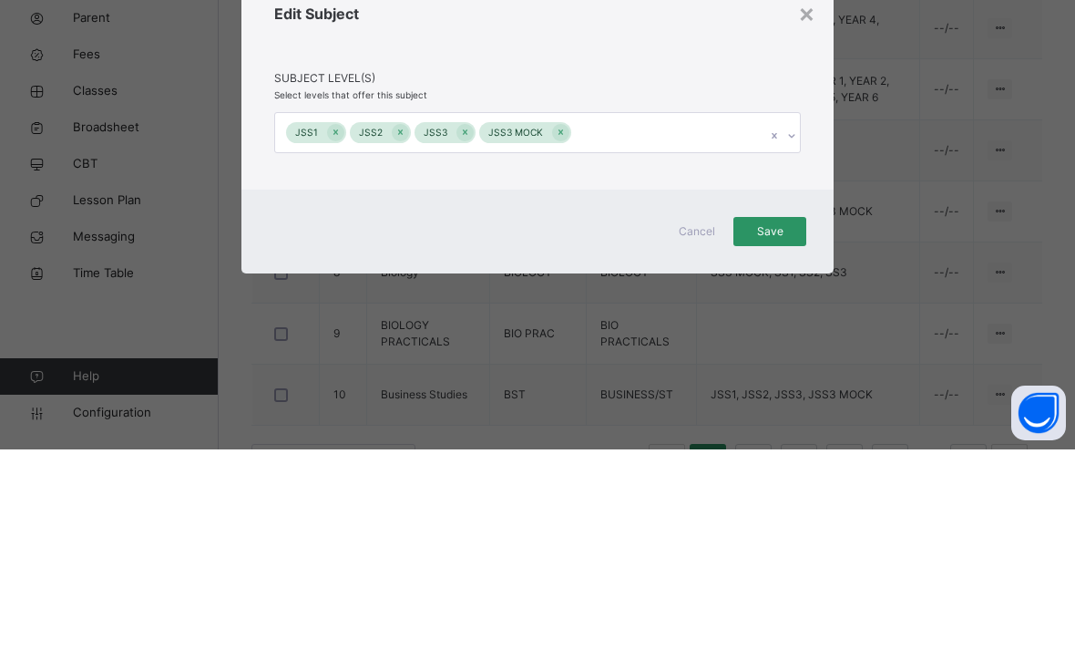
click at [559, 363] on div "× Edit Subject Subject Level(s) Select levels that offer this subject JSS1 JSS2…" at bounding box center [537, 325] width 1075 height 650
click at [563, 354] on div "× Edit Subject Subject Level(s) Select levels that offer this subject JSS1 JSS2…" at bounding box center [537, 325] width 1075 height 650
click at [561, 366] on div "× Edit Subject Subject Level(s) Select levels that offer this subject JSS1 JSS2…" at bounding box center [537, 325] width 1075 height 650
click at [561, 355] on div "× Edit Subject Subject Level(s) Select levels that offer this subject JSS1 JSS2…" at bounding box center [537, 325] width 1075 height 650
click at [556, 364] on div "× Edit Subject Subject Level(s) Select levels that offer this subject JSS1 JSS2…" at bounding box center [537, 325] width 1075 height 650
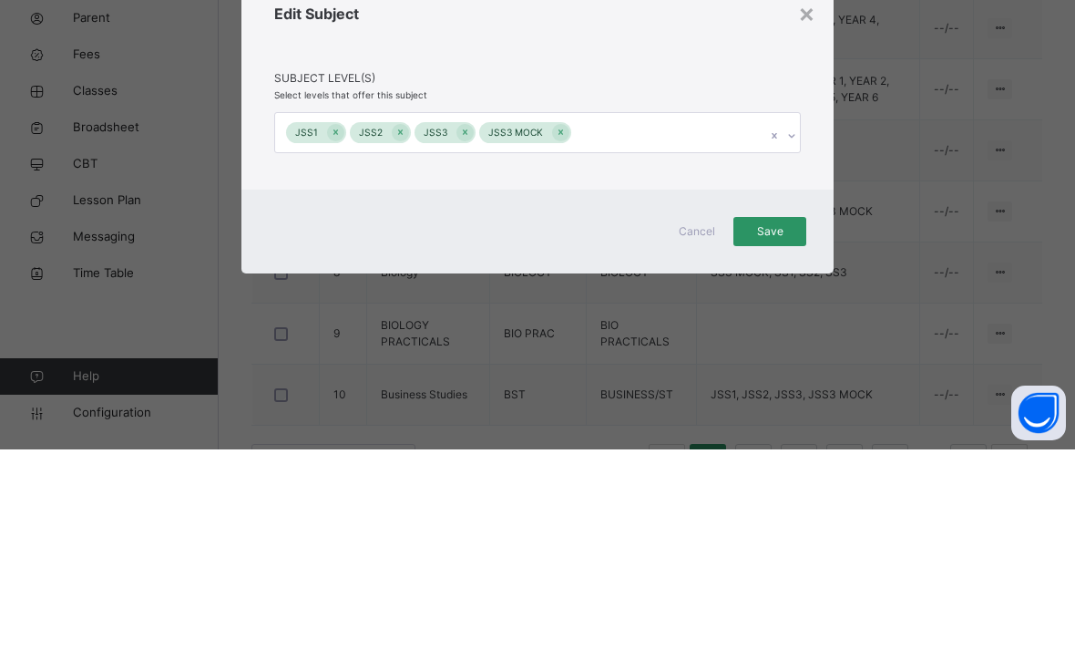
click at [566, 359] on div "× Edit Subject Subject Level(s) Select levels that offer this subject JSS1 JSS2…" at bounding box center [537, 325] width 1075 height 650
click at [562, 359] on div "× Edit Subject Subject Level(s) Select levels that offer this subject JSS1 JSS2…" at bounding box center [537, 325] width 1075 height 650
click at [559, 359] on div "× Edit Subject Subject Level(s) Select levels that offer this subject JSS1 JSS2…" at bounding box center [537, 325] width 1075 height 650
click at [562, 364] on div "× Edit Subject Subject Level(s) Select levels that offer this subject JSS1 JSS2…" at bounding box center [537, 325] width 1075 height 650
click at [763, 463] on div "× Edit Subject Subject Level(s) Select levels that offer this subject JSS1 JSS2…" at bounding box center [537, 325] width 1075 height 650
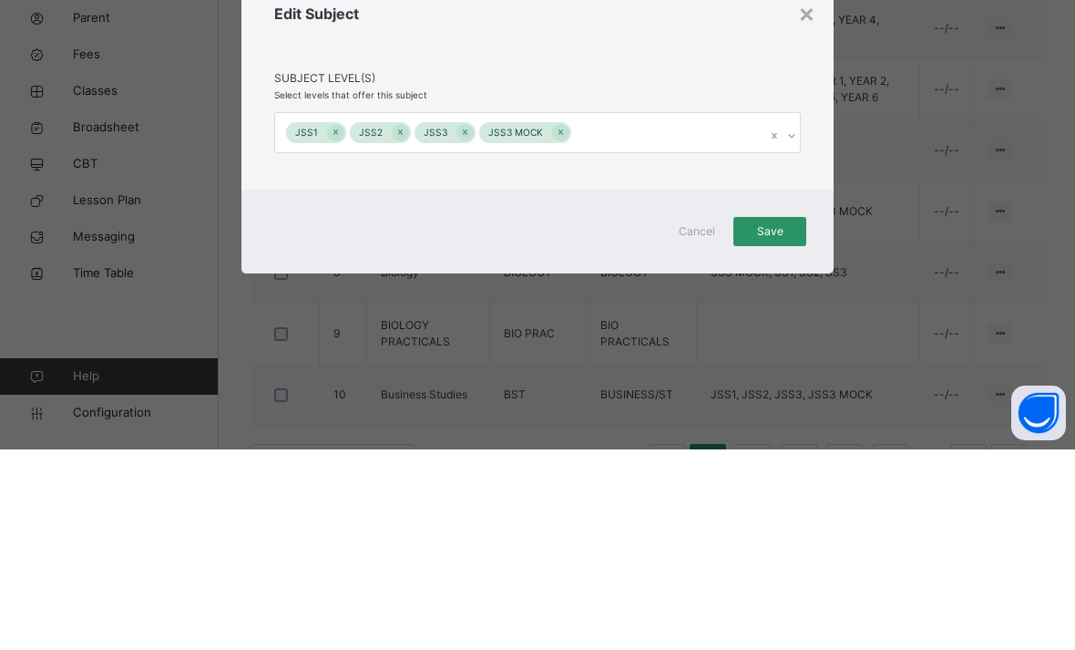
click at [561, 366] on div "× Edit Subject Subject Level(s) Select levels that offer this subject JSS1 JSS2…" at bounding box center [537, 325] width 1075 height 650
click at [561, 364] on div "× Edit Subject Subject Level(s) Select levels that offer this subject JSS1 JSS2…" at bounding box center [537, 325] width 1075 height 650
click at [612, 349] on div "× Edit Subject Subject Level(s) Select levels that offer this subject JSS1 JSS2…" at bounding box center [537, 325] width 1075 height 650
click at [623, 390] on div "Cancel Save" at bounding box center [537, 432] width 592 height 84
click at [642, 409] on div "× Edit Subject Subject Level(s) Select levels that offer this subject JSS1 JSS2…" at bounding box center [537, 325] width 1075 height 650
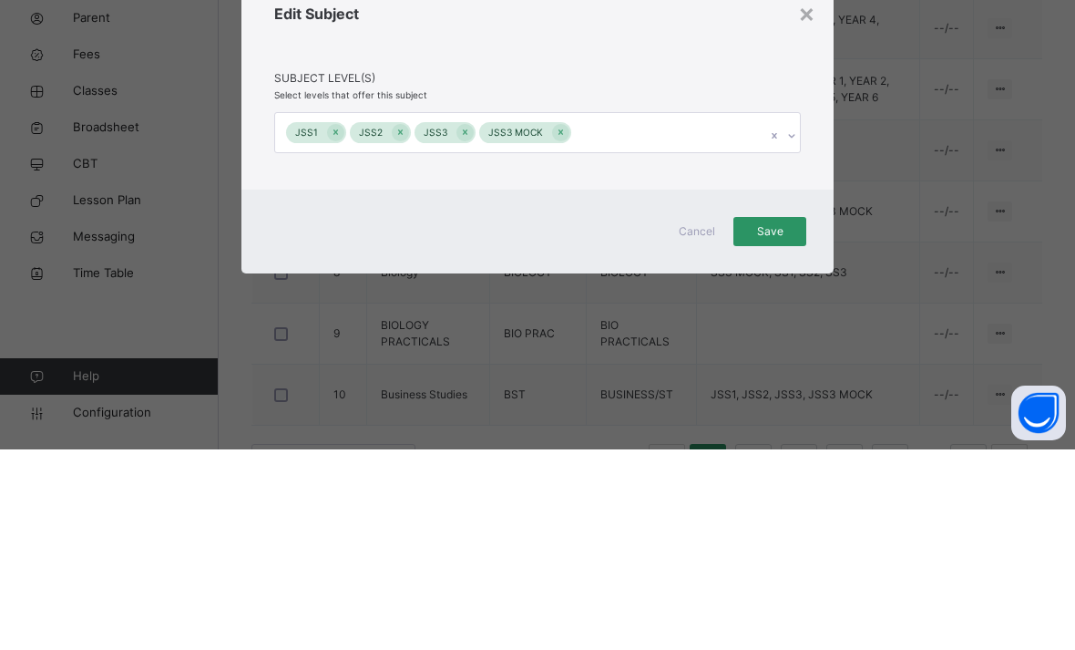
click at [811, 390] on div "Cancel Save" at bounding box center [537, 432] width 592 height 84
click at [805, 390] on div "Cancel Save" at bounding box center [537, 432] width 592 height 84
click at [808, 390] on div "Cancel Save" at bounding box center [537, 432] width 592 height 84
click at [815, 390] on div "Cancel Save" at bounding box center [537, 432] width 592 height 84
click at [813, 390] on div "Cancel Save" at bounding box center [537, 432] width 592 height 84
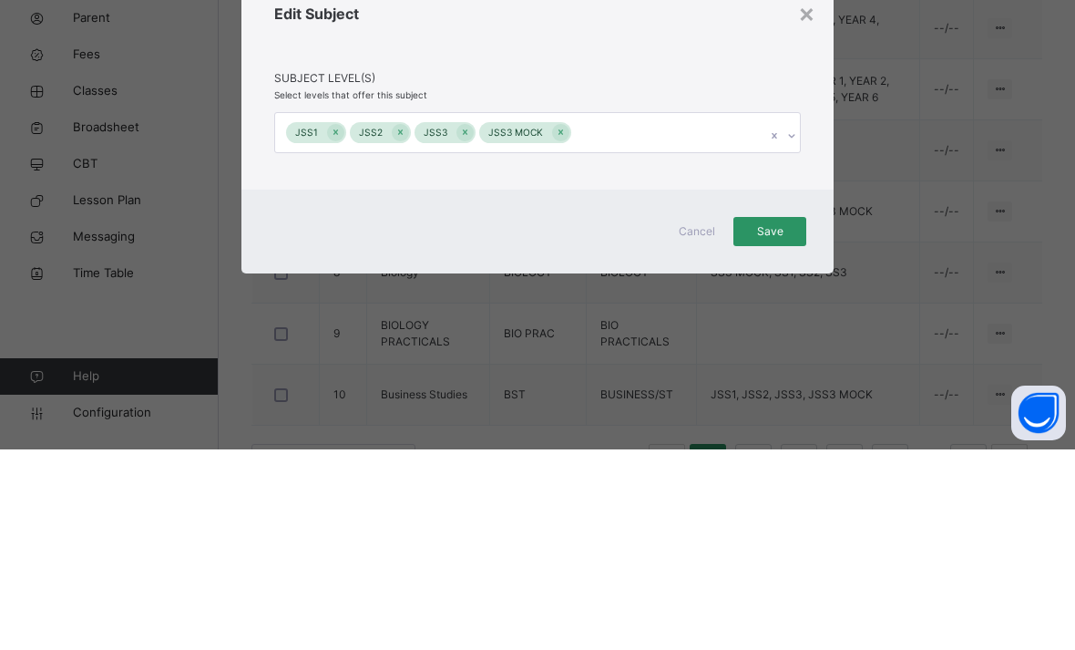
click at [812, 390] on div "Cancel Save" at bounding box center [537, 432] width 592 height 84
click at [820, 390] on div "Cancel Save" at bounding box center [537, 432] width 592 height 84
click at [812, 390] on div "Cancel Save" at bounding box center [537, 432] width 592 height 84
click at [805, 390] on div "Cancel Save" at bounding box center [537, 432] width 592 height 84
click at [694, 460] on div "× Edit Subject Subject Level(s) Select levels that offer this subject JSS1 JSS2…" at bounding box center [537, 325] width 1075 height 650
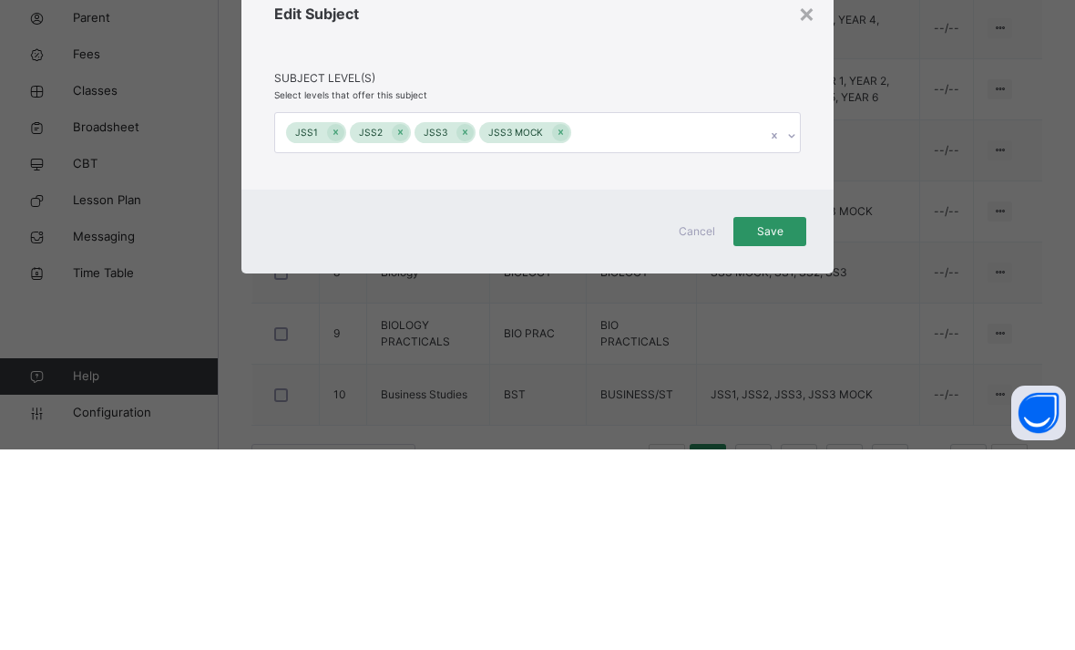
click at [814, 390] on div "Cancel Save" at bounding box center [537, 432] width 592 height 84
click at [916, 210] on div "× Edit Subject Subject Level(s) Select levels that offer this subject JSS1 JSS2…" at bounding box center [537, 325] width 1075 height 650
click at [915, 208] on div "× Edit Subject Subject Level(s) Select levels that offer this subject JSS1 JSS2…" at bounding box center [537, 325] width 1075 height 650
click at [811, 390] on div "Cancel Save" at bounding box center [537, 432] width 592 height 84
click at [801, 417] on div "Save" at bounding box center [769, 431] width 73 height 29
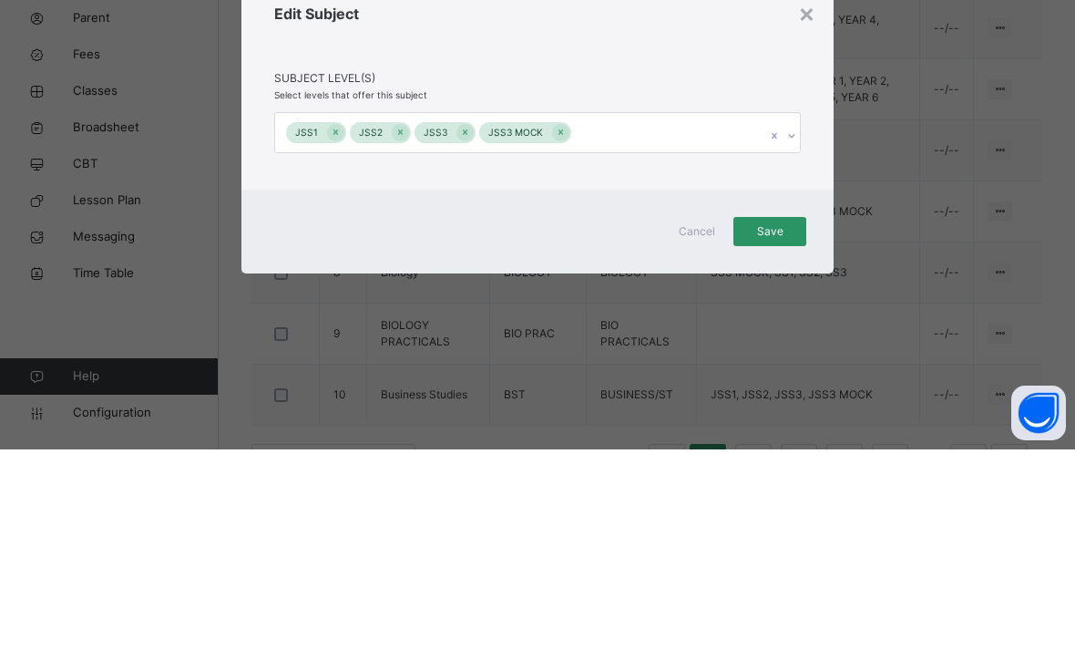
click at [805, 417] on div "Save" at bounding box center [769, 431] width 73 height 29
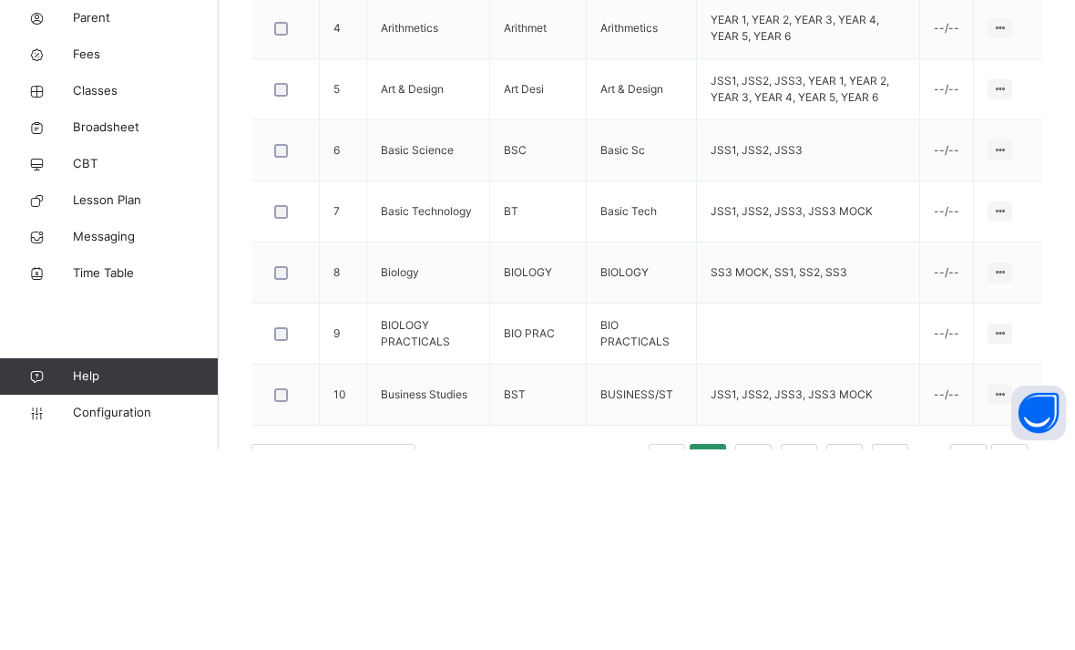
click at [0, 0] on div "Assign to Level" at bounding box center [0, 0] width 0 height 0
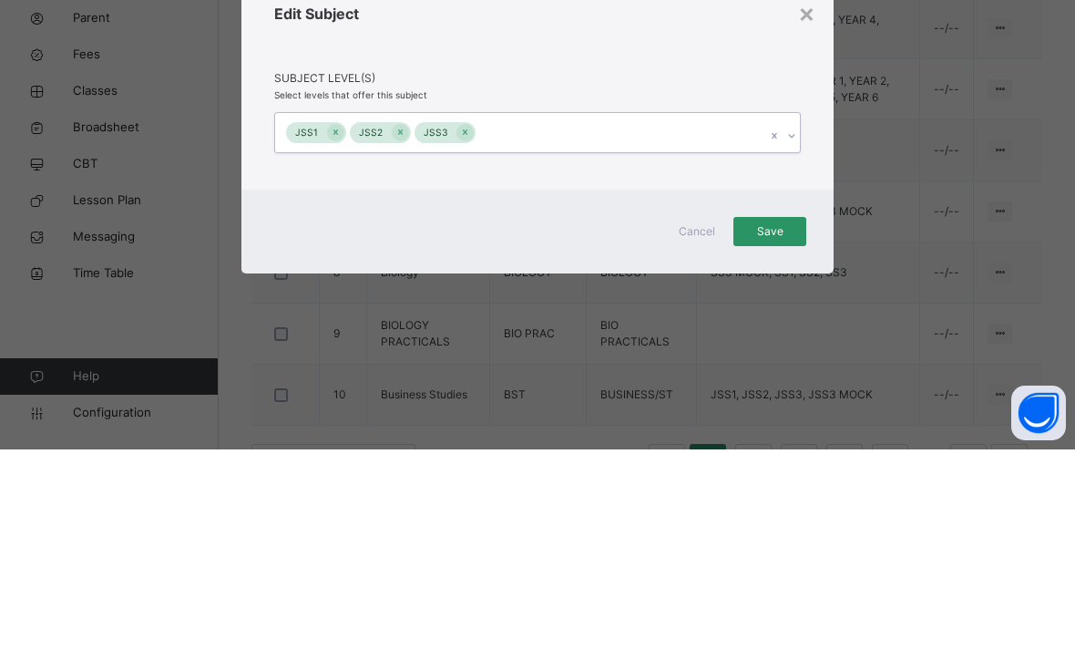
click at [786, 424] on span "Save" at bounding box center [770, 432] width 46 height 16
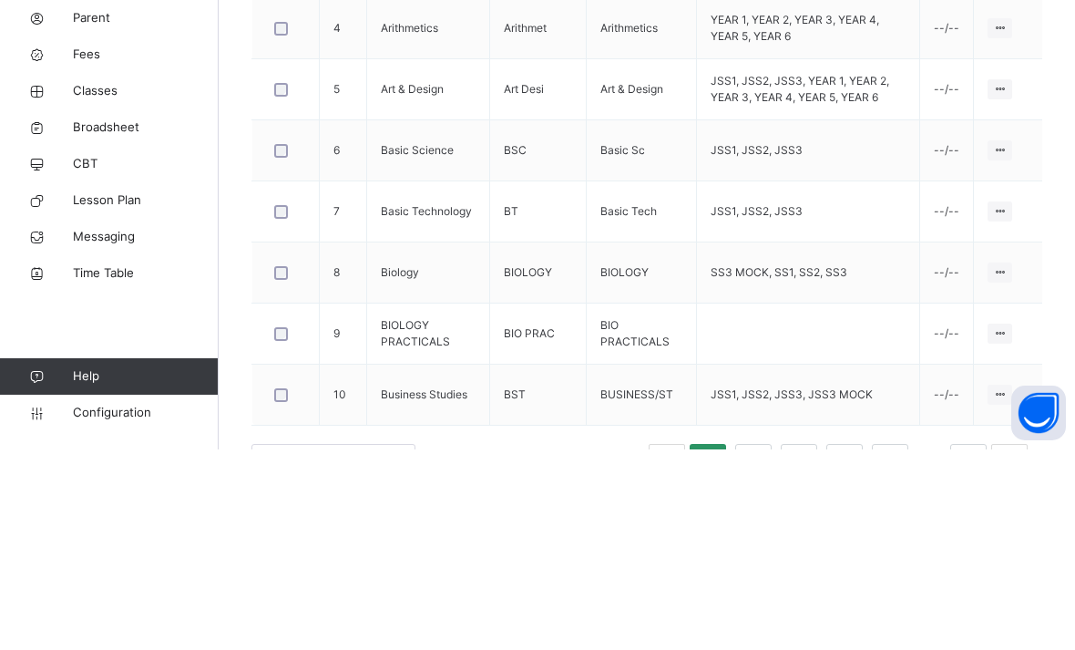
click at [0, 0] on div "Assign to Level" at bounding box center [0, 0] width 0 height 0
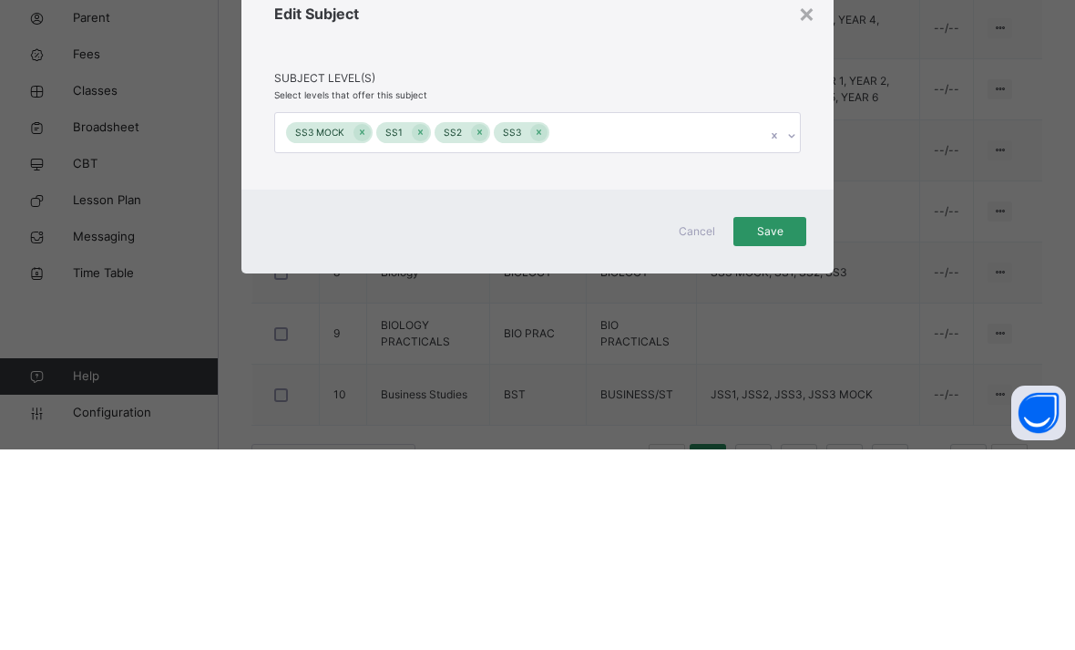
click at [359, 366] on div "× Edit Subject Subject Level(s) Select levels that offer this subject SS3 MOCK …" at bounding box center [537, 325] width 1075 height 650
click at [359, 369] on div "× Edit Subject Subject Level(s) Select levels that offer this subject SS3 MOCK …" at bounding box center [537, 325] width 1075 height 650
click at [361, 365] on div "× Edit Subject Subject Level(s) Select levels that offer this subject SS3 MOCK …" at bounding box center [537, 325] width 1075 height 650
click at [354, 366] on div "× Edit Subject Subject Level(s) Select levels that offer this subject SS3 MOCK …" at bounding box center [537, 325] width 1075 height 650
click at [352, 353] on div "× Edit Subject Subject Level(s) Select levels that offer this subject SS3 MOCK …" at bounding box center [537, 325] width 1075 height 650
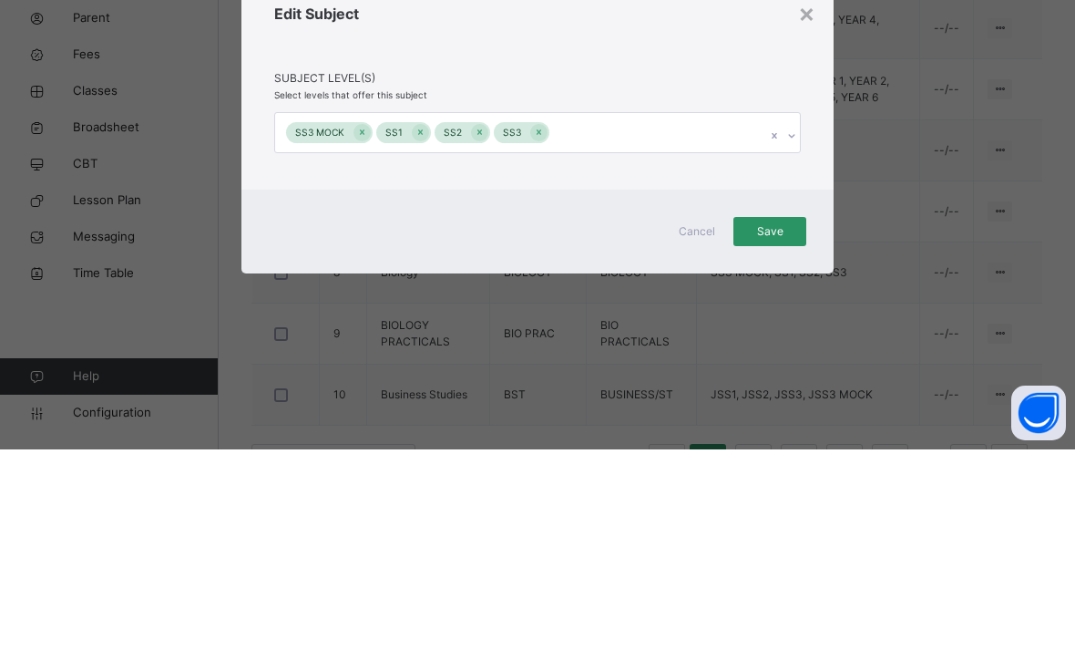
click at [354, 364] on div "× Edit Subject Subject Level(s) Select levels that offer this subject SS3 MOCK …" at bounding box center [537, 325] width 1075 height 650
click at [354, 358] on div "× Edit Subject Subject Level(s) Select levels that offer this subject SS3 MOCK …" at bounding box center [537, 325] width 1075 height 650
click at [361, 362] on div "× Edit Subject Subject Level(s) Select levels that offer this subject SS3 MOCK …" at bounding box center [537, 325] width 1075 height 650
click at [351, 362] on div "× Edit Subject Subject Level(s) Select levels that offer this subject SS3 MOCK …" at bounding box center [537, 325] width 1075 height 650
click at [364, 362] on div "× Edit Subject Subject Level(s) Select levels that offer this subject SS3 MOCK …" at bounding box center [537, 325] width 1075 height 650
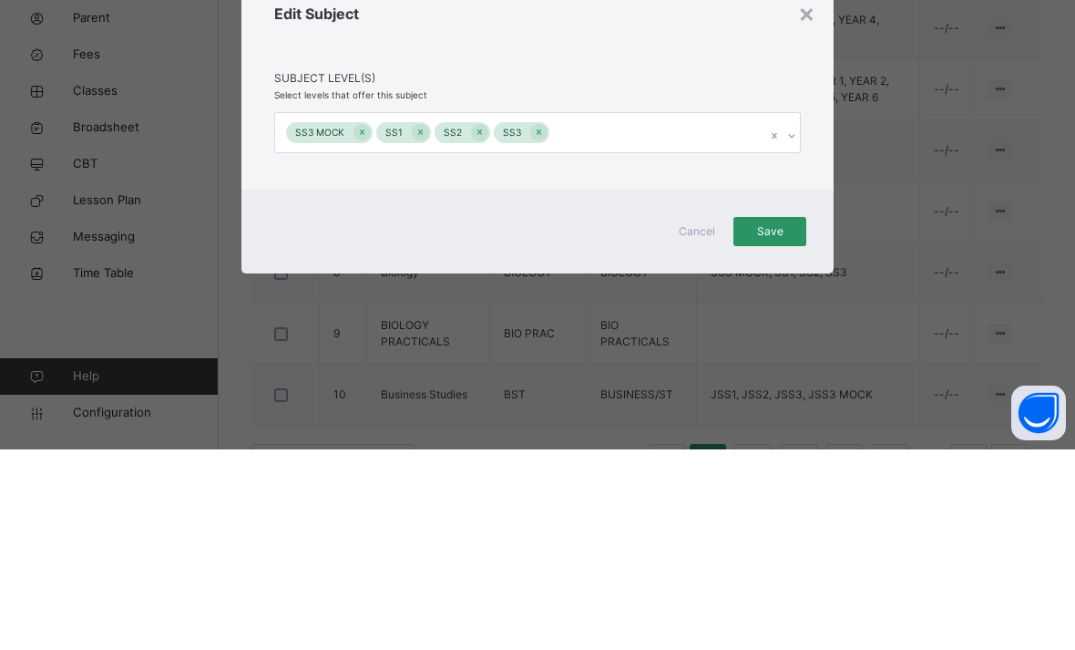
click at [356, 360] on div "× Edit Subject Subject Level(s) Select levels that offer this subject SS3 MOCK …" at bounding box center [537, 325] width 1075 height 650
click at [784, 424] on span "Save" at bounding box center [770, 432] width 46 height 16
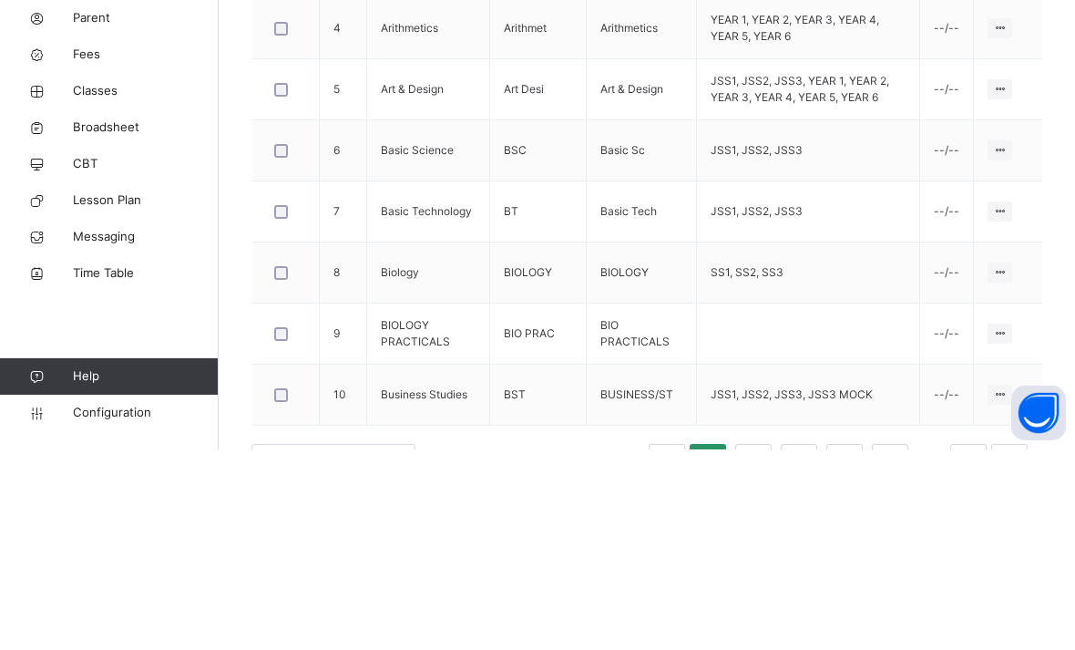
click at [1055, 306] on div "Configurations / Subjects Use subject grouping This enables you to group subjec…" at bounding box center [647, 113] width 856 height 1190
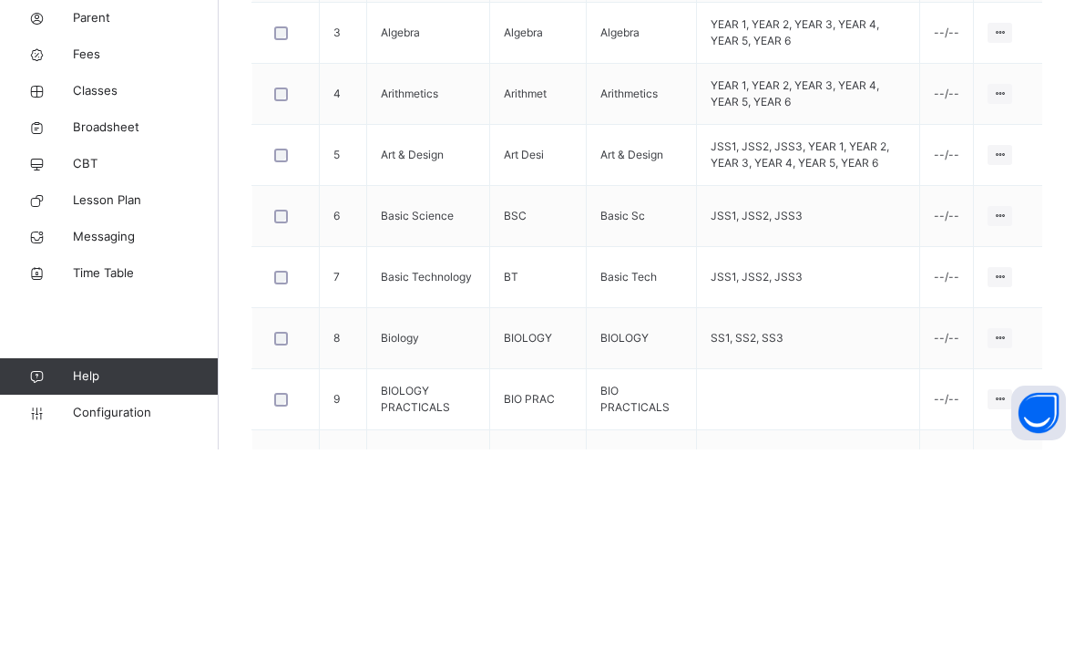
scroll to position [639, 0]
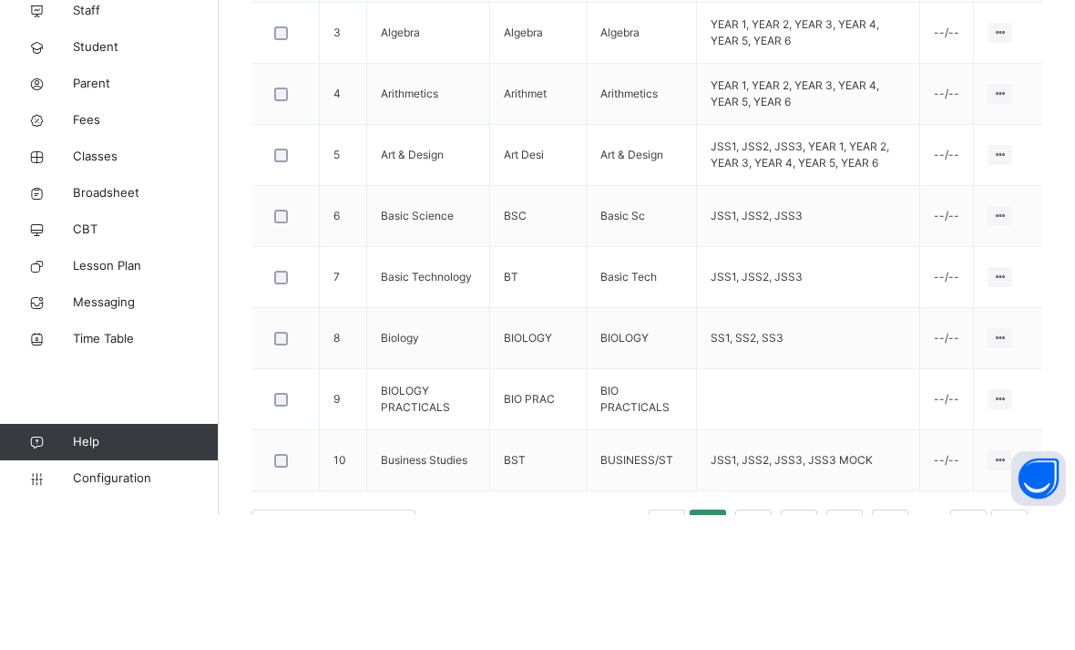
click at [0, 0] on div "Delete Subject" at bounding box center [0, 0] width 0 height 0
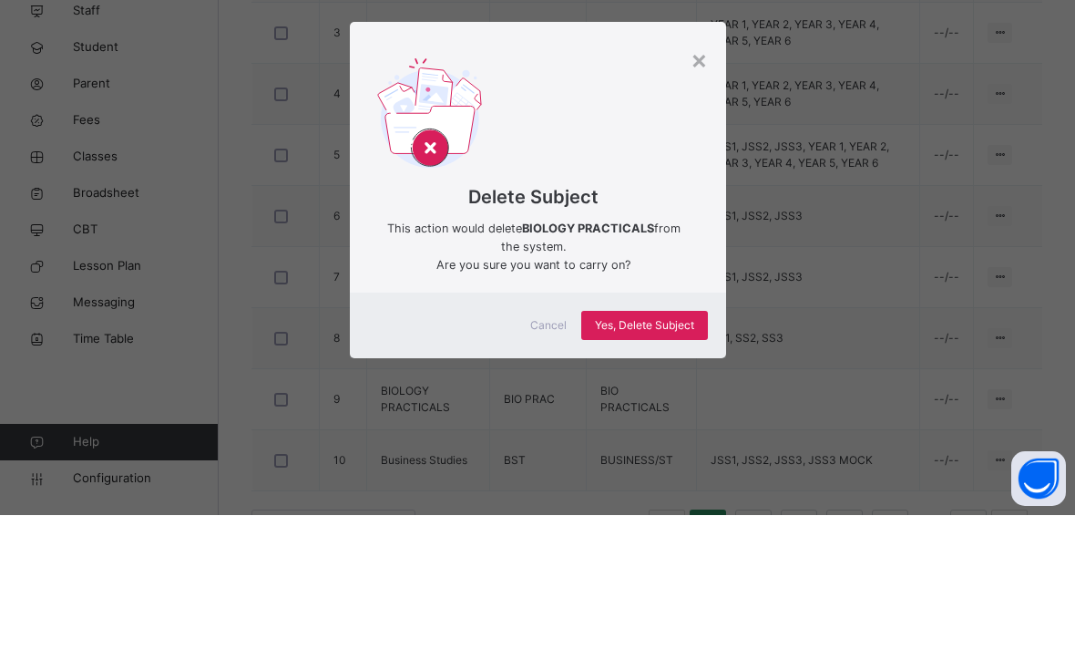
click at [688, 485] on div "× Delete Subject This action would delete BIOLOGY PRACTICALS from the system. A…" at bounding box center [537, 325] width 1075 height 650
click at [657, 491] on div "× Delete Subject This action would delete BIOLOGY PRACTICALS from the system. A…" at bounding box center [537, 325] width 1075 height 650
click at [639, 491] on div "× Delete Subject This action would delete BIOLOGY PRACTICALS from the system. A…" at bounding box center [537, 325] width 1075 height 650
click at [650, 489] on div "× Delete Subject This action would delete BIOLOGY PRACTICALS from the system. A…" at bounding box center [537, 325] width 1075 height 650
click at [637, 483] on div "× Delete Subject This action would delete BIOLOGY PRACTICALS from the system. A…" at bounding box center [537, 325] width 1075 height 650
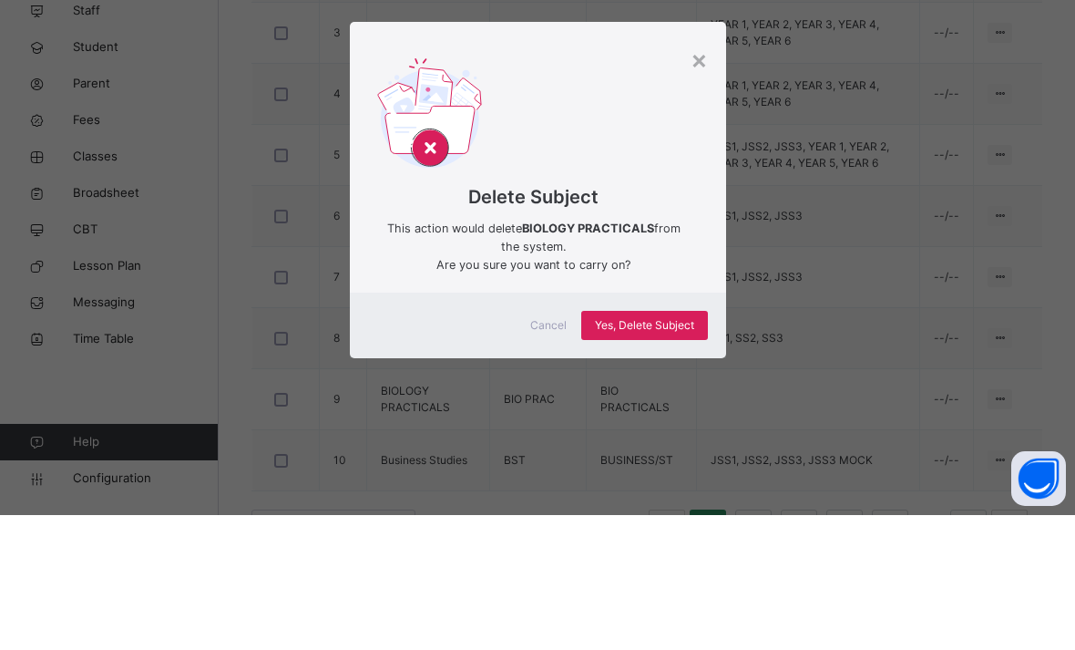
click at [646, 492] on div "× Delete Subject This action would delete BIOLOGY PRACTICALS from the system. A…" at bounding box center [537, 325] width 1075 height 650
click at [646, 491] on div "× Delete Subject This action would delete BIOLOGY PRACTICALS from the system. A…" at bounding box center [537, 325] width 1075 height 650
click at [618, 487] on div "× Delete Subject This action would delete BIOLOGY PRACTICALS from the system. A…" at bounding box center [537, 325] width 1075 height 650
click at [608, 492] on div "× Delete Subject This action would delete BIOLOGY PRACTICALS from the system. A…" at bounding box center [537, 325] width 1075 height 650
click at [639, 496] on div "× Delete Subject This action would delete BIOLOGY PRACTICALS from the system. A…" at bounding box center [537, 325] width 1075 height 650
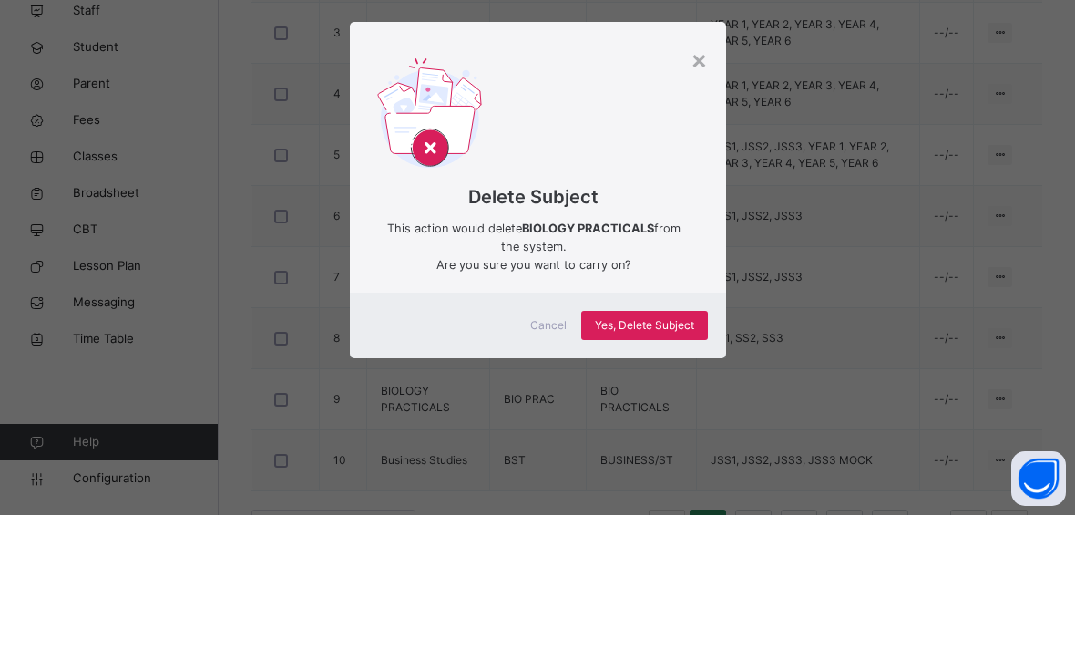
click at [645, 491] on div "× Delete Subject This action would delete BIOLOGY PRACTICALS from the system. A…" at bounding box center [537, 325] width 1075 height 650
click at [651, 308] on div "Delete Subject This action would delete BIOLOGY PRACTICALS from the system. Are…" at bounding box center [538, 305] width 376 height 243
click at [710, 213] on div "Delete Subject This action would delete BIOLOGY PRACTICALS from the system. Are…" at bounding box center [538, 305] width 376 height 243
click at [711, 218] on div "Delete Subject This action would delete BIOLOGY PRACTICALS from the system. Are…" at bounding box center [538, 305] width 376 height 243
click at [692, 235] on div "Delete Subject This action would delete BIOLOGY PRACTICALS from the system. Are…" at bounding box center [538, 305] width 376 height 243
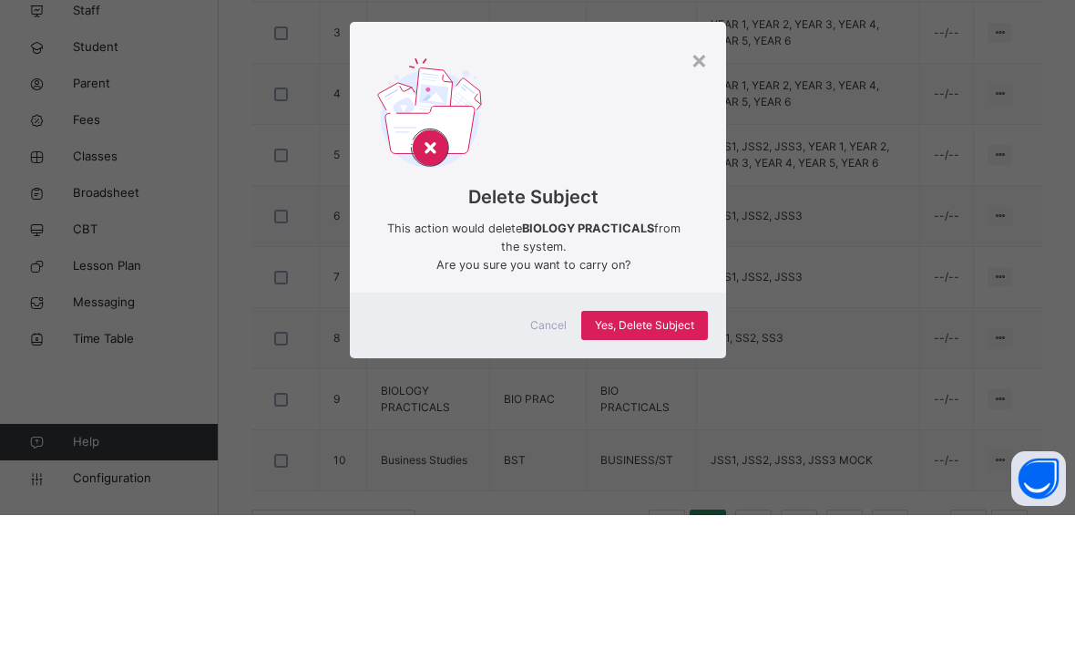
click at [658, 487] on div "× Delete Subject This action would delete BIOLOGY PRACTICALS from the system. A…" at bounding box center [537, 325] width 1075 height 650
click at [637, 481] on div "× Delete Subject This action would delete BIOLOGY PRACTICALS from the system. A…" at bounding box center [537, 325] width 1075 height 650
click at [629, 494] on div "× Delete Subject This action would delete BIOLOGY PRACTICALS from the system. A…" at bounding box center [537, 325] width 1075 height 650
click at [628, 502] on div "× Delete Subject This action would delete BIOLOGY PRACTICALS from the system. A…" at bounding box center [537, 325] width 1075 height 650
click at [624, 496] on div "× Delete Subject This action would delete BIOLOGY PRACTICALS from the system. A…" at bounding box center [537, 325] width 1075 height 650
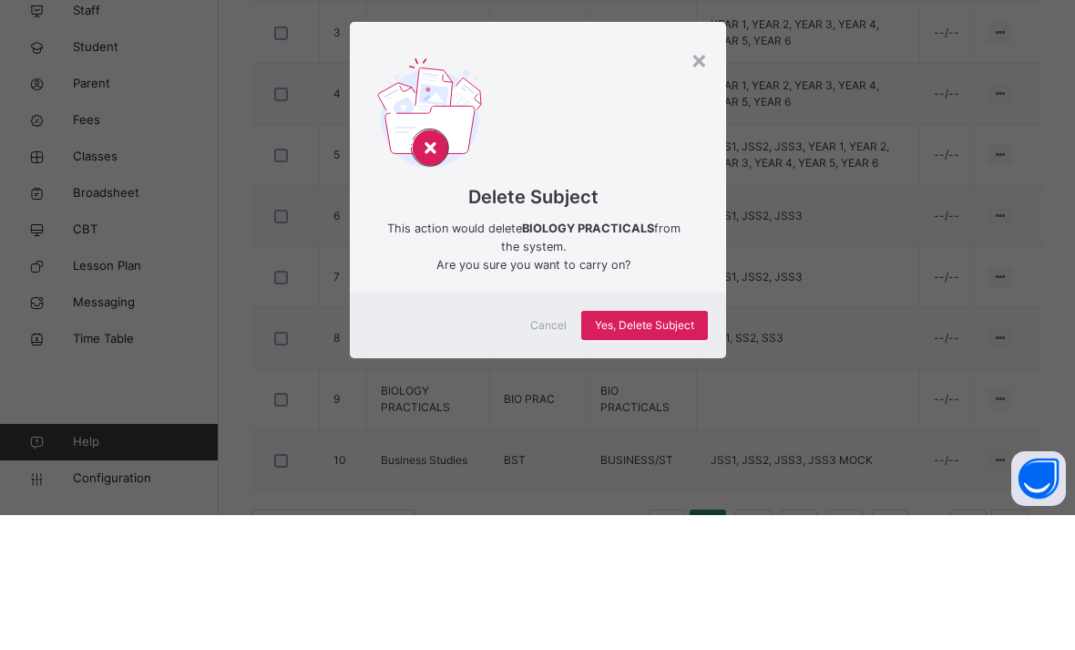
click at [636, 494] on div "× Delete Subject This action would delete BIOLOGY PRACTICALS from the system. A…" at bounding box center [537, 325] width 1075 height 650
click at [630, 489] on div "× Delete Subject This action would delete BIOLOGY PRACTICALS from the system. A…" at bounding box center [537, 325] width 1075 height 650
click at [625, 486] on div "× Delete Subject This action would delete BIOLOGY PRACTICALS from the system. A…" at bounding box center [537, 325] width 1075 height 650
click at [675, 499] on div "× Delete Subject This action would delete BIOLOGY PRACTICALS from the system. A…" at bounding box center [537, 325] width 1075 height 650
click at [652, 487] on div "× Delete Subject This action would delete BIOLOGY PRACTICALS from the system. A…" at bounding box center [537, 325] width 1075 height 650
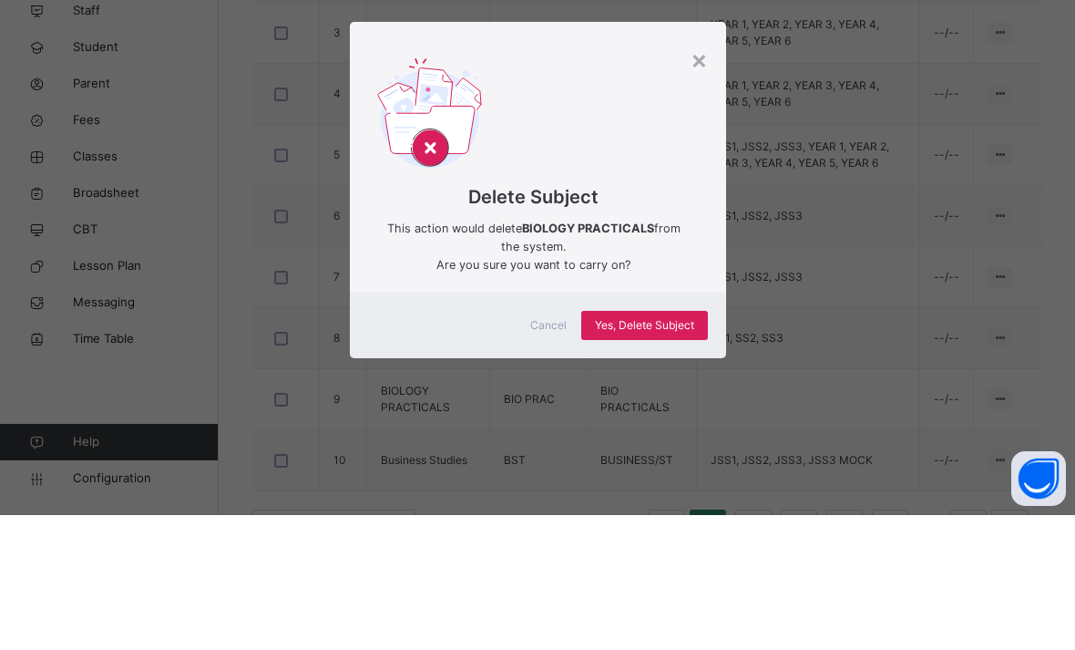
click at [661, 483] on div "× Delete Subject This action would delete BIOLOGY PRACTICALS from the system. A…" at bounding box center [537, 325] width 1075 height 650
click at [695, 218] on div "Delete Subject This action would delete BIOLOGY PRACTICALS from the system. Are…" at bounding box center [538, 305] width 376 height 243
click at [781, 292] on div "× Delete Subject This action would delete BIOLOGY PRACTICALS from the system. A…" at bounding box center [537, 325] width 1075 height 650
click at [585, 427] on div "Cancel Yes, Delete Subject" at bounding box center [538, 460] width 376 height 66
click at [651, 497] on div "× Delete Subject This action would delete BIOLOGY PRACTICALS from the system. A…" at bounding box center [537, 325] width 1075 height 650
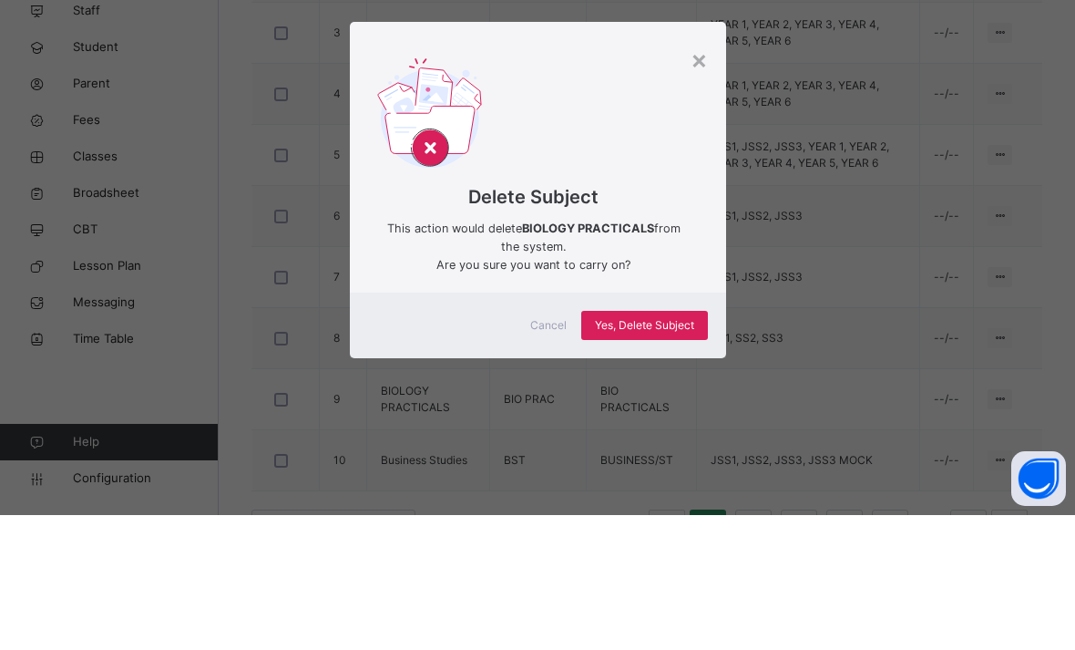
click at [553, 482] on div "× Delete Subject This action would delete BIOLOGY PRACTICALS from the system. A…" at bounding box center [537, 325] width 1075 height 650
click at [702, 220] on div "Delete Subject This action would delete BIOLOGY PRACTICALS from the system. Are…" at bounding box center [538, 305] width 376 height 243
click at [702, 221] on div "Delete Subject This action would delete BIOLOGY PRACTICALS from the system. Are…" at bounding box center [538, 305] width 376 height 243
click at [702, 229] on div "Delete Subject This action would delete BIOLOGY PRACTICALS from the system. Are…" at bounding box center [538, 305] width 376 height 243
click at [713, 224] on div "Delete Subject This action would delete BIOLOGY PRACTICALS from the system. Are…" at bounding box center [538, 305] width 376 height 243
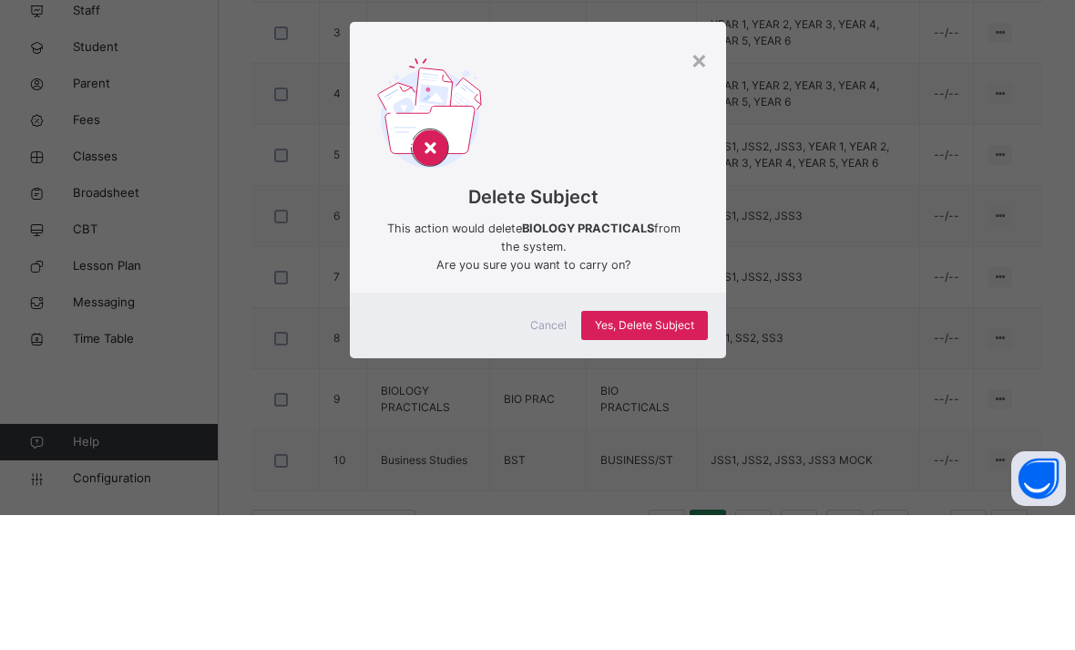
click at [710, 219] on div "Delete Subject This action would delete BIOLOGY PRACTICALS from the system. Are…" at bounding box center [538, 305] width 376 height 243
click at [700, 224] on div "Delete Subject This action would delete BIOLOGY PRACTICALS from the system. Are…" at bounding box center [538, 305] width 376 height 243
click at [537, 499] on div "× Delete Subject This action would delete BIOLOGY PRACTICALS from the system. A…" at bounding box center [537, 325] width 1075 height 650
